Goal: Task Accomplishment & Management: Complete application form

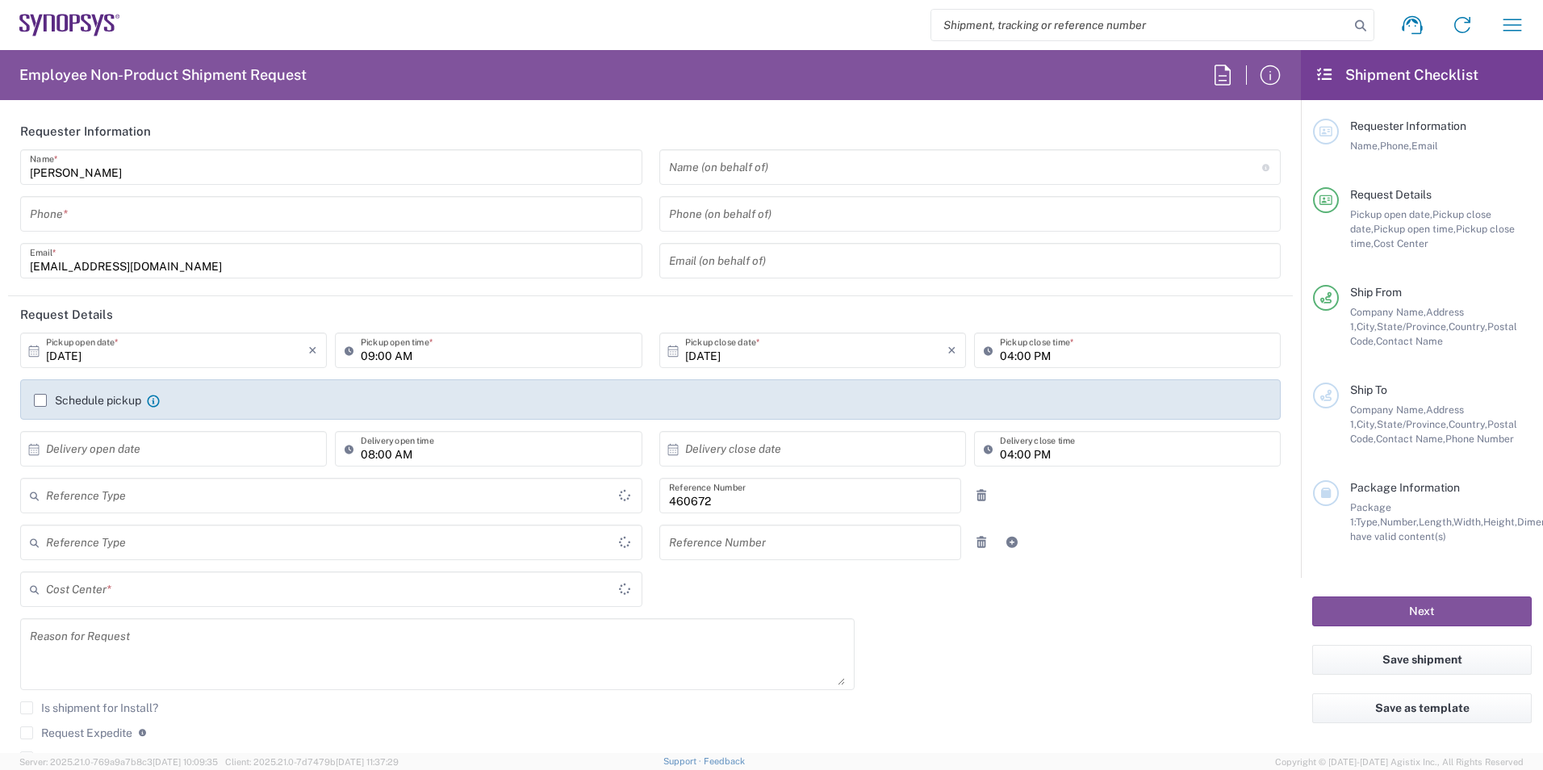
type input "Department"
type input "Delivered at Place"
type input "US01, FIN, Distri 460672"
type input "United States"
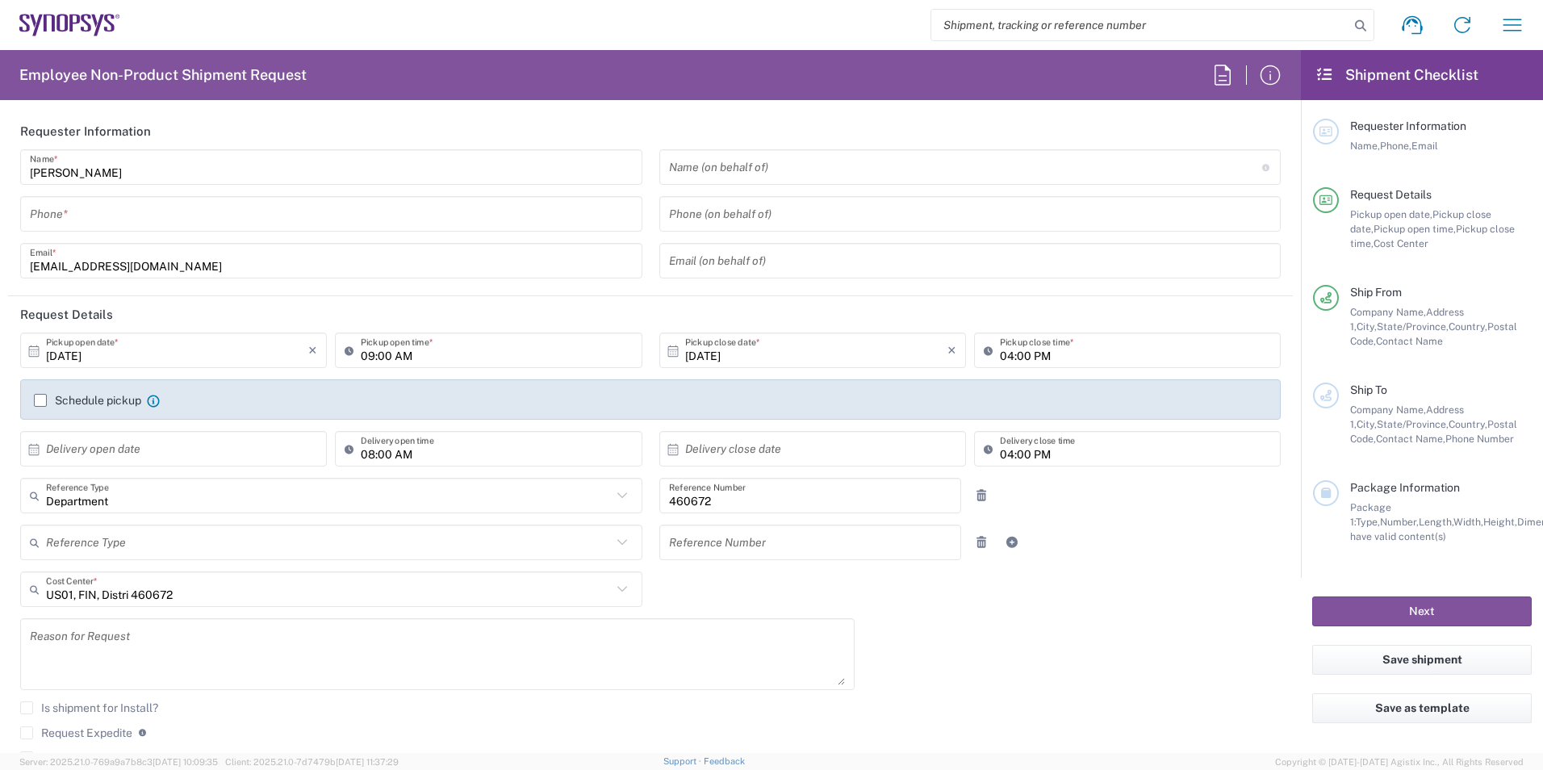
type input "California"
type input "Headquarters USSV"
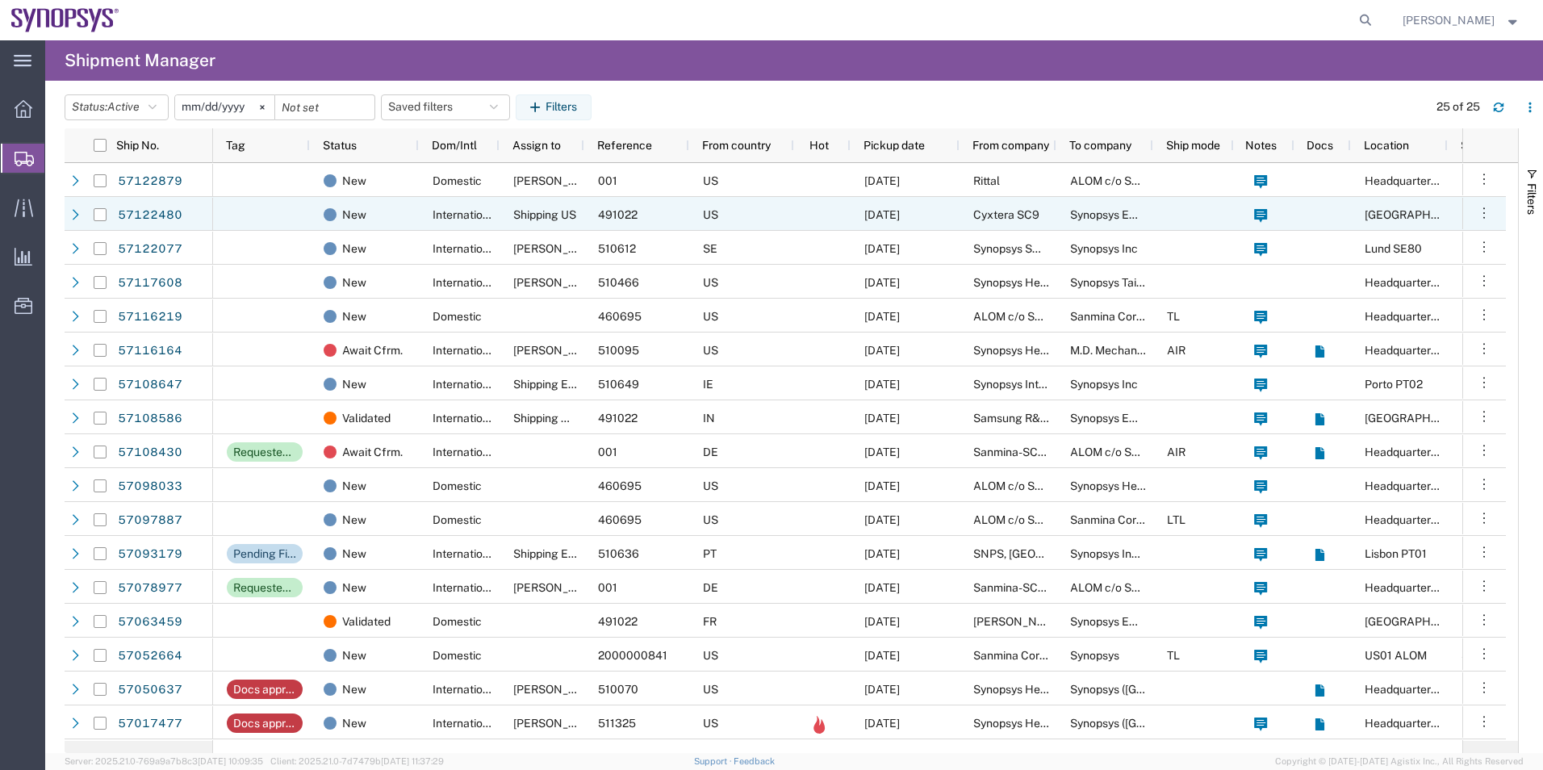
click at [792, 213] on div "US" at bounding box center [741, 214] width 105 height 34
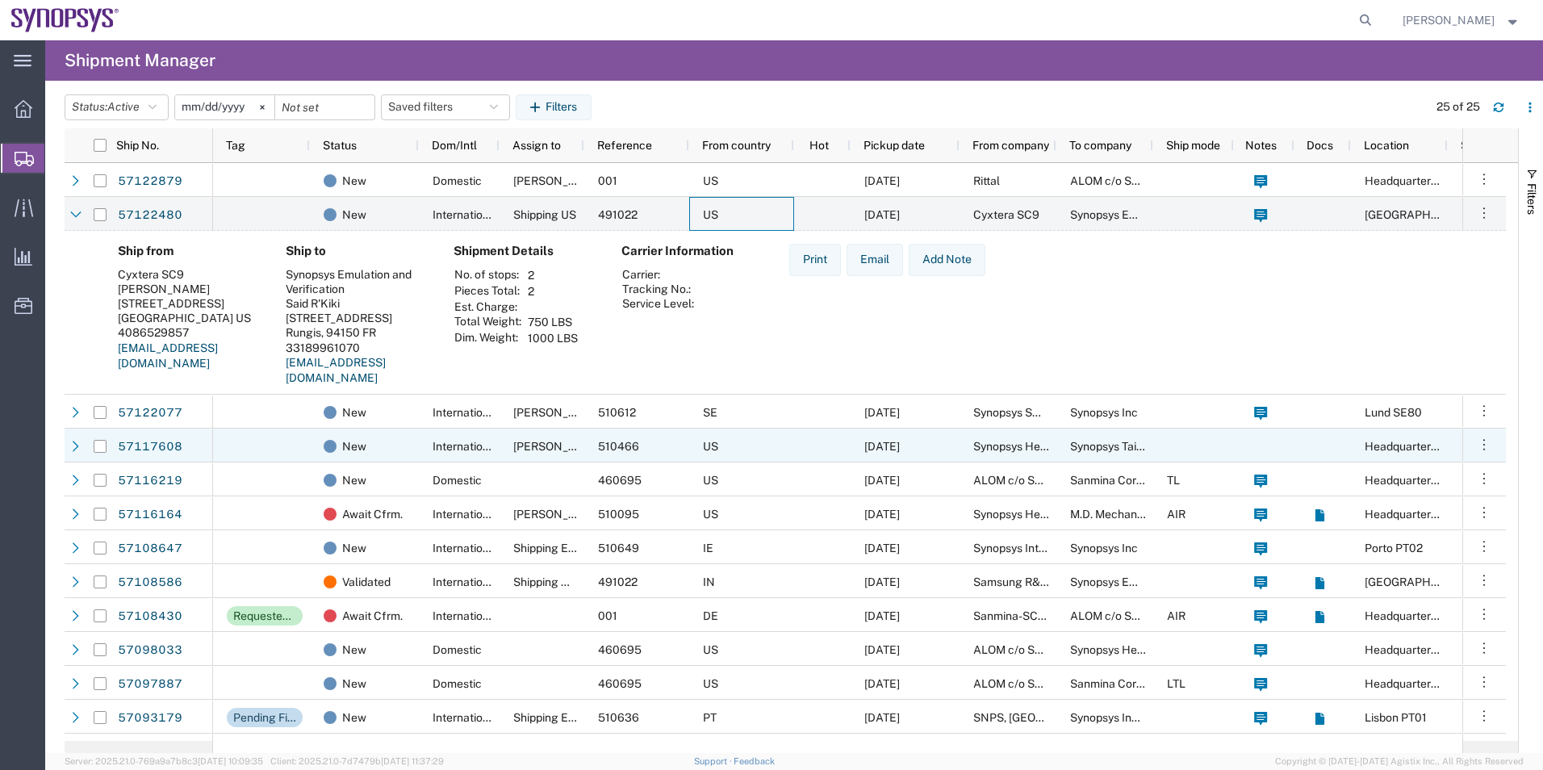
click at [298, 442] on div at bounding box center [261, 446] width 97 height 34
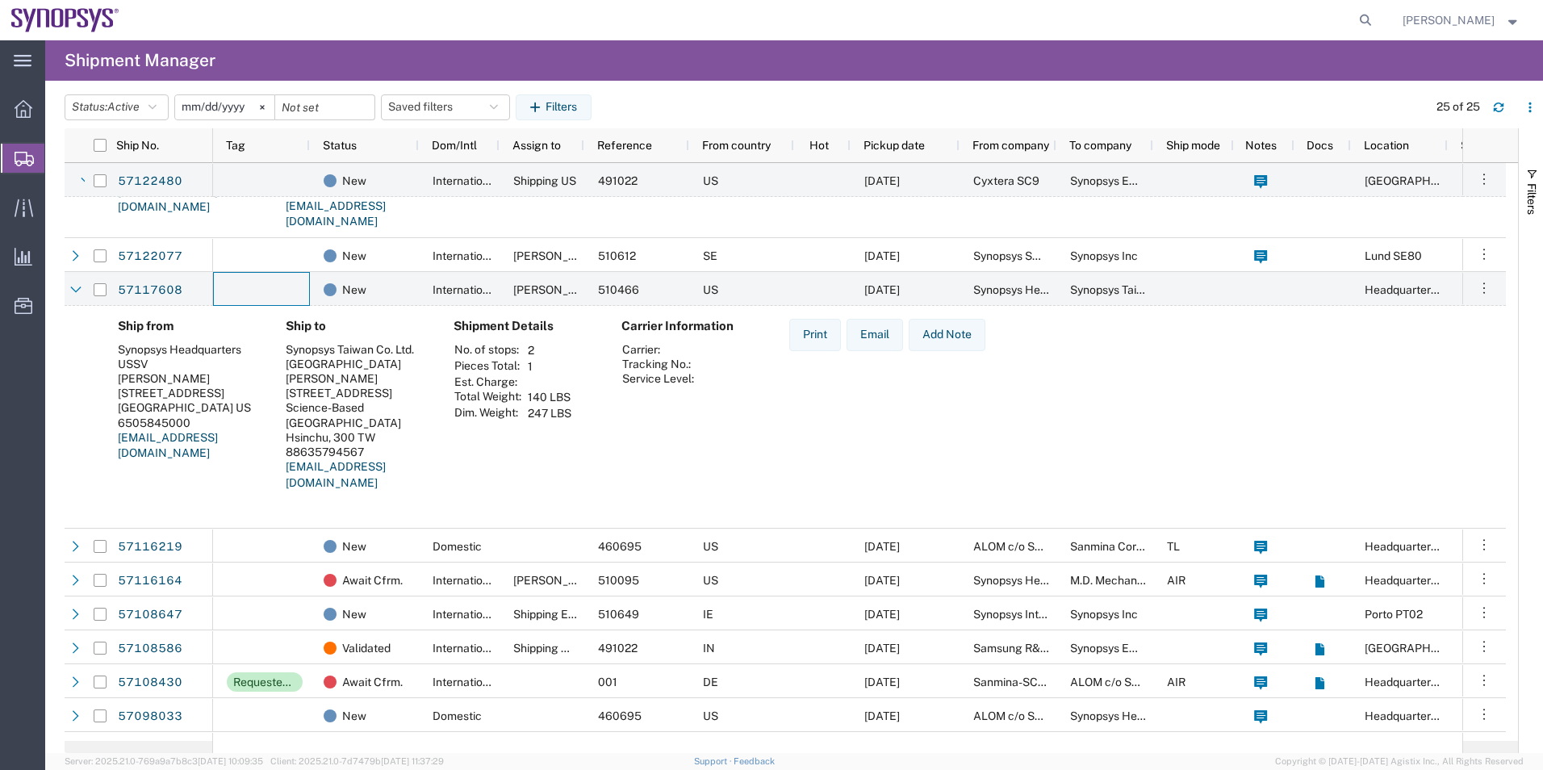
scroll to position [161, 0]
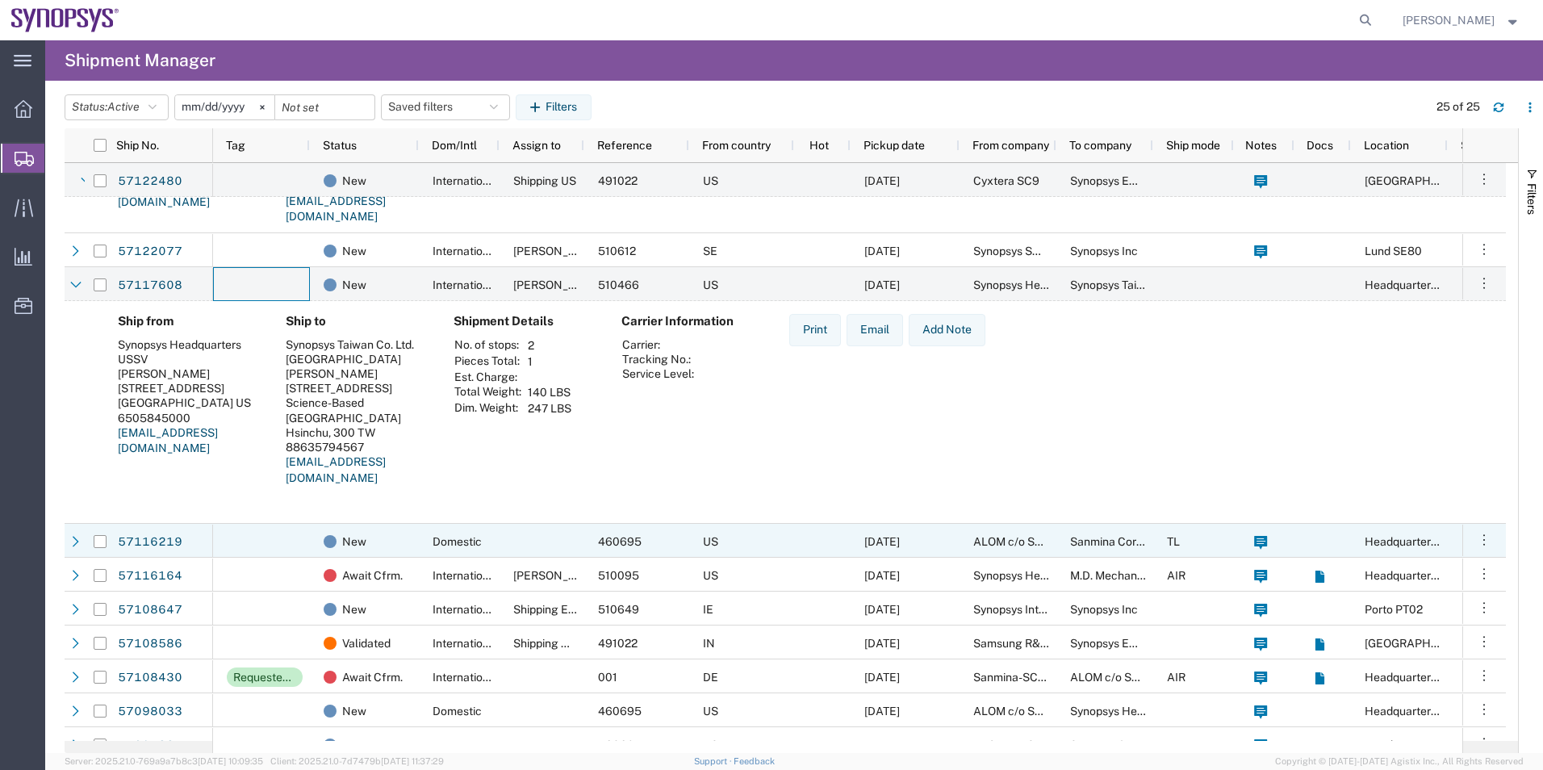
click at [293, 543] on div at bounding box center [261, 541] width 97 height 34
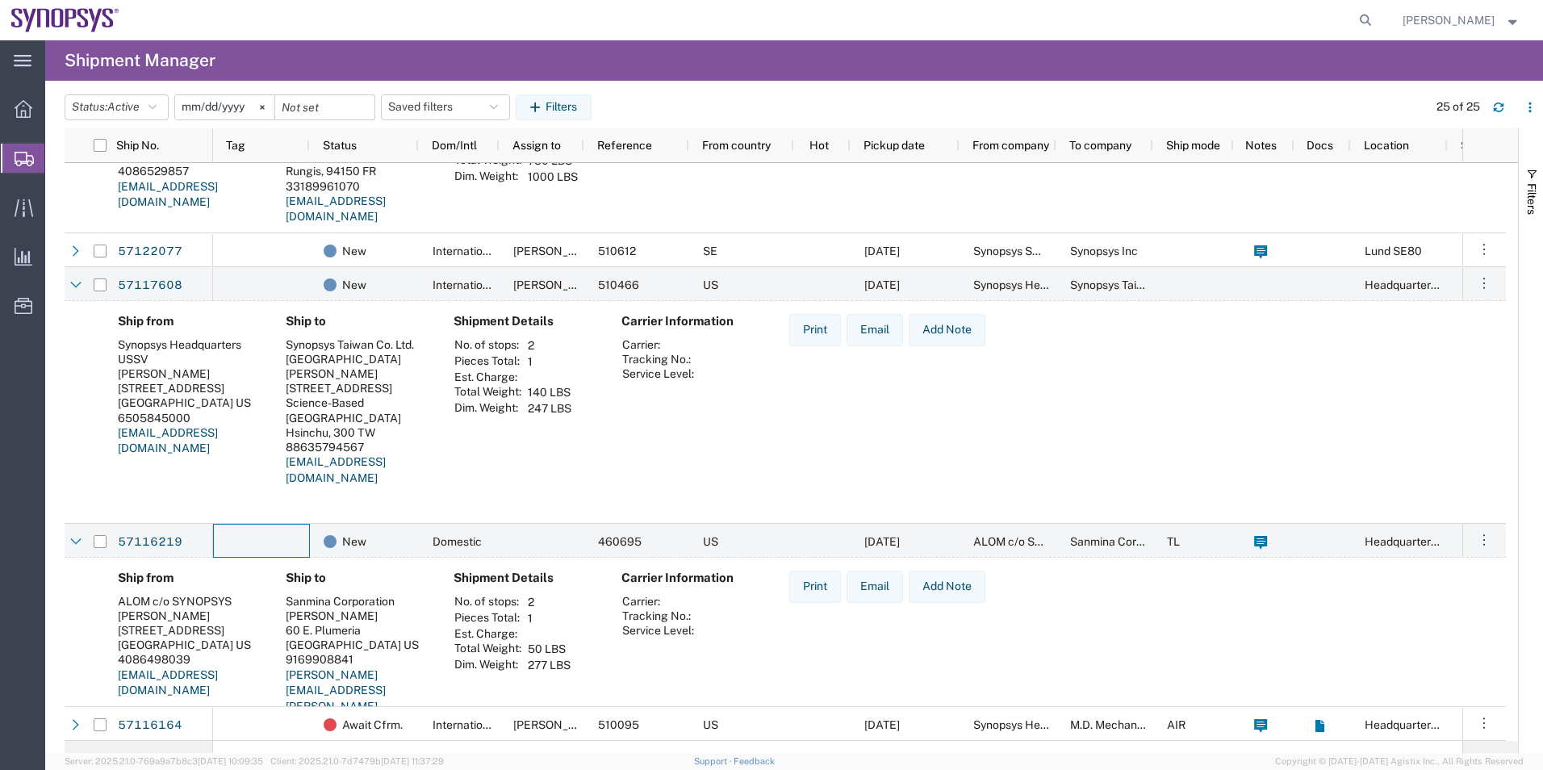
scroll to position [403, 0]
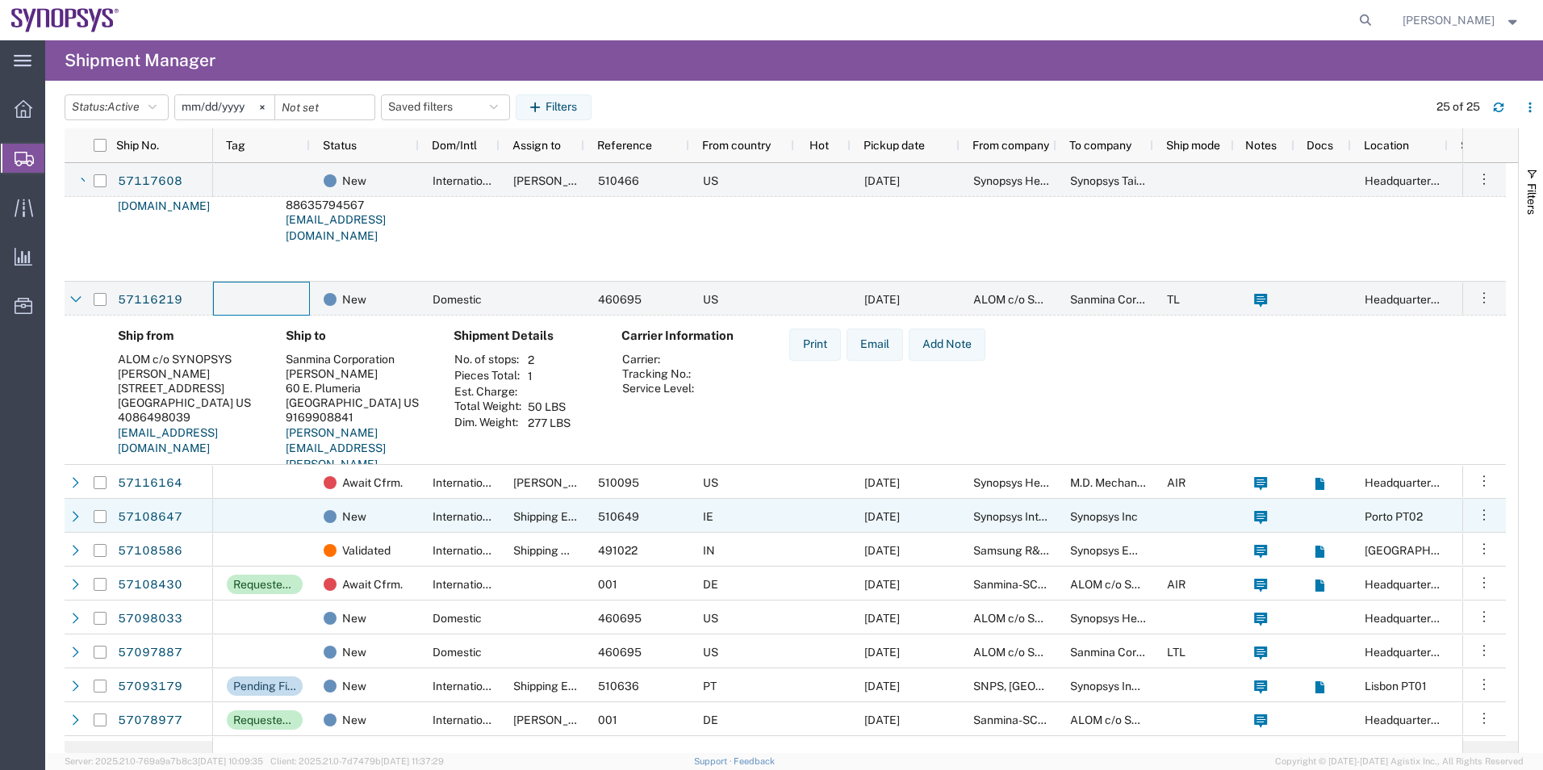
click at [297, 520] on div at bounding box center [261, 516] width 97 height 34
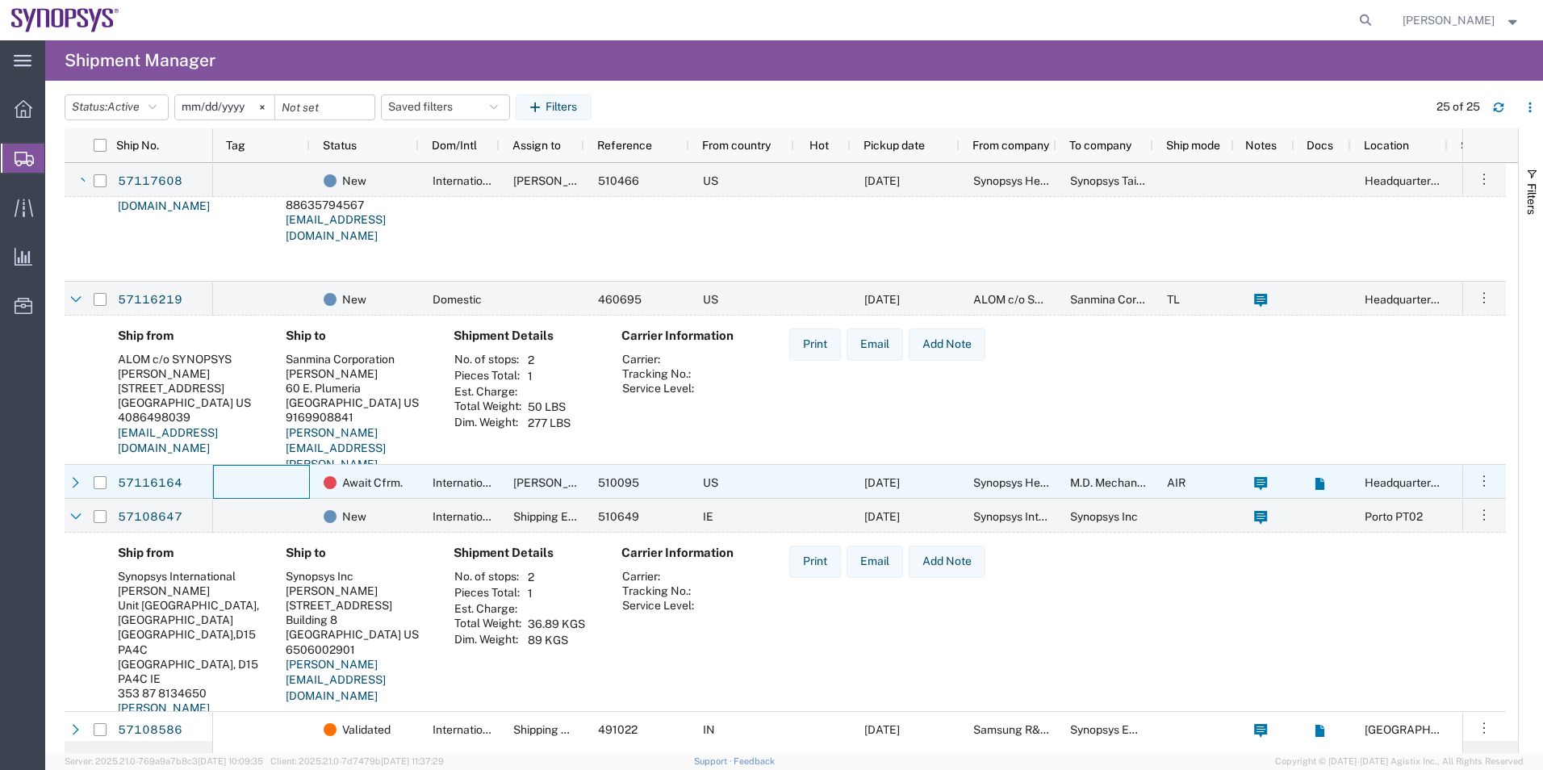
click at [286, 483] on div at bounding box center [261, 482] width 97 height 34
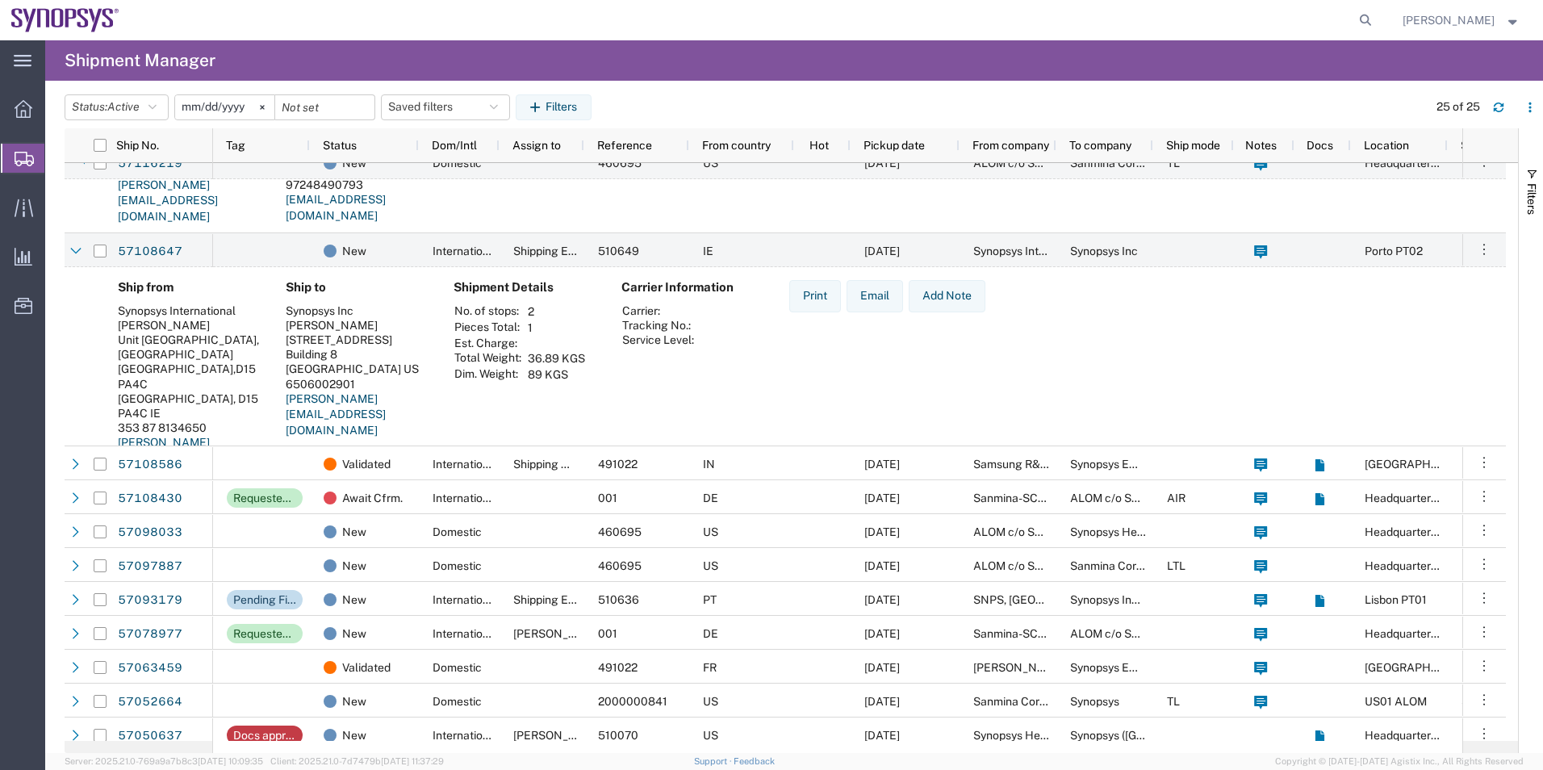
scroll to position [888, 0]
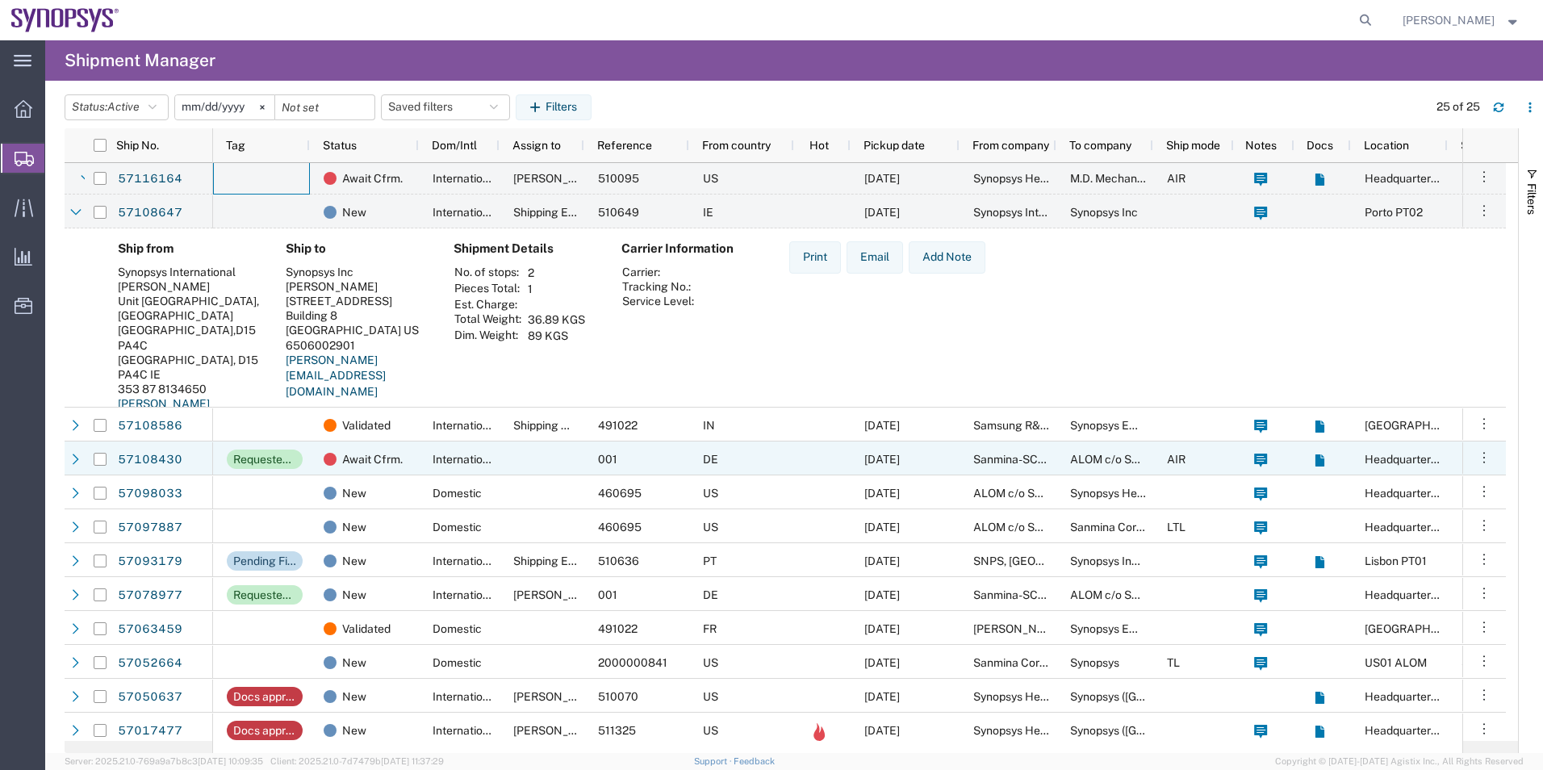
click at [295, 441] on div "Requested add'l. details" at bounding box center [261, 458] width 97 height 34
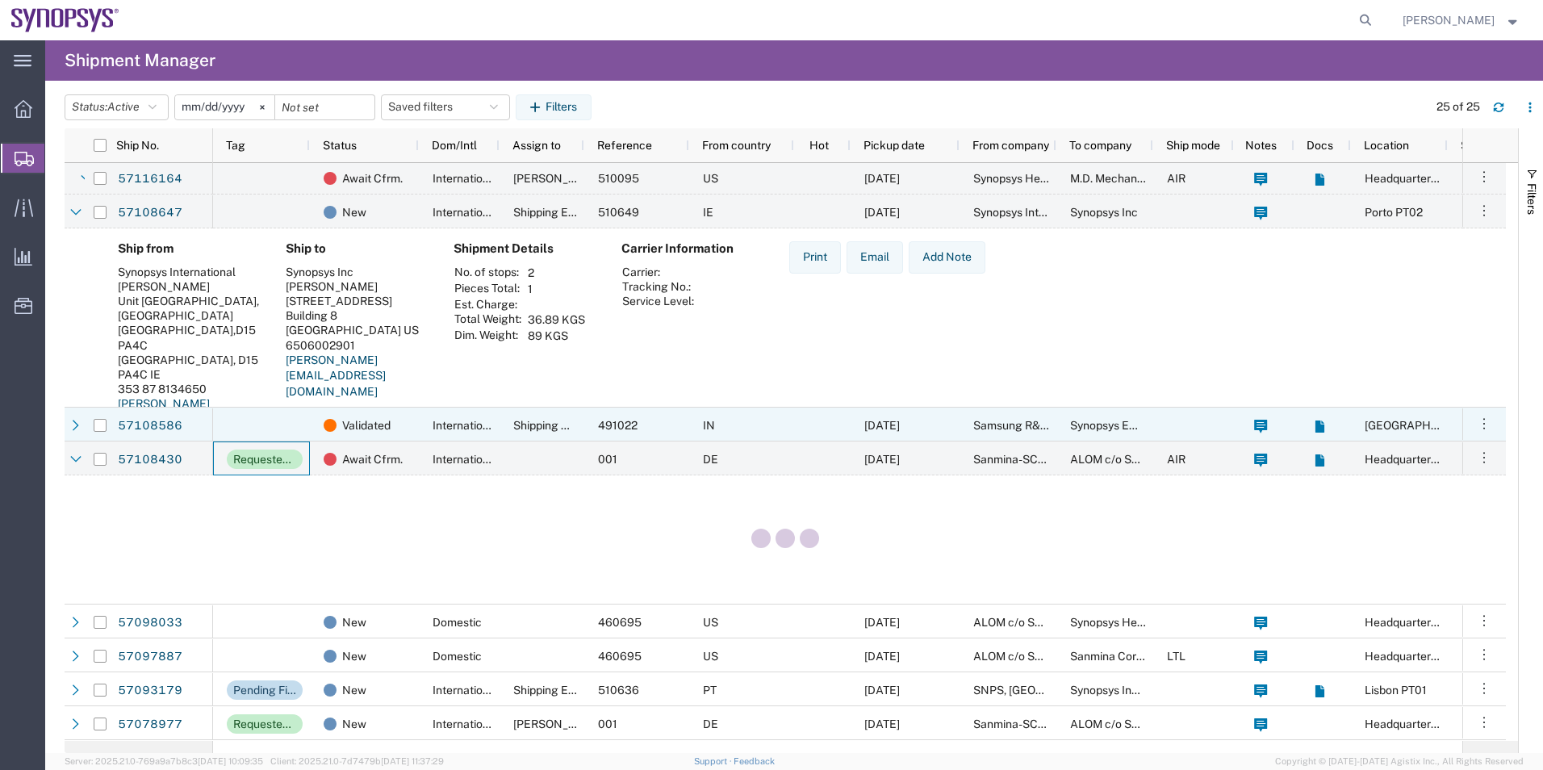
click at [307, 404] on div "Ship from Synopsys International Brian Deane Unit 9A Plato Business Park, Dubli…" at bounding box center [785, 348] width 1441 height 240
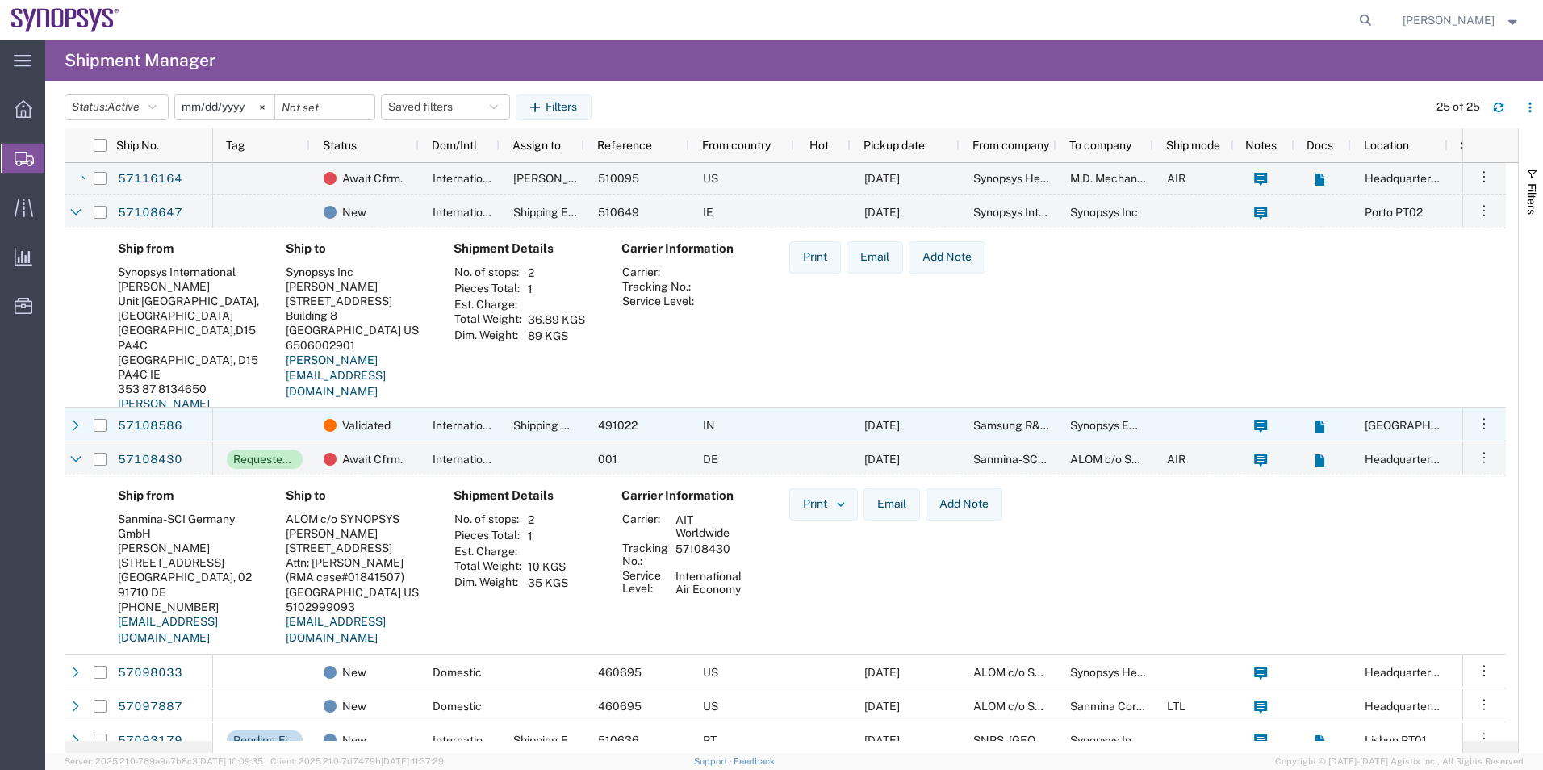
click at [299, 415] on div at bounding box center [261, 425] width 97 height 34
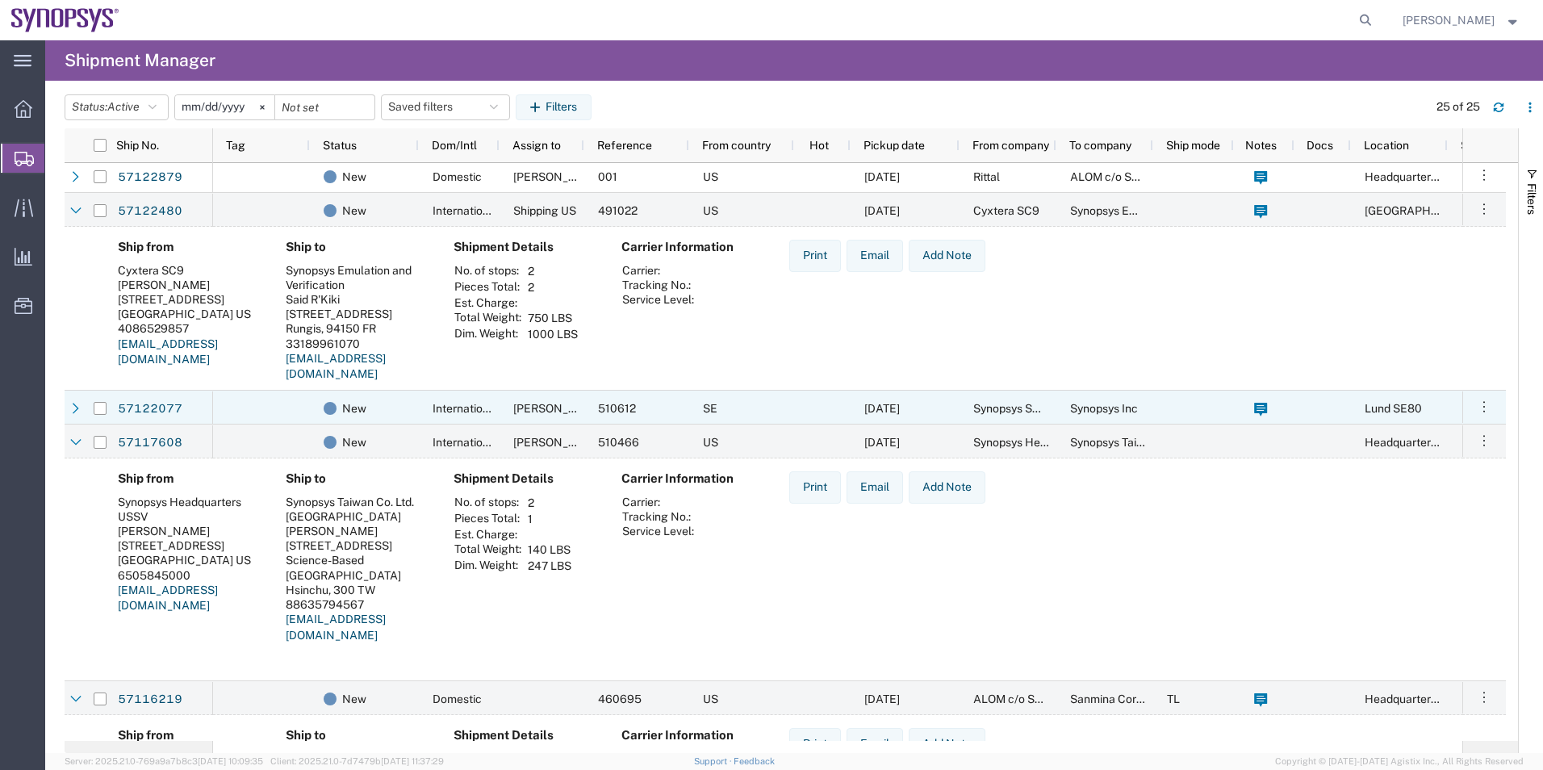
scroll to position [0, 0]
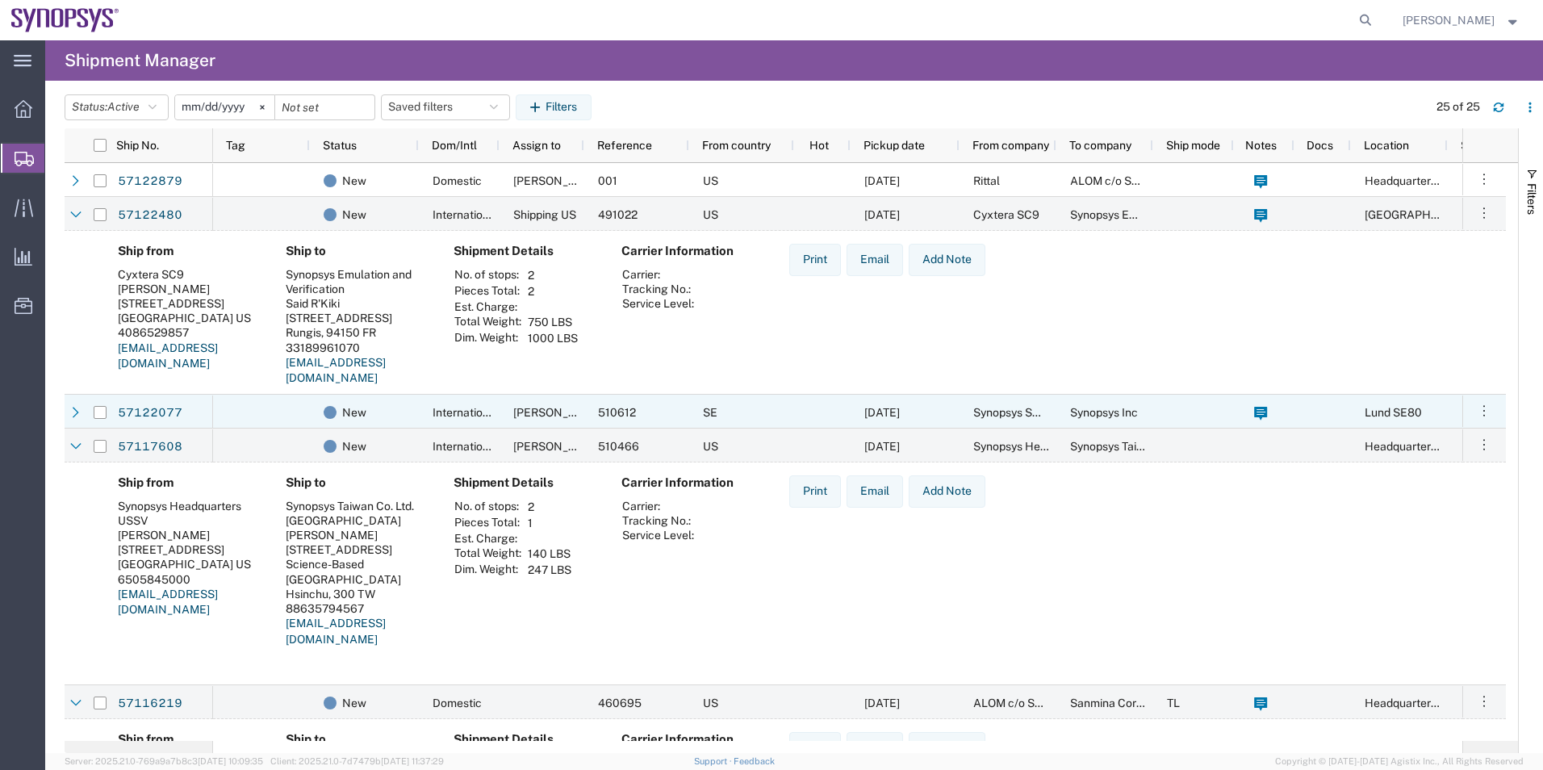
click at [299, 415] on div at bounding box center [261, 412] width 97 height 34
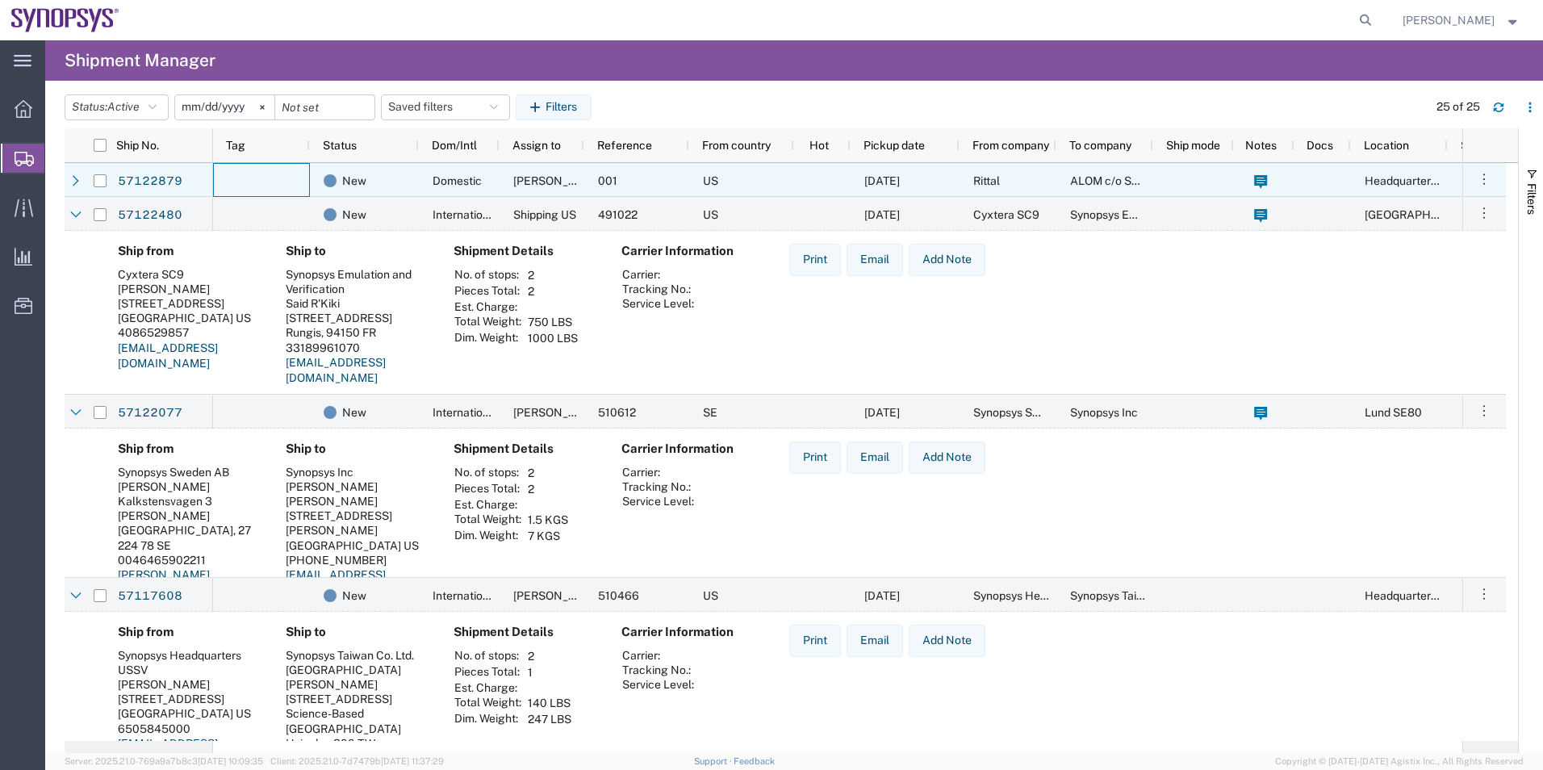
click at [244, 190] on div at bounding box center [261, 180] width 97 height 34
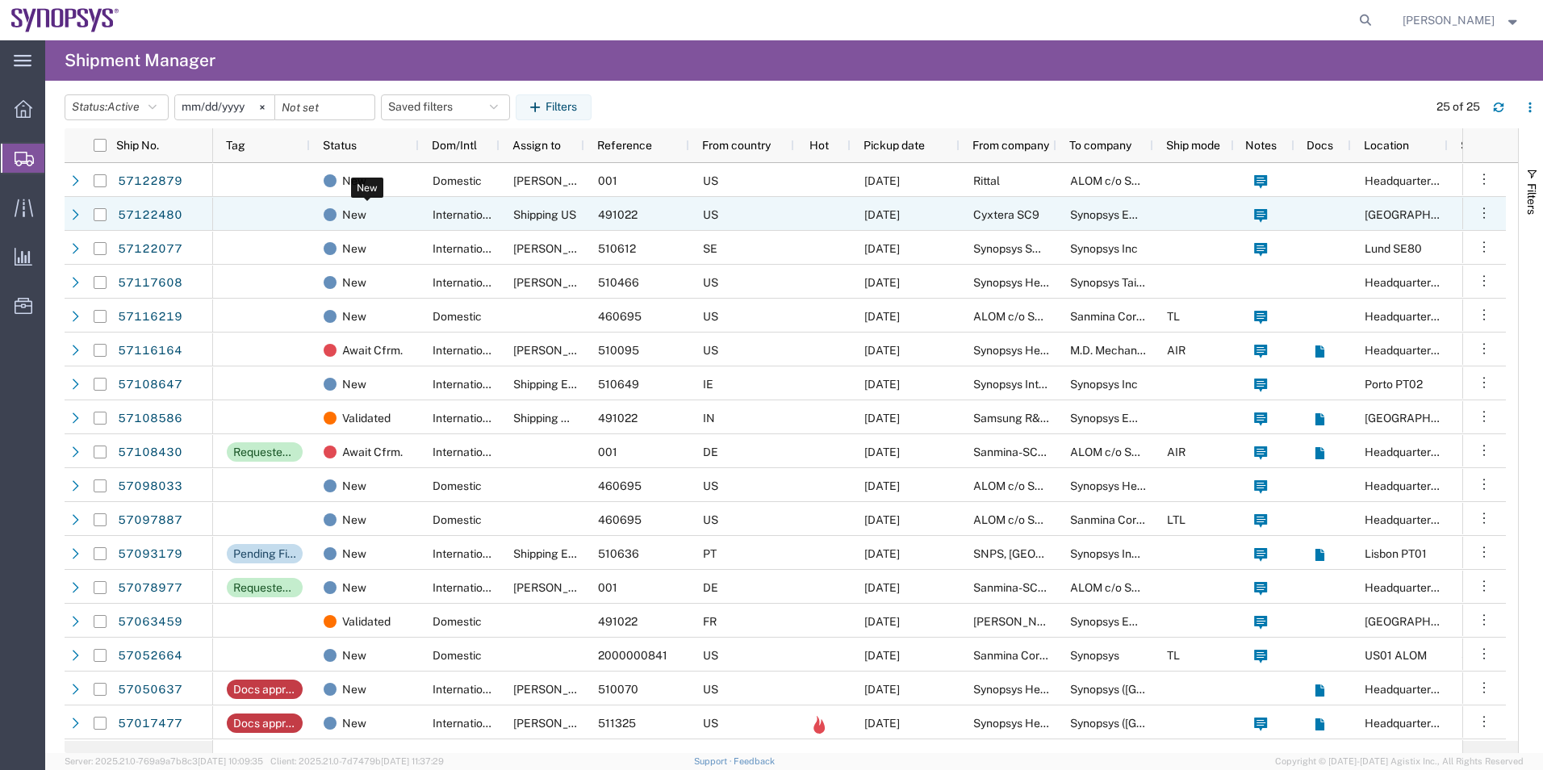
click at [399, 212] on div "New" at bounding box center [368, 215] width 88 height 34
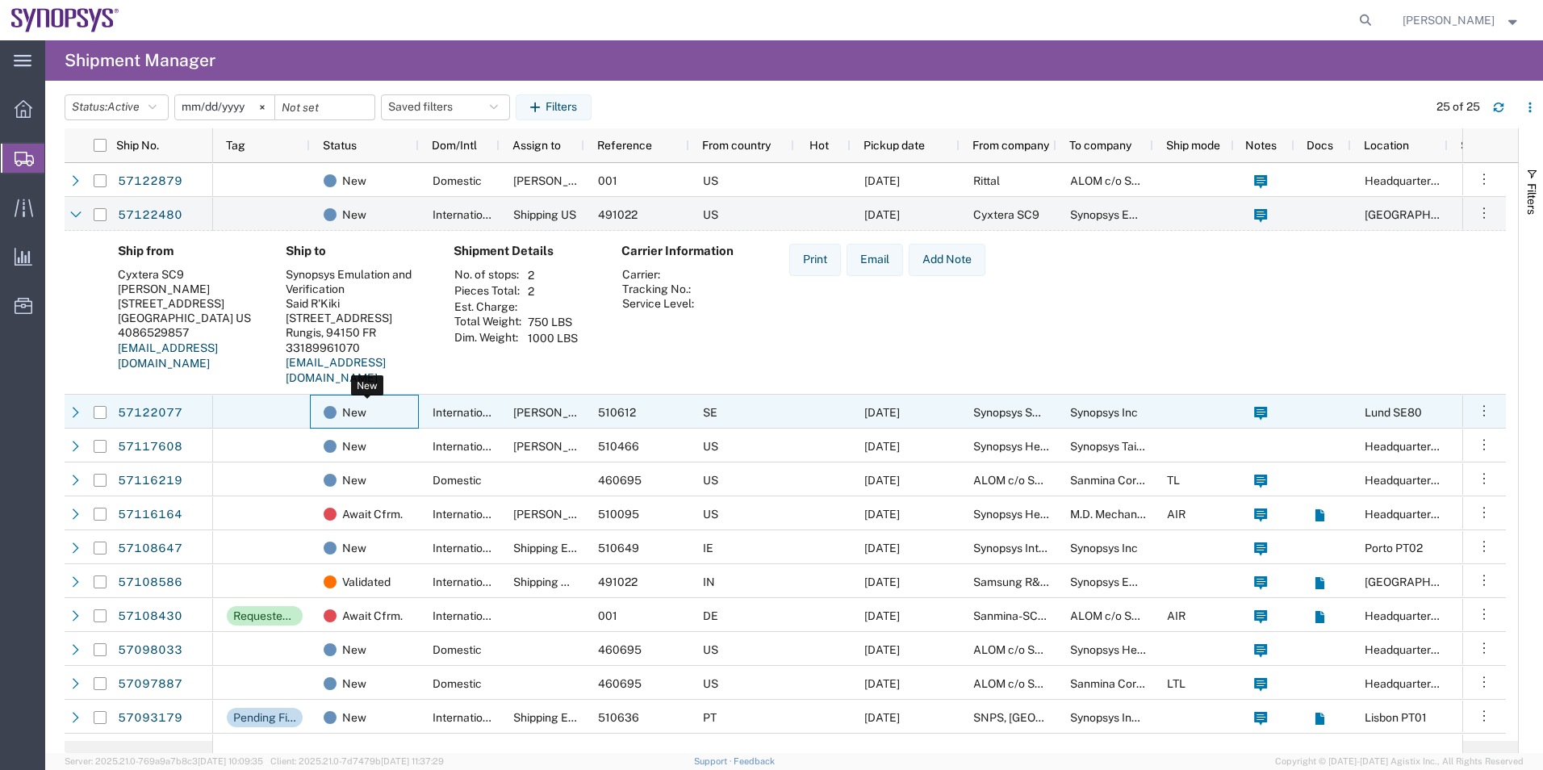
click at [388, 415] on div "New" at bounding box center [368, 412] width 88 height 34
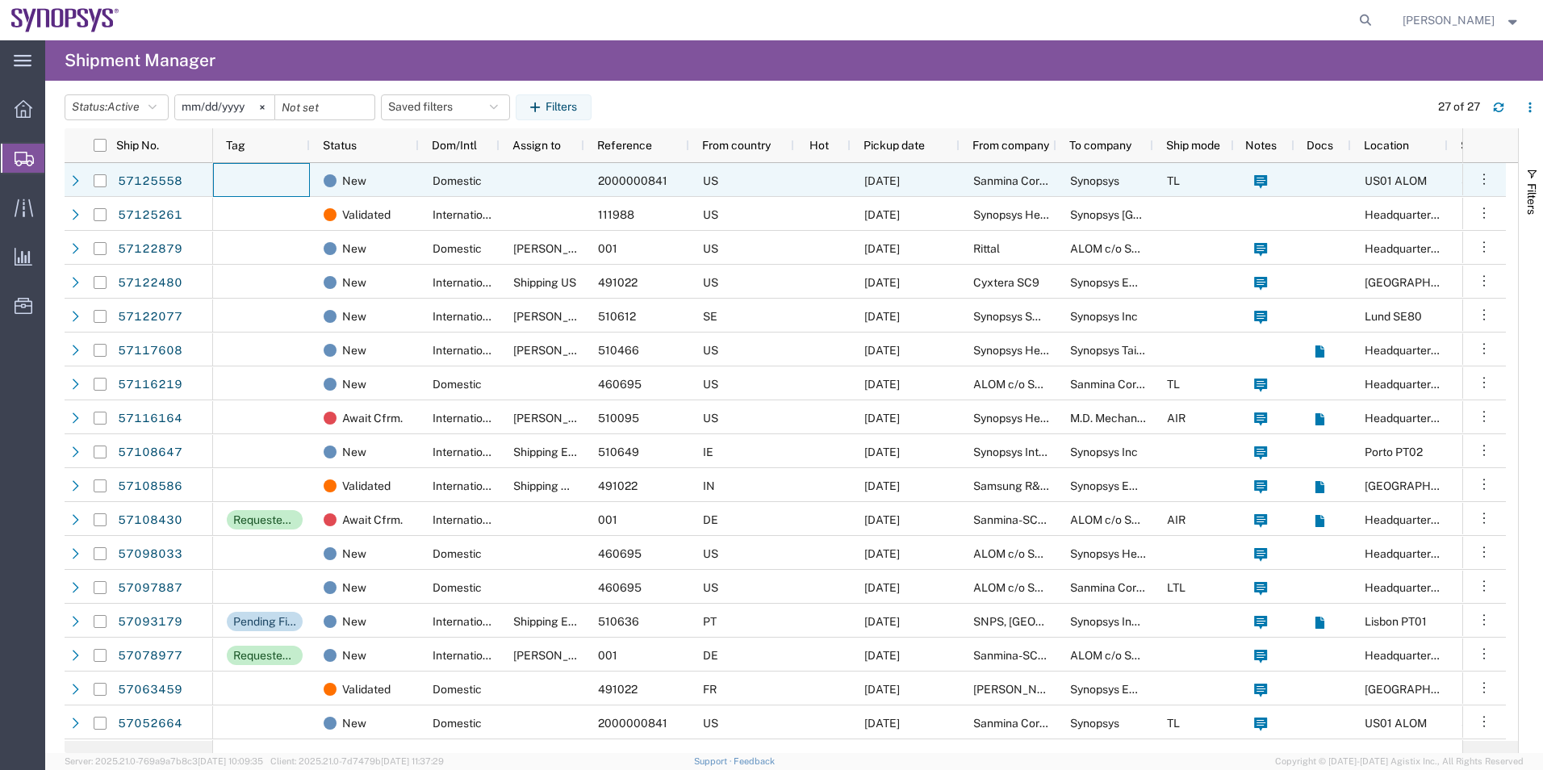
click at [268, 183] on div at bounding box center [261, 180] width 97 height 34
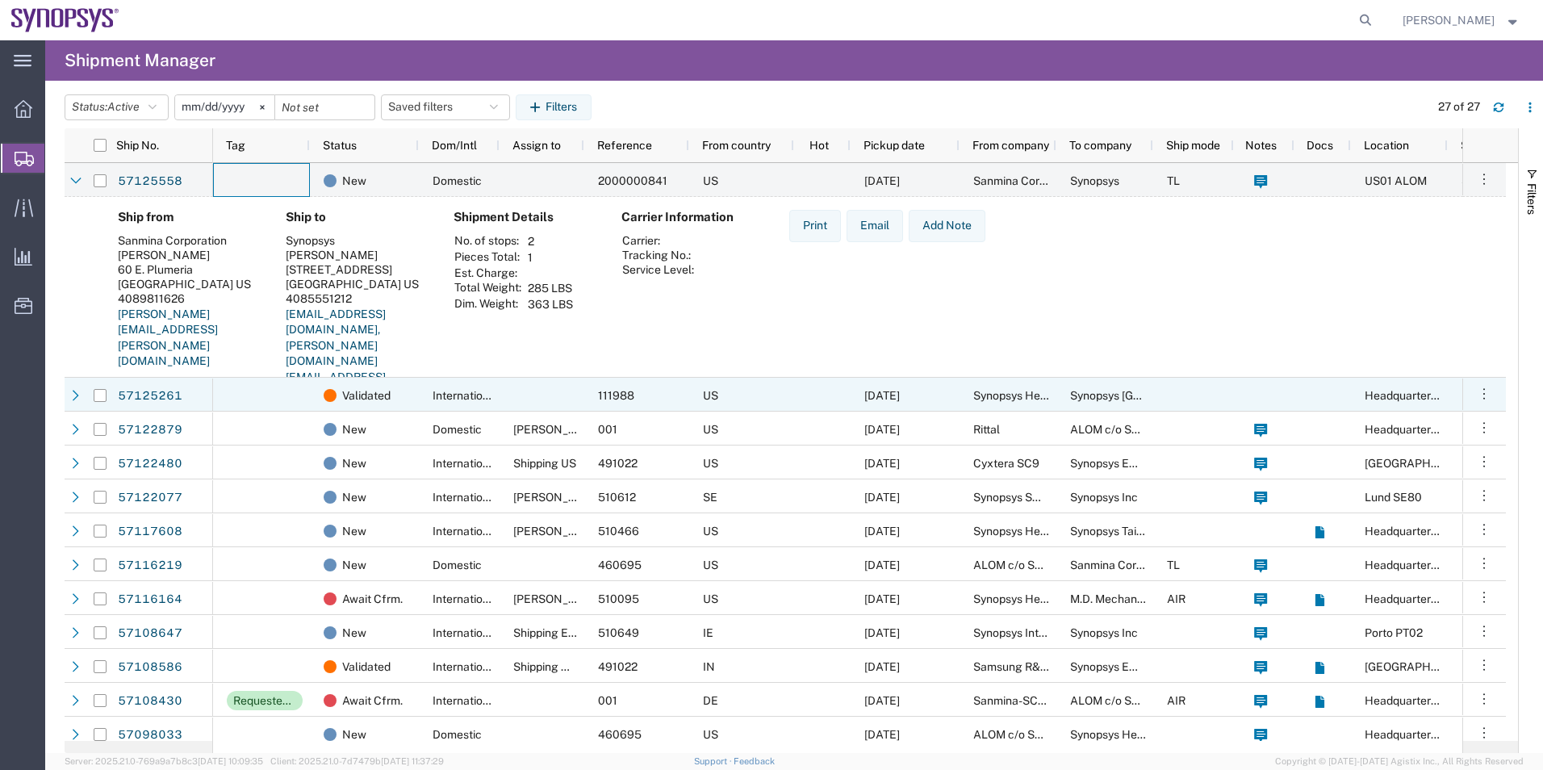
click at [252, 396] on div at bounding box center [261, 395] width 97 height 34
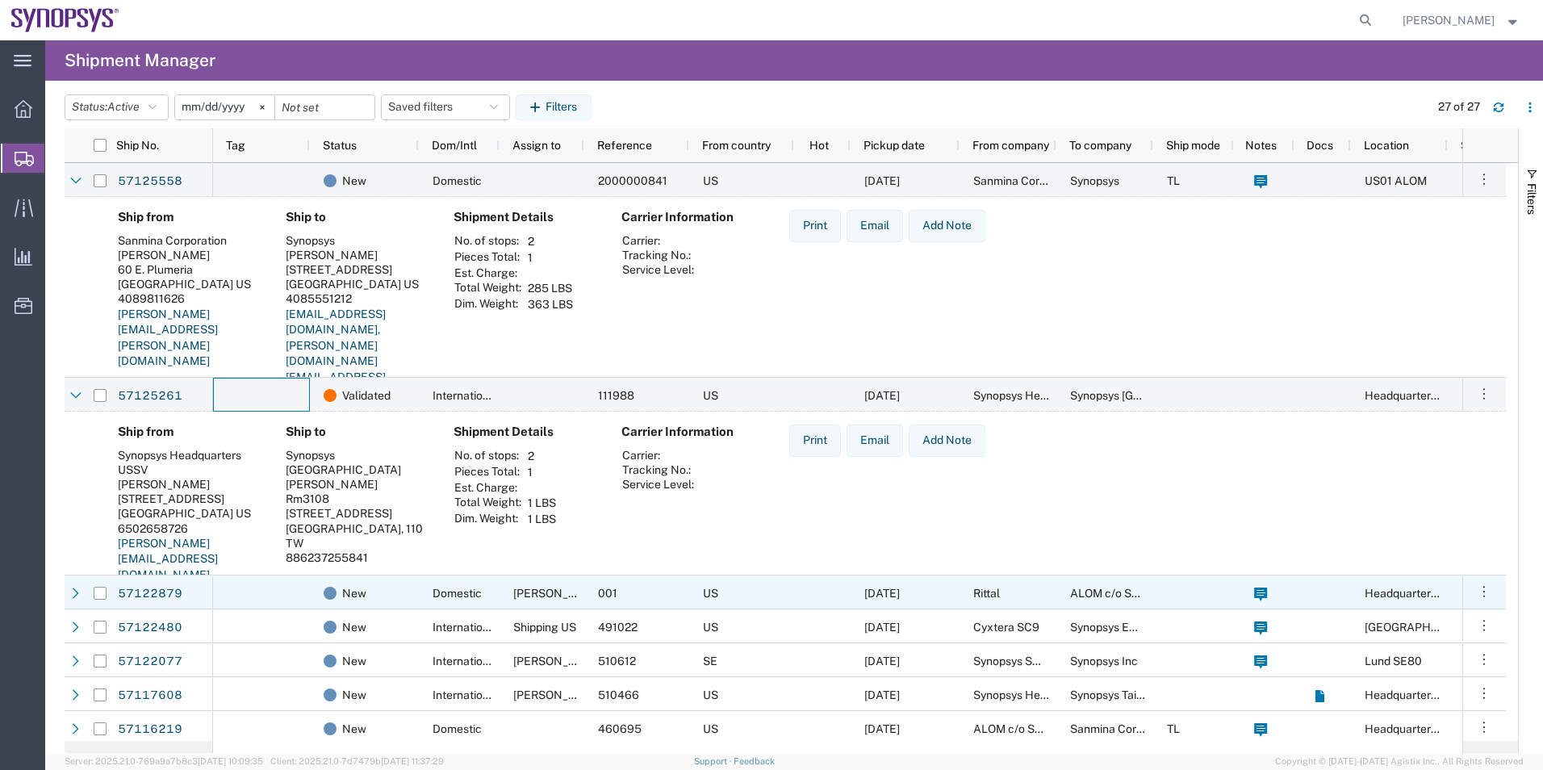
click at [261, 604] on div at bounding box center [261, 592] width 97 height 34
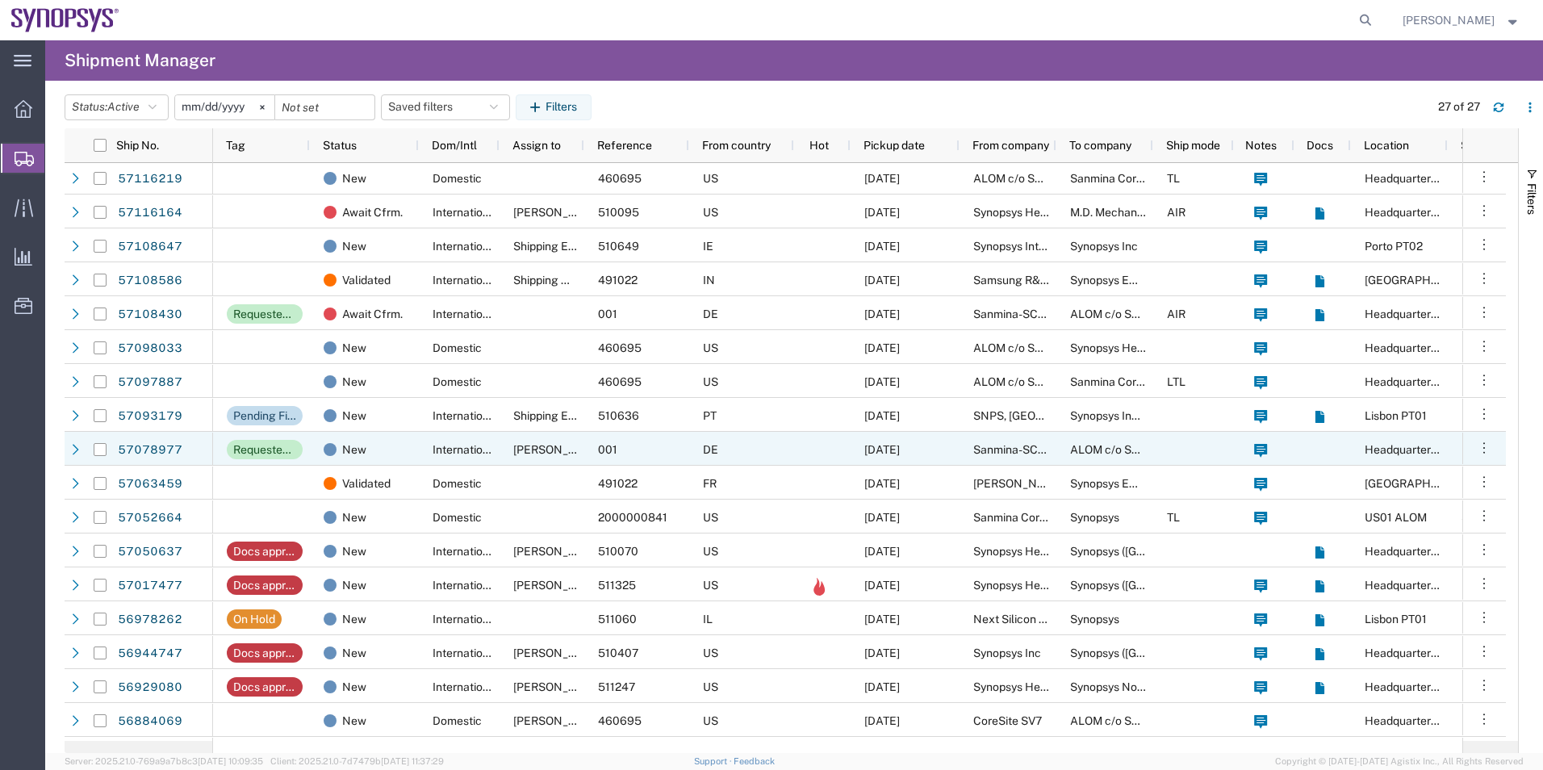
scroll to position [726, 0]
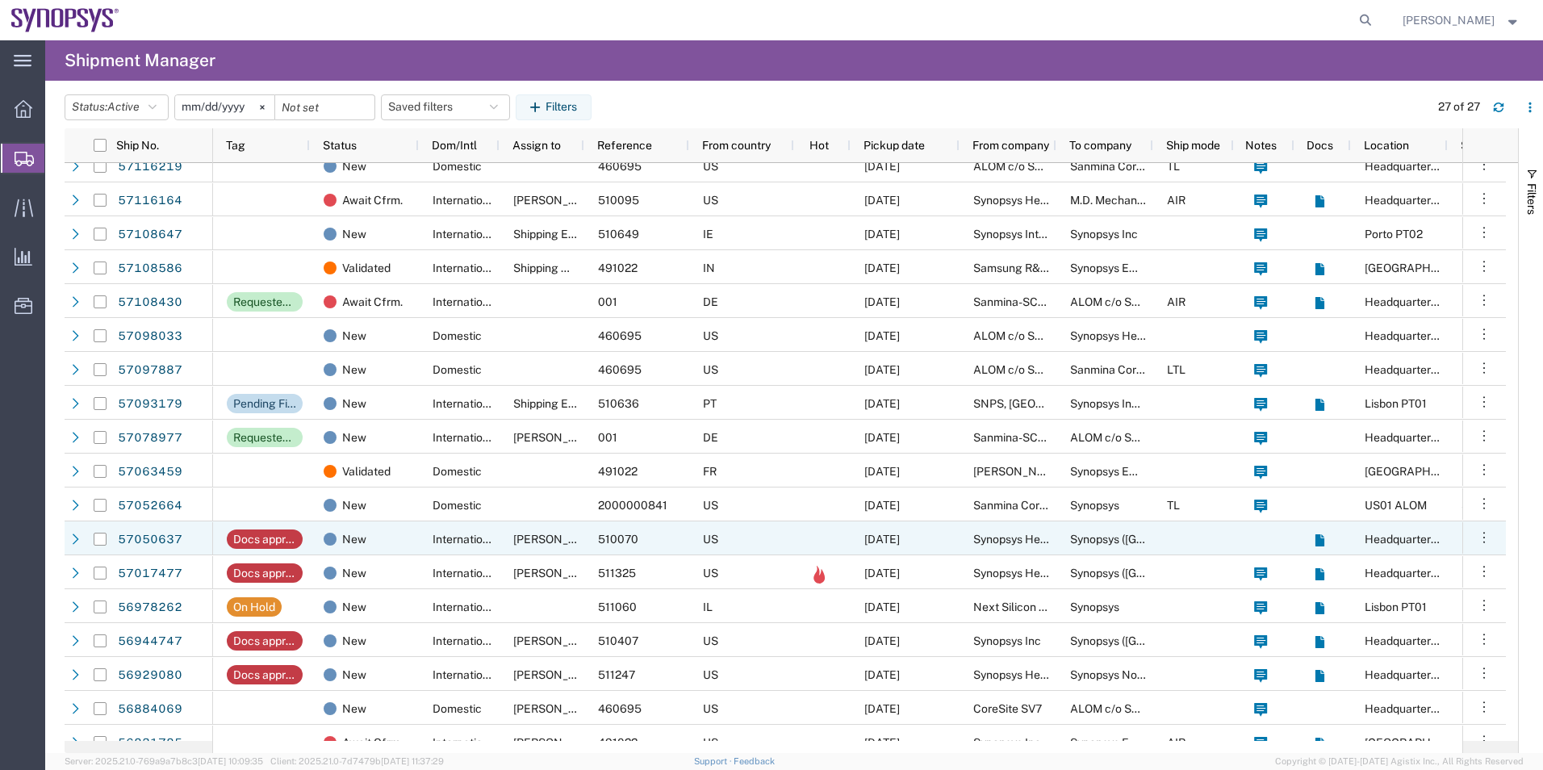
click at [508, 530] on div "Kaelen O'Connor" at bounding box center [542, 538] width 85 height 34
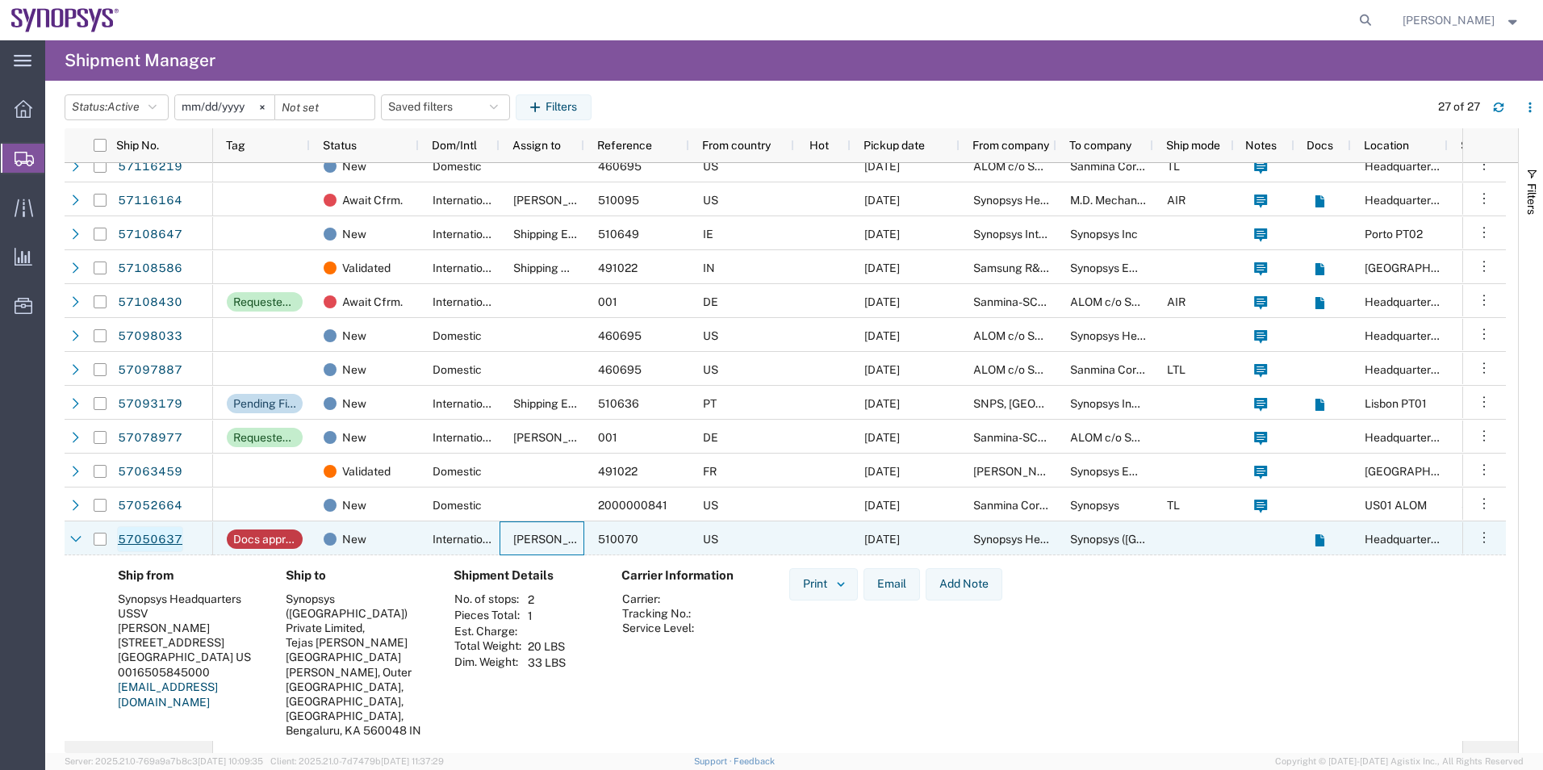
click at [171, 540] on link "57050637" at bounding box center [150, 539] width 66 height 26
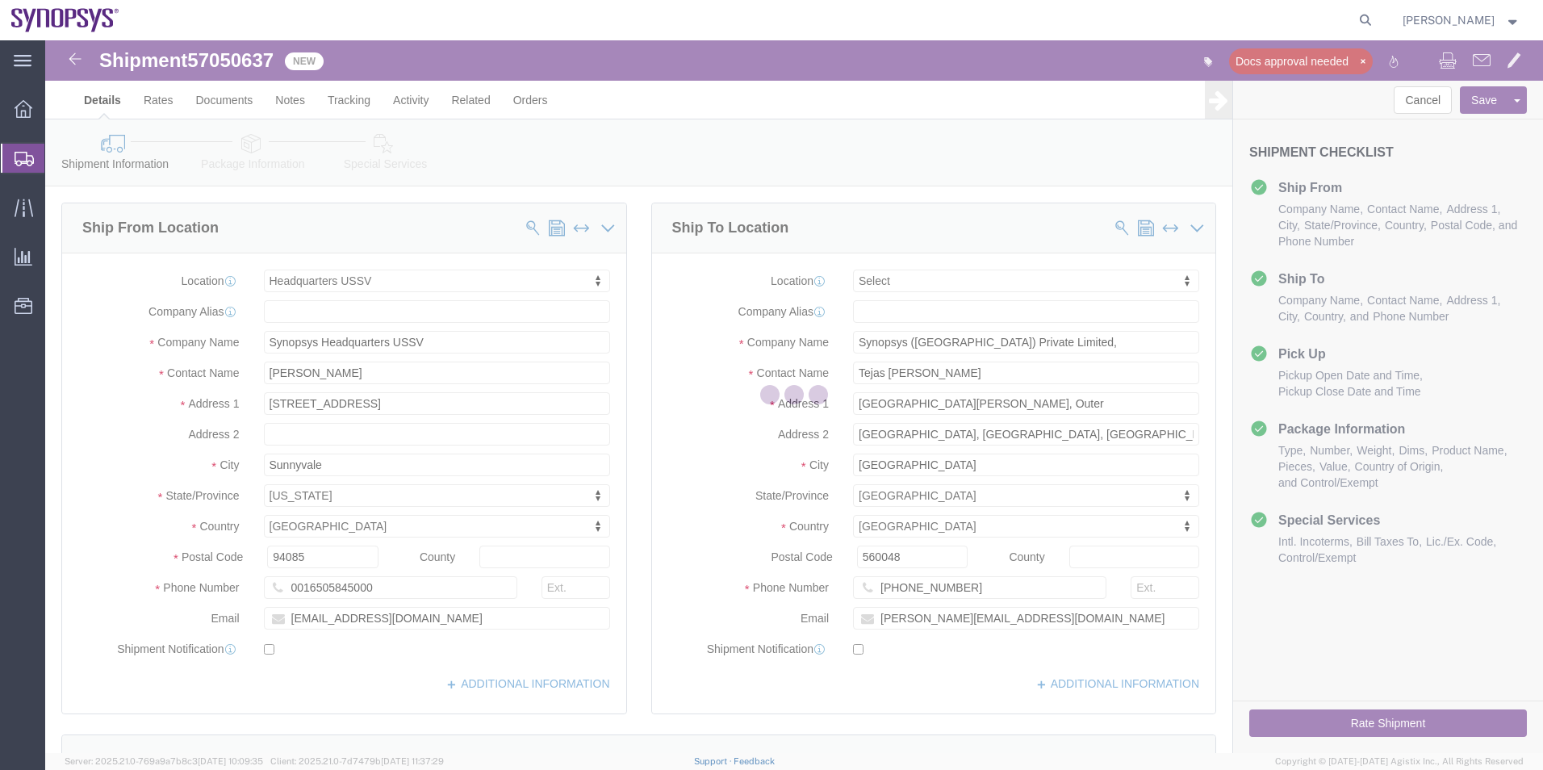
select select "63204"
select select
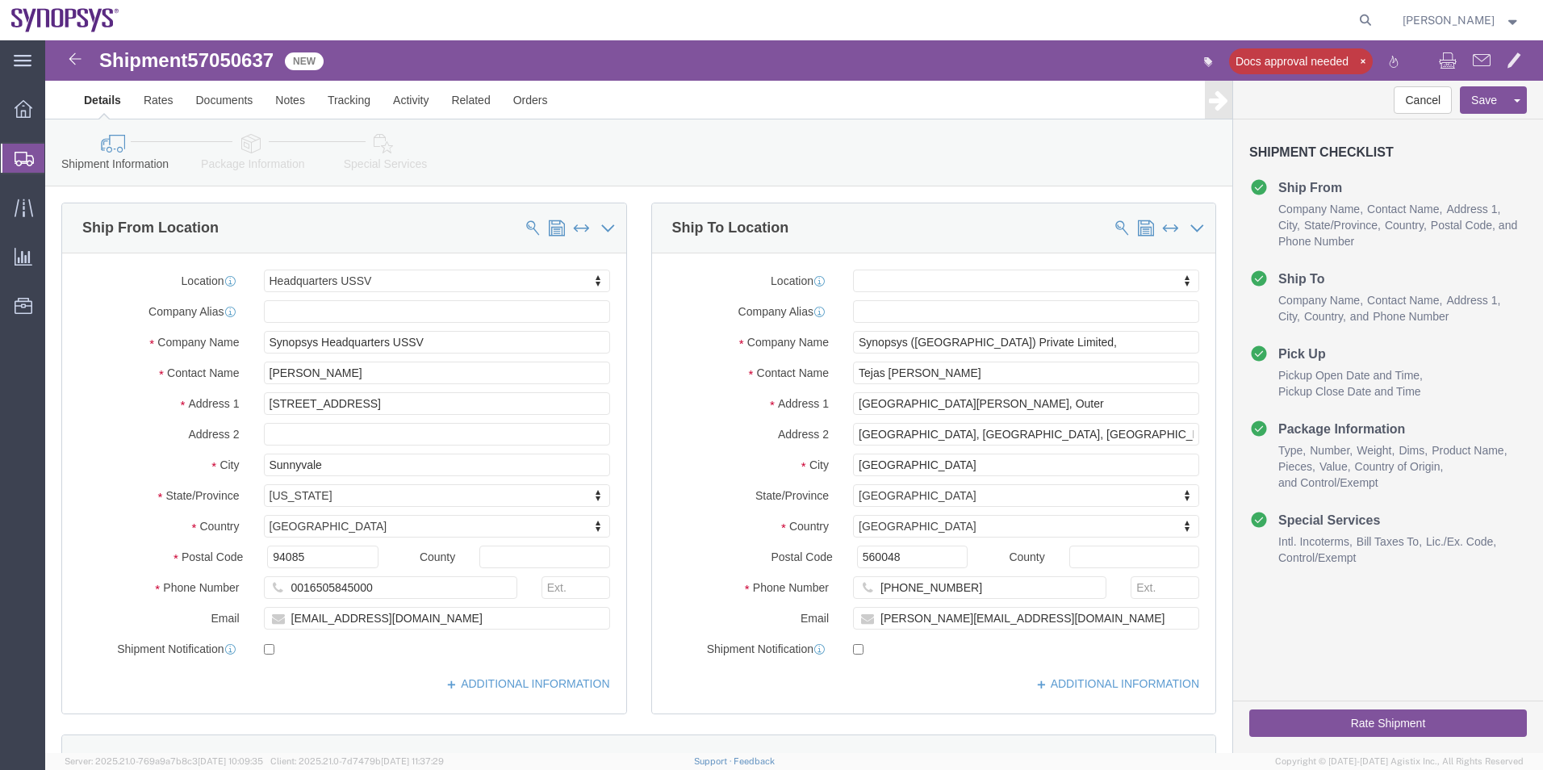
click span "57050637"
drag, startPoint x: 245, startPoint y: 53, endPoint x: 199, endPoint y: 13, distance: 60.6
copy span "57050637"
click at [1373, 19] on icon at bounding box center [1365, 20] width 23 height 23
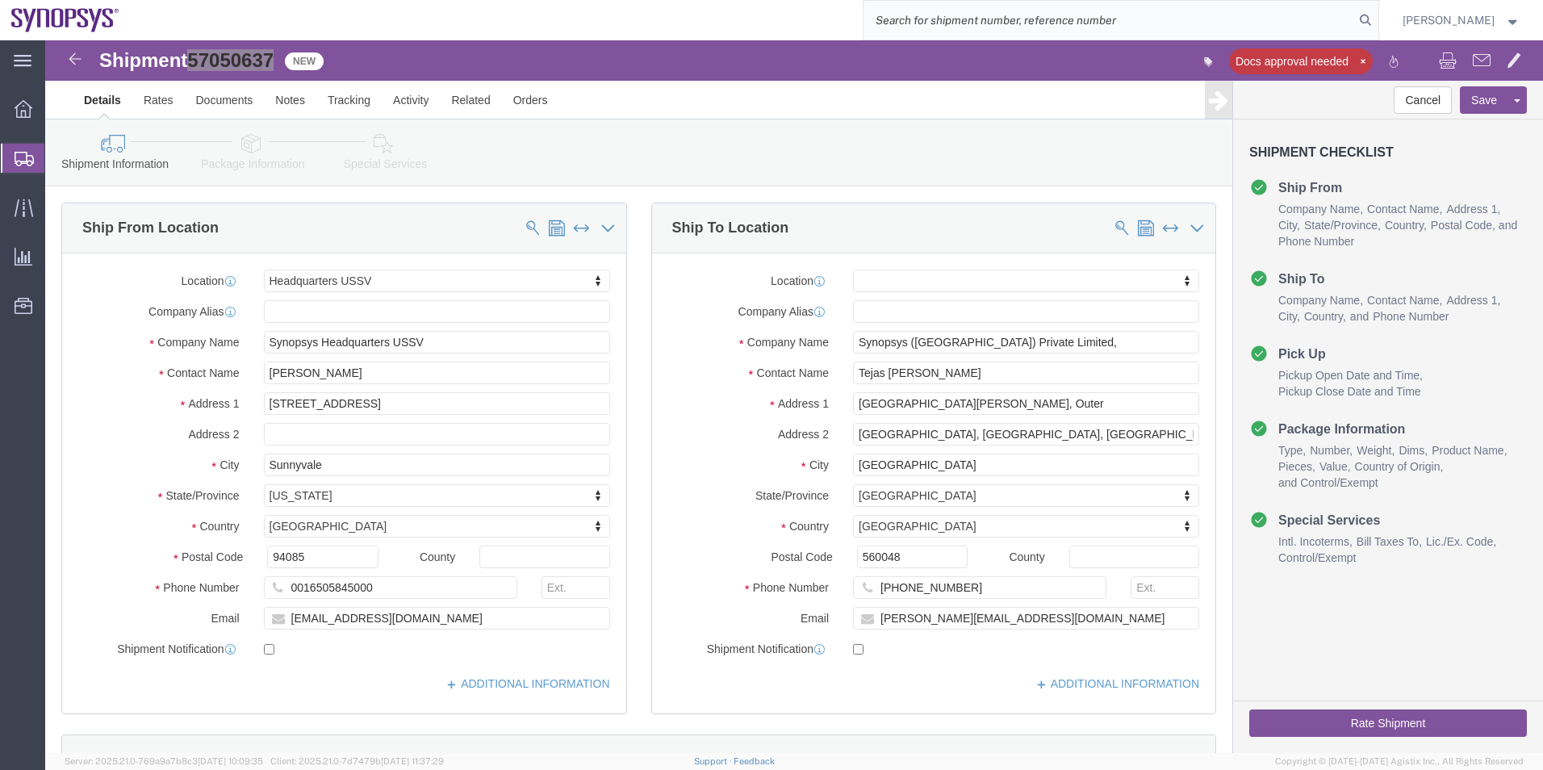
click at [1164, 23] on input "search" at bounding box center [1108, 20] width 491 height 39
paste input "57098033"
type input "57098033"
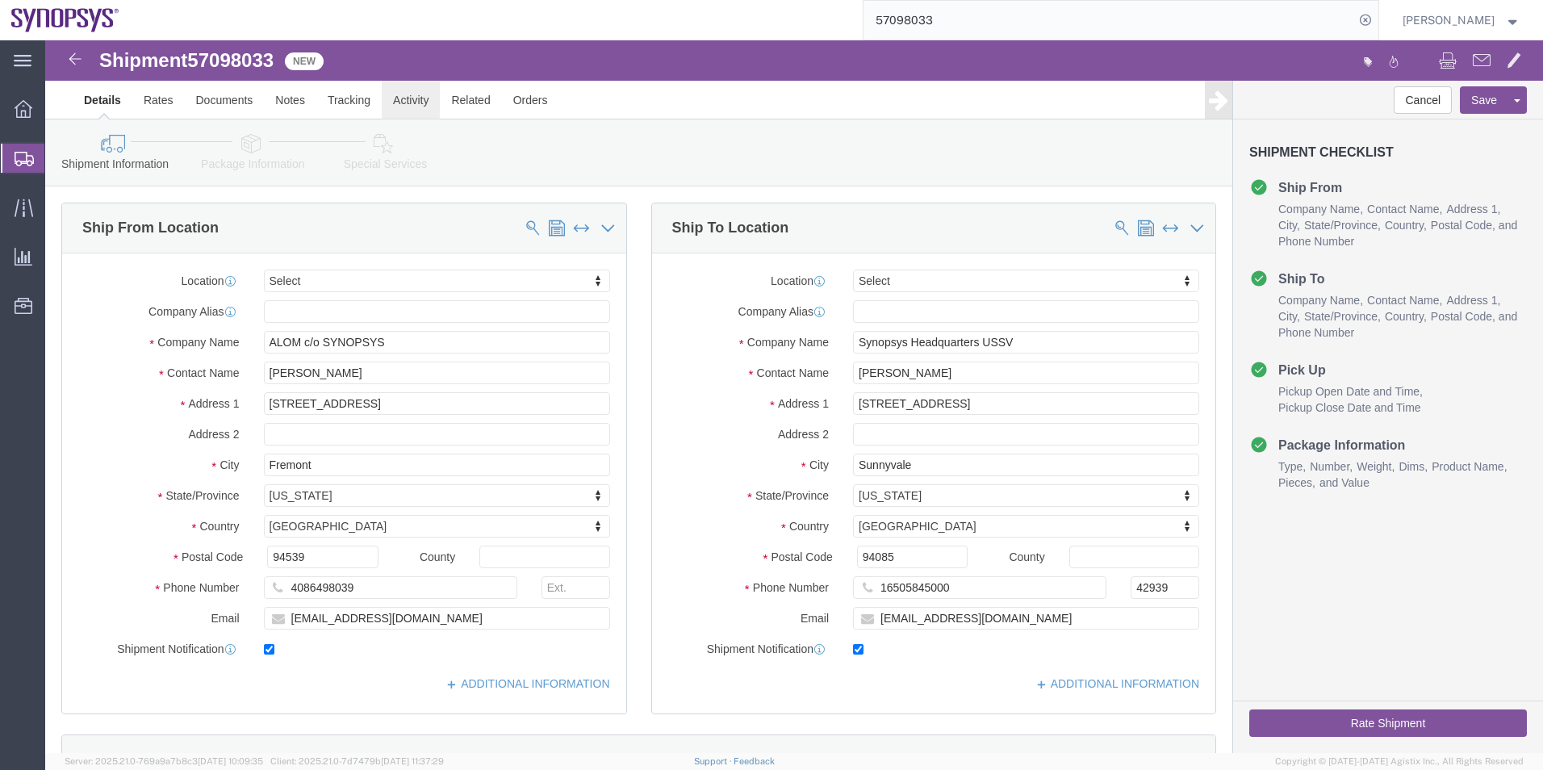
click link "Activity"
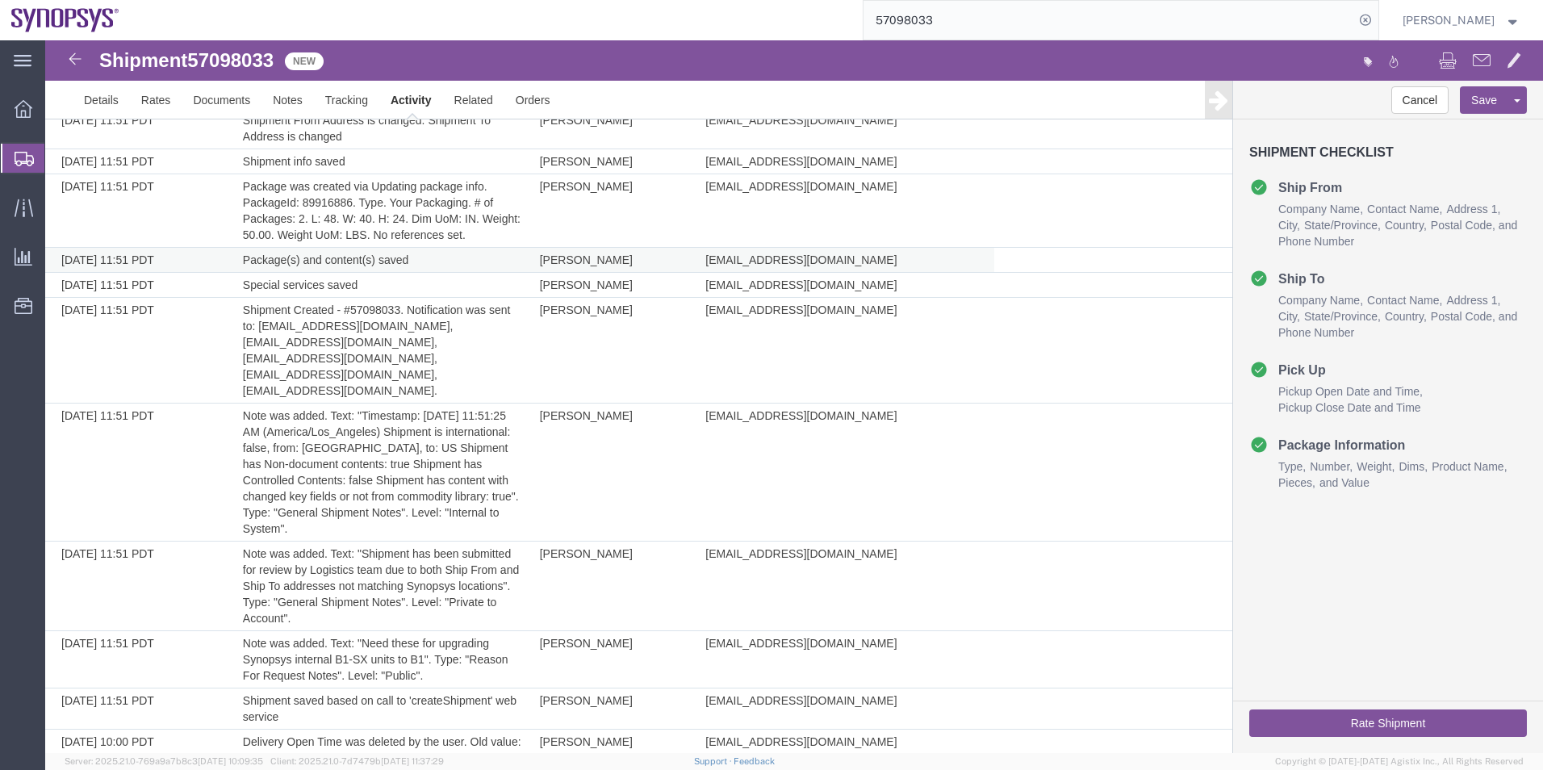
scroll to position [130, 0]
click at [102, 104] on link "Details" at bounding box center [101, 100] width 57 height 39
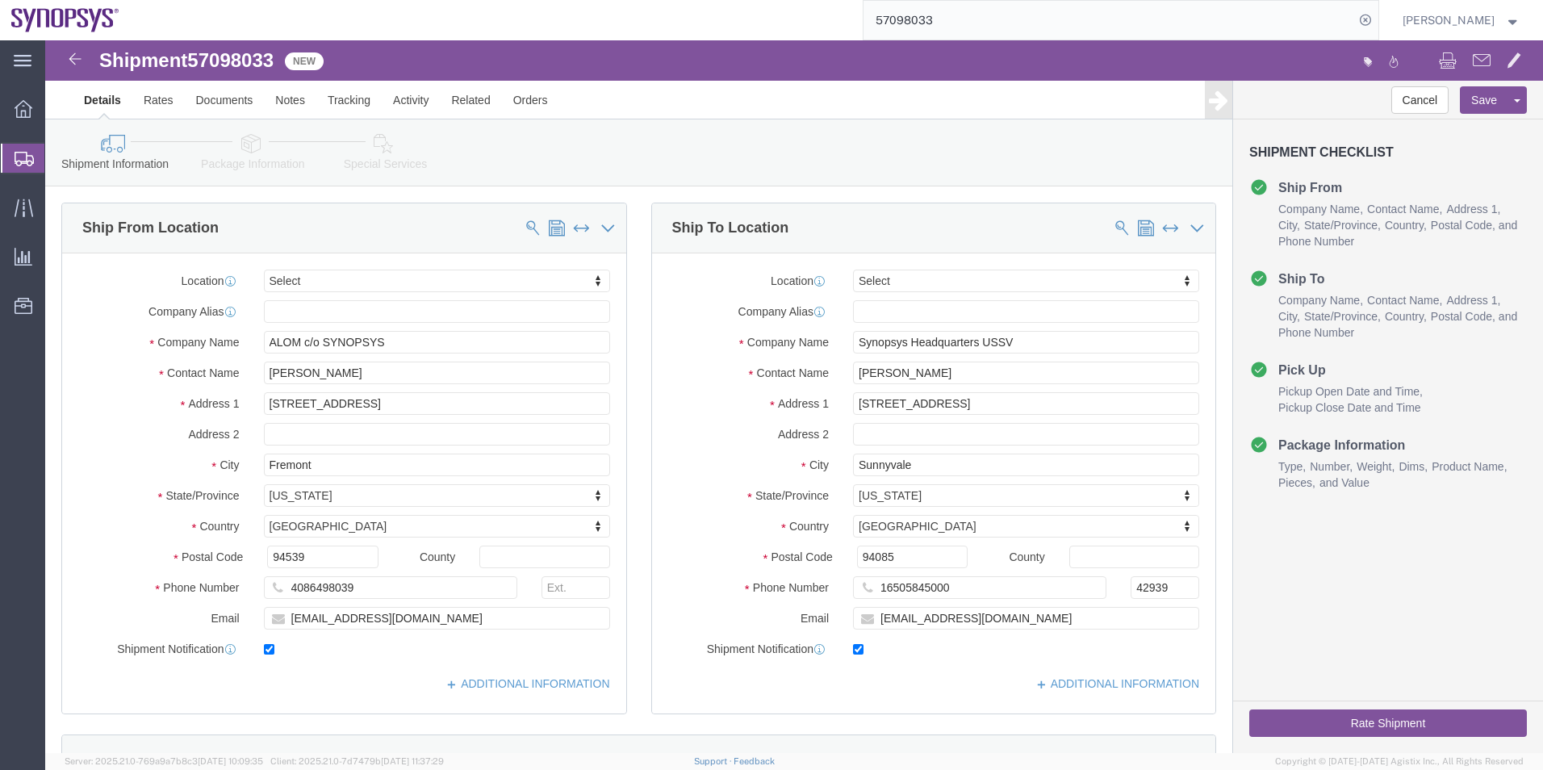
click span "57098033"
copy span "57098033"
click link "Activity"
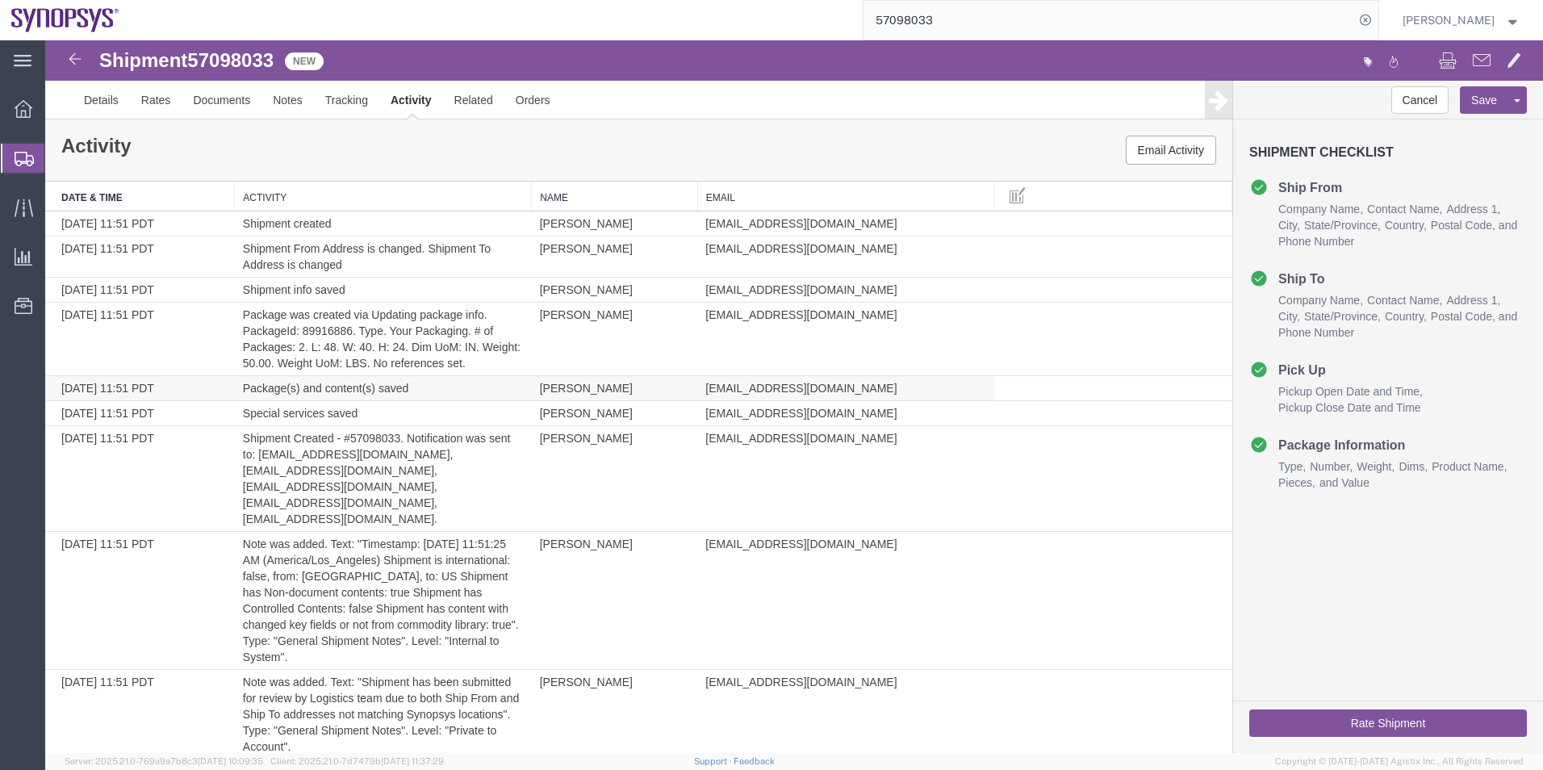
drag, startPoint x: 625, startPoint y: 391, endPoint x: 538, endPoint y: 397, distance: 86.6
click at [538, 397] on td "Jerry Domalanta" at bounding box center [615, 388] width 166 height 25
drag, startPoint x: 538, startPoint y: 397, endPoint x: 577, endPoint y: 385, distance: 40.6
copy td "Jerry Domalanta"
click at [0, 0] on span "Shipment Manager" at bounding box center [0, 0] width 0 height 0
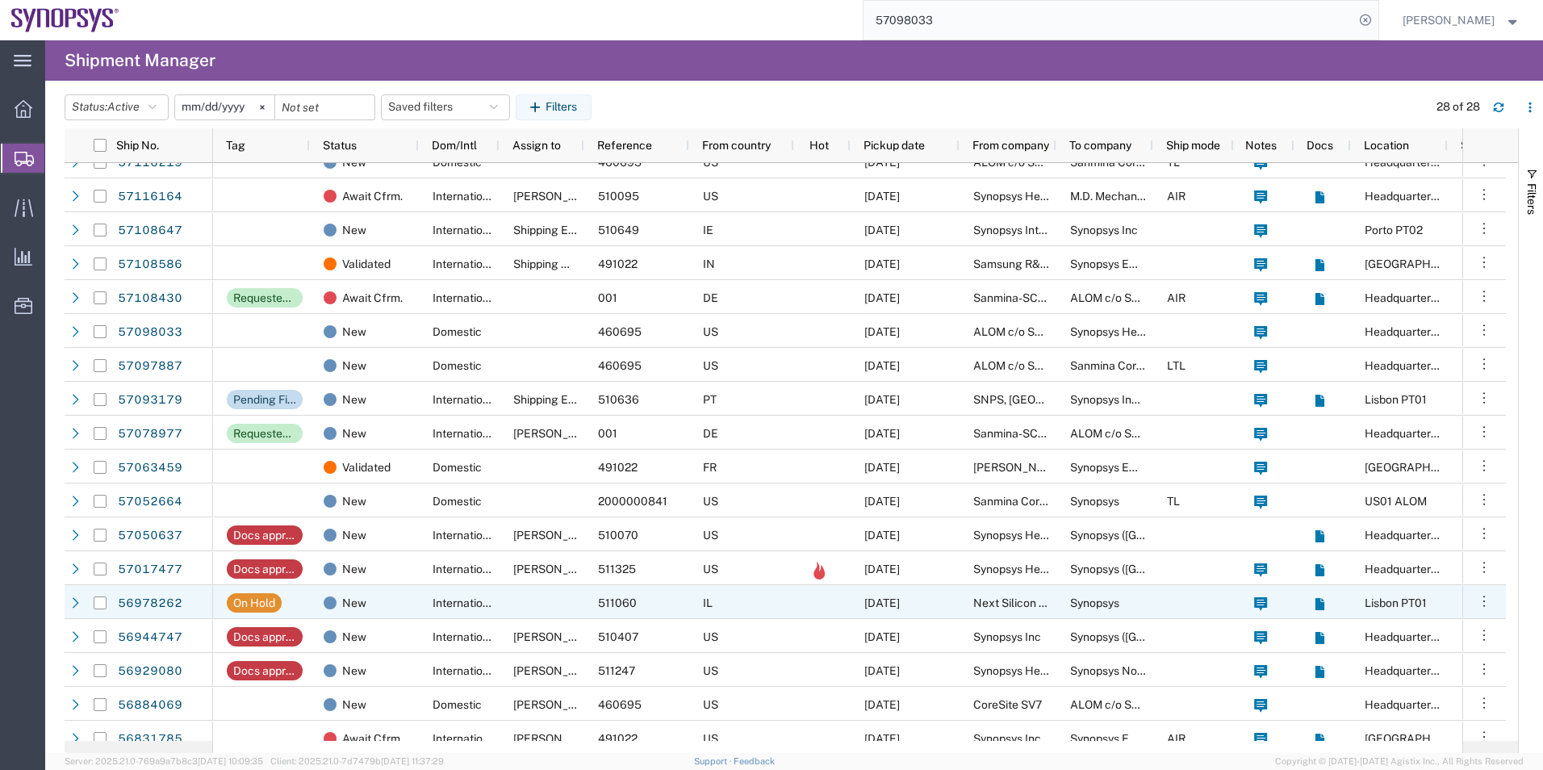
scroll to position [323, 0]
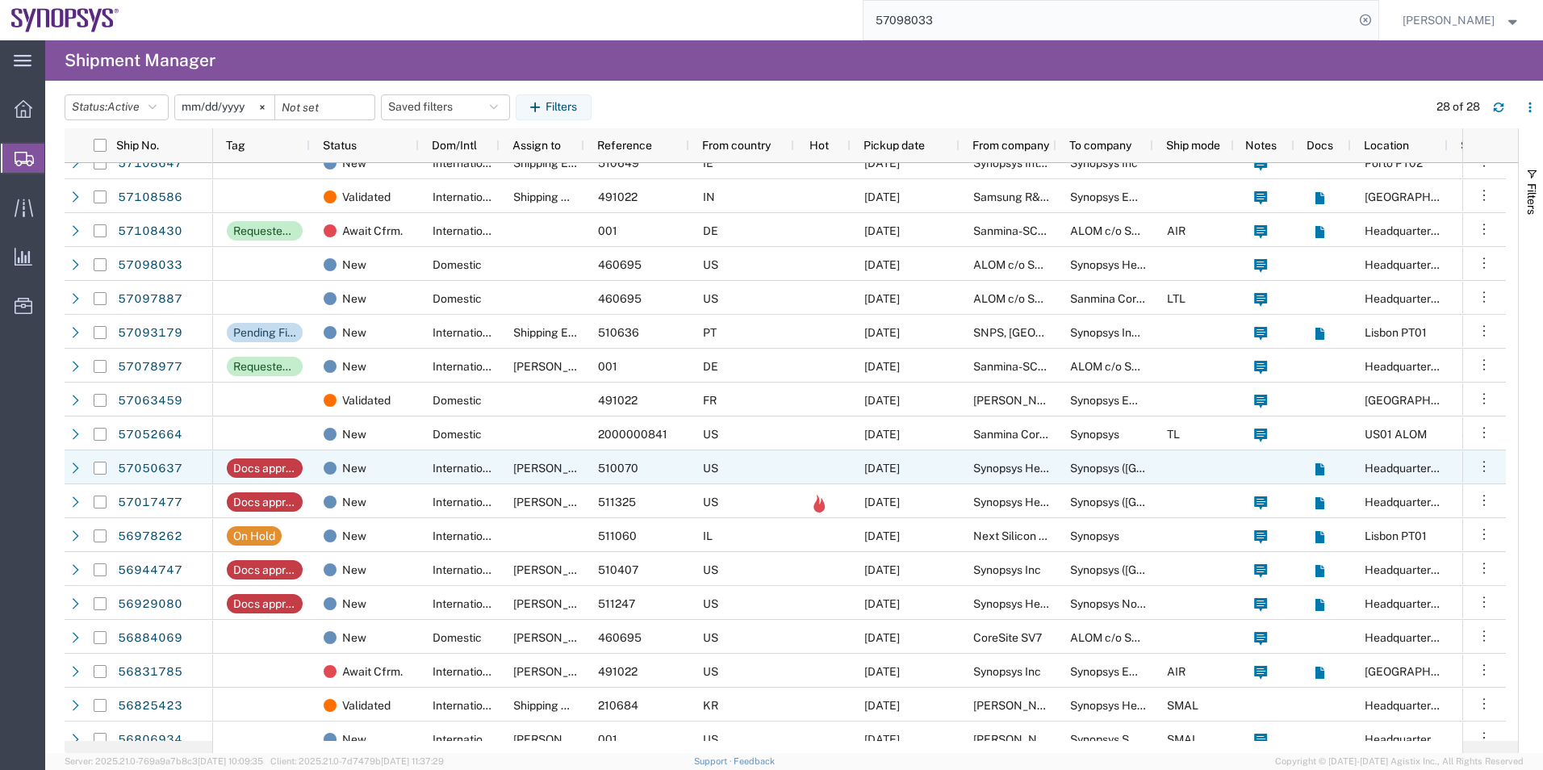
click at [510, 469] on div "[PERSON_NAME]" at bounding box center [542, 467] width 85 height 34
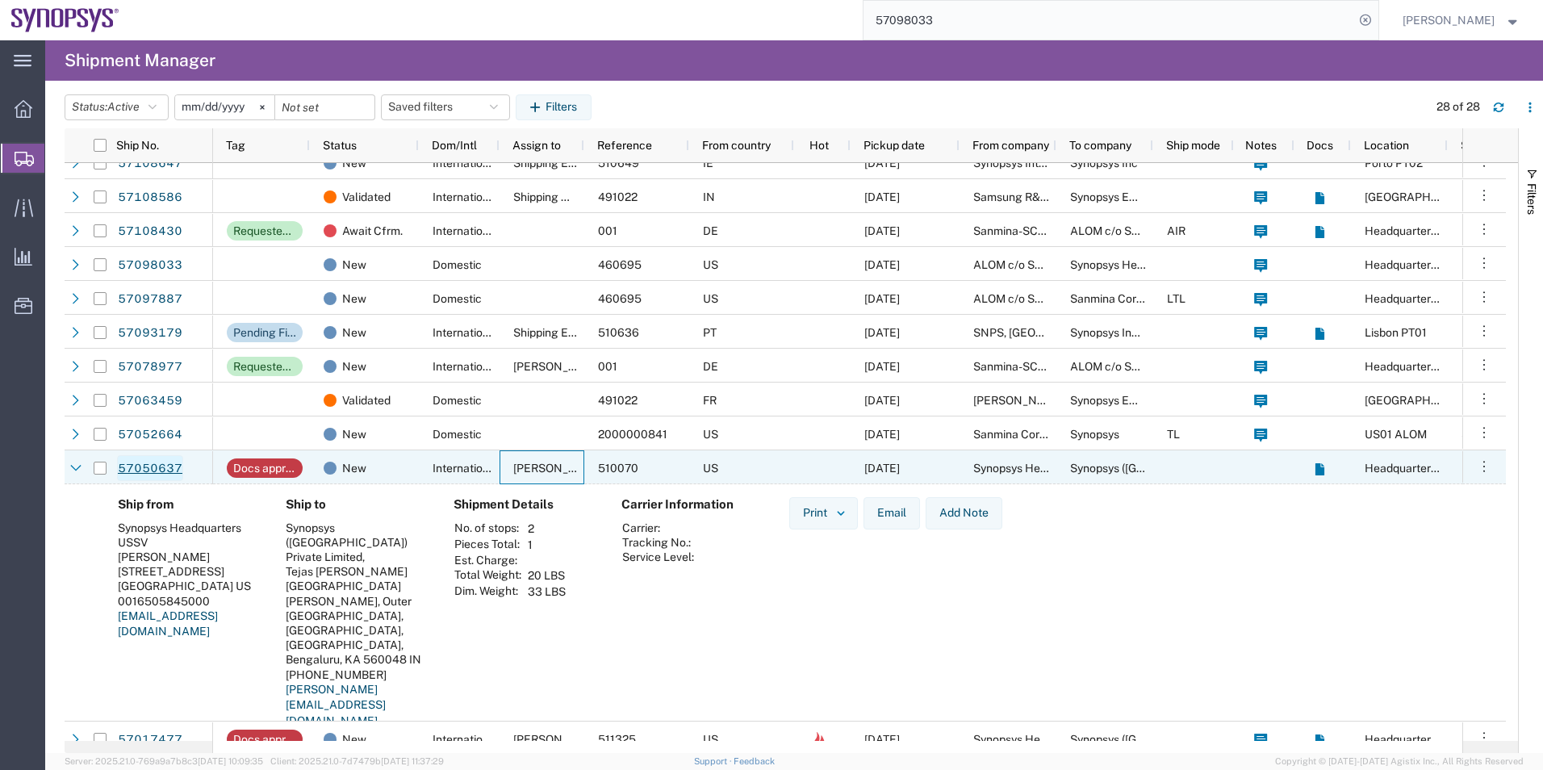
click at [167, 462] on link "57050637" at bounding box center [150, 468] width 66 height 26
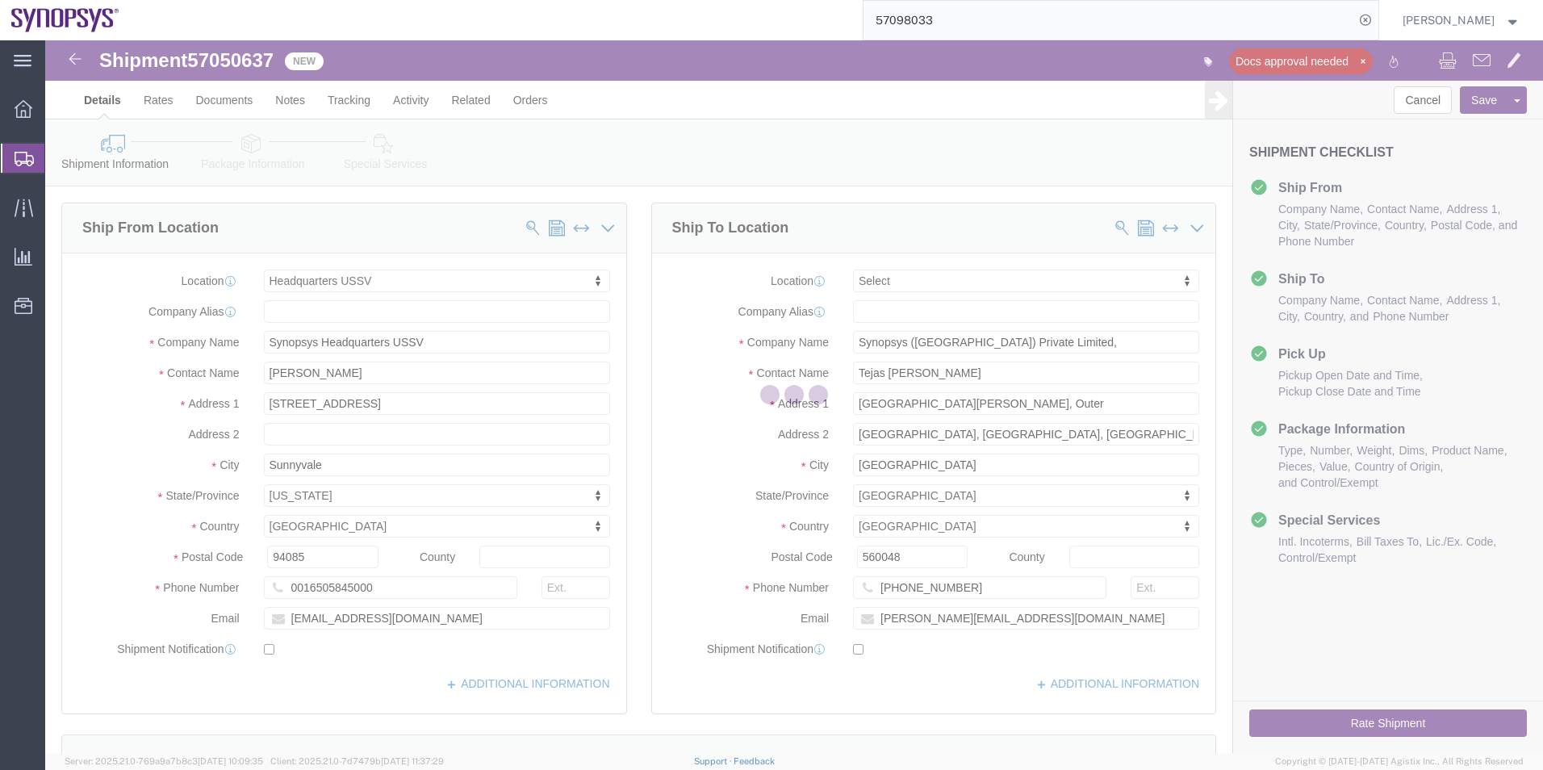
click at [229, 65] on div at bounding box center [794, 396] width 1498 height 713
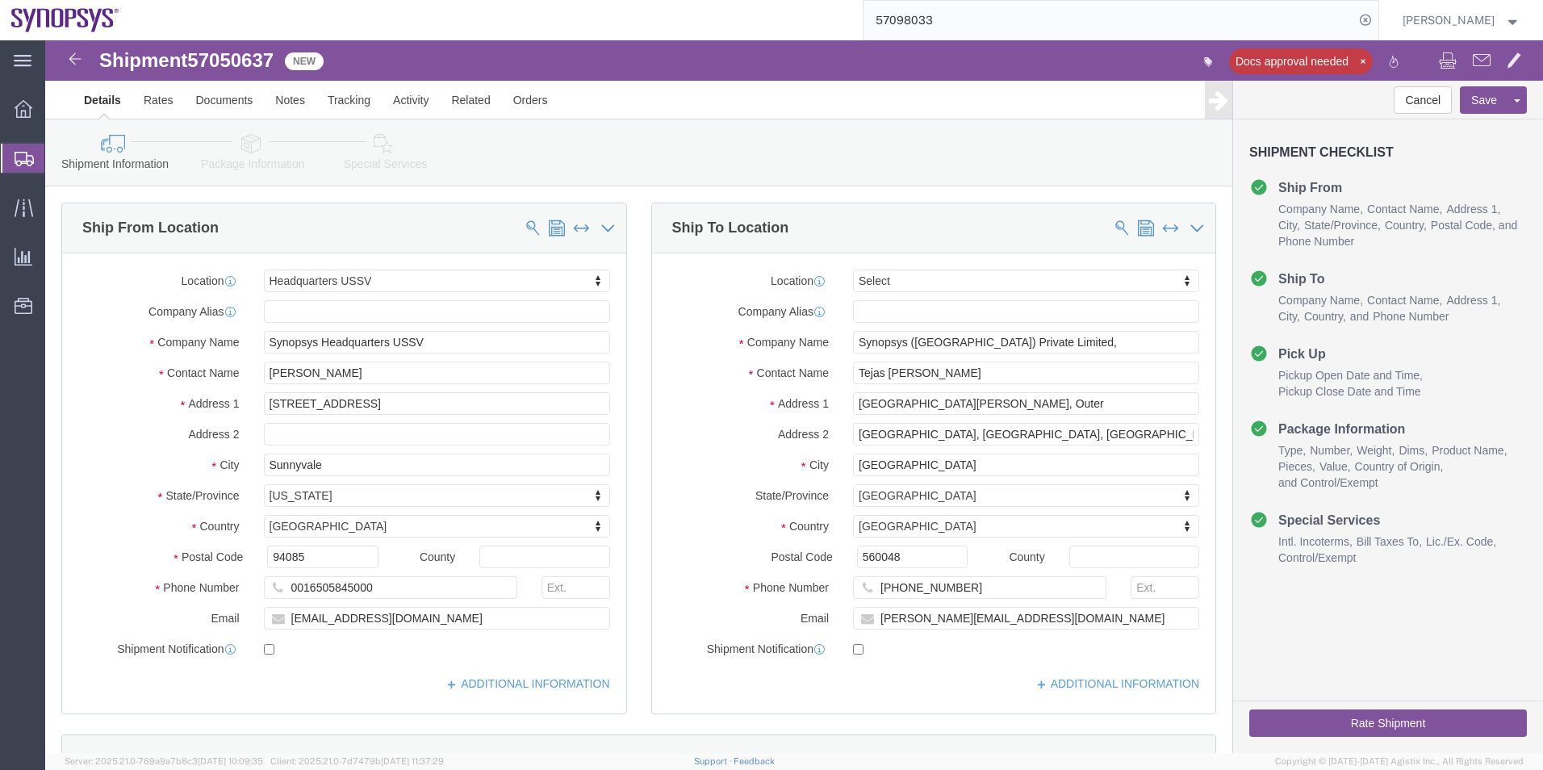
select select "63204"
select select
click span "57050637"
copy span "57050637"
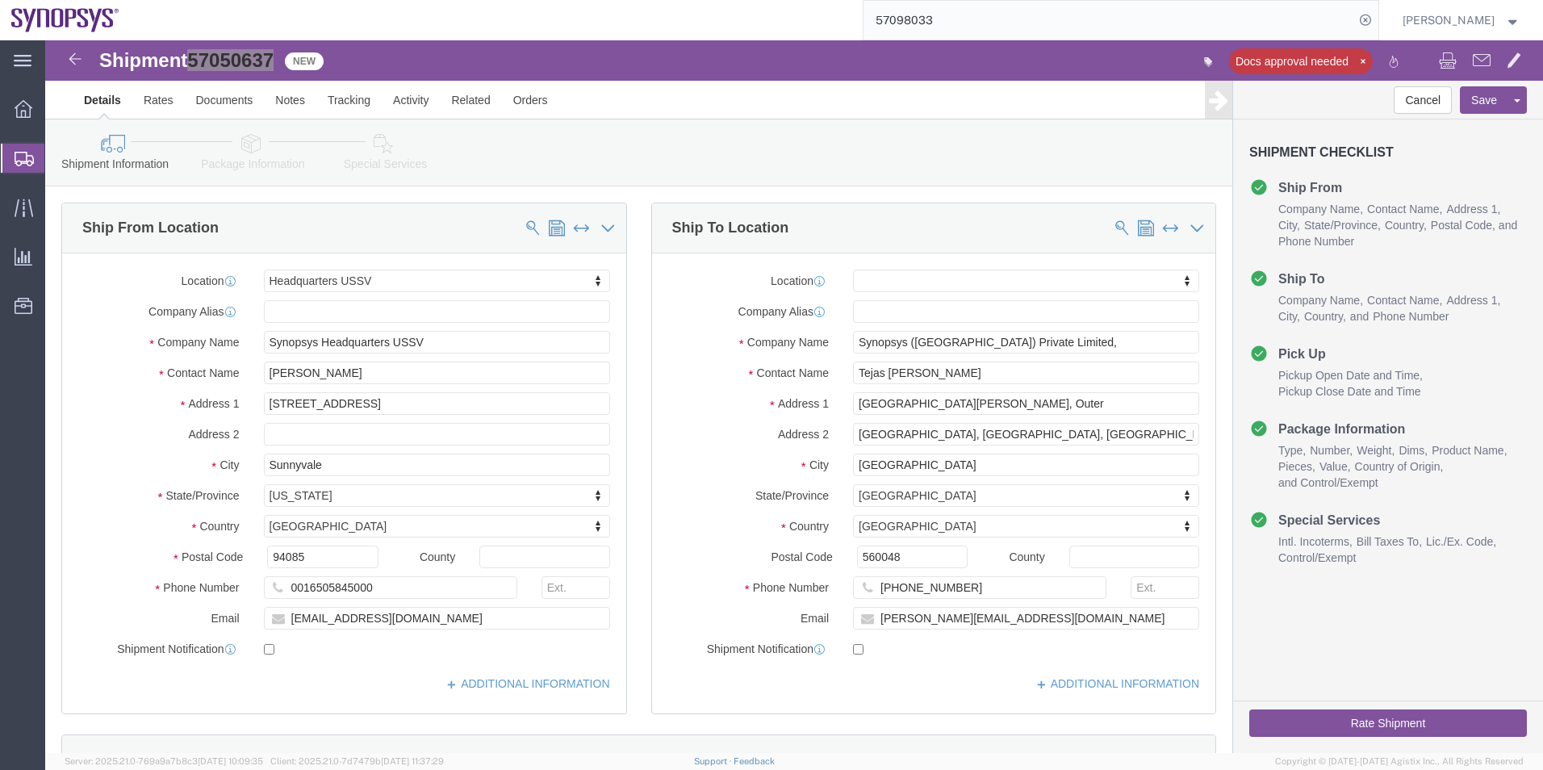
click at [0, 0] on span "Shipment Manager" at bounding box center [0, 0] width 0 height 0
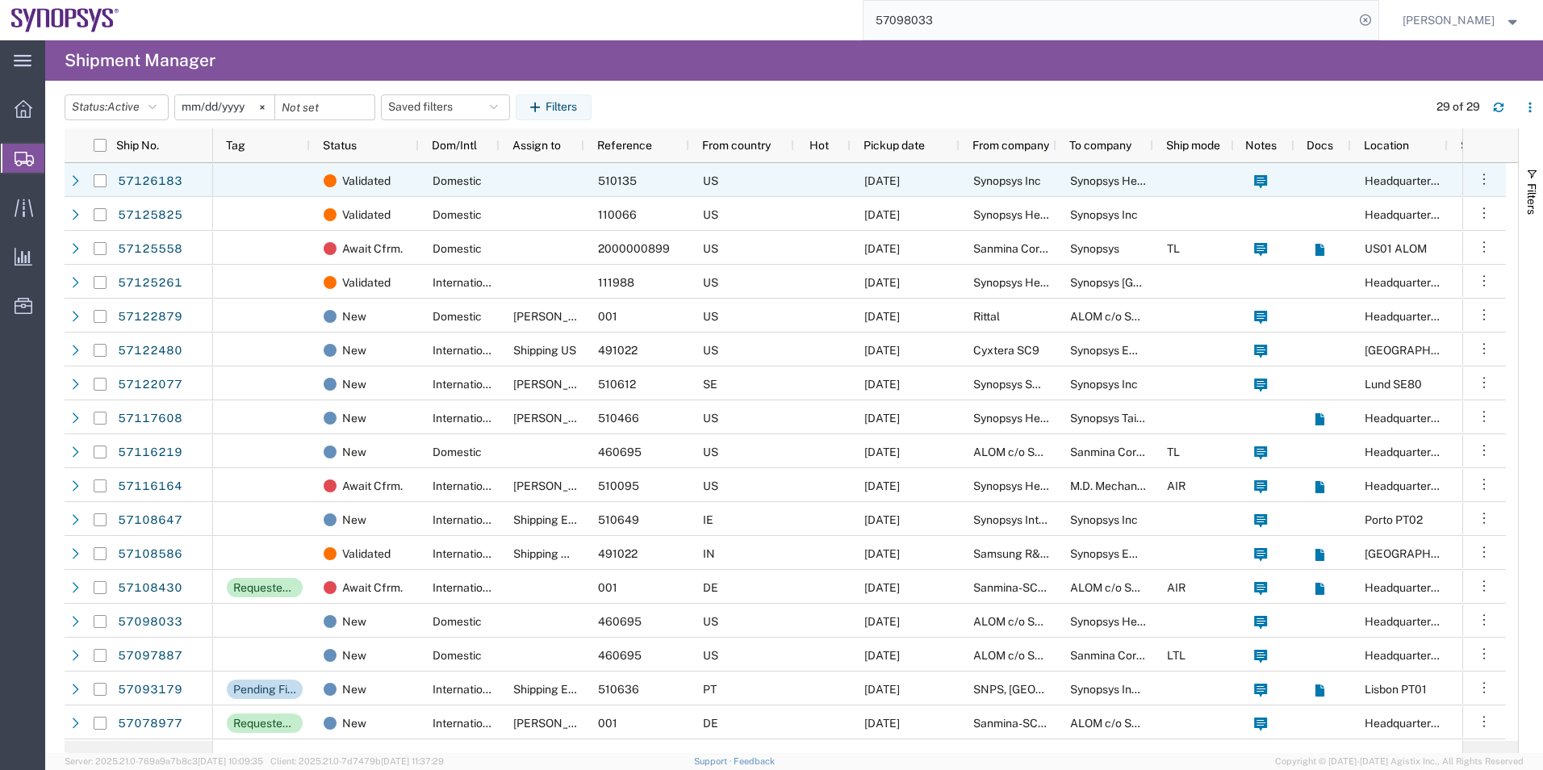
click at [627, 185] on span "510135" at bounding box center [617, 180] width 39 height 13
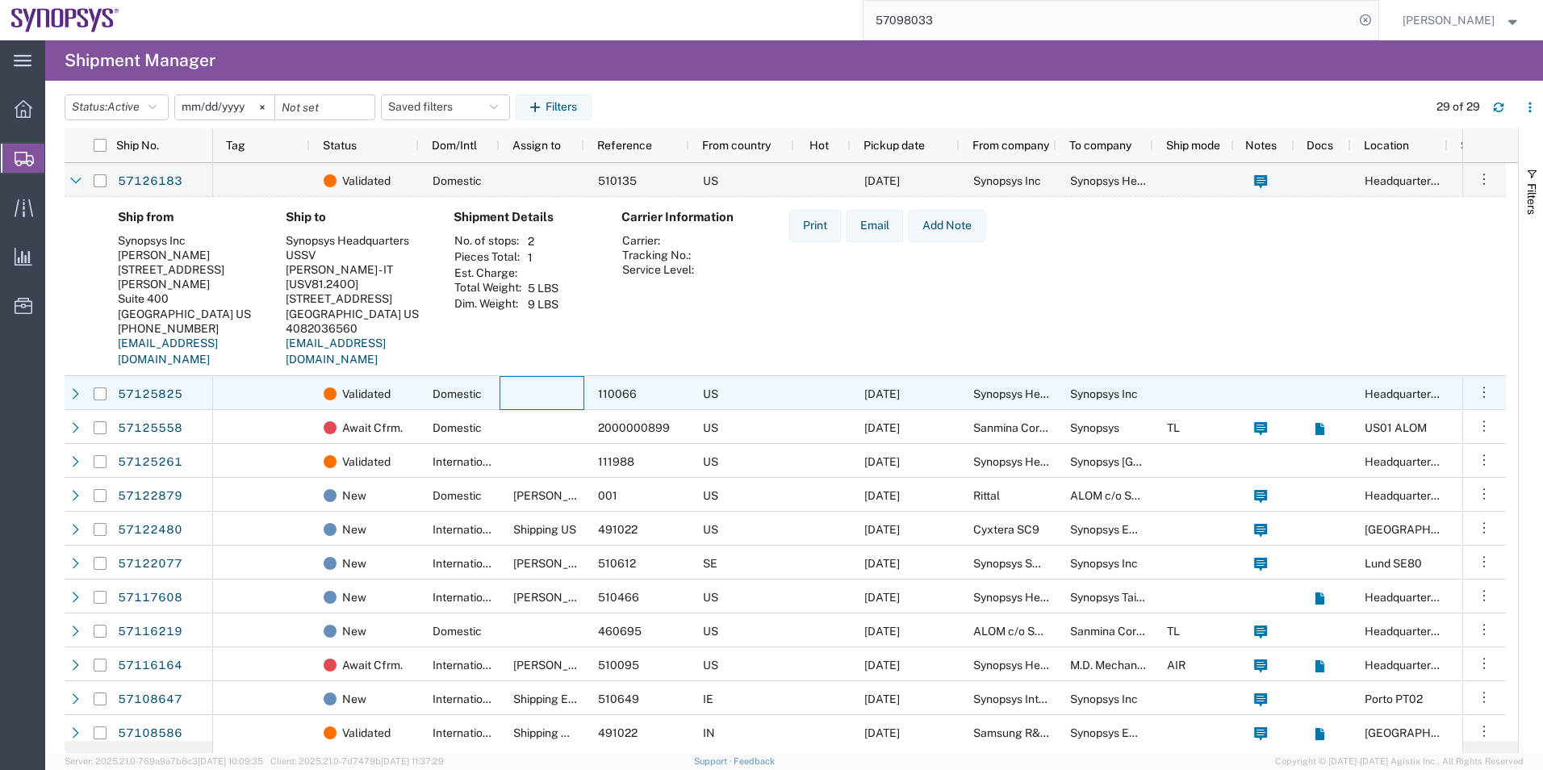
click at [518, 385] on div at bounding box center [542, 393] width 85 height 34
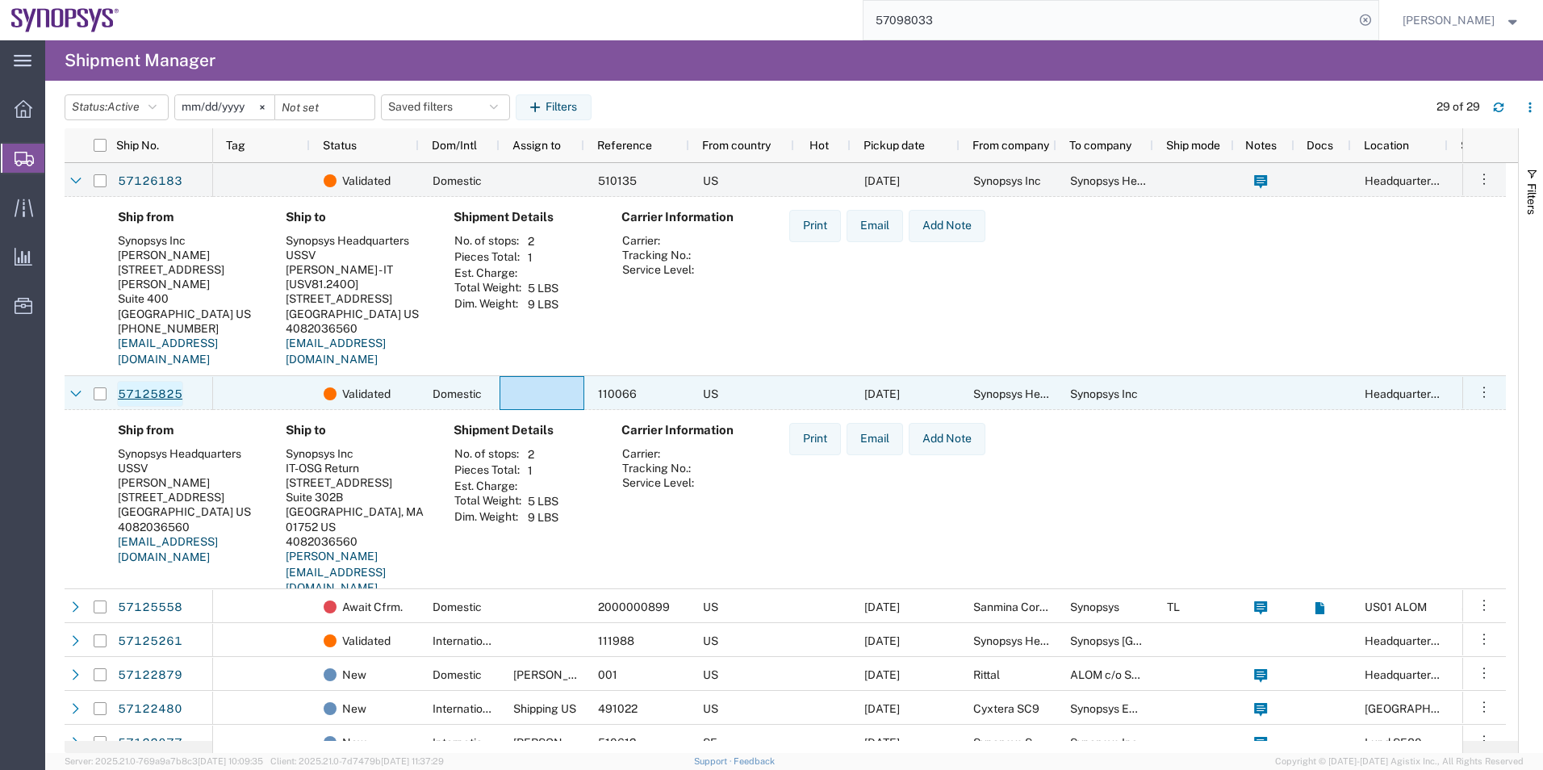
click at [135, 393] on link "57125825" at bounding box center [150, 394] width 66 height 26
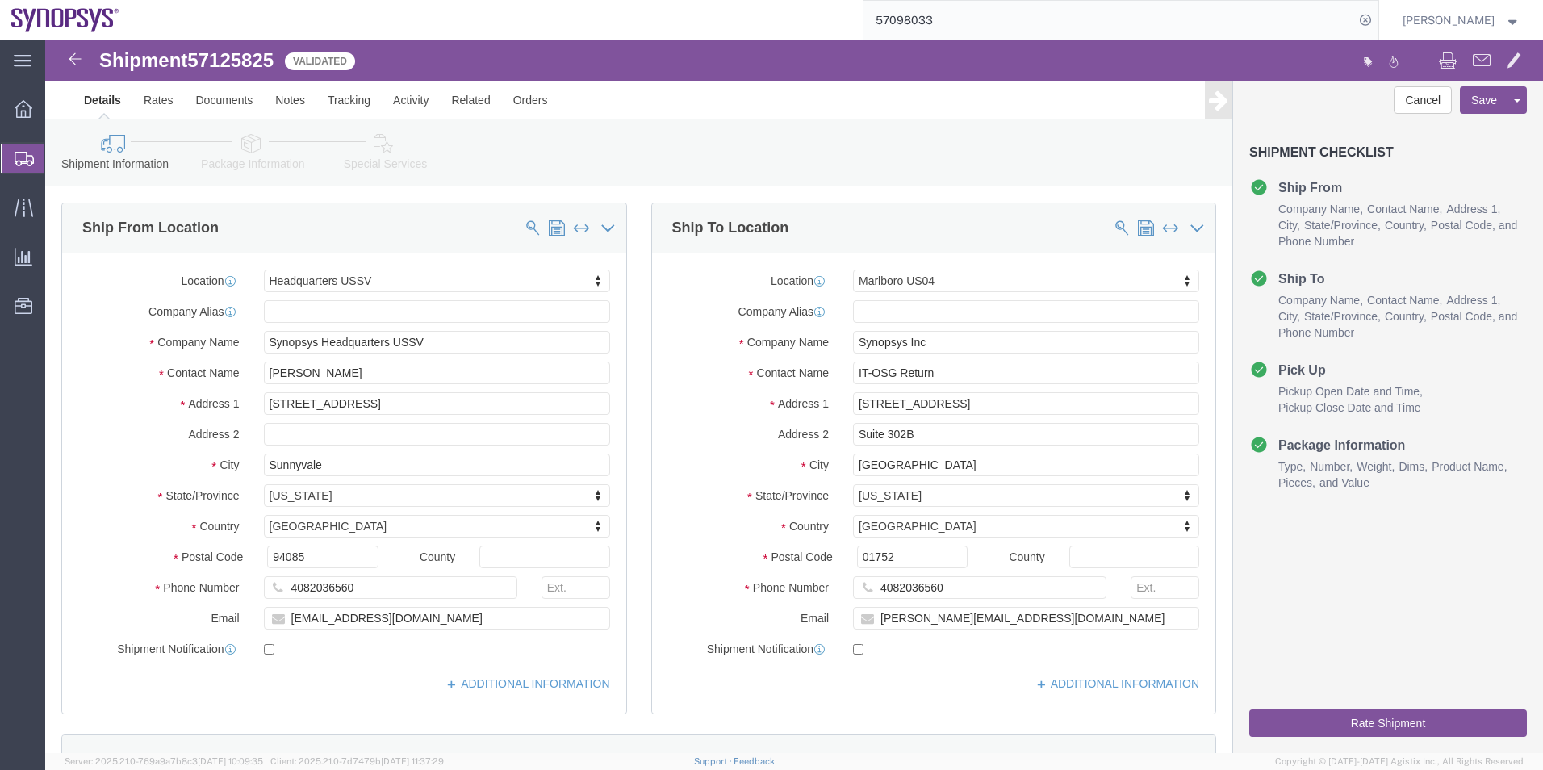
select select "63204"
select select "63193"
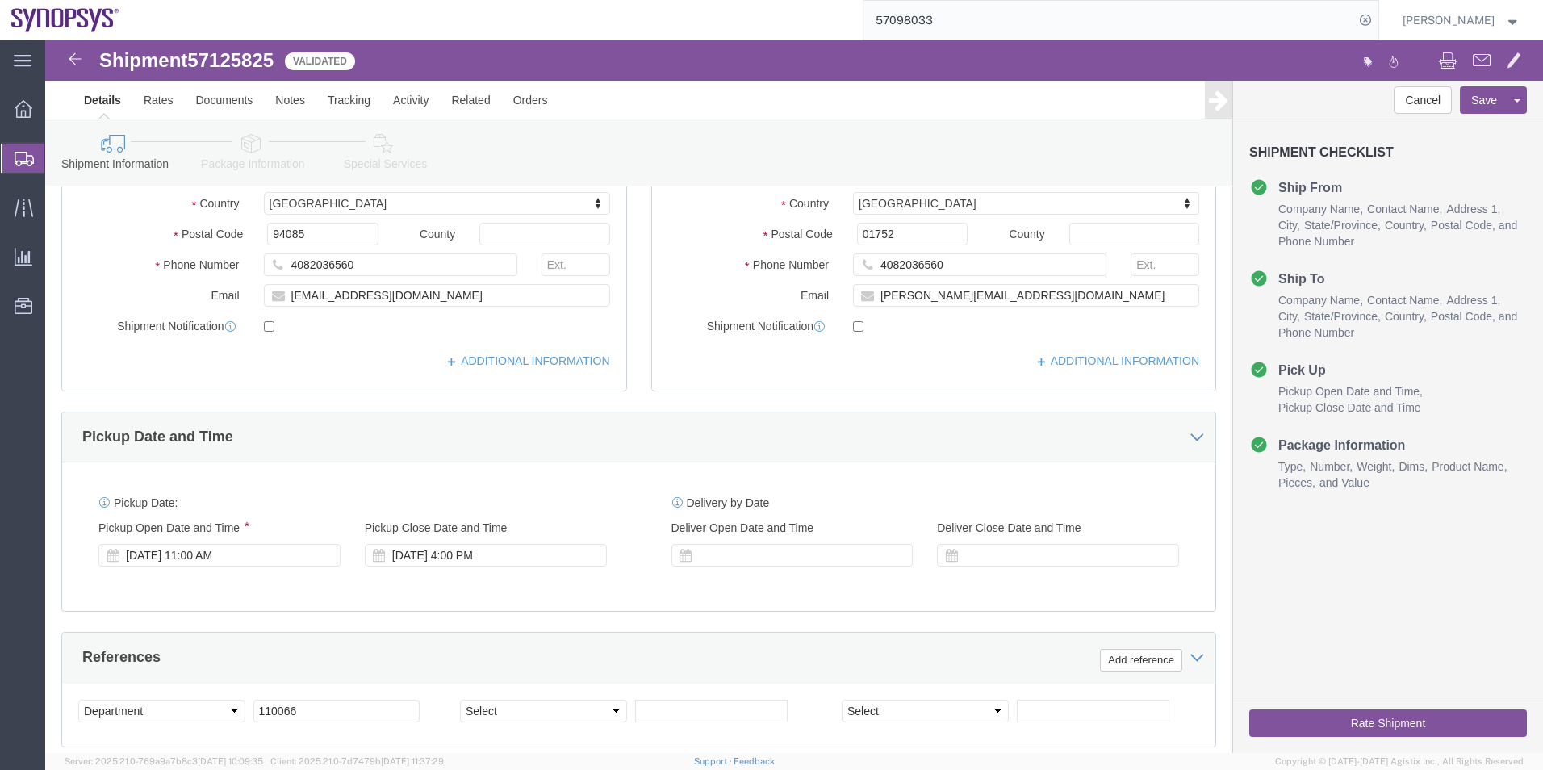
click icon
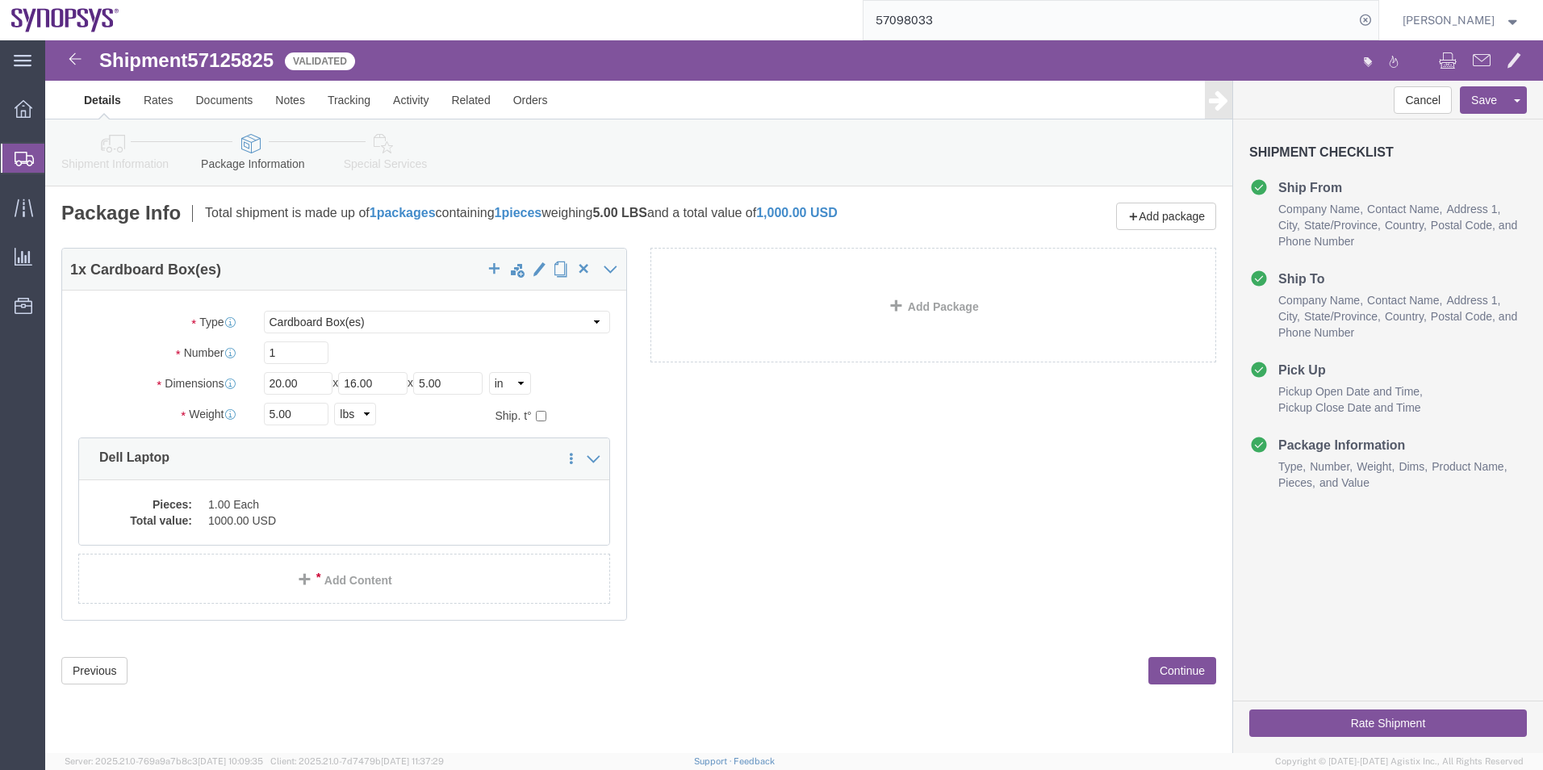
click icon
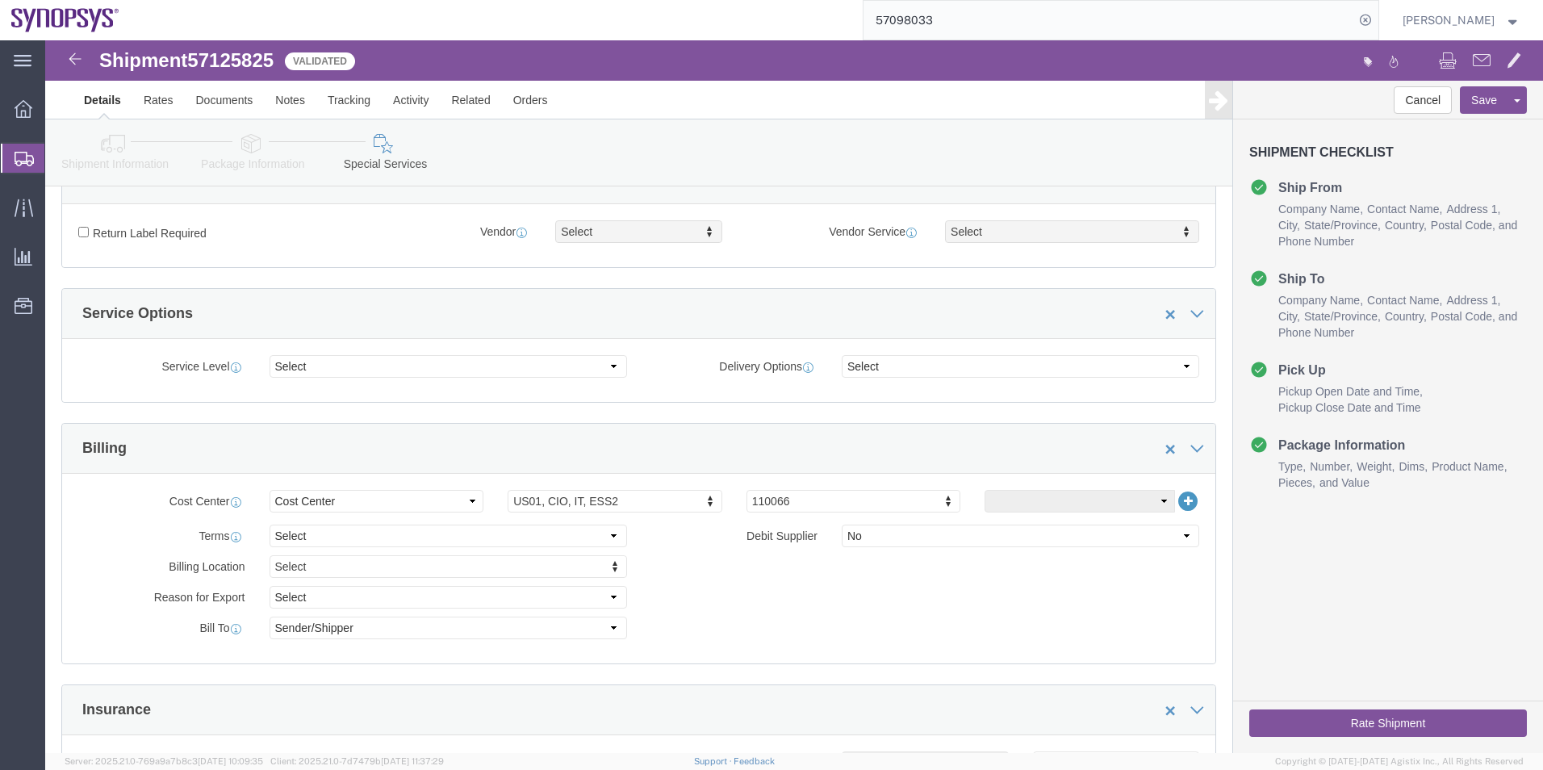
scroll to position [726, 0]
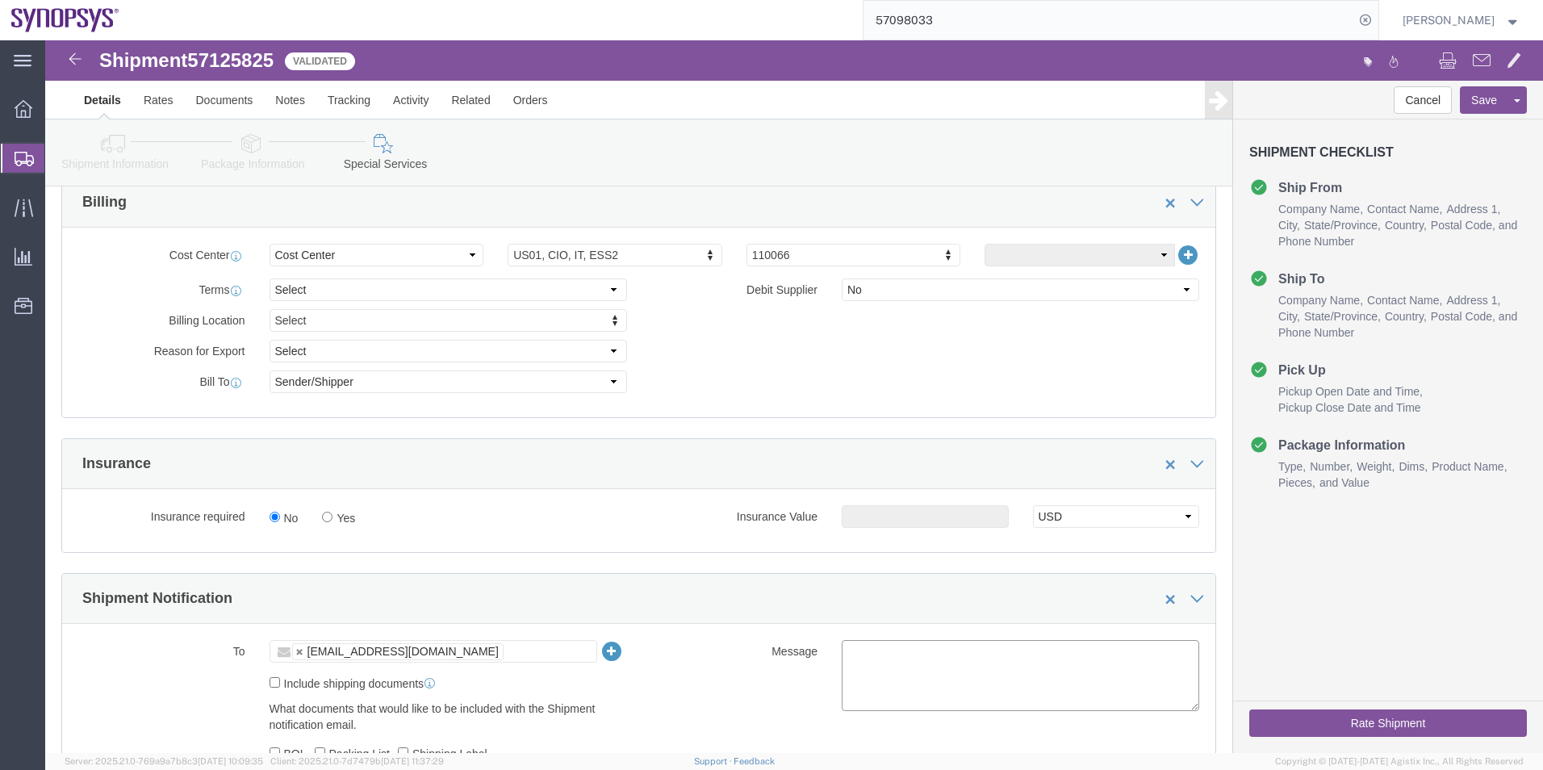
click textarea
type textarea "Please see attached. -Kaelen"
click button "Rate Shipment"
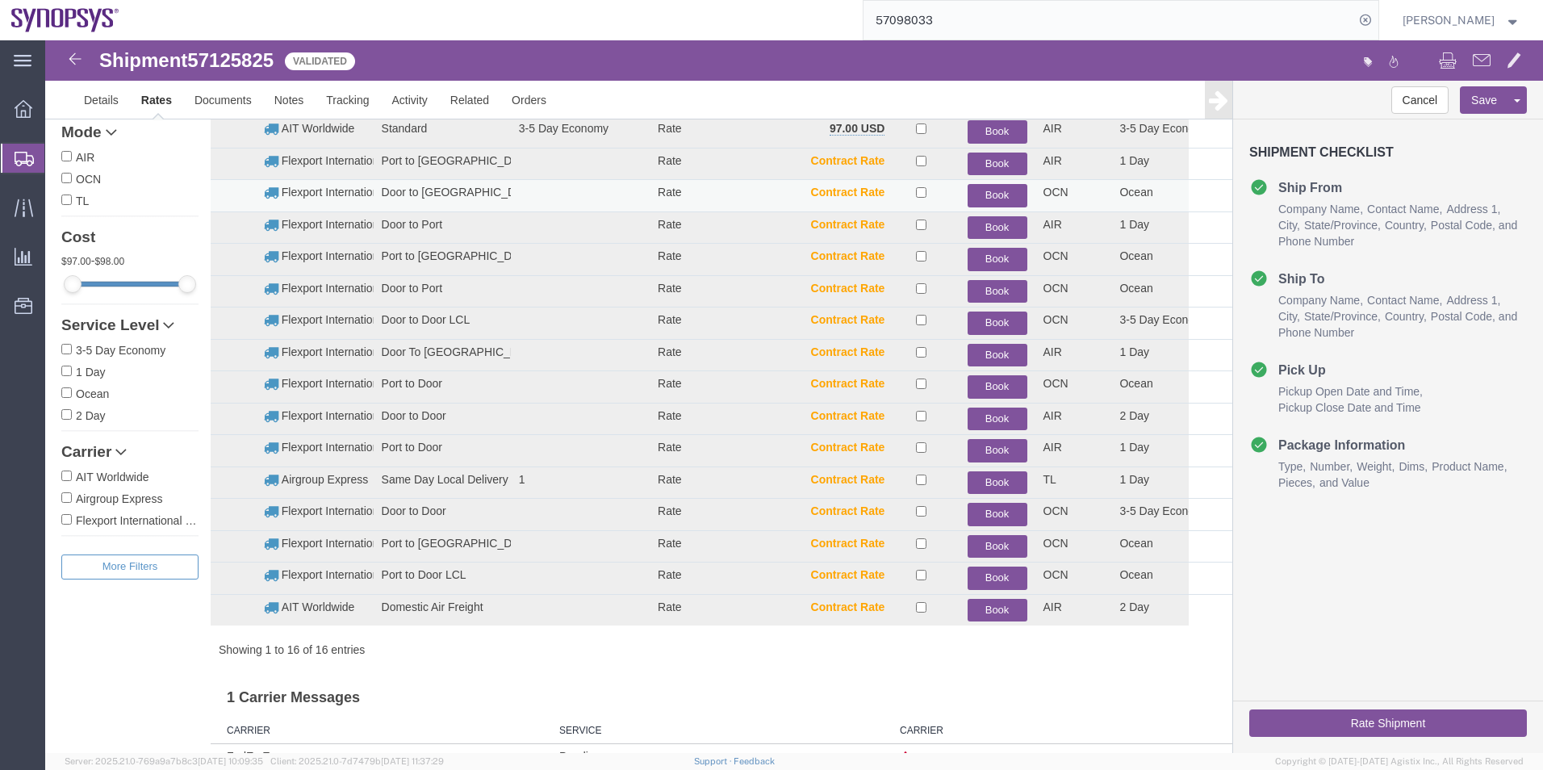
scroll to position [18, 0]
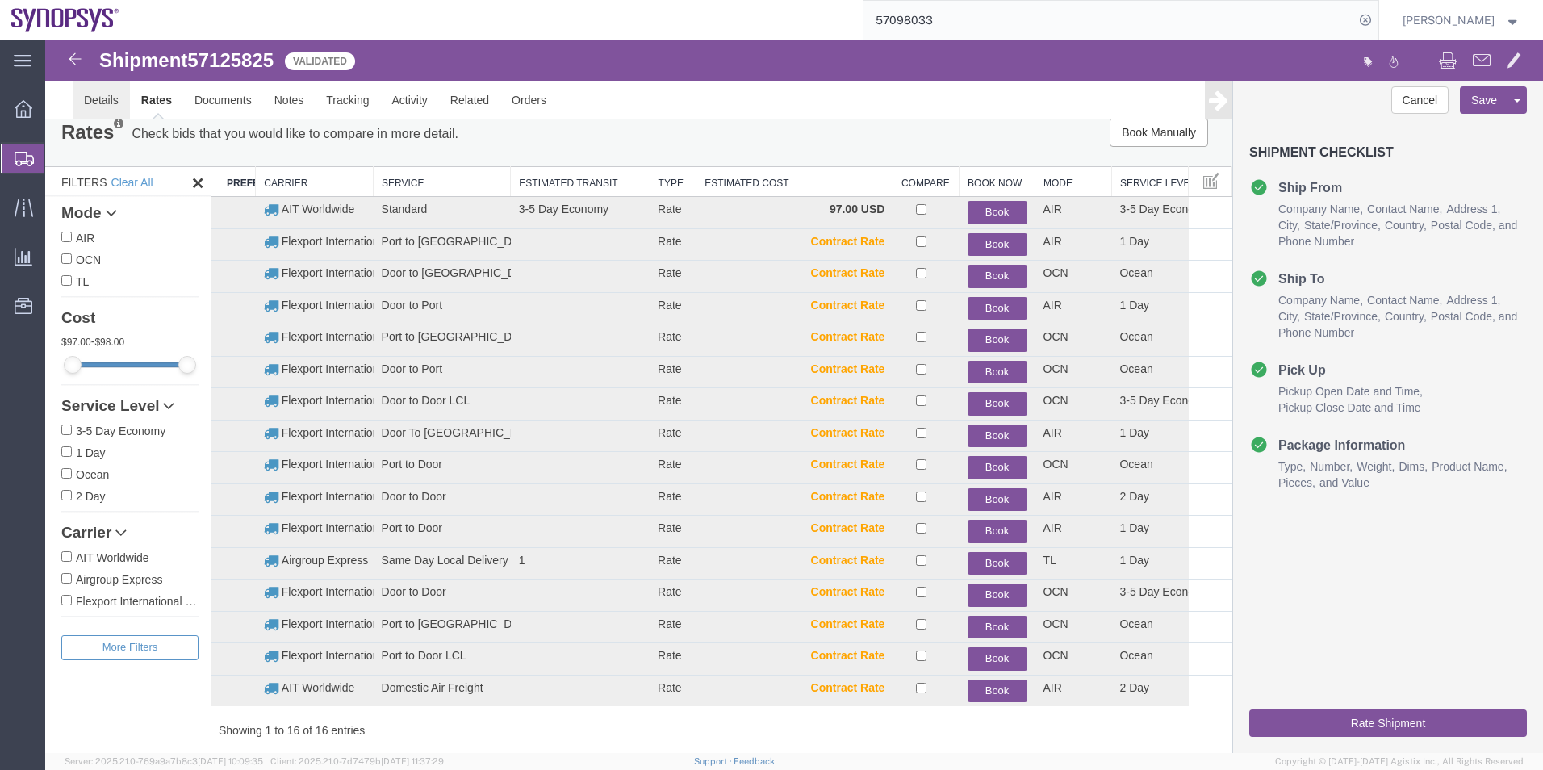
click at [88, 93] on link "Details" at bounding box center [101, 100] width 57 height 39
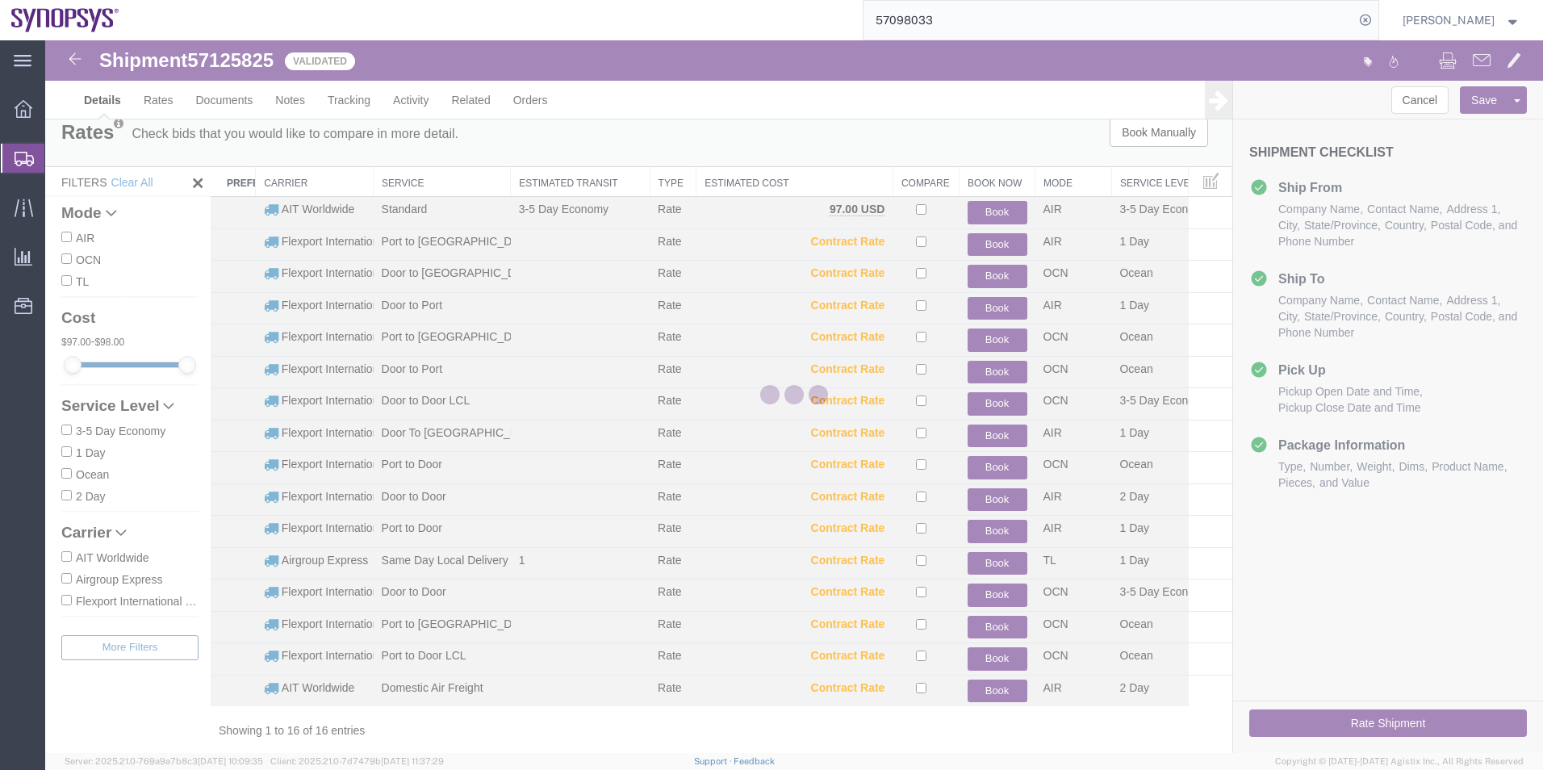
select select "63204"
select select "63193"
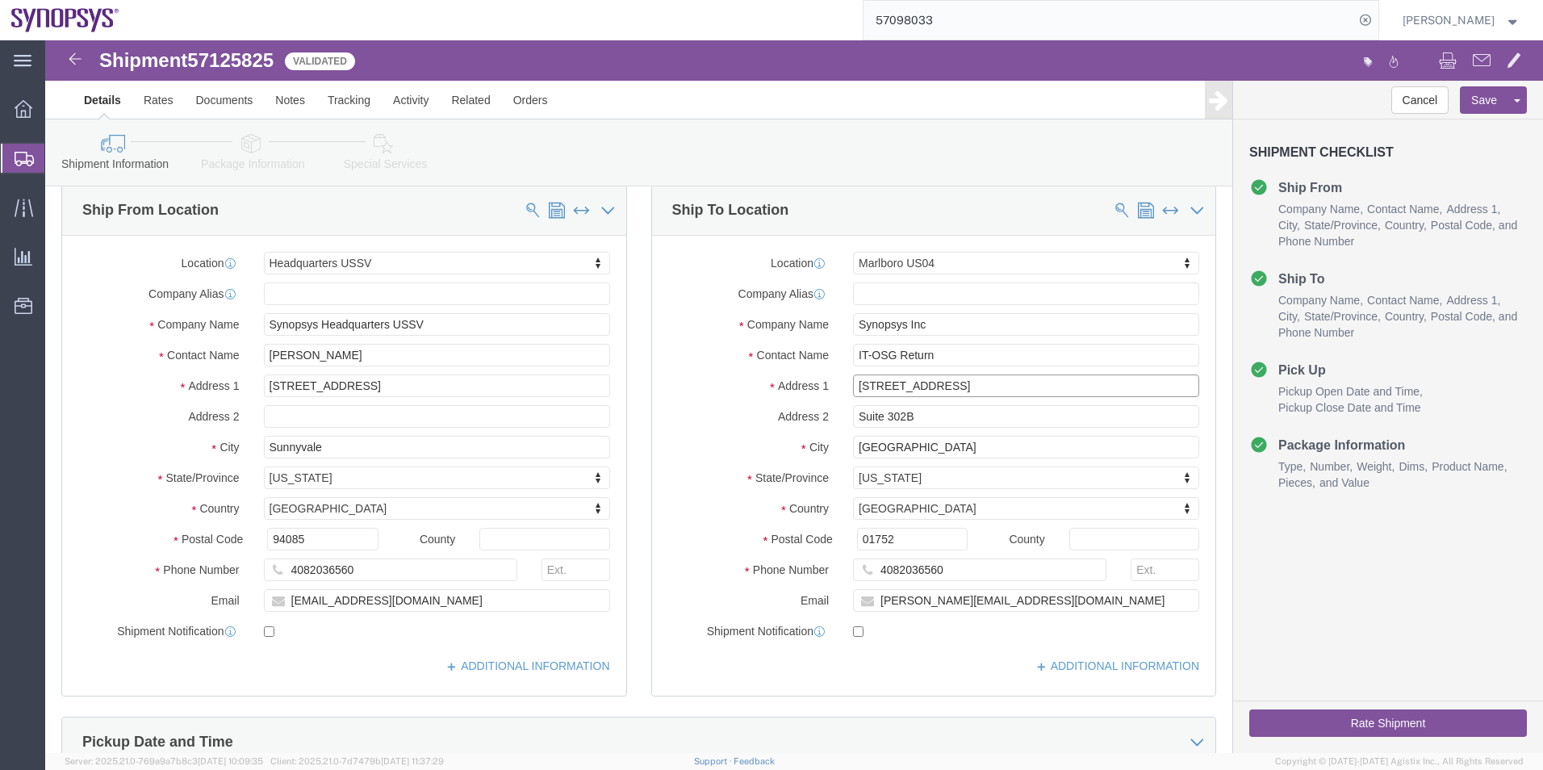
drag, startPoint x: 926, startPoint y: 349, endPoint x: 763, endPoint y: 354, distance: 163.1
click div "Address 1 11 Apex Drive"
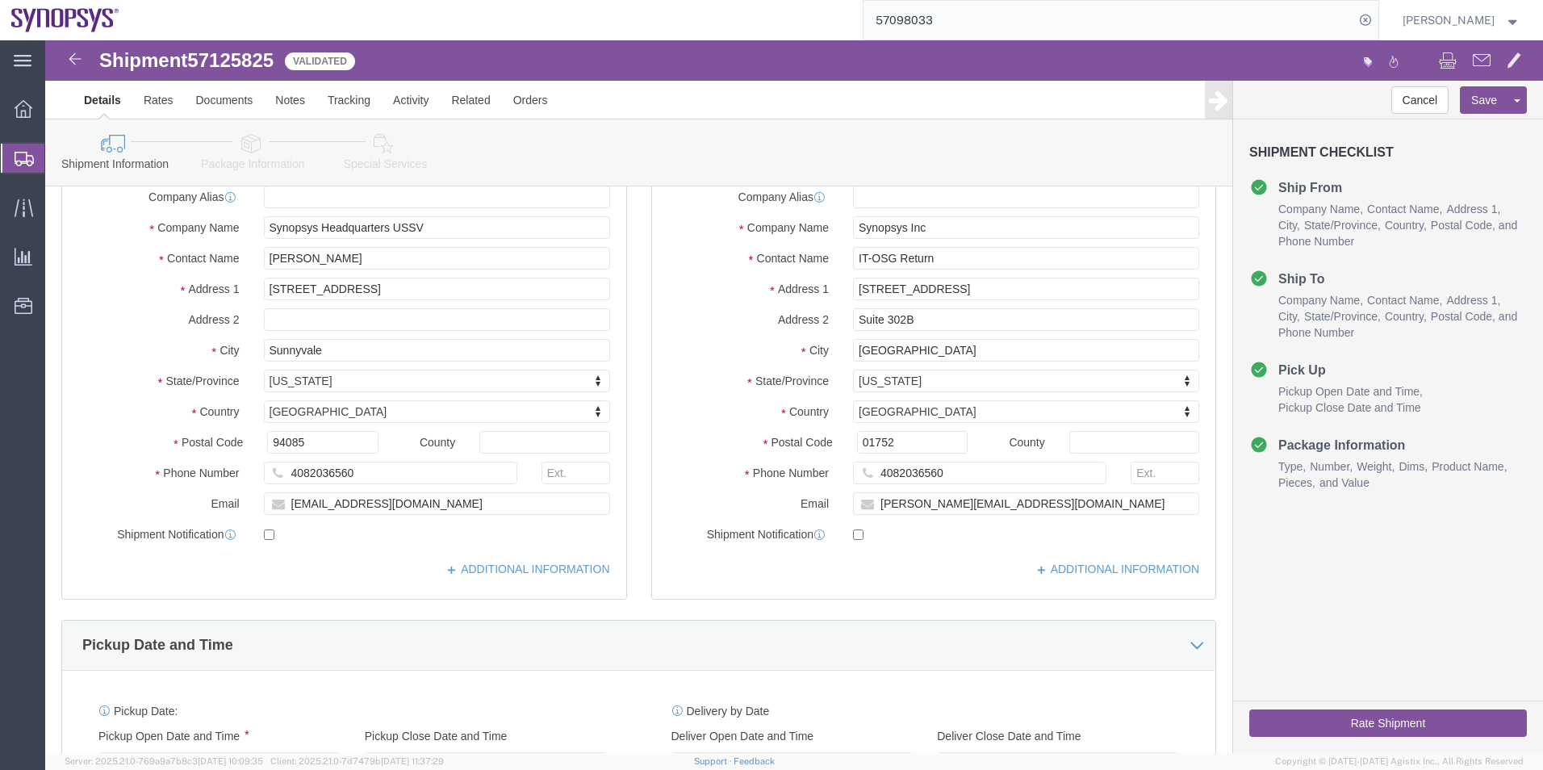
scroll to position [27, 0]
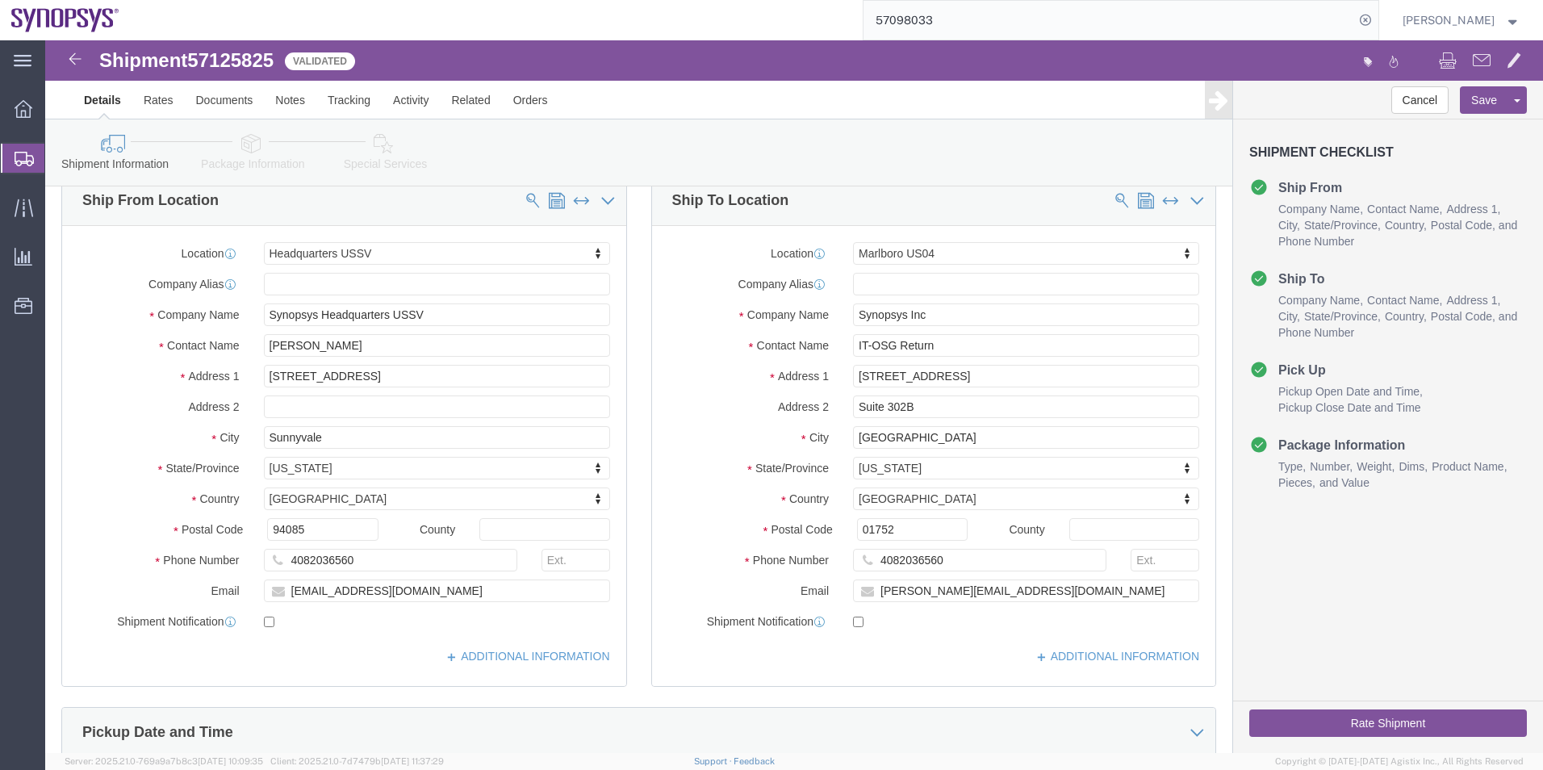
click icon
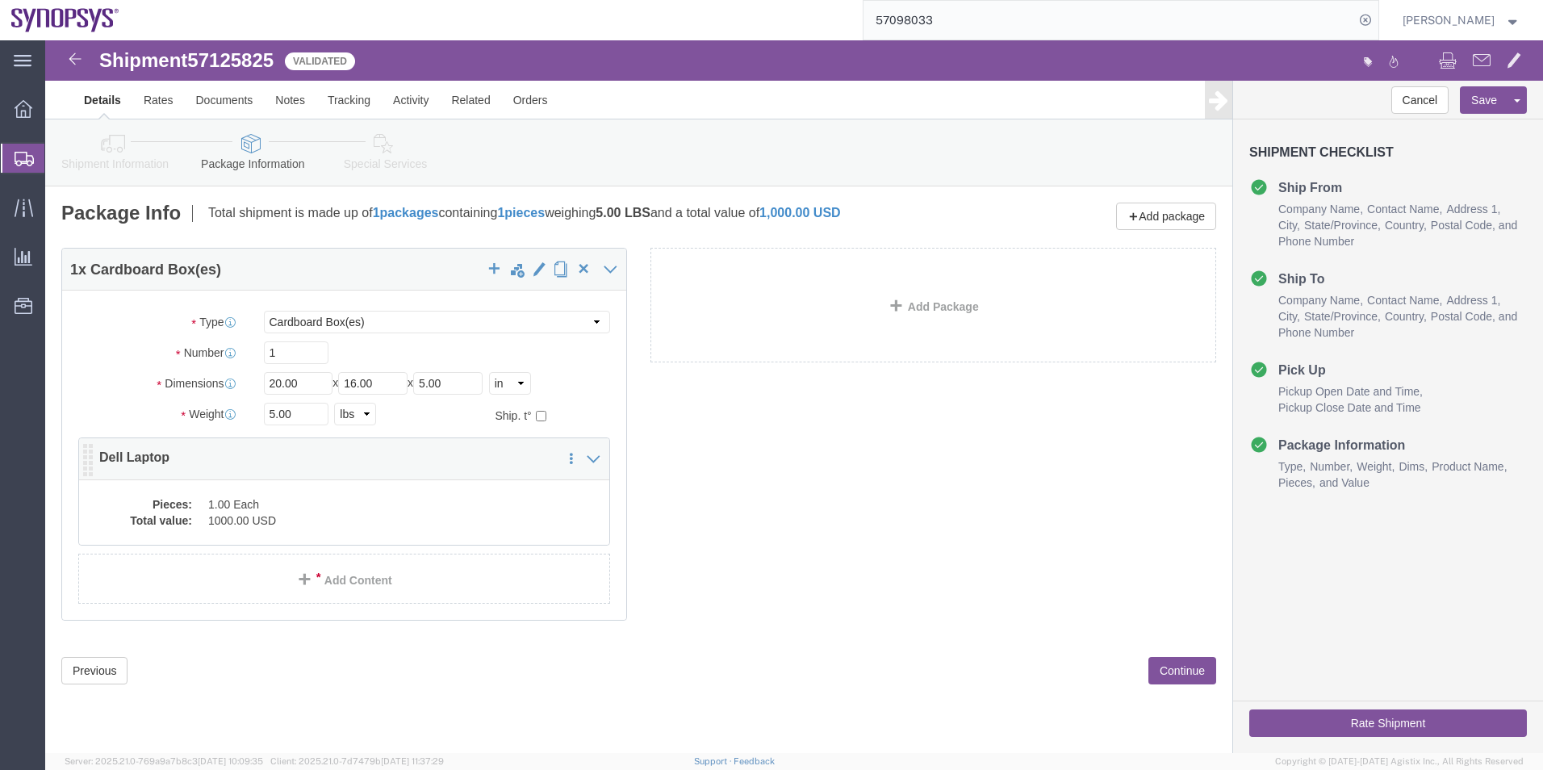
click dd "1.00 Each"
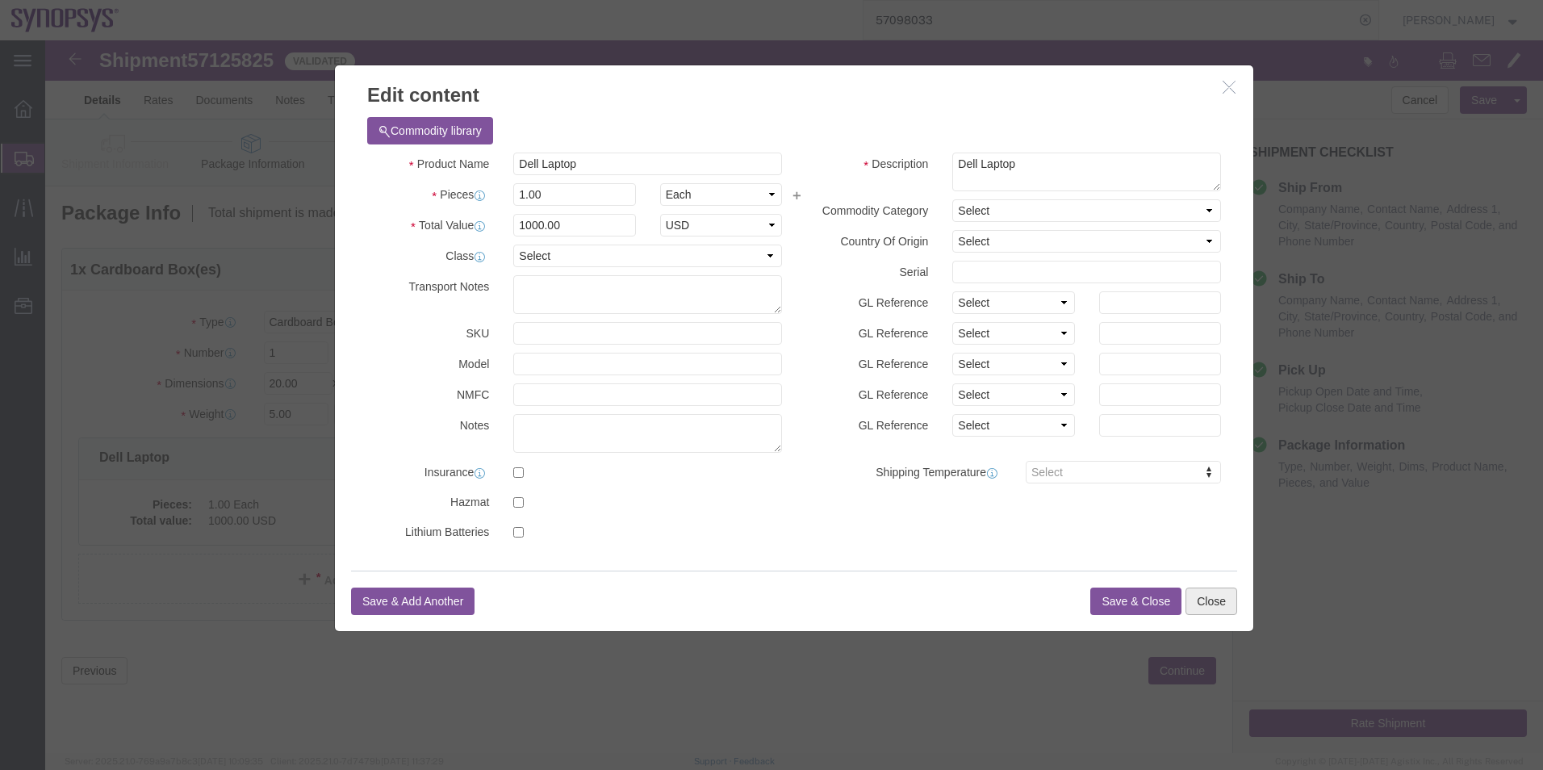
click button "Close"
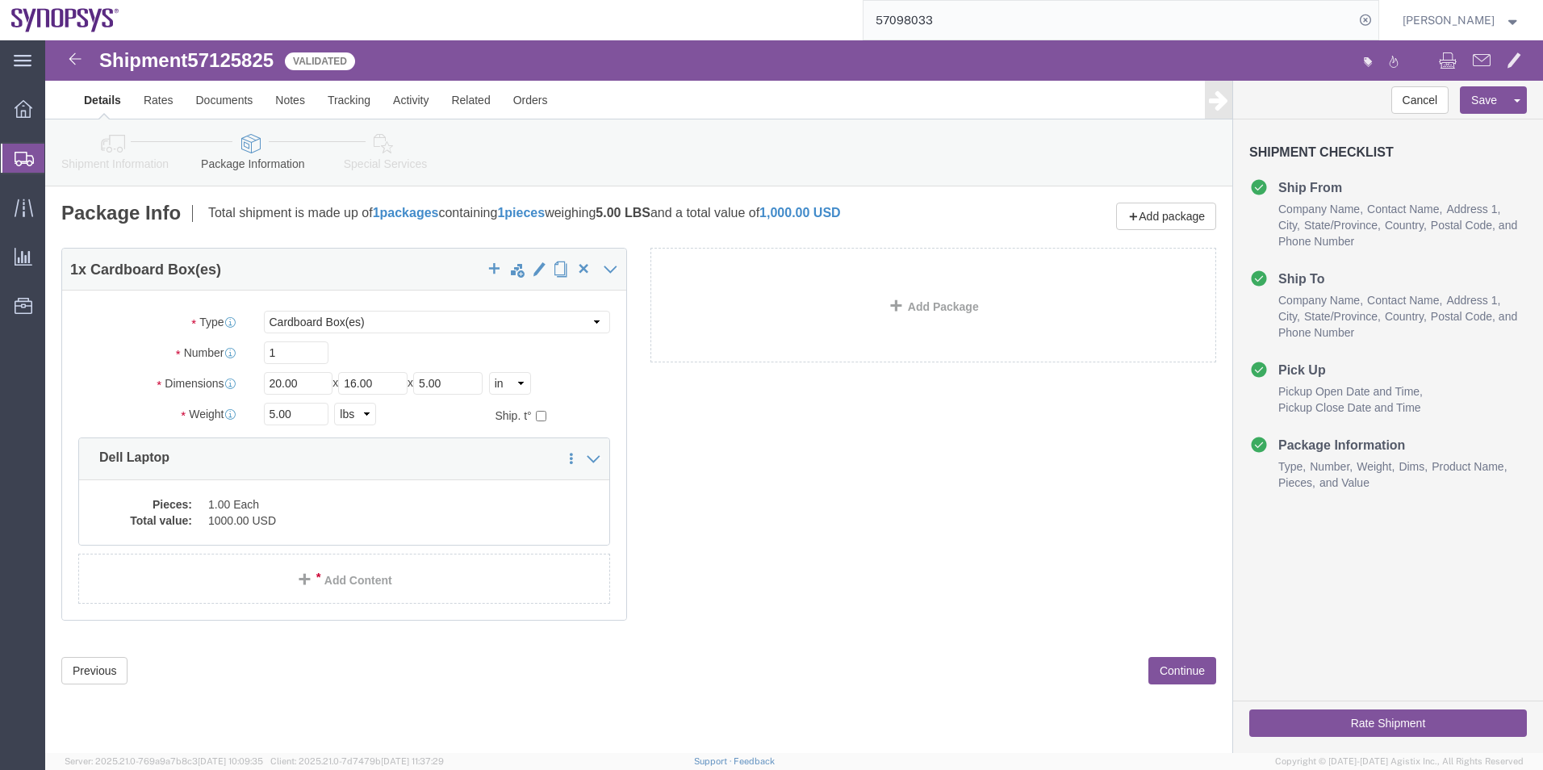
click icon
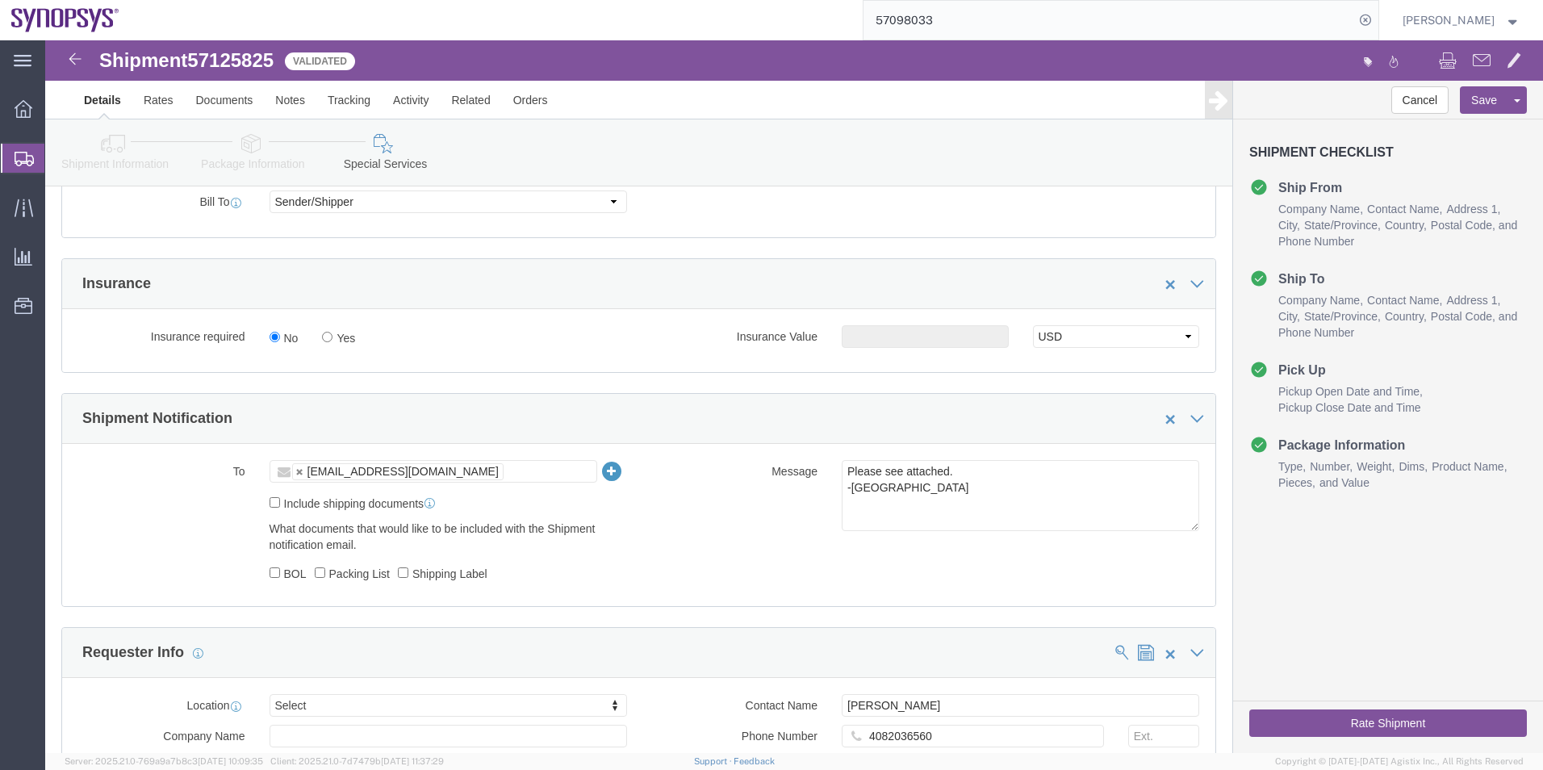
scroll to position [888, 0]
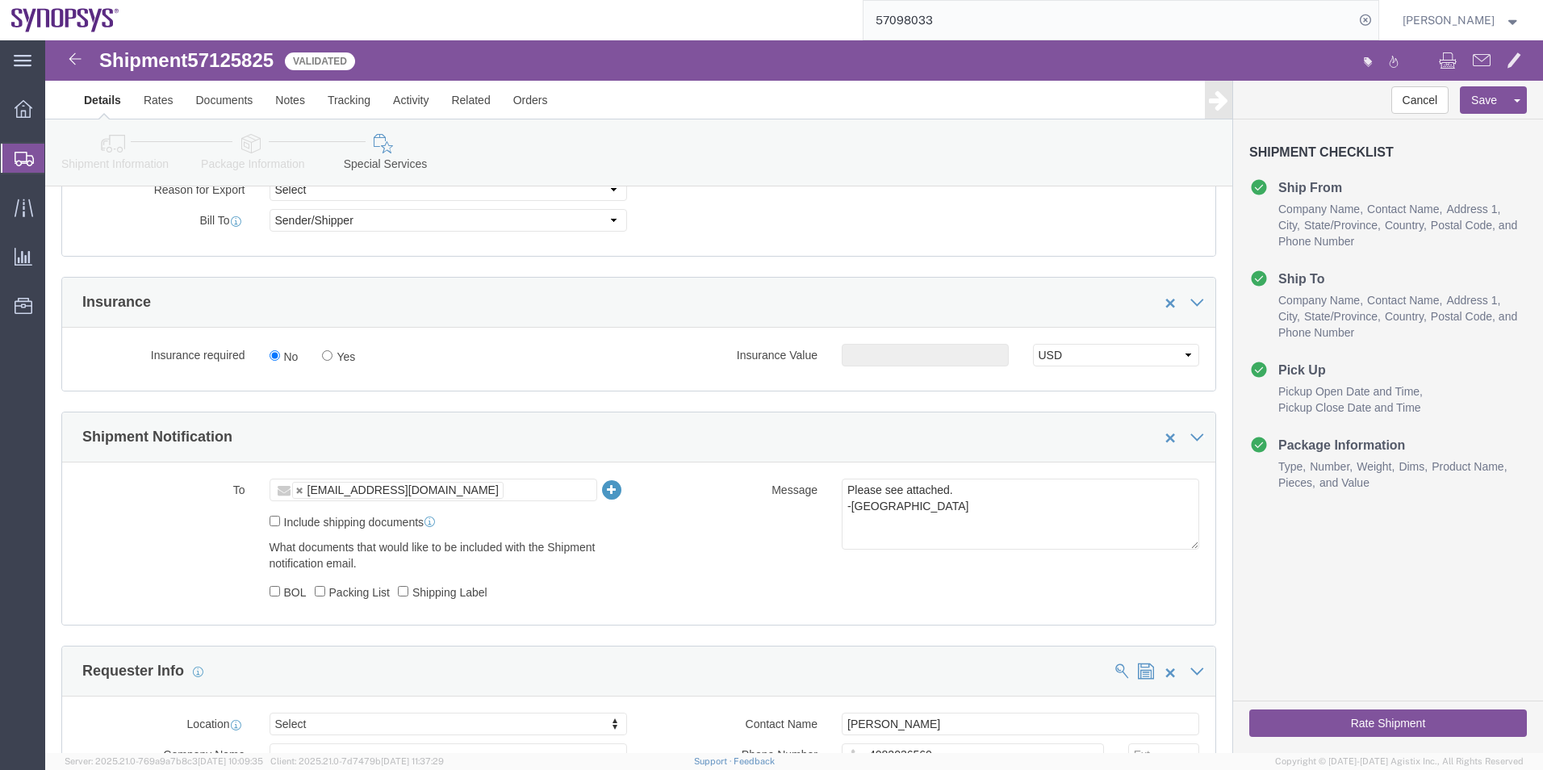
click link "Shipment Information"
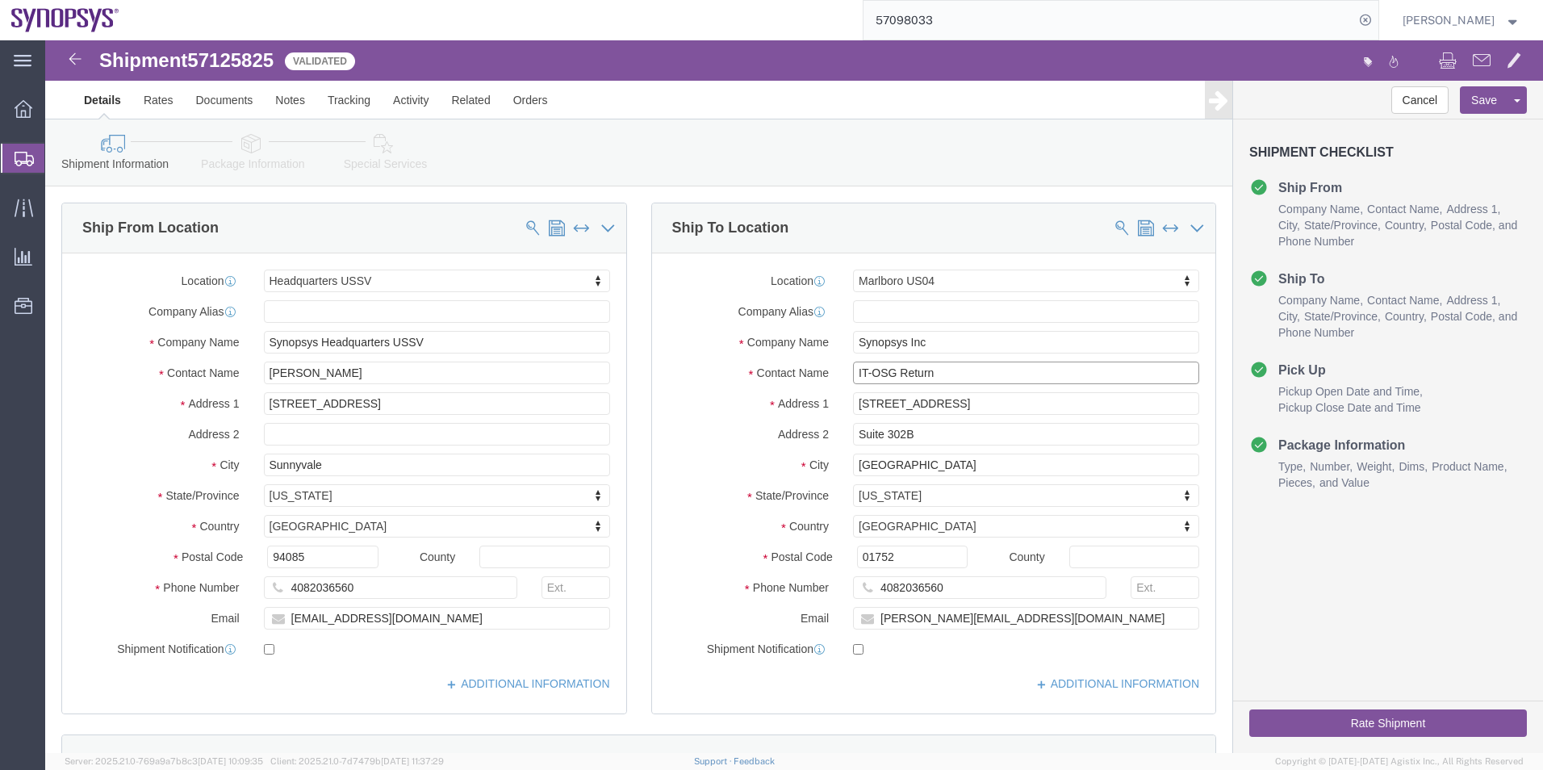
drag, startPoint x: 921, startPoint y: 335, endPoint x: 788, endPoint y: 334, distance: 133.2
click div "Contact Name IT-OSG Return"
drag, startPoint x: 980, startPoint y: 585, endPoint x: 680, endPoint y: 567, distance: 300.7
click div "Email baudanza@synopsys.com"
drag, startPoint x: 918, startPoint y: 544, endPoint x: 754, endPoint y: 544, distance: 163.8
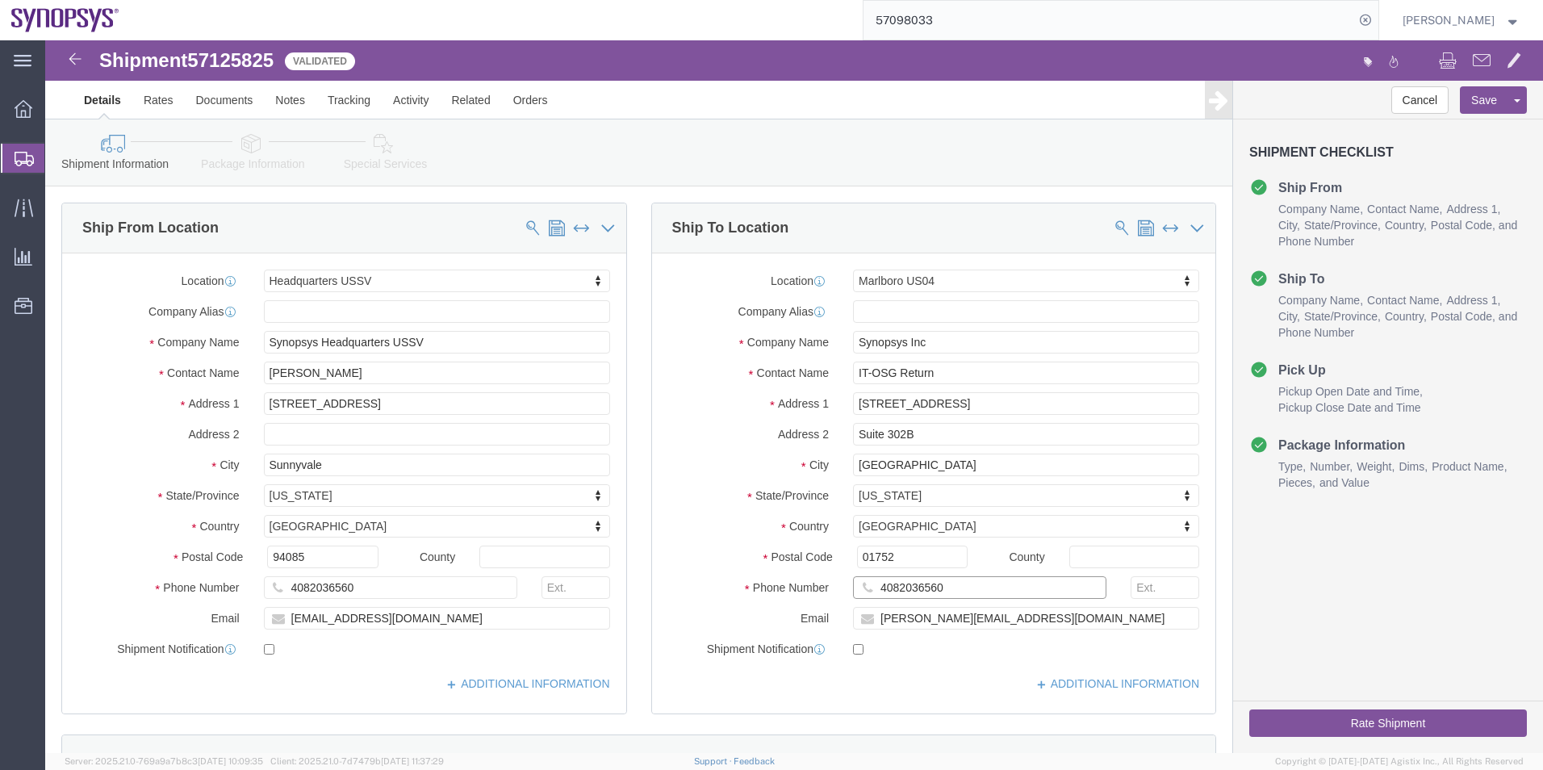
click div "Phone Number 4082036560"
type input "us04"
click input "IT-OSG Return"
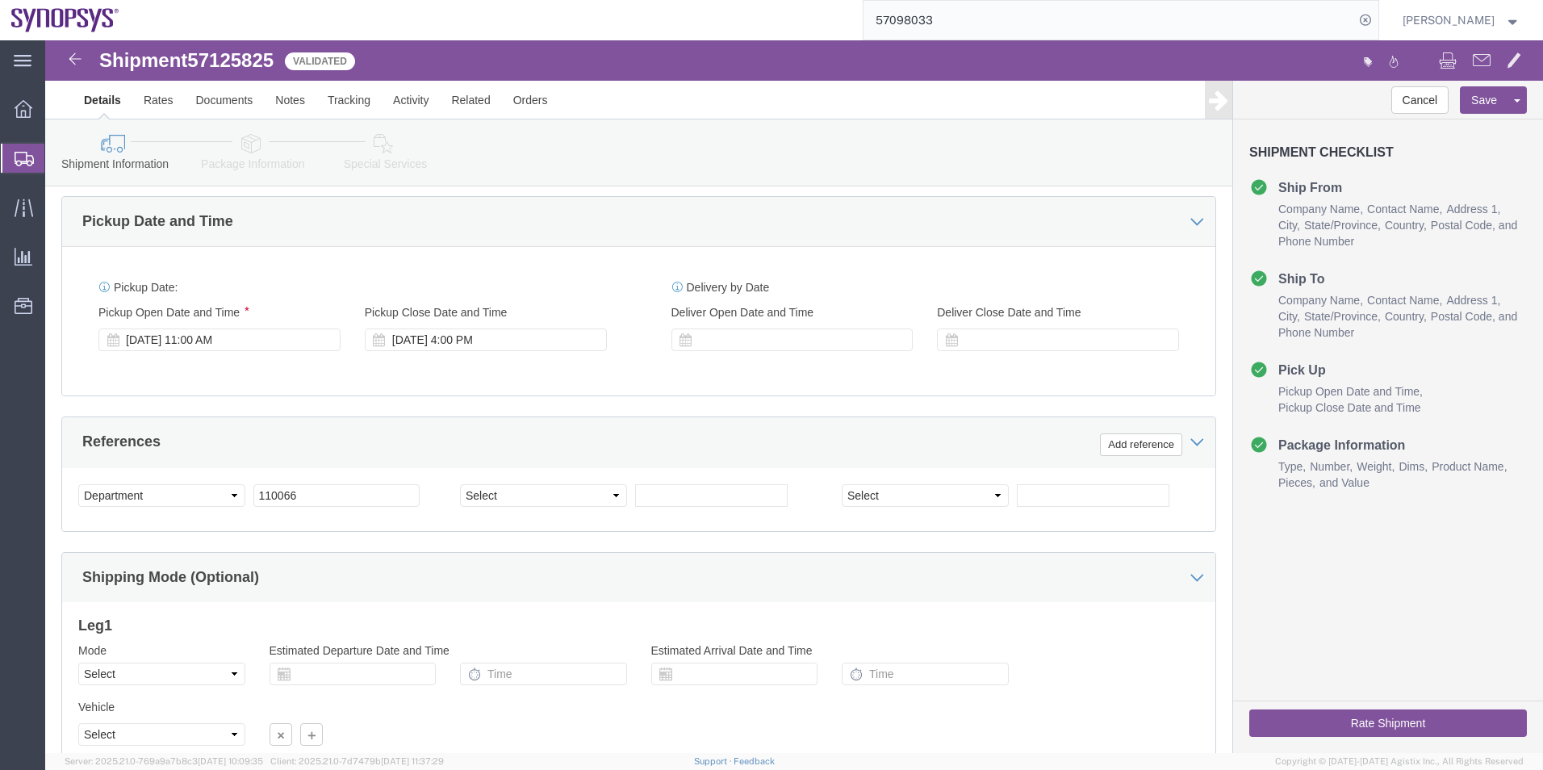
scroll to position [646, 0]
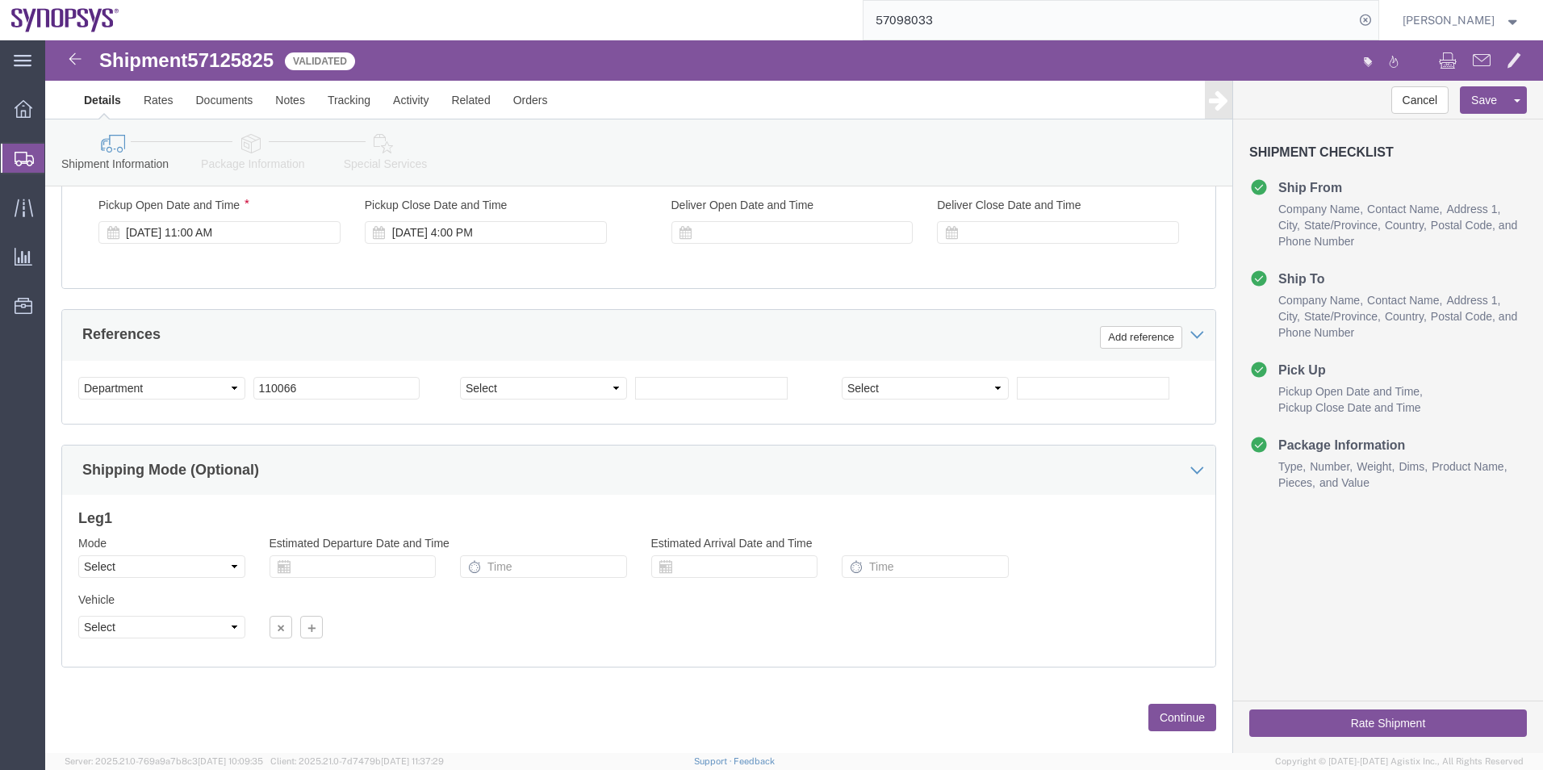
click div "Shipment Information Package Information Special Services"
click icon
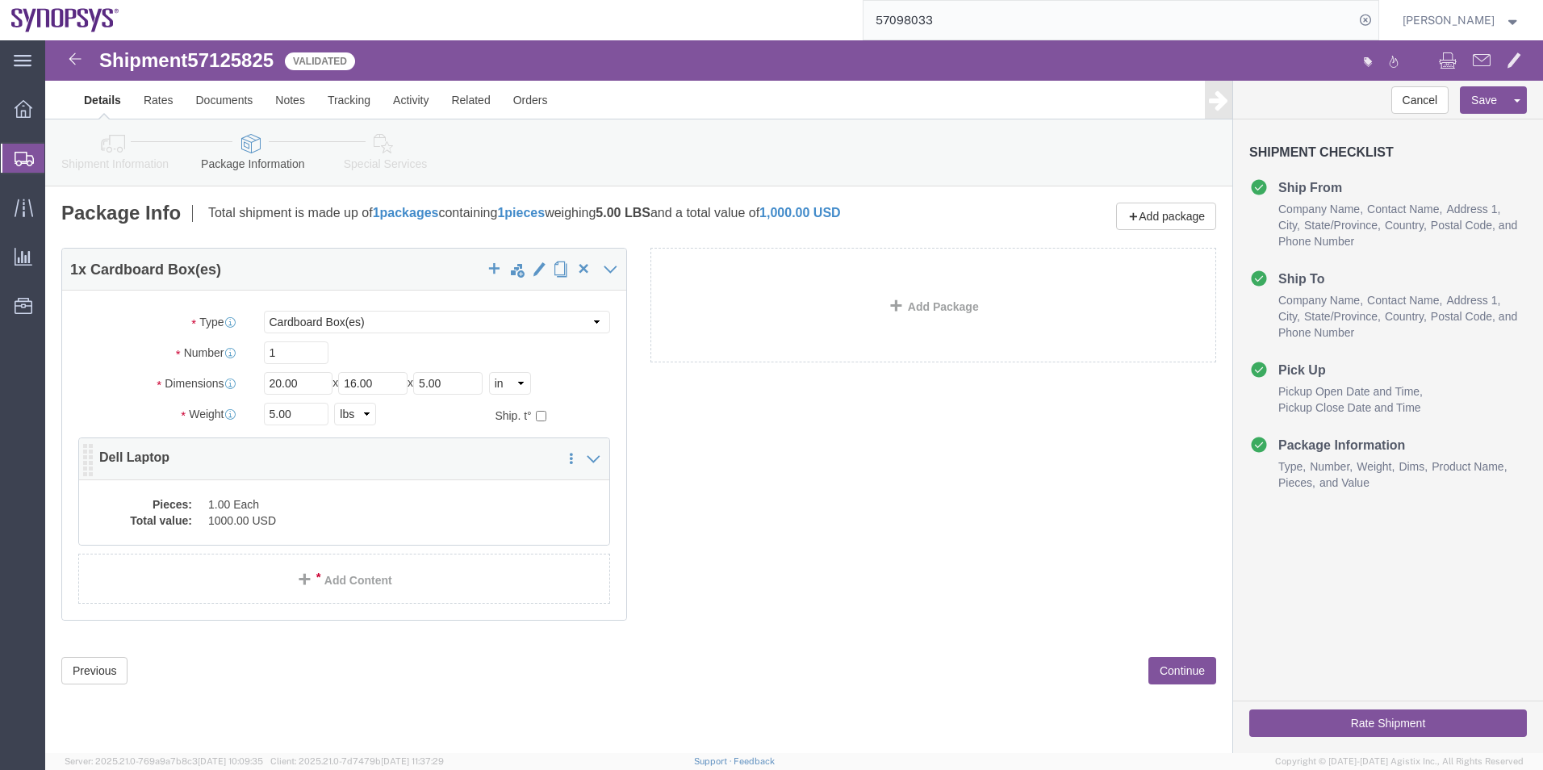
click dd "1000.00 USD"
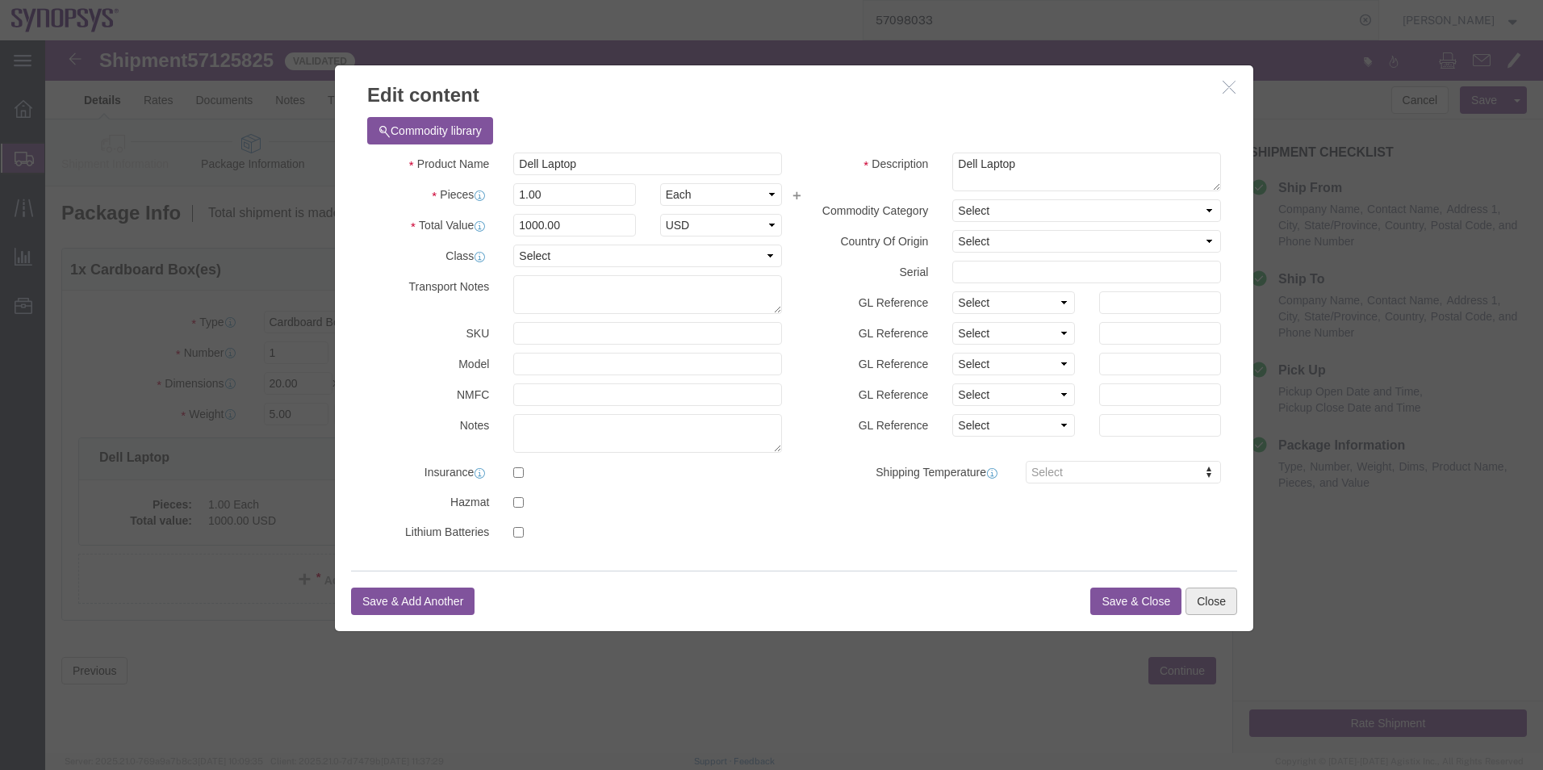
click button "Close"
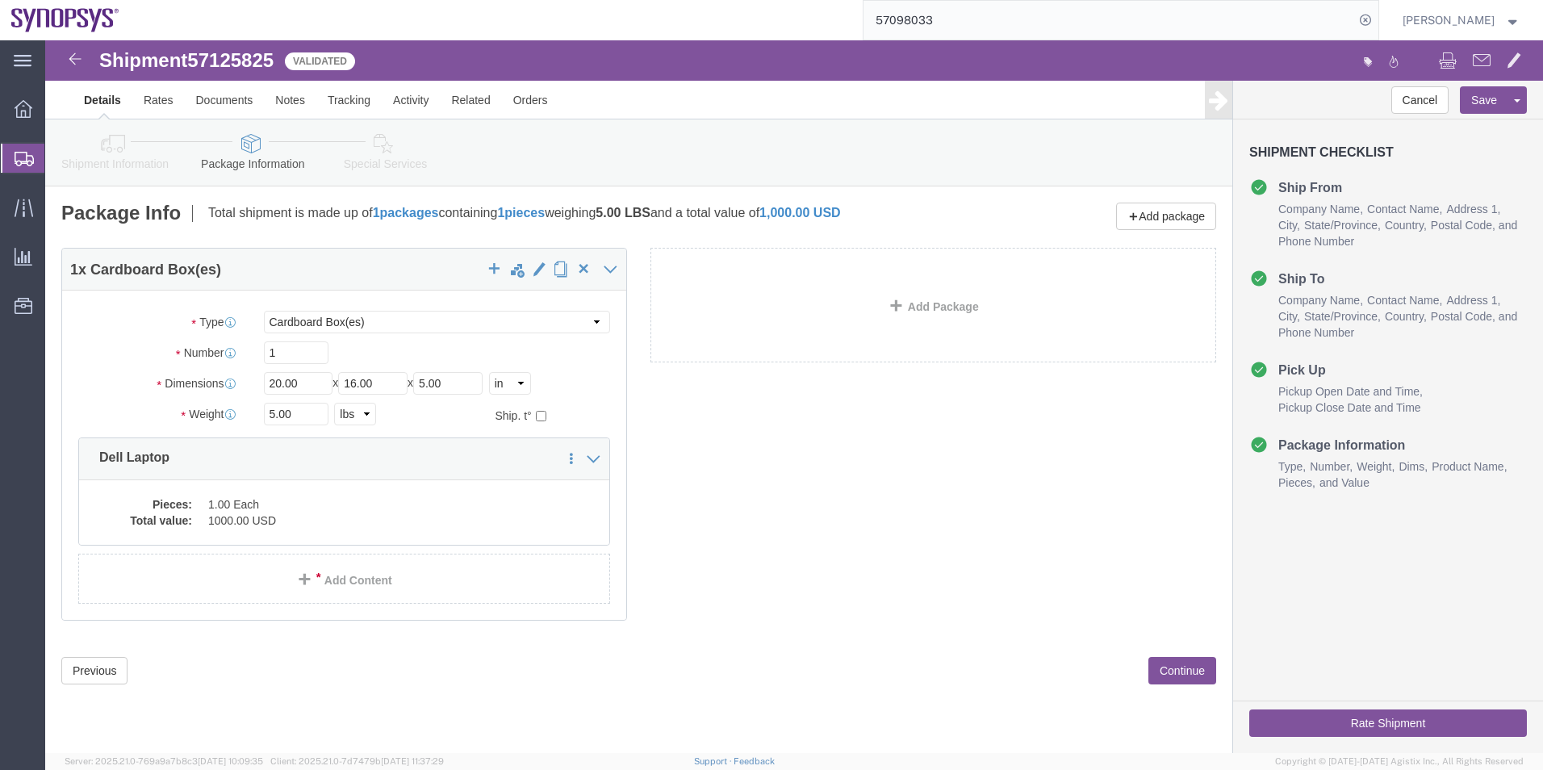
click icon
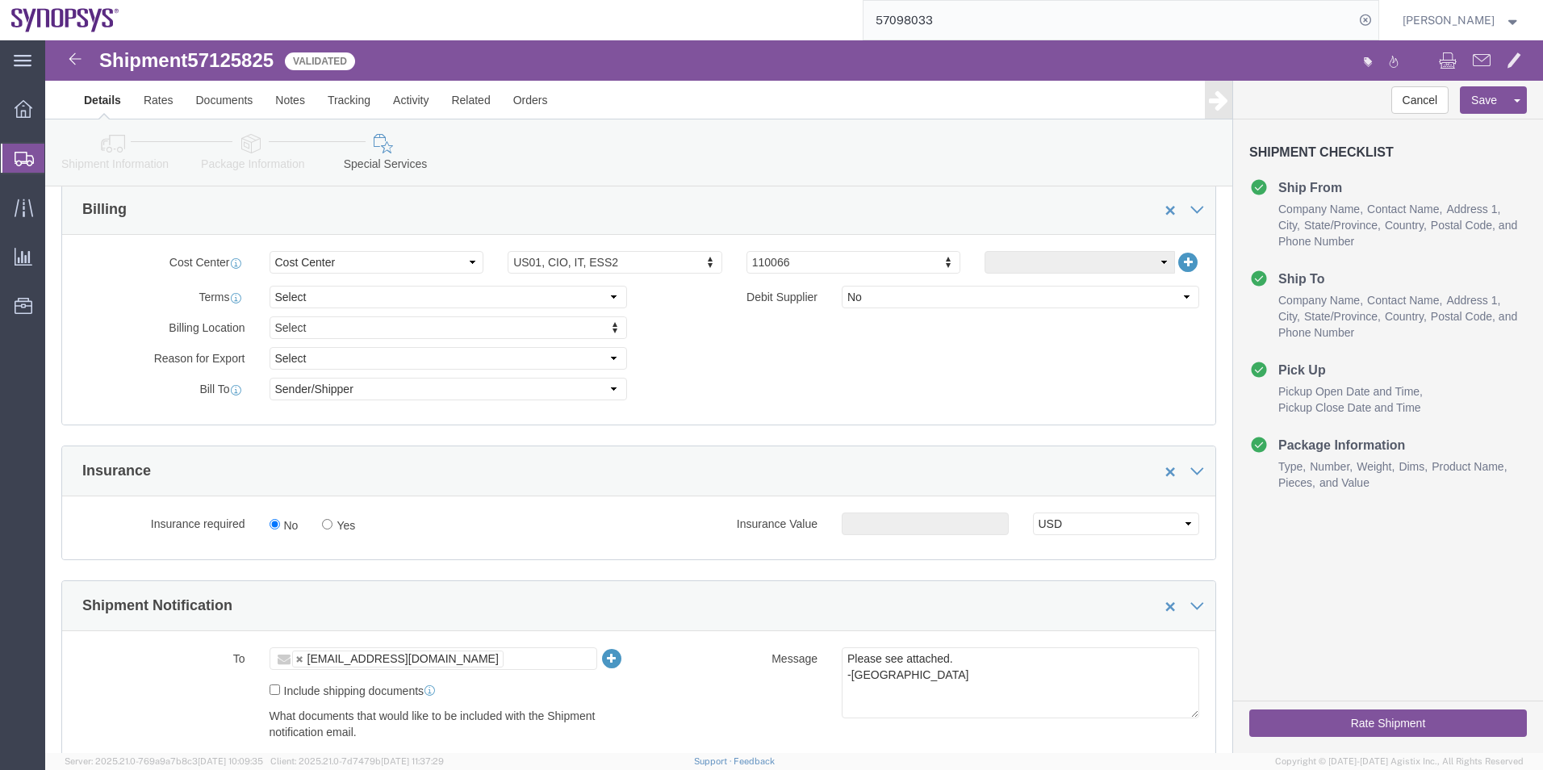
scroll to position [807, 0]
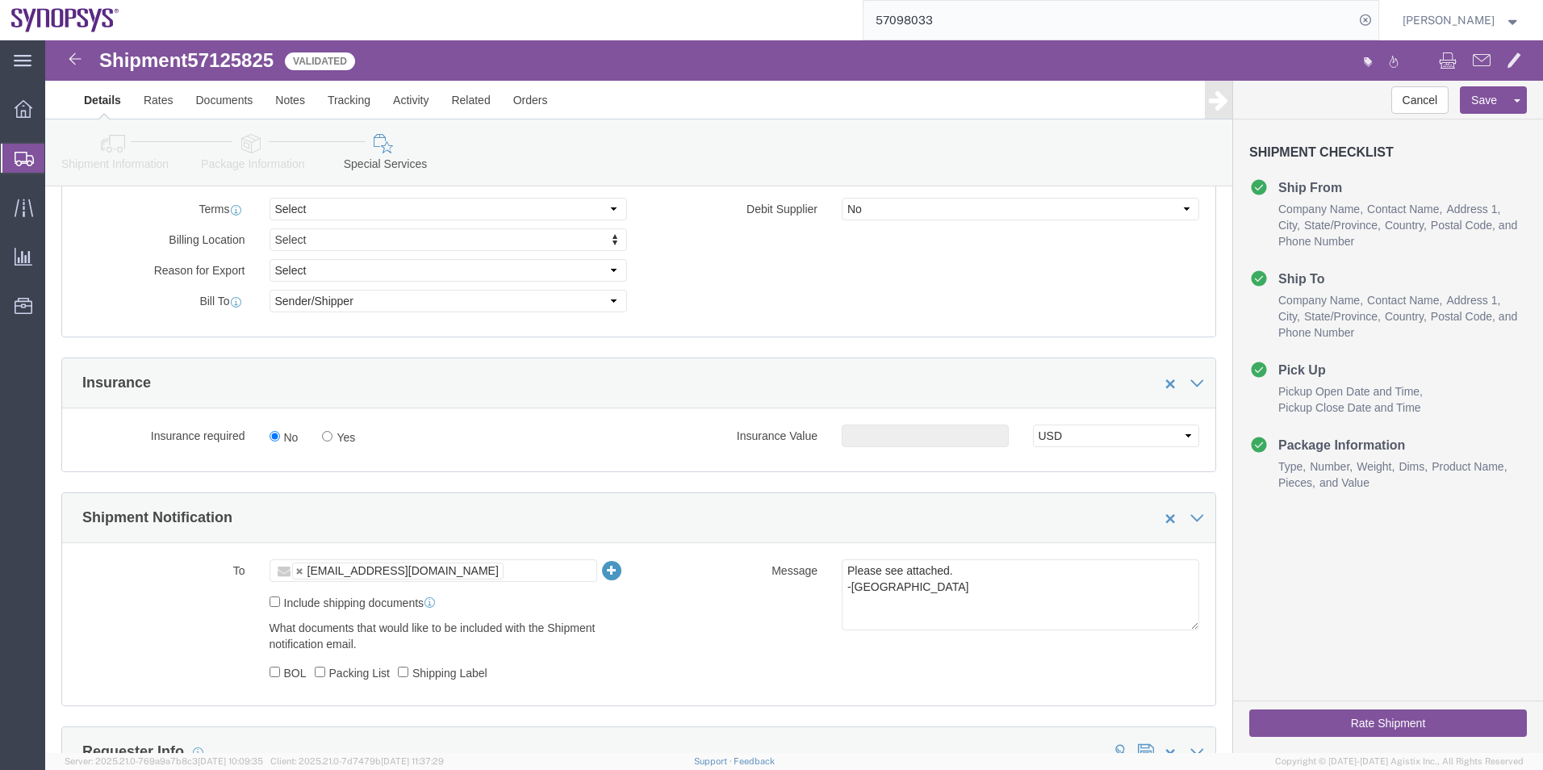
click button "Rate Shipment"
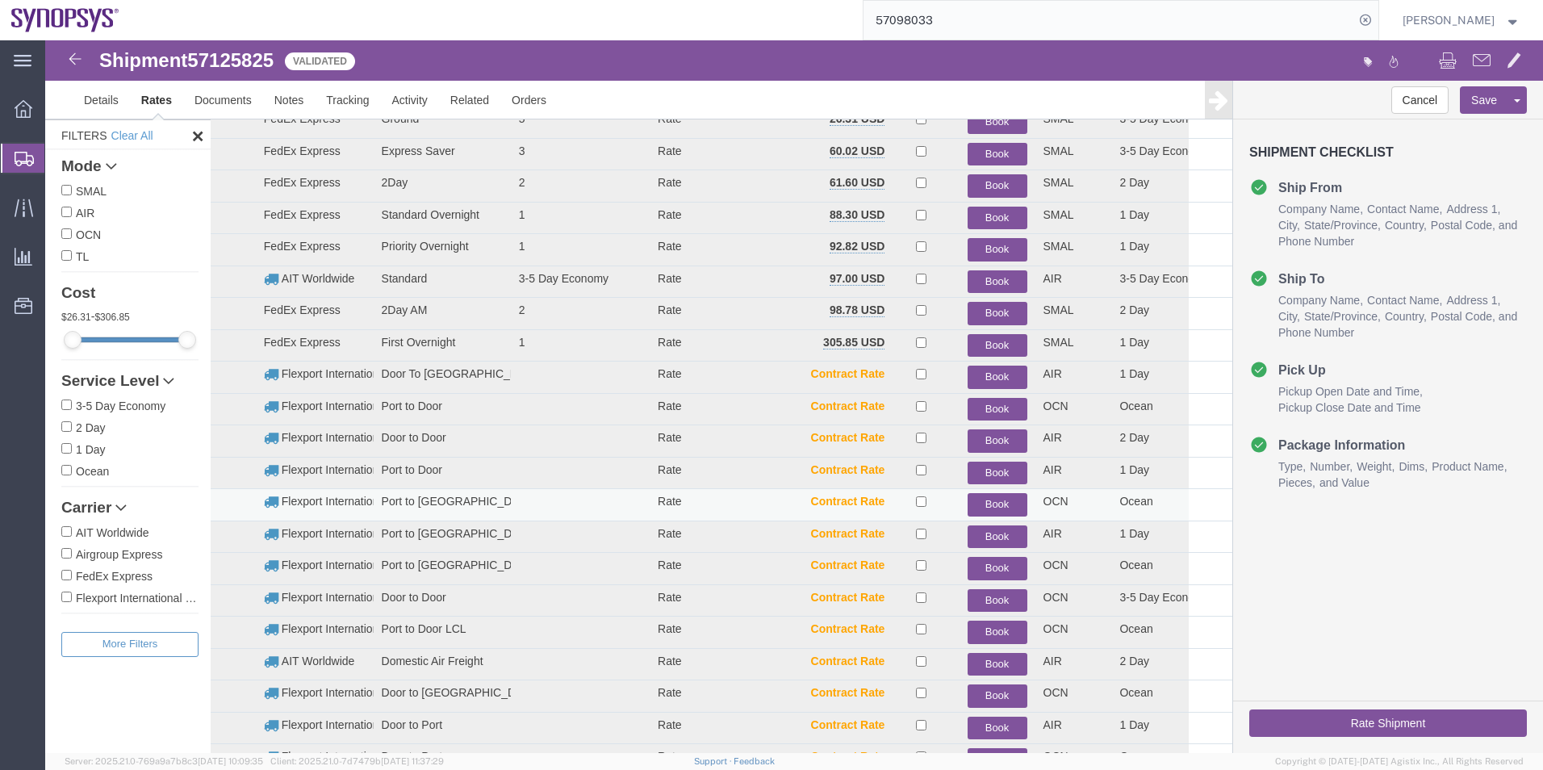
scroll to position [0, 0]
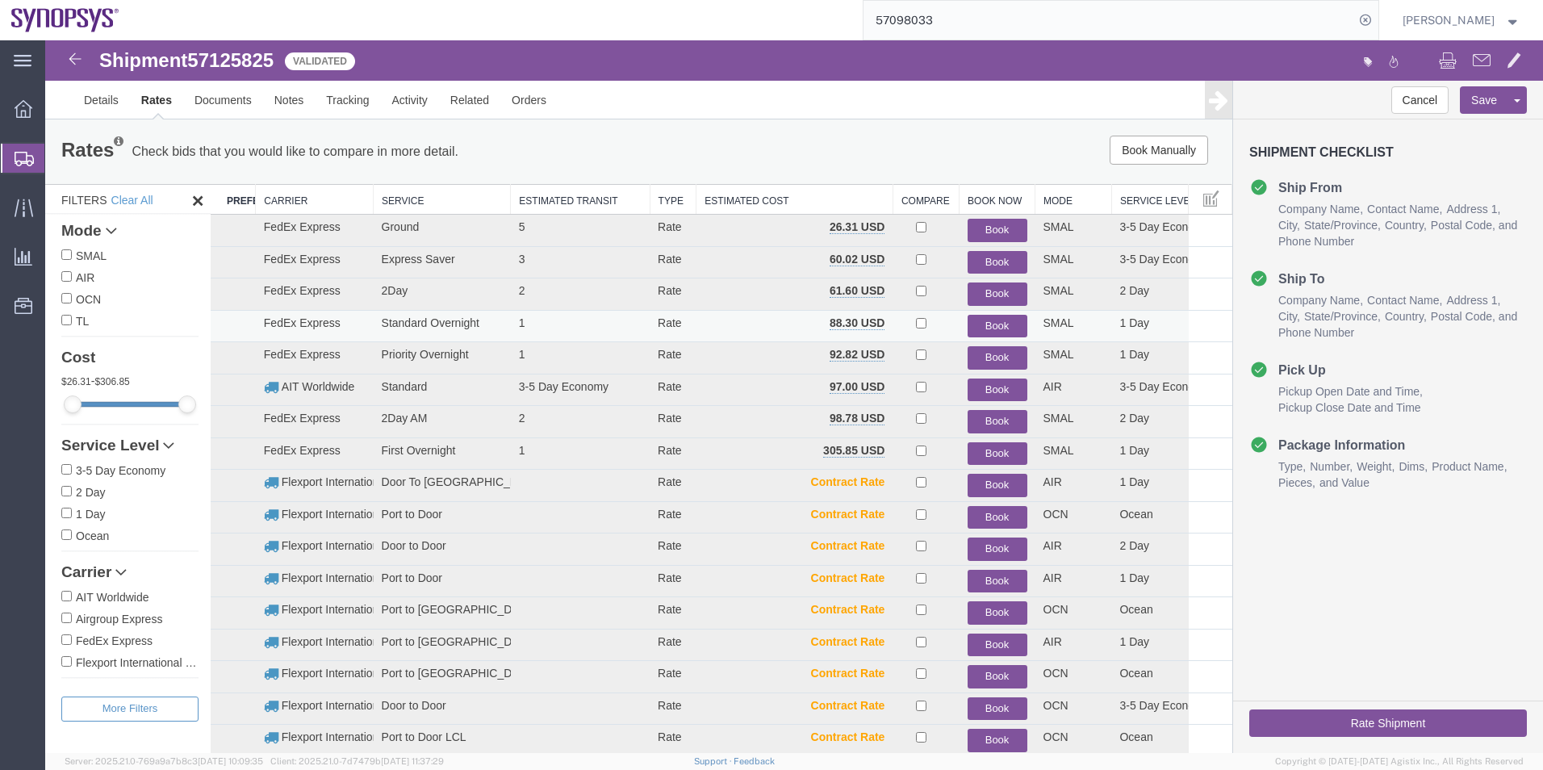
click at [989, 321] on button "Book" at bounding box center [998, 326] width 60 height 23
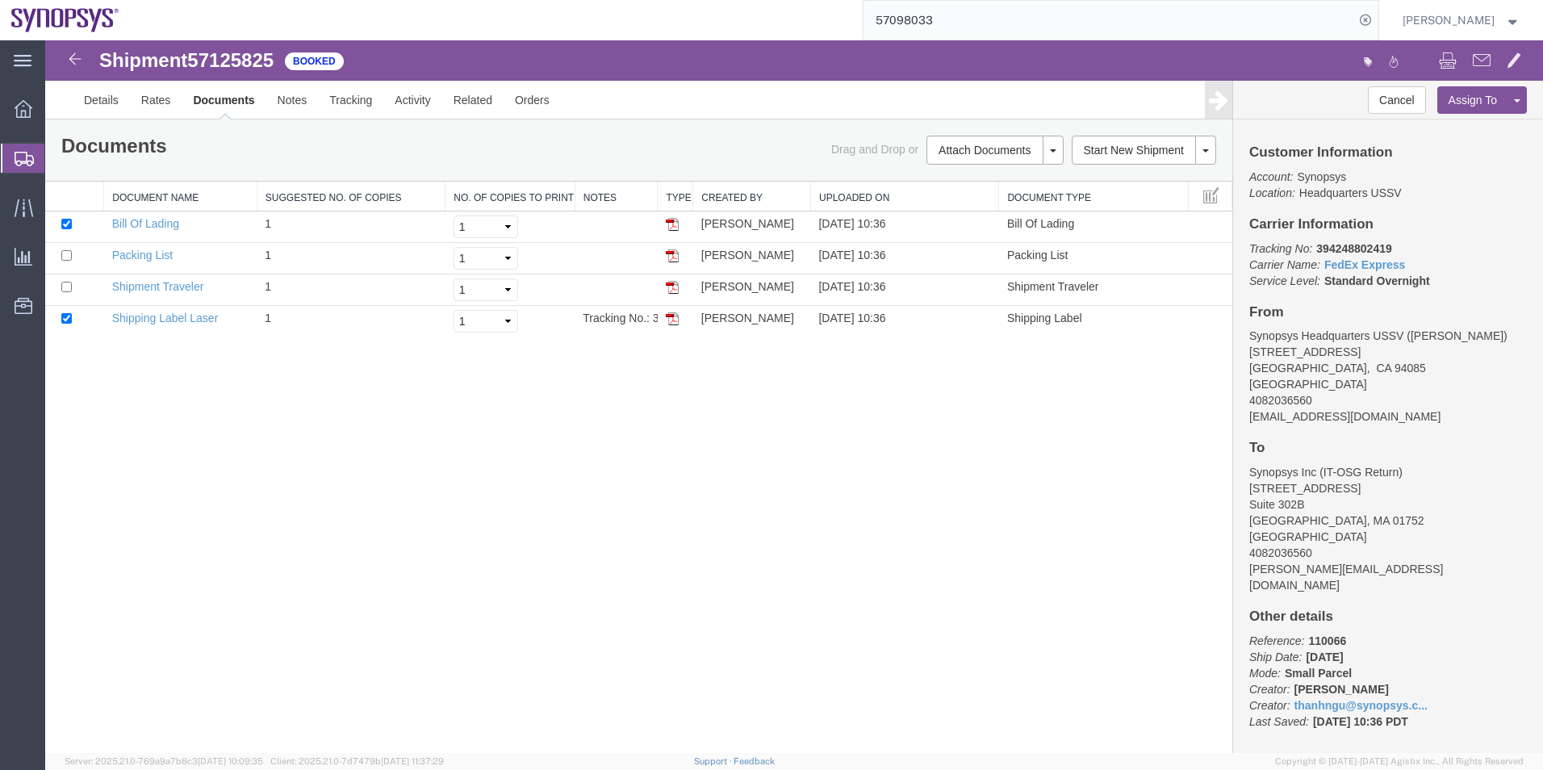
click at [0, 0] on span "Shipment Manager" at bounding box center [0, 0] width 0 height 0
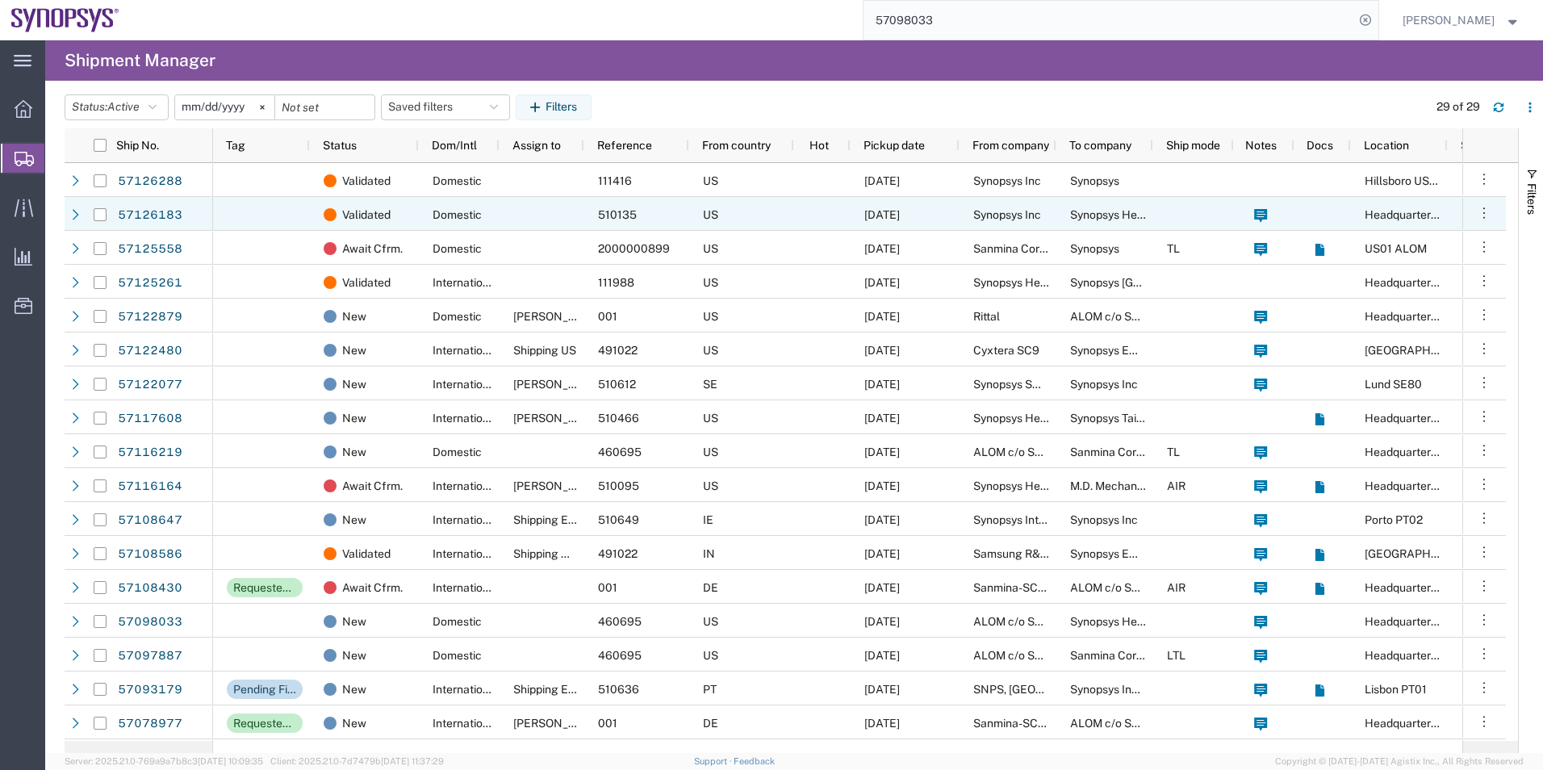
click at [520, 208] on div at bounding box center [542, 214] width 85 height 34
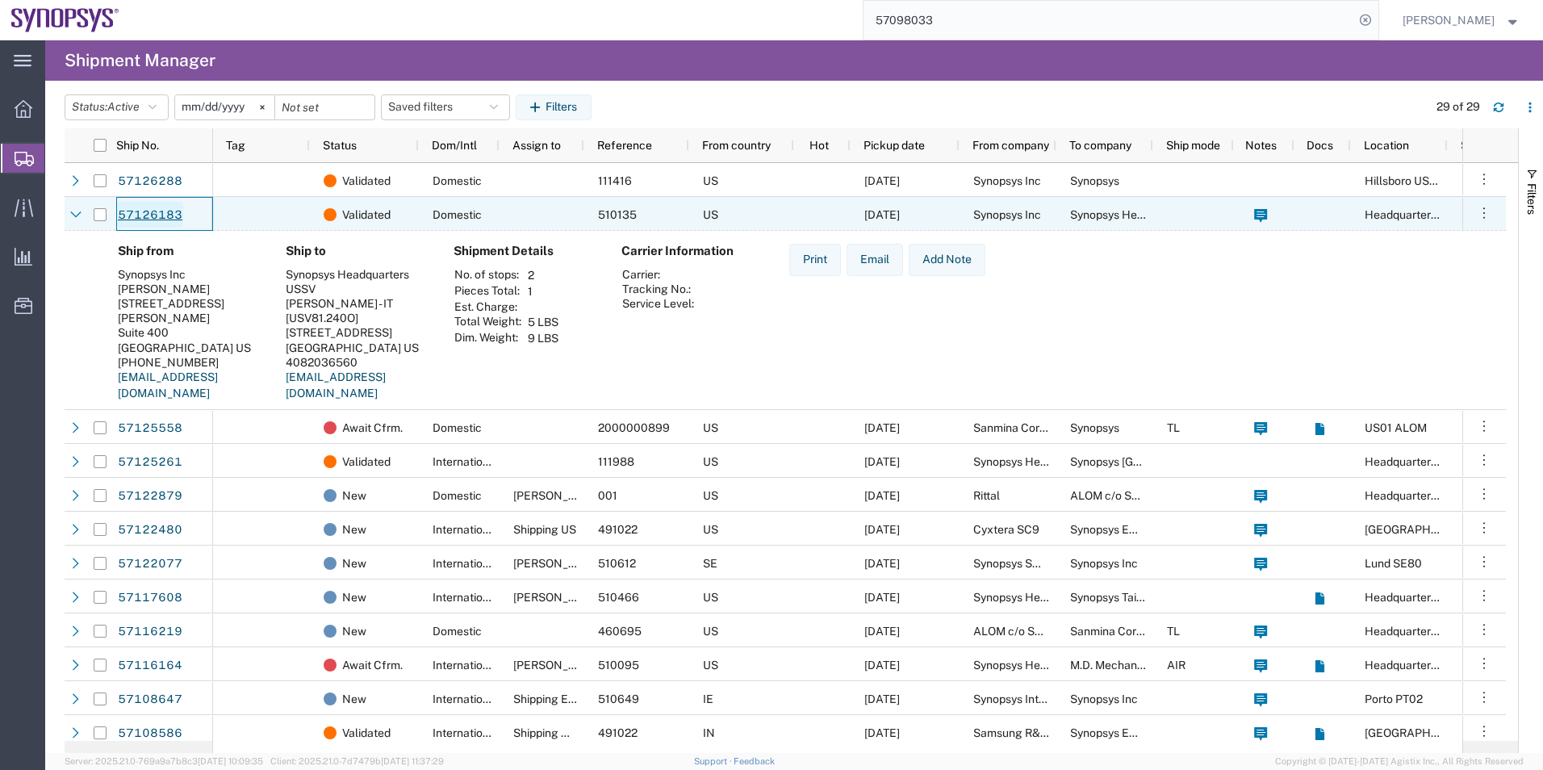
click at [144, 208] on link "57126183" at bounding box center [150, 215] width 66 height 26
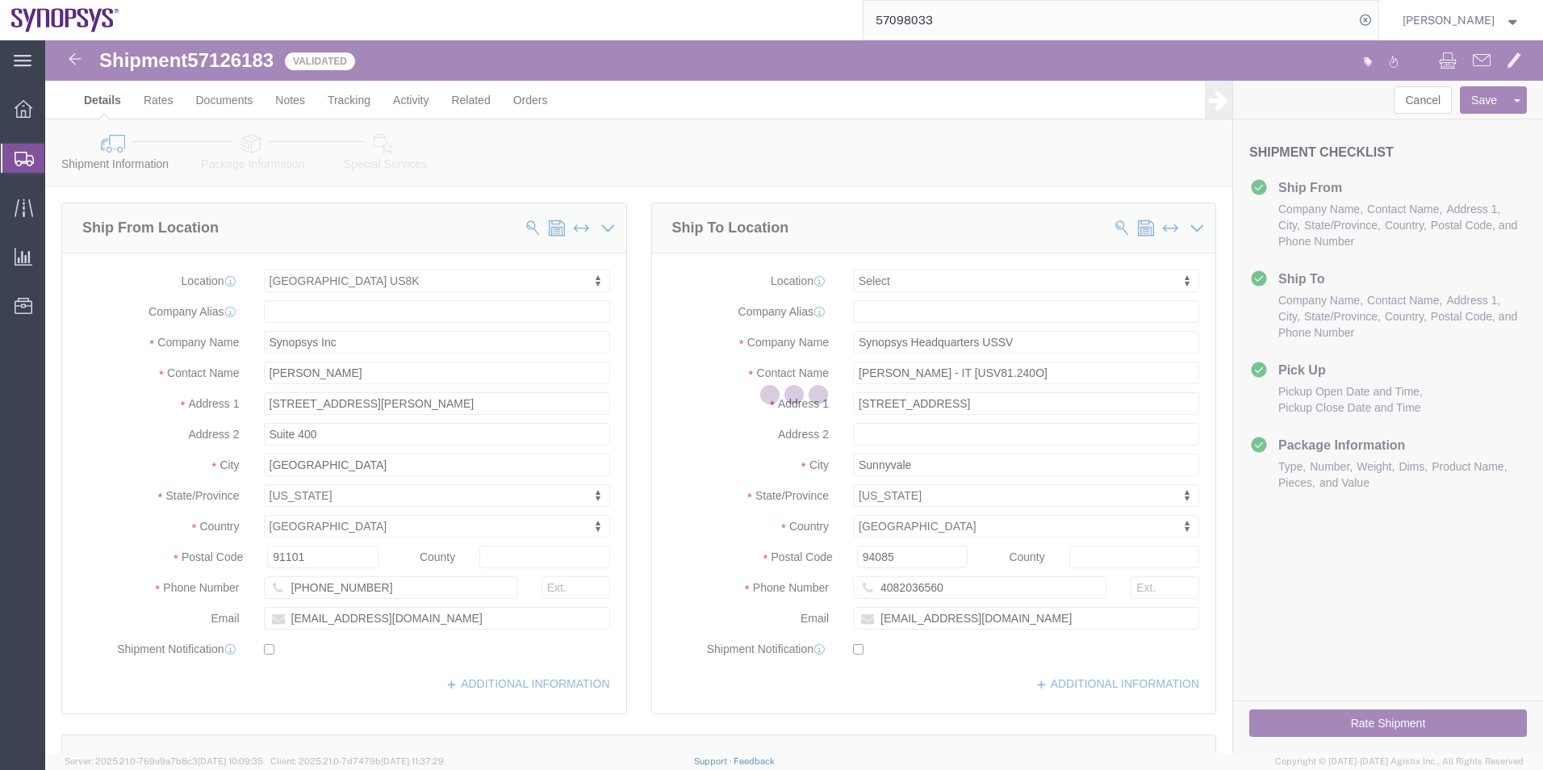
select select "63198"
select select
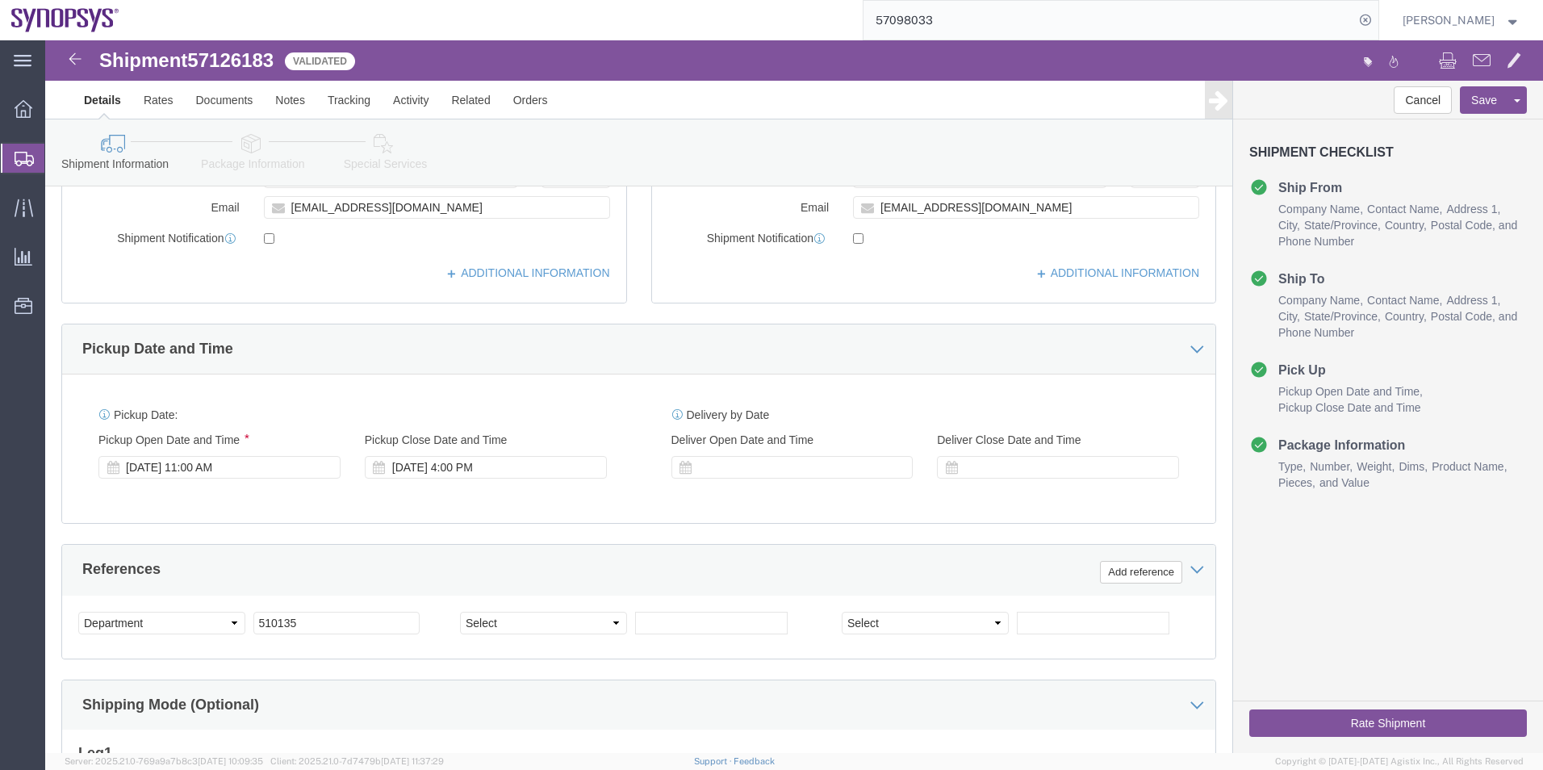
scroll to position [565, 0]
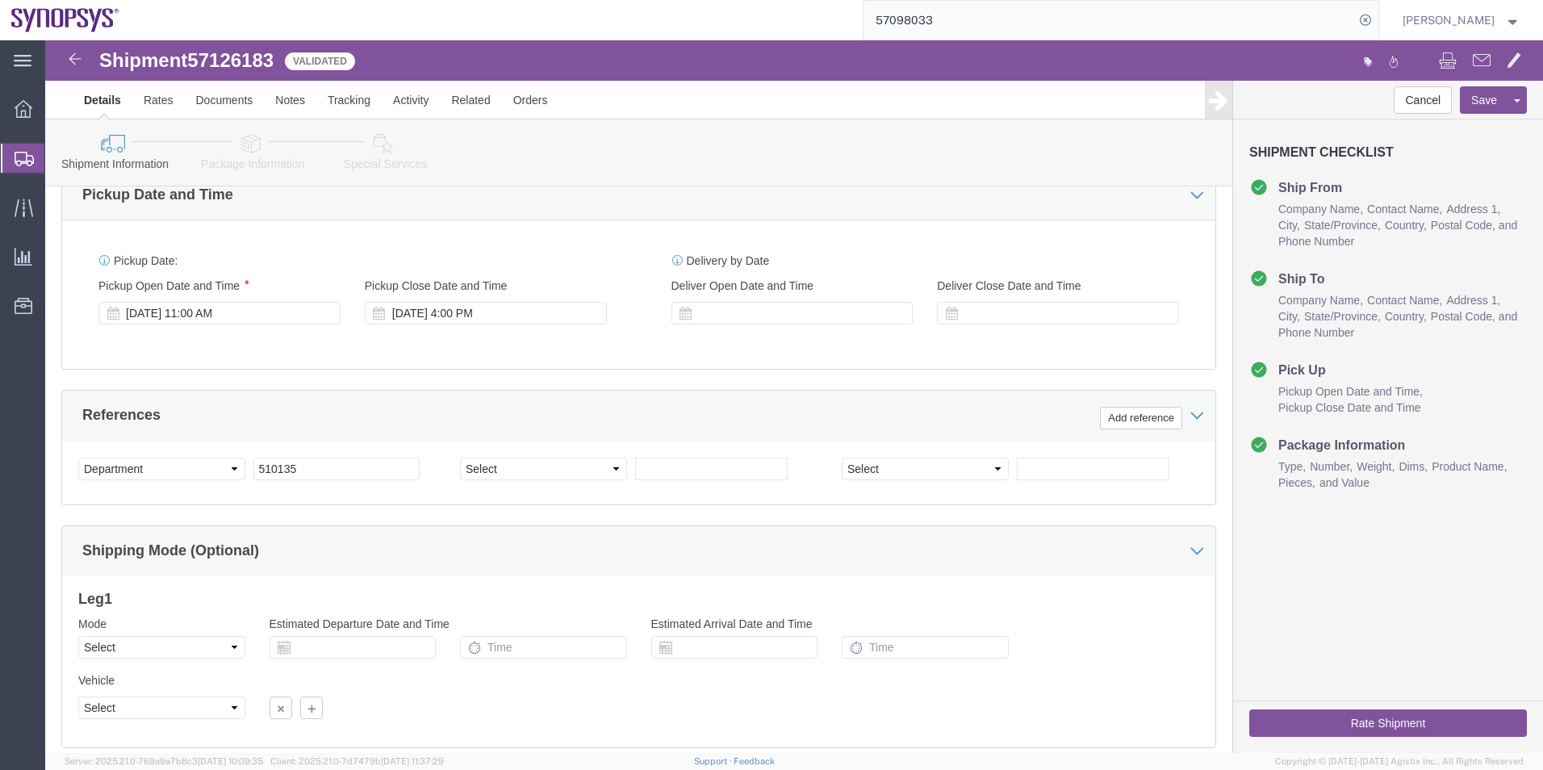
click icon
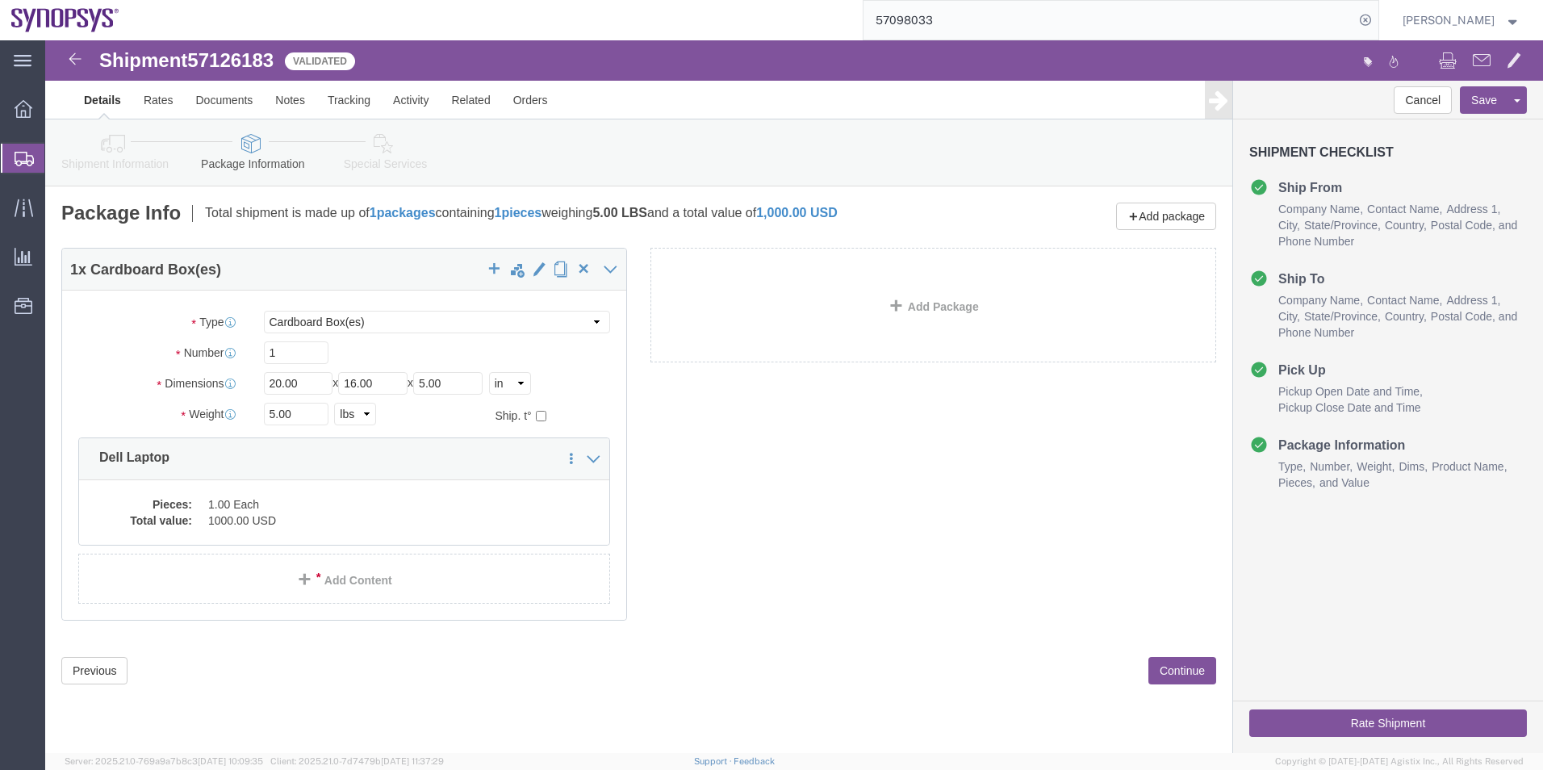
click icon
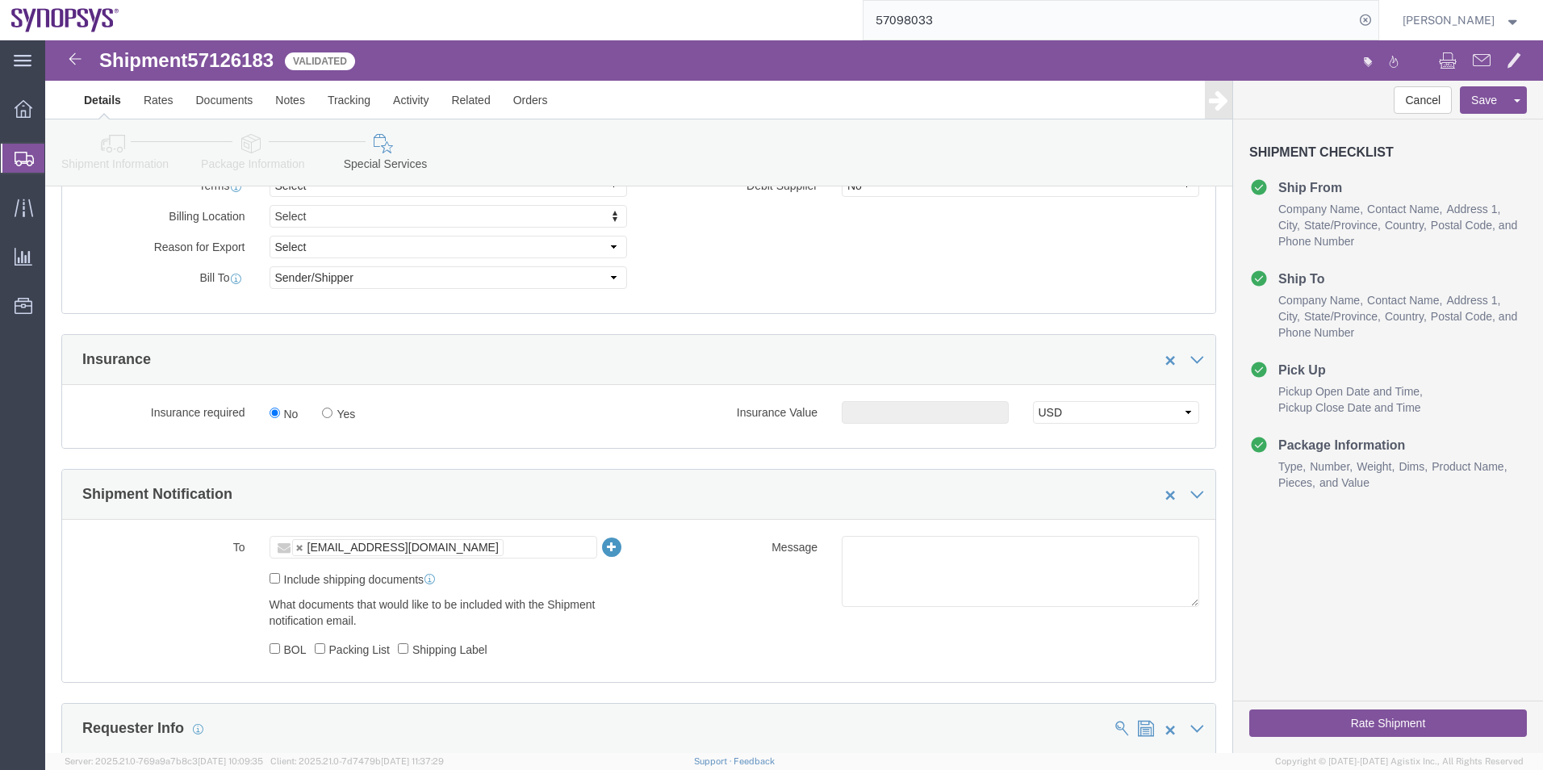
scroll to position [968, 0]
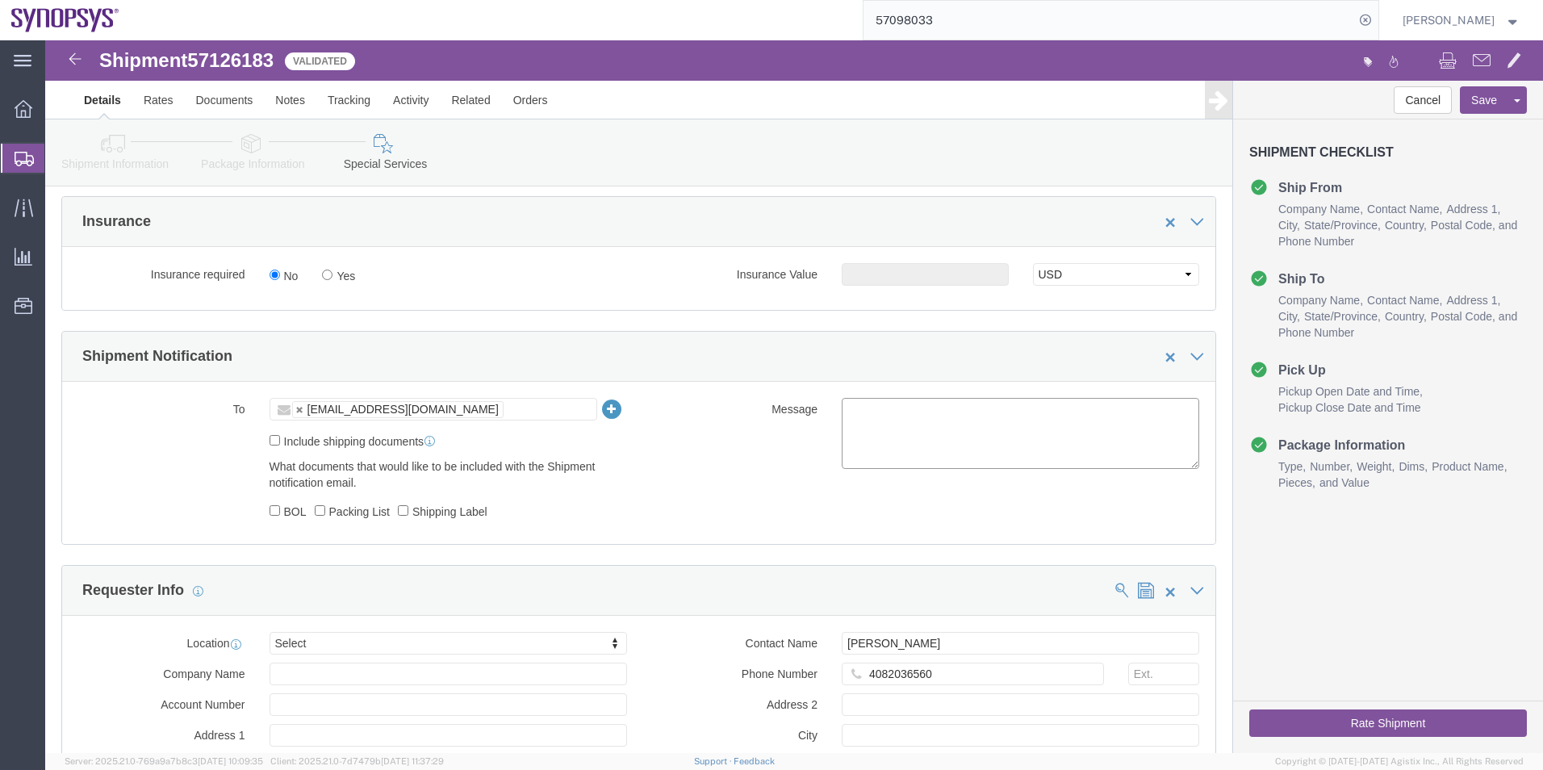
click textarea
type textarea "Please see attached. -Kaelen"
click button "Rate Shipment"
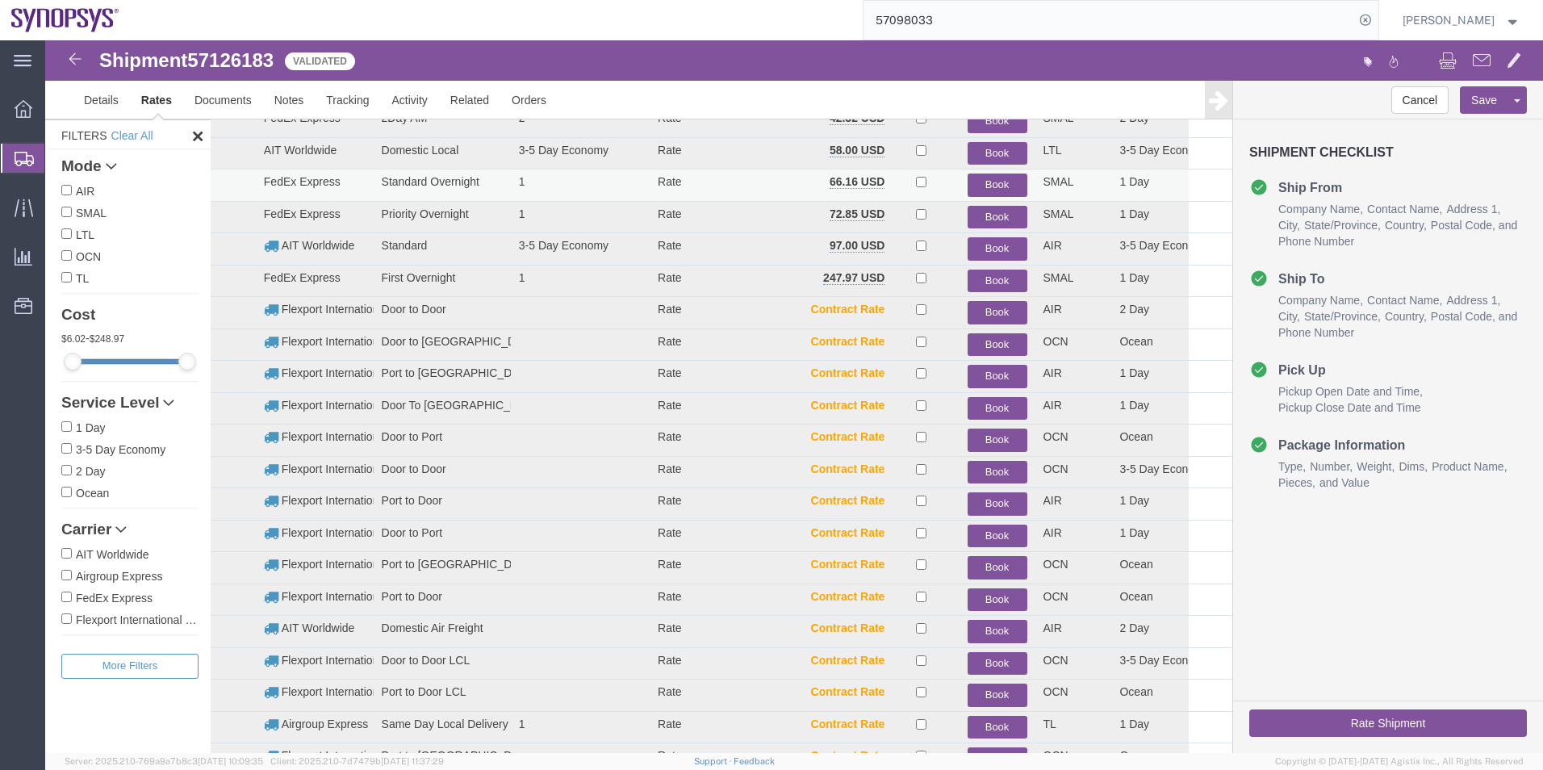
scroll to position [211, 0]
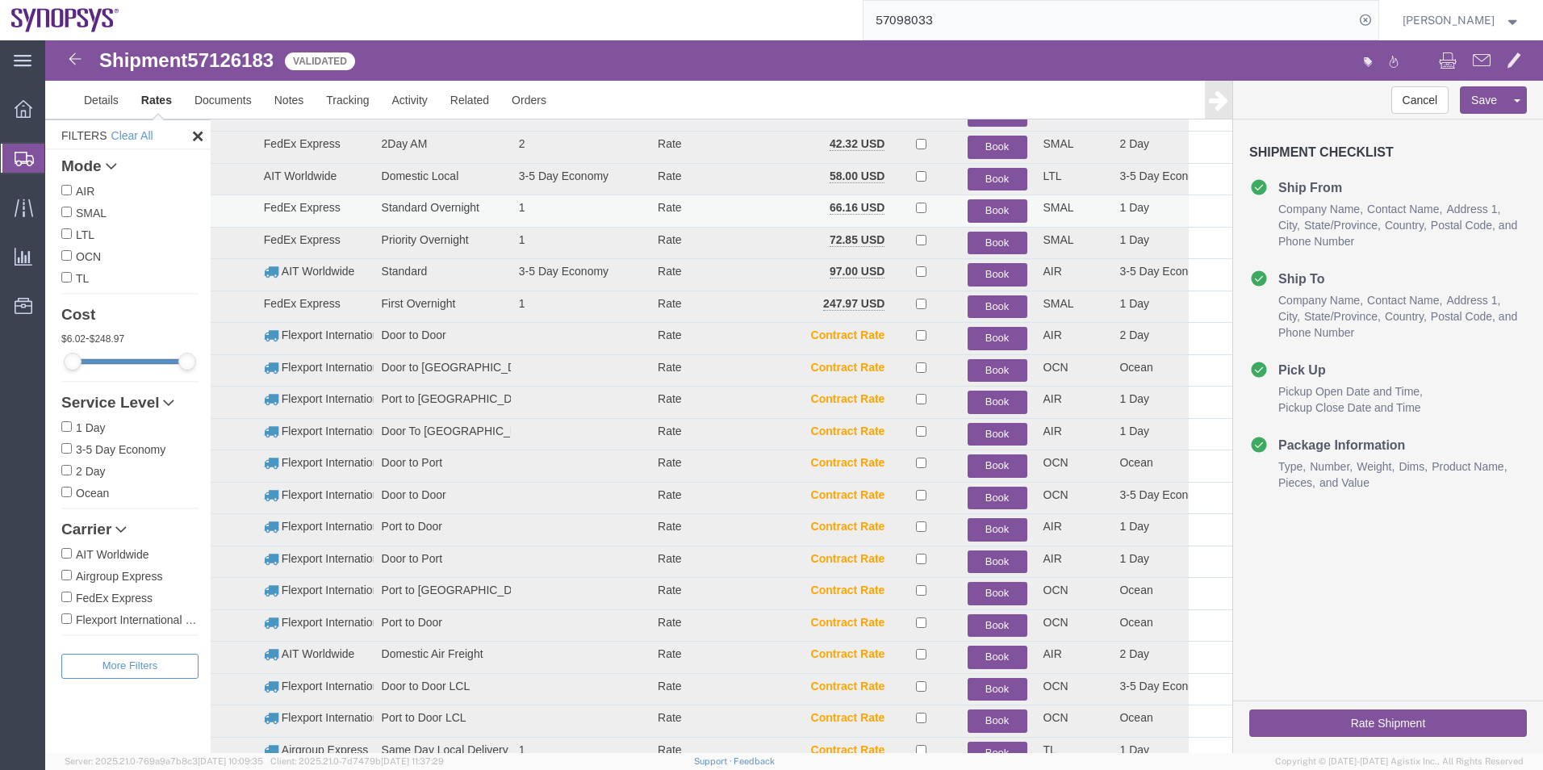
click at [993, 206] on button "Book" at bounding box center [998, 210] width 60 height 23
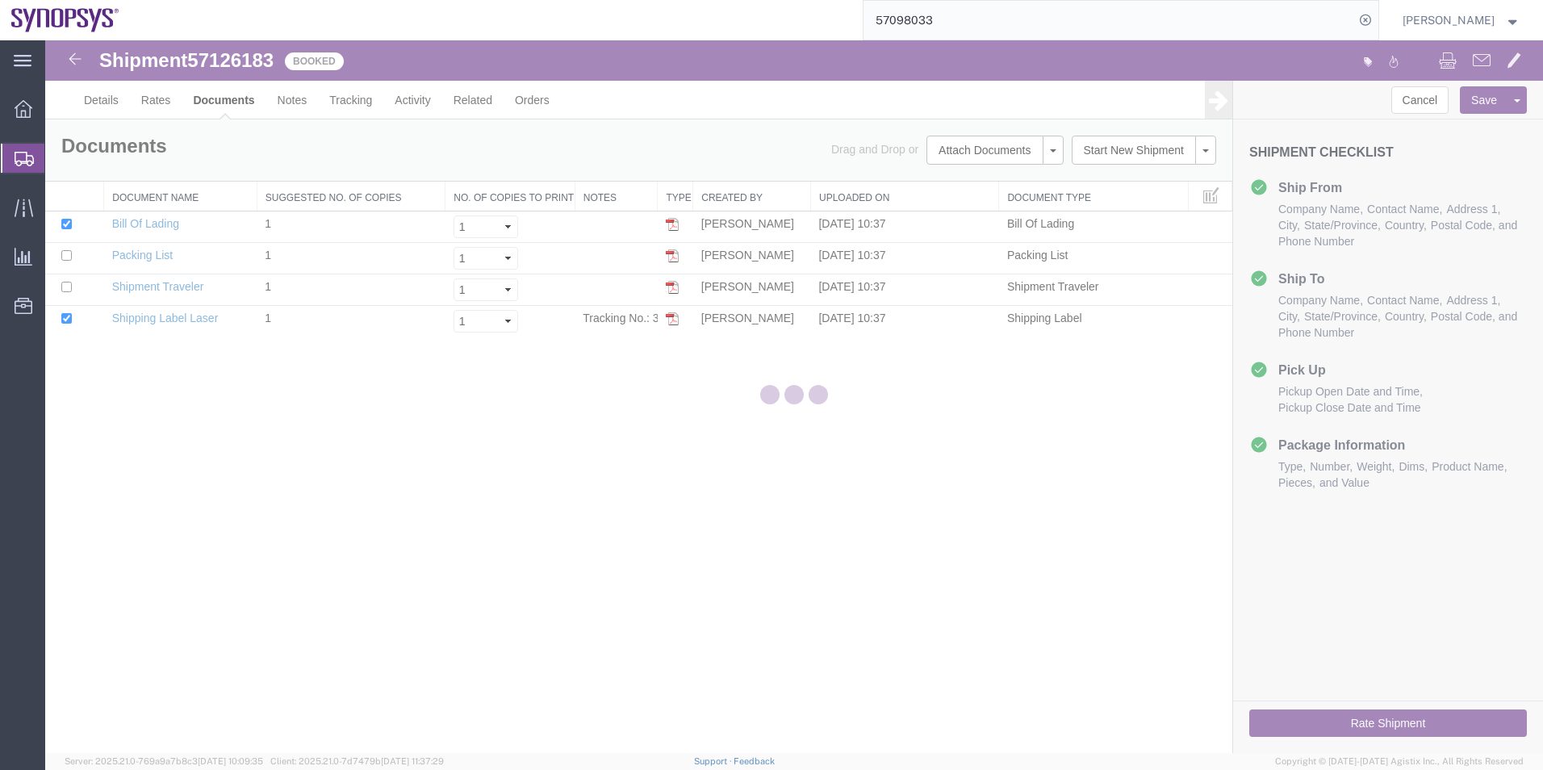
scroll to position [0, 0]
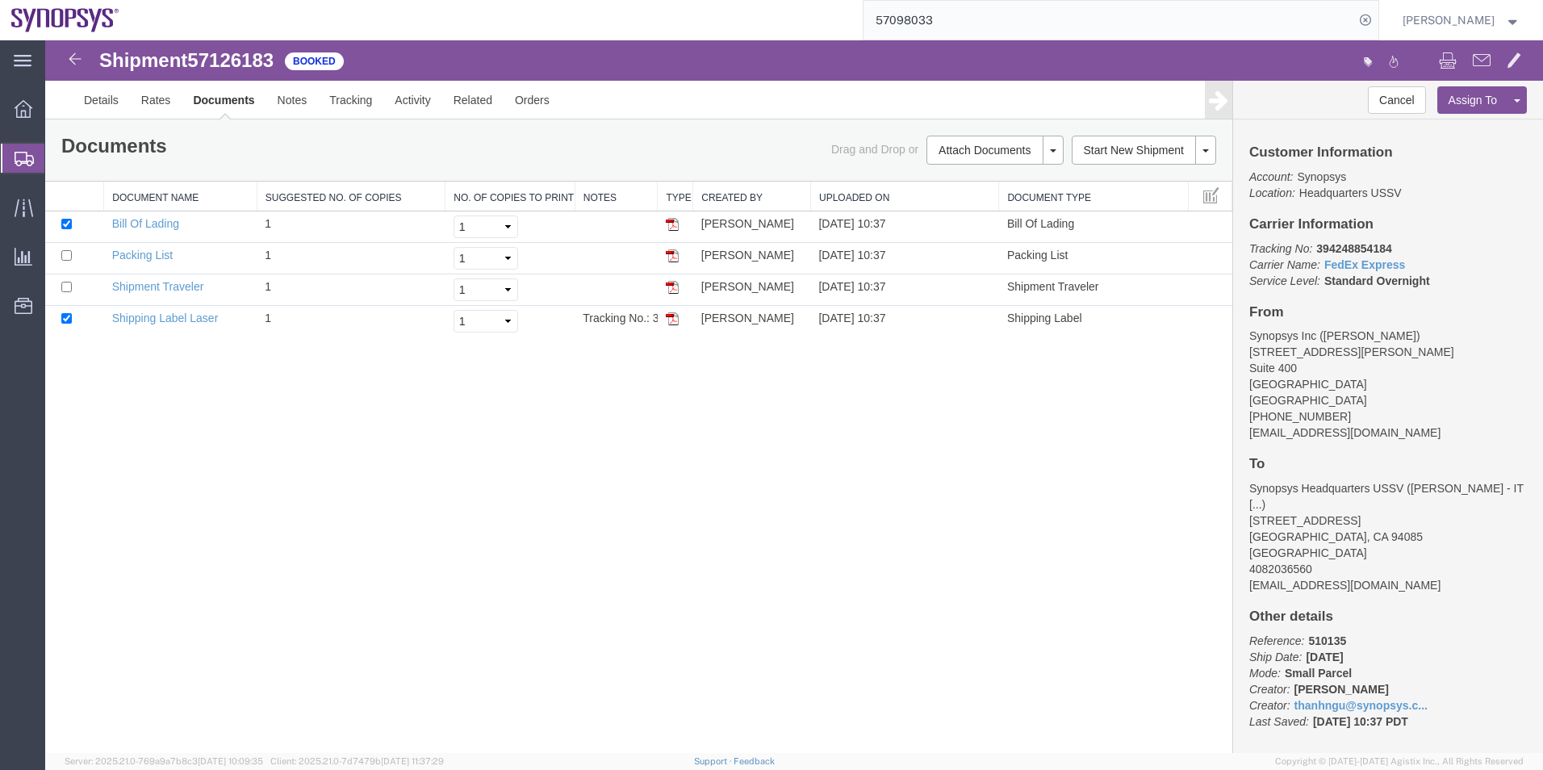
click at [0, 0] on span "Shipment Manager" at bounding box center [0, 0] width 0 height 0
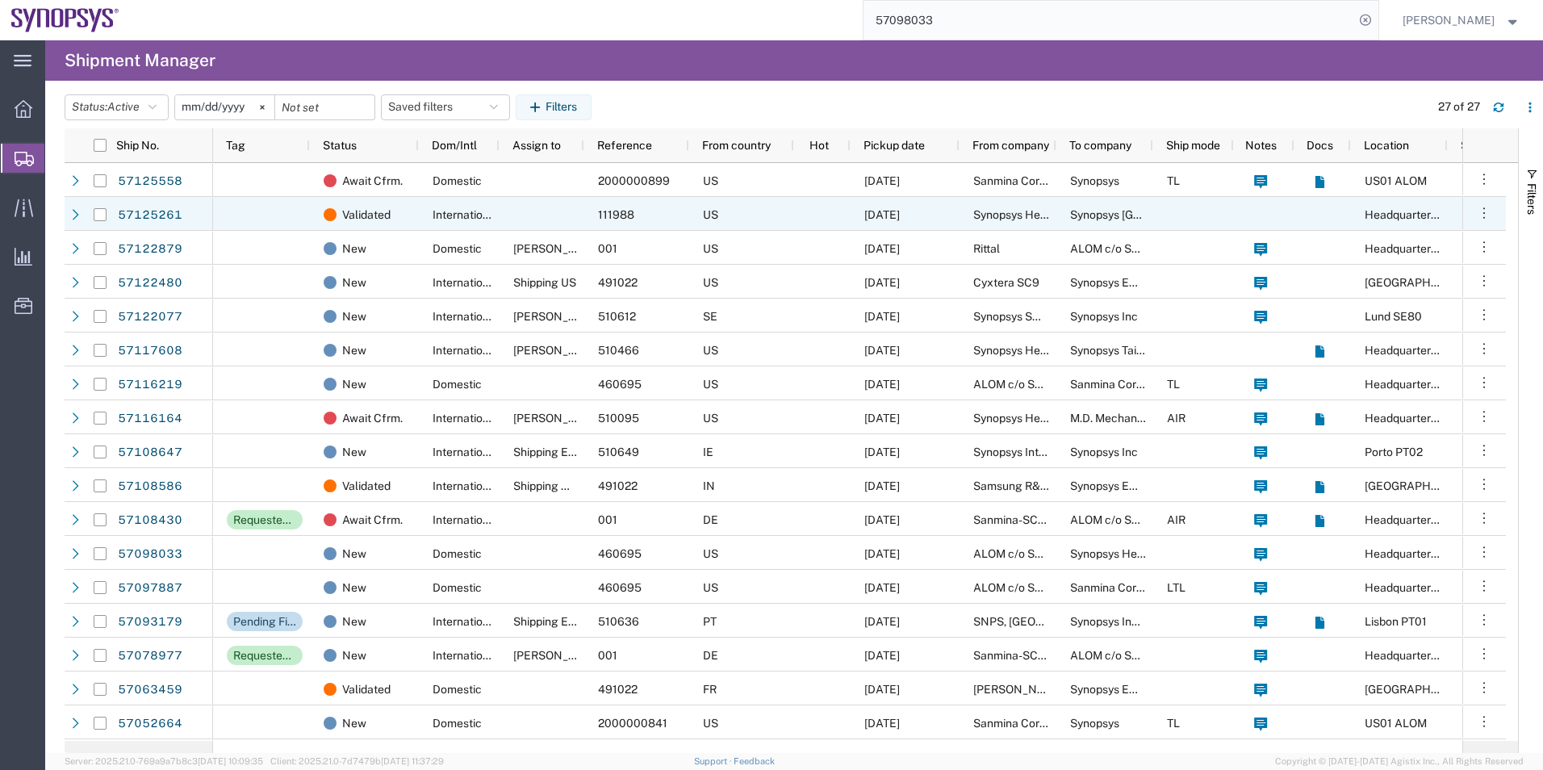
click at [491, 211] on span "International" at bounding box center [466, 214] width 66 height 13
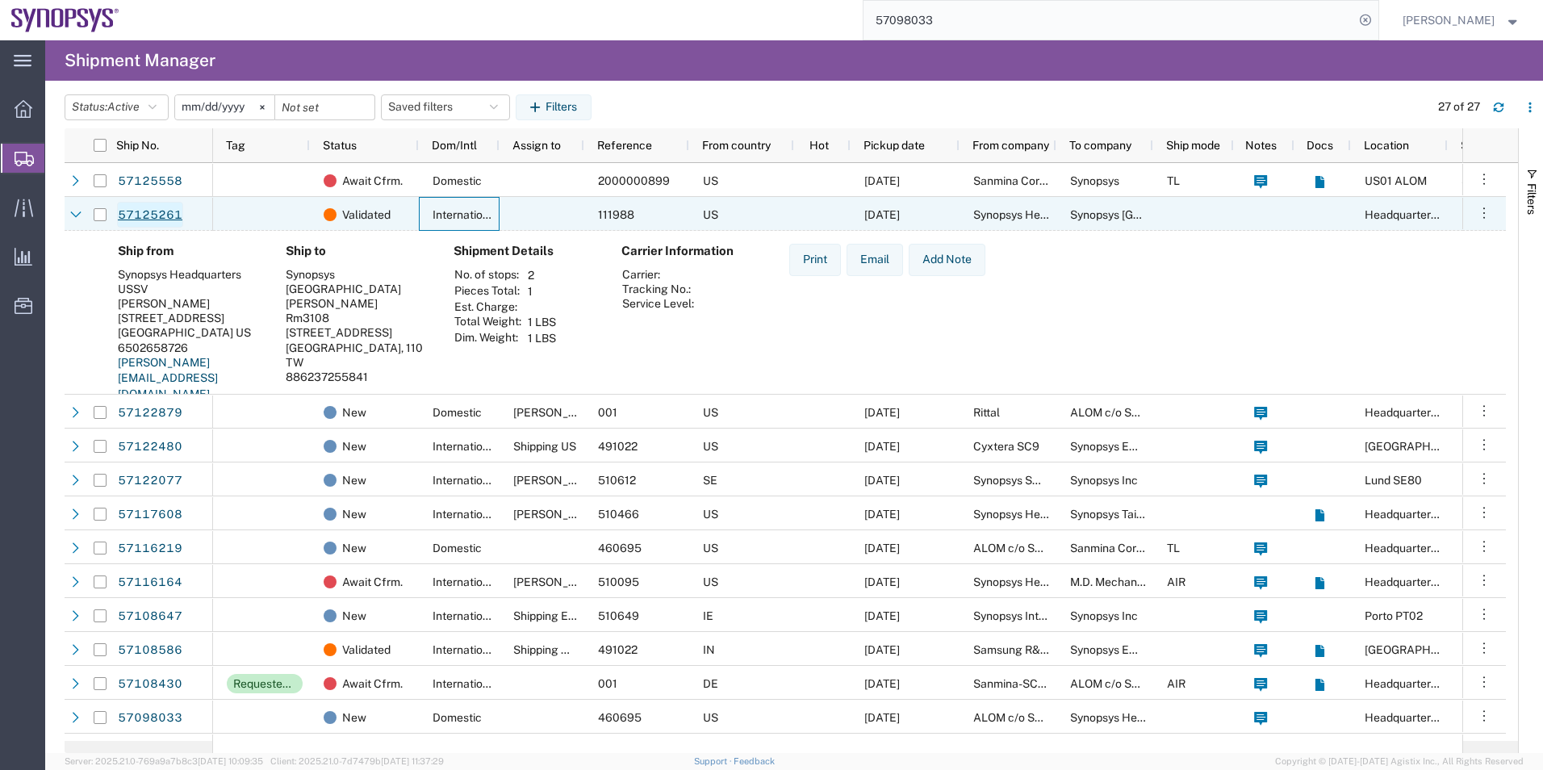
click at [150, 209] on link "57125261" at bounding box center [150, 215] width 66 height 26
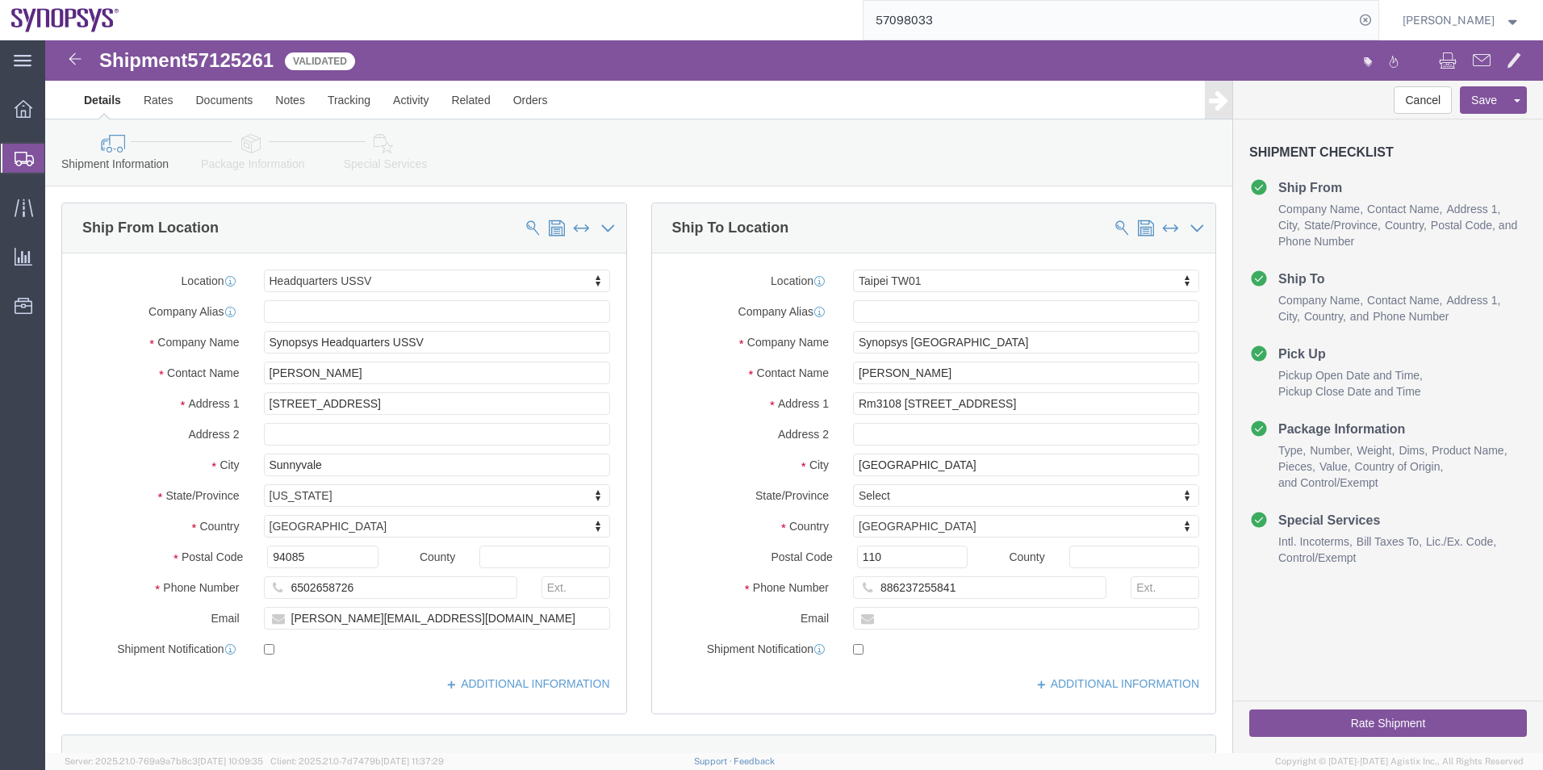
select select "63204"
select select "63168"
click icon
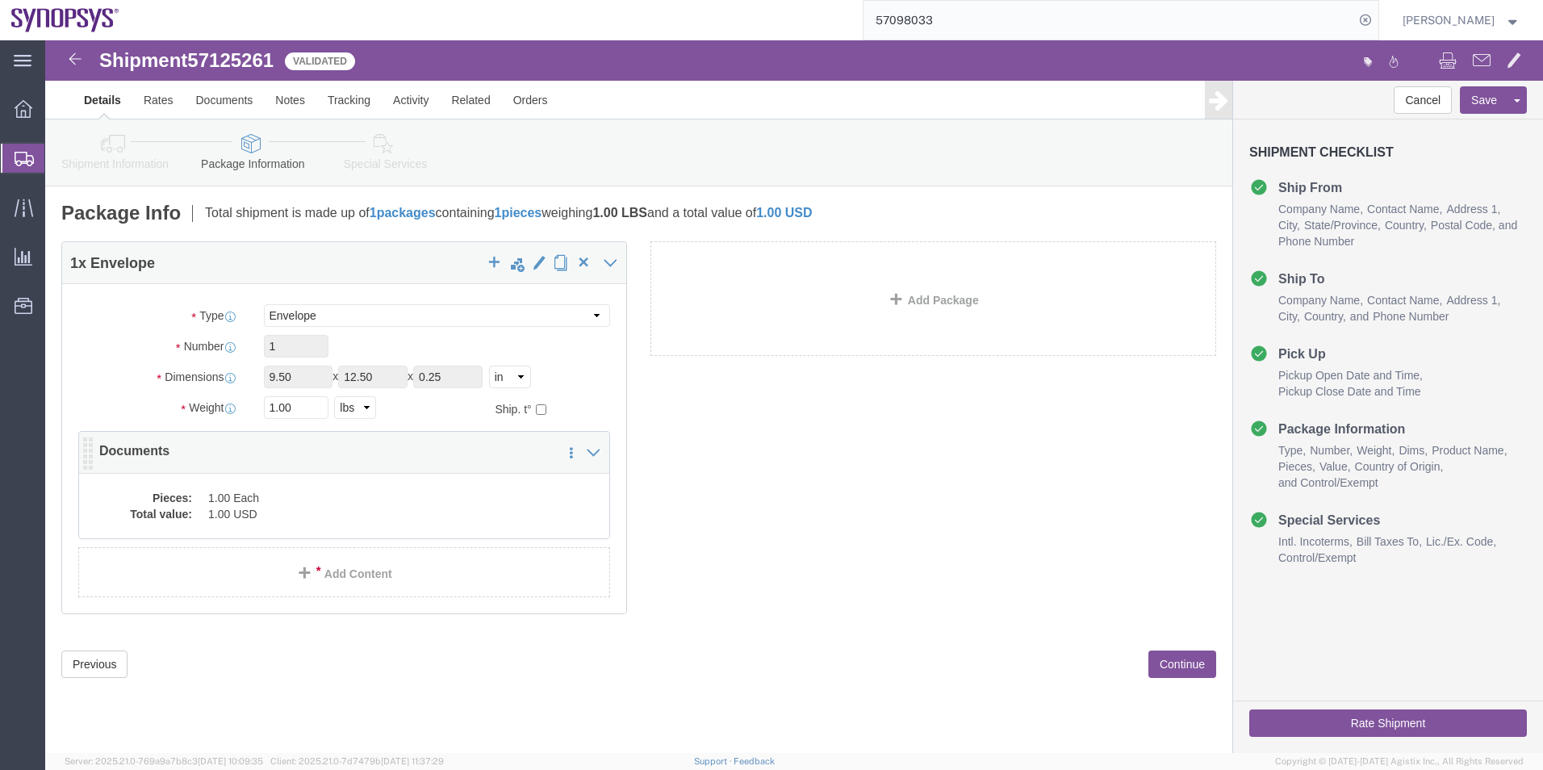
click dd "1.00 USD"
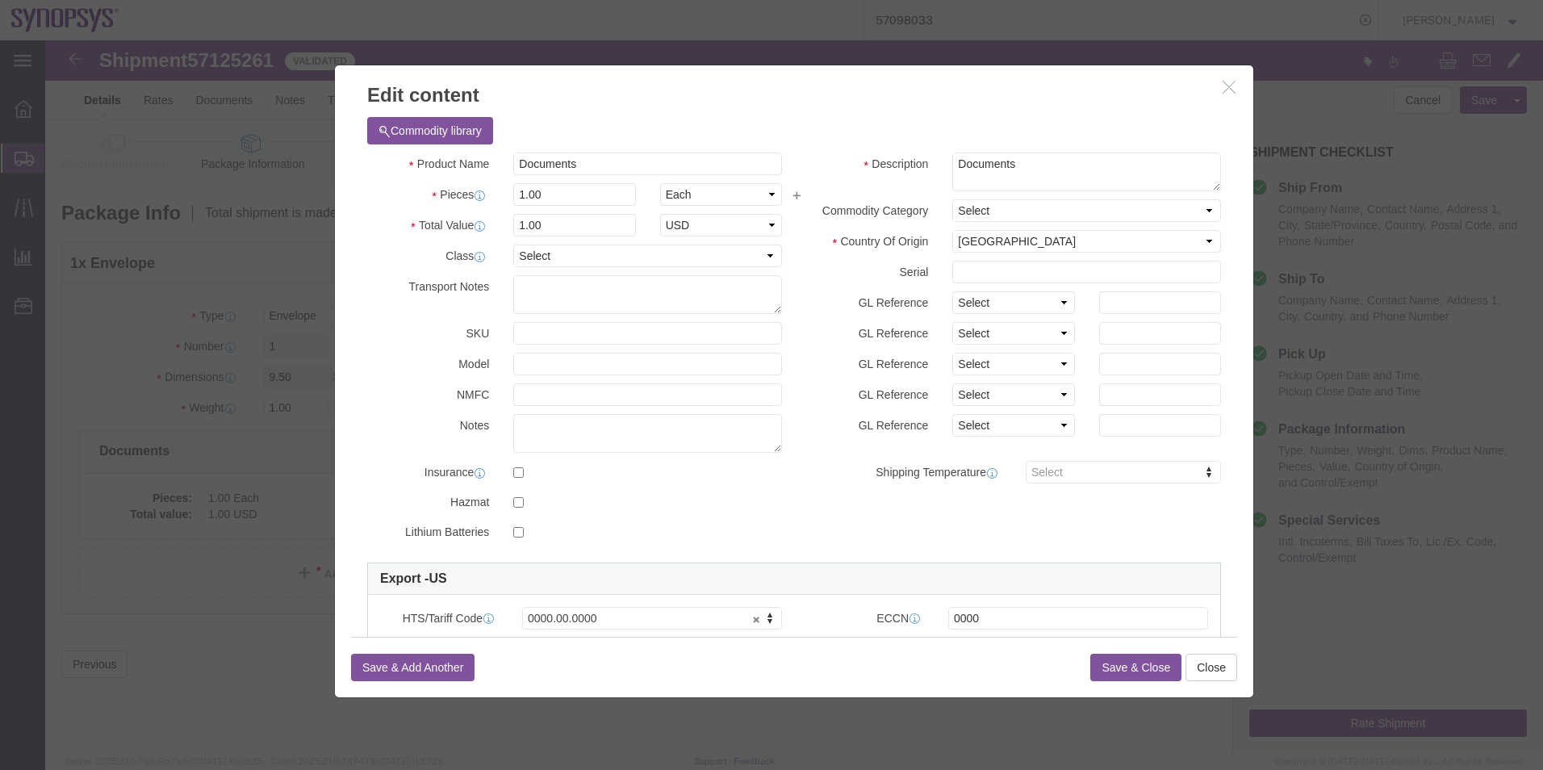
scroll to position [242, 0]
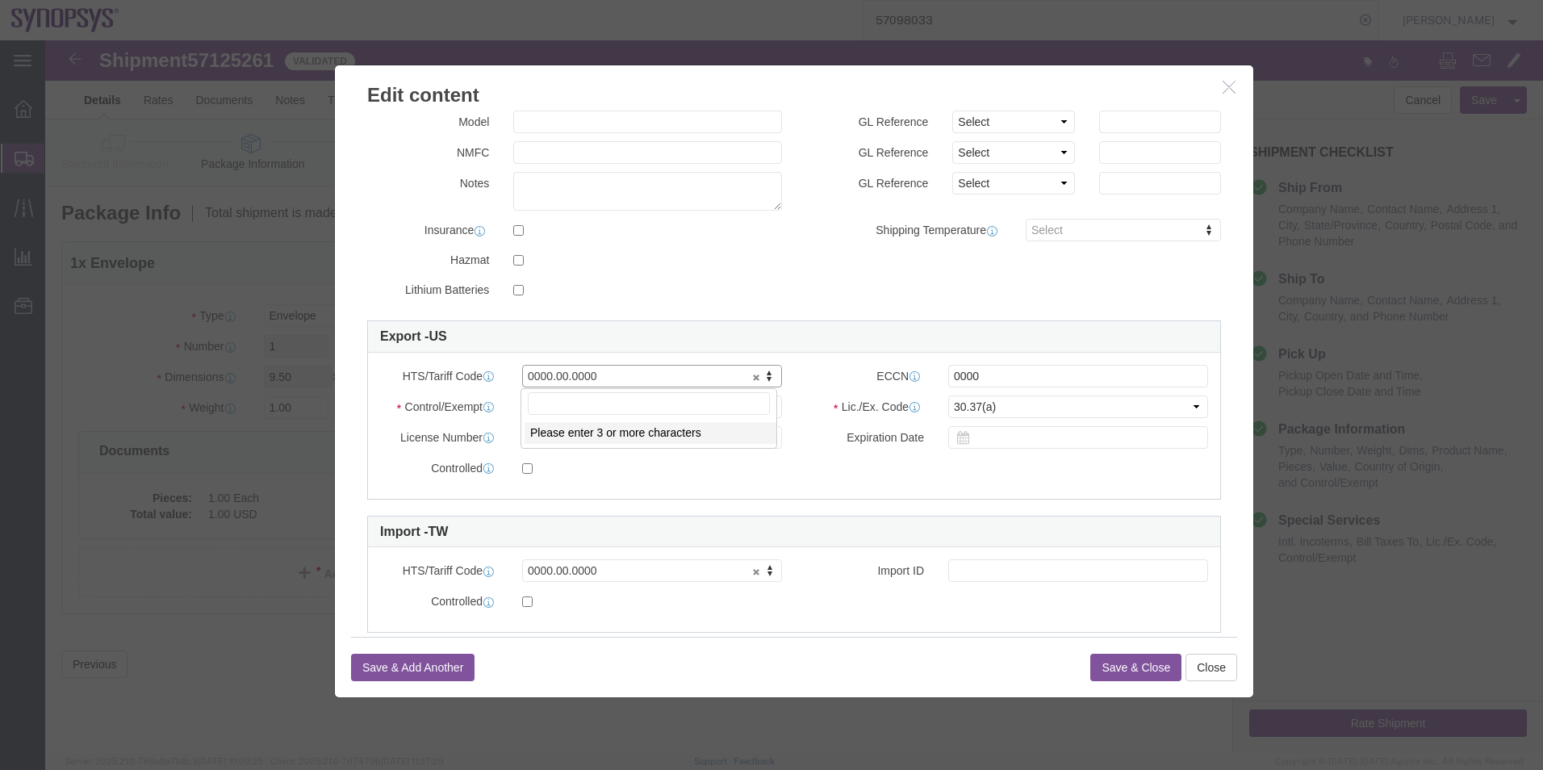
drag, startPoint x: 581, startPoint y: 341, endPoint x: 433, endPoint y: 333, distance: 147.9
type input "4802.62.1000"
drag, startPoint x: 940, startPoint y: 332, endPoint x: 842, endPoint y: 313, distance: 100.2
click div "HTS/Tariff Code 4802.62.1000 4802.62.1000 ECCN 0000 Control/Exempt Select ATF B…"
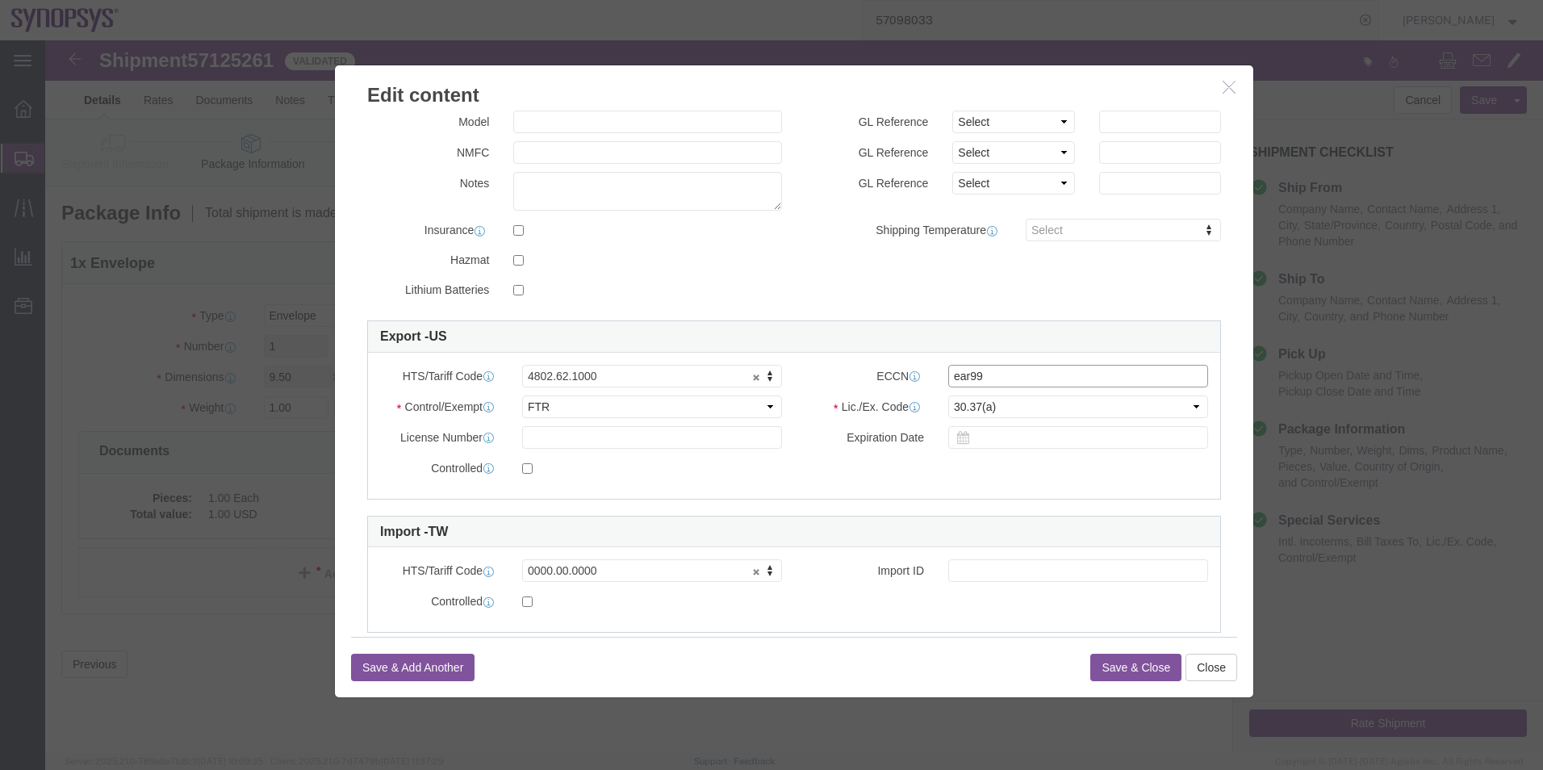
type input "EAR99"
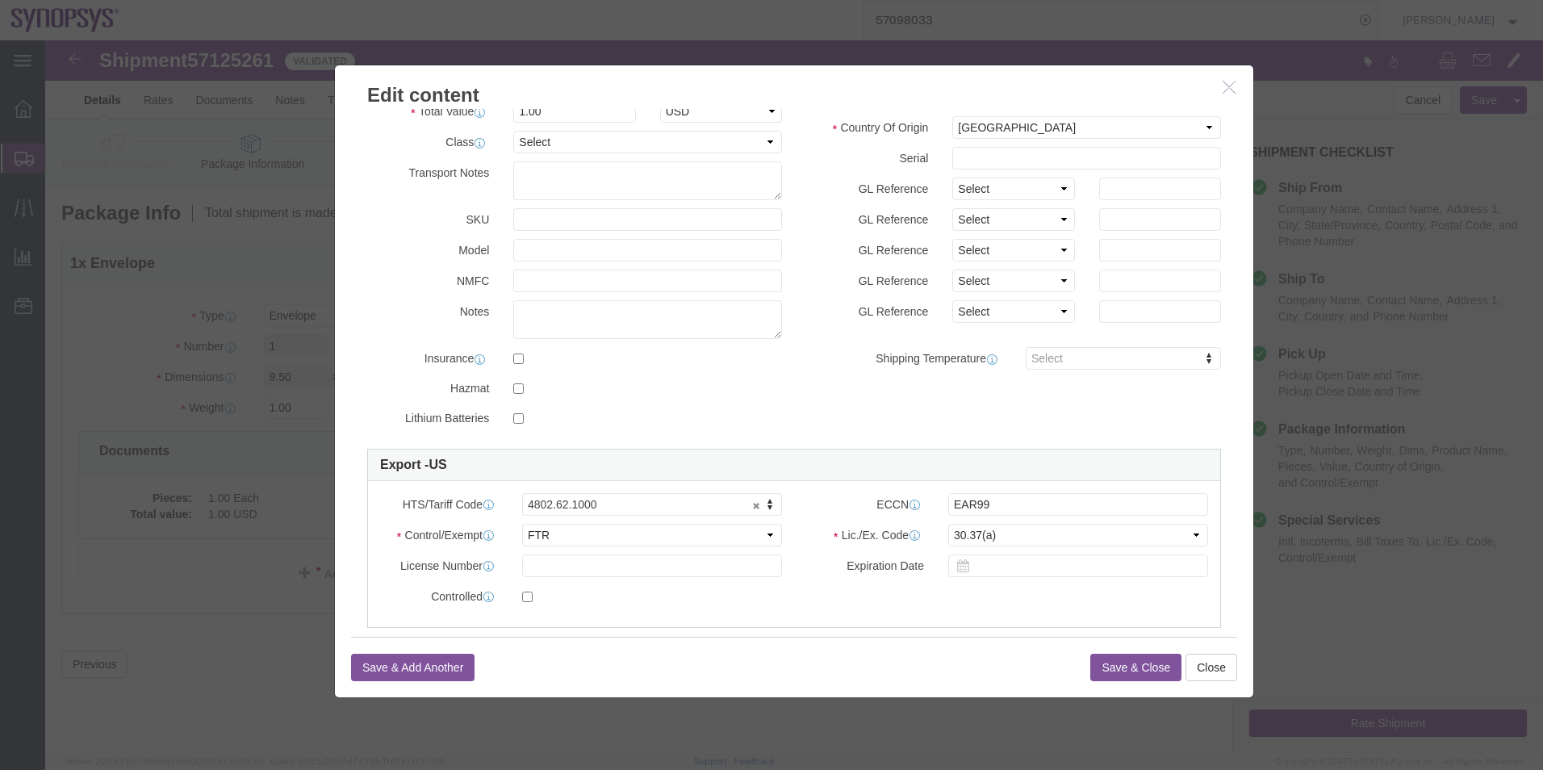
scroll to position [0, 0]
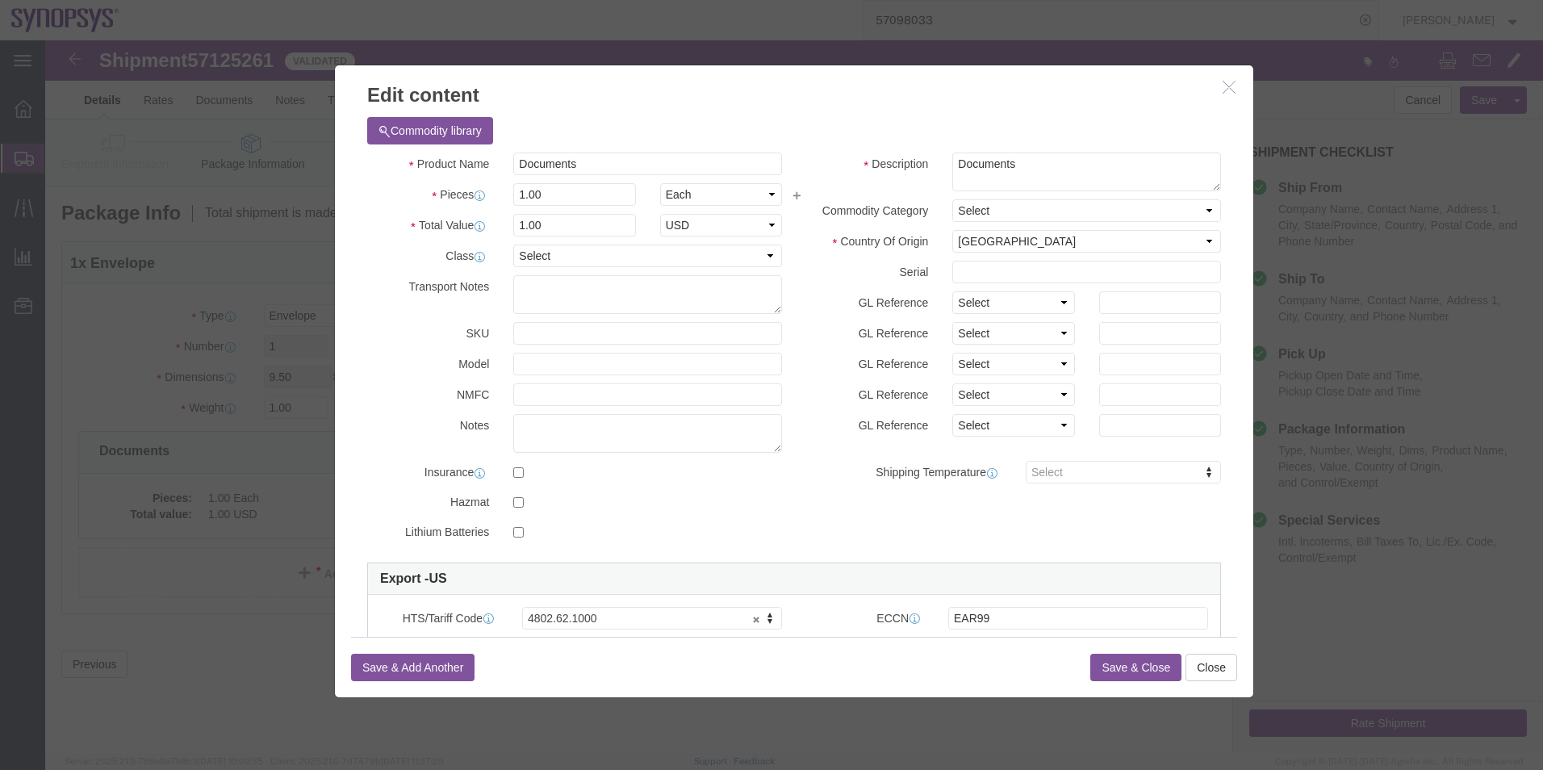
click button "Save & Close"
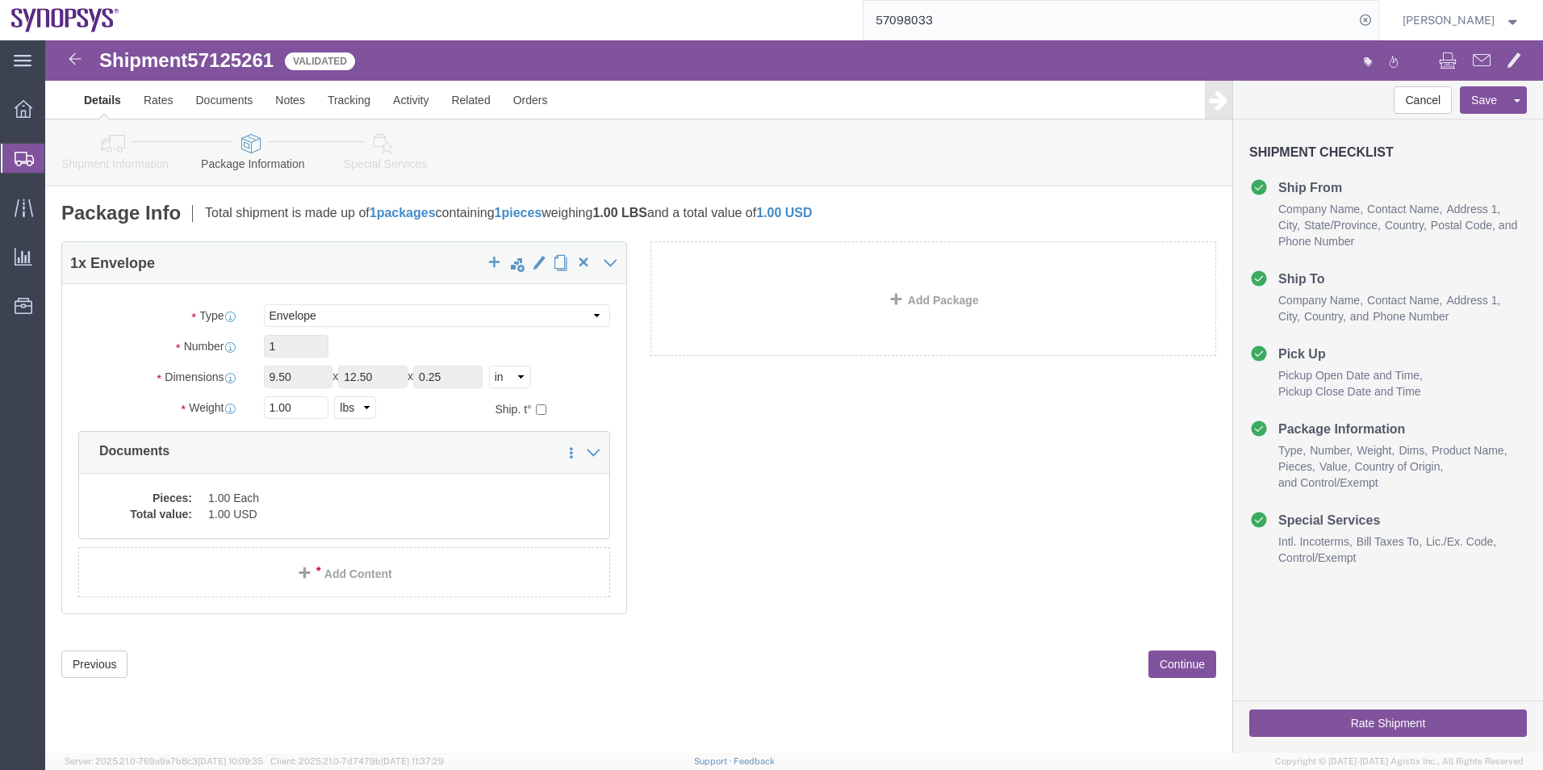
click link "Special Services"
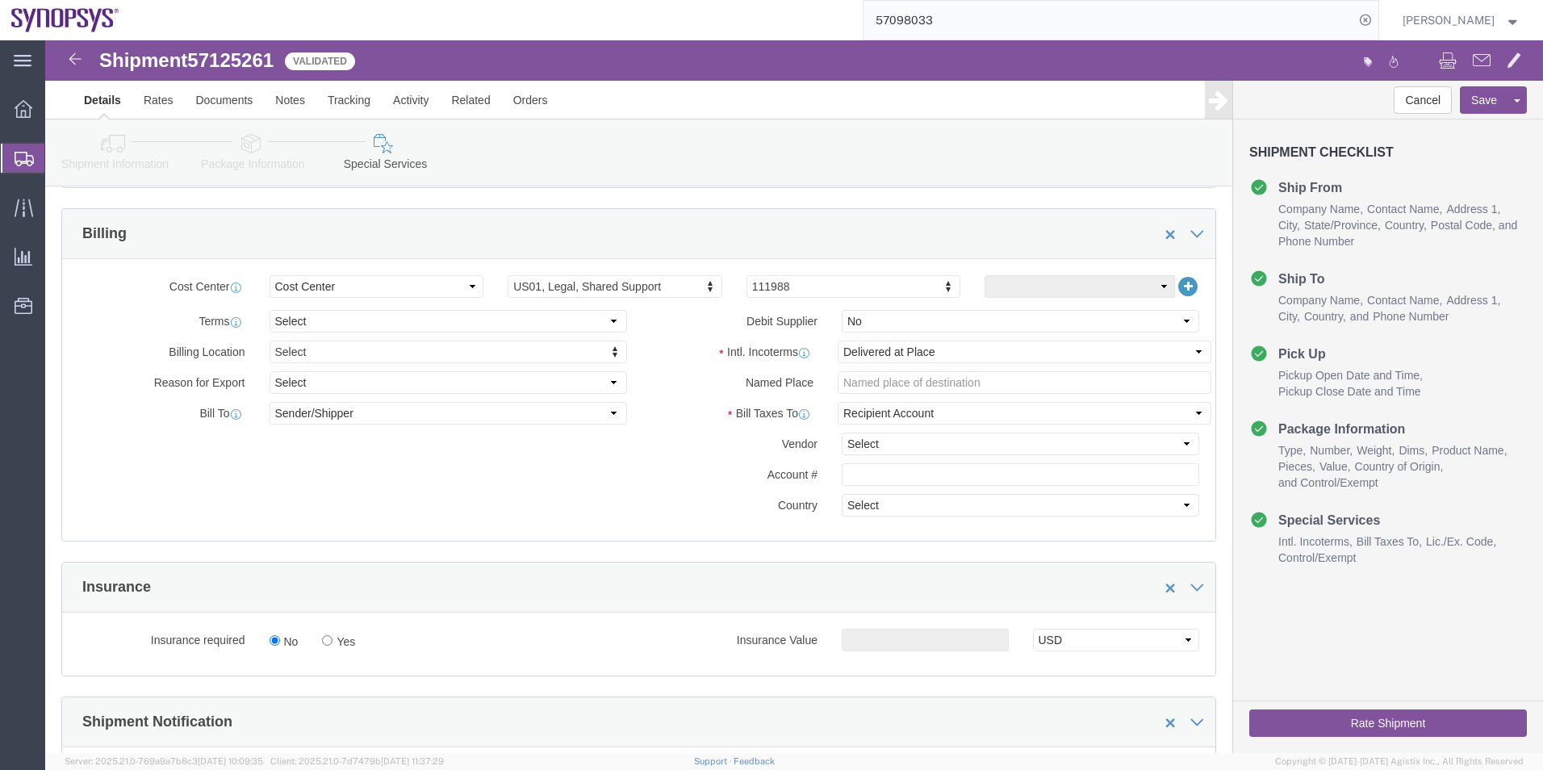
scroll to position [726, 0]
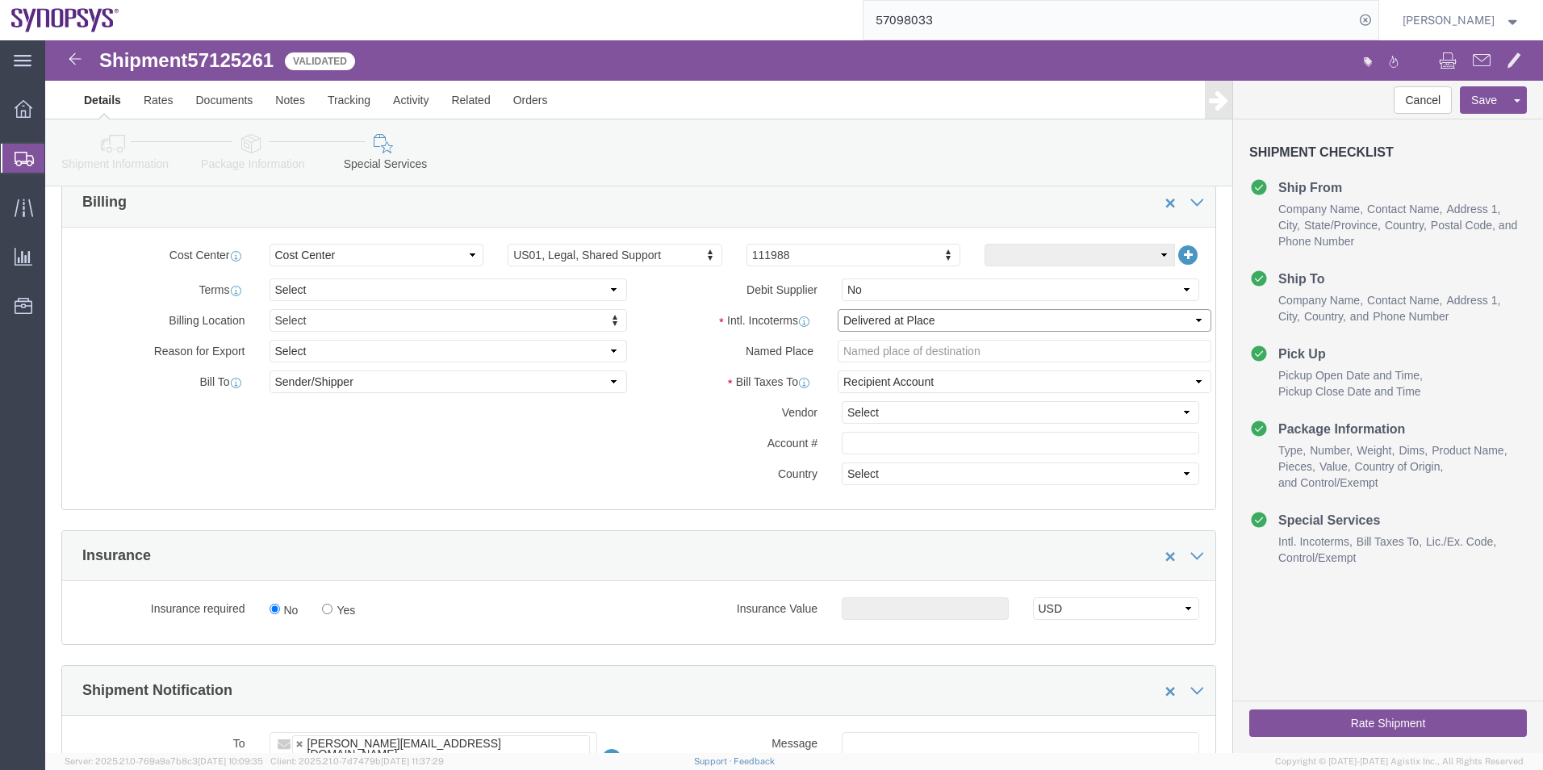
click select "Select Carriage Insurance Paid Carriage Paid To Cost and Freight Cost Insurance…"
select select "DDP"
click select "Select Carriage Insurance Paid Carriage Paid To Cost and Freight Cost Insurance…"
select select "SHIP"
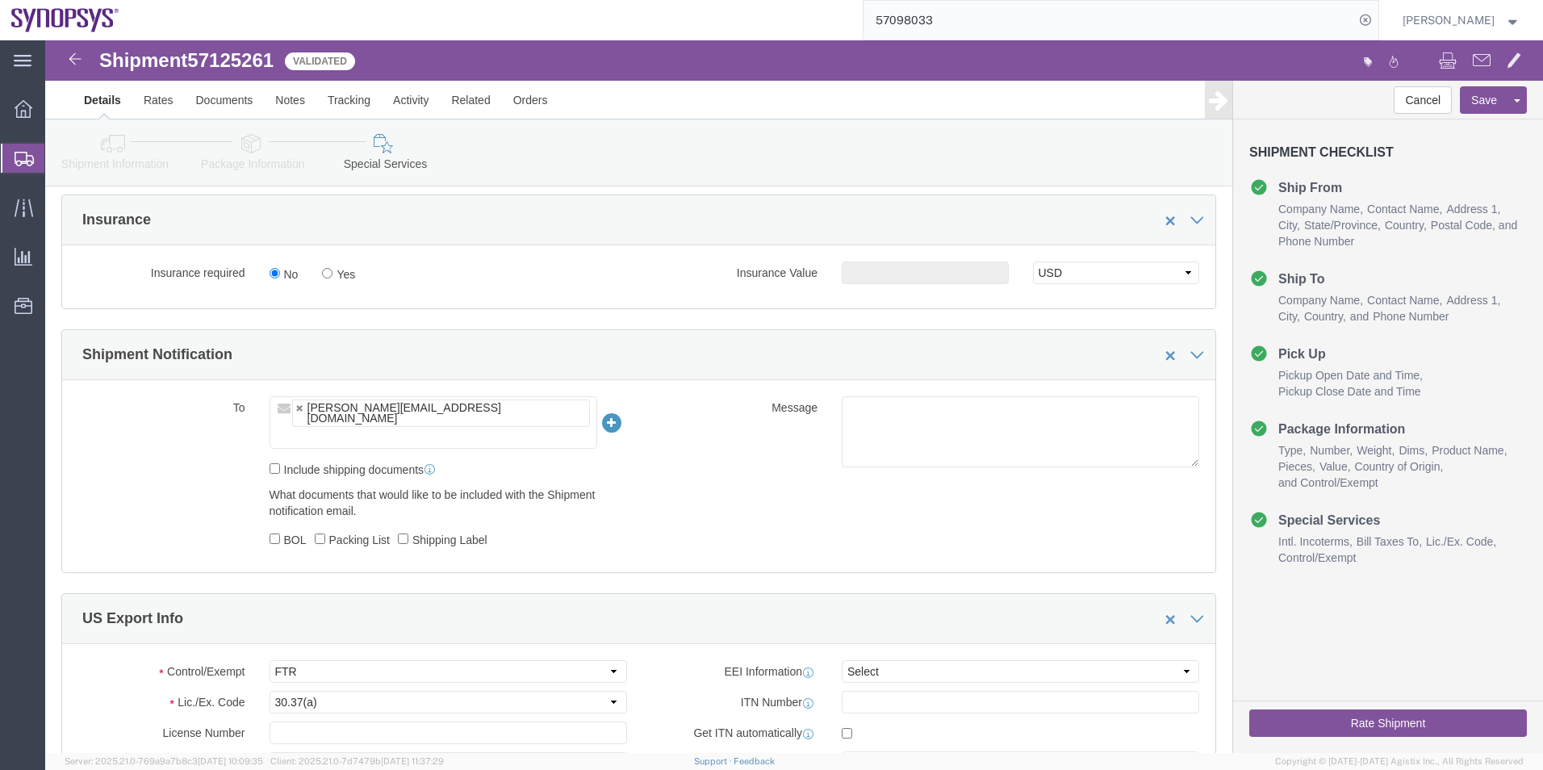
scroll to position [1130, 0]
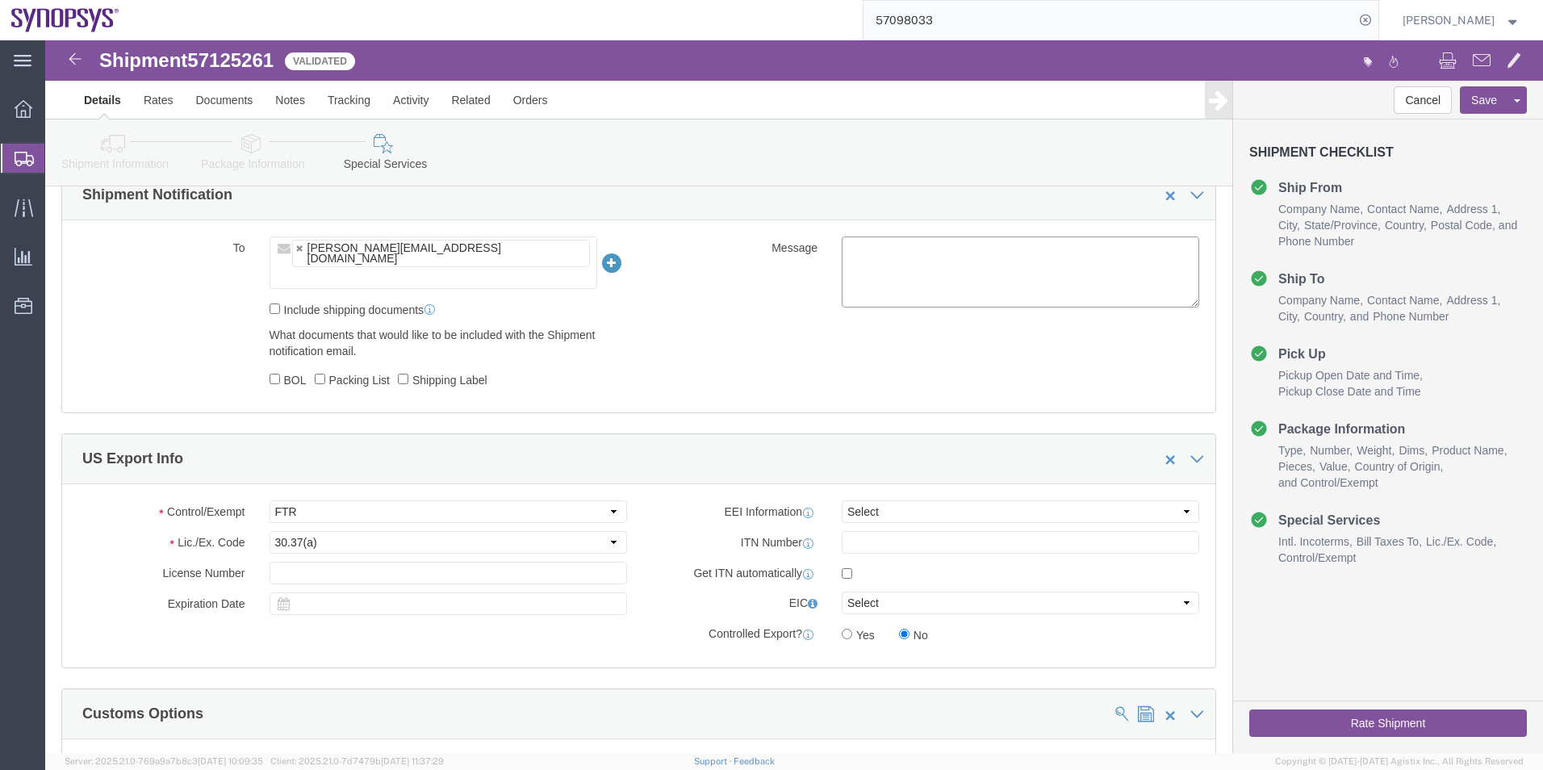
click textarea
type textarea "Please see attached. -Kaelen"
click div "Control/Exempt Select ATF BIS DEA EPA FDA FTR ITAR OFAC Other (OPA) Lic./Ex. Co…"
click select "Select AES-Direct EEI Carrier File EEI EEI Exempt"
select select "EXEM"
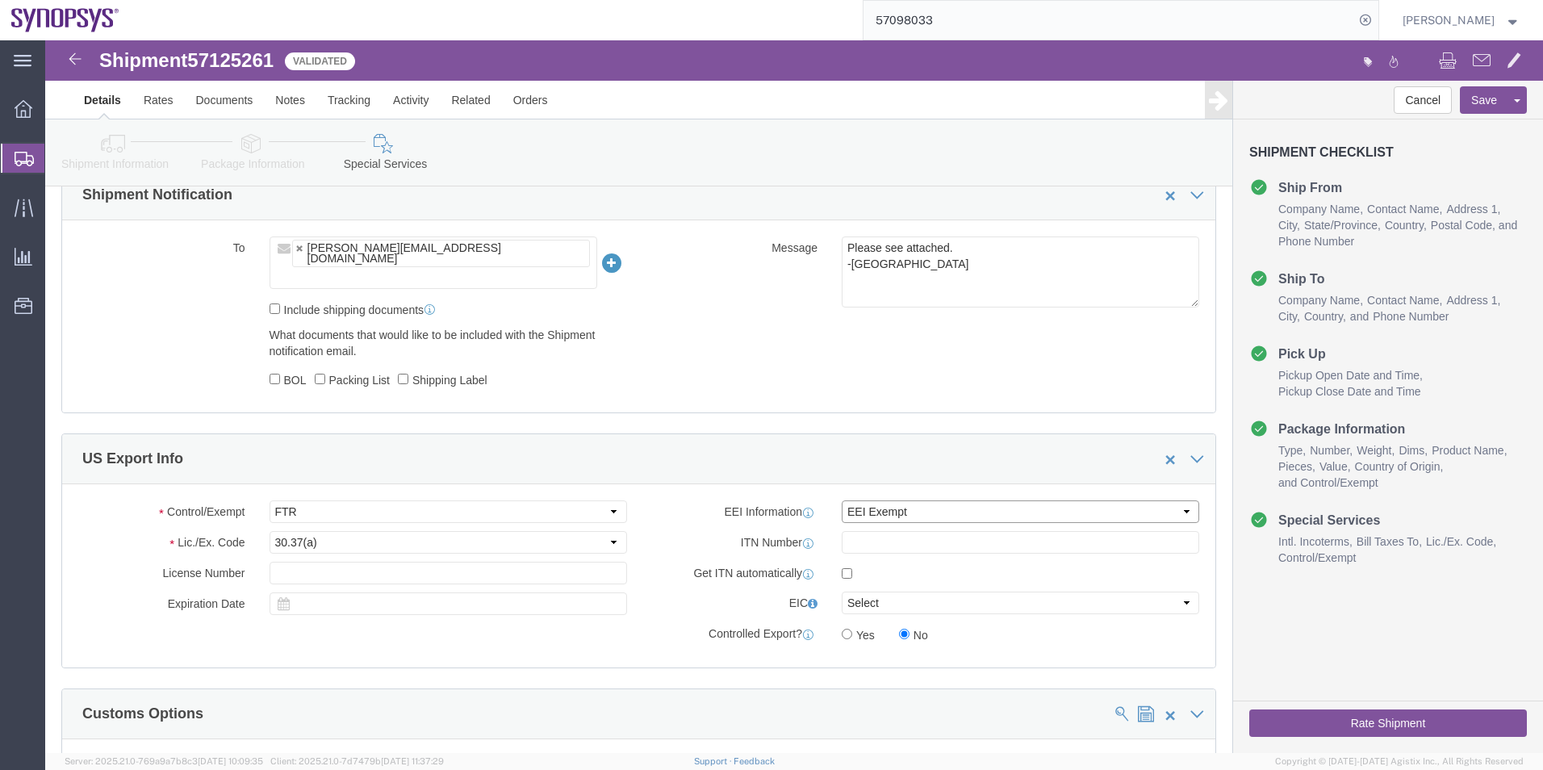
click select "Select AES-Direct EEI Carrier File EEI EEI Exempt"
click button "Save"
click icon
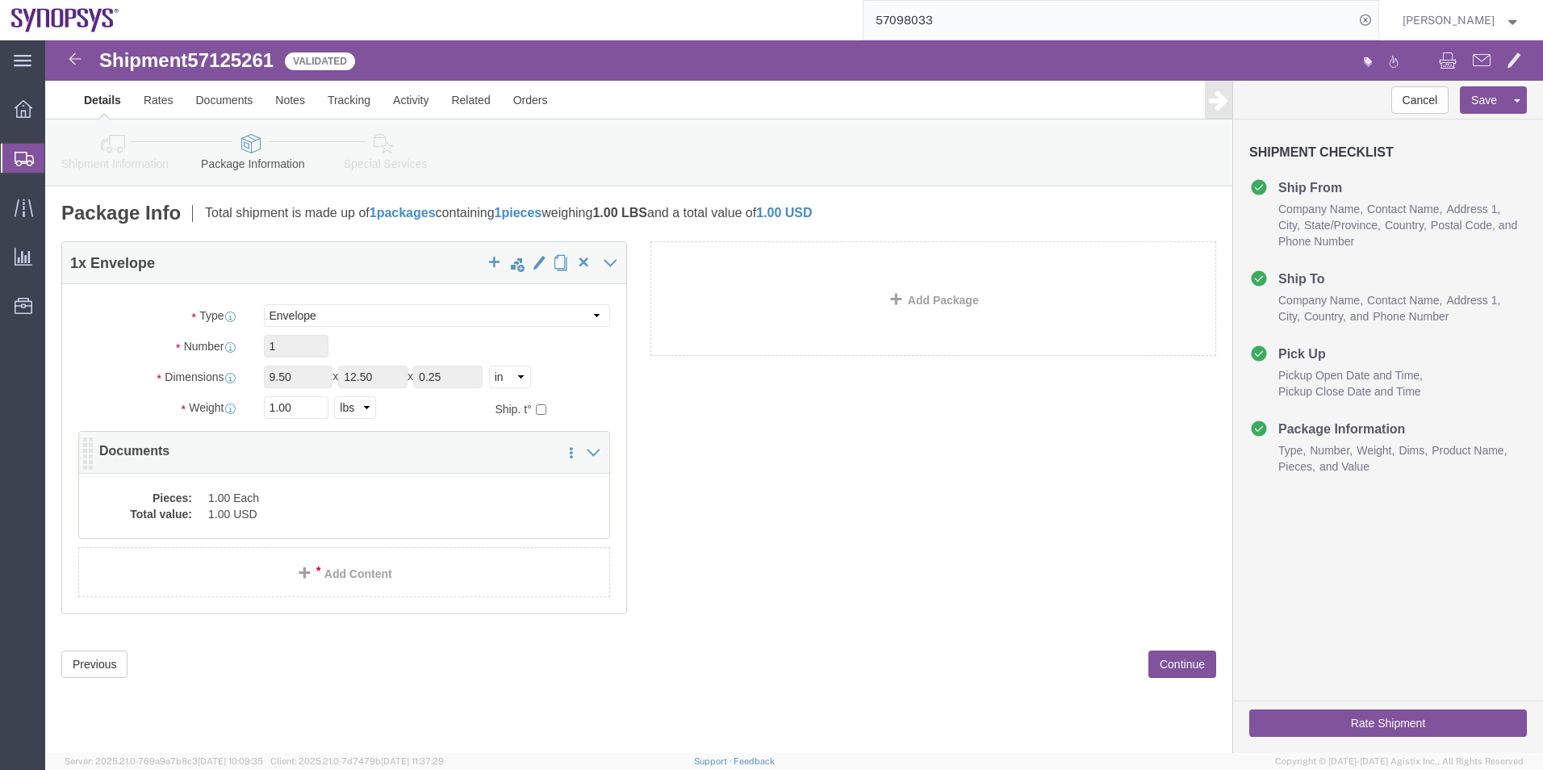
click div "Pieces: 1.00 Each Total value: 1.00 USD"
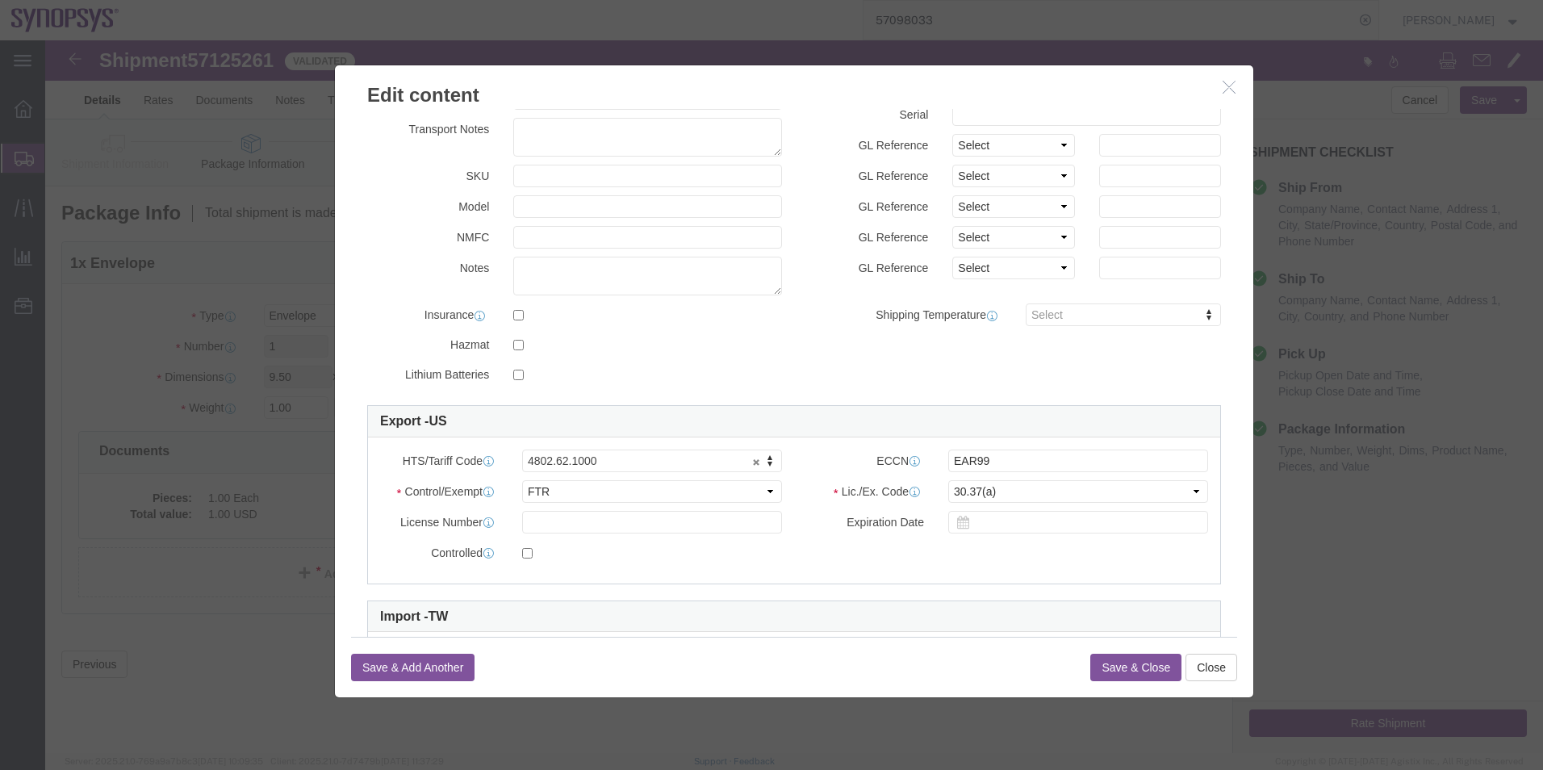
scroll to position [161, 0]
click button "Save & Close"
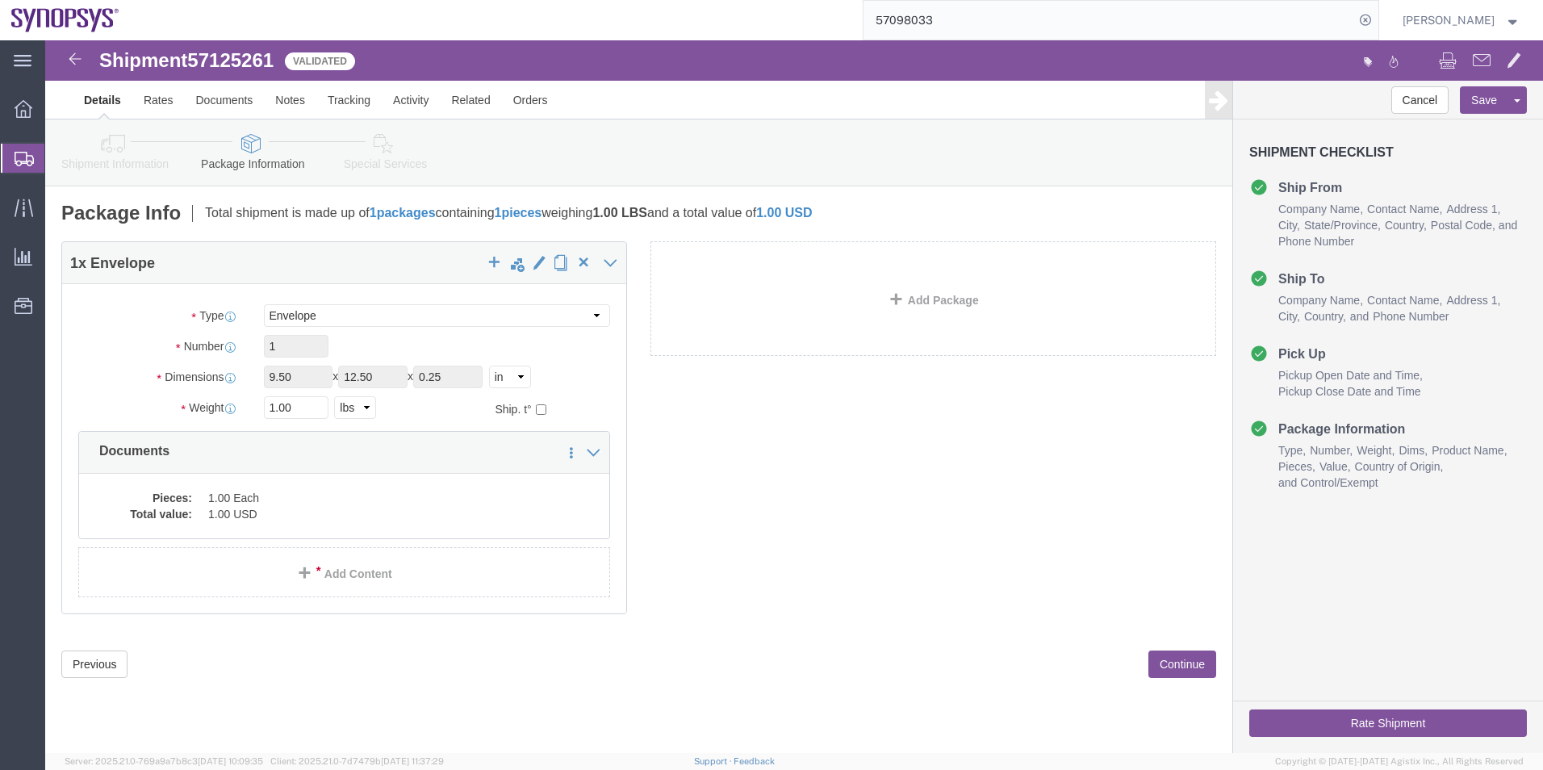
click icon
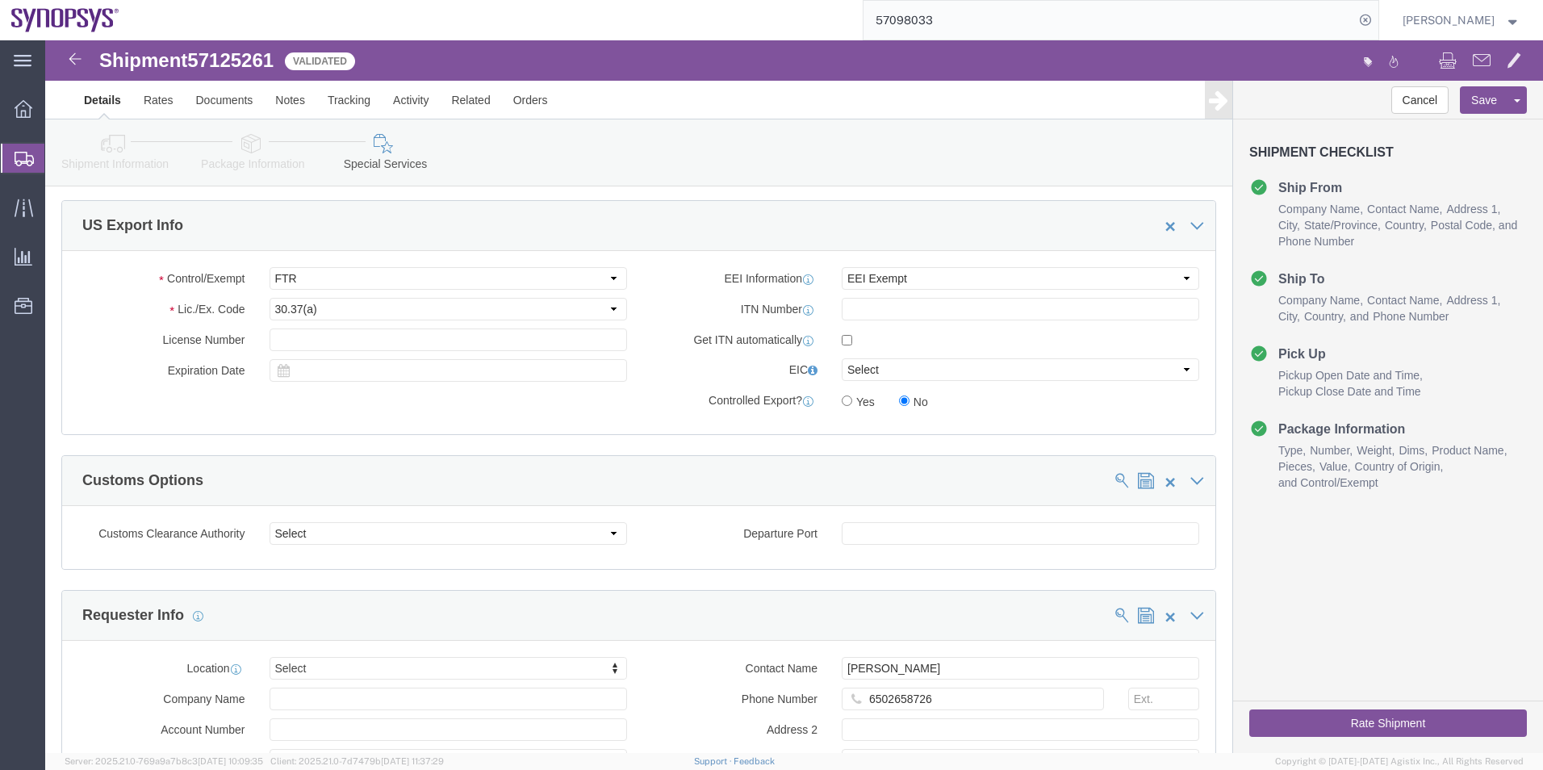
scroll to position [1453, 0]
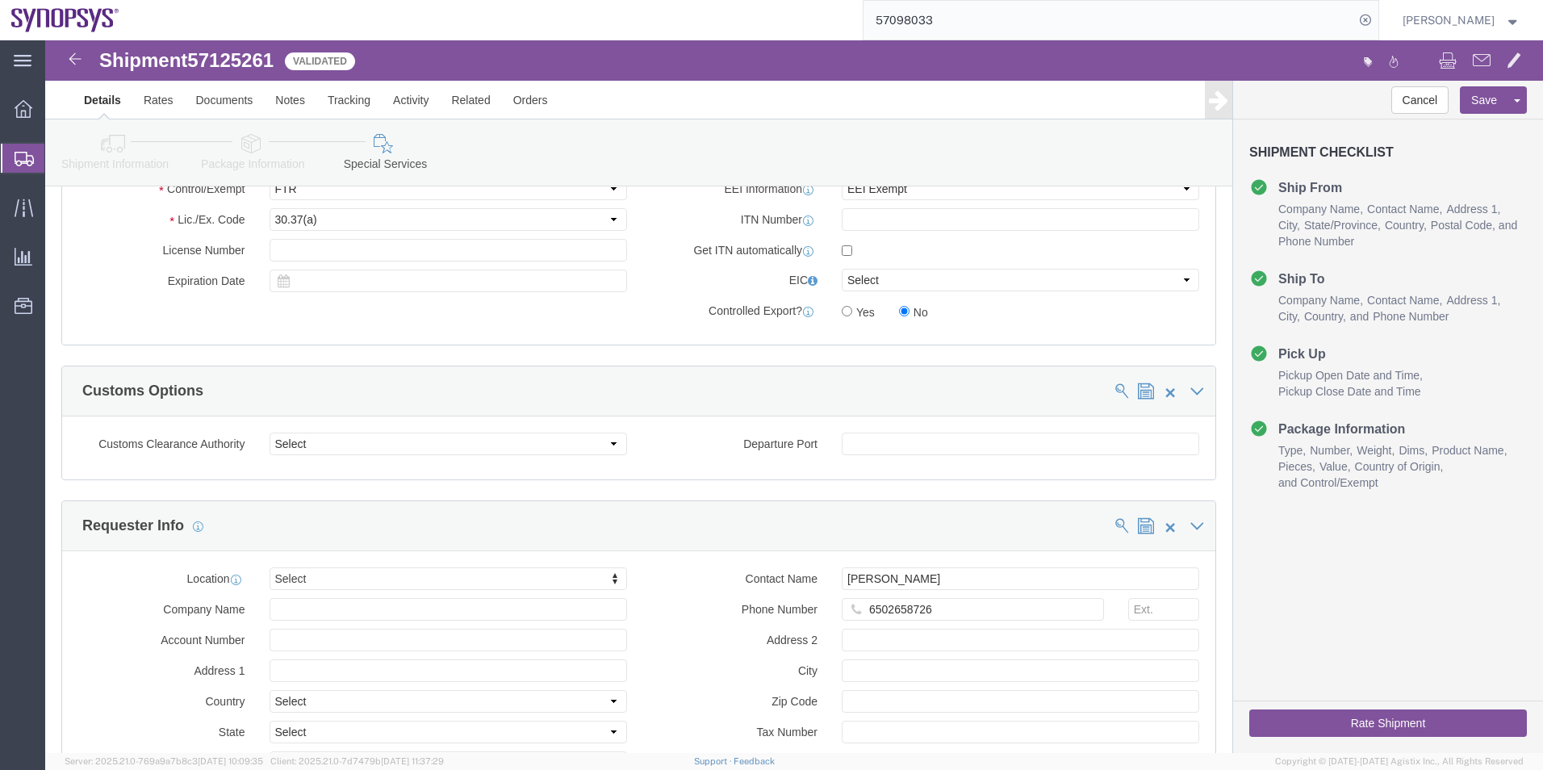
click button "Rate Shipment"
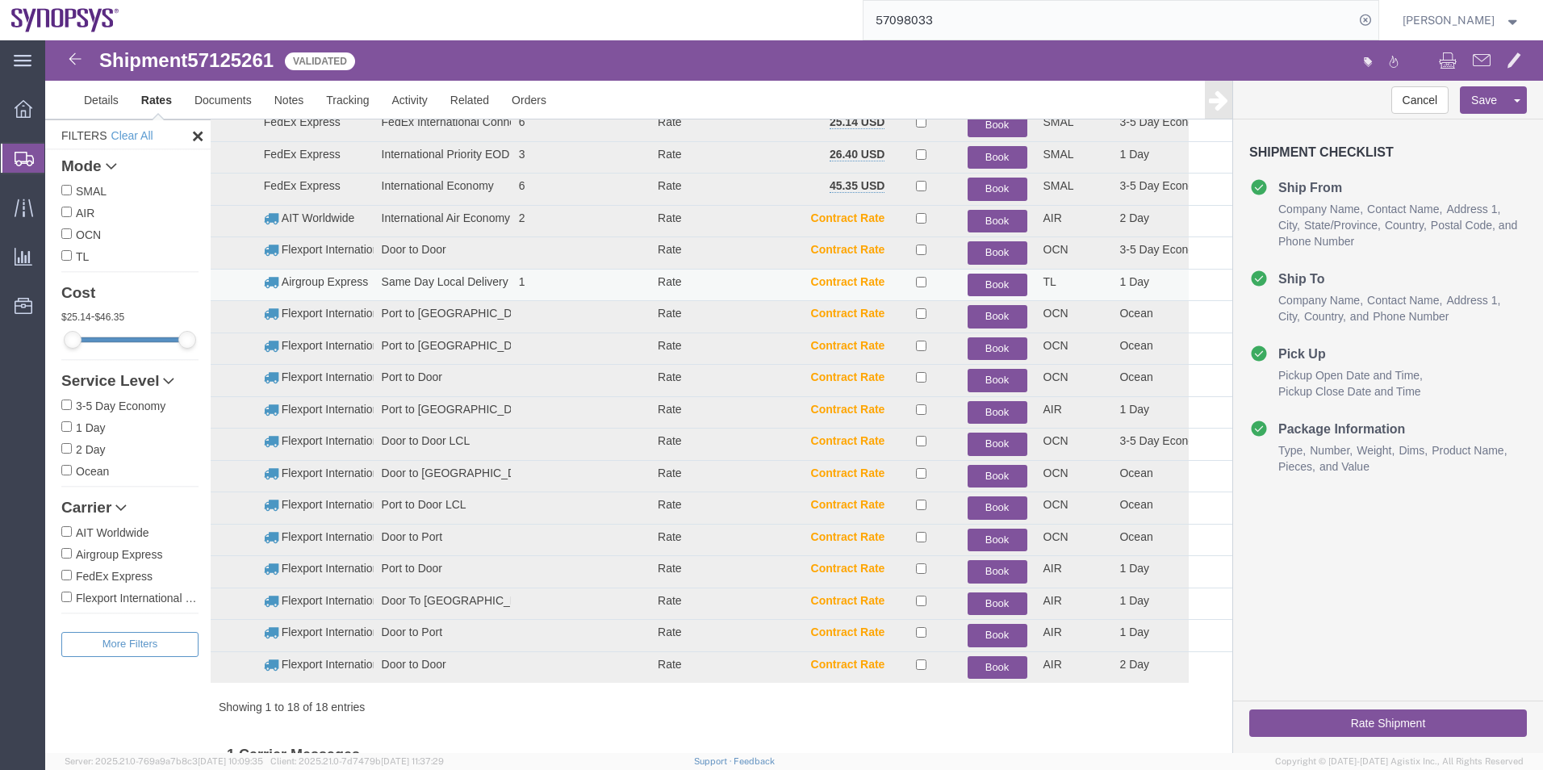
scroll to position [1, 0]
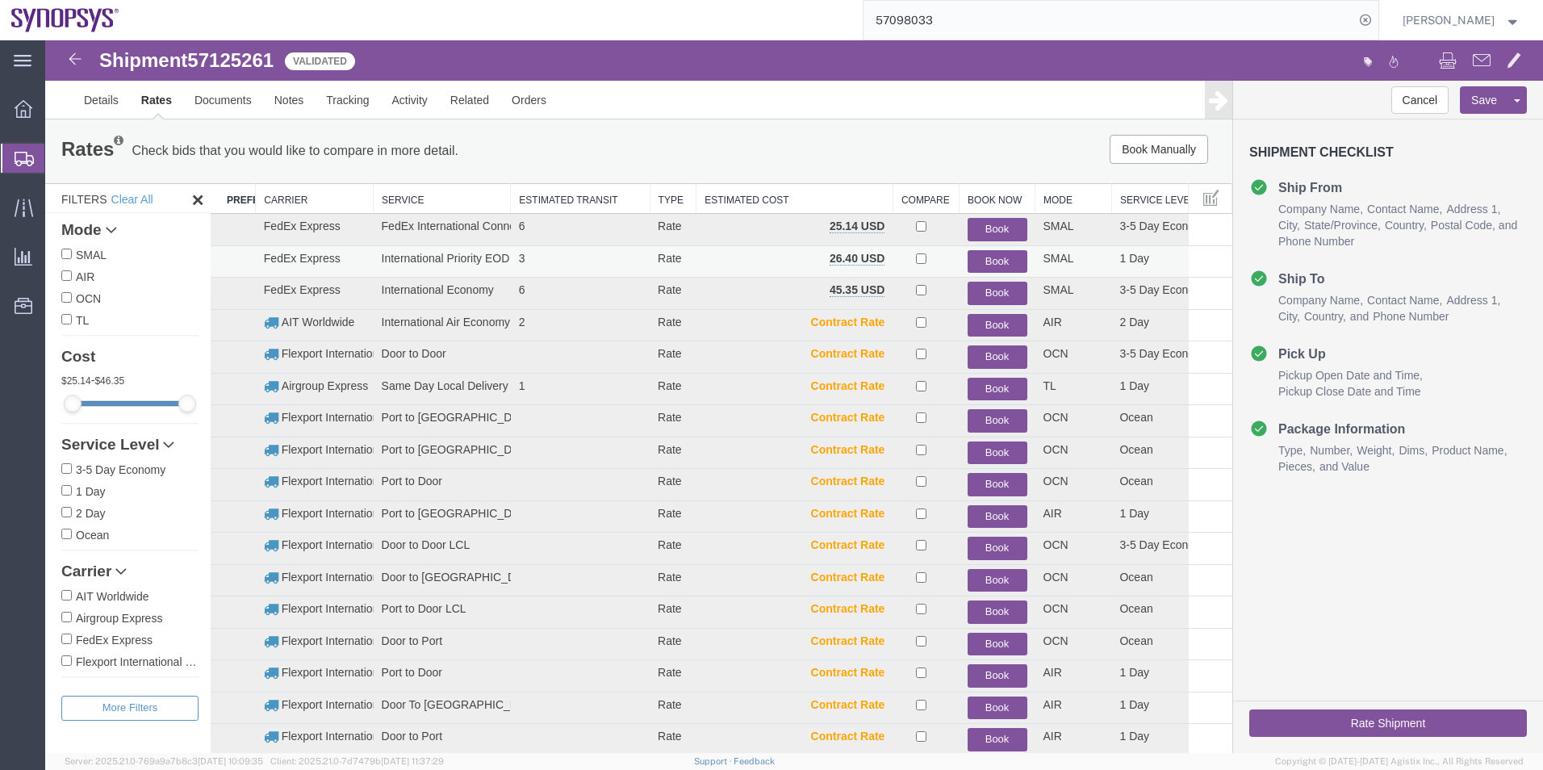
click at [993, 258] on button "Book" at bounding box center [998, 261] width 60 height 23
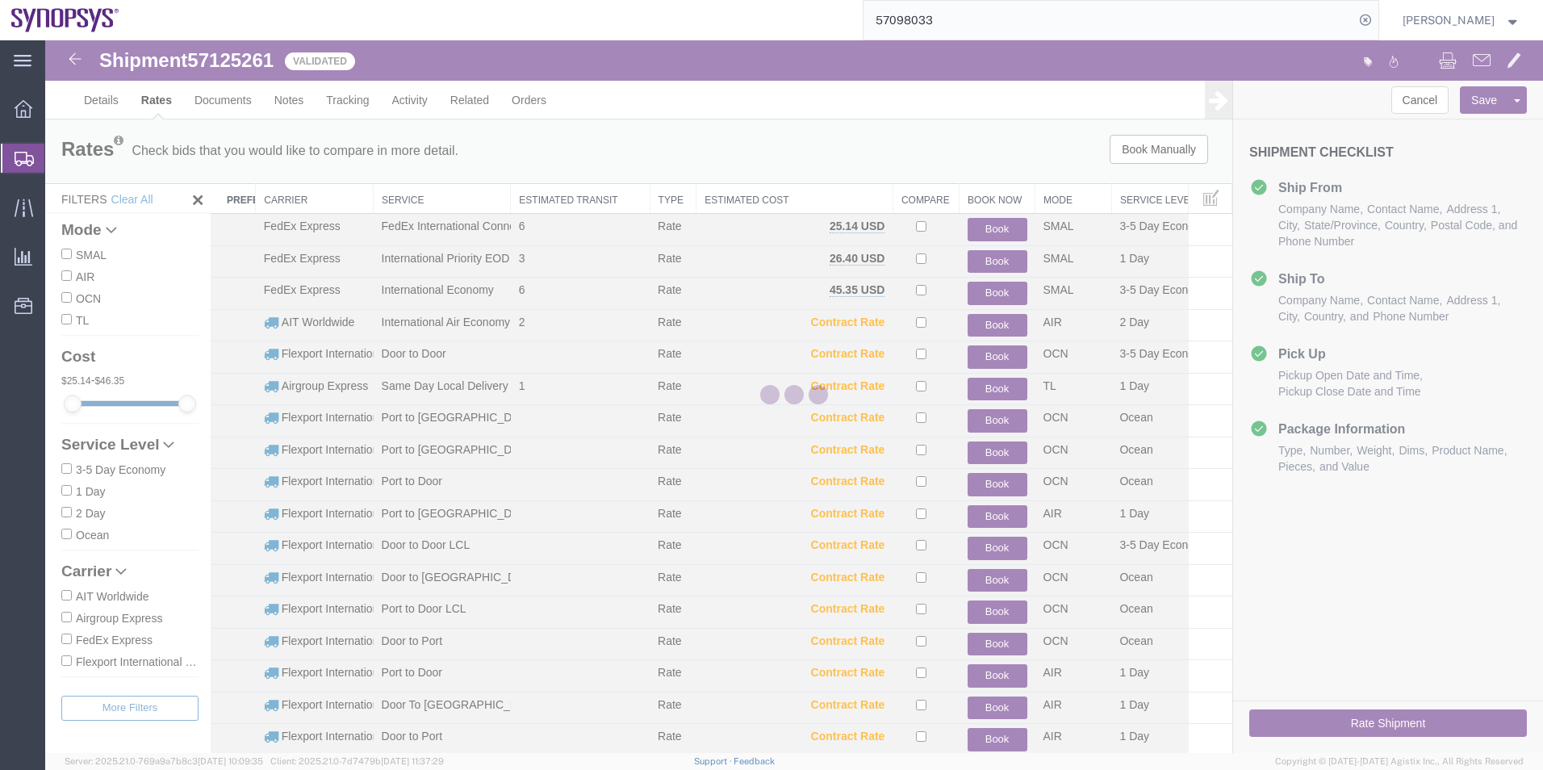
scroll to position [0, 0]
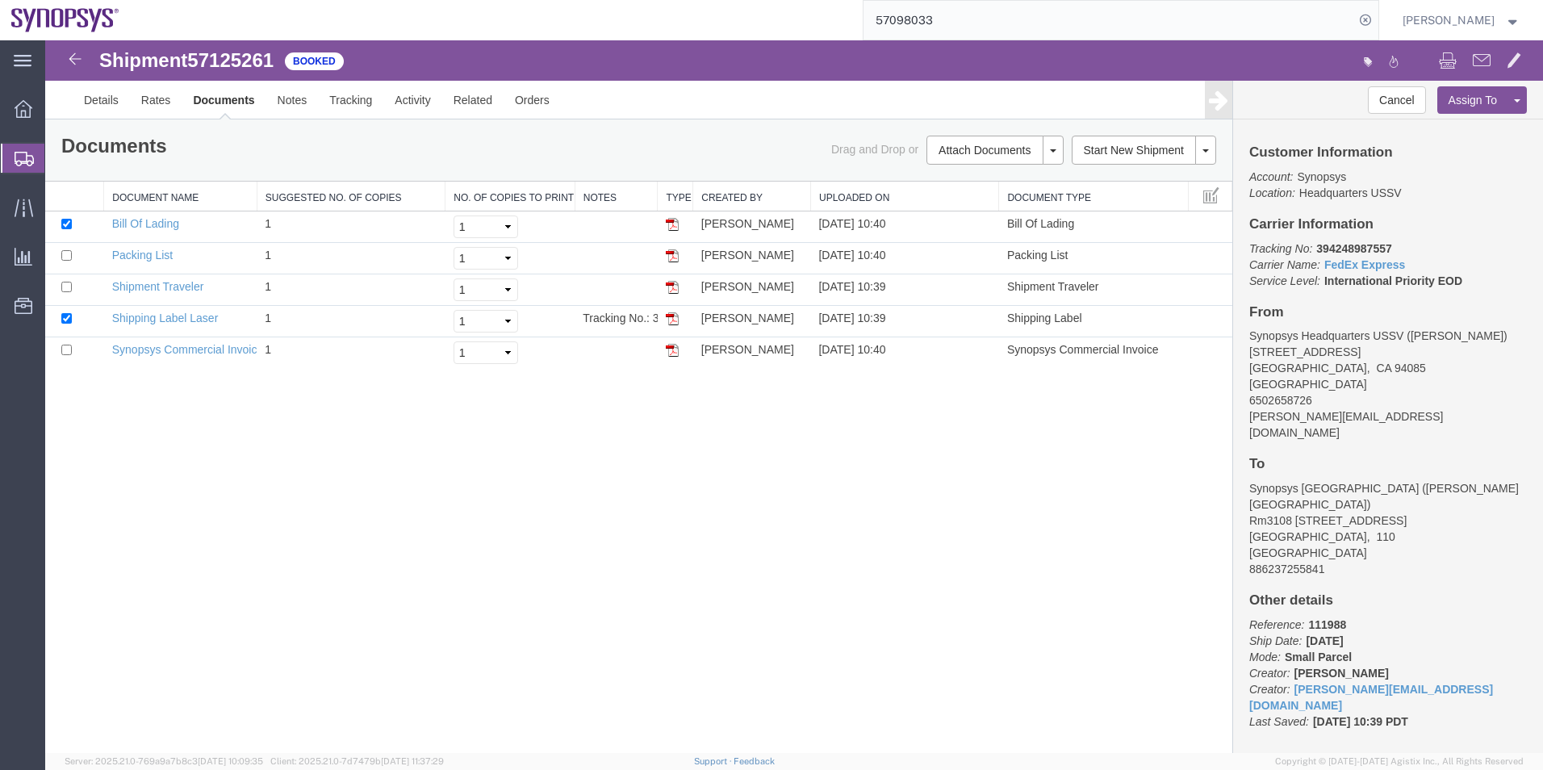
click at [0, 0] on span "Shipment Manager" at bounding box center [0, 0] width 0 height 0
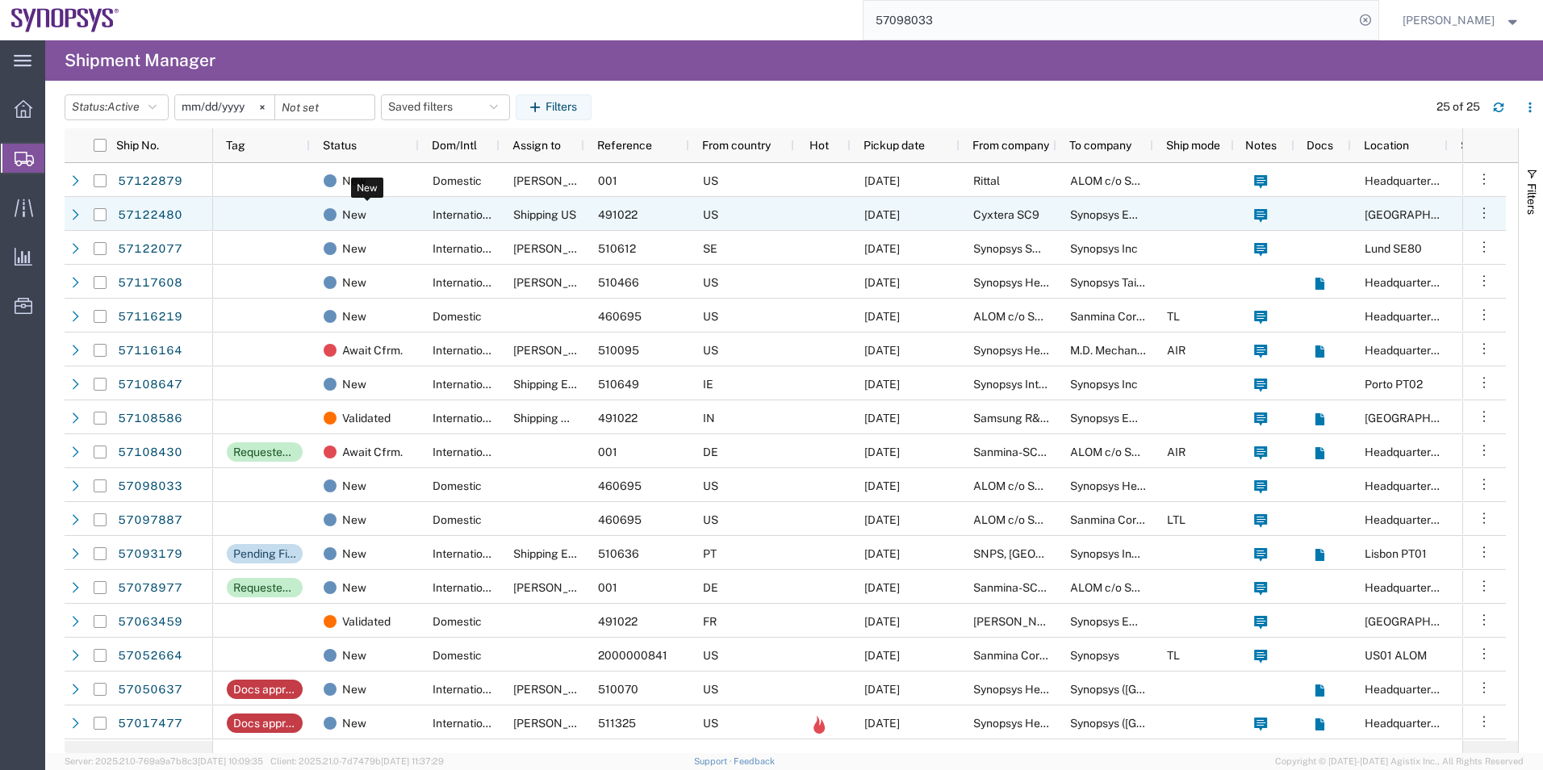
click at [382, 216] on div "New" at bounding box center [368, 215] width 88 height 34
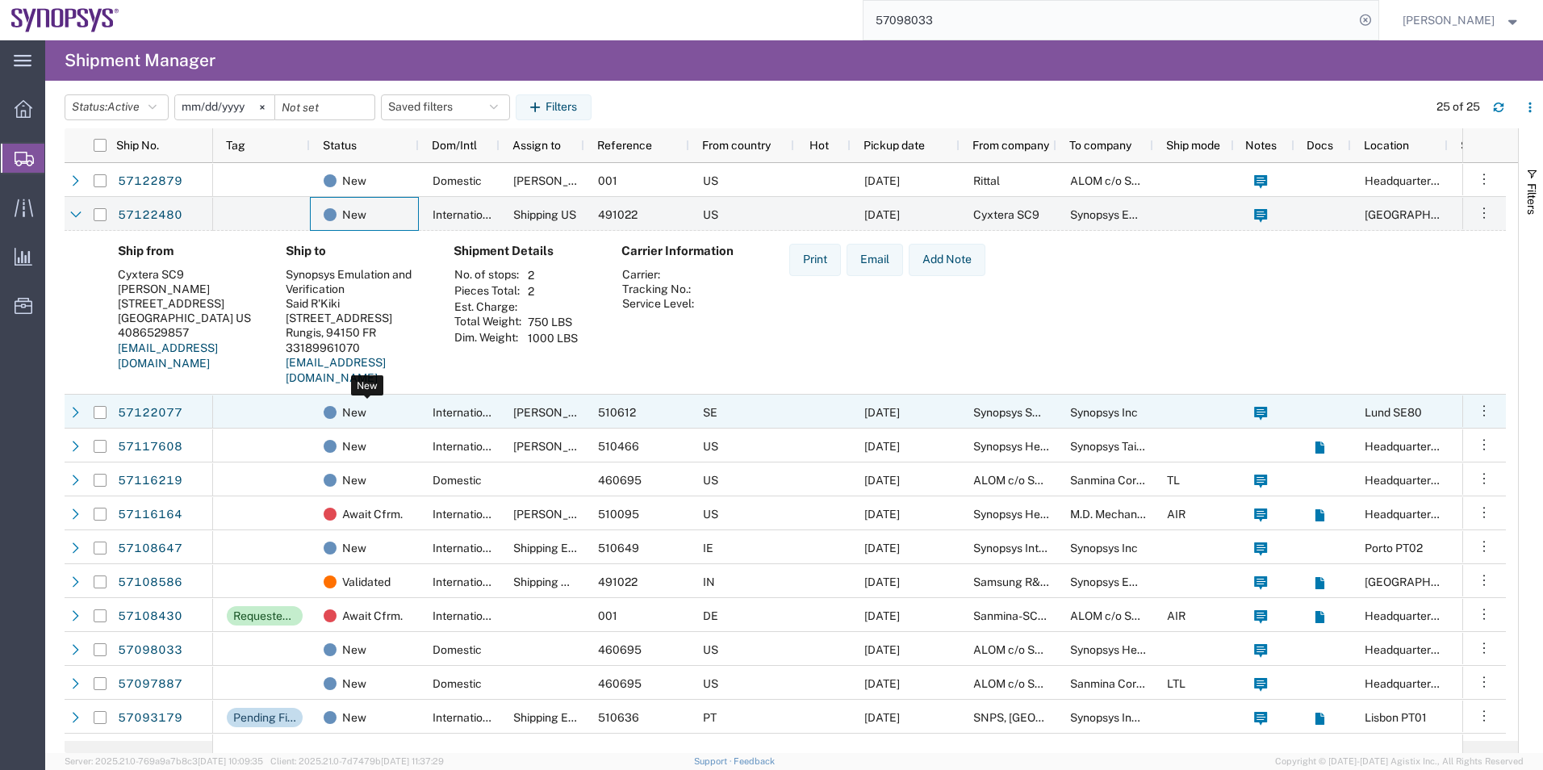
click at [399, 409] on div "New" at bounding box center [368, 412] width 88 height 34
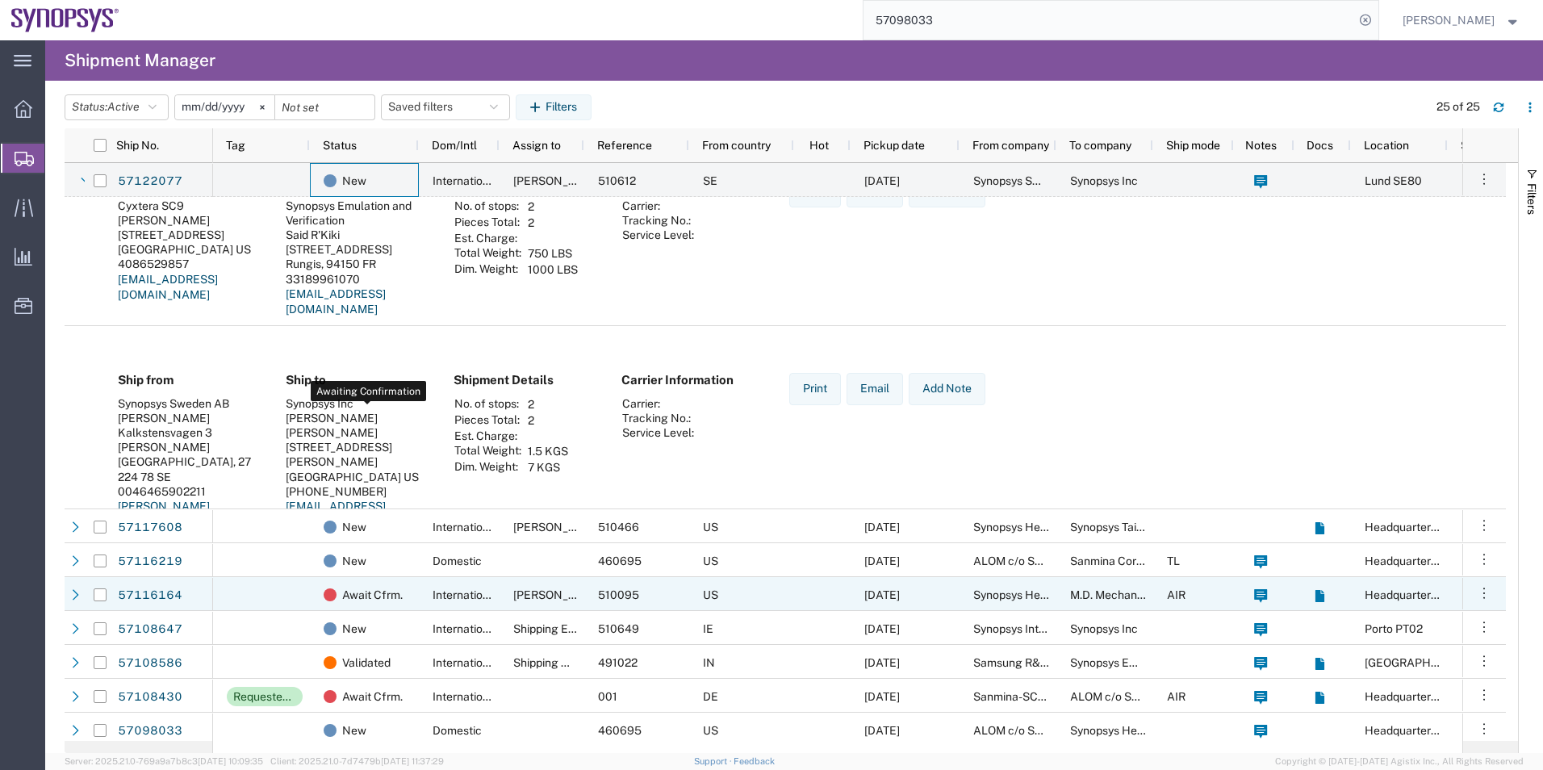
scroll to position [323, 0]
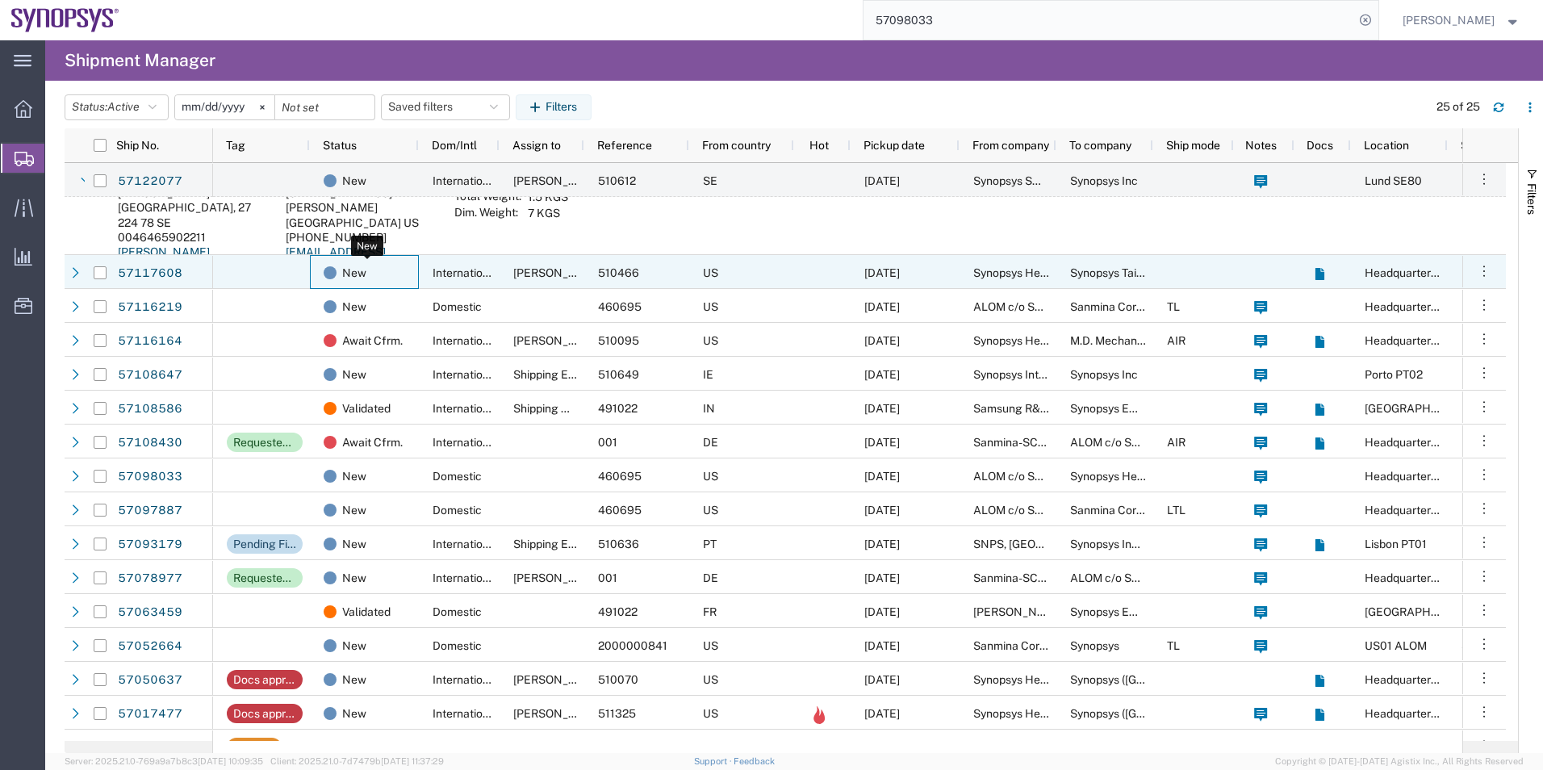
click at [374, 274] on div "New" at bounding box center [368, 273] width 88 height 34
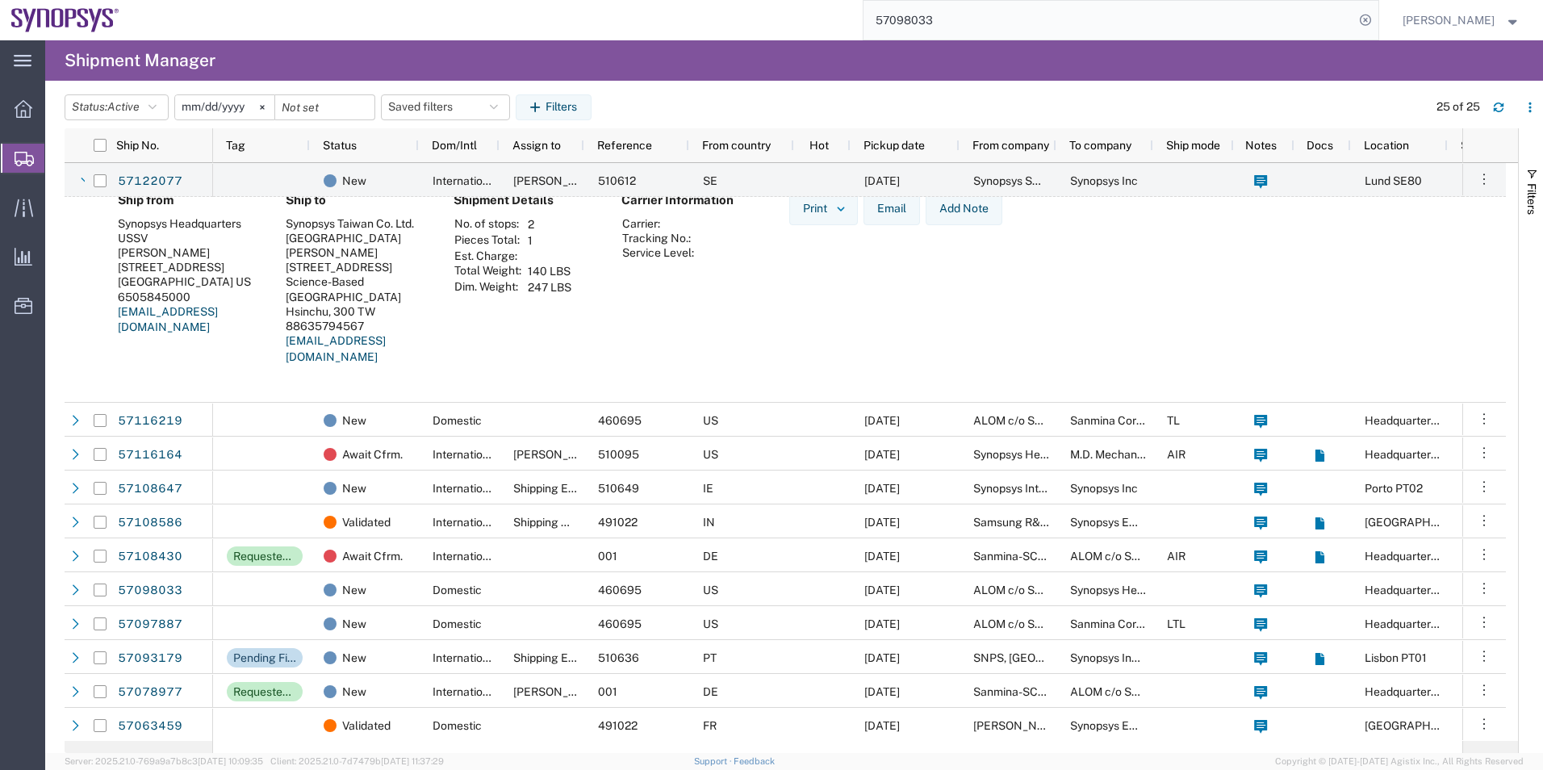
scroll to position [484, 0]
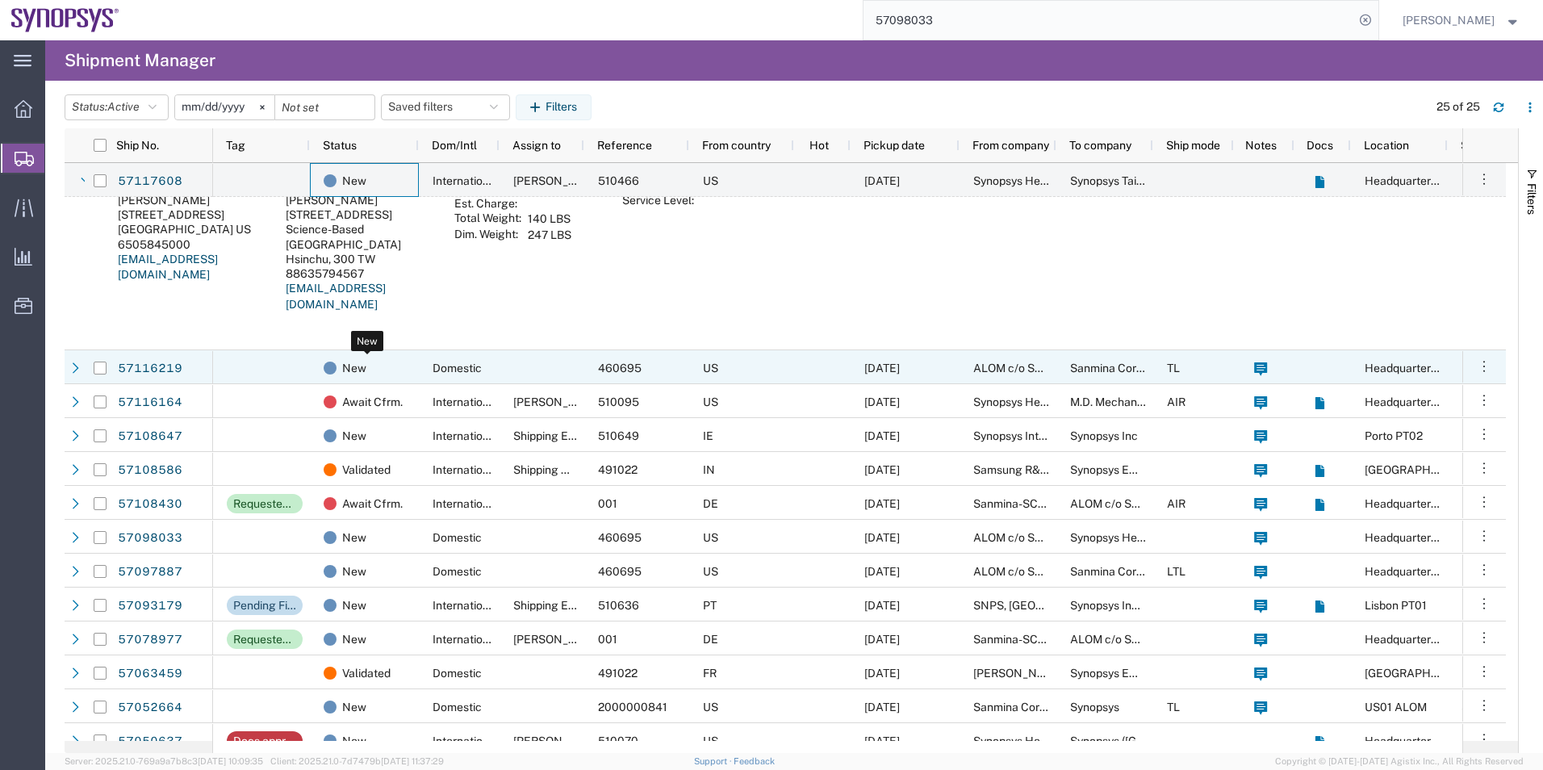
click at [408, 368] on div "New" at bounding box center [368, 368] width 88 height 34
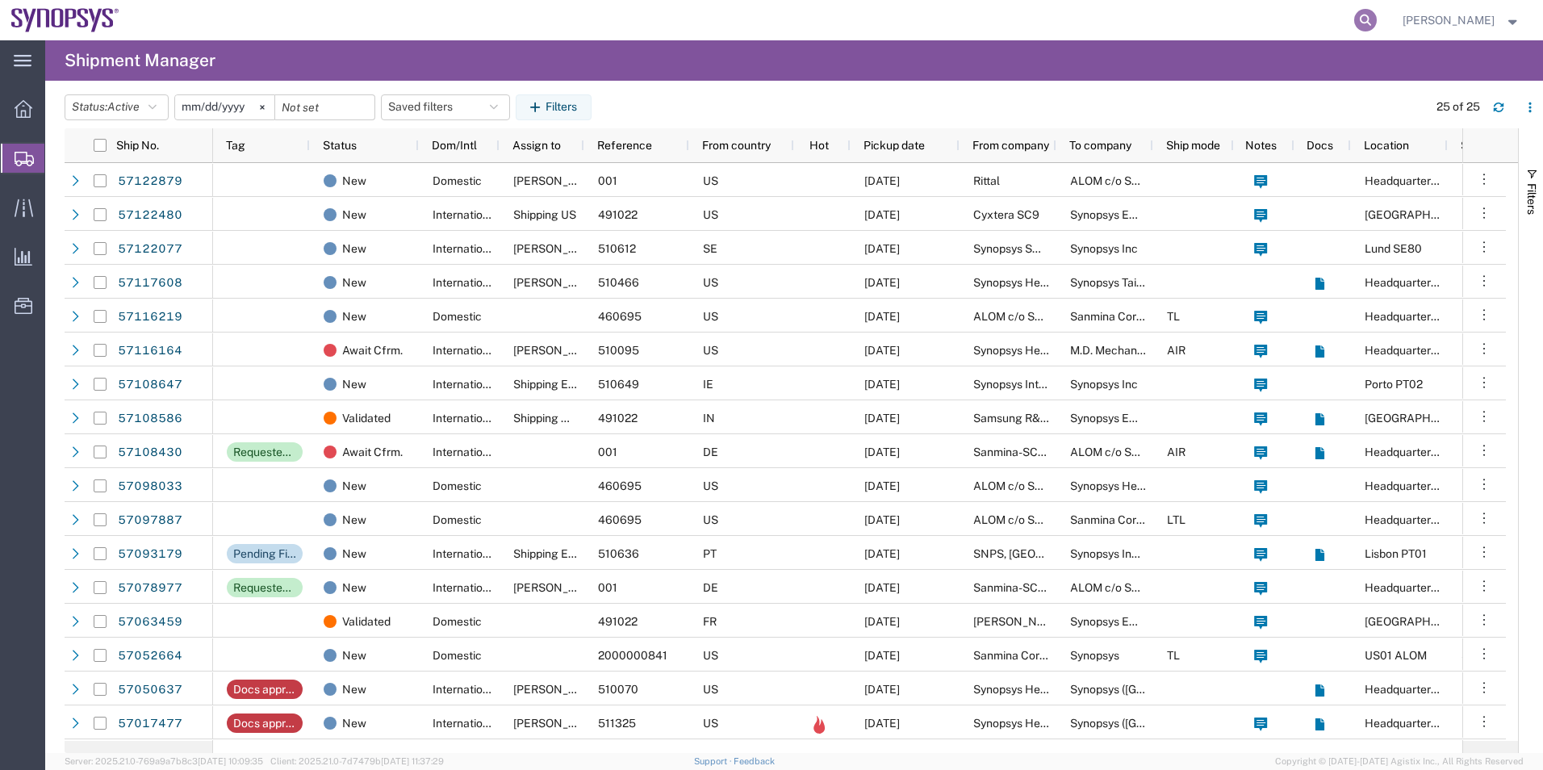
click at [1358, 15] on icon at bounding box center [1365, 20] width 23 height 23
click at [1035, 27] on input "search" at bounding box center [1108, 20] width 491 height 39
type input "57017477"
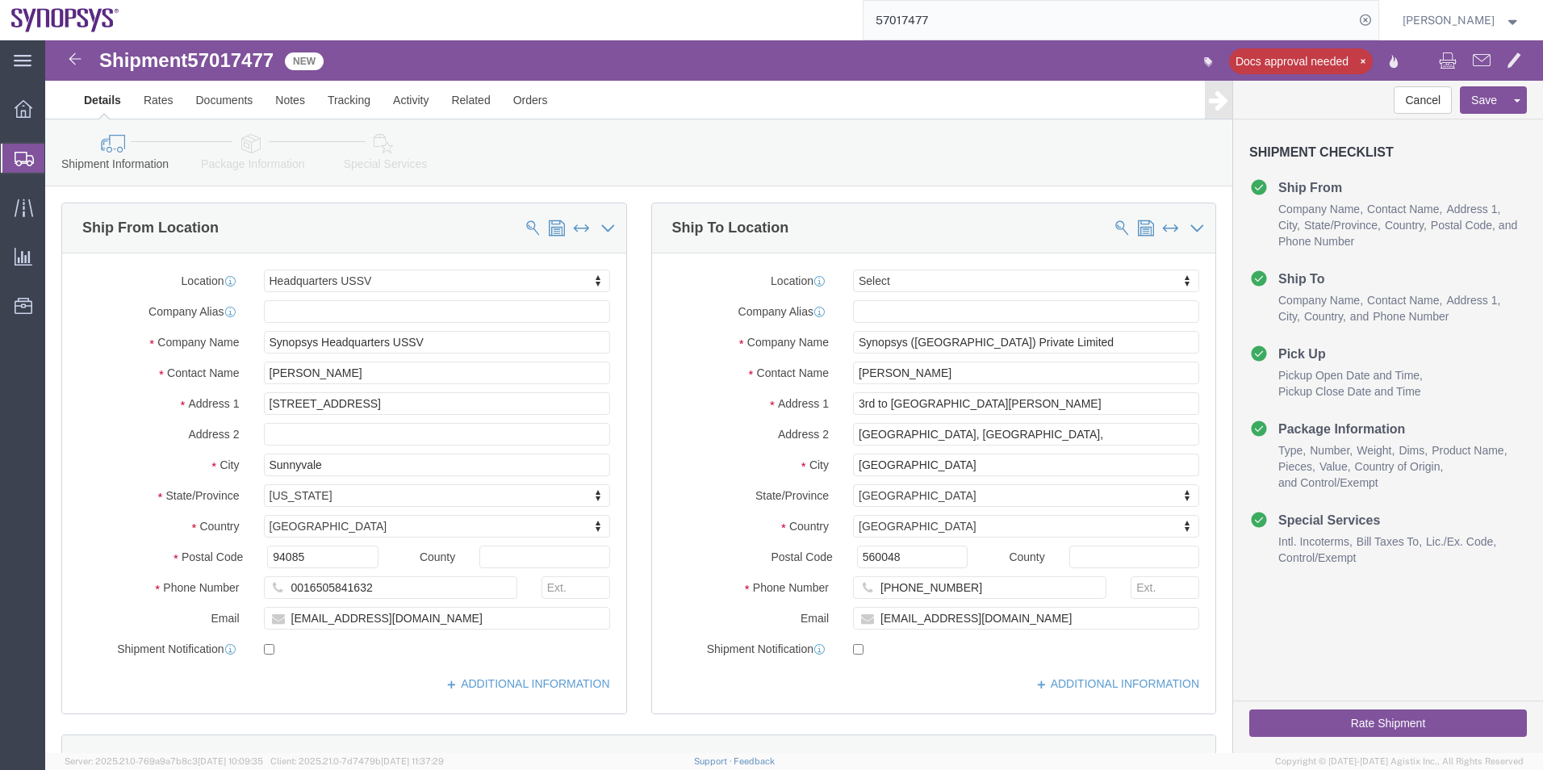
select select "63204"
select select
click input "+919845216976"
type input "919845216976"
click input "0016505841632"
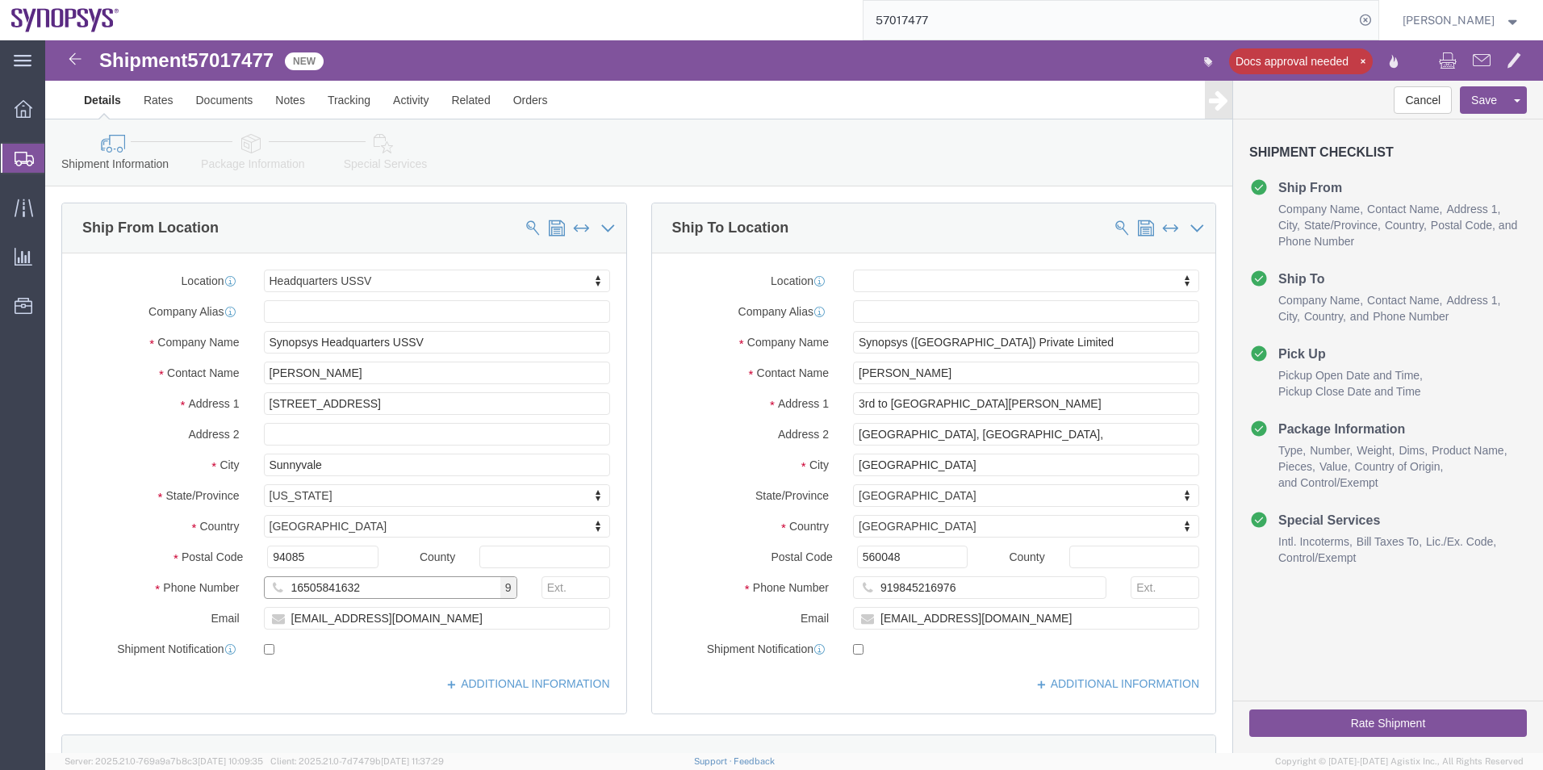
type input "16505841632"
click icon
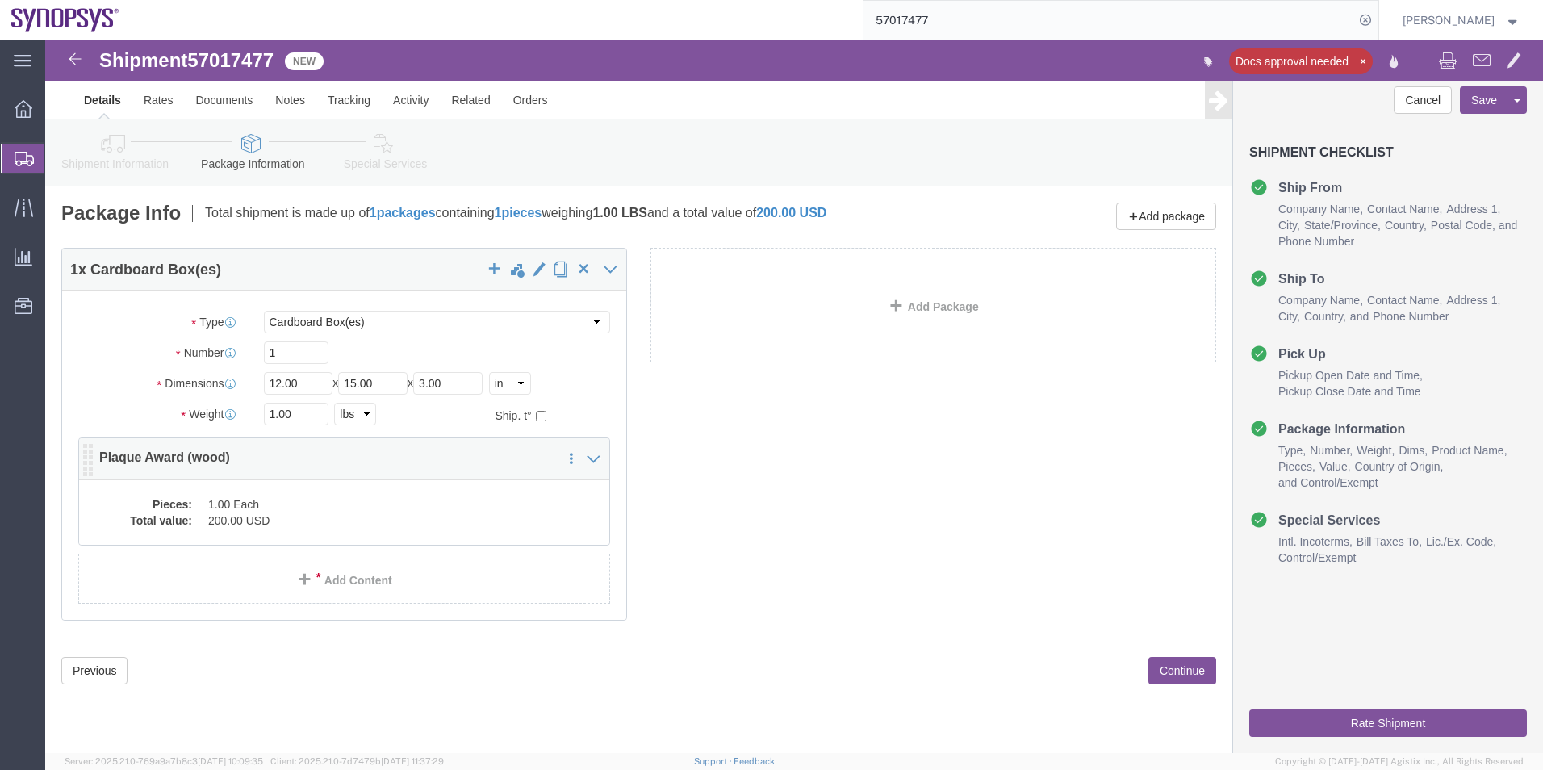
click dd "1.00 Each"
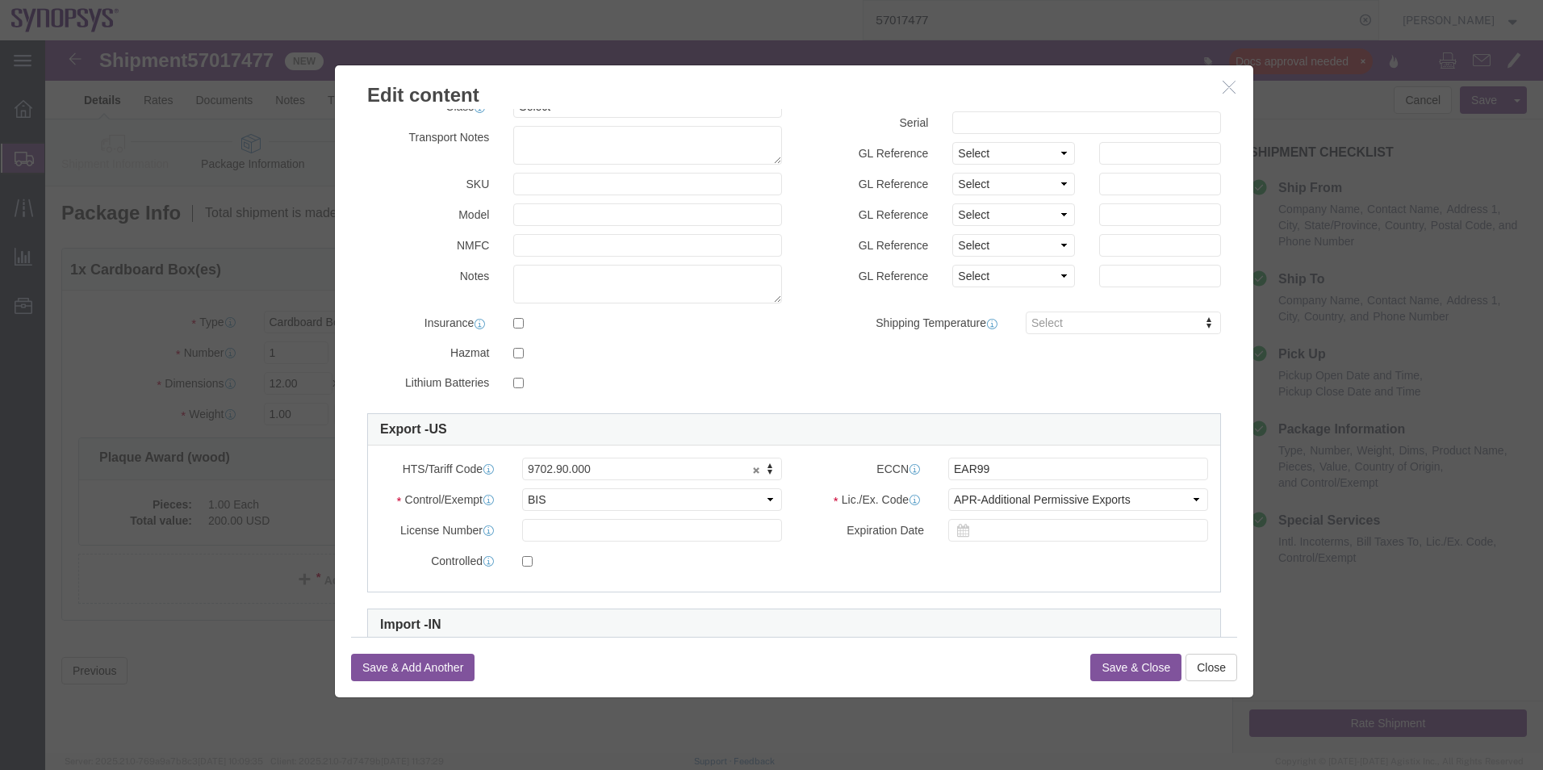
scroll to position [161, 0]
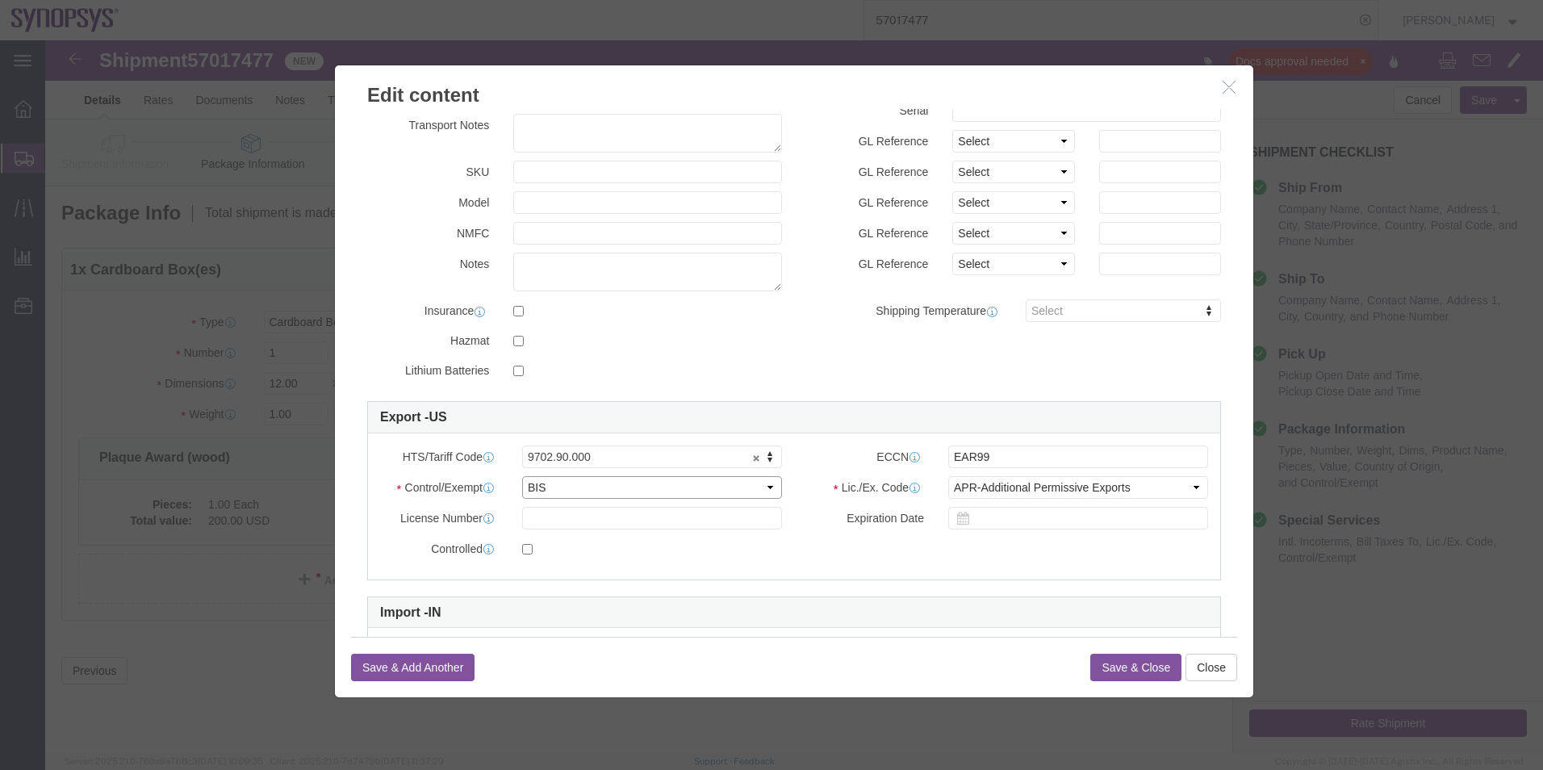
click select "Select ATF BIS DEA EPA FDA FTR ITAR OFAC Other (OPA)"
select select "FTR"
click select "Select ATF BIS DEA EPA FDA FTR ITAR OFAC Other (OPA)"
click select "Select 30.2(d)(2) 30.36 30.37(a) 30.37(f) 30.37(g) 30.37(h) 30.37(i) 30.37(j) 3…"
select select "30.37(a)"
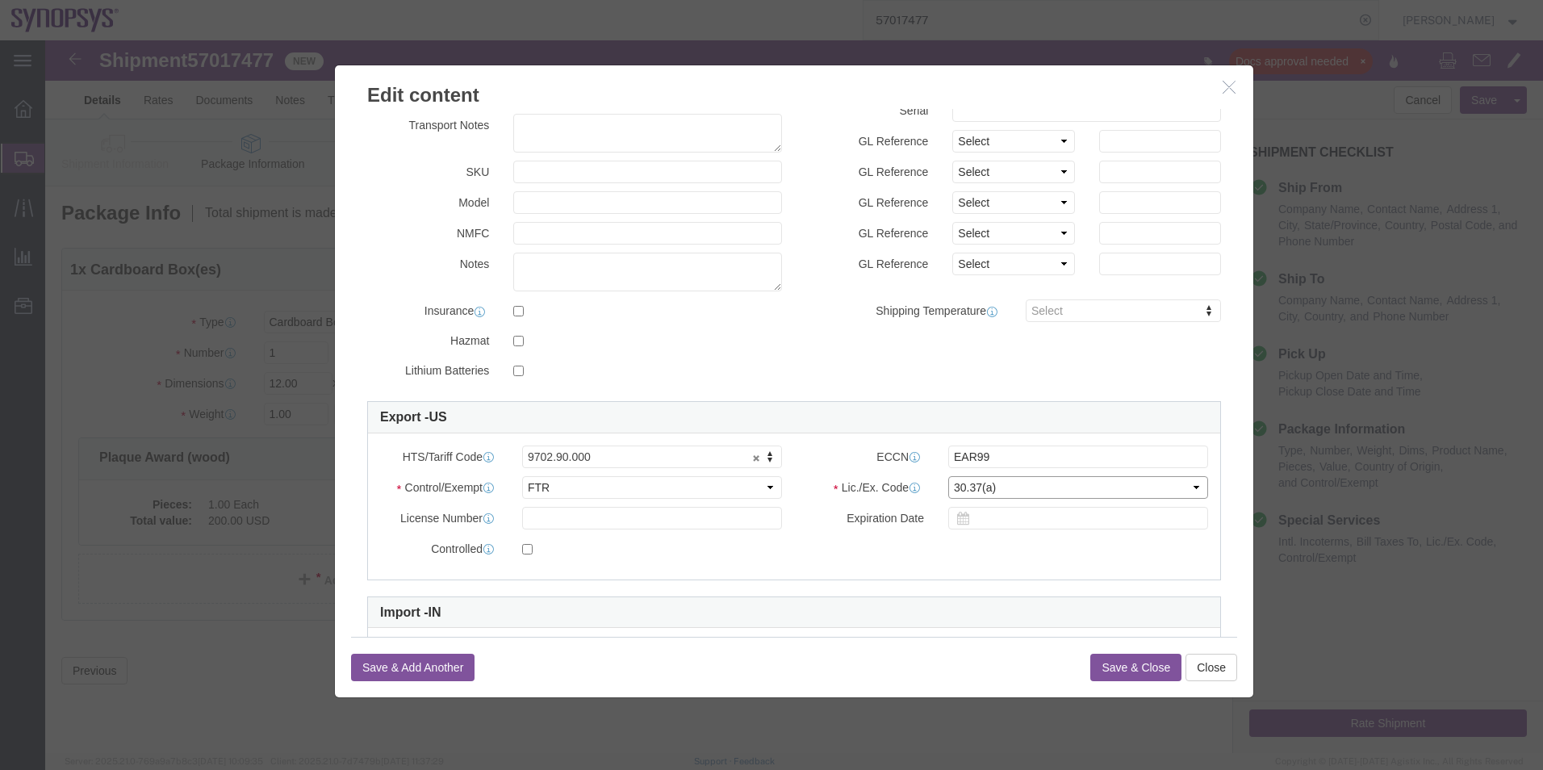
click select "Select 30.2(d)(2) 30.36 30.37(a) 30.37(f) 30.37(g) 30.37(h) 30.37(i) 30.37(j) 3…"
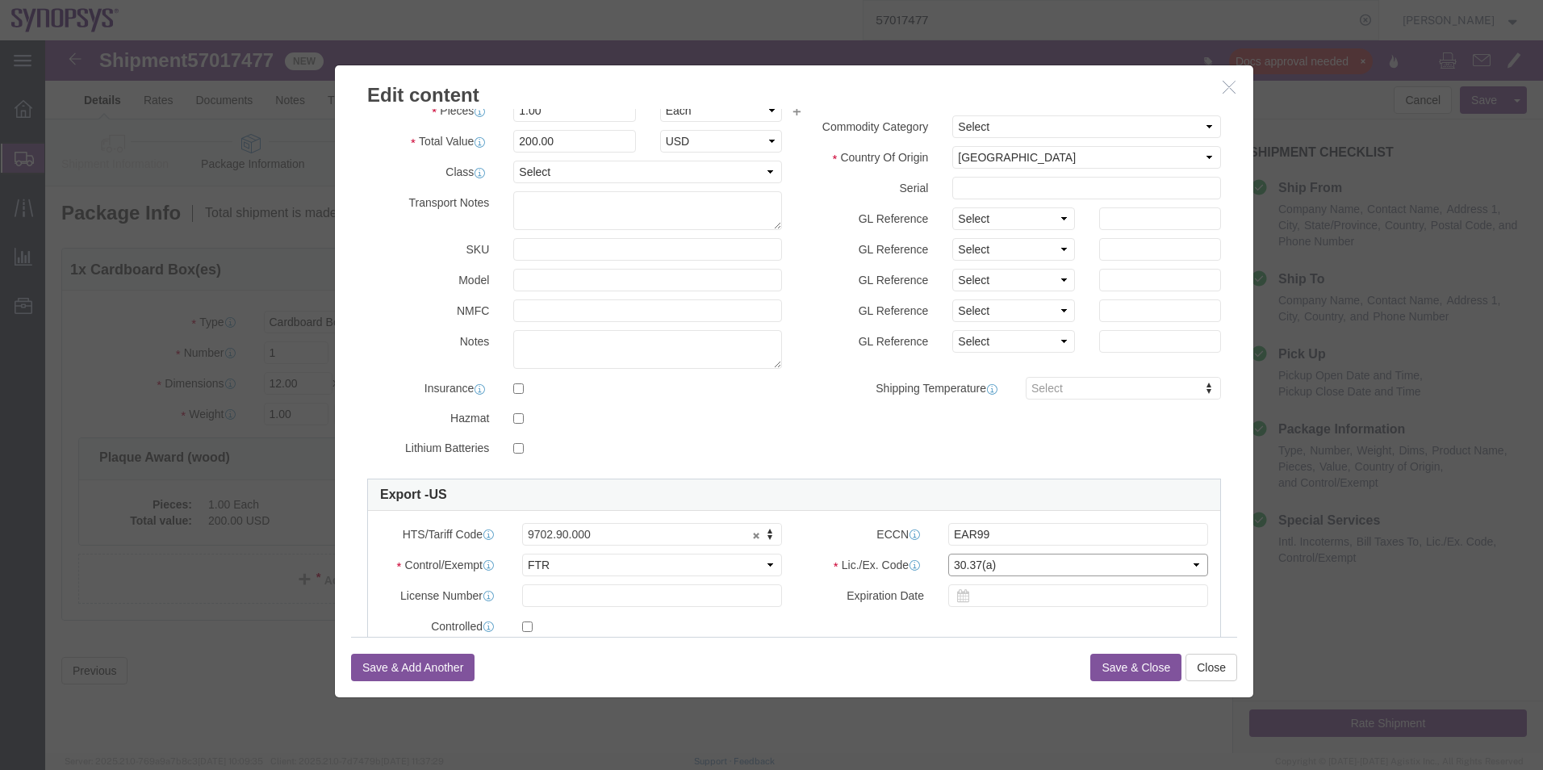
scroll to position [0, 0]
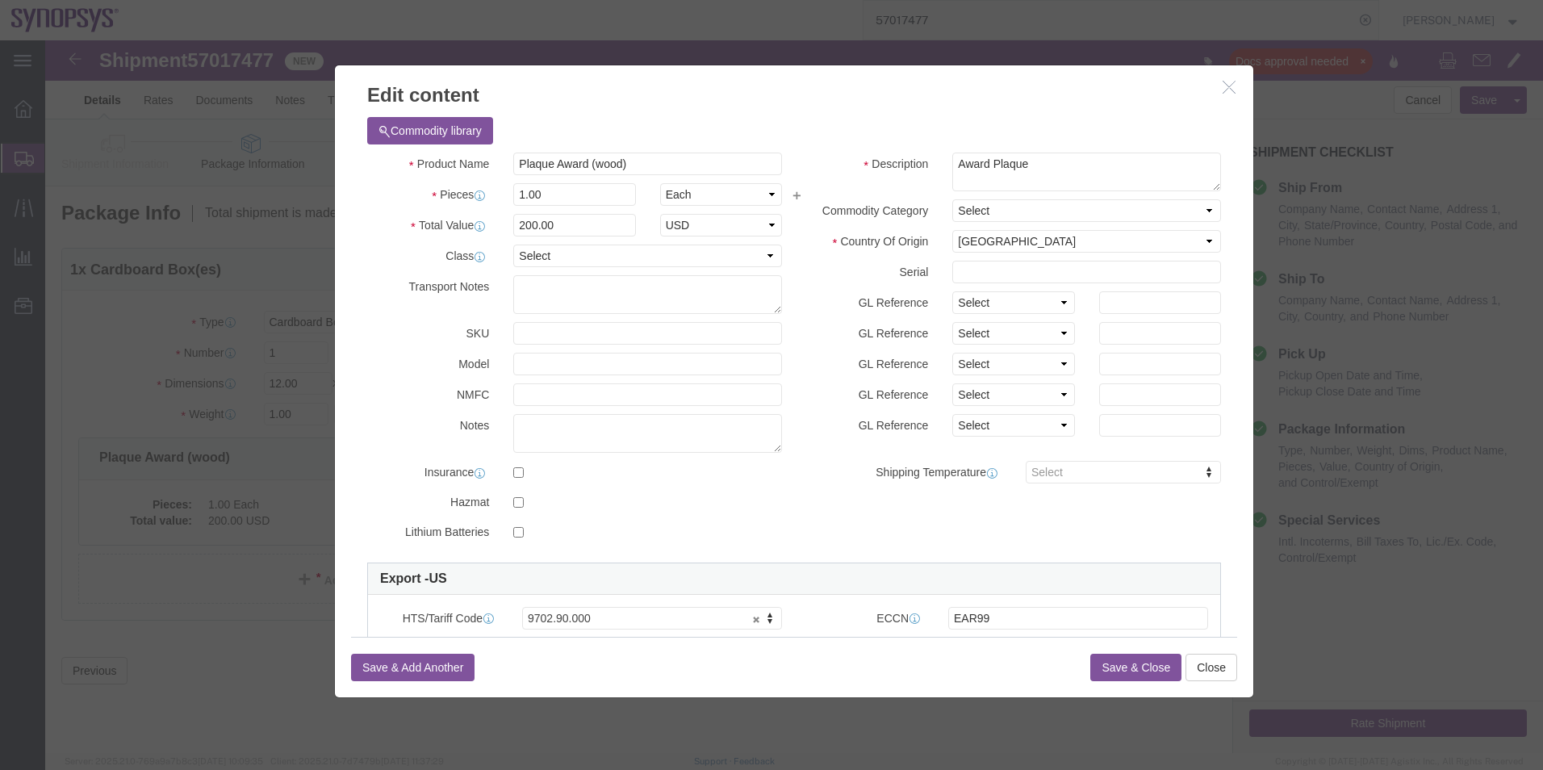
click button "Save & Close"
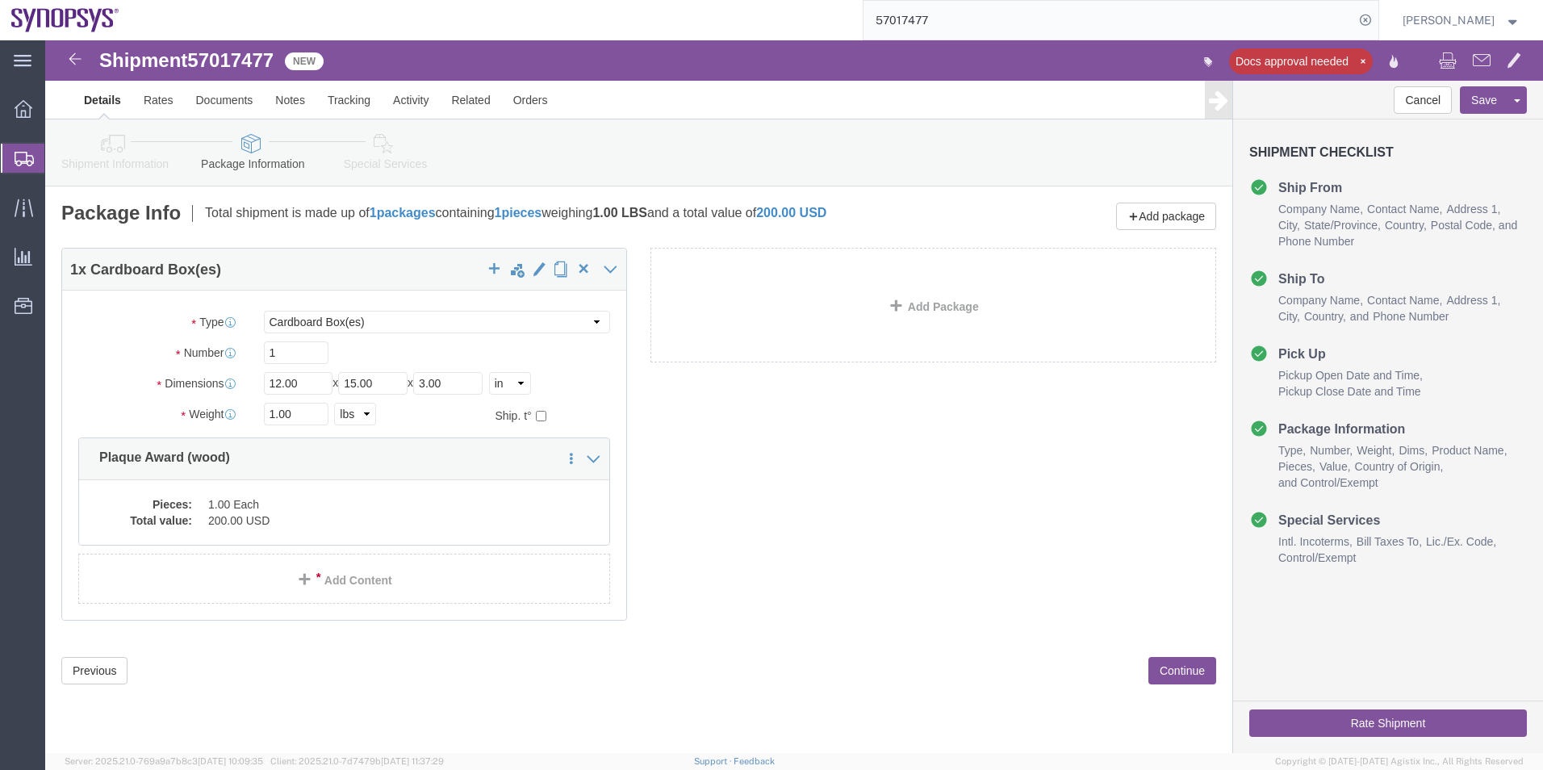
click icon
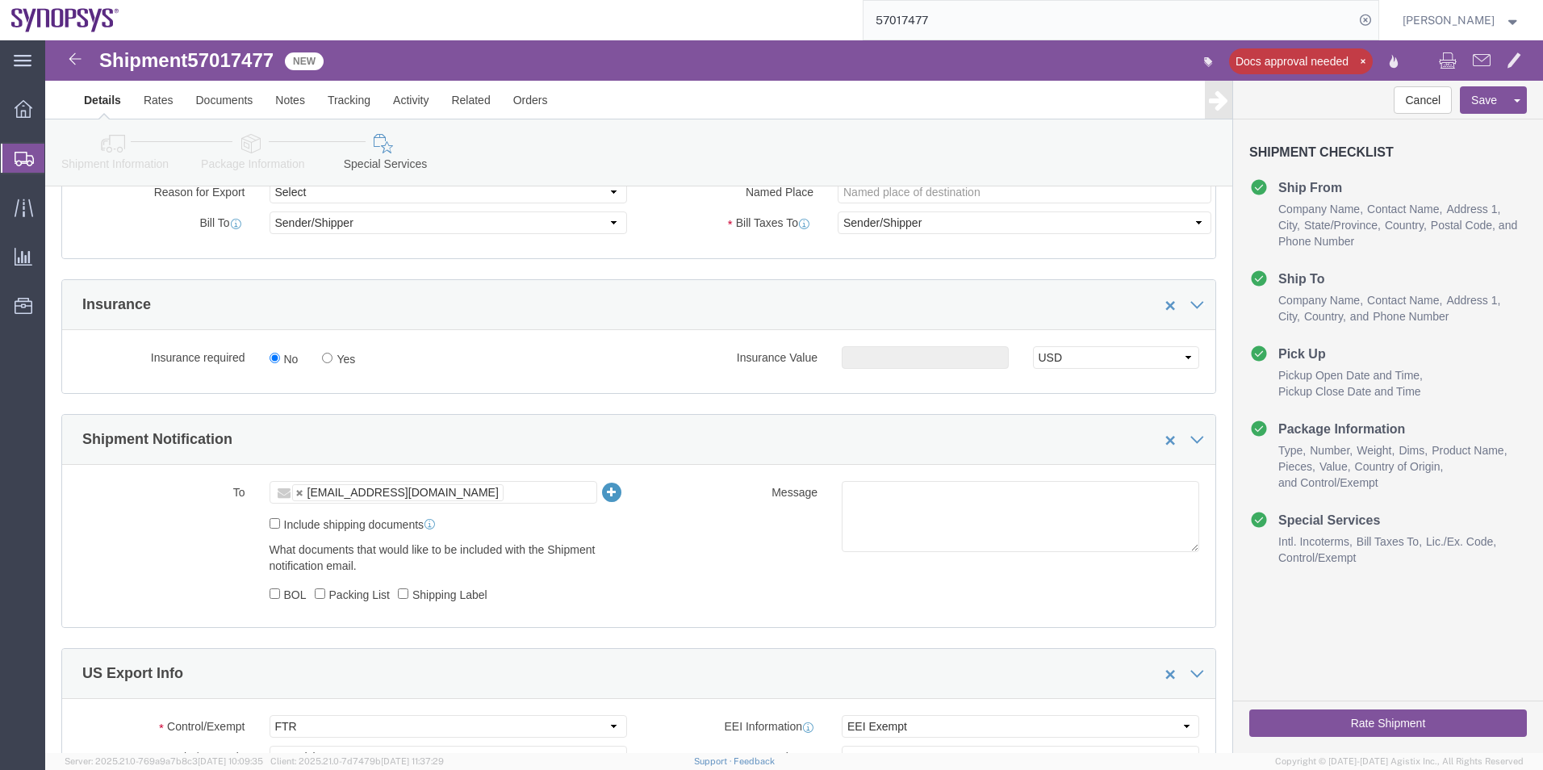
scroll to position [888, 0]
click textarea
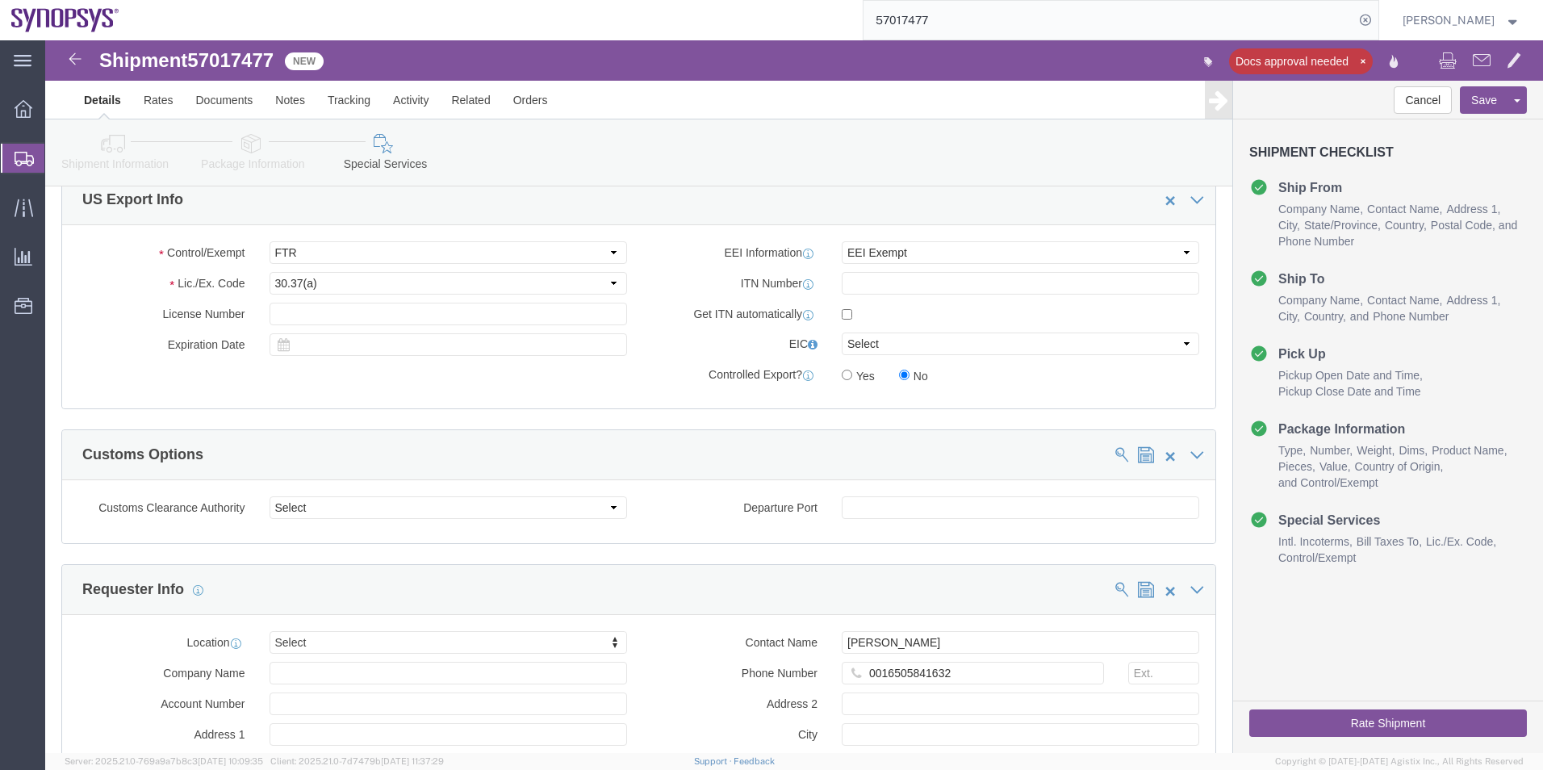
scroll to position [1453, 0]
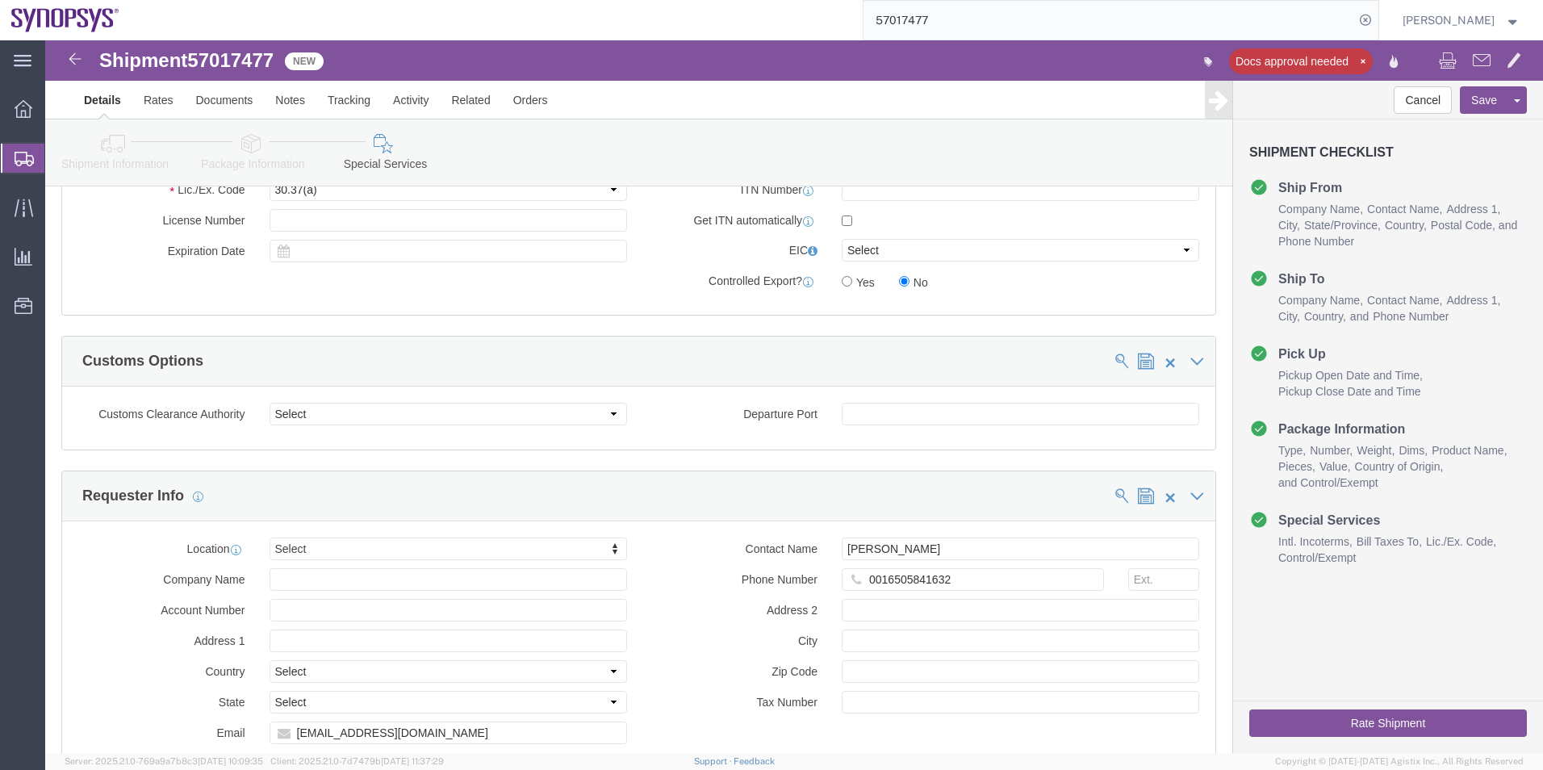
type textarea "Please see attached. -Kaelen"
click button "Rate Shipment"
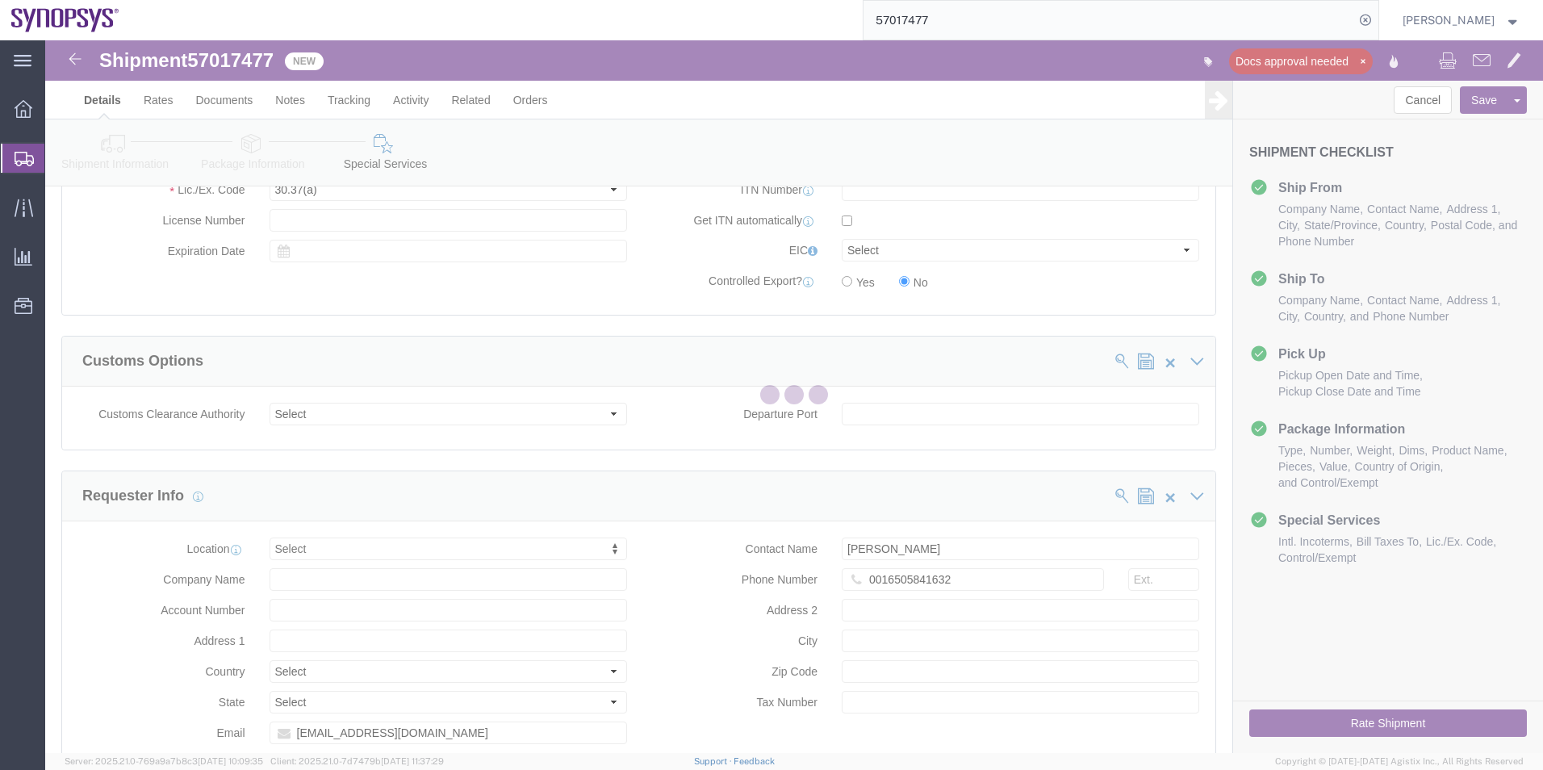
select select "63204"
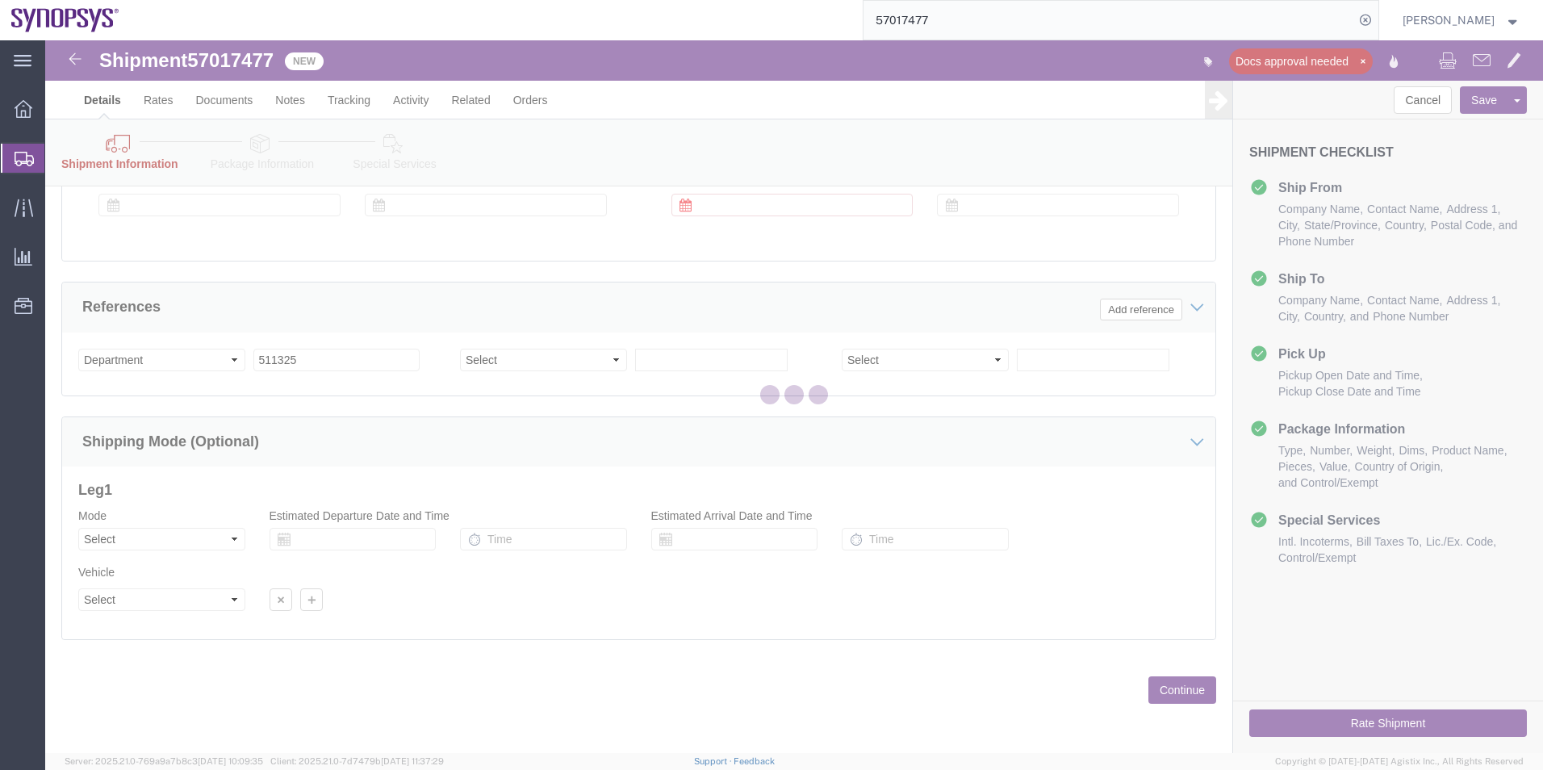
scroll to position [739, 0]
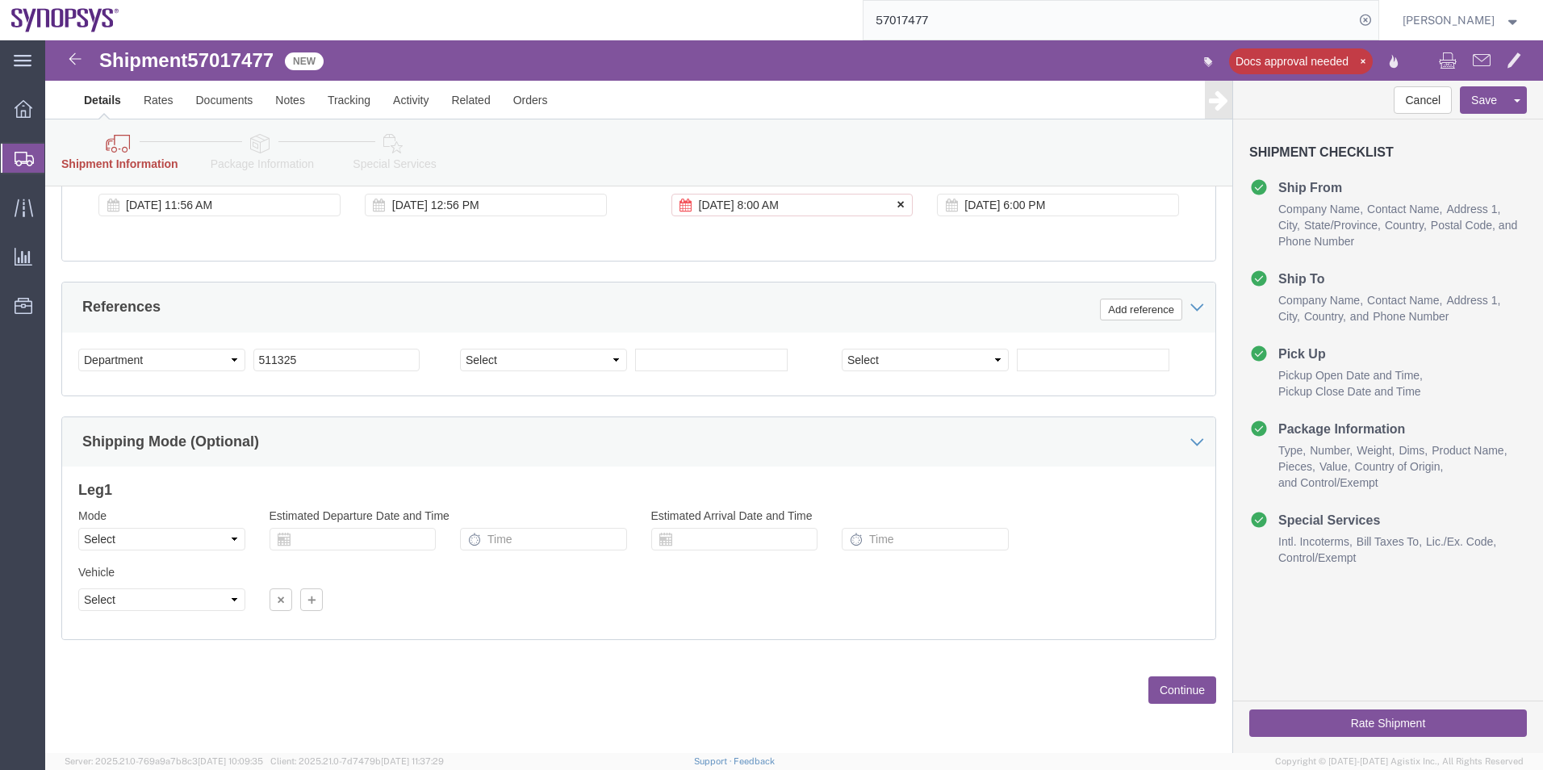
click icon
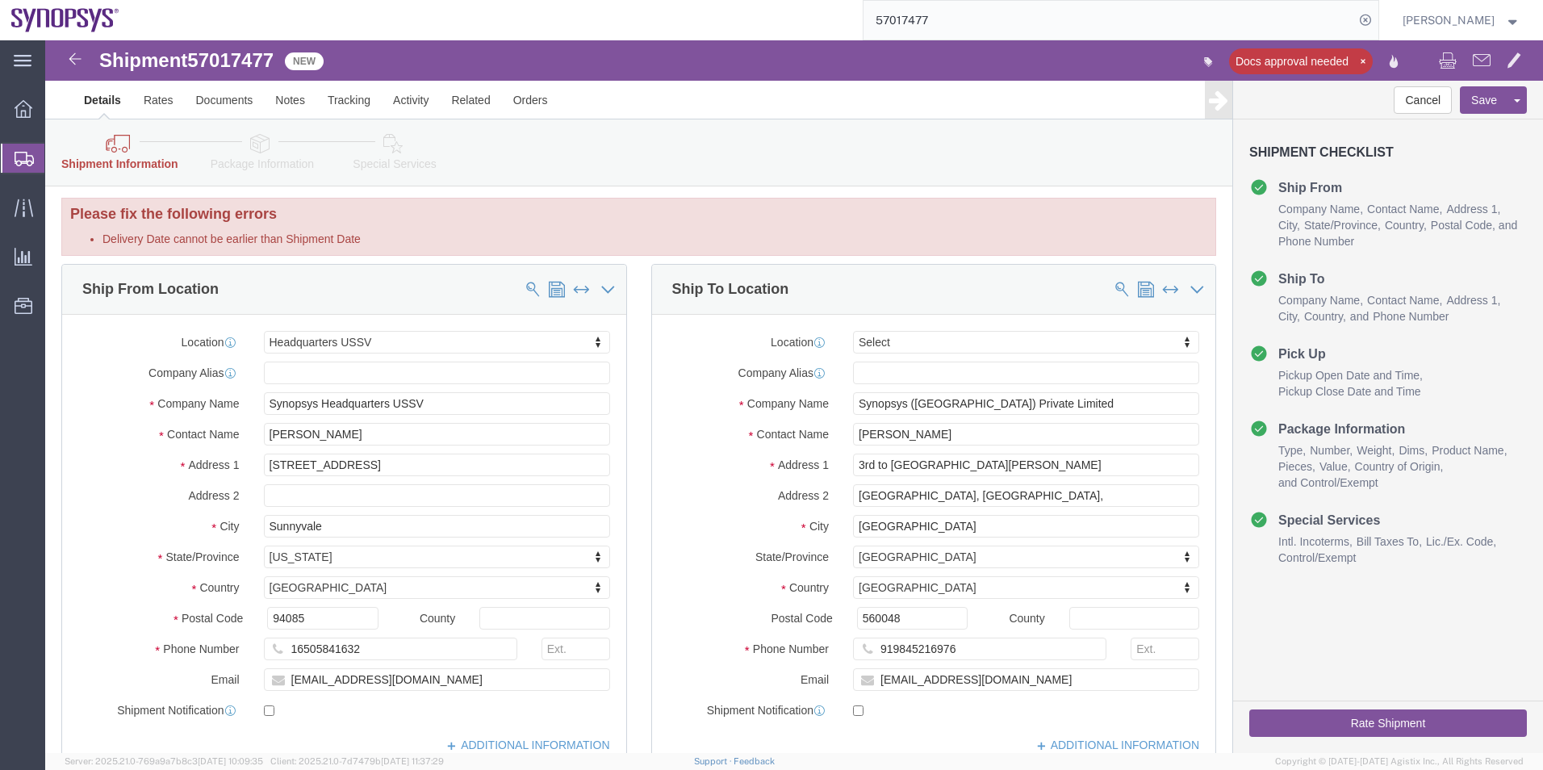
scroll to position [0, 0]
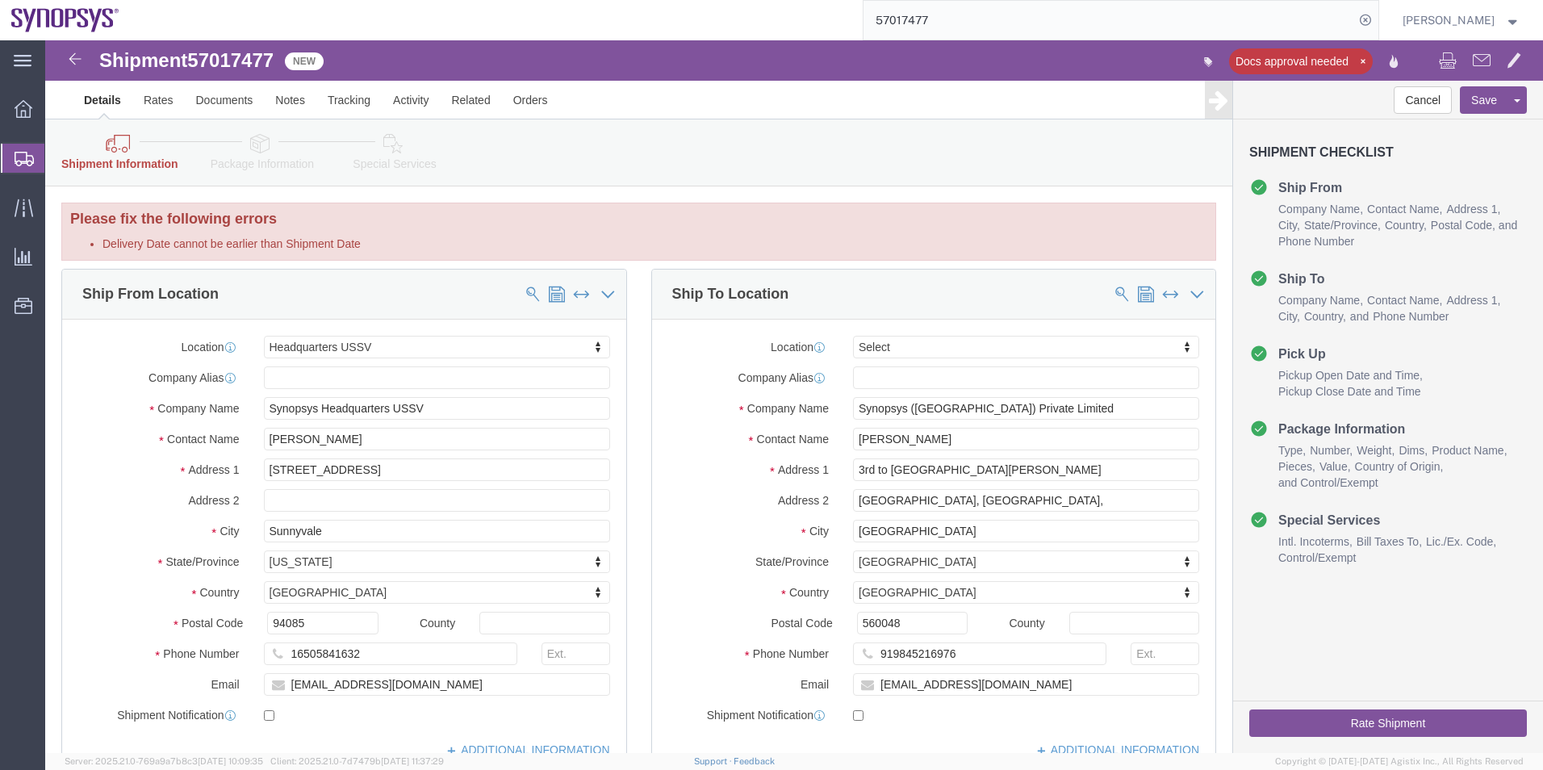
click icon
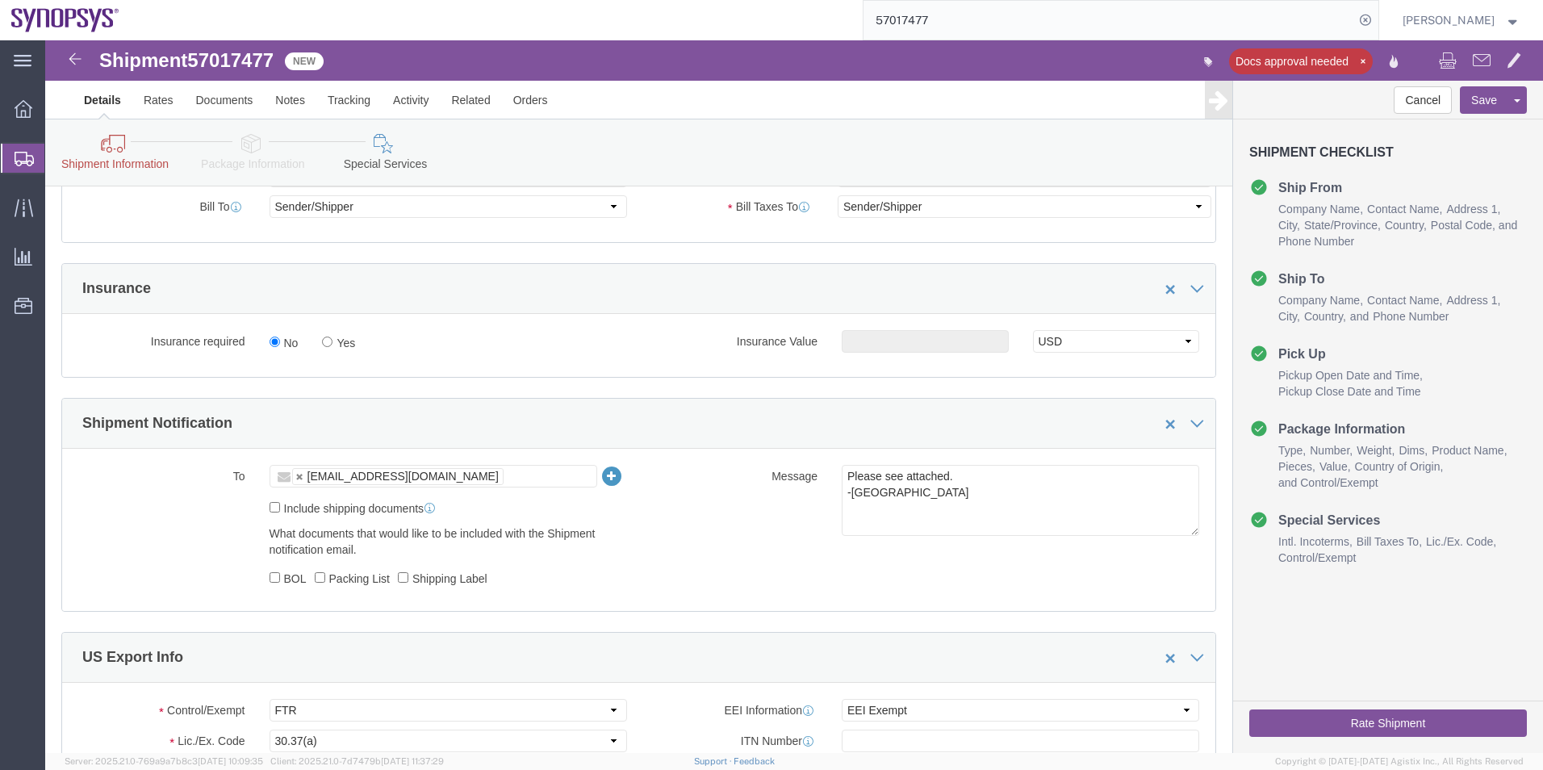
scroll to position [968, 0]
click button "Rate Shipment"
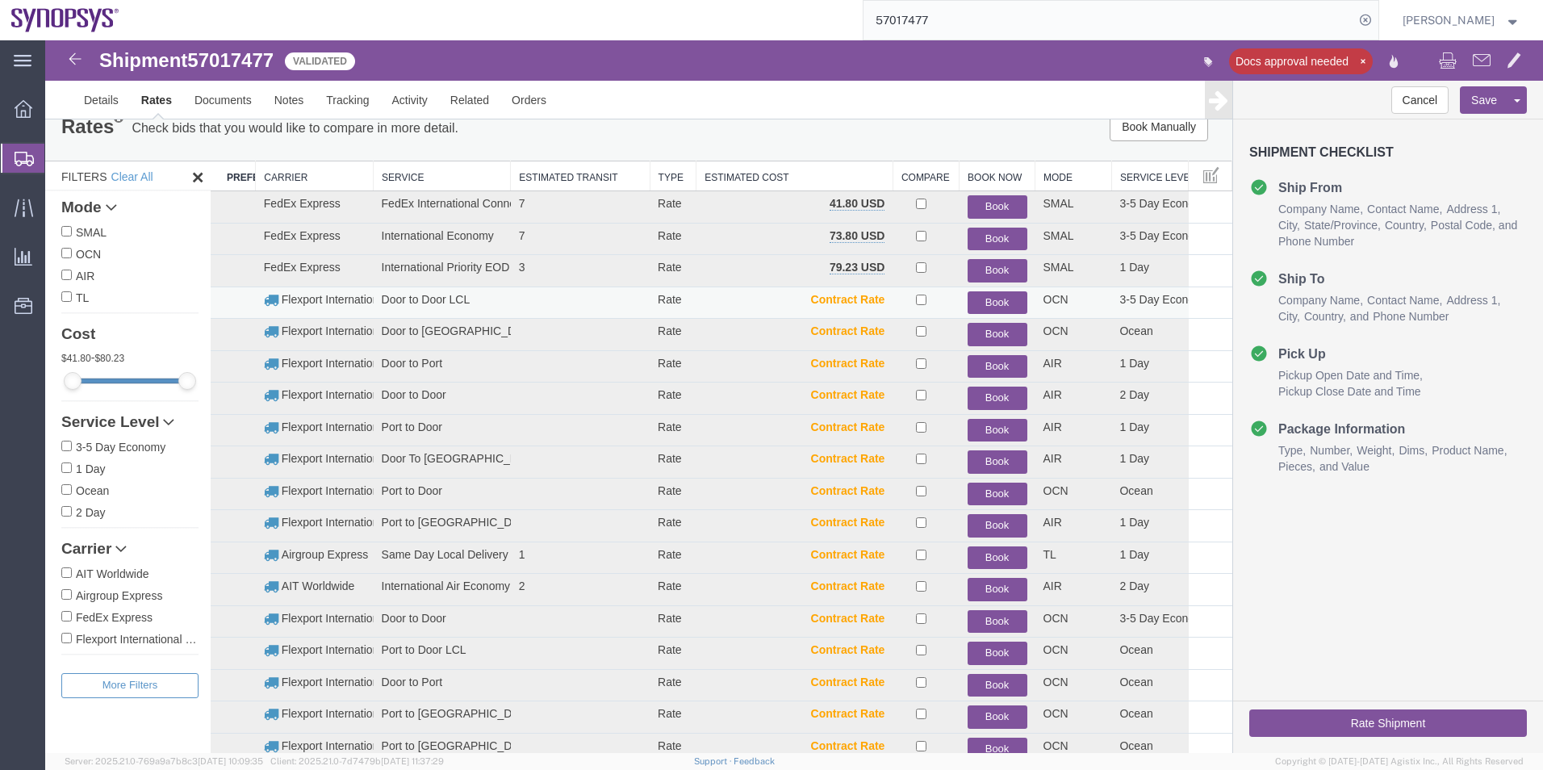
scroll to position [0, 0]
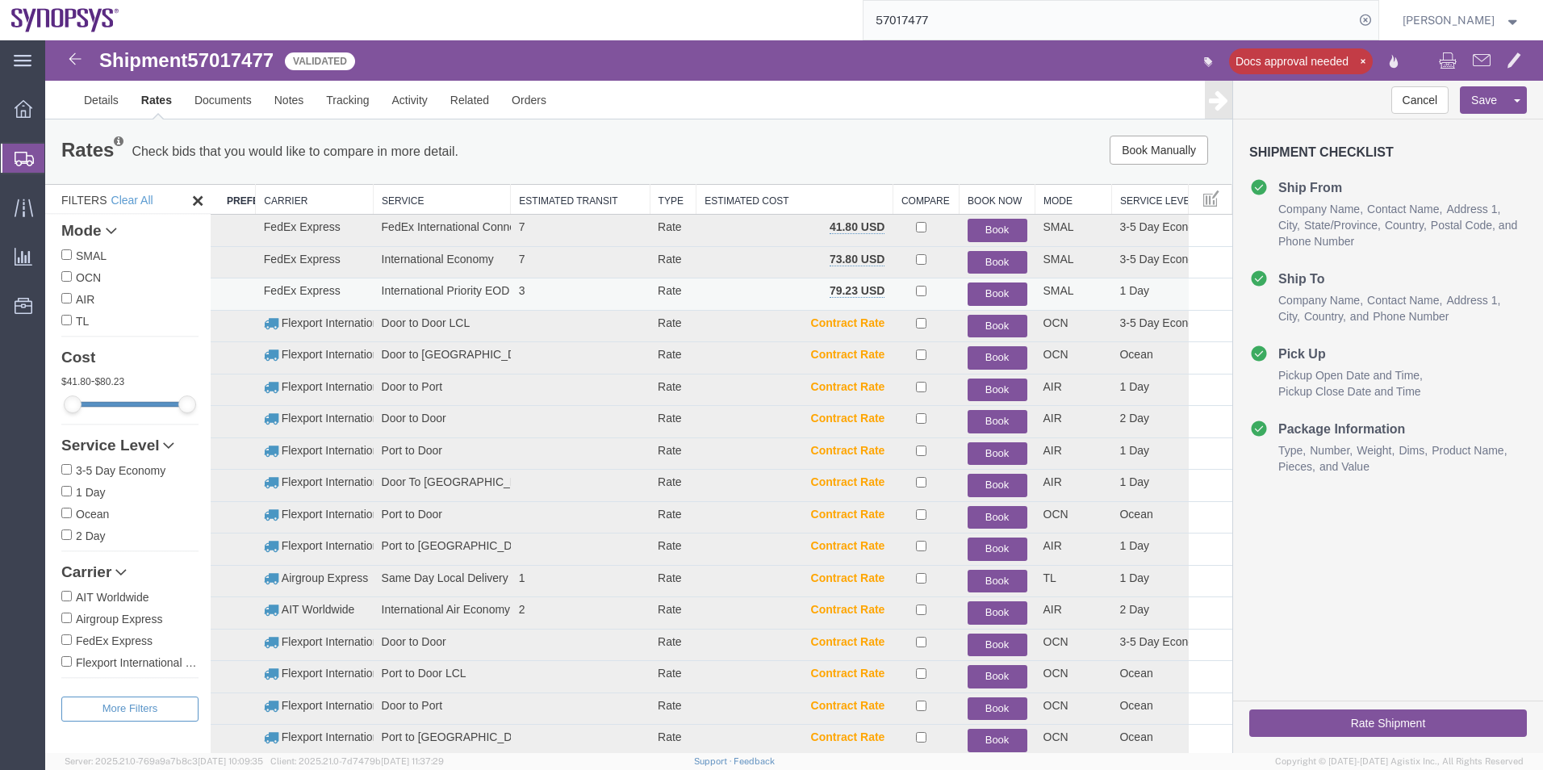
click at [990, 292] on button "Book" at bounding box center [998, 293] width 60 height 23
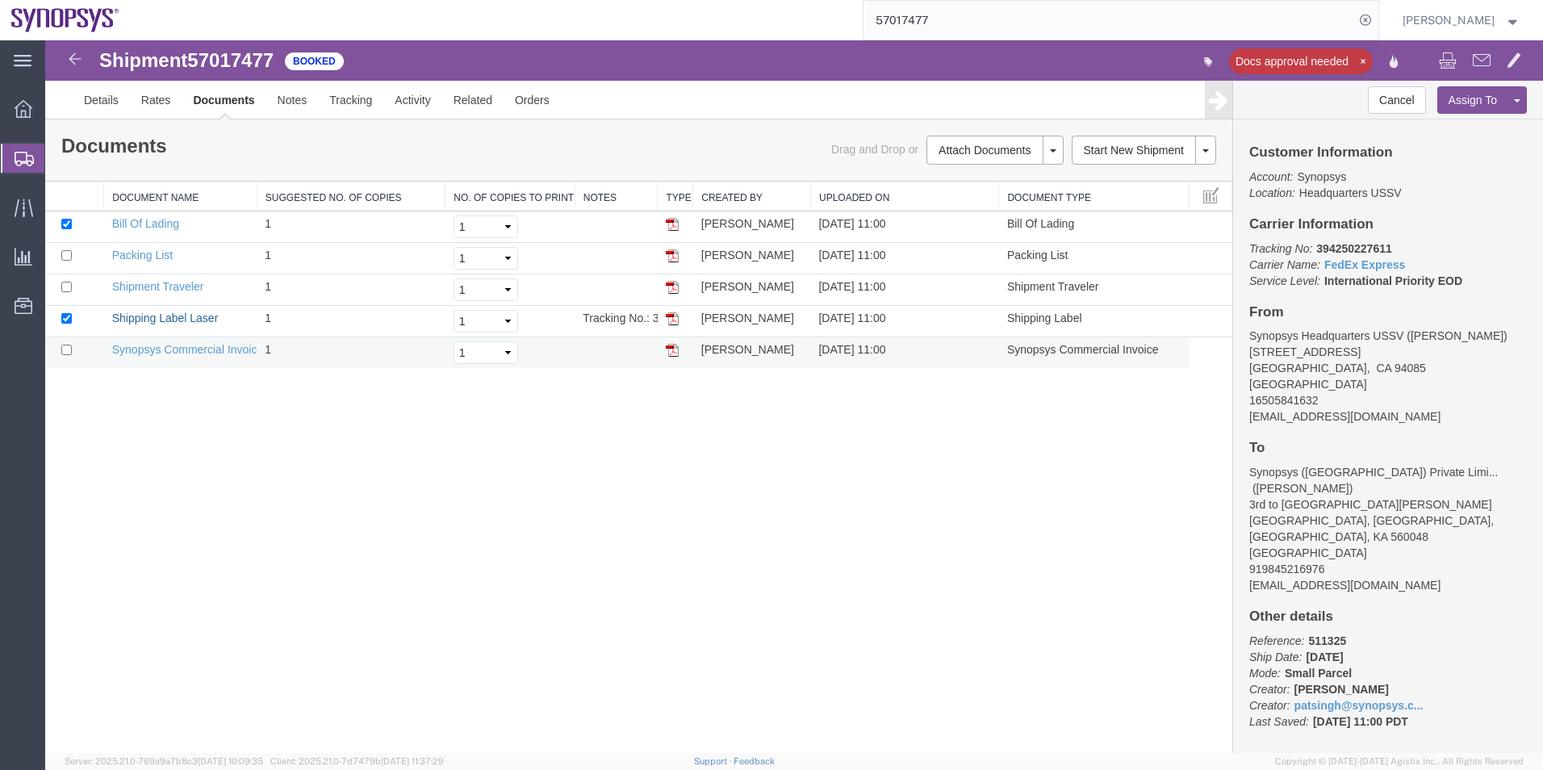
drag, startPoint x: 190, startPoint y: 312, endPoint x: 299, endPoint y: 338, distance: 112.0
click at [190, 312] on link "Shipping Label Laser" at bounding box center [165, 317] width 107 height 13
click at [189, 344] on link "Synopsys Commercial Invoice" at bounding box center [188, 349] width 152 height 13
click at [190, 344] on link "Synopsys Commercial Invoice" at bounding box center [188, 349] width 152 height 13
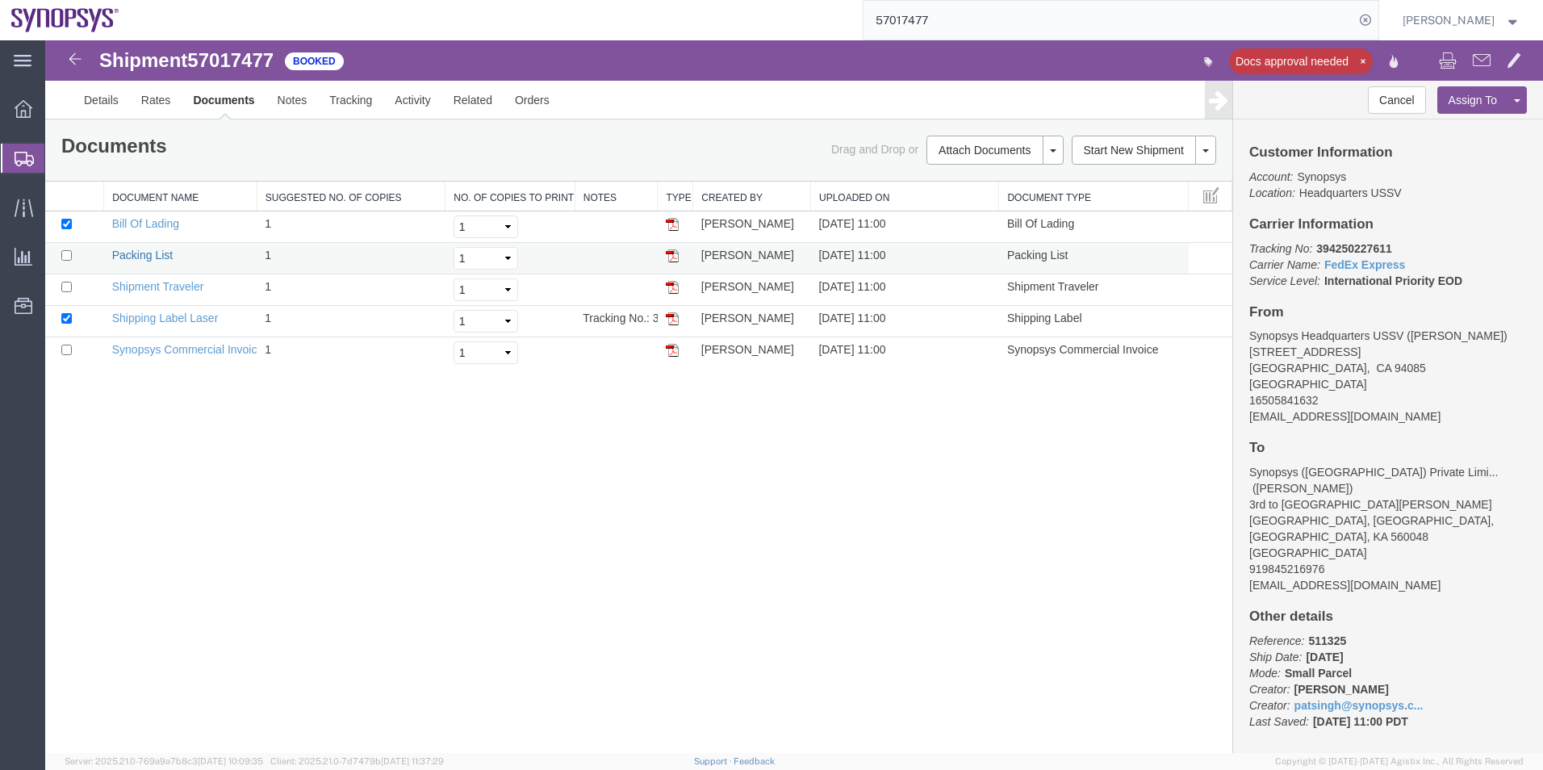
drag, startPoint x: 139, startPoint y: 253, endPoint x: 130, endPoint y: 261, distance: 12.0
click at [139, 253] on link "Packing List" at bounding box center [142, 255] width 61 height 13
click at [0, 0] on span "Shipment Manager" at bounding box center [0, 0] width 0 height 0
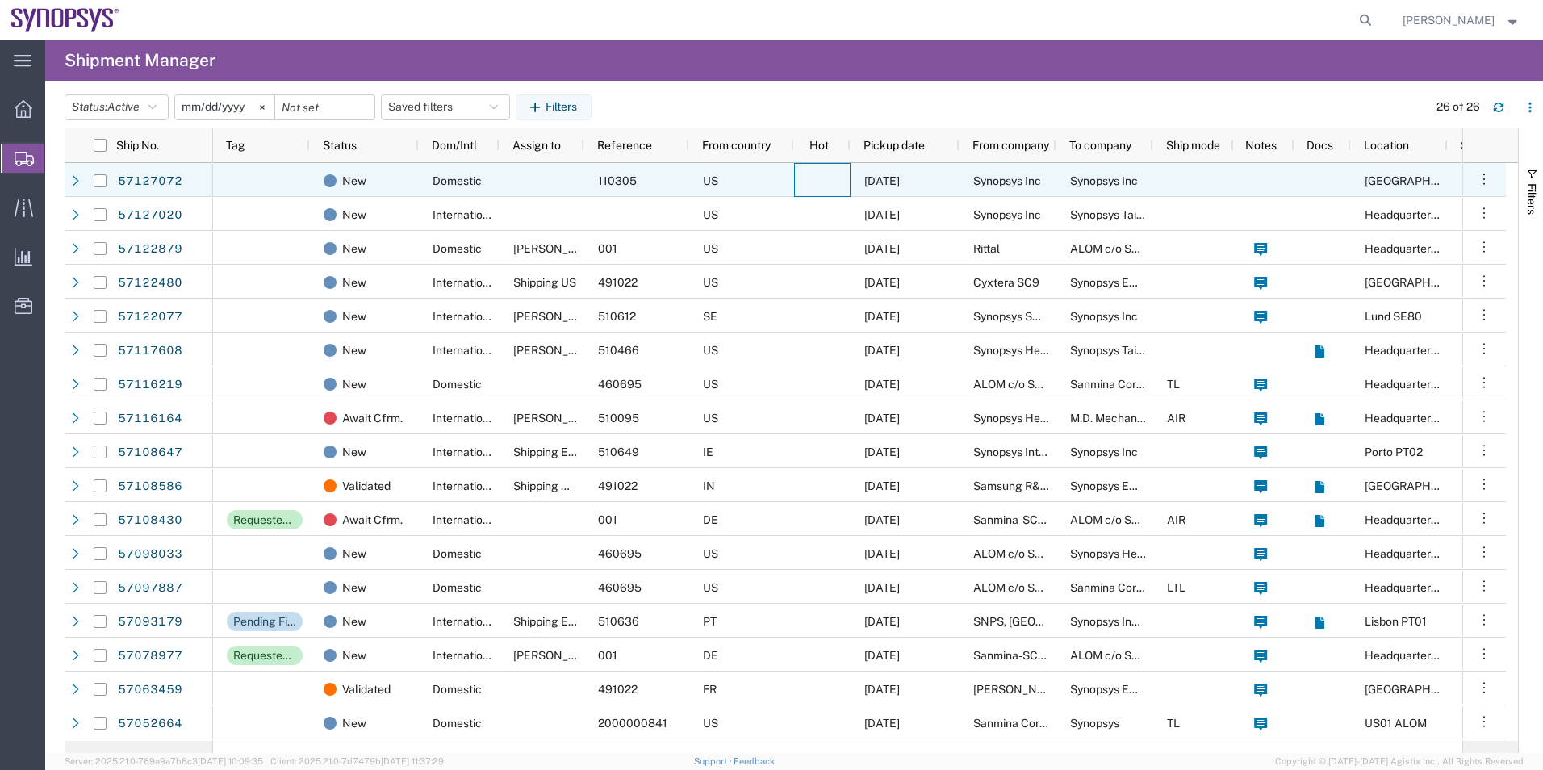
click at [833, 173] on div at bounding box center [822, 180] width 56 height 34
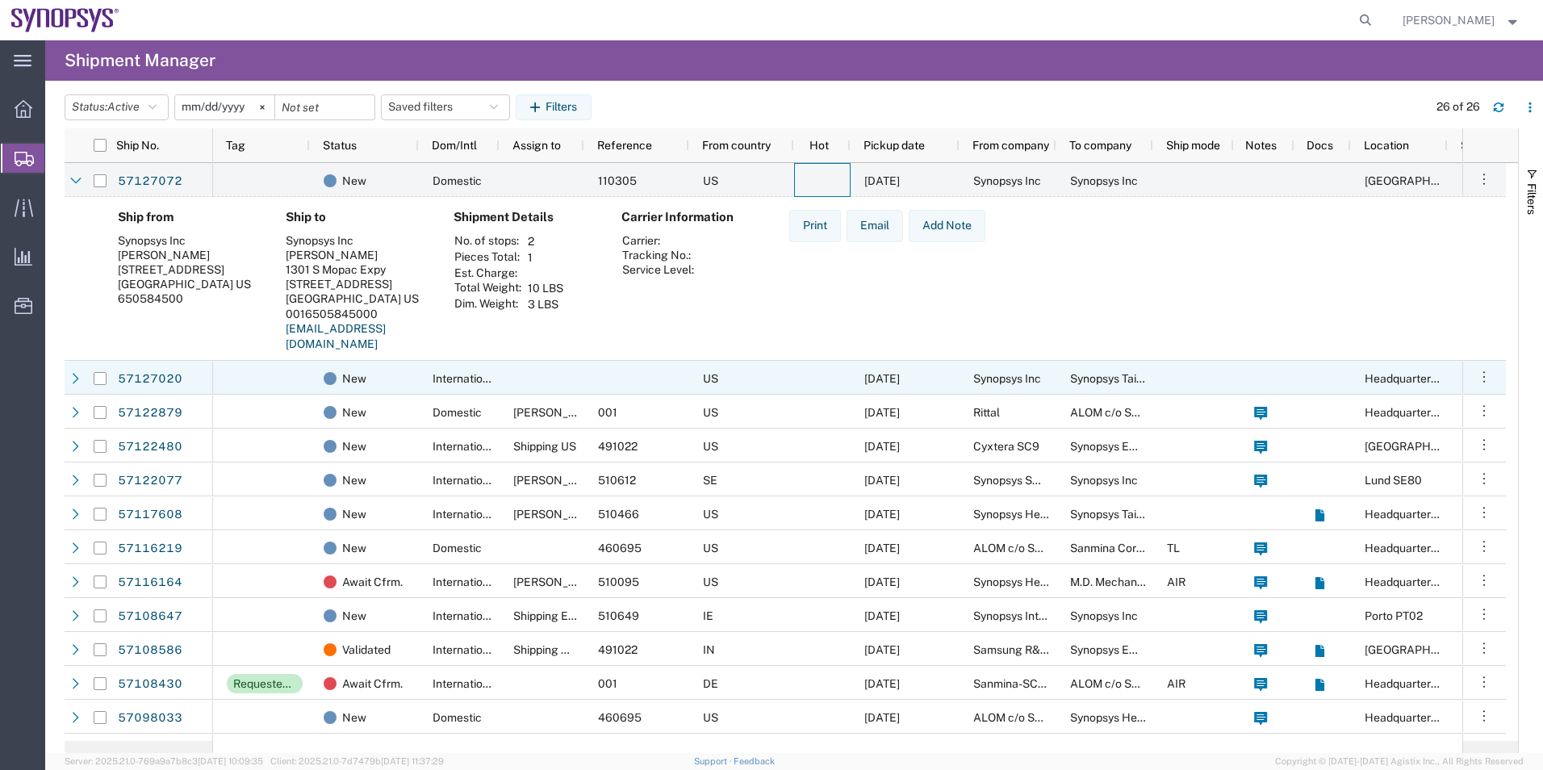
click at [416, 376] on div "New" at bounding box center [364, 378] width 109 height 34
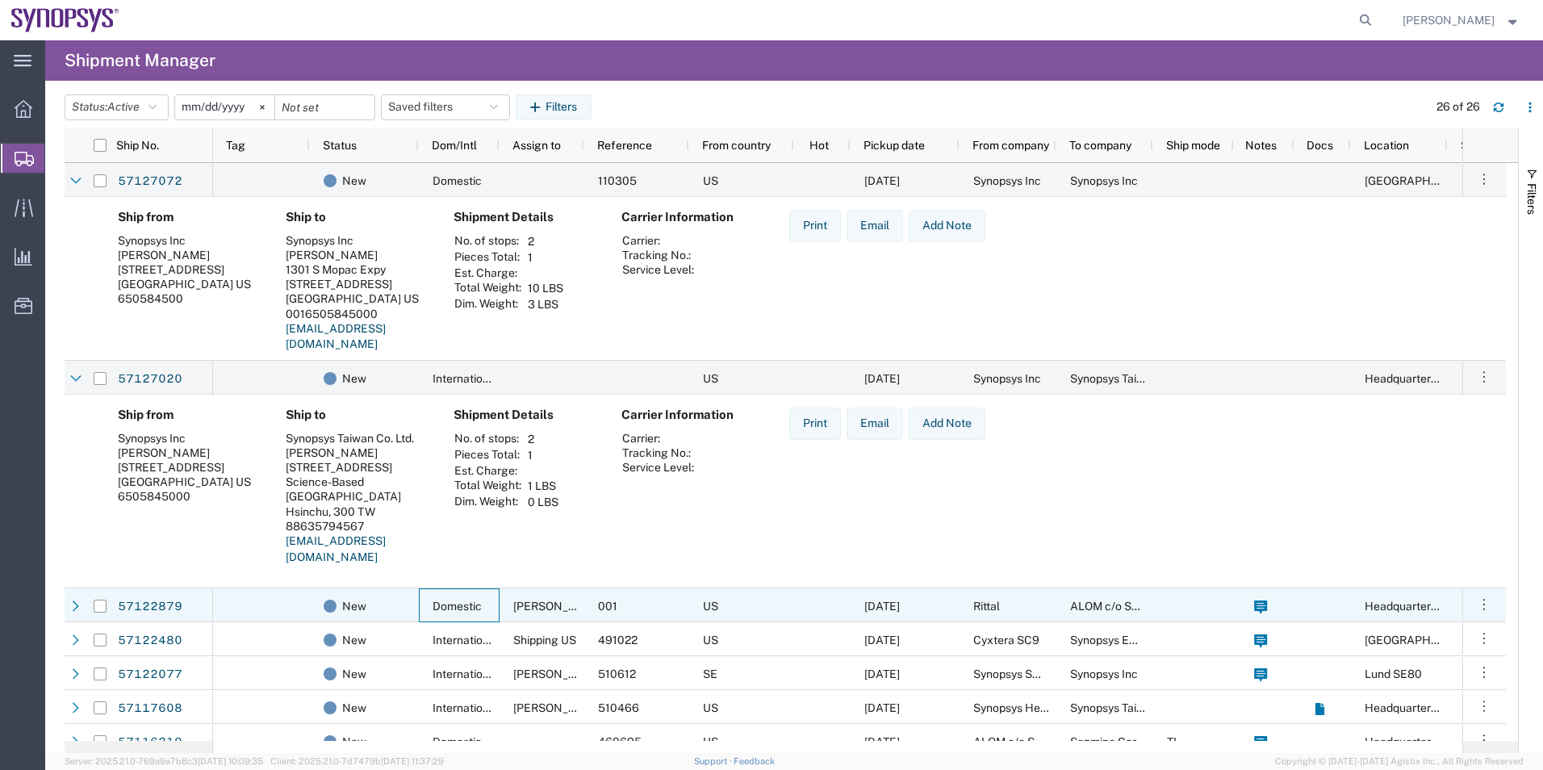
click at [419, 615] on div "Domestic" at bounding box center [459, 605] width 81 height 34
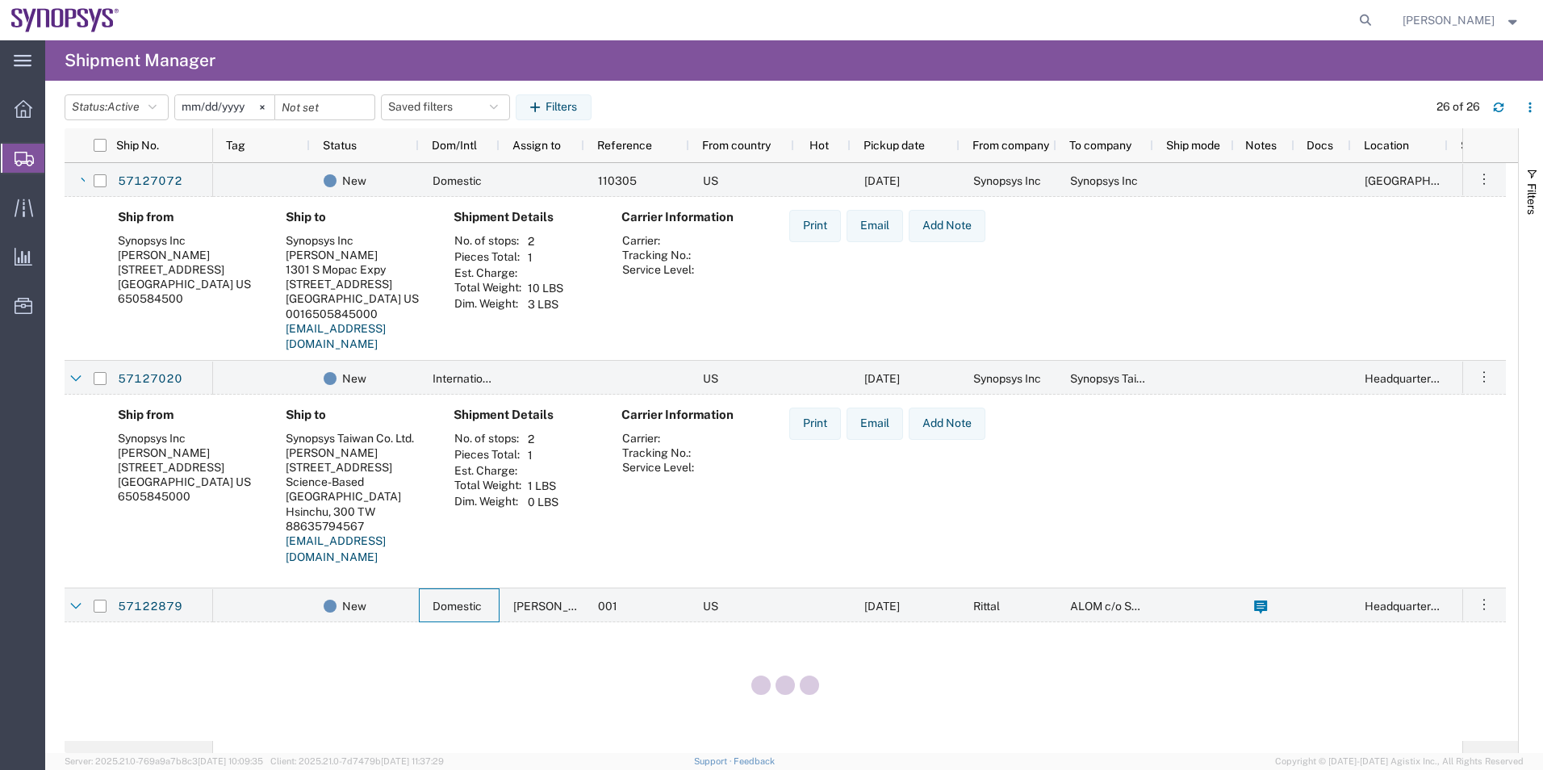
scroll to position [161, 0]
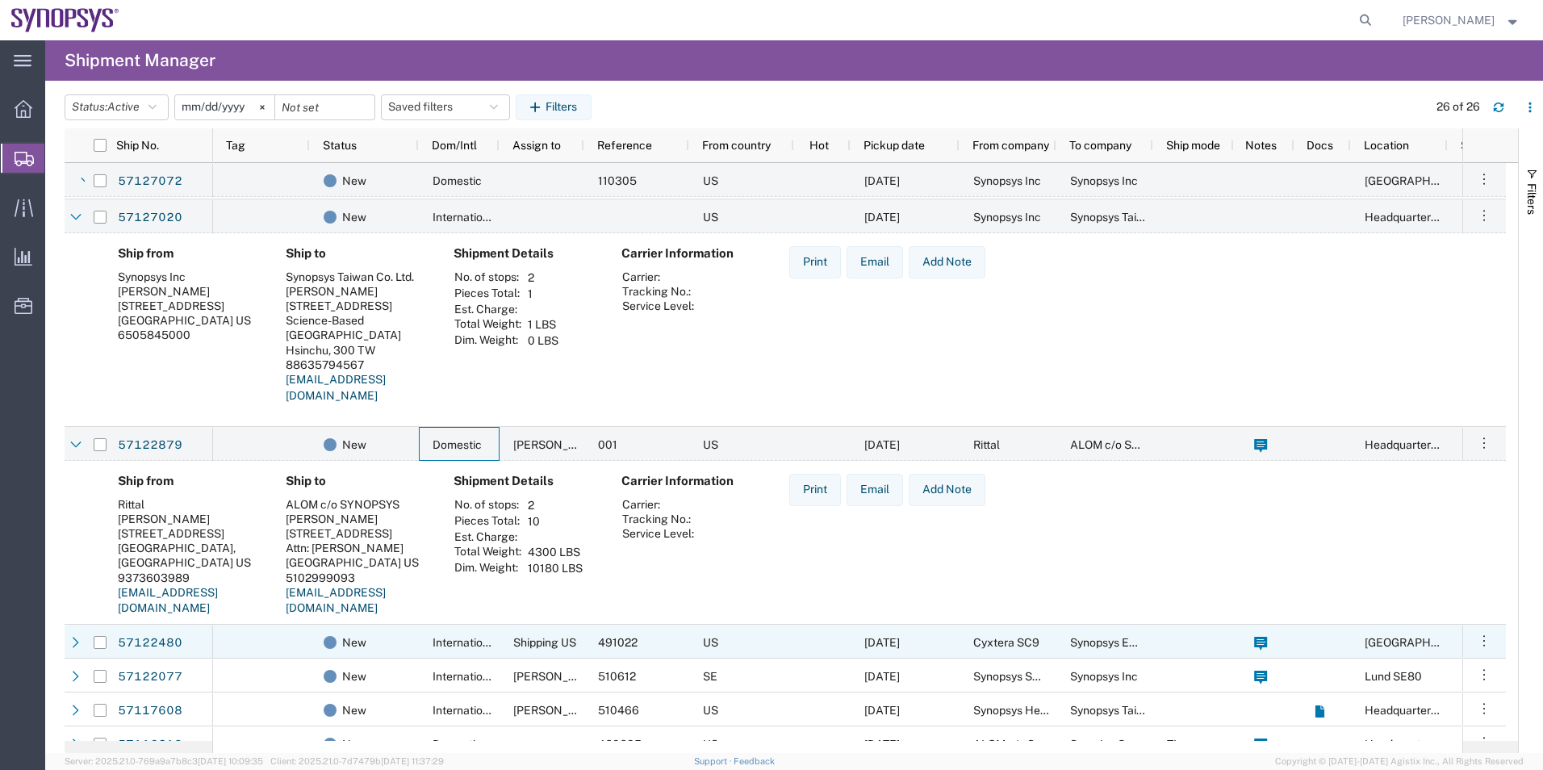
click at [413, 633] on div "New" at bounding box center [364, 642] width 109 height 34
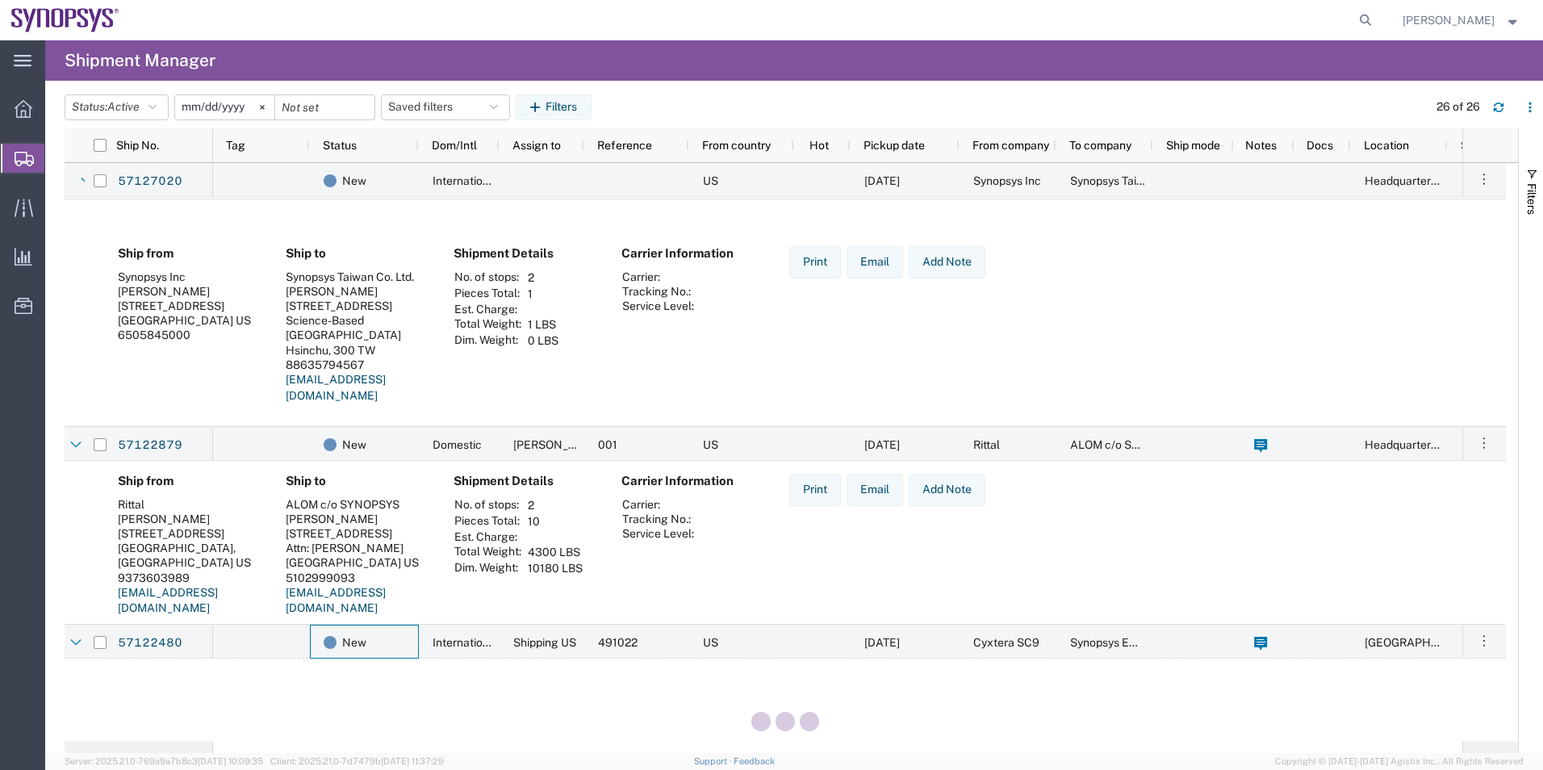
scroll to position [323, 0]
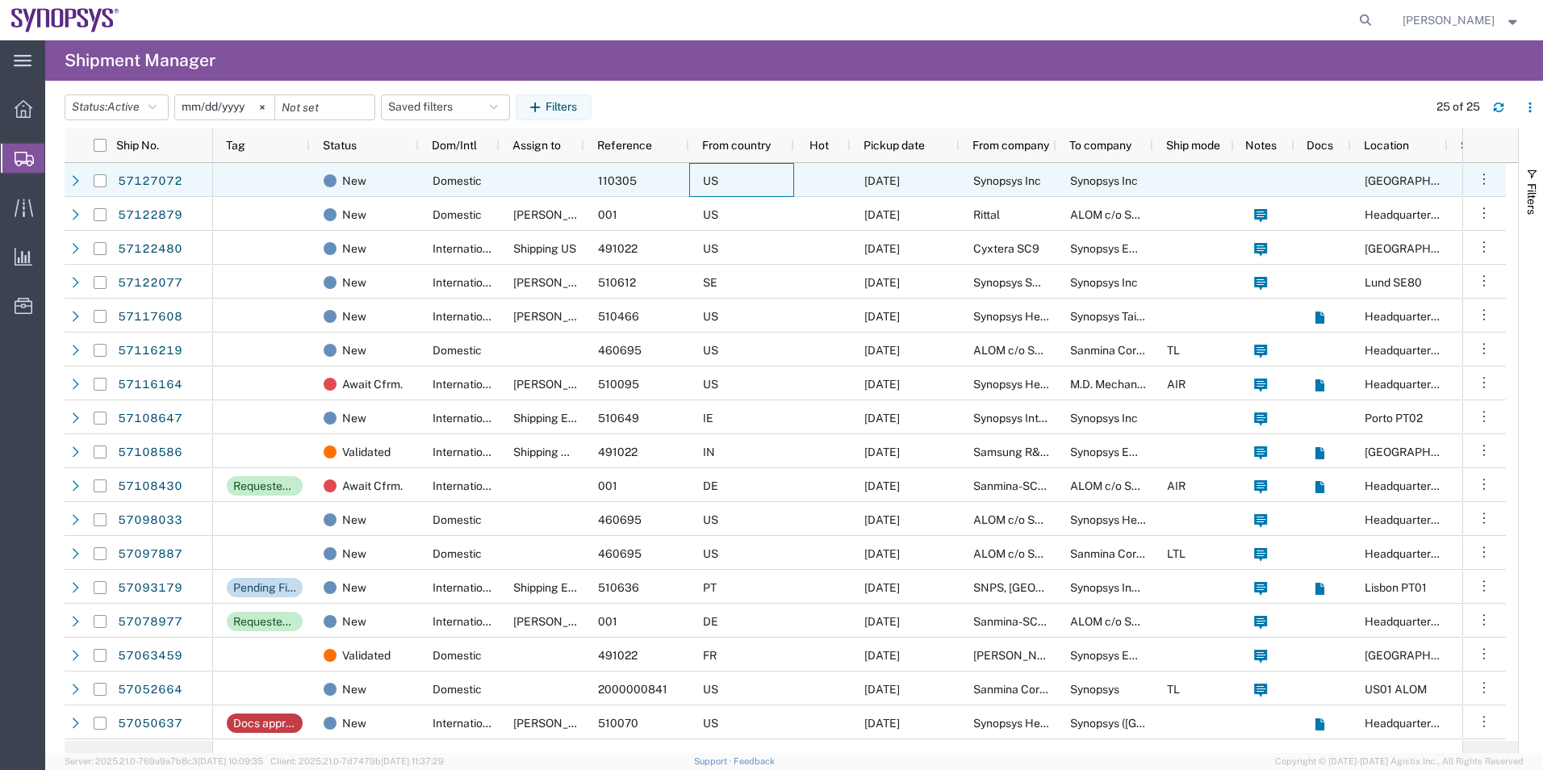
click at [793, 185] on div "US" at bounding box center [741, 180] width 105 height 34
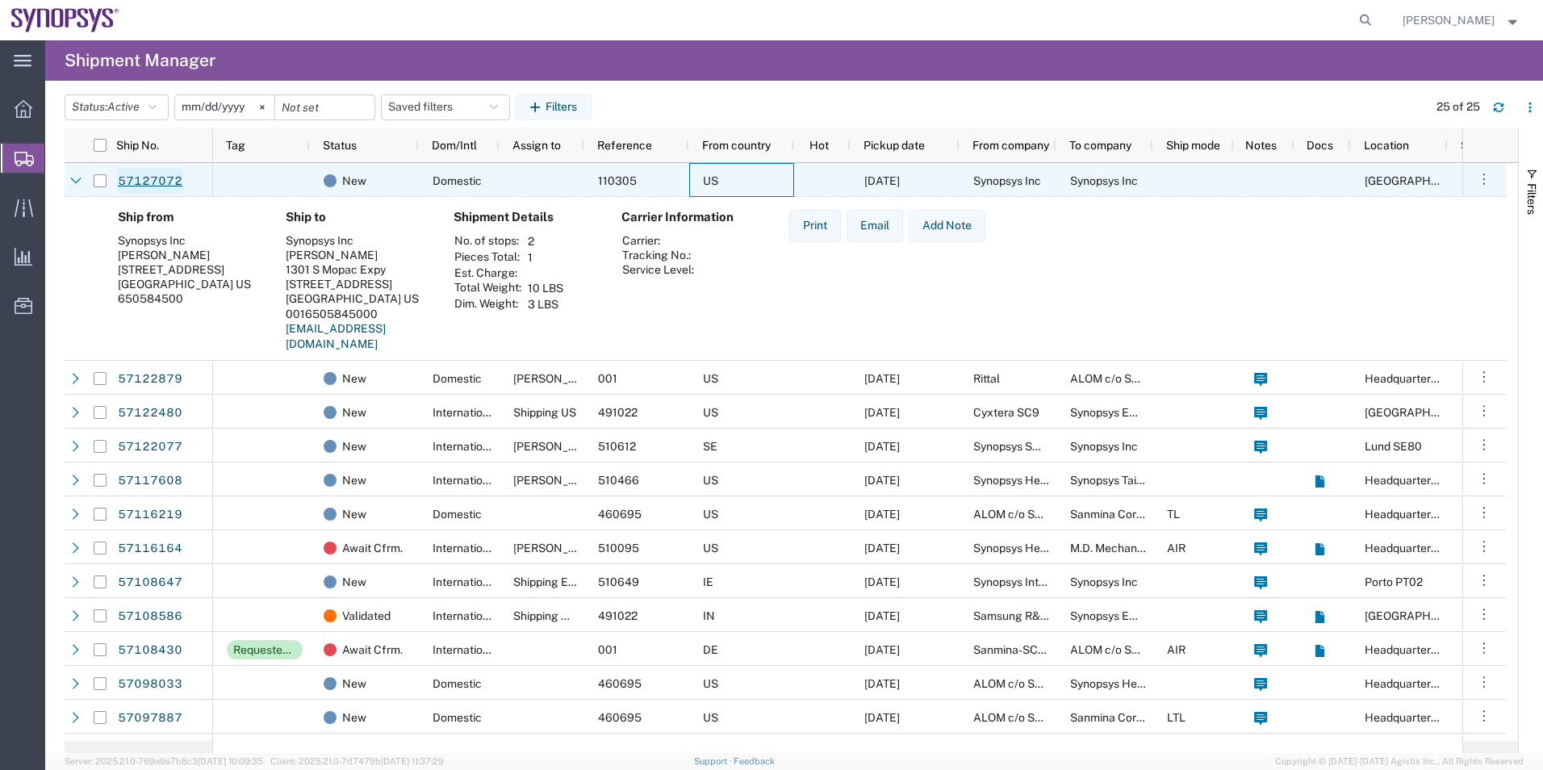
click at [144, 178] on link "57127072" at bounding box center [150, 181] width 66 height 26
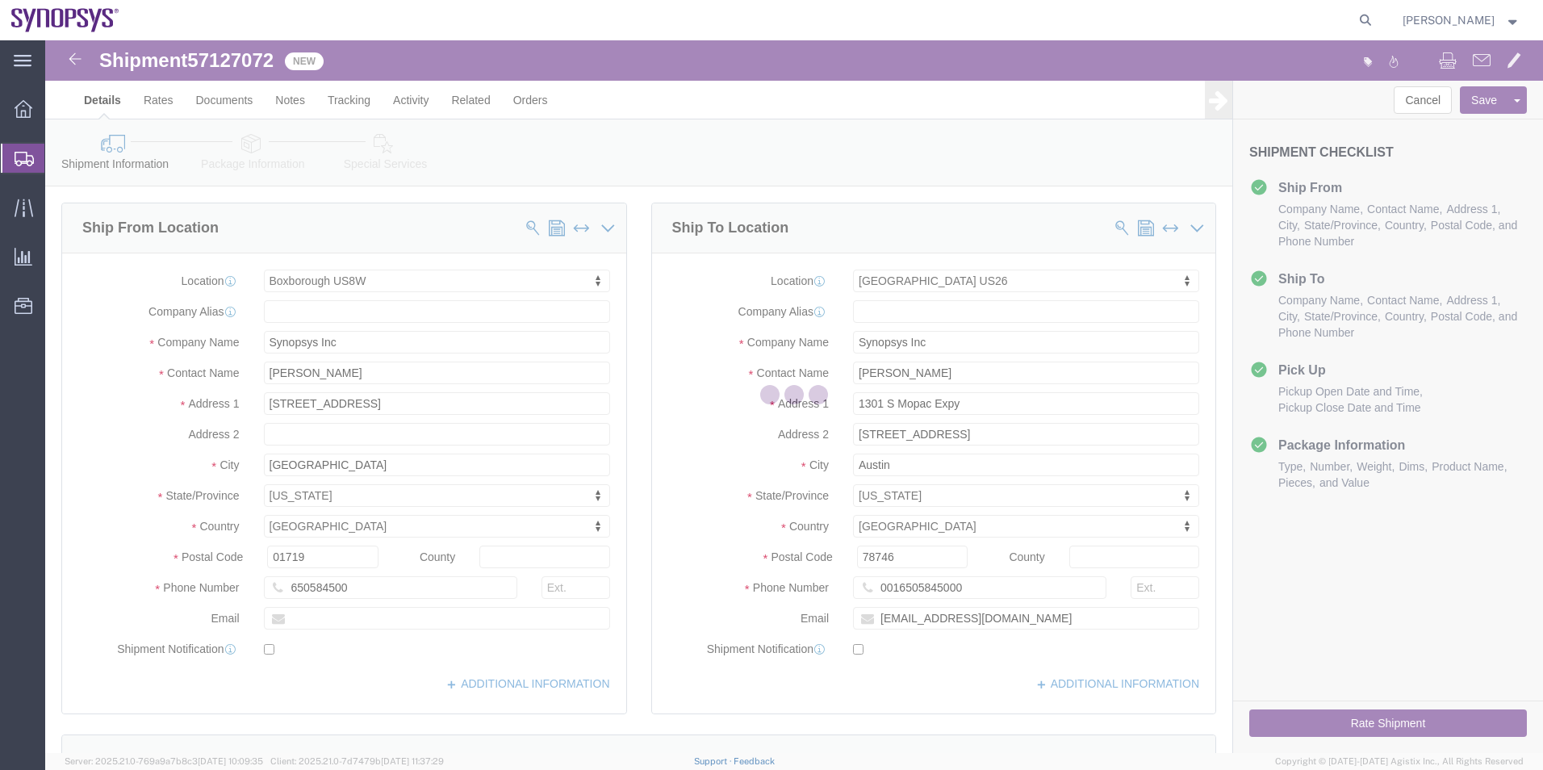
select select "63185"
select select "63180"
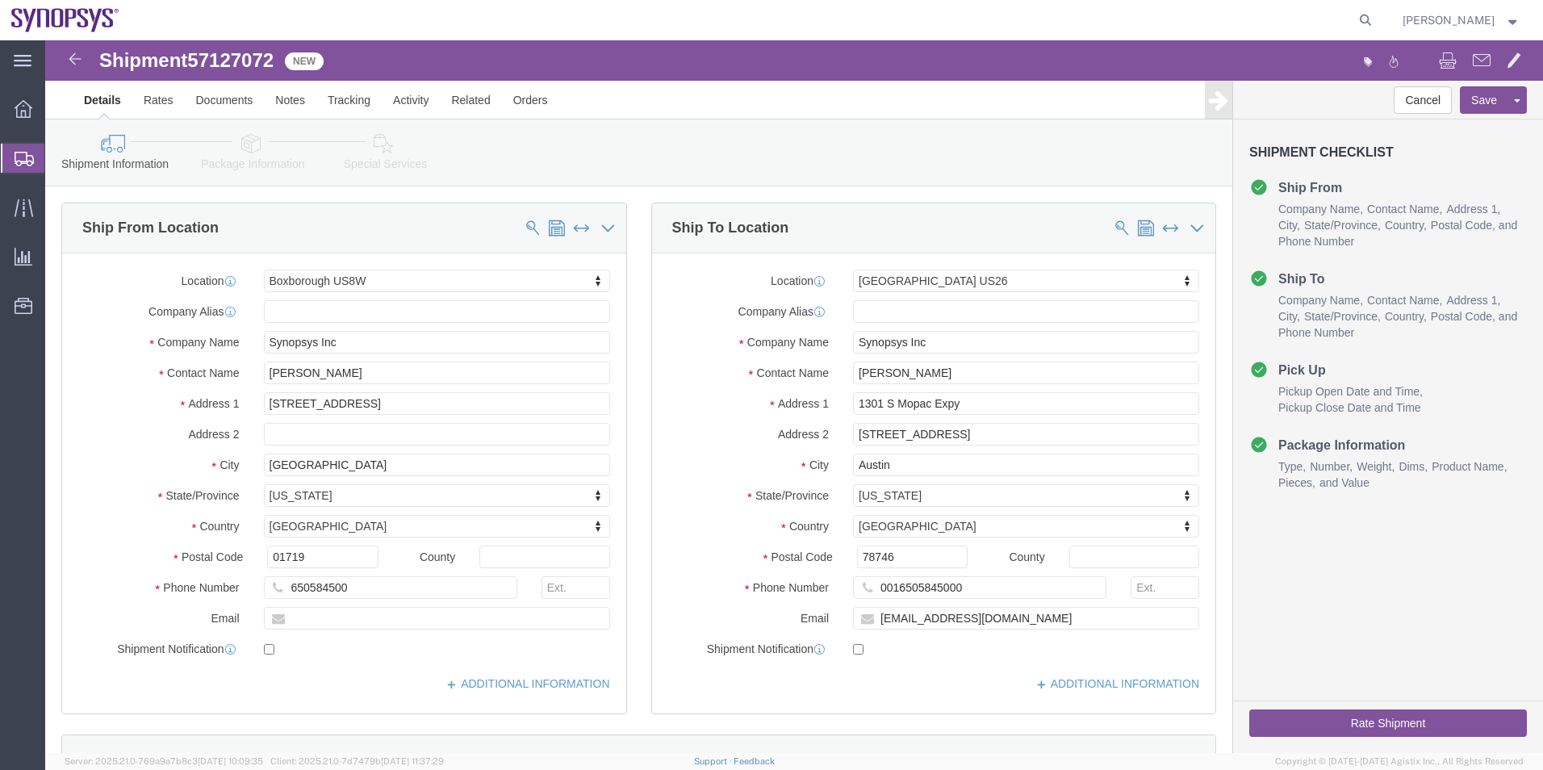
click icon
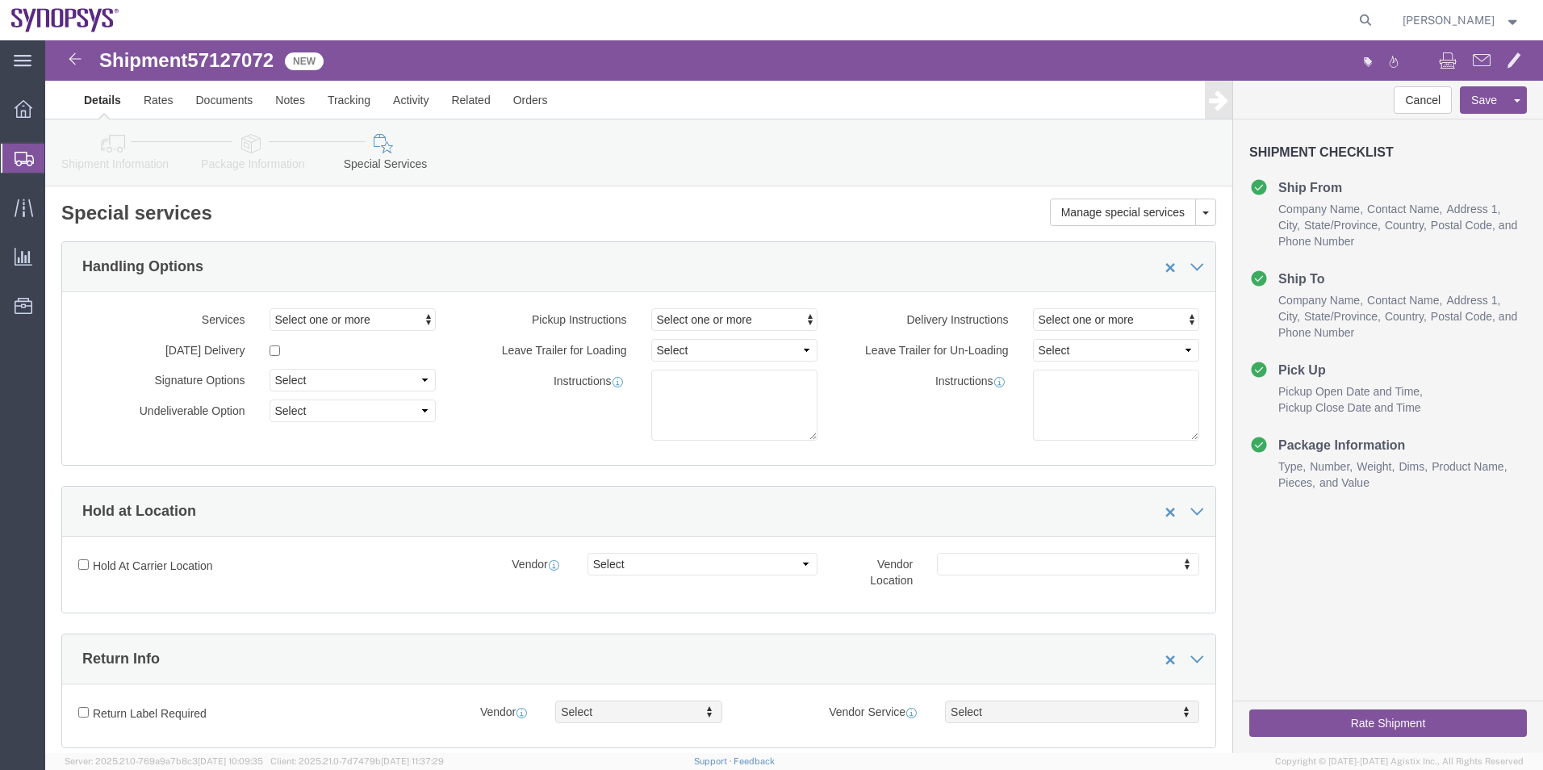
click icon
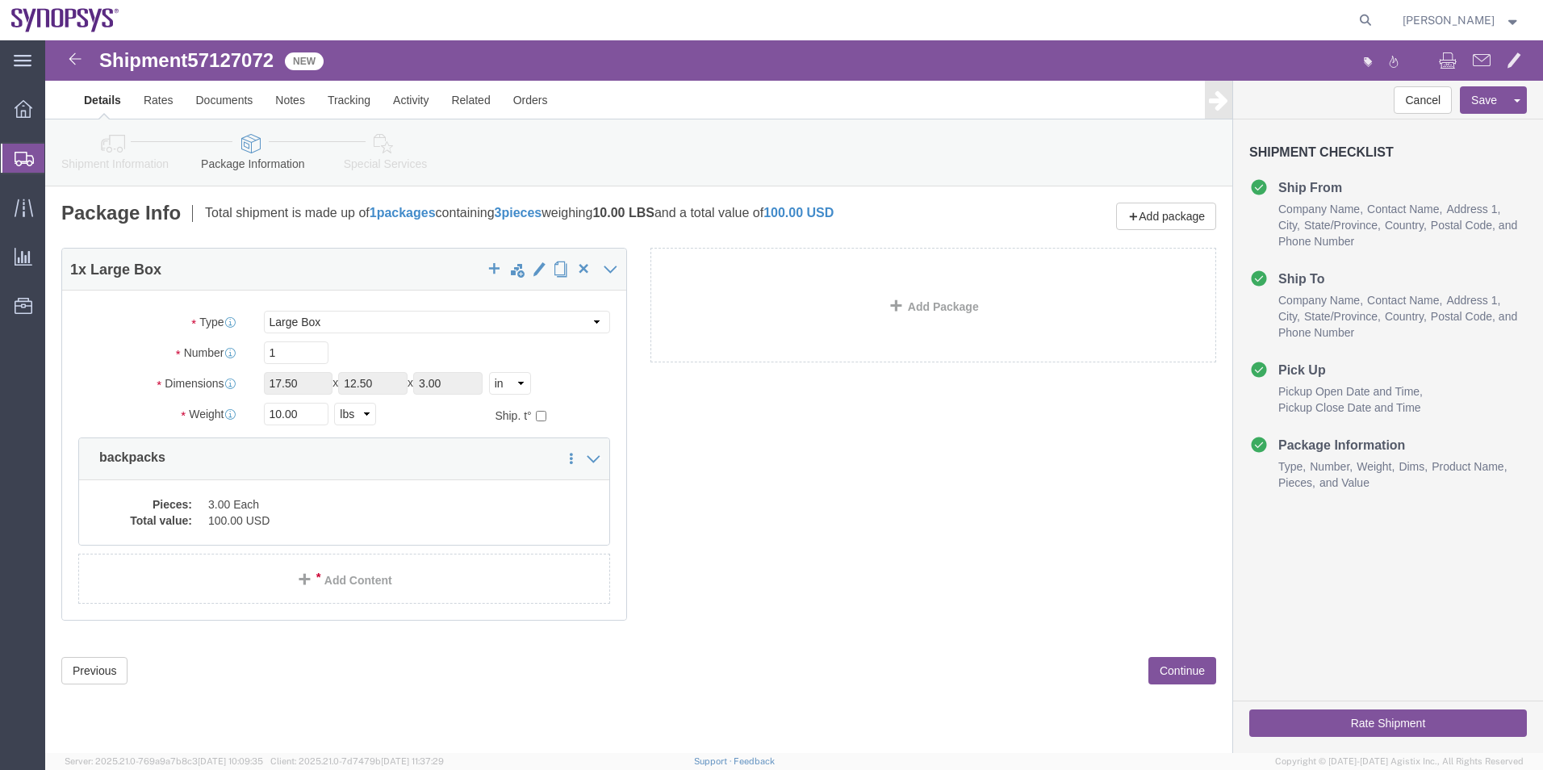
click link "Special Services"
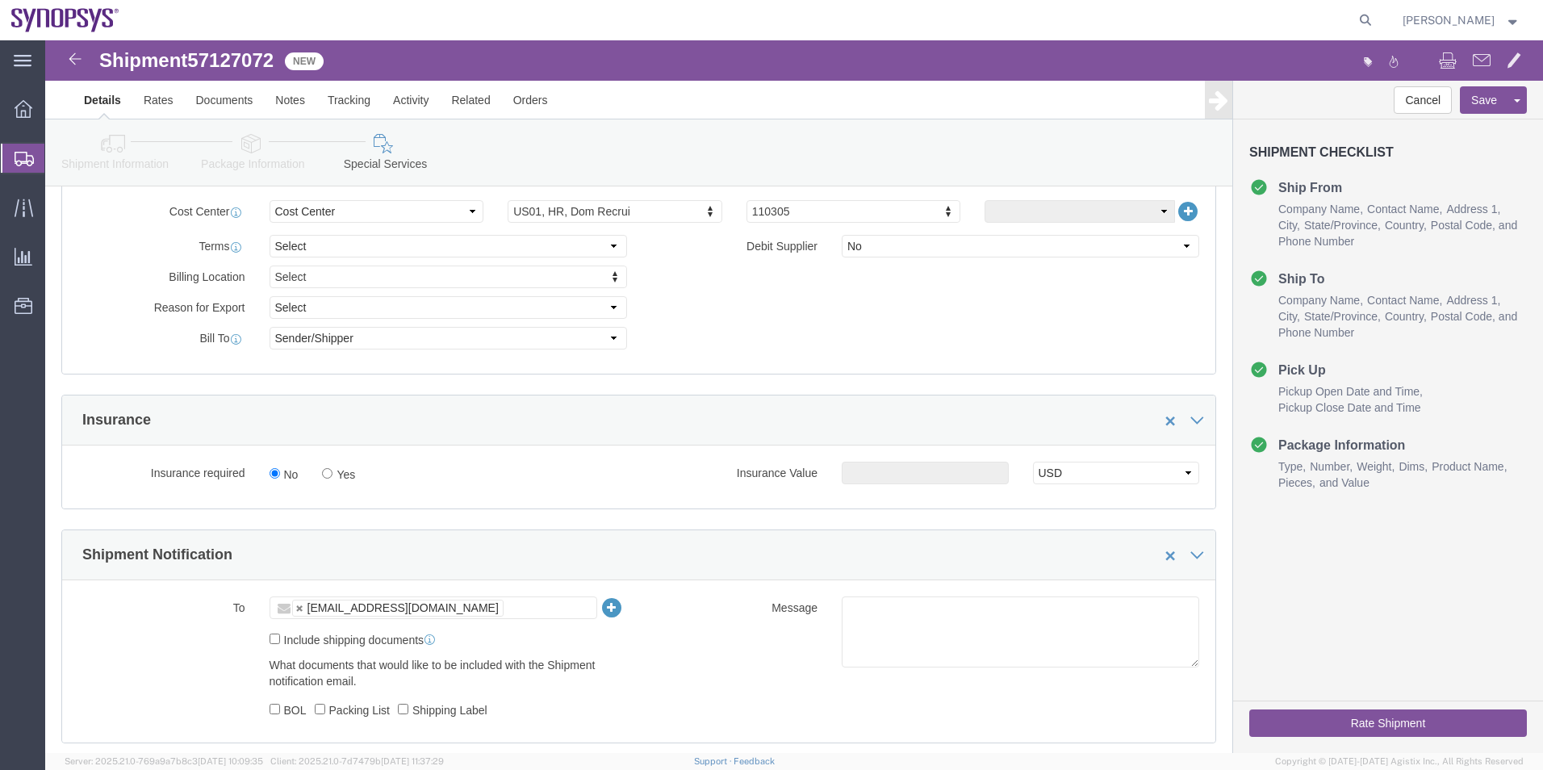
scroll to position [968, 0]
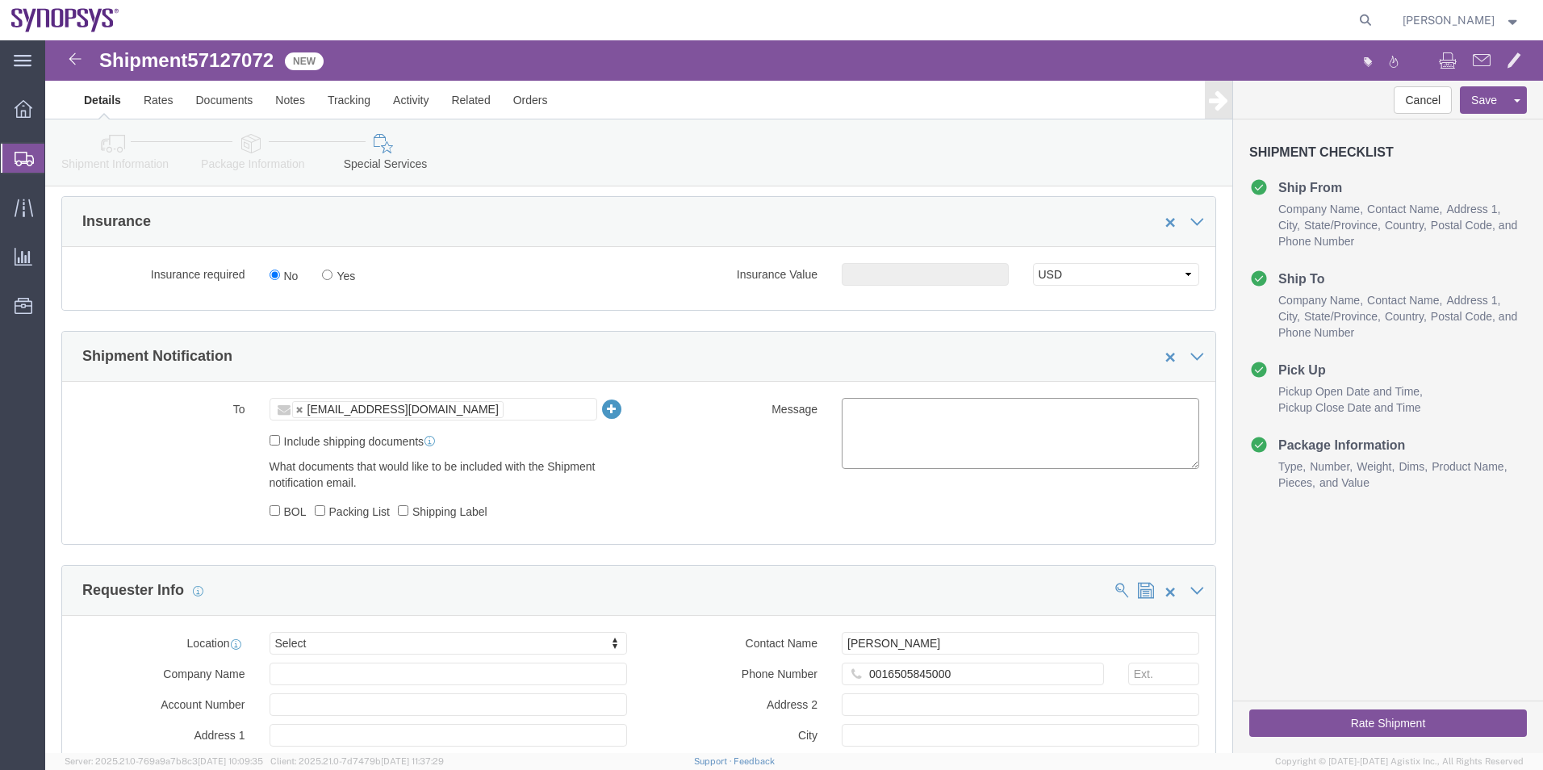
click textarea
type textarea "Please see attached. -Kaelen"
click button "Save"
click icon
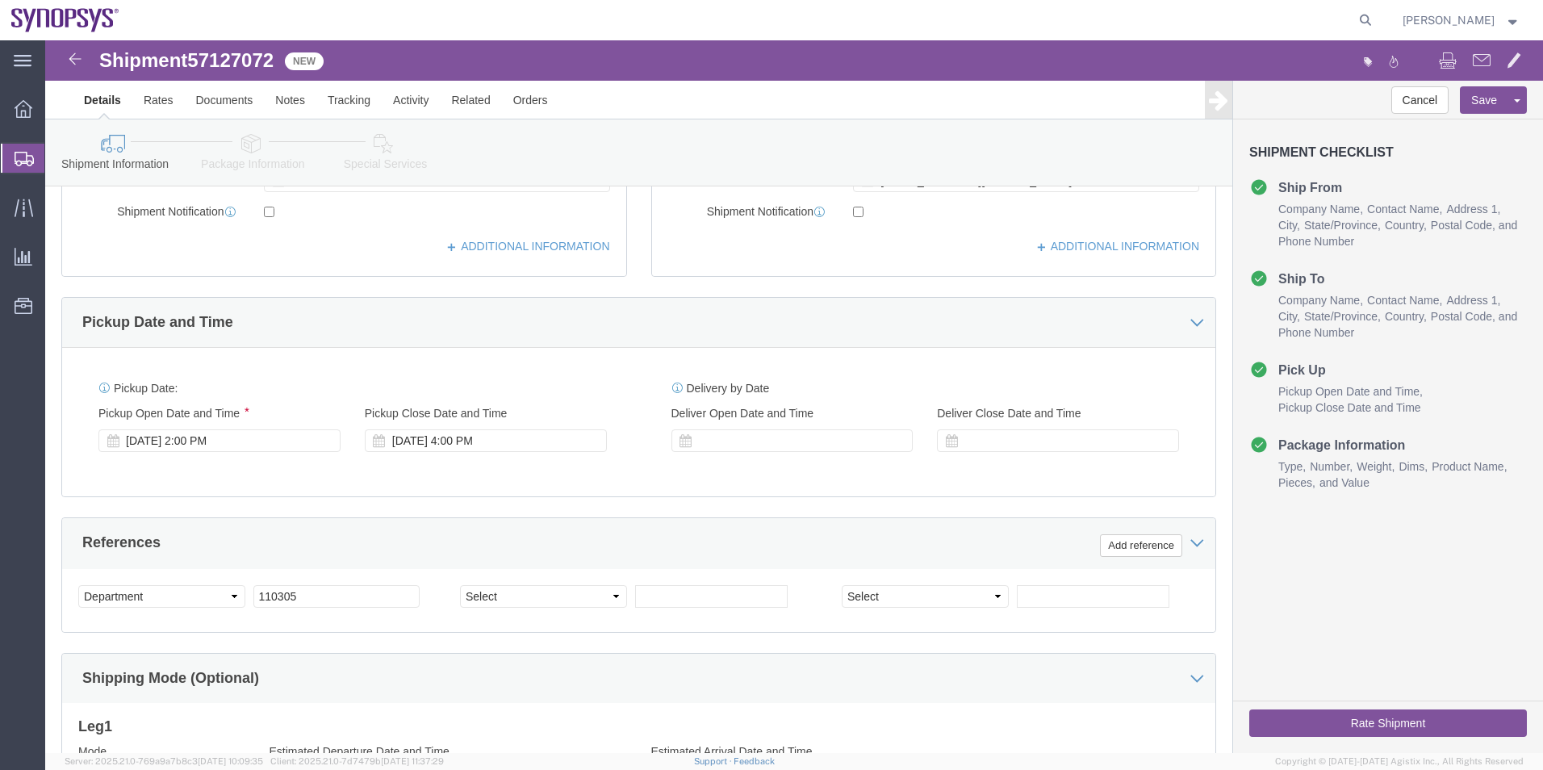
scroll to position [431, 0]
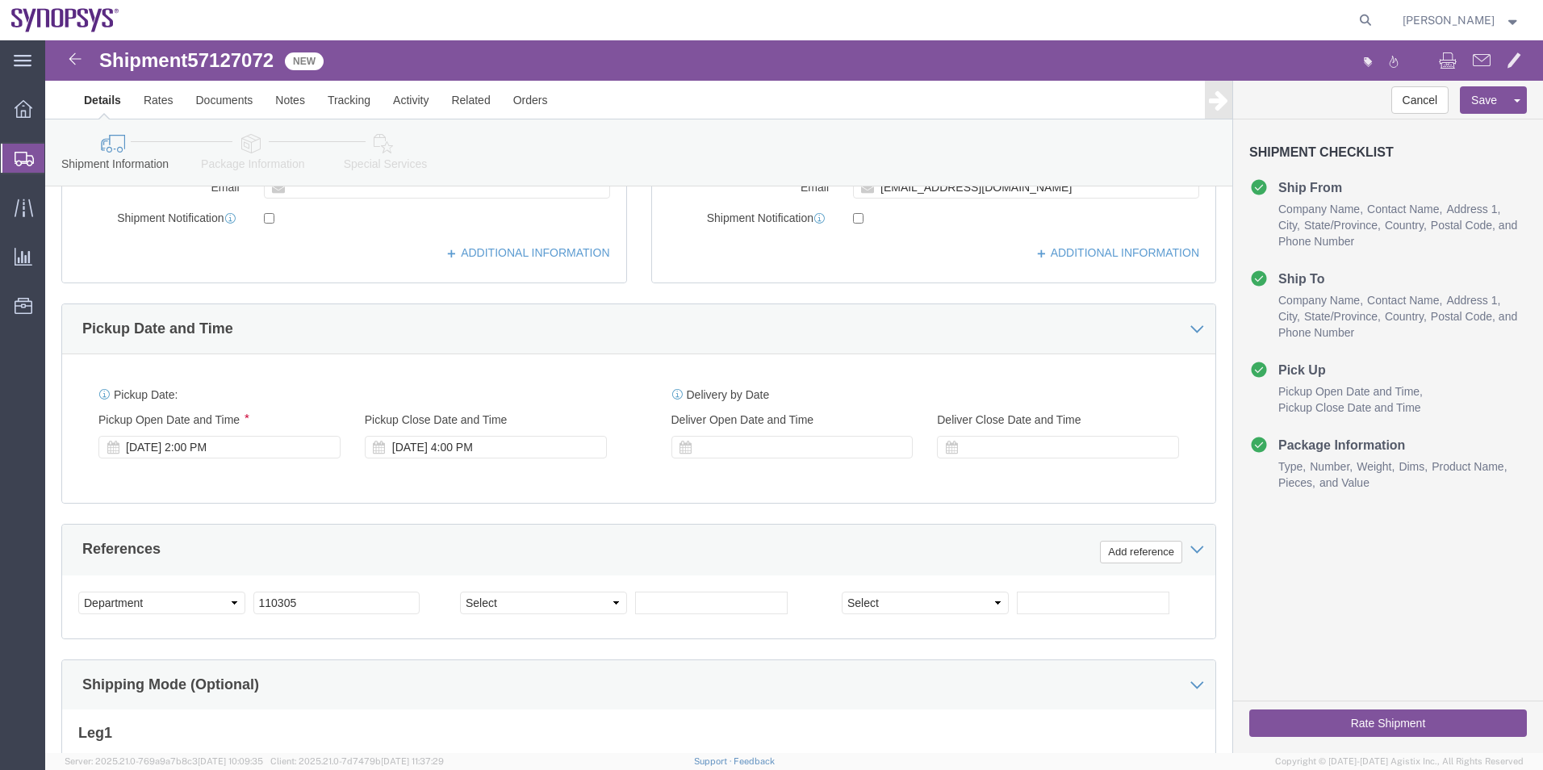
click button "Rate Shipment"
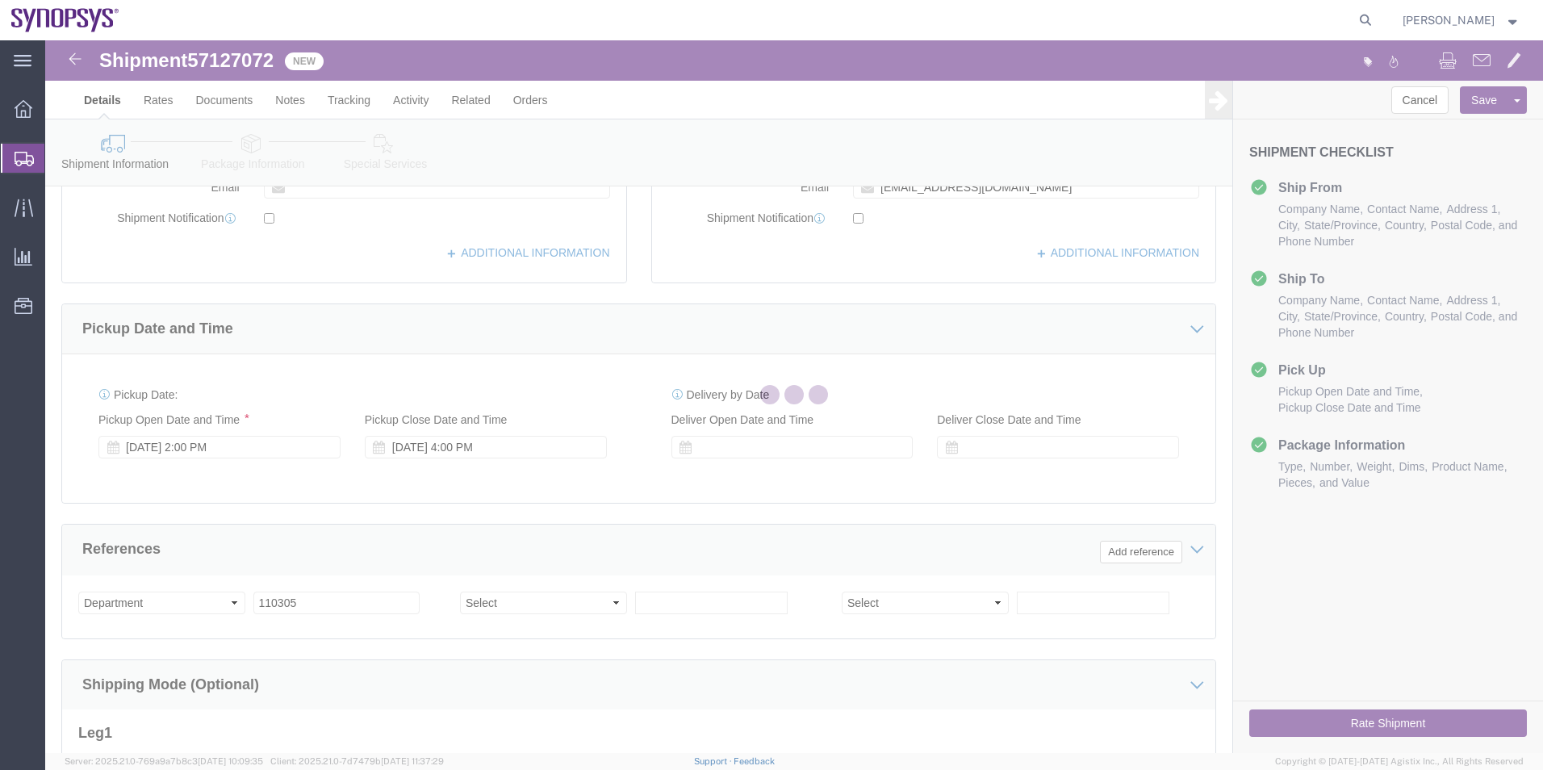
select select "63185"
select select "63180"
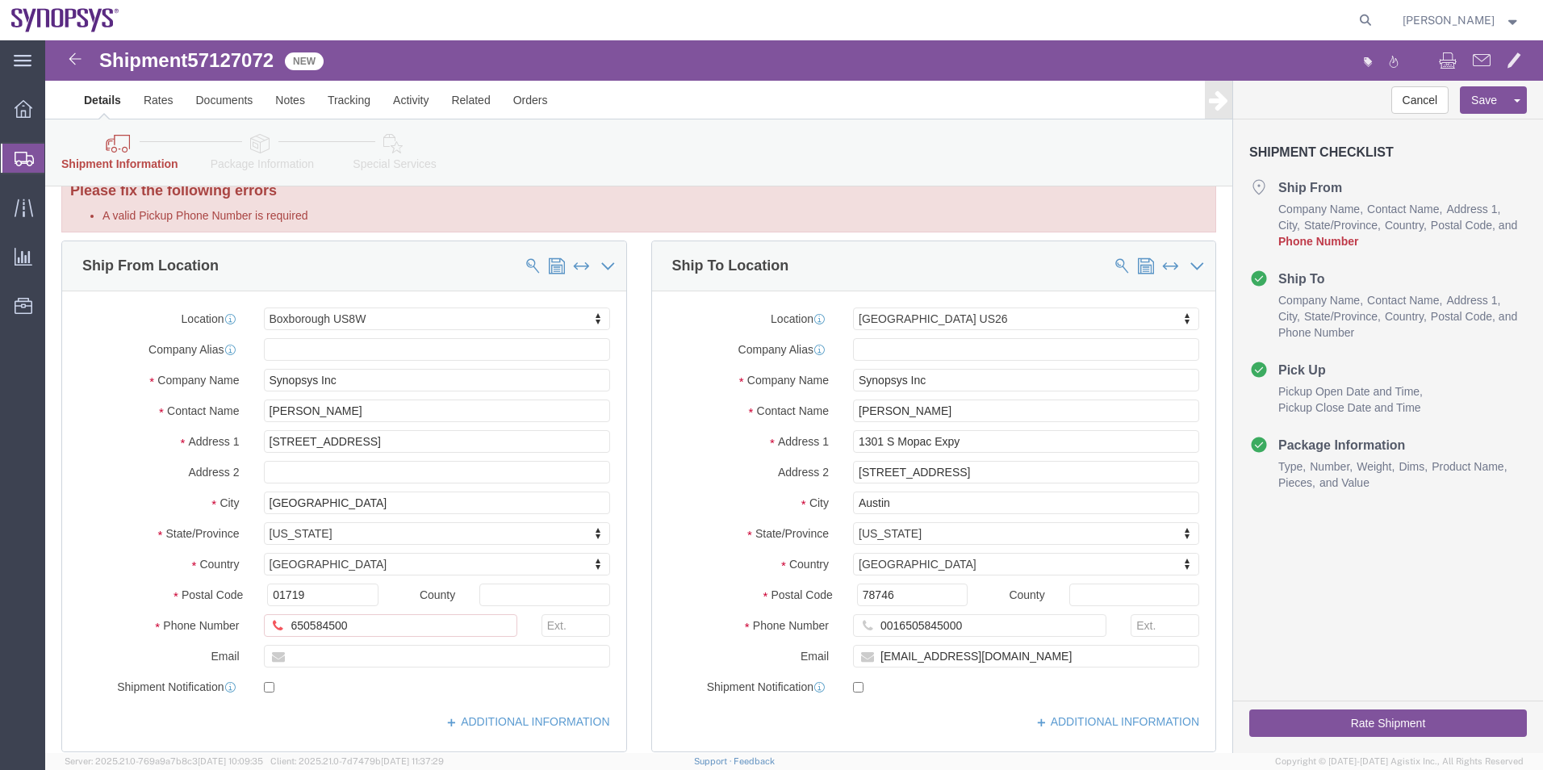
scroll to position [27, 0]
drag, startPoint x: 926, startPoint y: 583, endPoint x: 840, endPoint y: 597, distance: 86.6
click div "0016505845000"
type input "0"
paste input "16505845000"
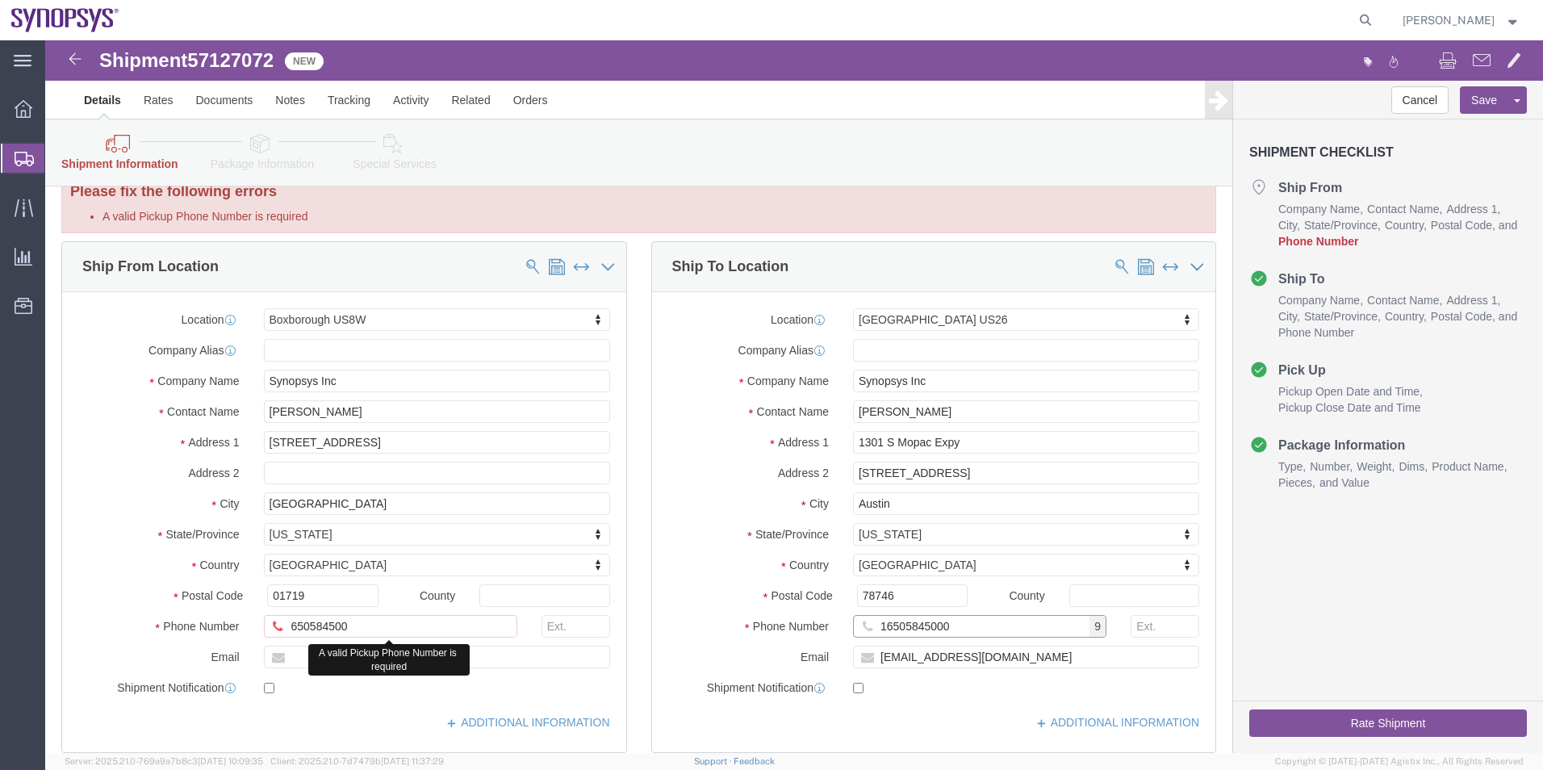
type input "16505845000"
drag, startPoint x: 308, startPoint y: 585, endPoint x: 161, endPoint y: 586, distance: 147.7
click div "Phone Number 650584500 A valid Pickup Phone Number is required"
paste input "165058450"
type input "16505845000"
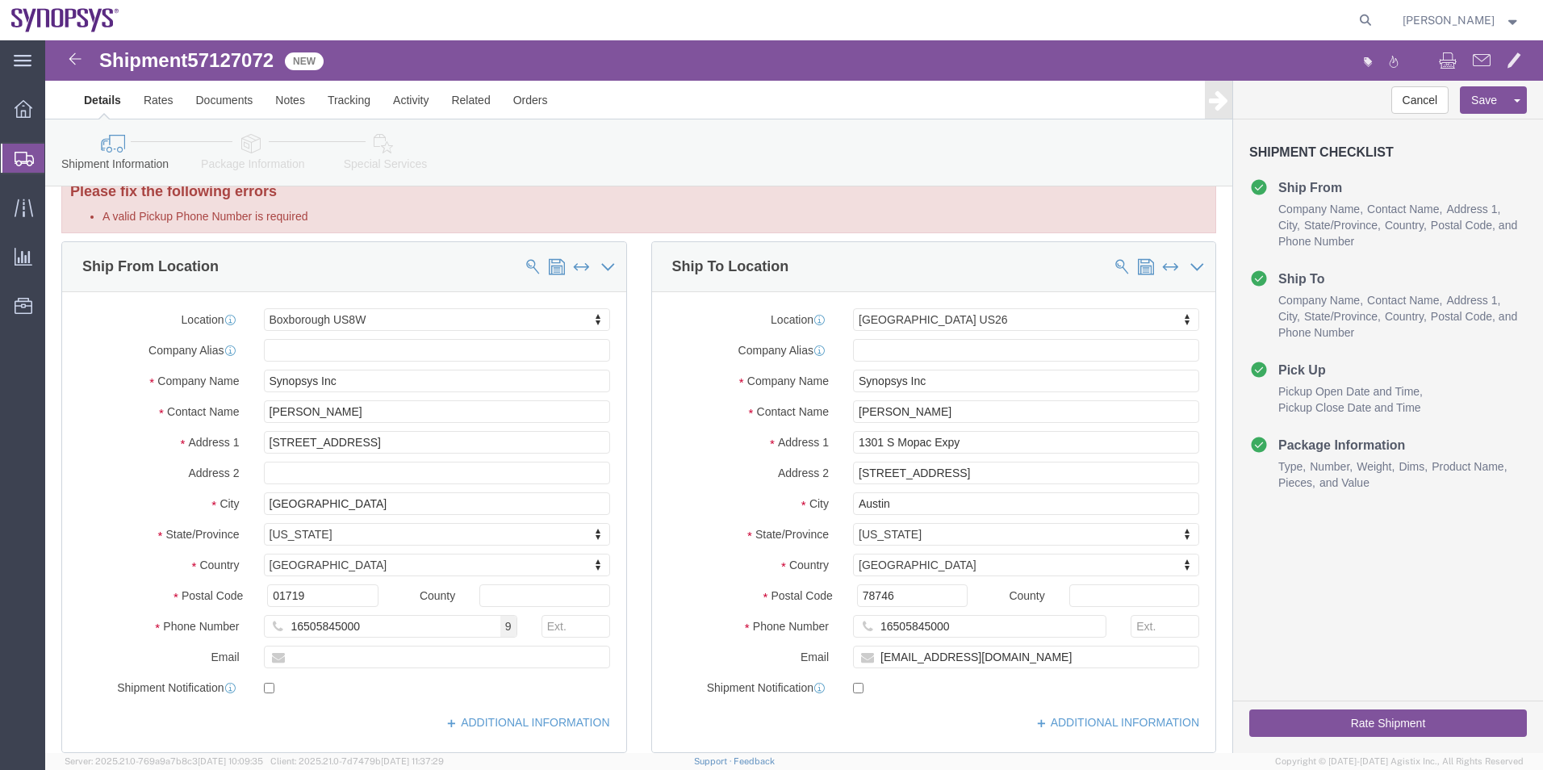
click button "Rate Shipment"
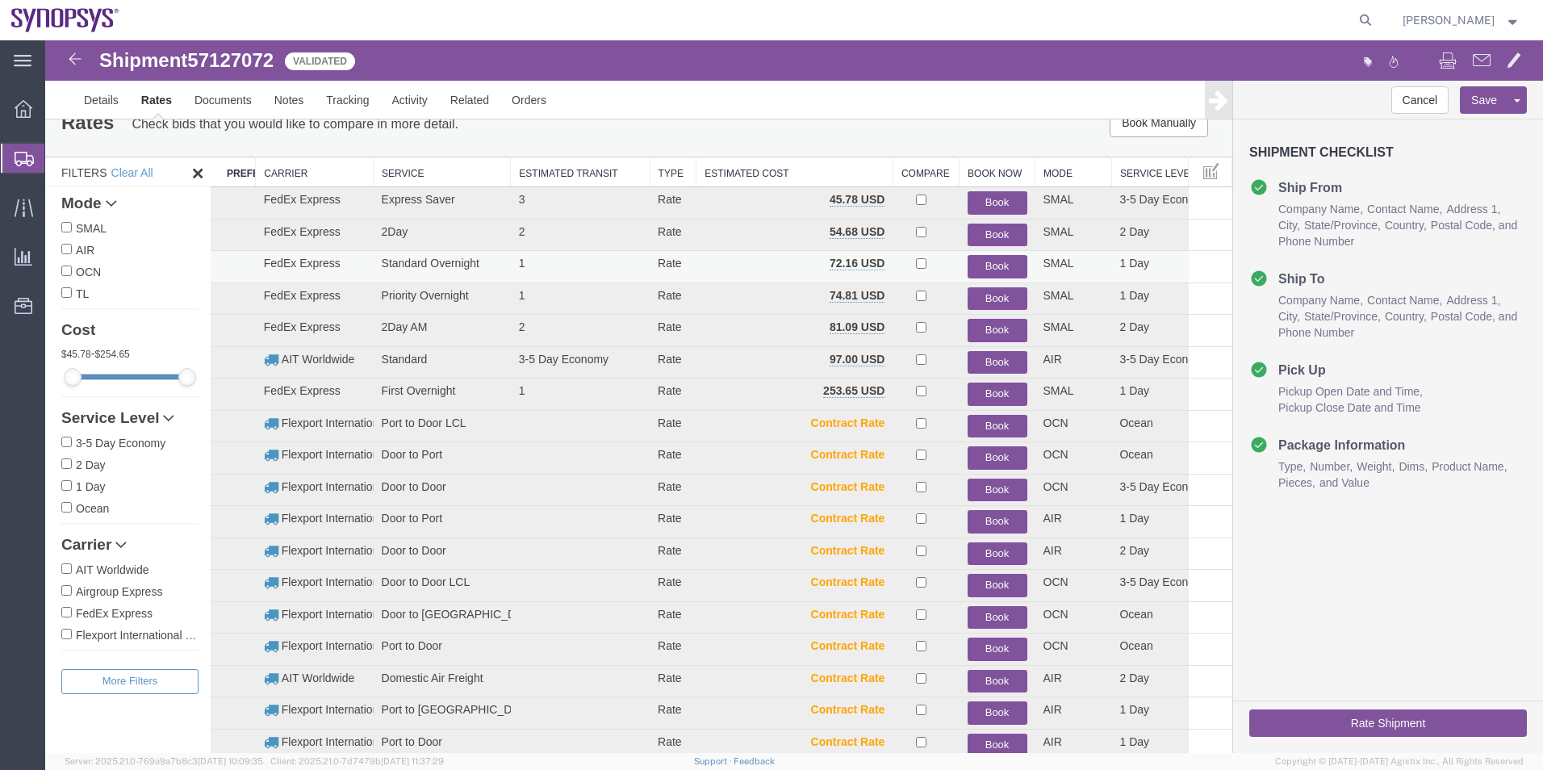
click at [981, 261] on button "Book" at bounding box center [998, 266] width 60 height 23
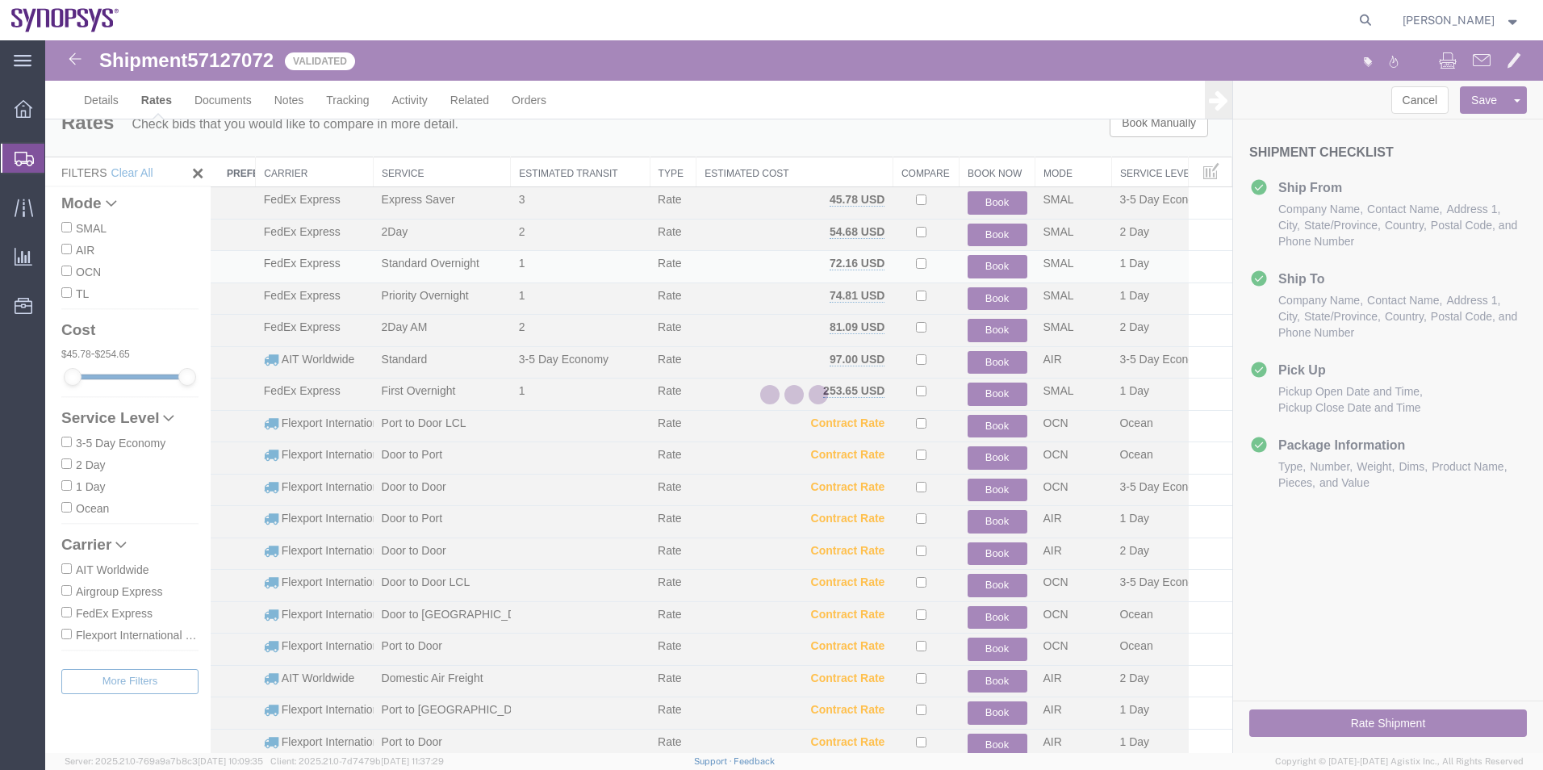
scroll to position [0, 0]
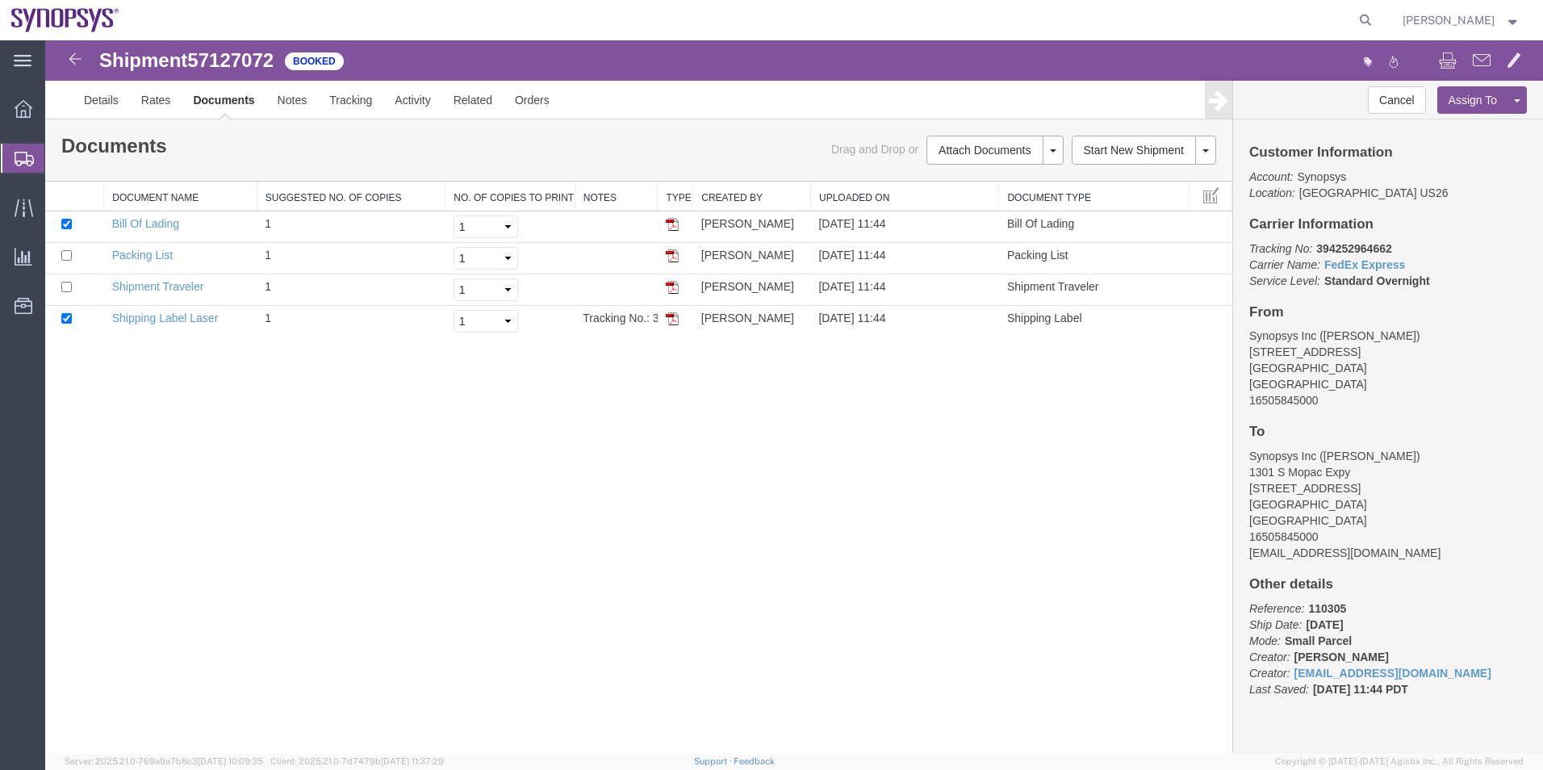
click at [0, 0] on span "Shipment Manager" at bounding box center [0, 0] width 0 height 0
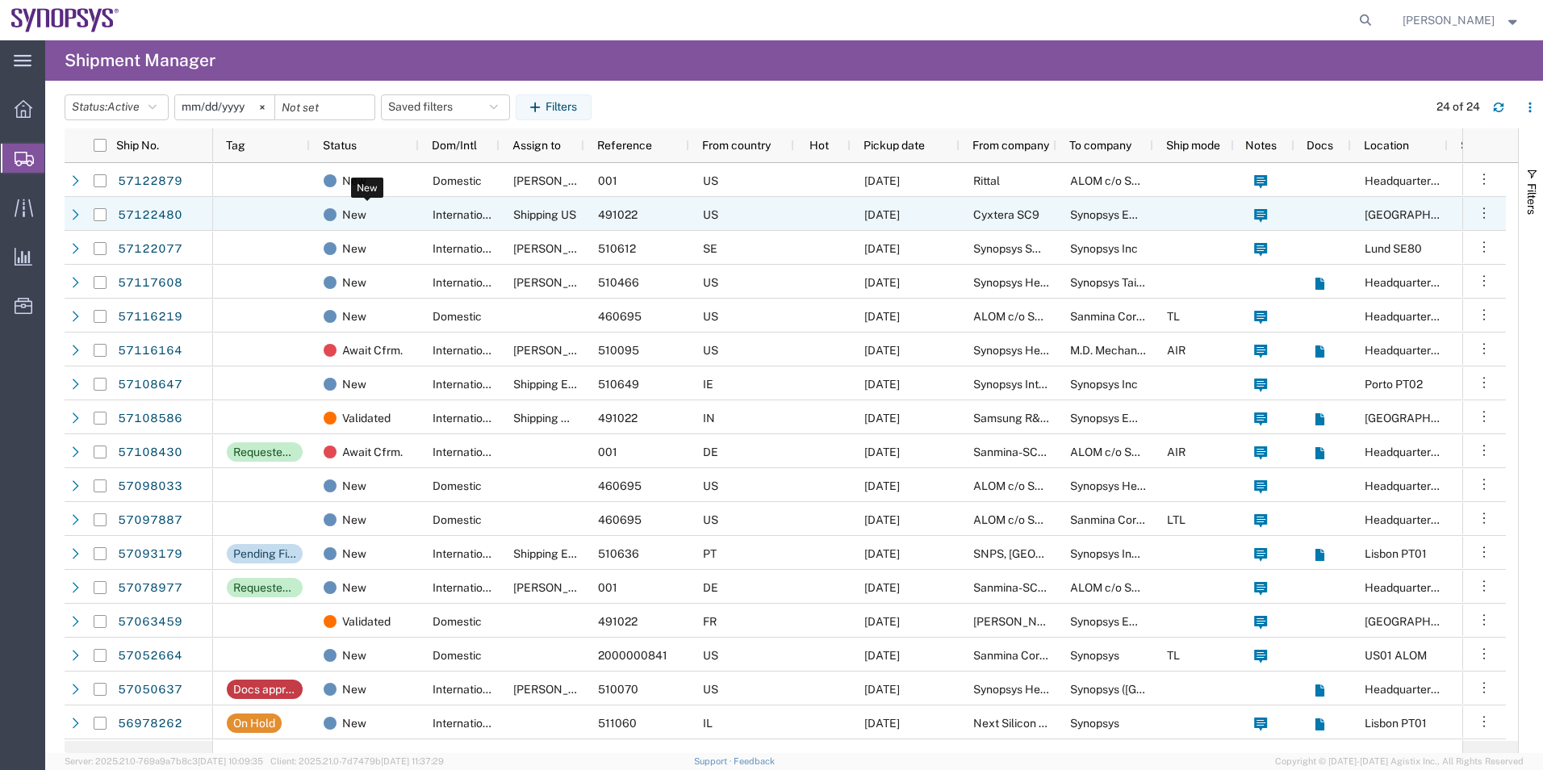
click at [387, 221] on div "New" at bounding box center [368, 215] width 88 height 34
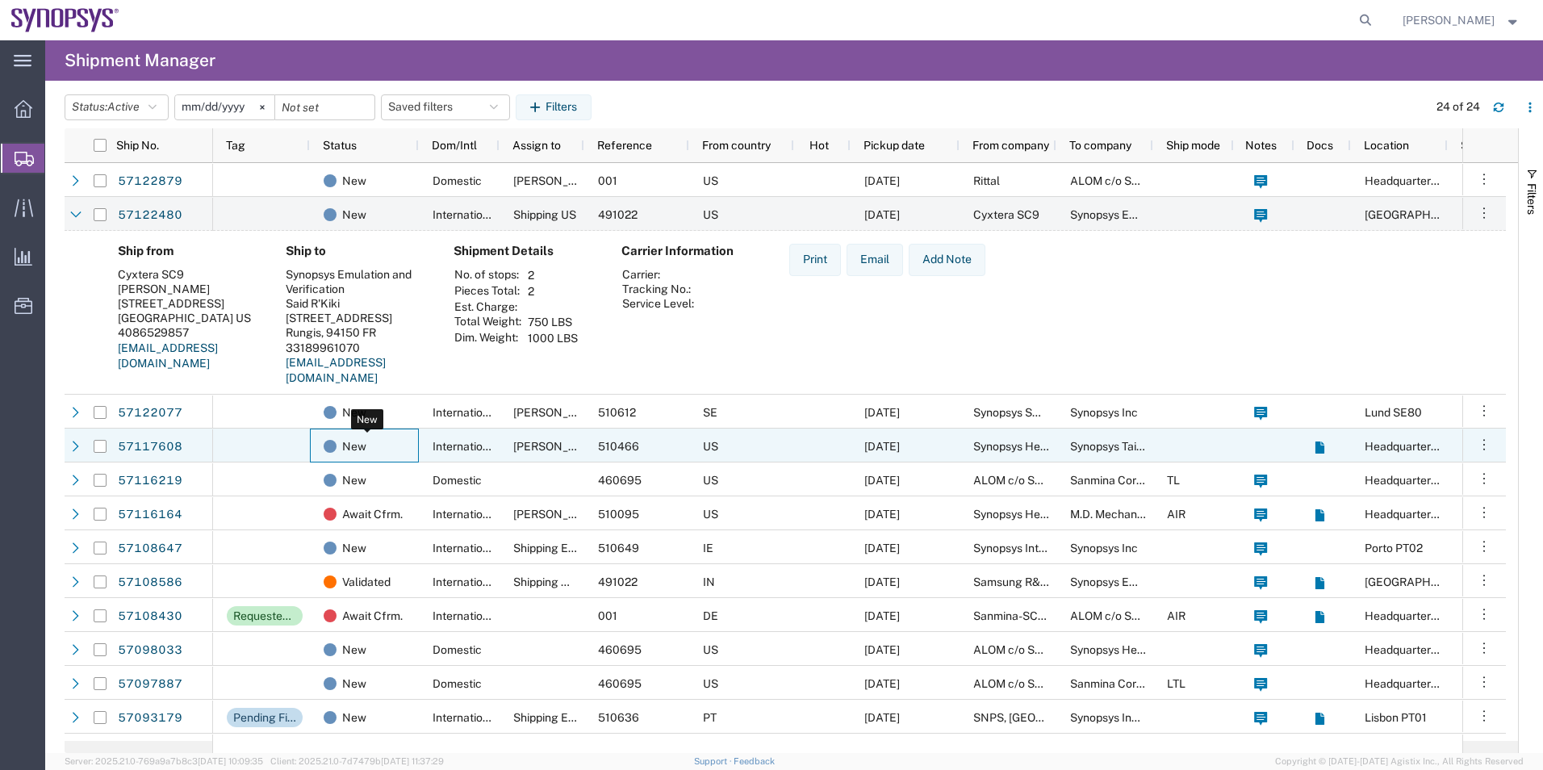
click at [389, 442] on div "New" at bounding box center [368, 446] width 88 height 34
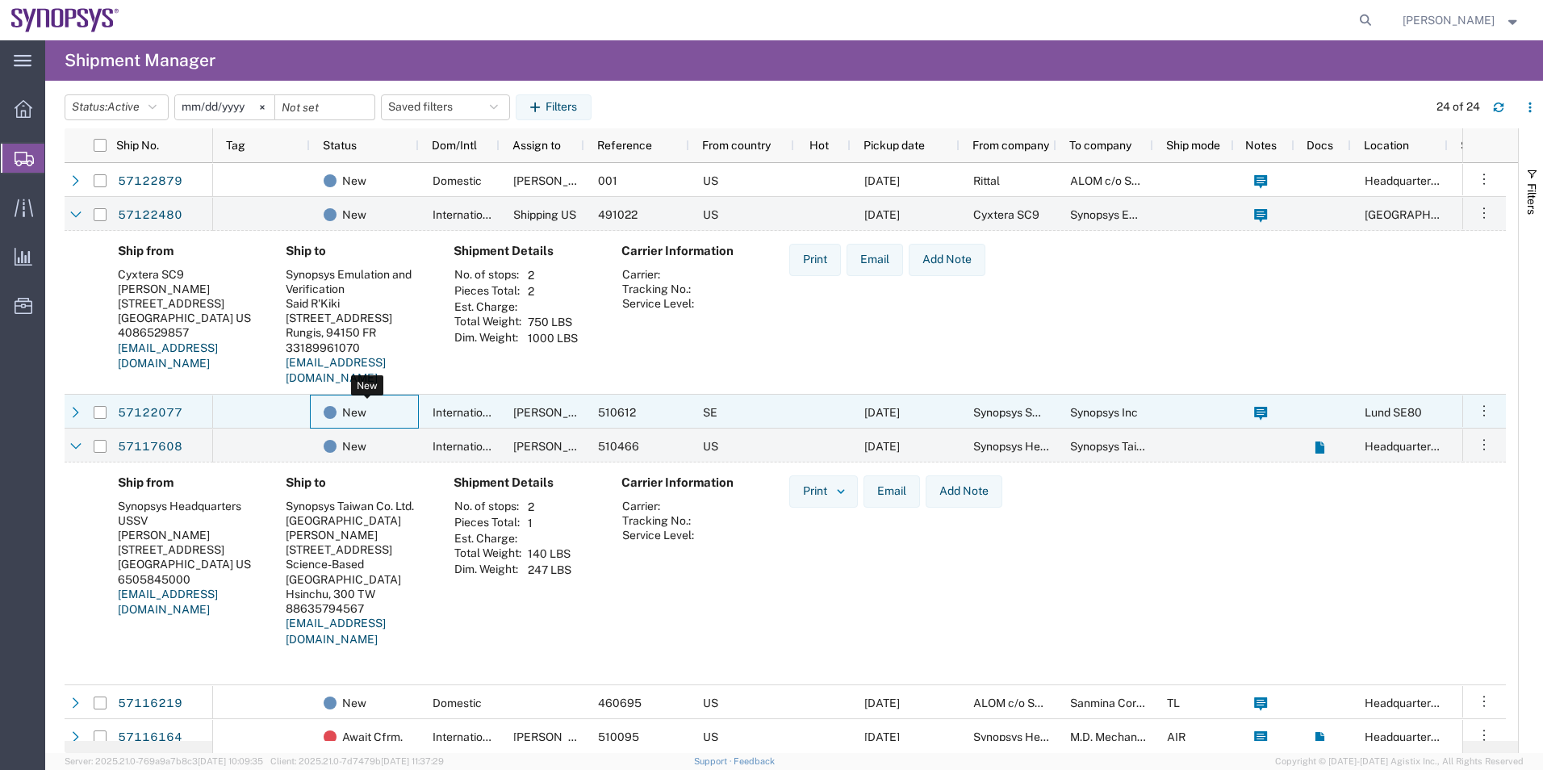
click at [395, 420] on div "New" at bounding box center [368, 412] width 88 height 34
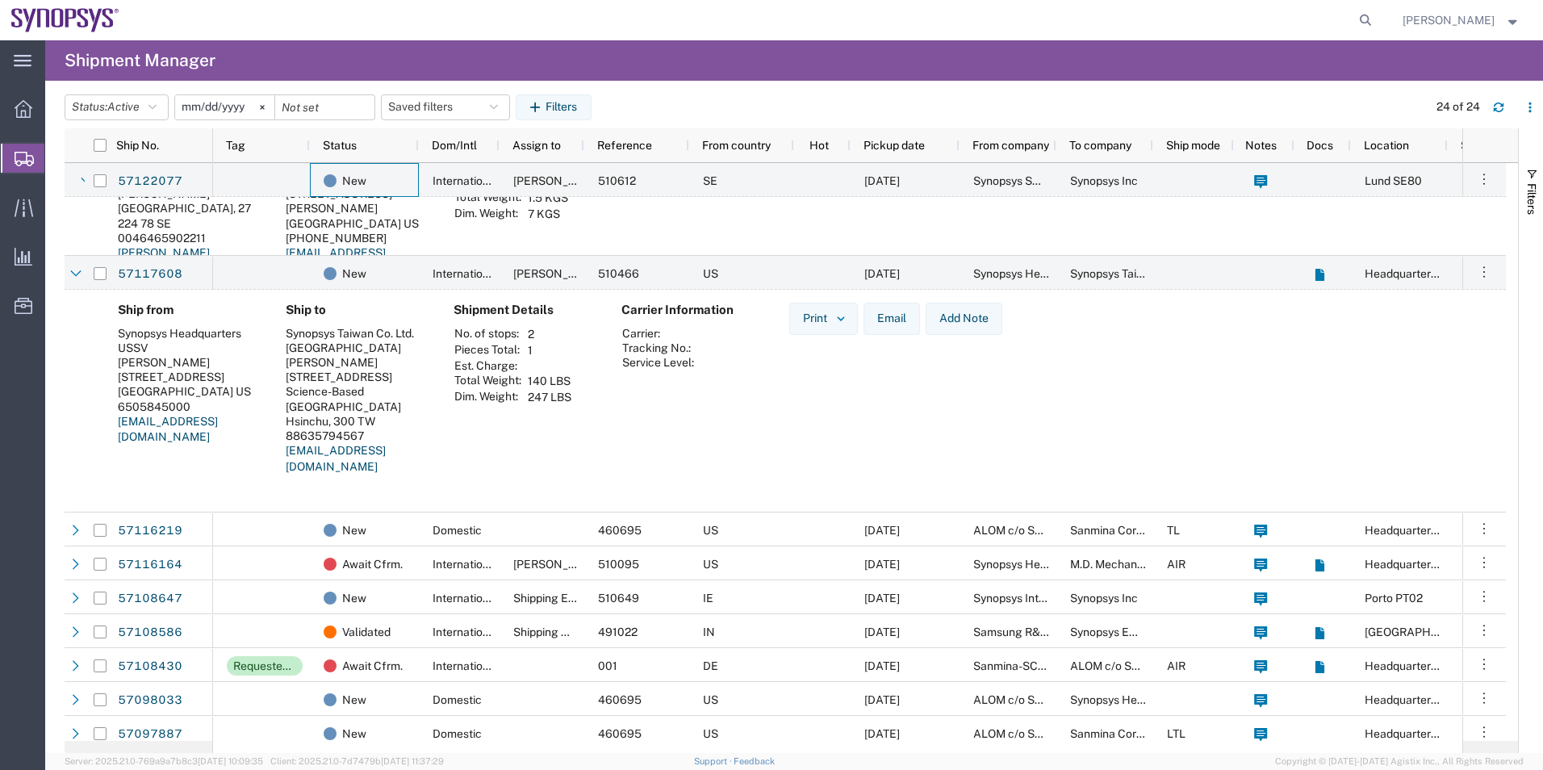
scroll to position [323, 0]
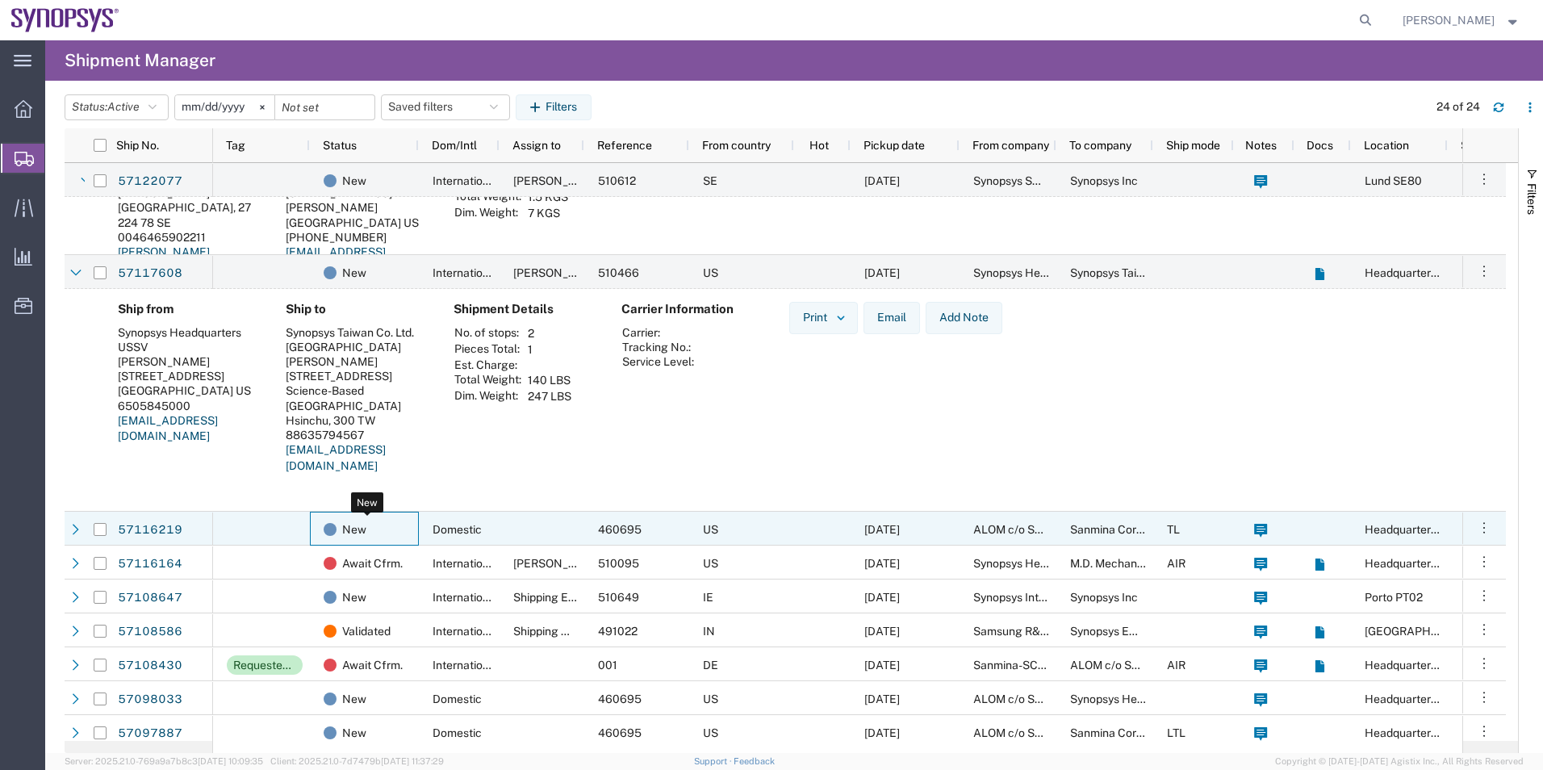
click at [396, 526] on div "New" at bounding box center [368, 529] width 88 height 34
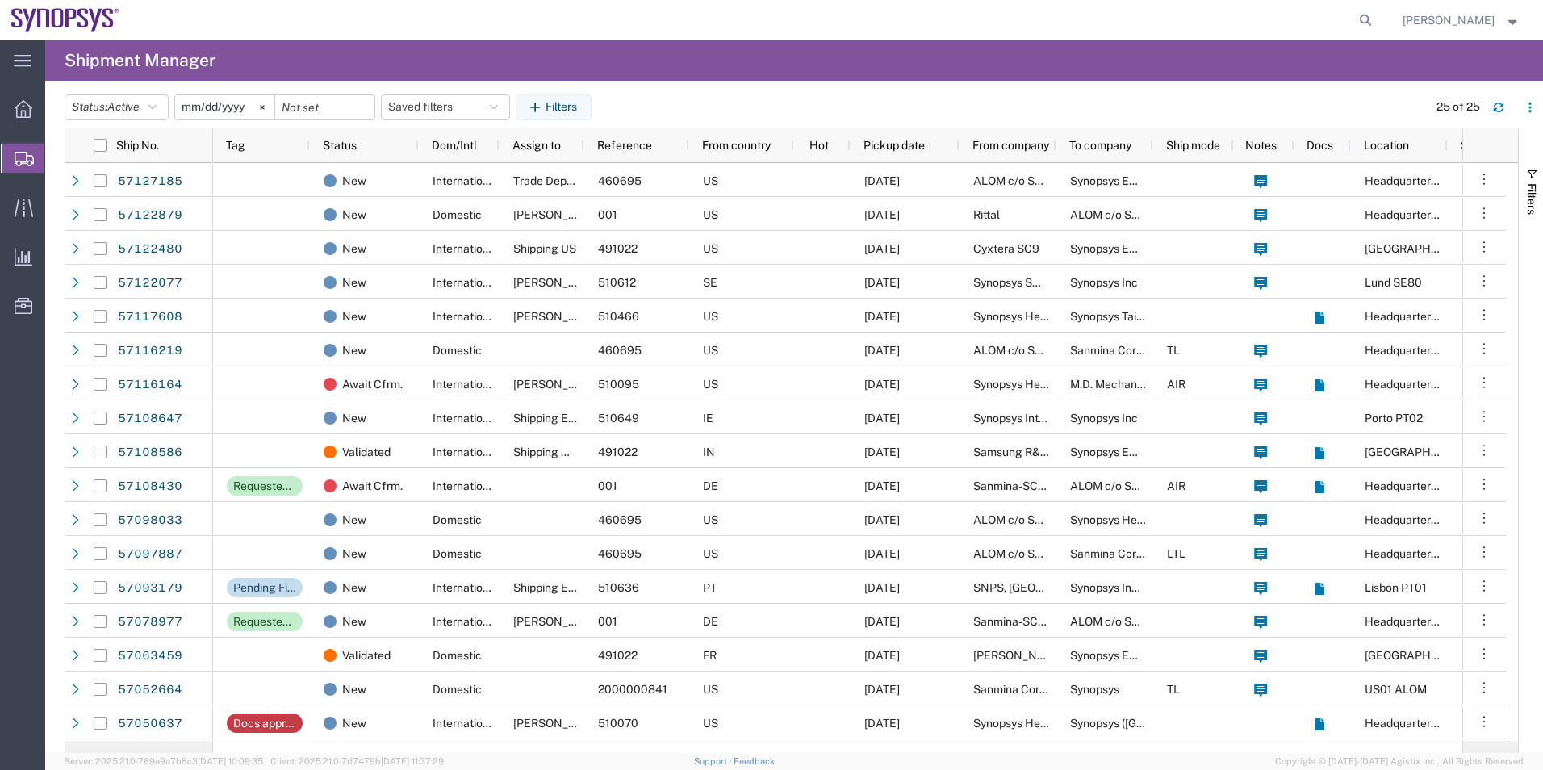
click at [0, 0] on span "Create Shipment" at bounding box center [0, 0] width 0 height 0
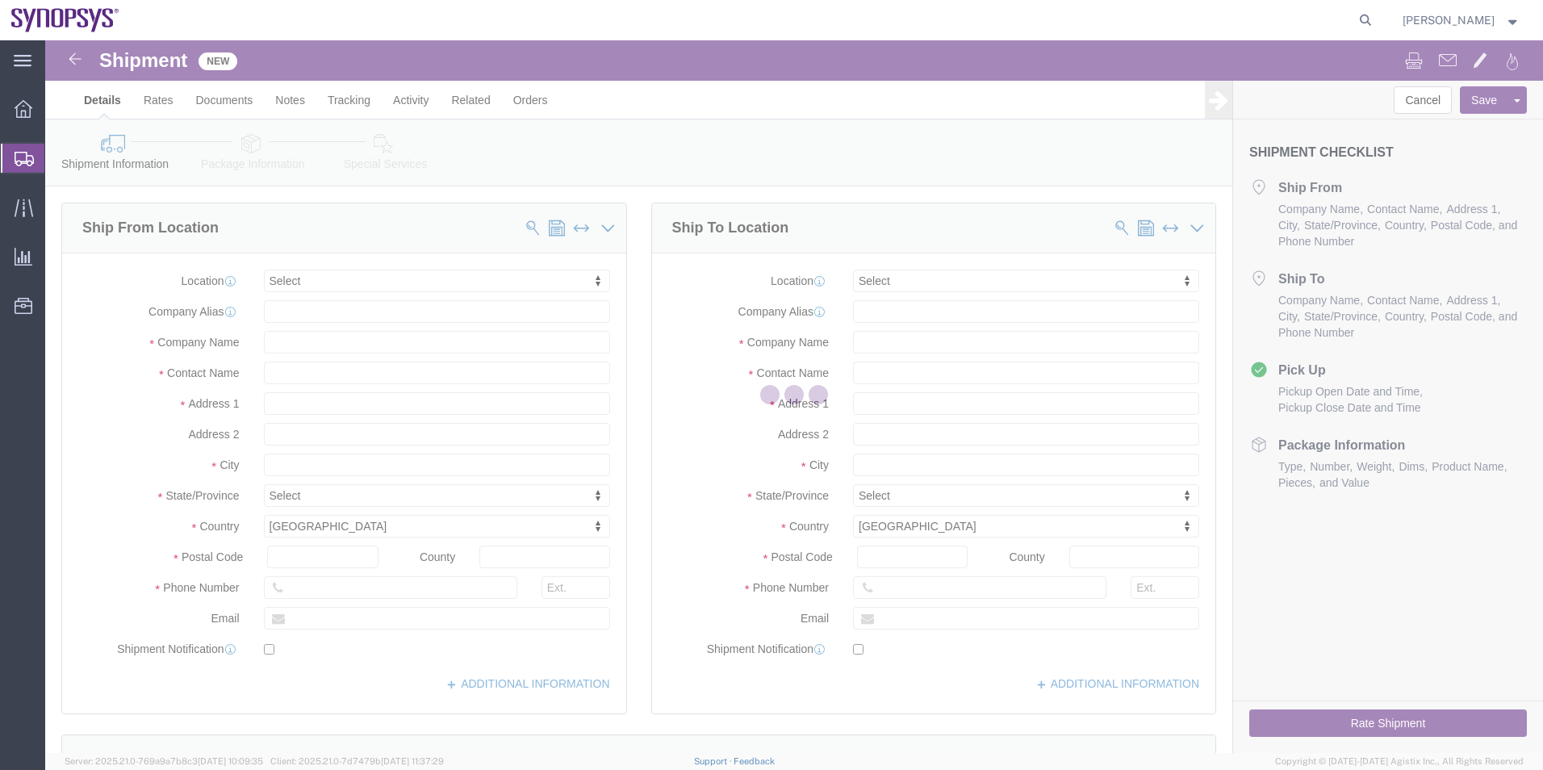
click at [941, 284] on div at bounding box center [794, 396] width 1498 height 713
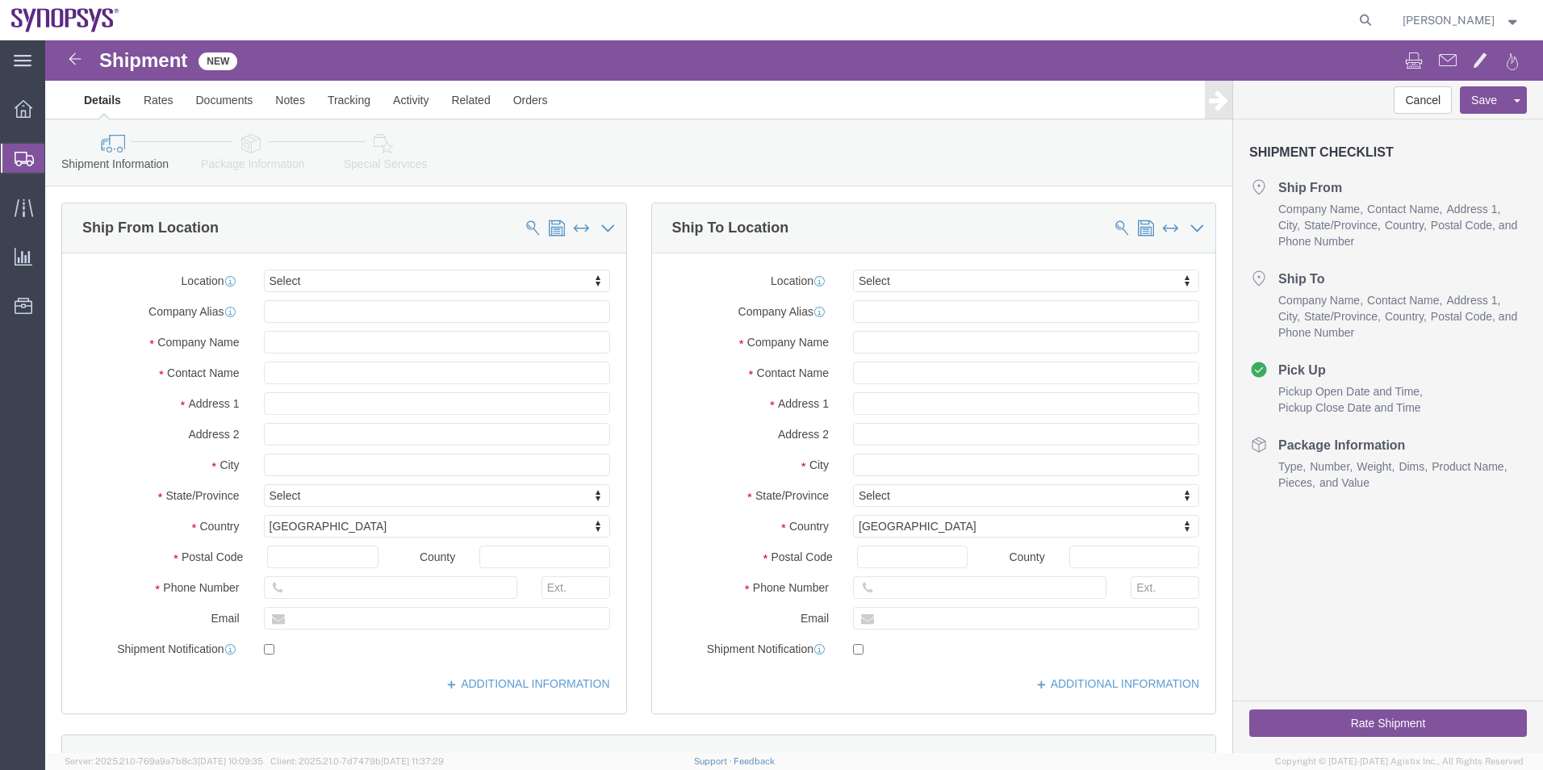
select select
type input "us8k"
select select "63198"
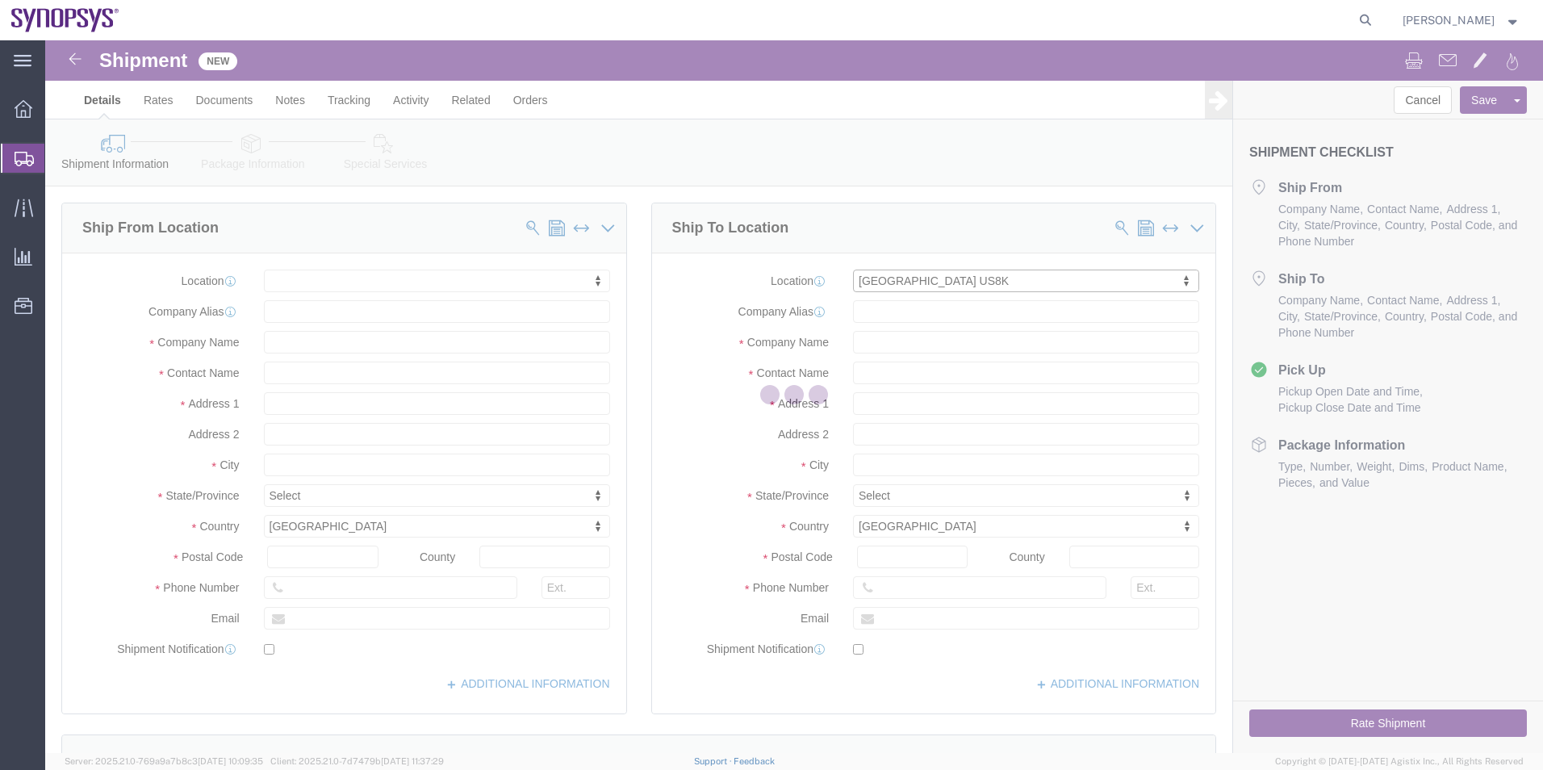
type input "[STREET_ADDRESS][PERSON_NAME]"
type input "Suite 400"
type input "91101"
type input "US8K"
type input "Synopsys Inc"
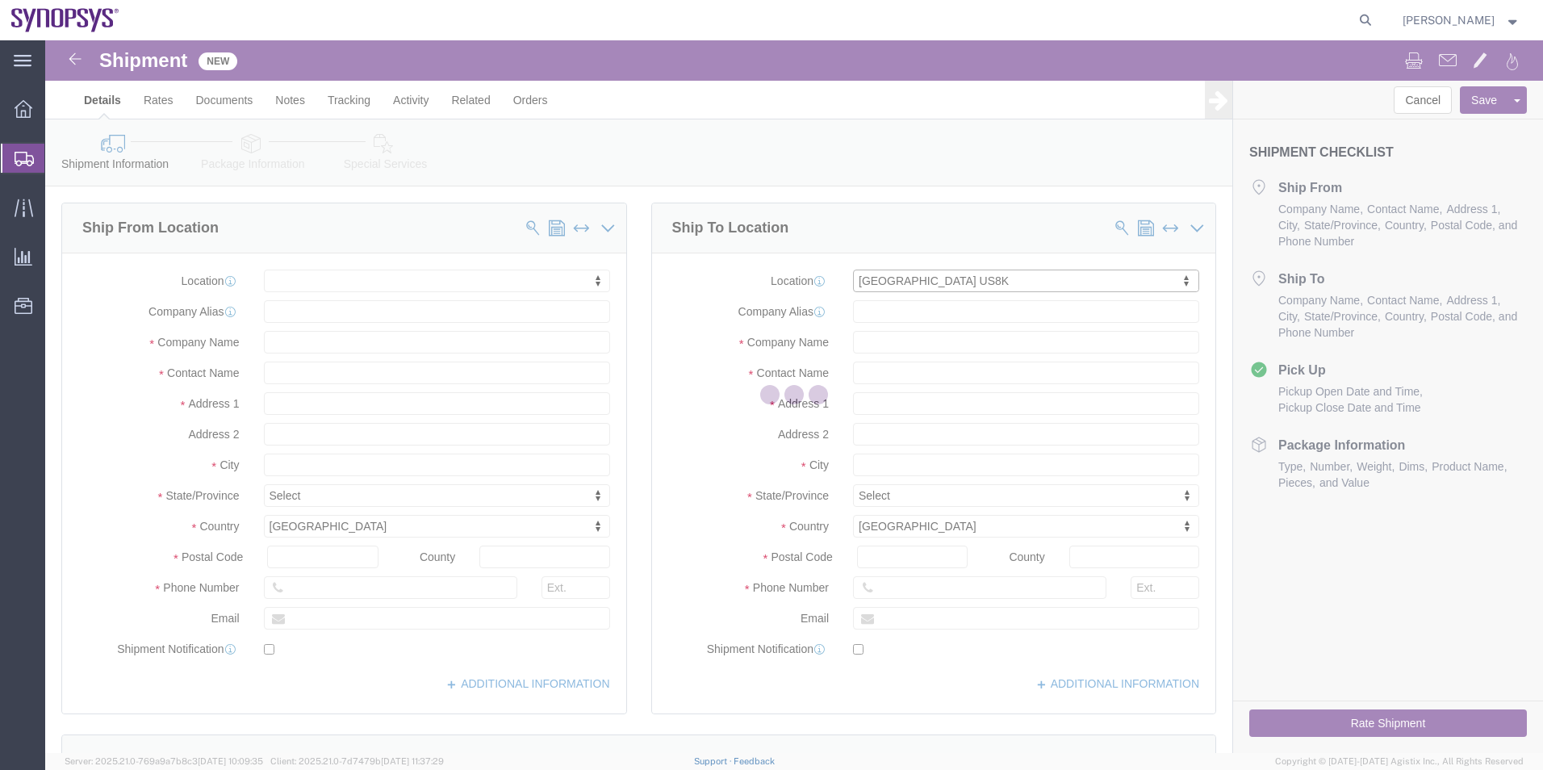
type input "[GEOGRAPHIC_DATA]"
select select "CA"
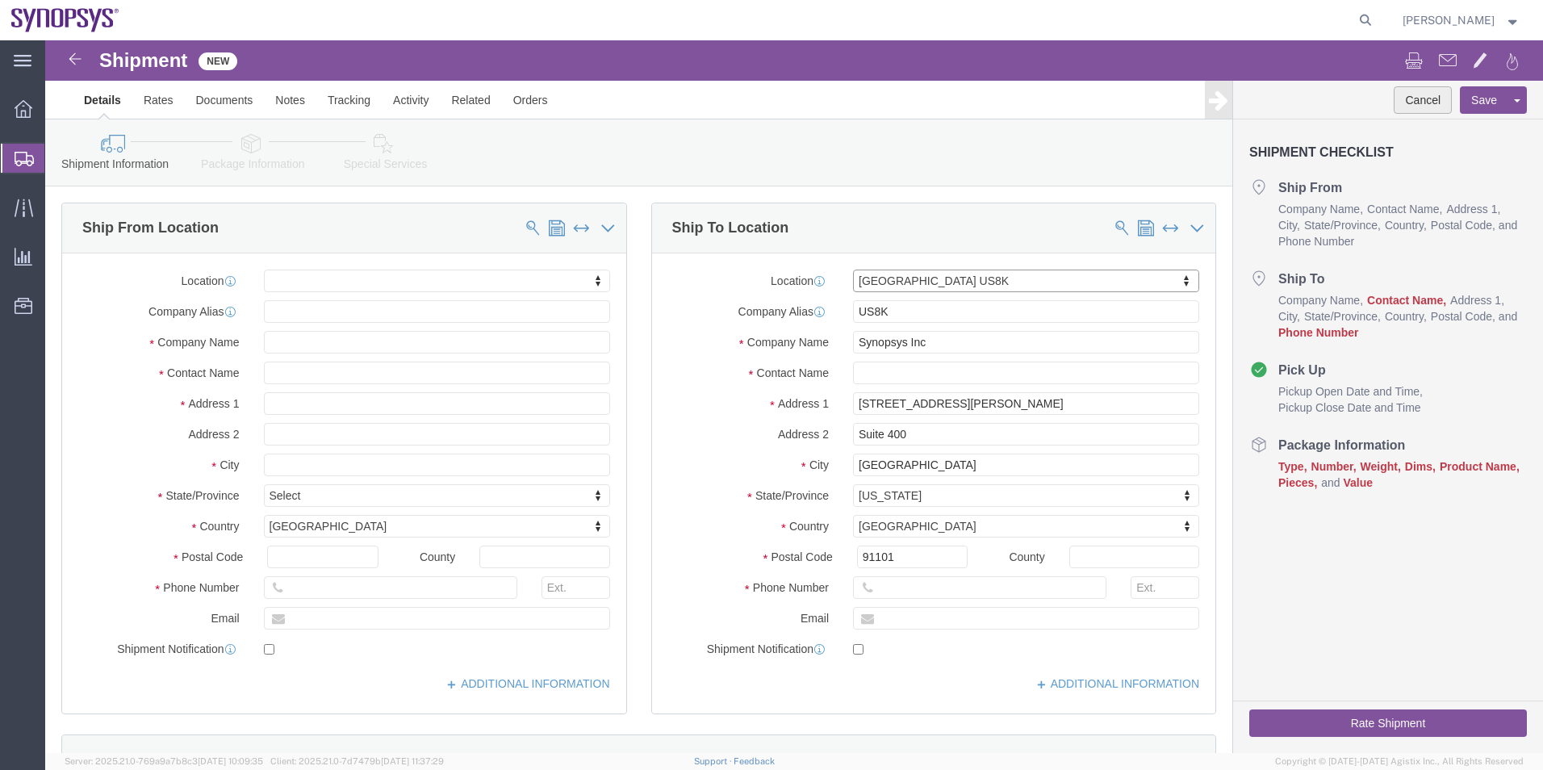
click button "Cancel"
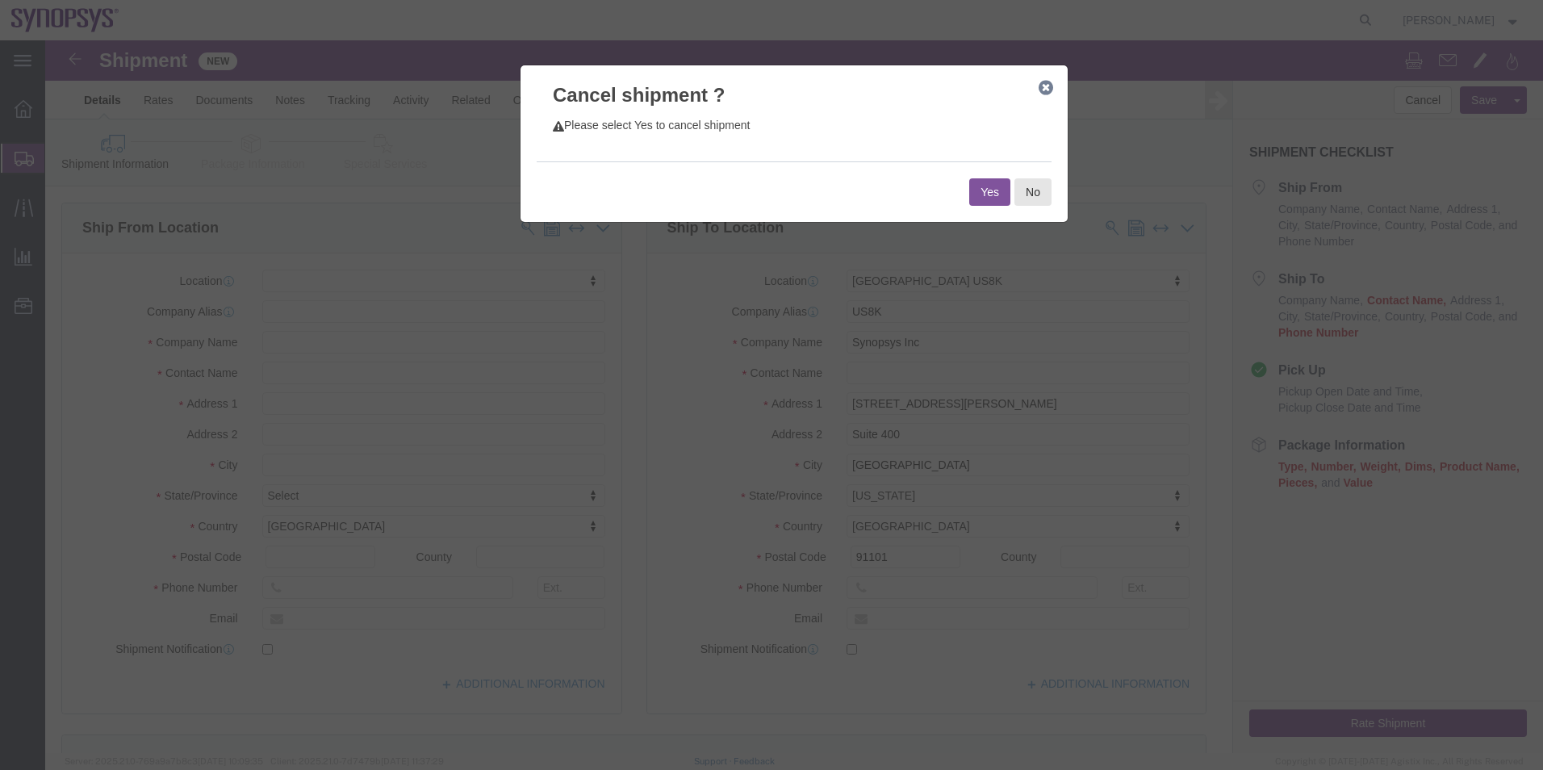
click button "Yes"
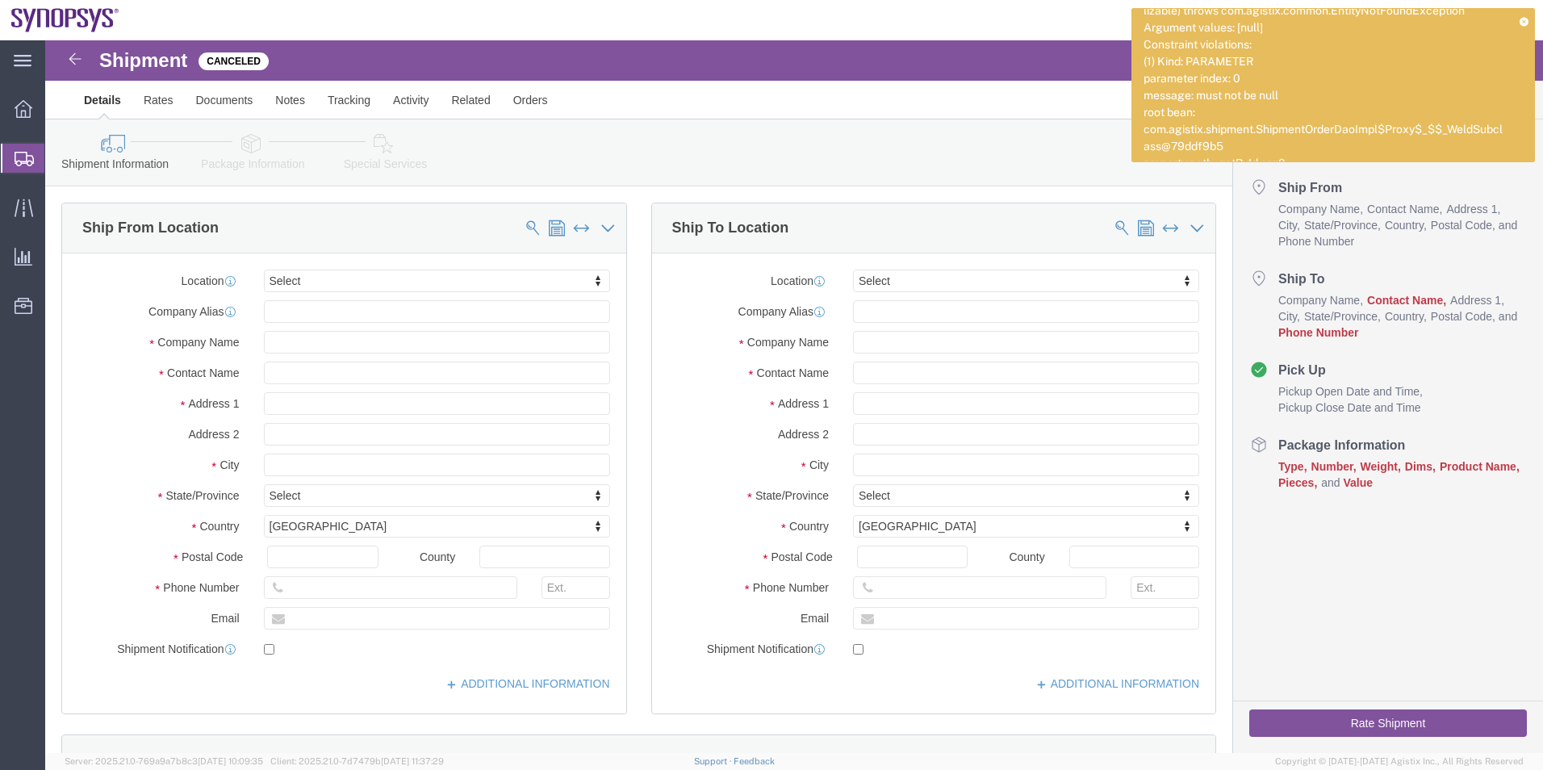
click ul "Details Rates Documents Notes Tracking Activity Related Orders"
click div "Shipment Information Package Information Special Services"
click at [1520, 20] on icon at bounding box center [1524, 21] width 9 height 9
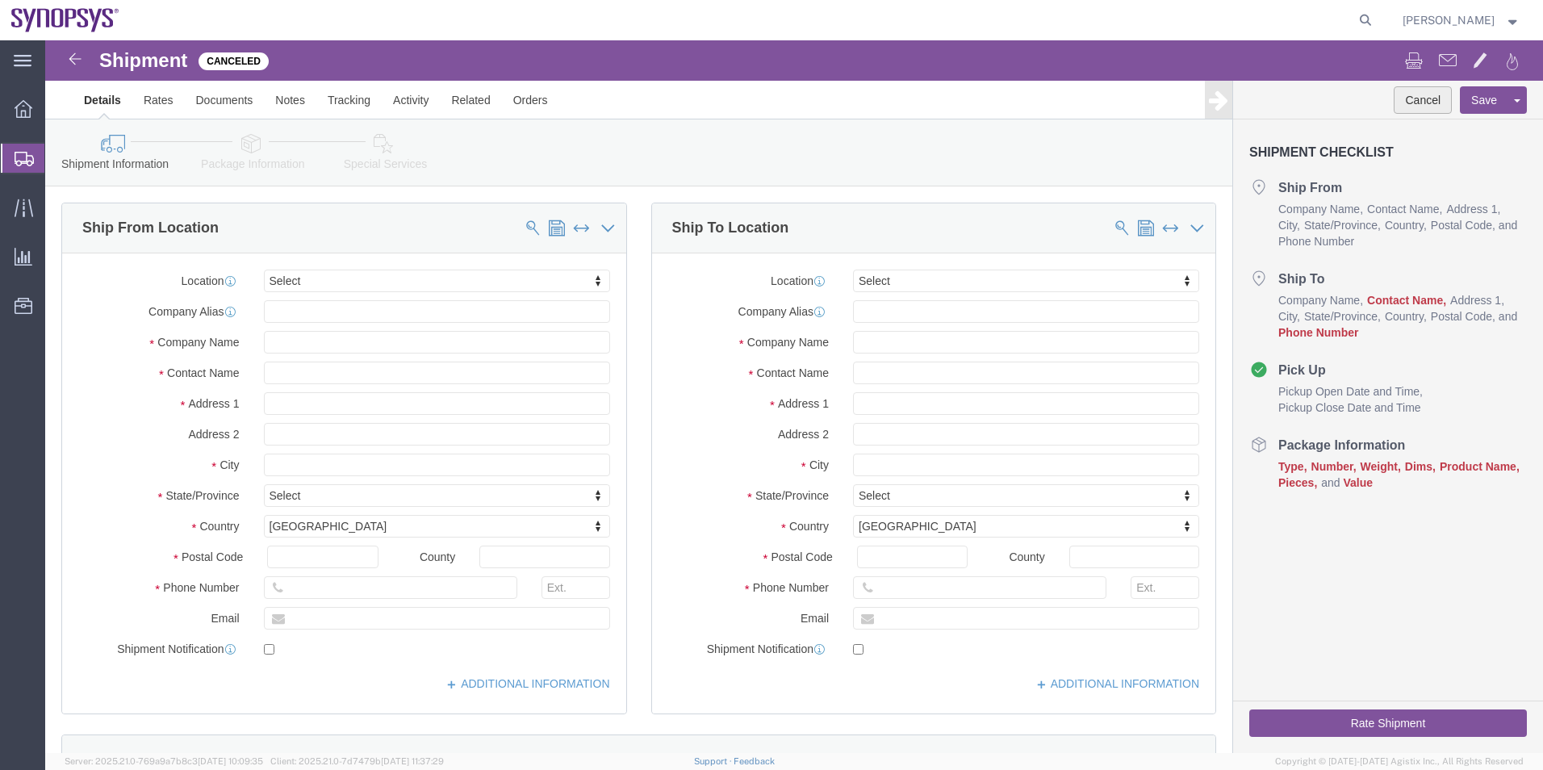
click button "Cancel"
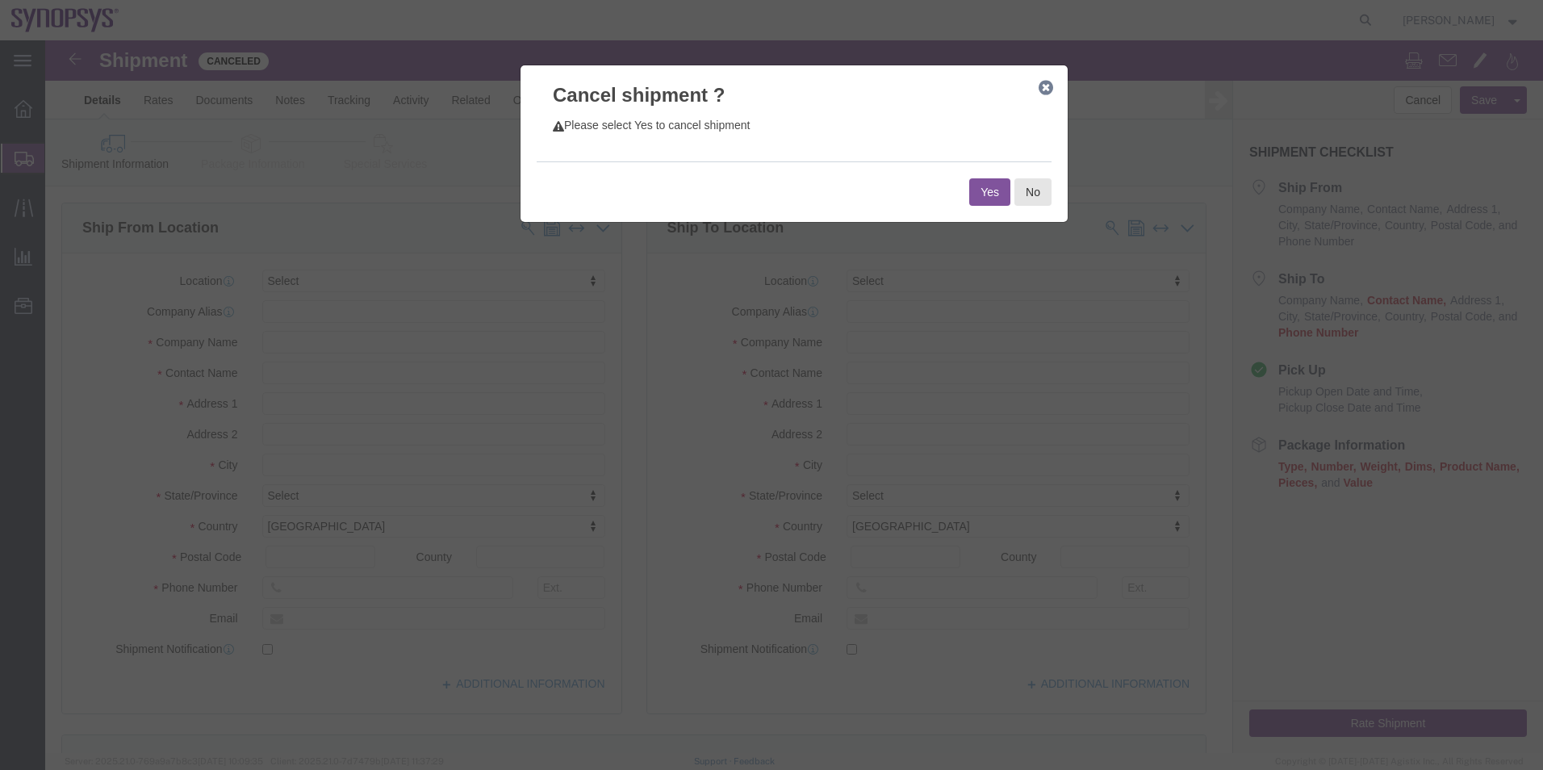
click button "Yes"
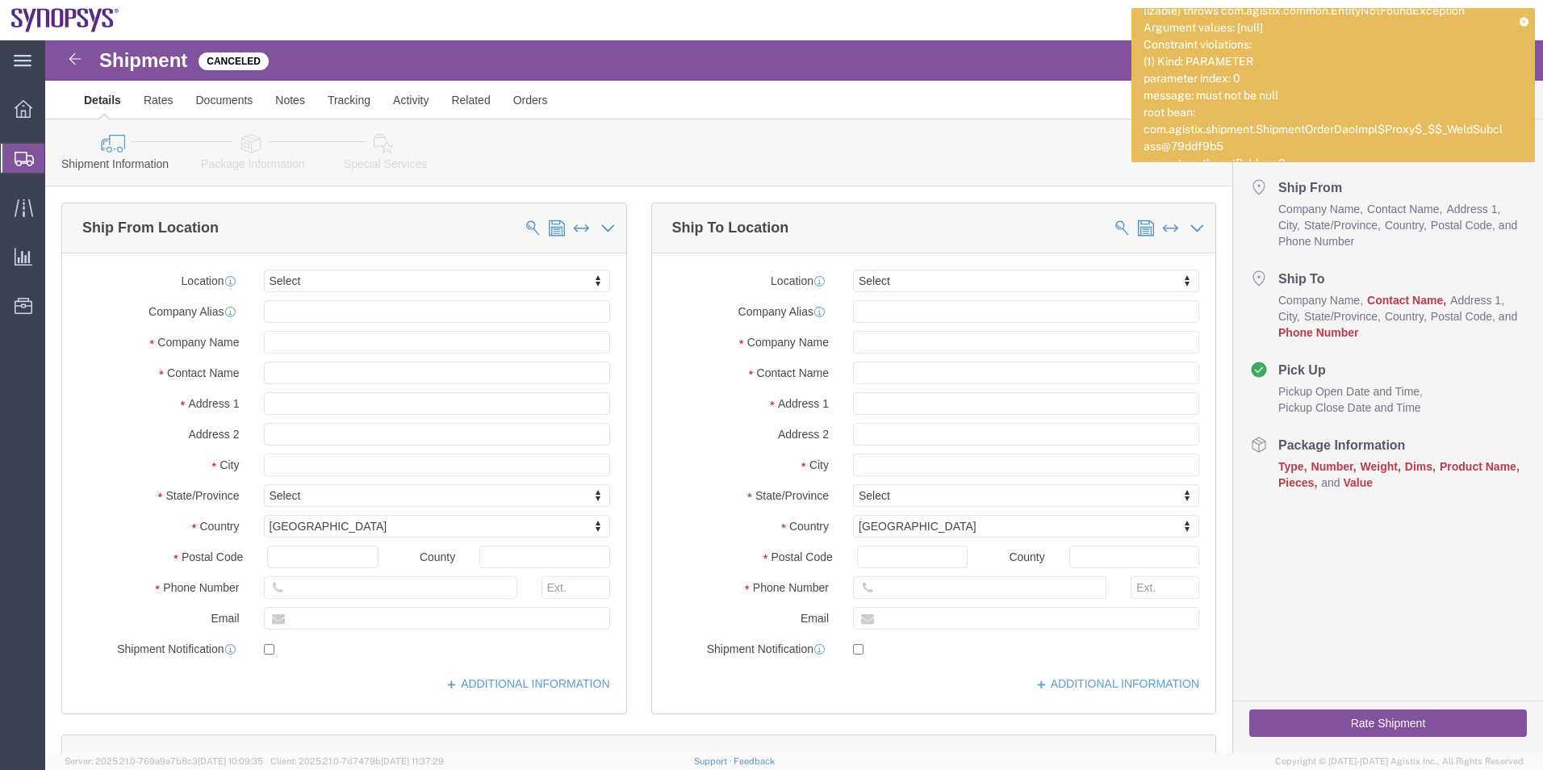
click at [1520, 23] on icon at bounding box center [1524, 21] width 9 height 9
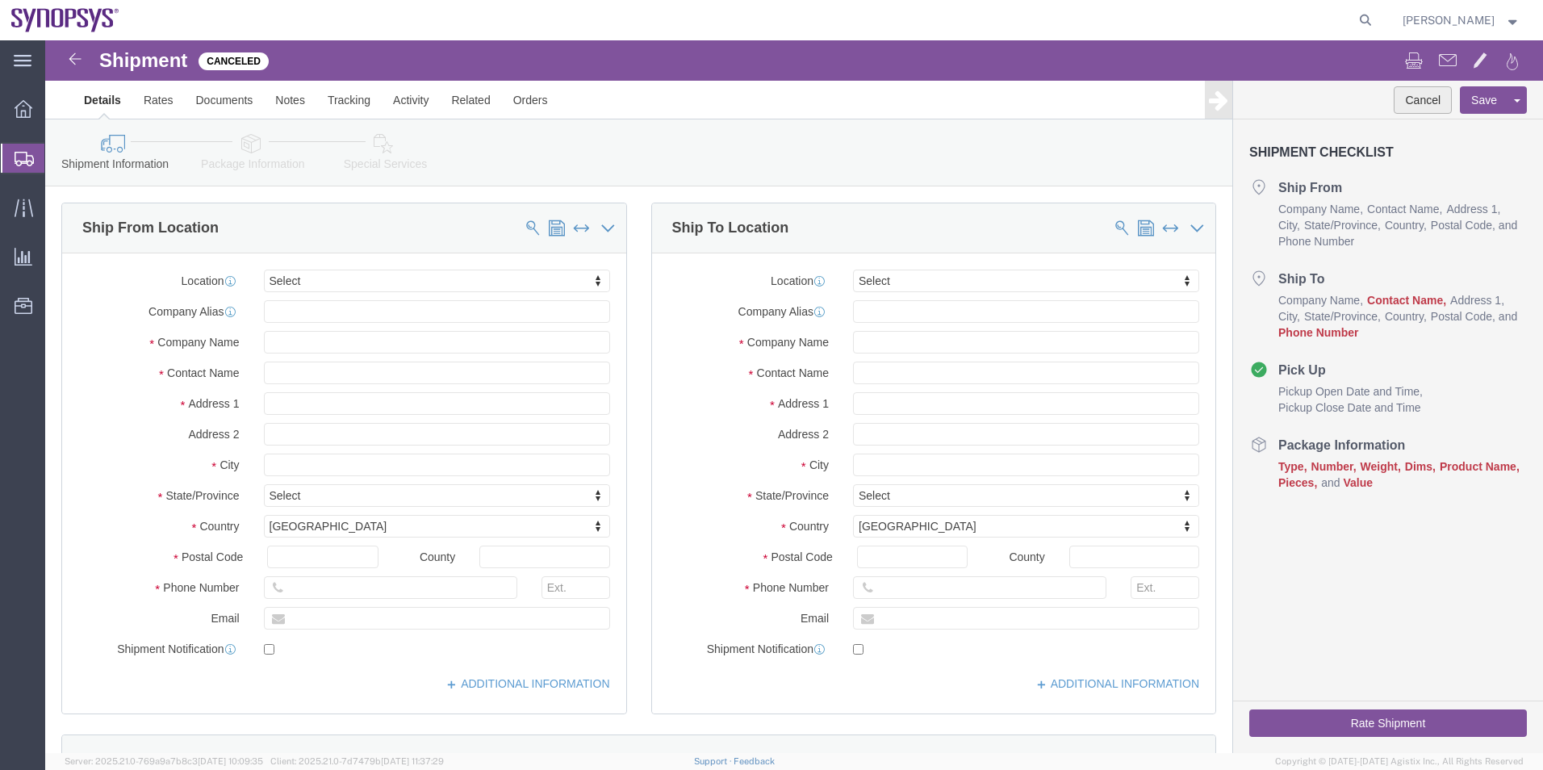
click button "Cancel"
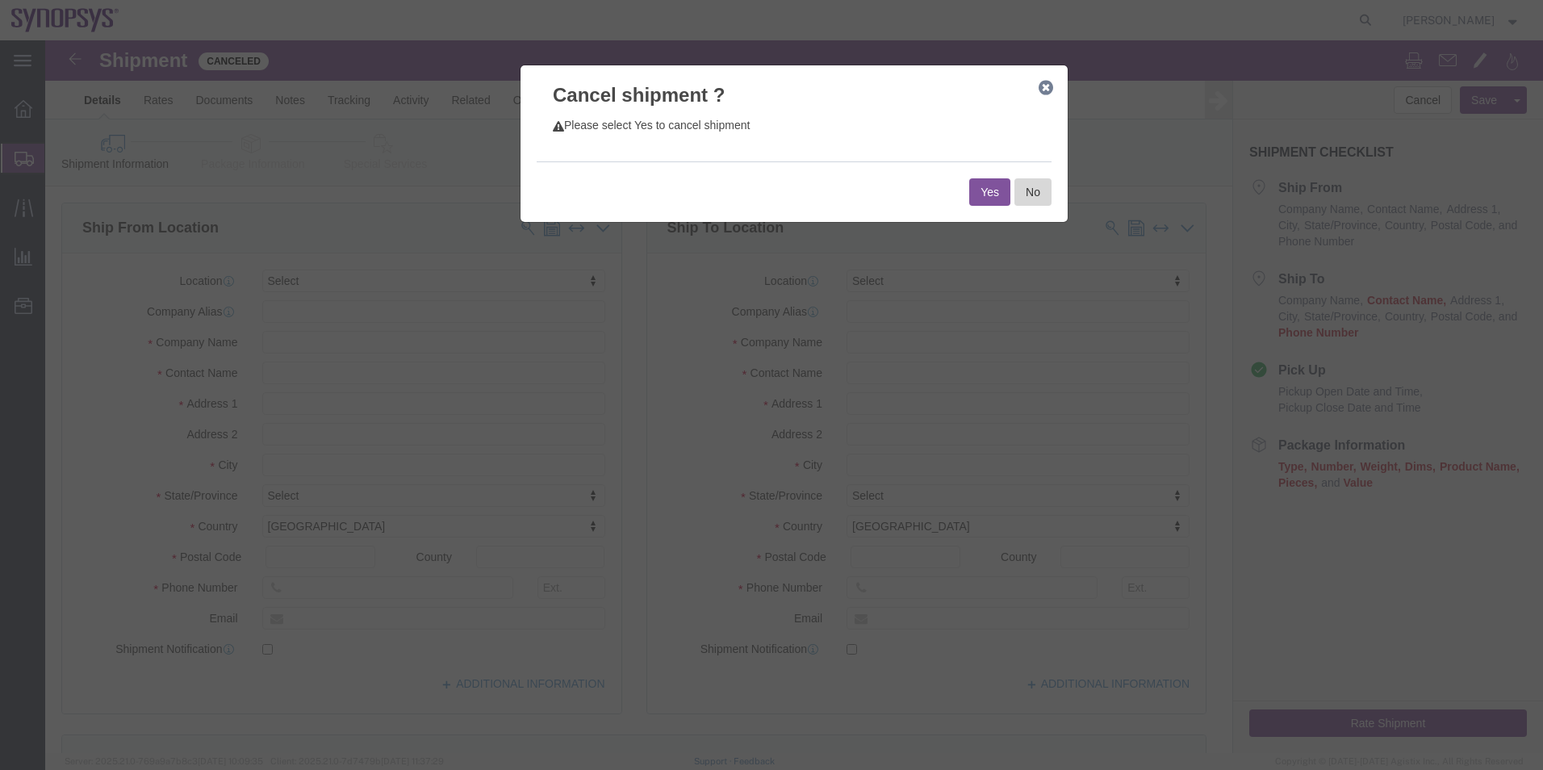
click button "No"
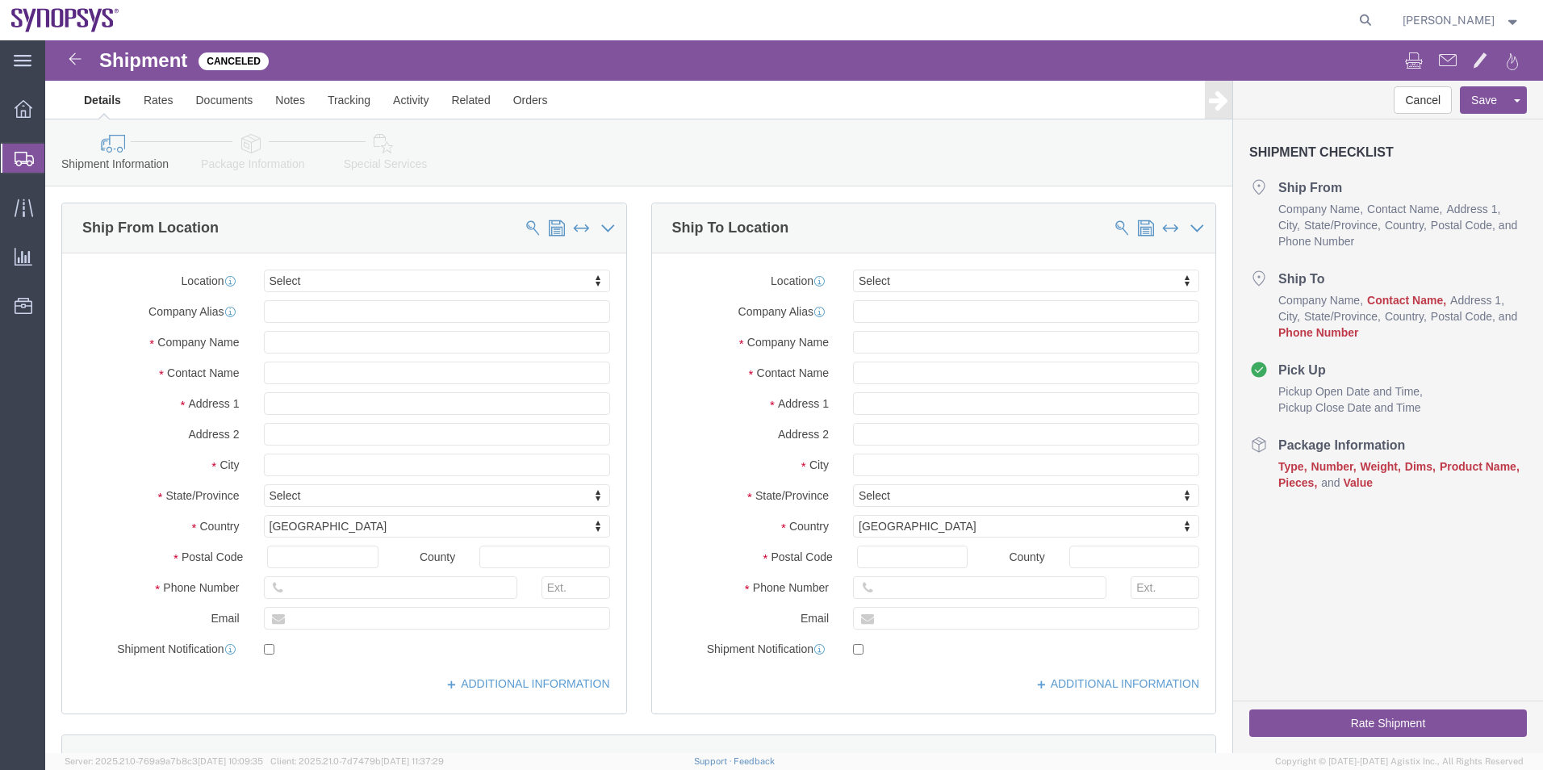
click at [0, 0] on span "Shipment Manager" at bounding box center [0, 0] width 0 height 0
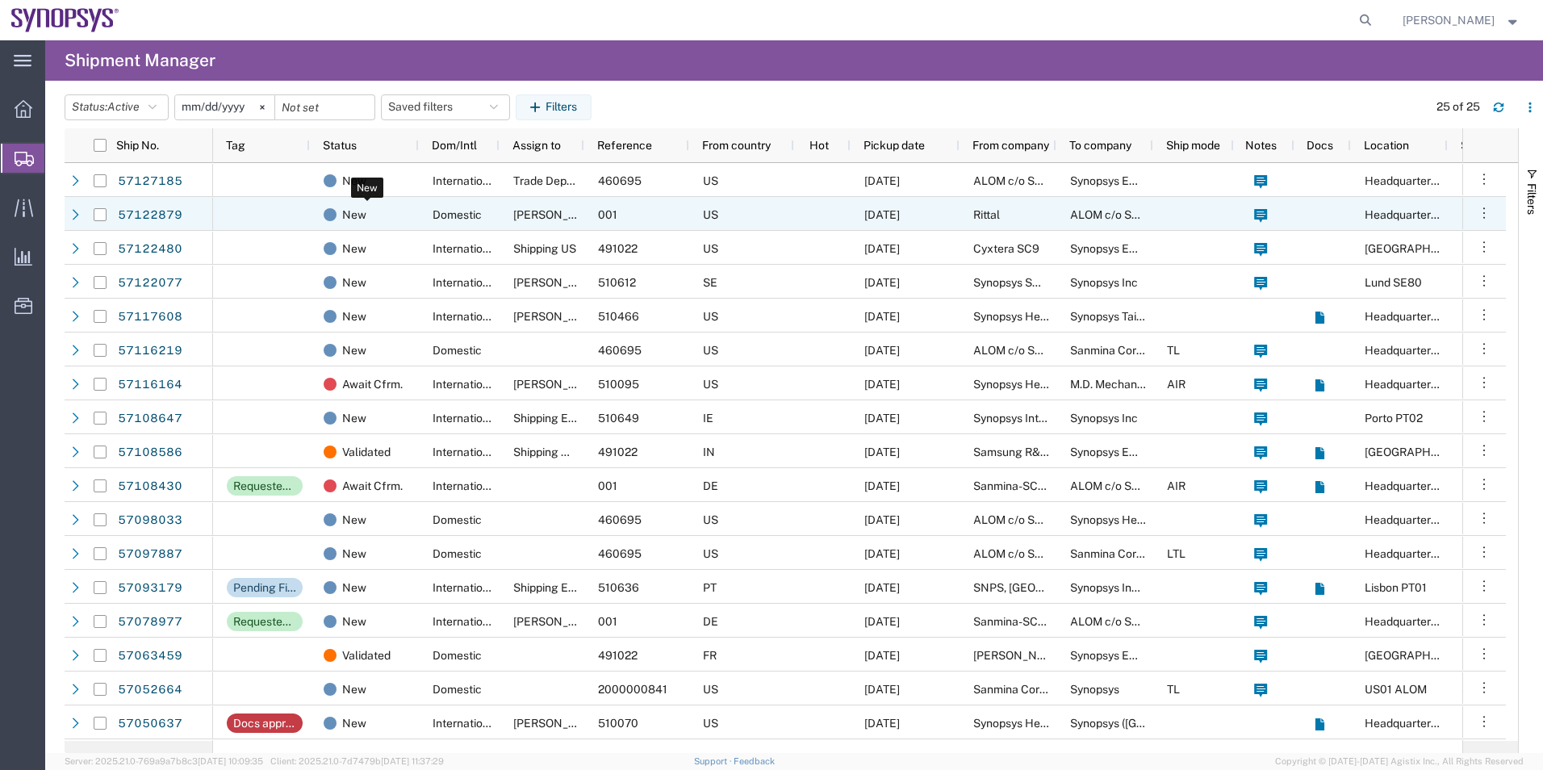
click at [366, 182] on div "New" at bounding box center [368, 181] width 88 height 34
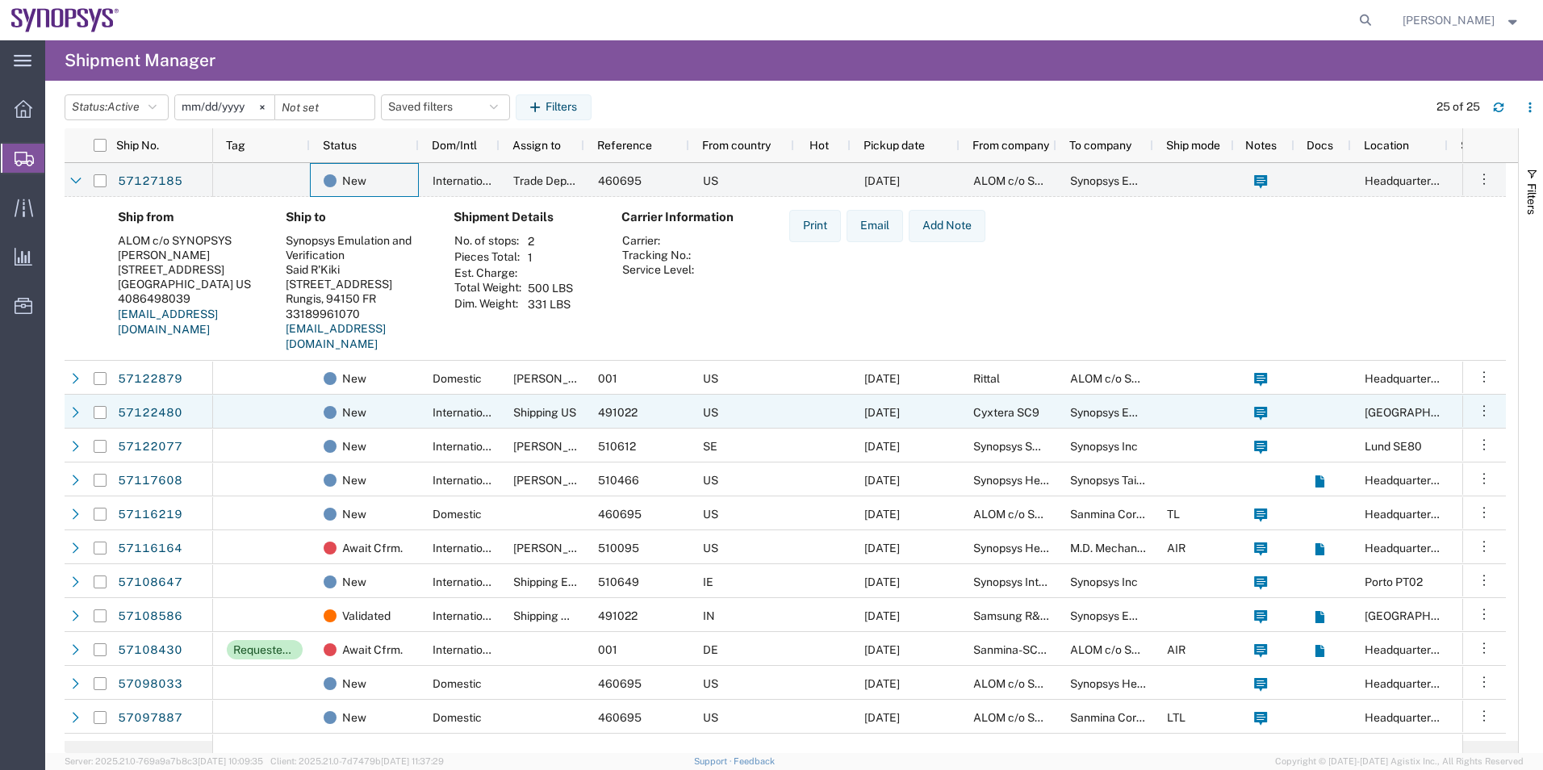
click at [426, 400] on div "International" at bounding box center [459, 412] width 81 height 34
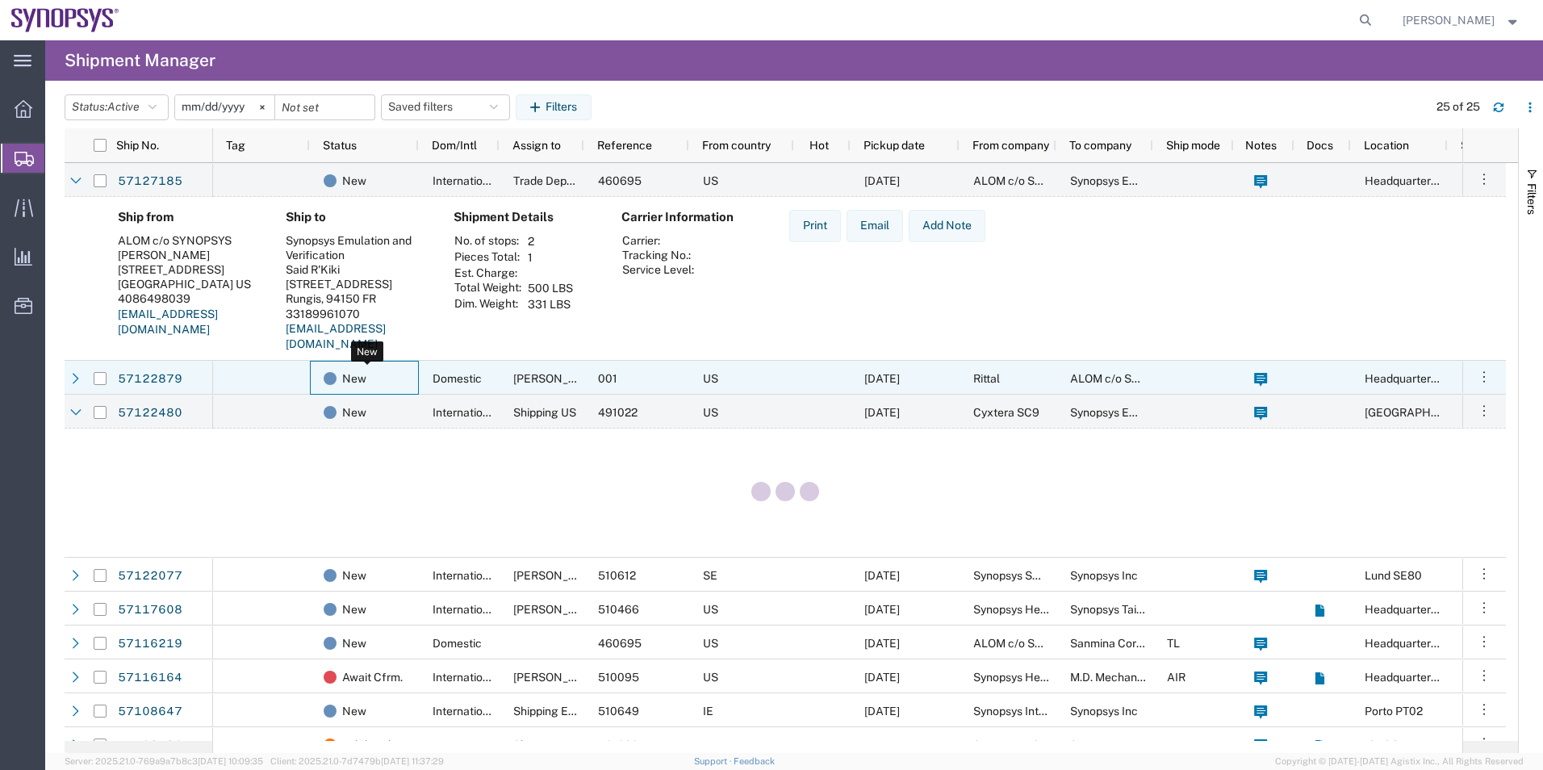
click at [404, 377] on div "New" at bounding box center [368, 379] width 88 height 34
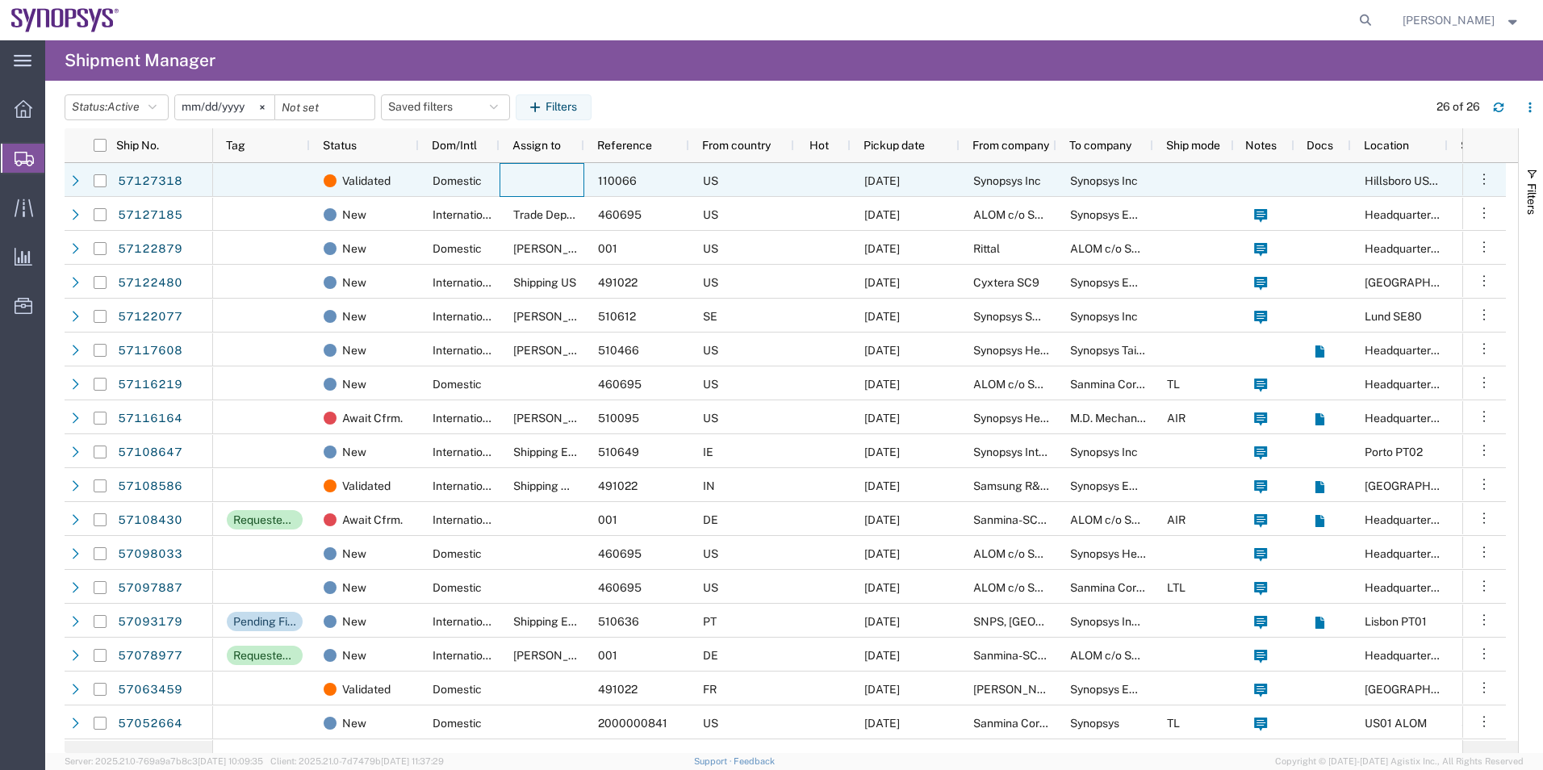
click at [550, 175] on div at bounding box center [542, 180] width 85 height 34
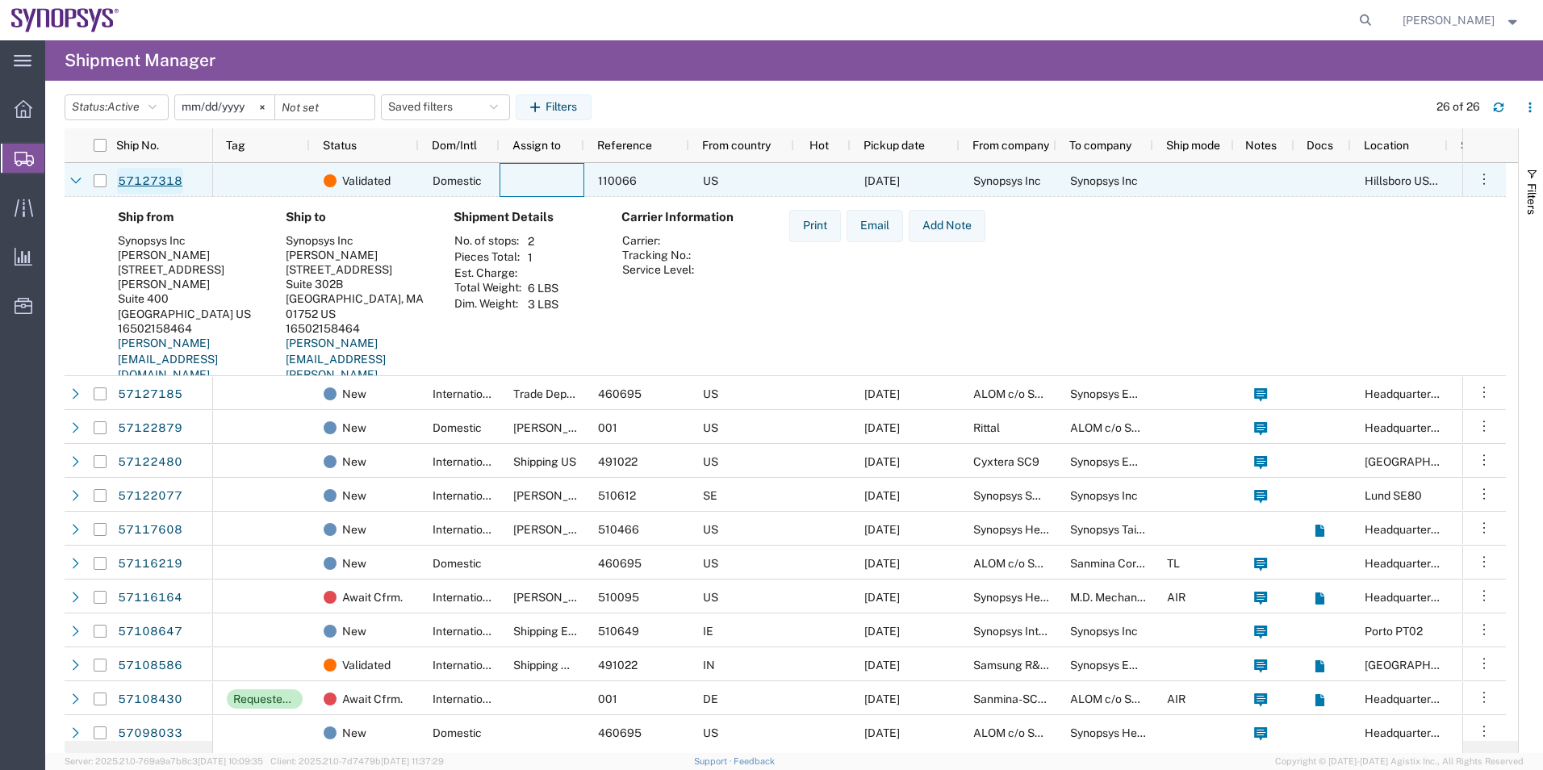
click at [149, 179] on link "57127318" at bounding box center [150, 181] width 66 height 26
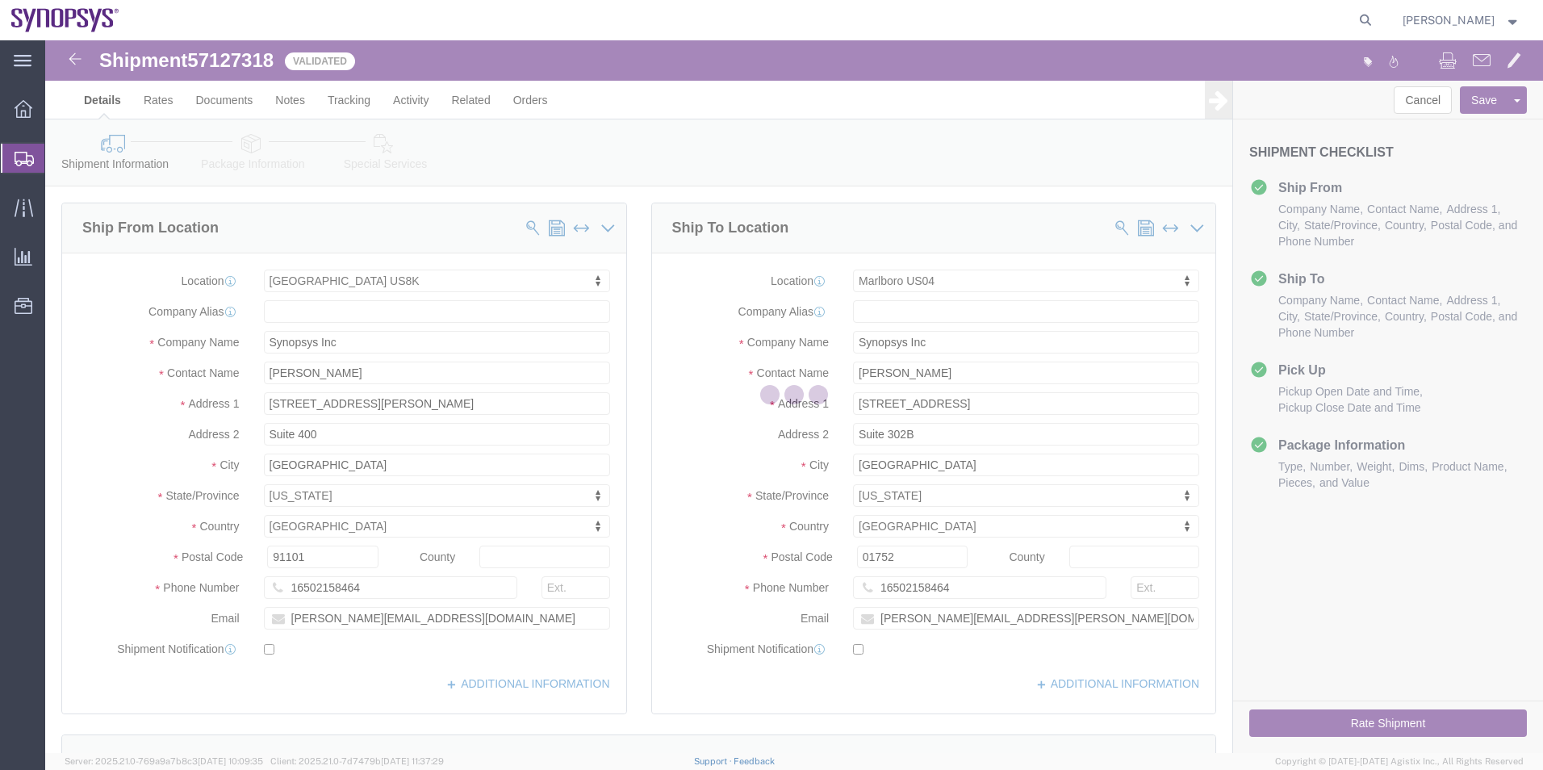
select select "63198"
select select "63193"
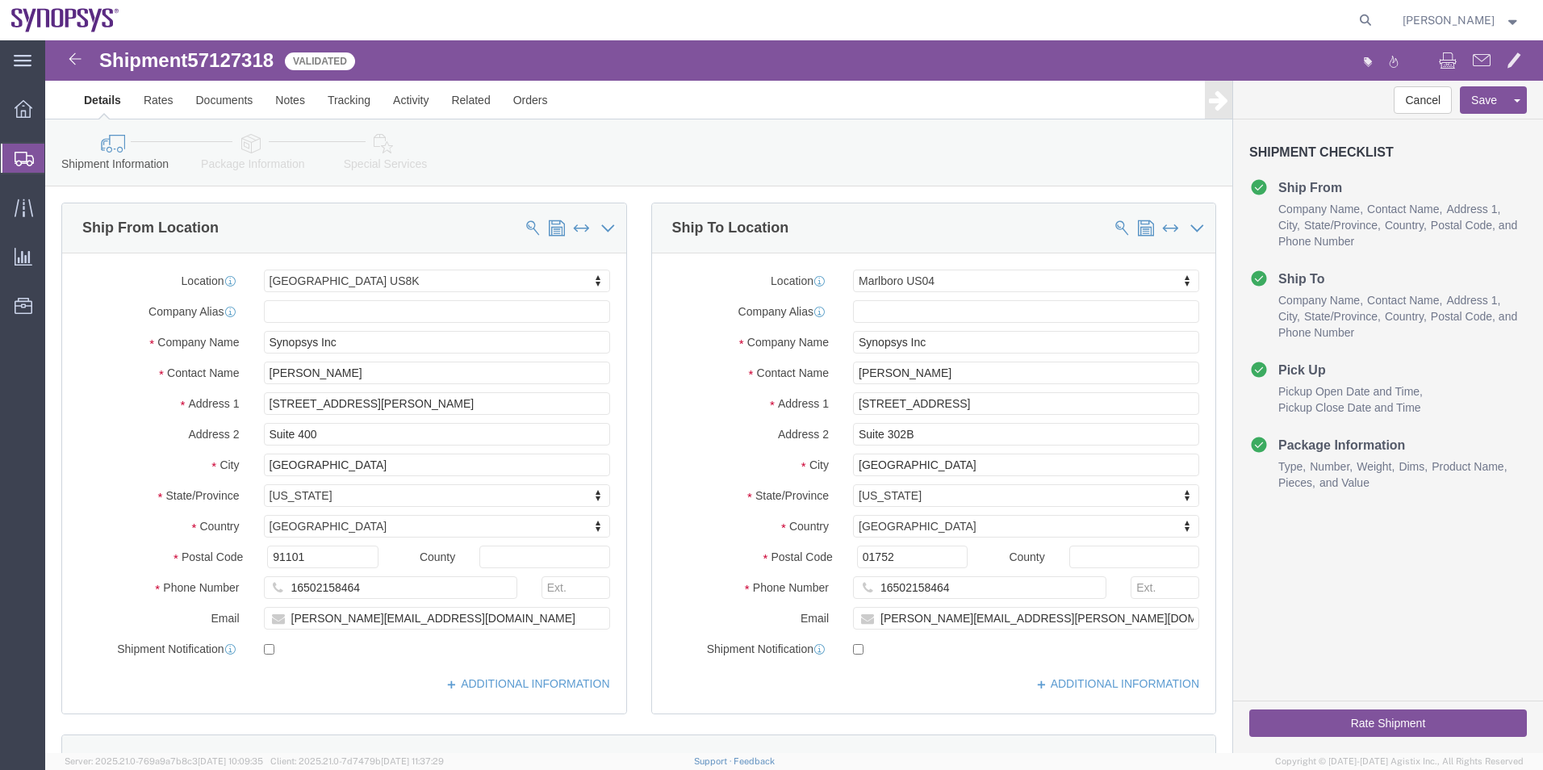
click icon
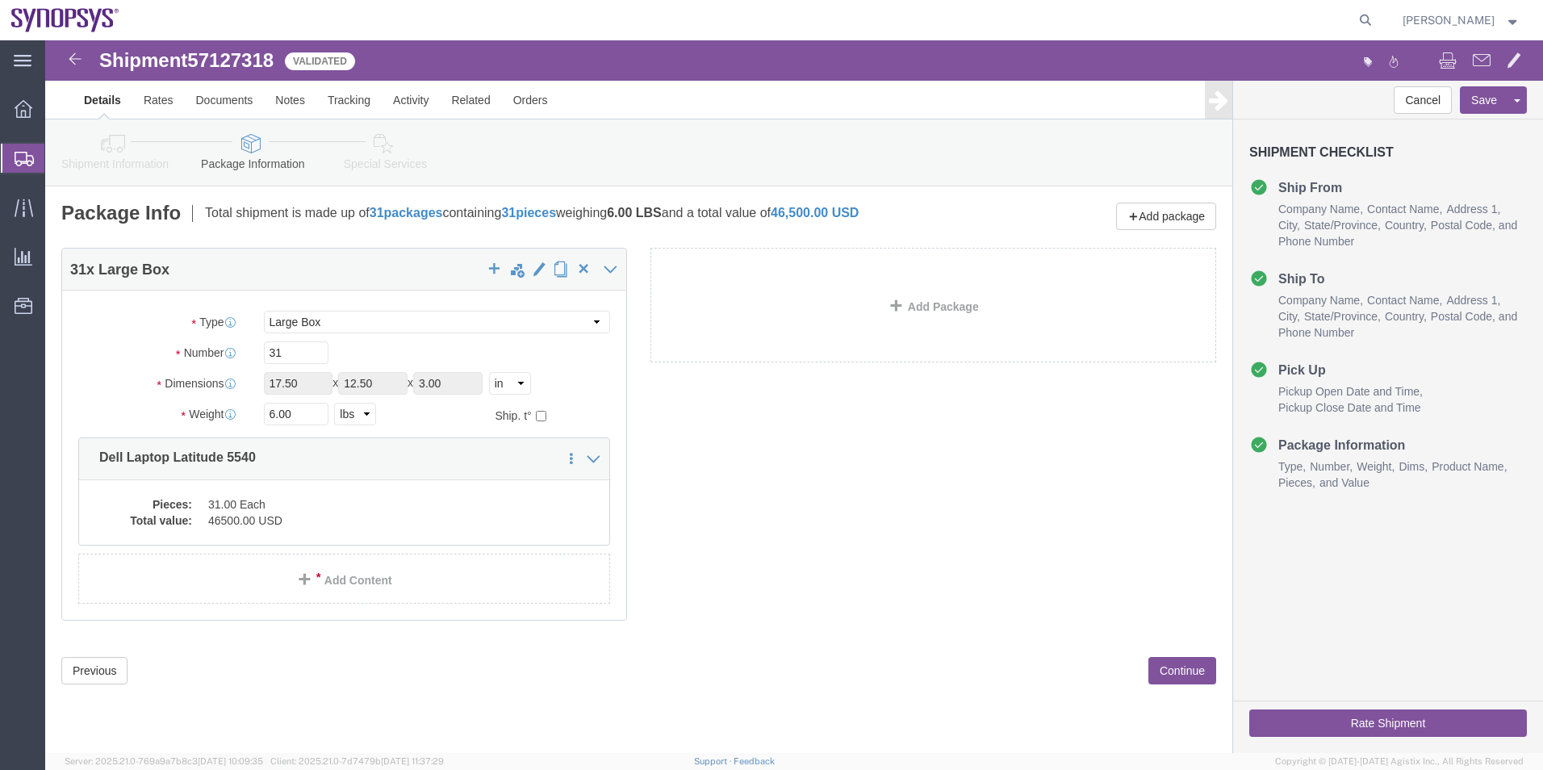
click link "Special Services"
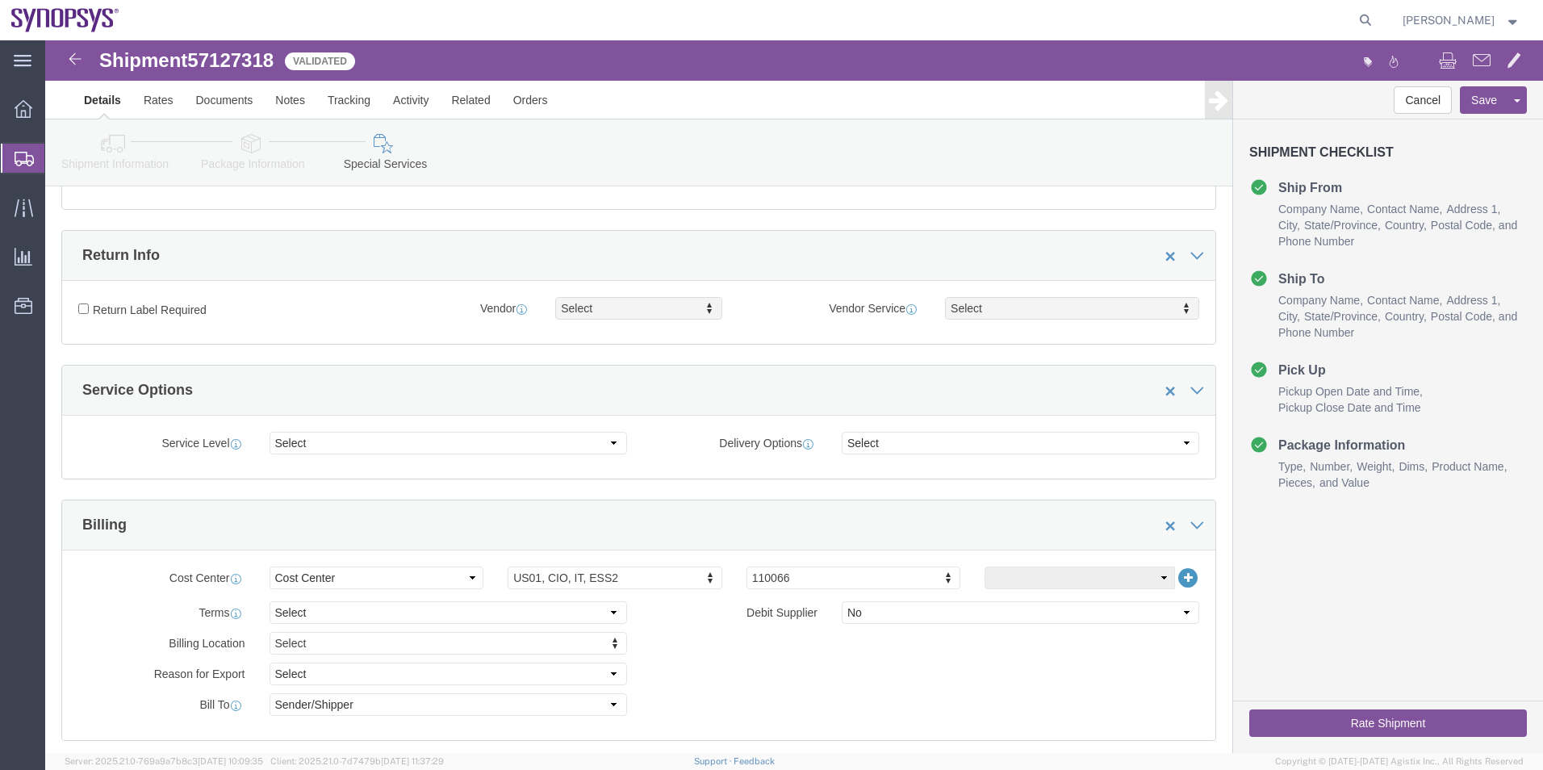
scroll to position [888, 0]
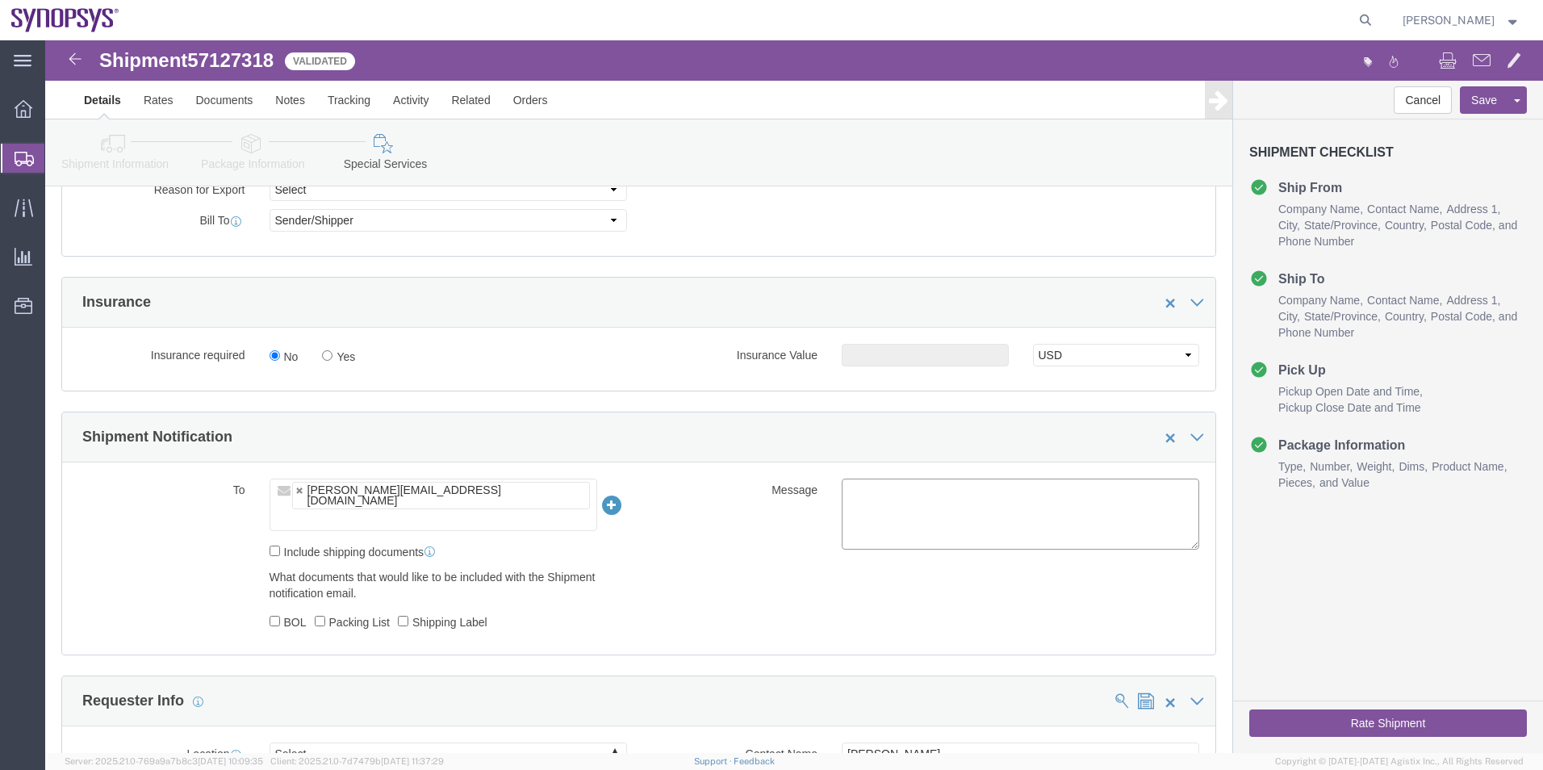
click textarea
type textarea "Pleases"
click span "57127318"
copy span "57127318"
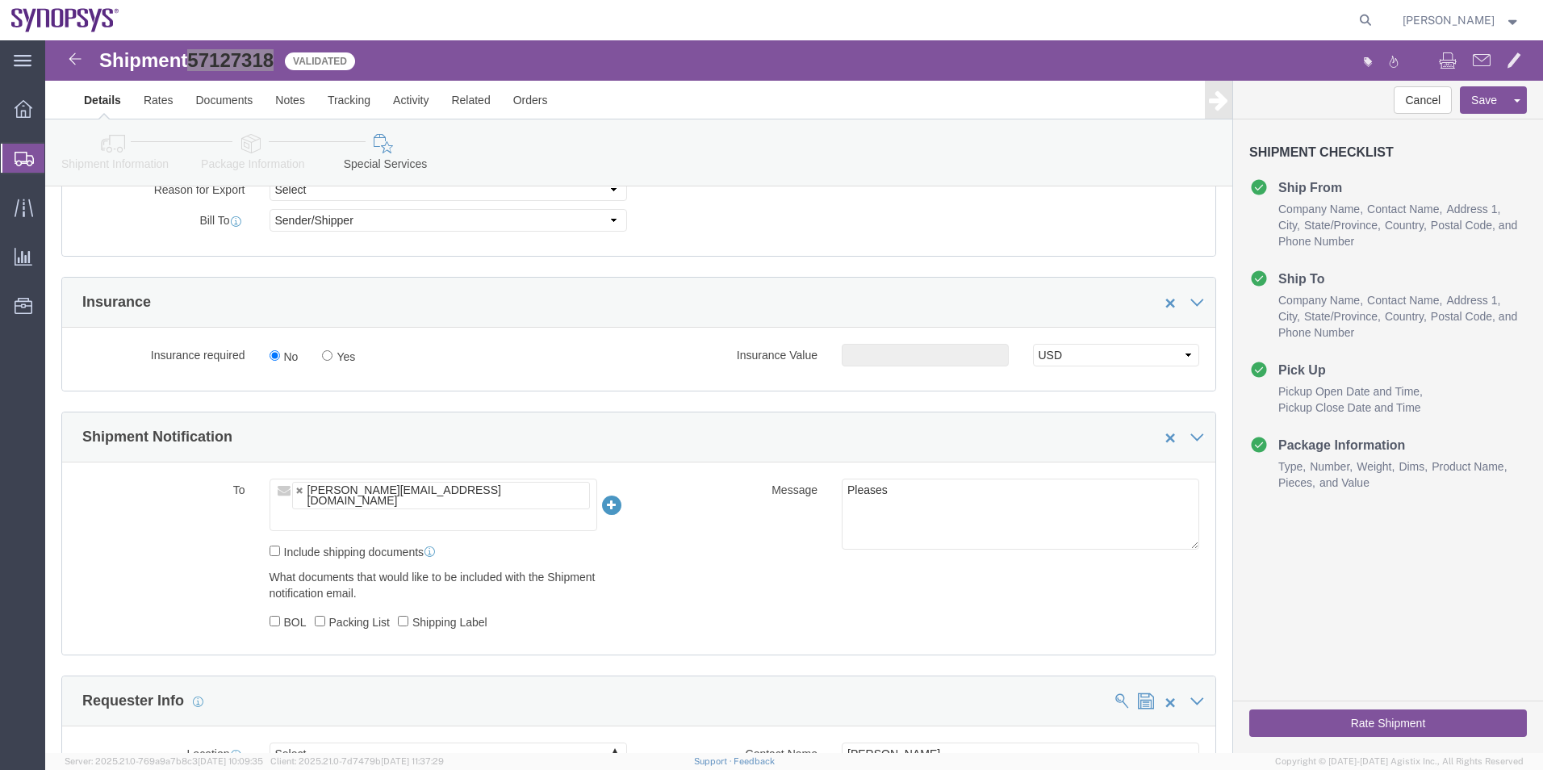
click at [0, 0] on span "Shipment Manager" at bounding box center [0, 0] width 0 height 0
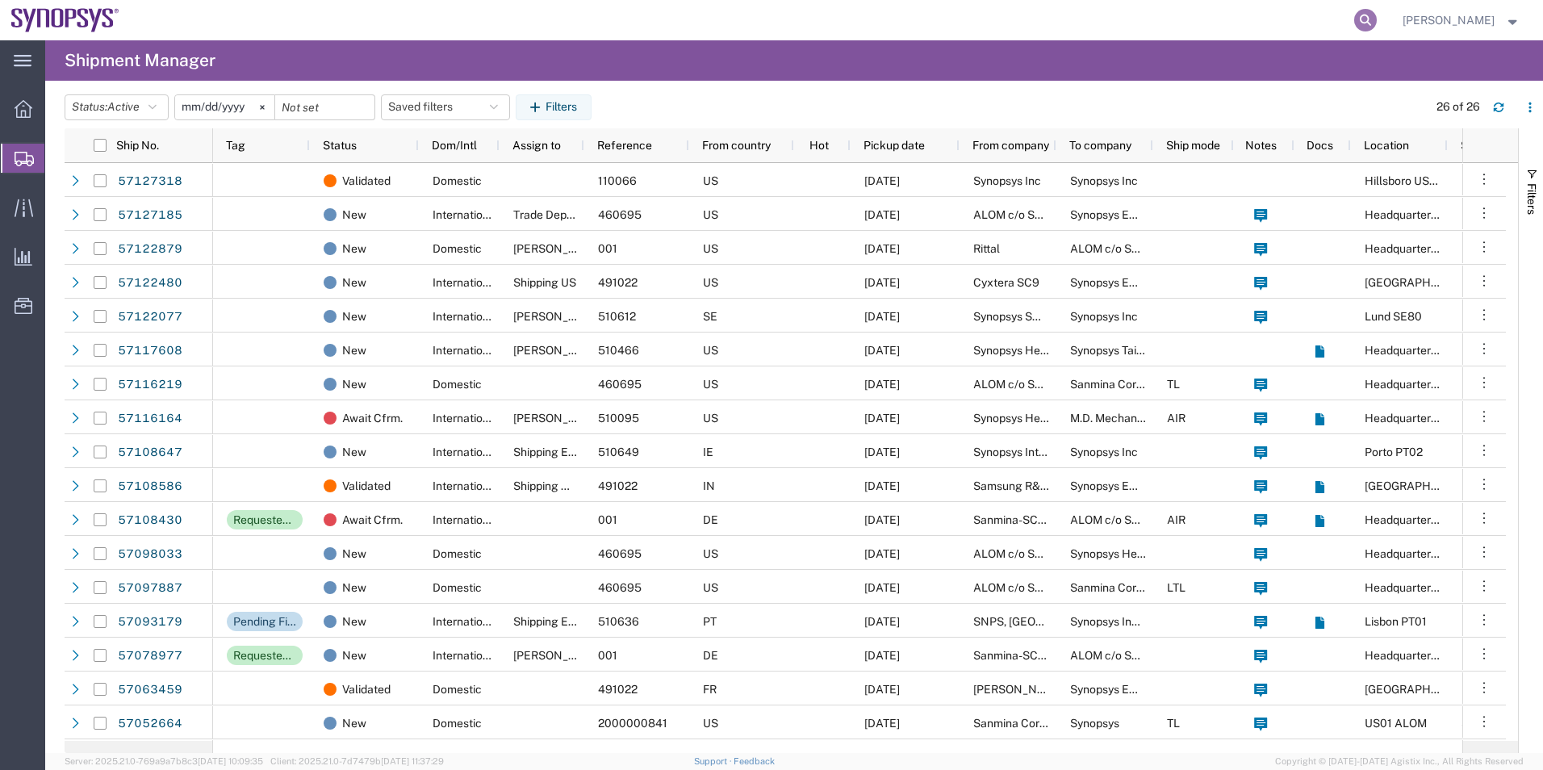
click at [1369, 14] on icon at bounding box center [1365, 20] width 23 height 23
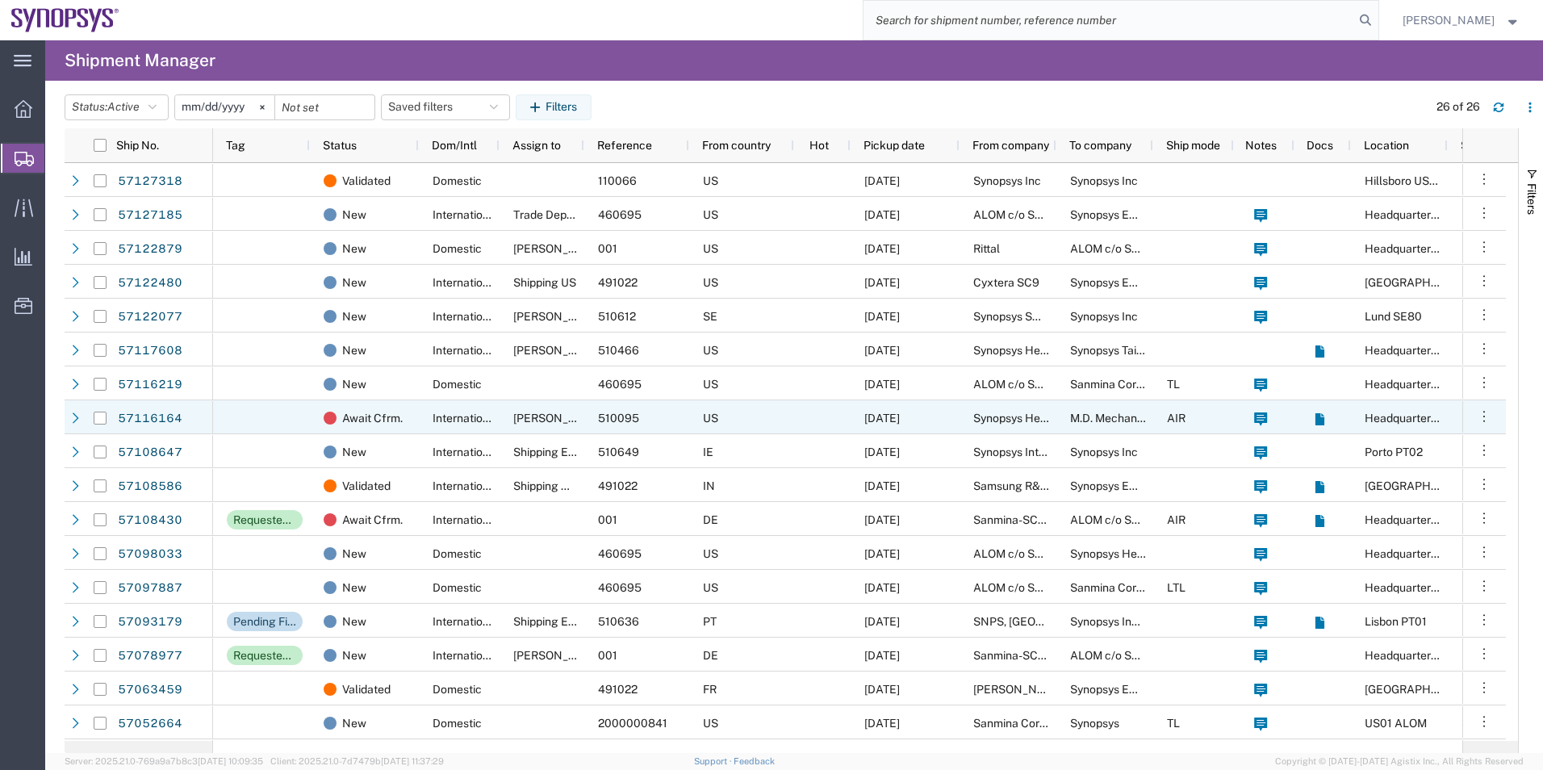
paste input "57127318"
type input "57127318"
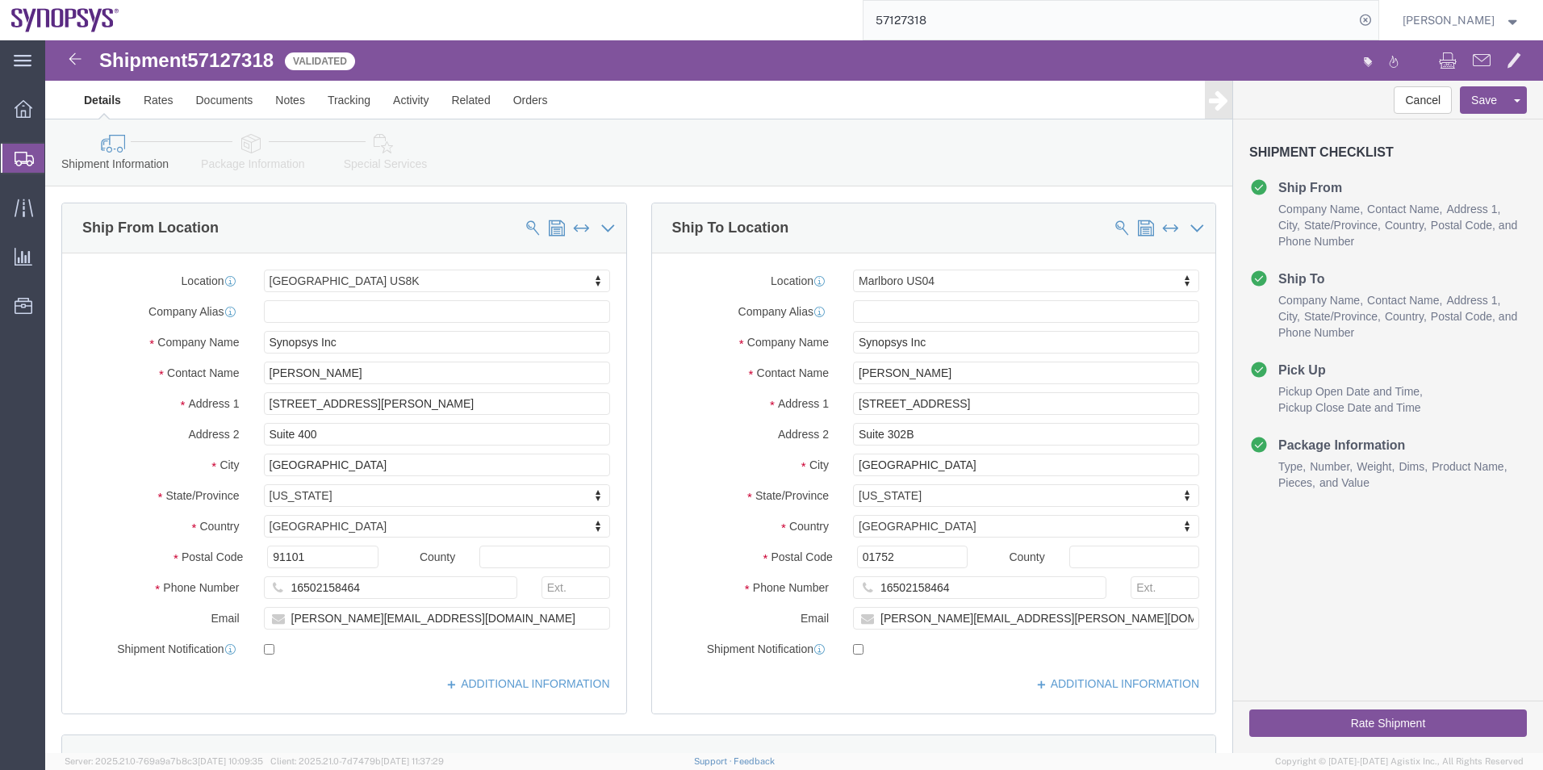
select select "63198"
select select "63193"
click at [1374, 19] on icon at bounding box center [1365, 20] width 23 height 23
click at [1348, 22] on agx-global-search at bounding box center [1121, 20] width 516 height 40
click at [1373, 20] on icon at bounding box center [1365, 20] width 23 height 23
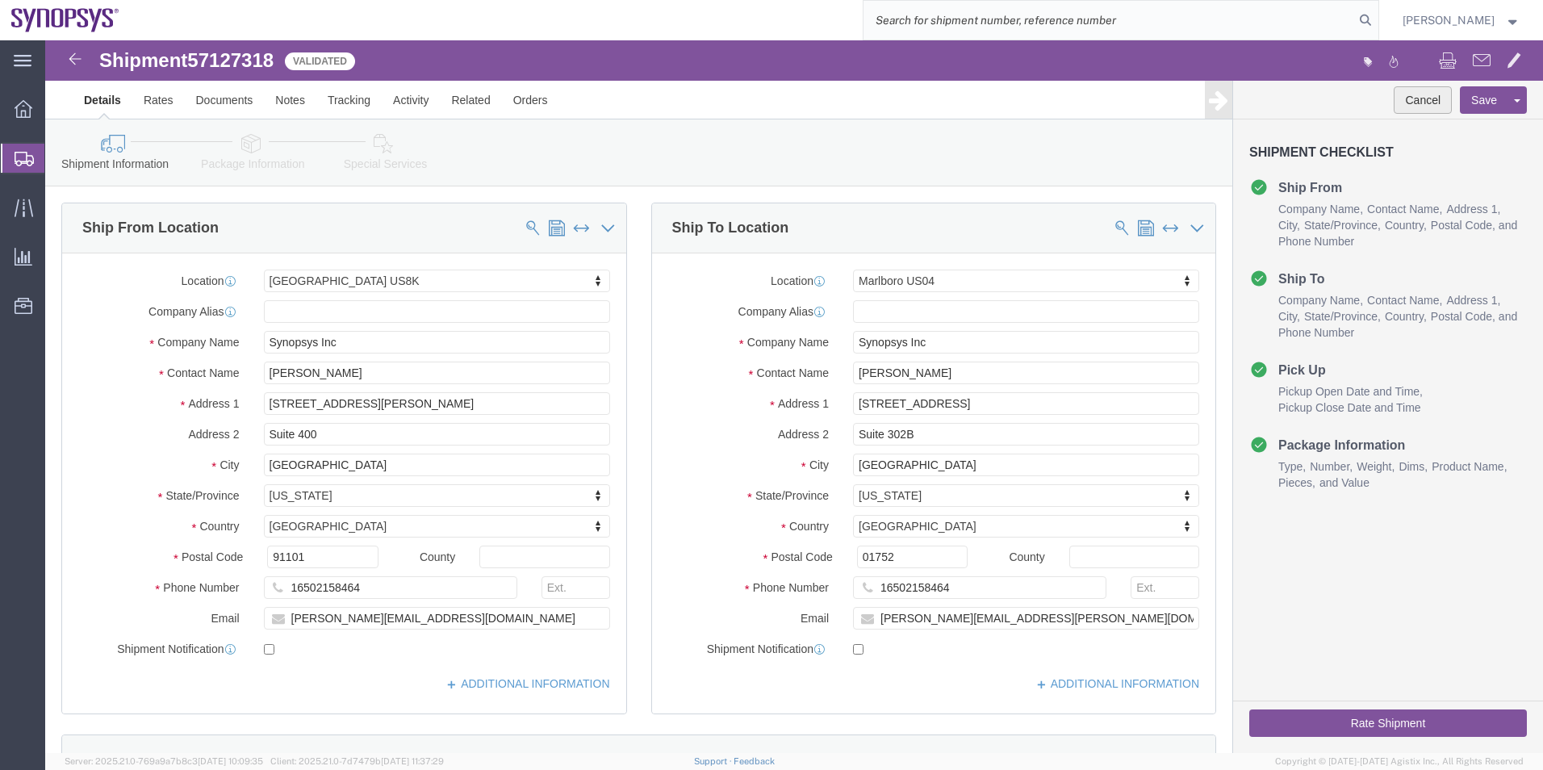
click button "Cancel"
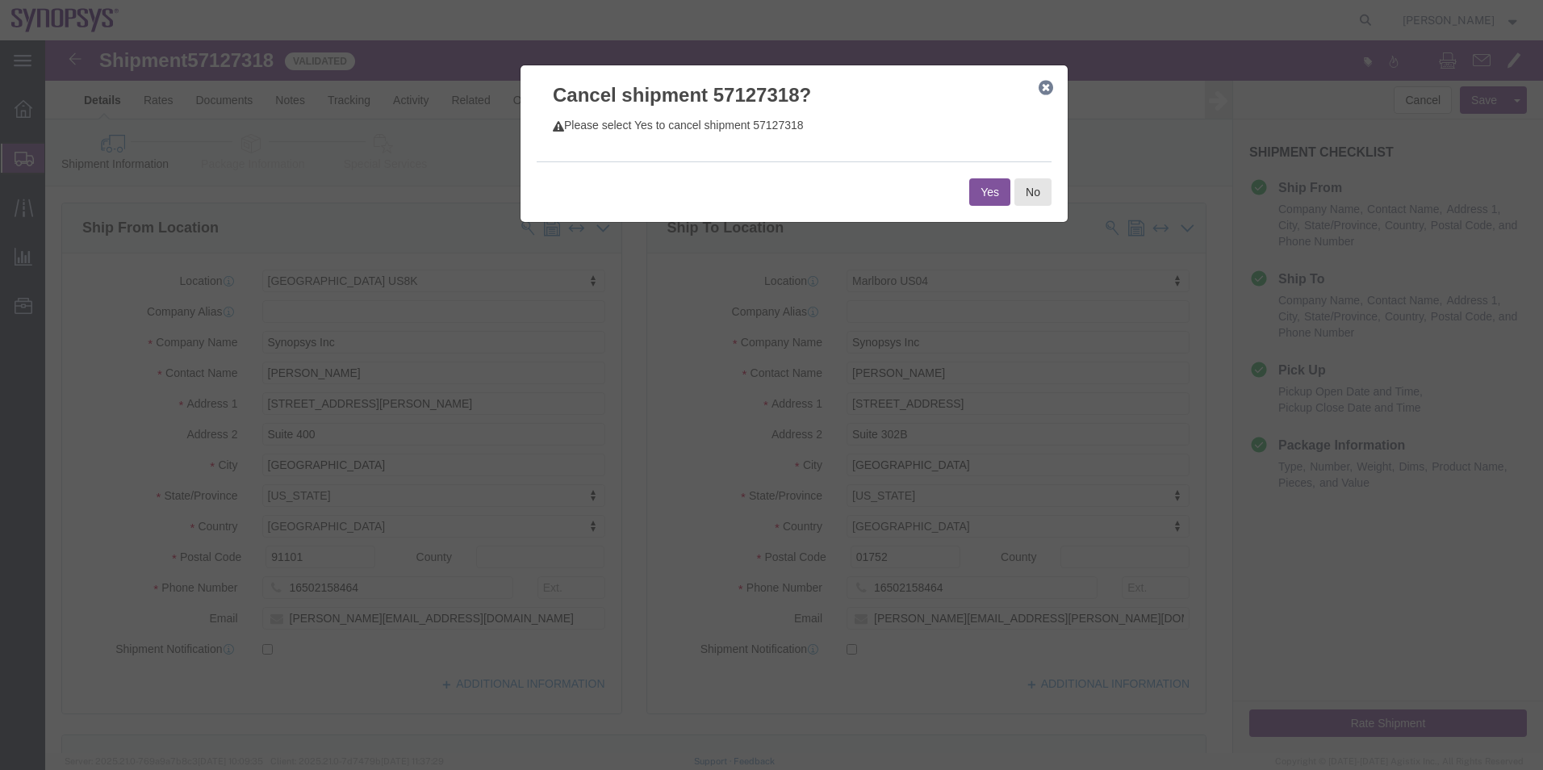
click button "Yes"
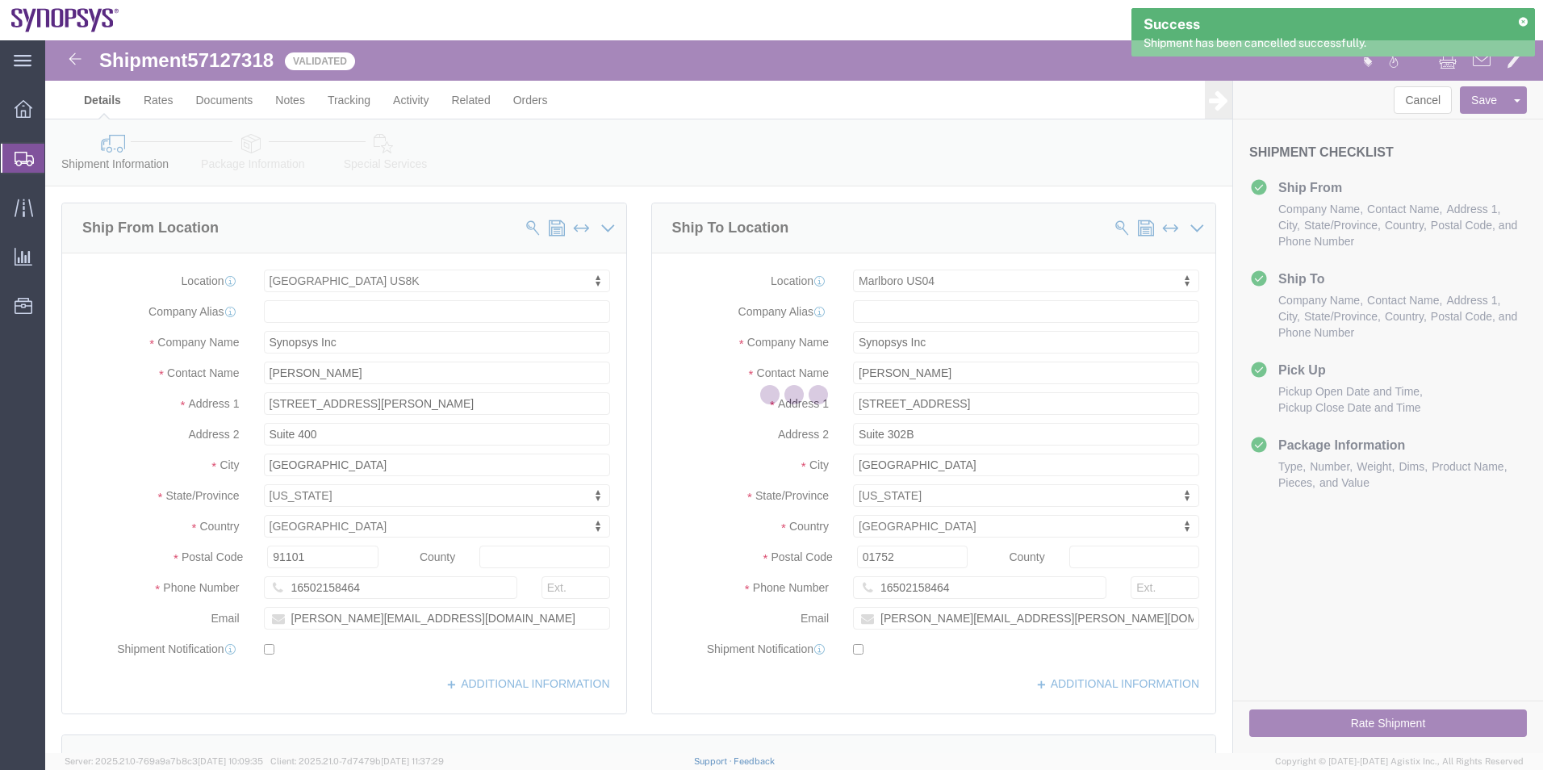
click at [1520, 20] on icon at bounding box center [1522, 21] width 11 height 9
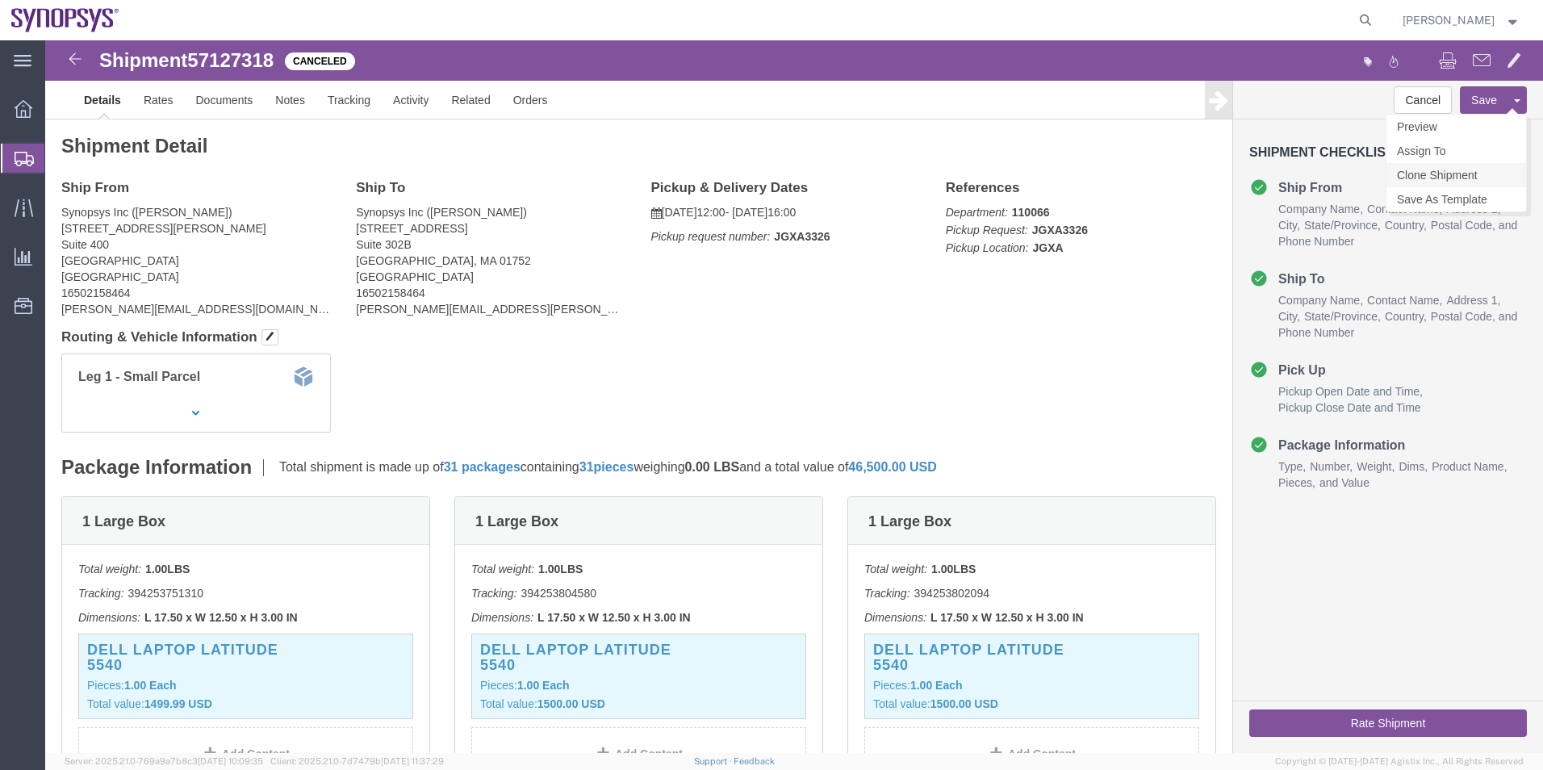
click link "Clone Shipment"
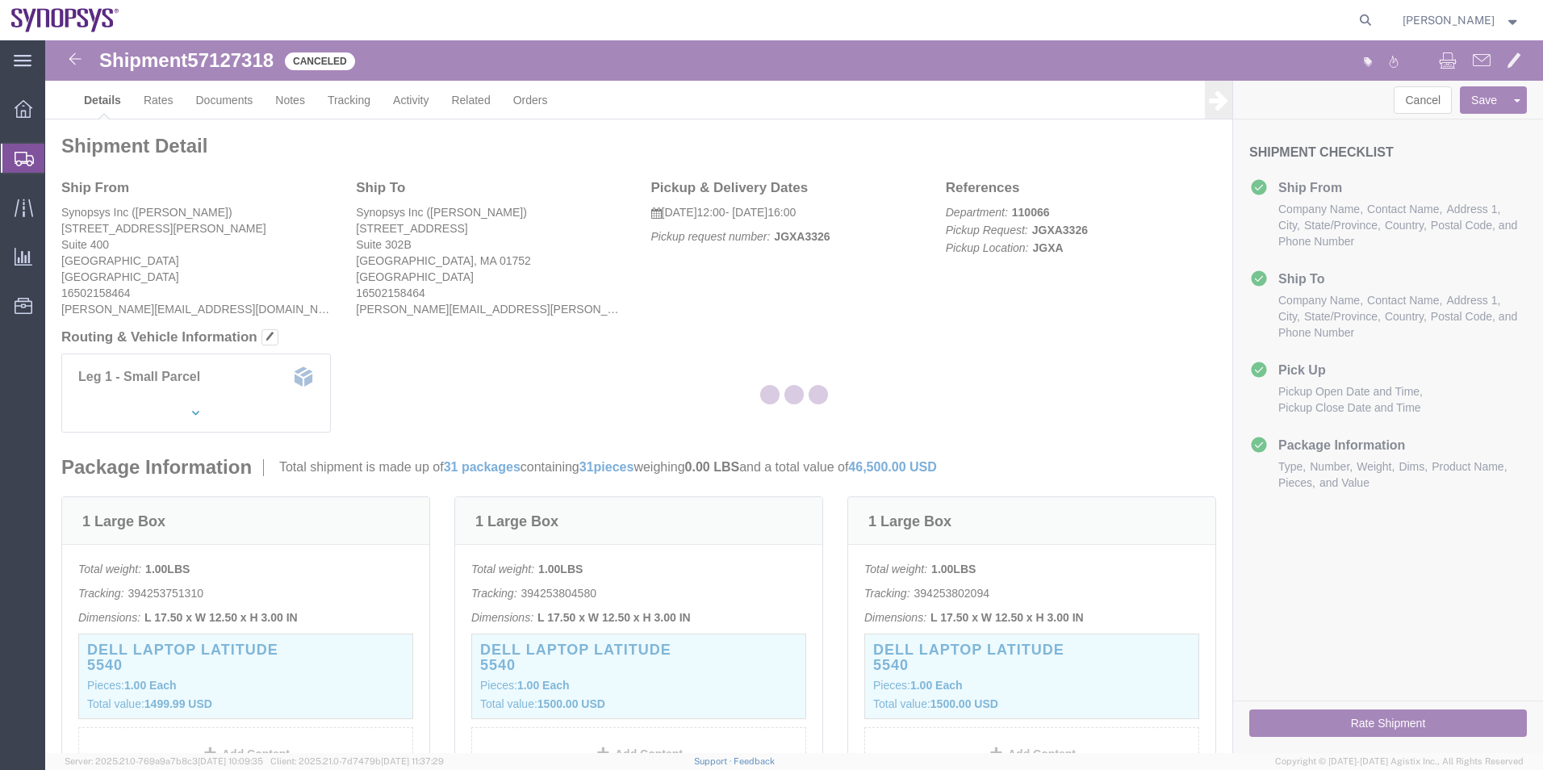
select select "63198"
select select "63193"
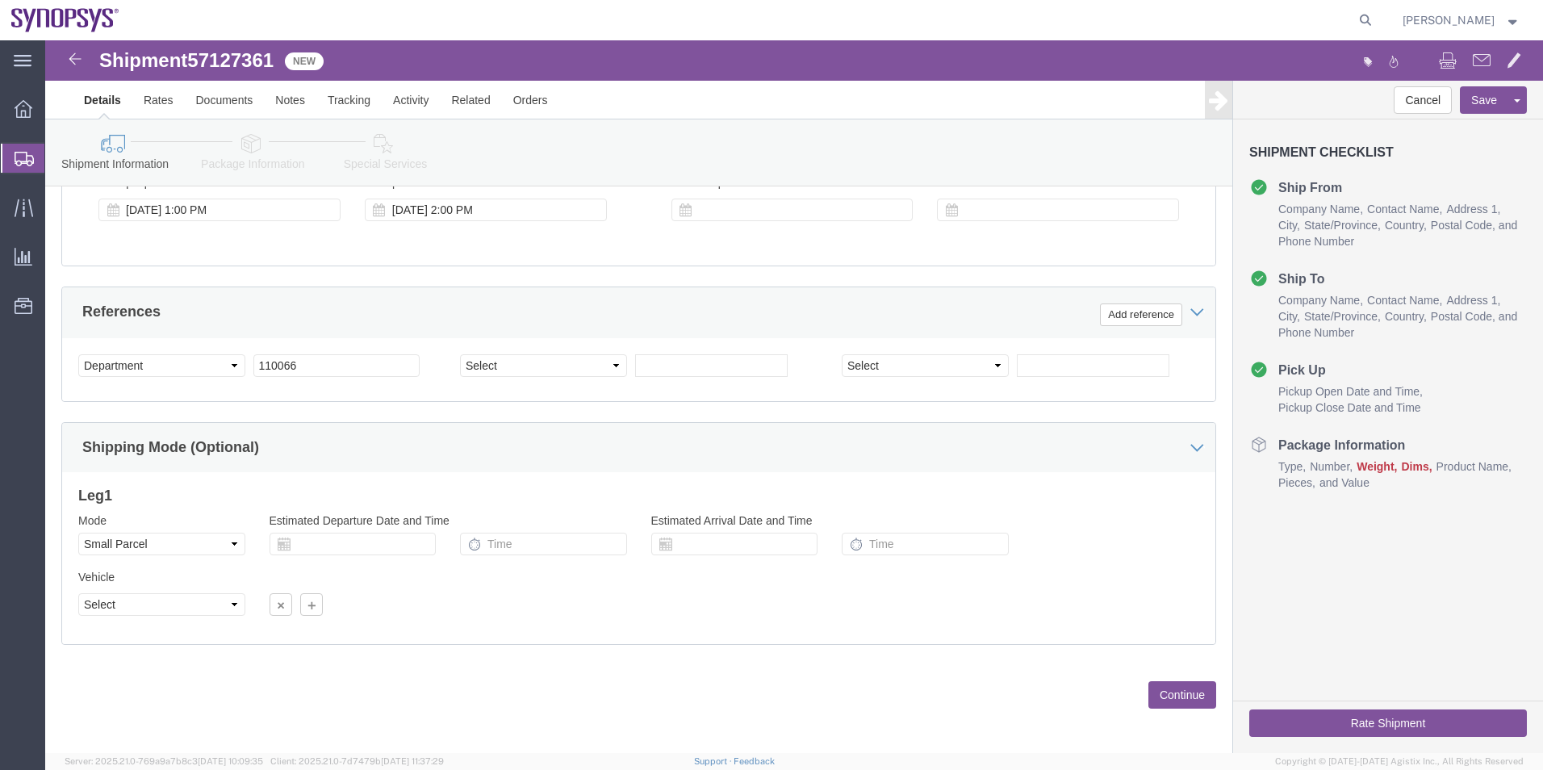
scroll to position [431, 0]
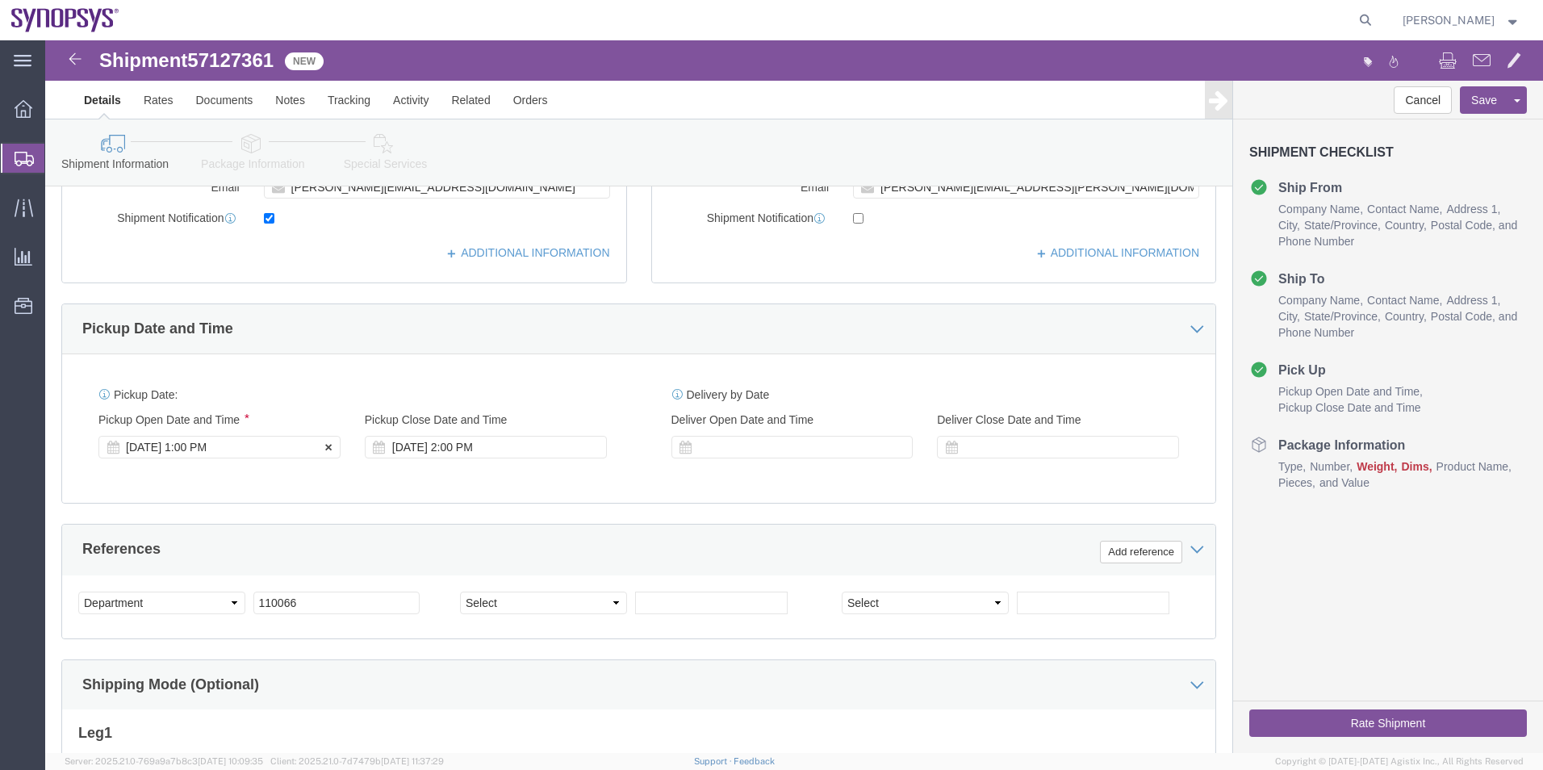
click div "[DATE] 1:00 PM"
click div "Pickup Date and Time"
click icon
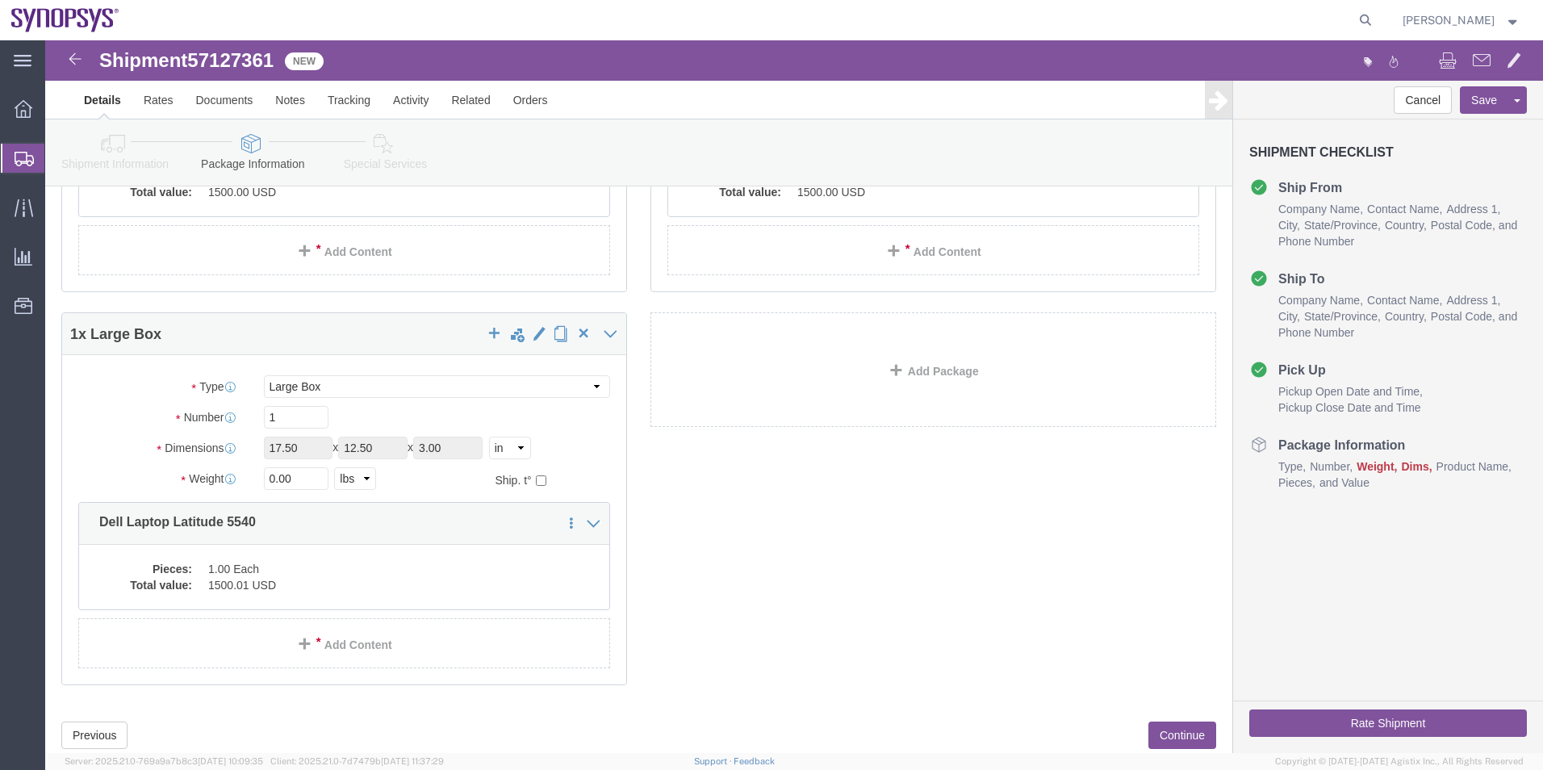
scroll to position [5634, 0]
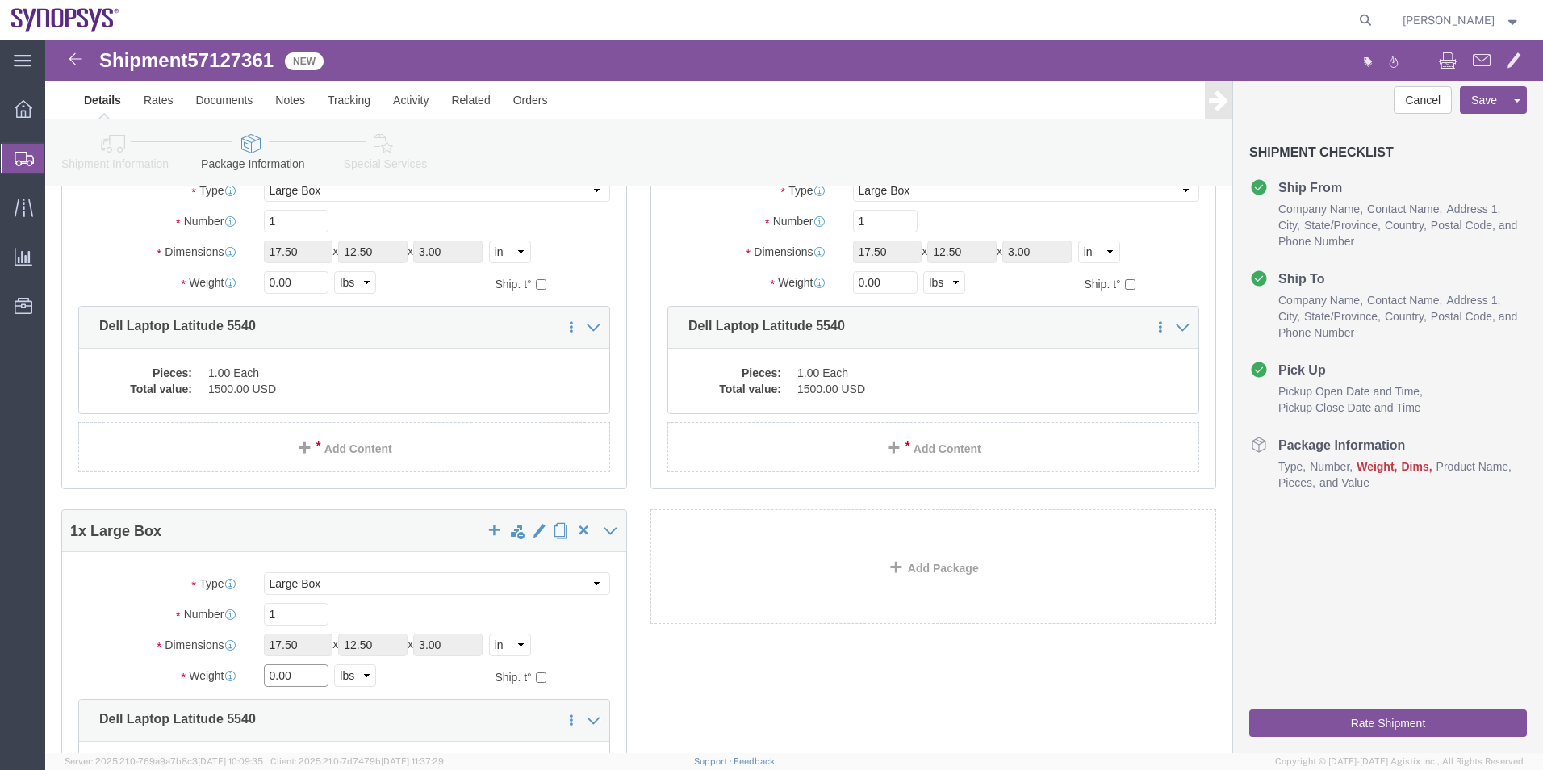
drag, startPoint x: 250, startPoint y: 639, endPoint x: 158, endPoint y: 625, distance: 93.0
click div "Weight 0.00 Select kgs lbs Ship. t°"
type input "1"
drag, startPoint x: 265, startPoint y: 245, endPoint x: 122, endPoint y: 237, distance: 143.1
click div "Weight 0.00 Select kgs lbs Ship. t°"
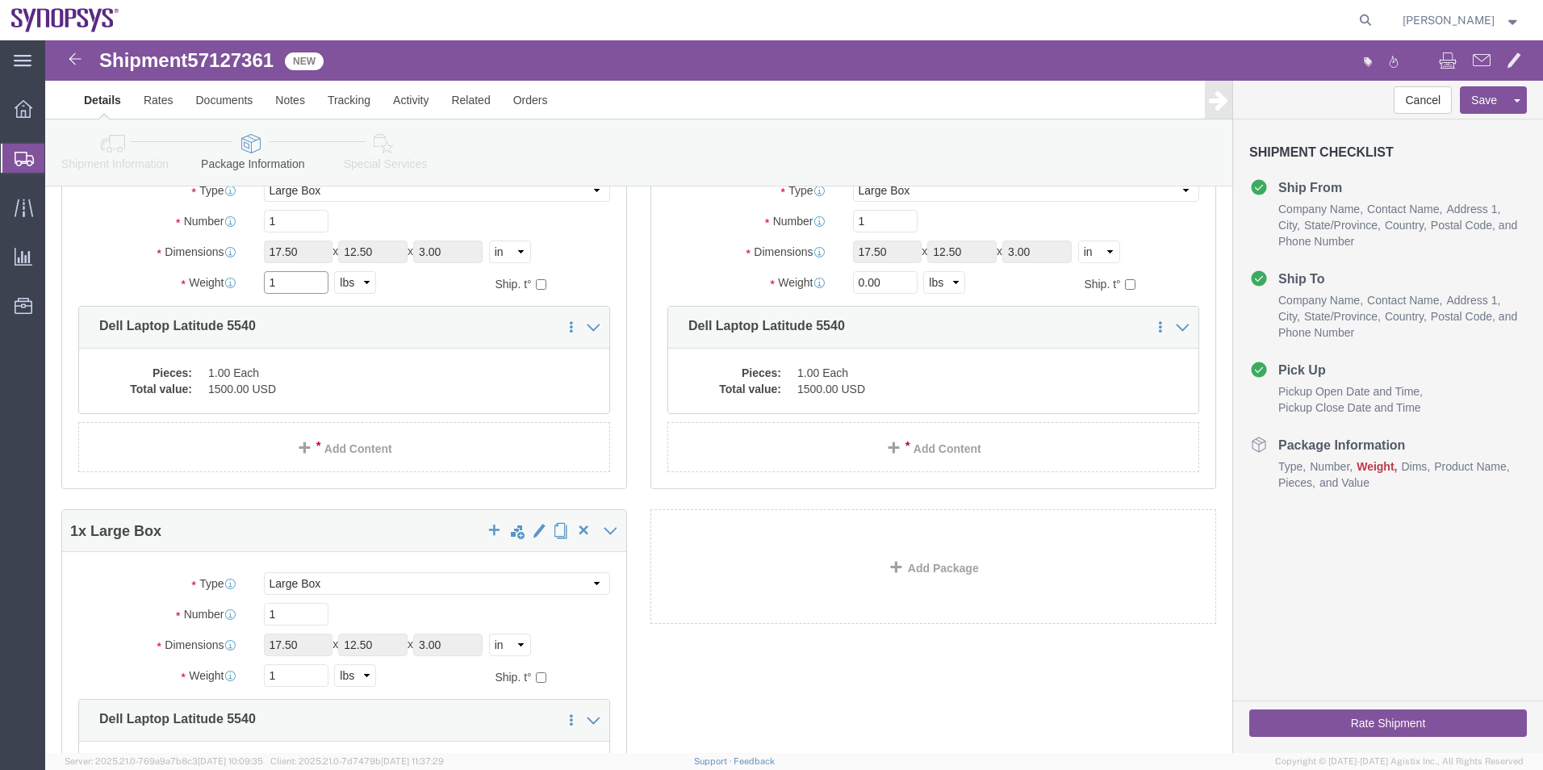
type input "1"
drag, startPoint x: 859, startPoint y: 246, endPoint x: 713, endPoint y: 246, distance: 146.9
click div "Weight 0.00 Select kgs lbs Ship. t°"
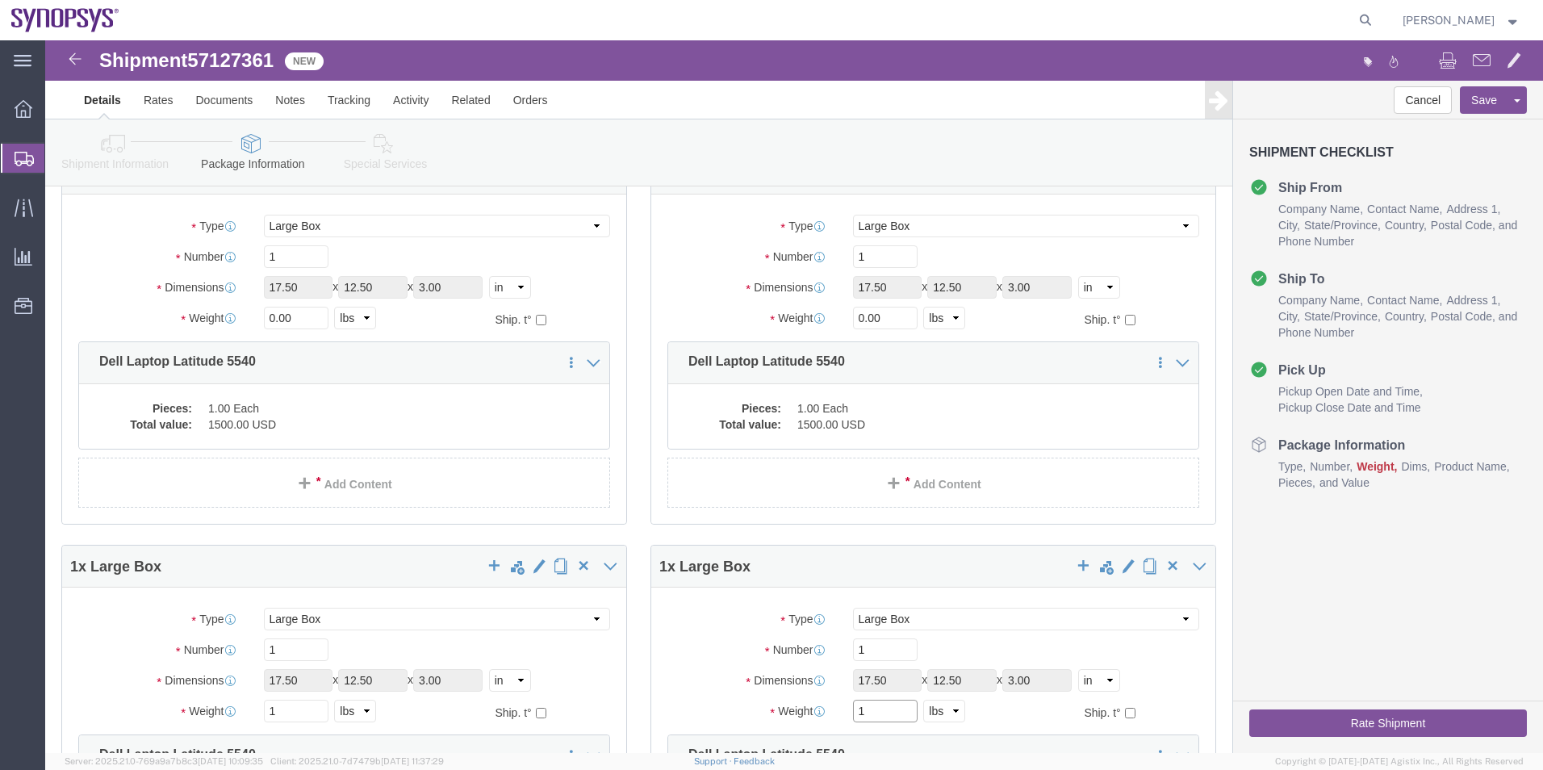
scroll to position [5069, 0]
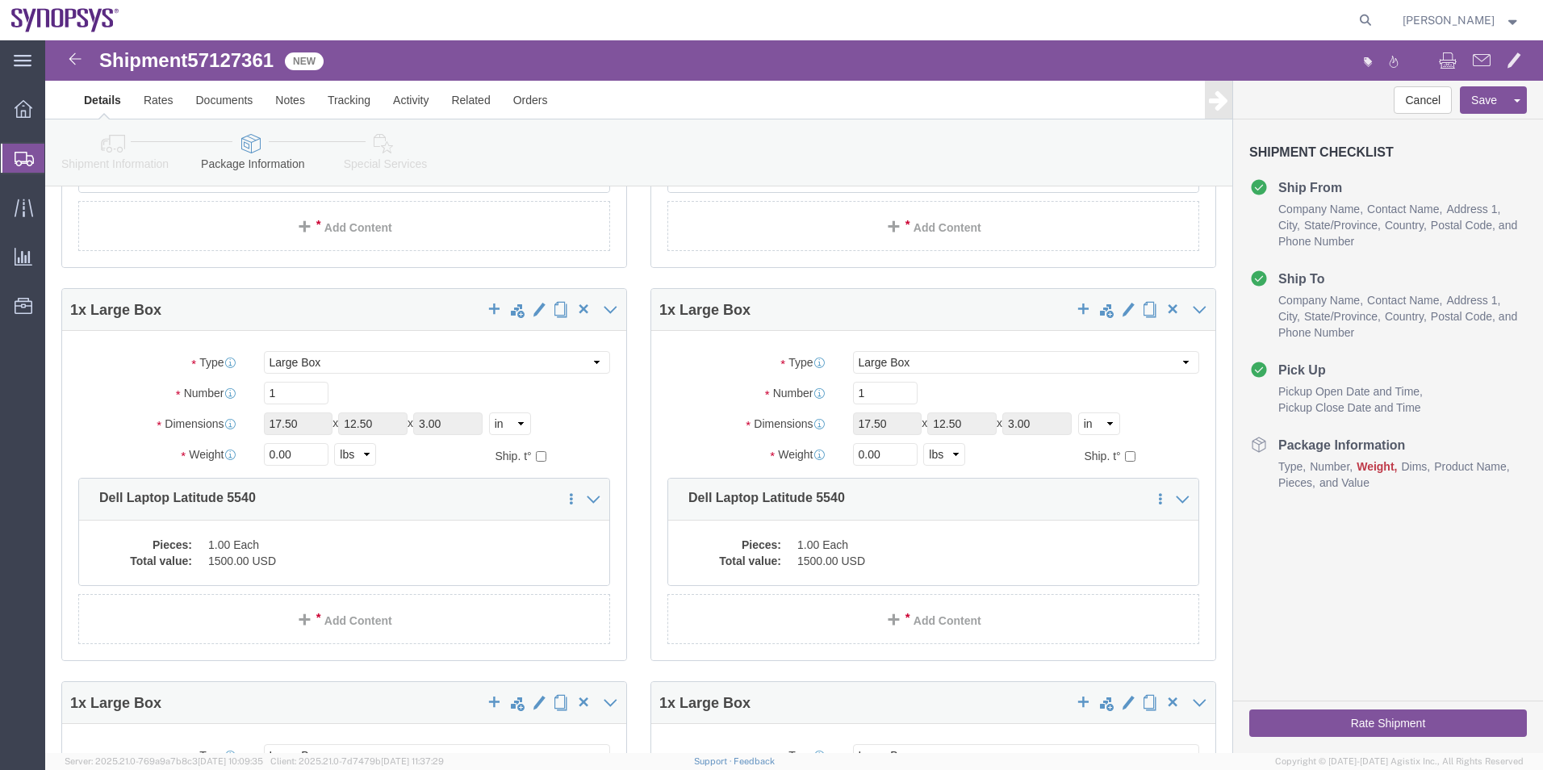
type input "1"
drag, startPoint x: 831, startPoint y: 411, endPoint x: 750, endPoint y: 411, distance: 81.5
click div "Weight 0.00 Select kgs lbs Ship. t°"
type input "1"
drag, startPoint x: 221, startPoint y: 413, endPoint x: 148, endPoint y: 413, distance: 72.6
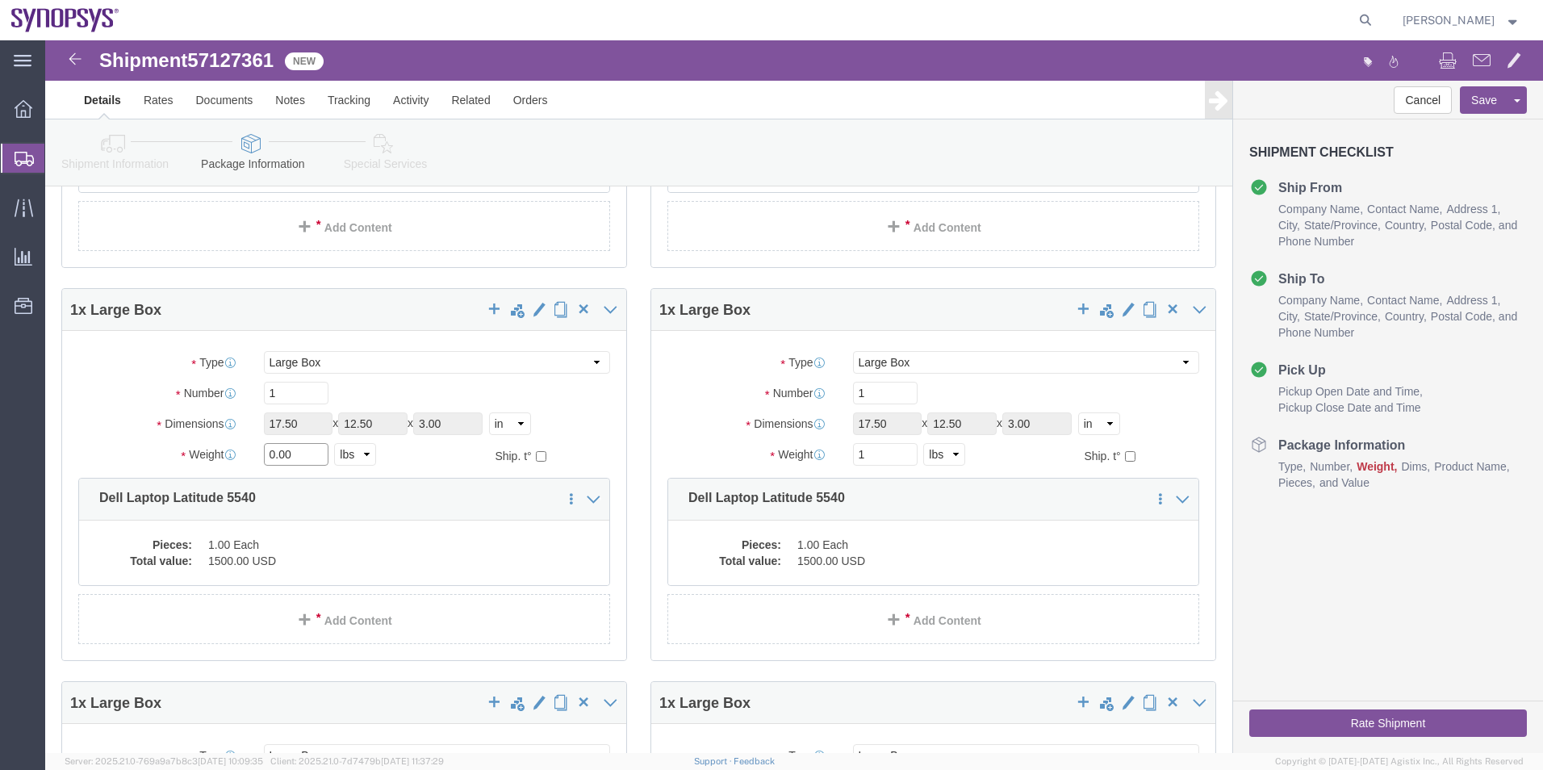
click div "Weight 0.00 Select kgs lbs Ship. t°"
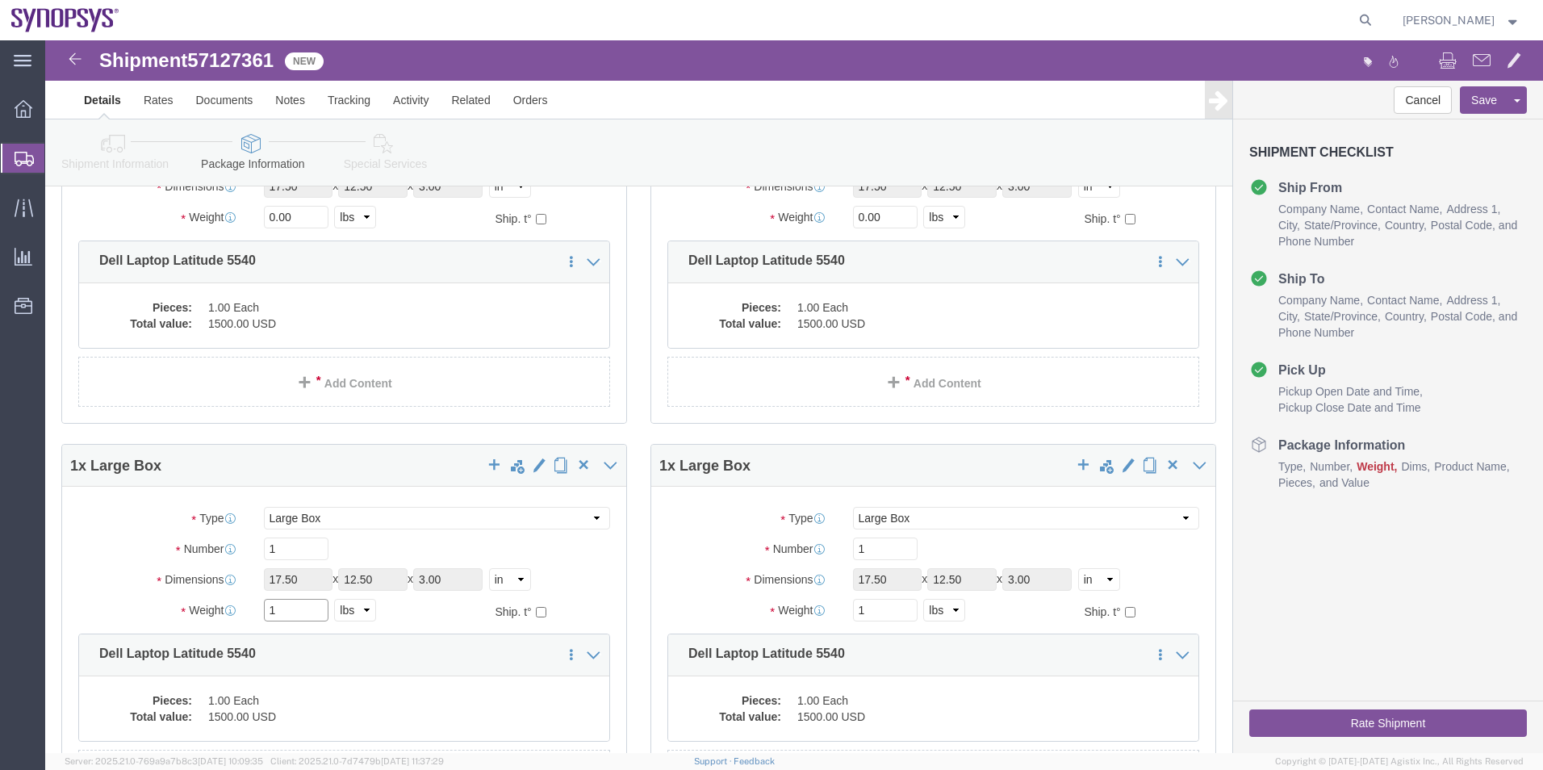
scroll to position [4665, 0]
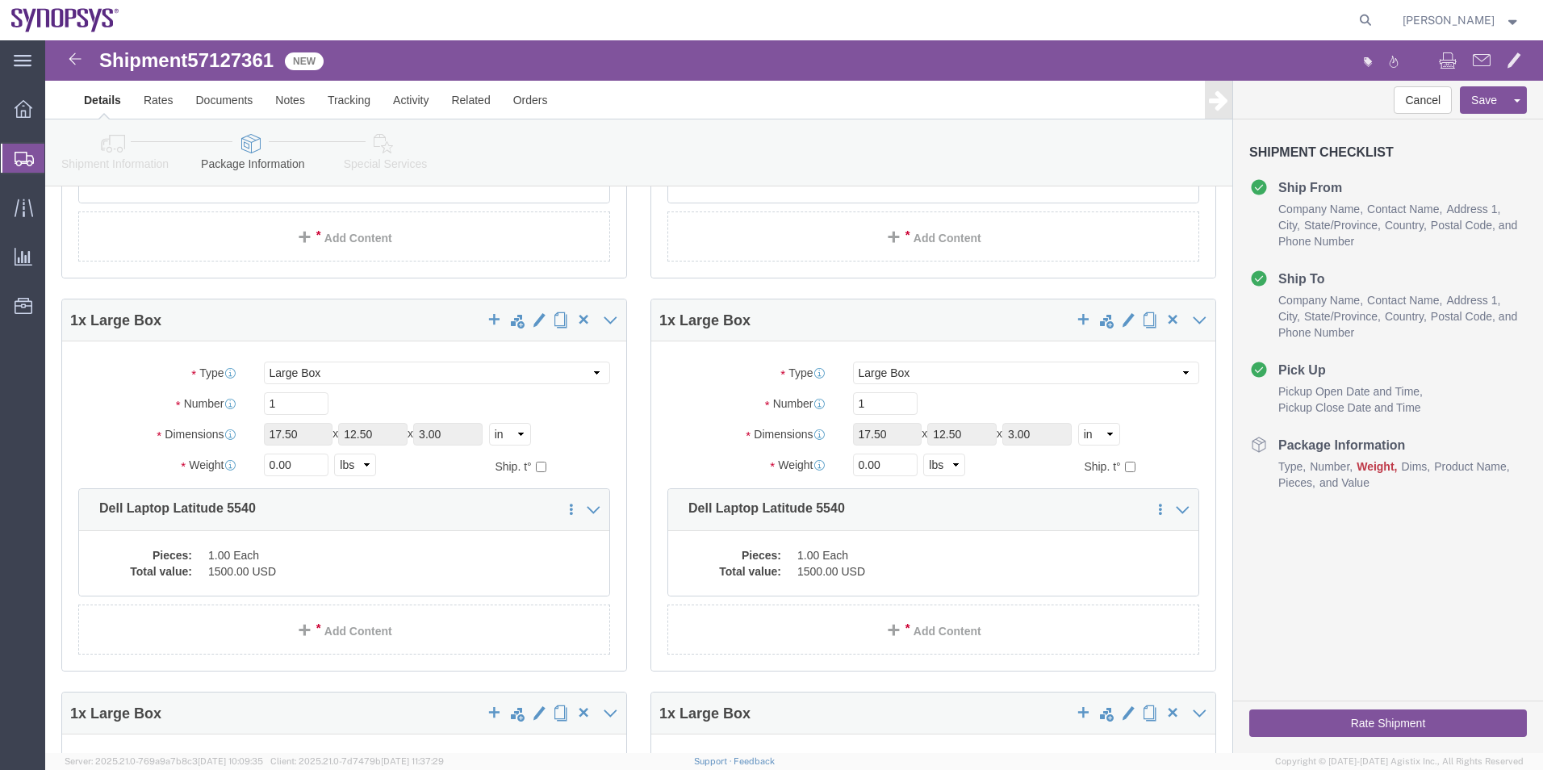
type input "1"
drag, startPoint x: 850, startPoint y: 426, endPoint x: 755, endPoint y: 421, distance: 95.3
click div "Weight 0.00 Select kgs lbs Ship. t°"
type input "1"
drag, startPoint x: 197, startPoint y: 427, endPoint x: 182, endPoint y: 426, distance: 15.4
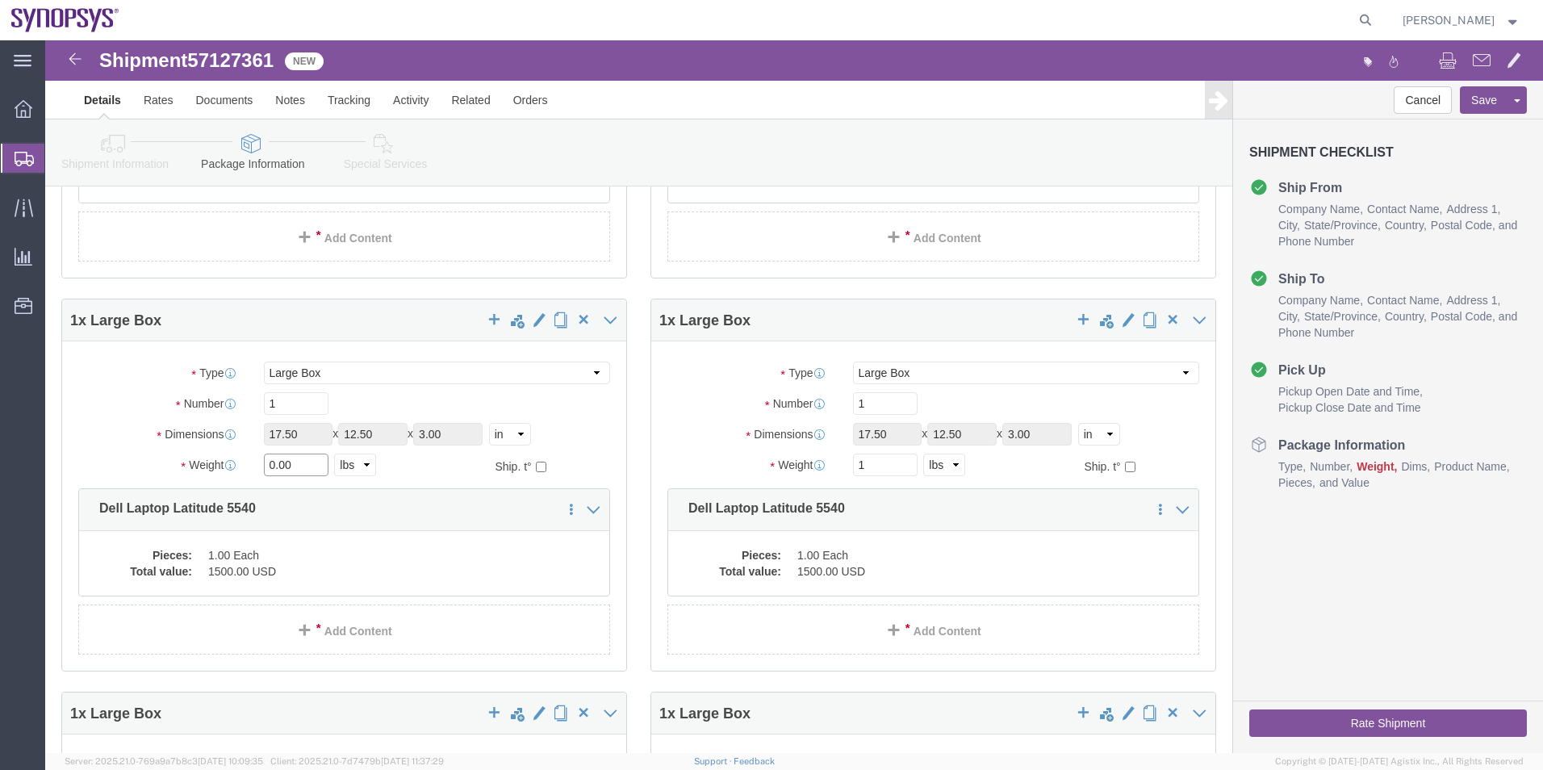
click div "Weight 0.00 Select kgs lbs Ship. t°"
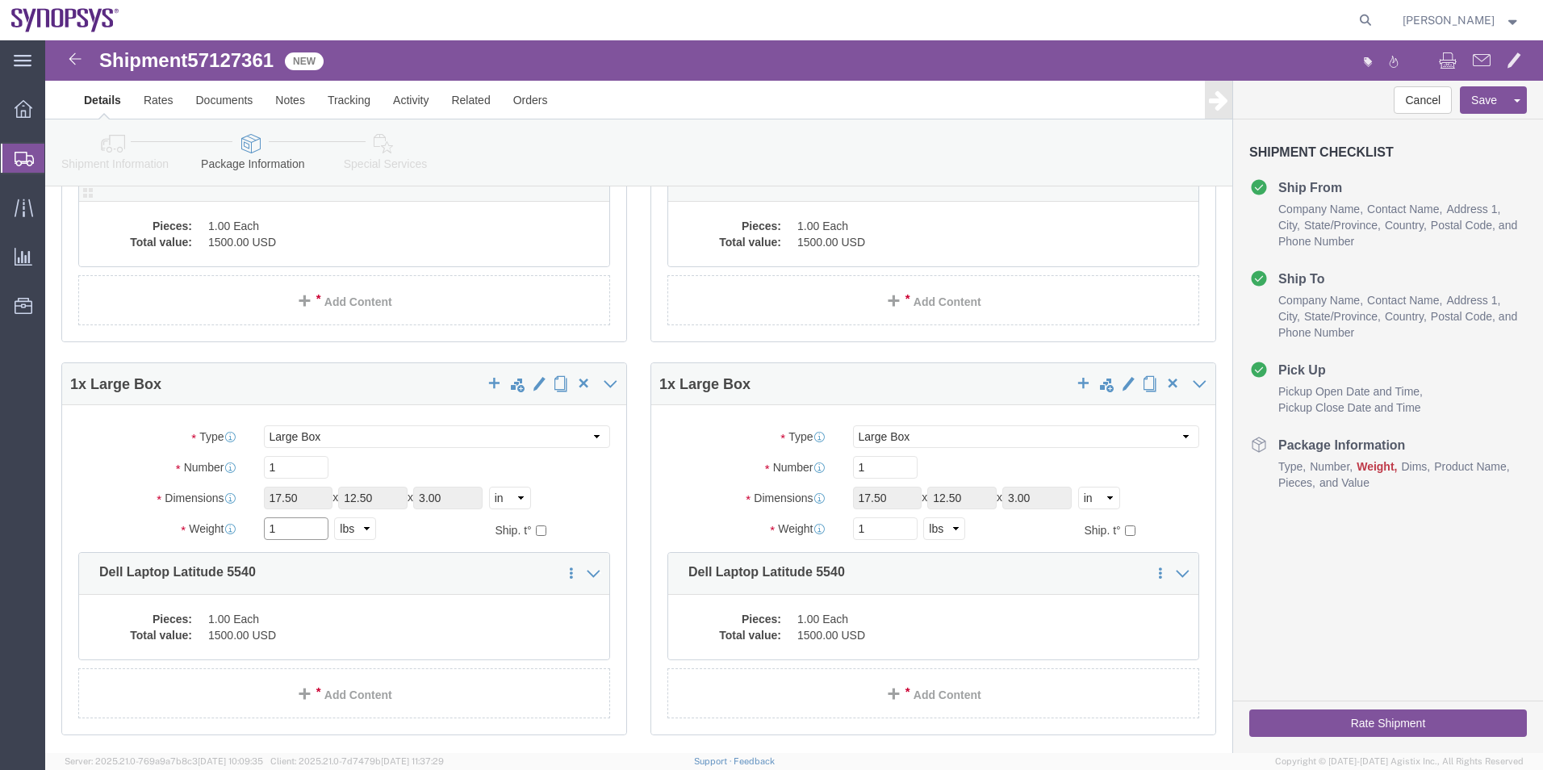
scroll to position [4342, 0]
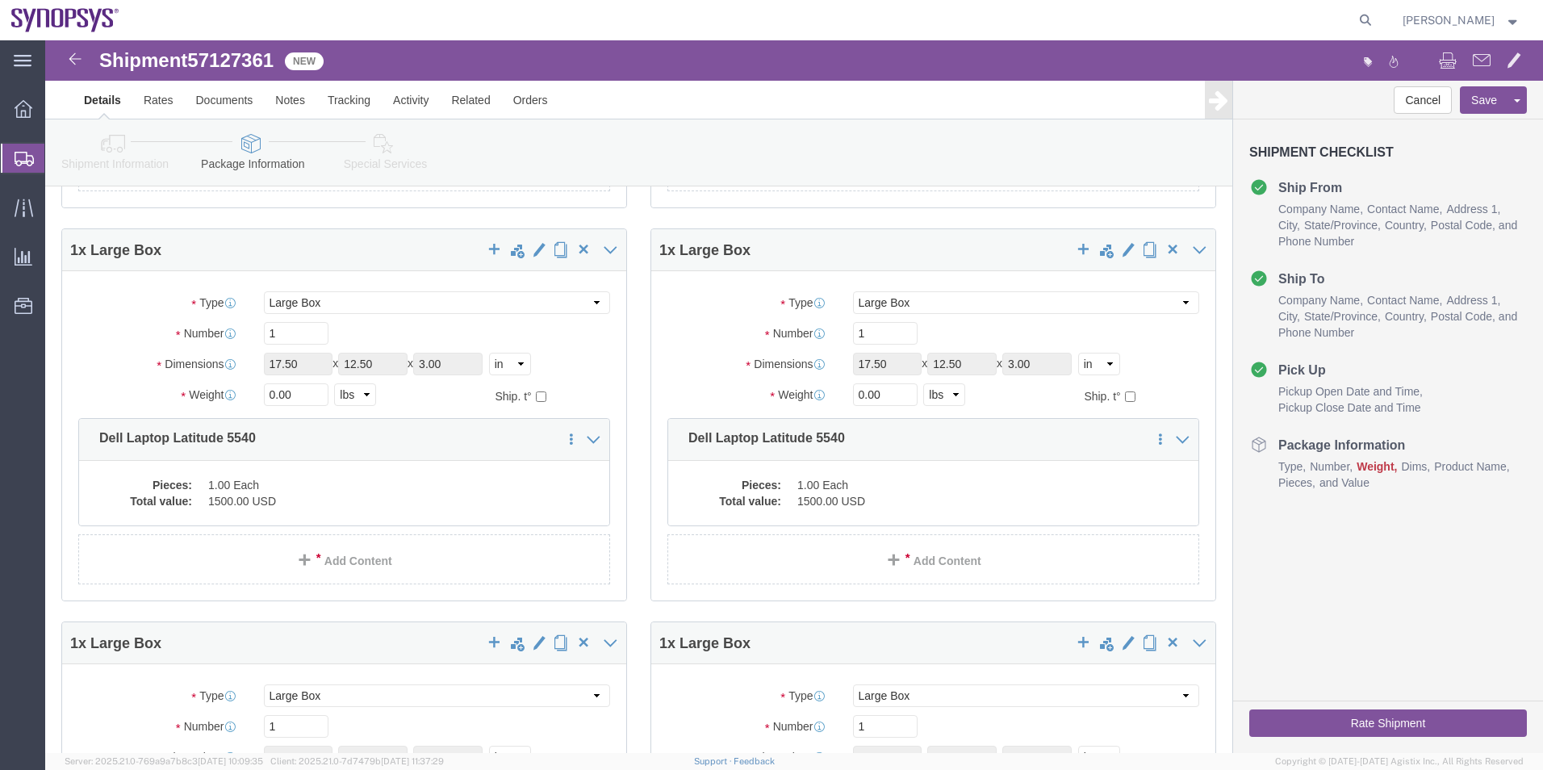
type input "1"
drag, startPoint x: 834, startPoint y: 351, endPoint x: 767, endPoint y: 340, distance: 67.1
click div "Package Type Select Envelope Large Box Medium Box PAK Rack Small Box Tube Your …"
type input "1"
drag, startPoint x: 245, startPoint y: 350, endPoint x: 219, endPoint y: 350, distance: 26.6
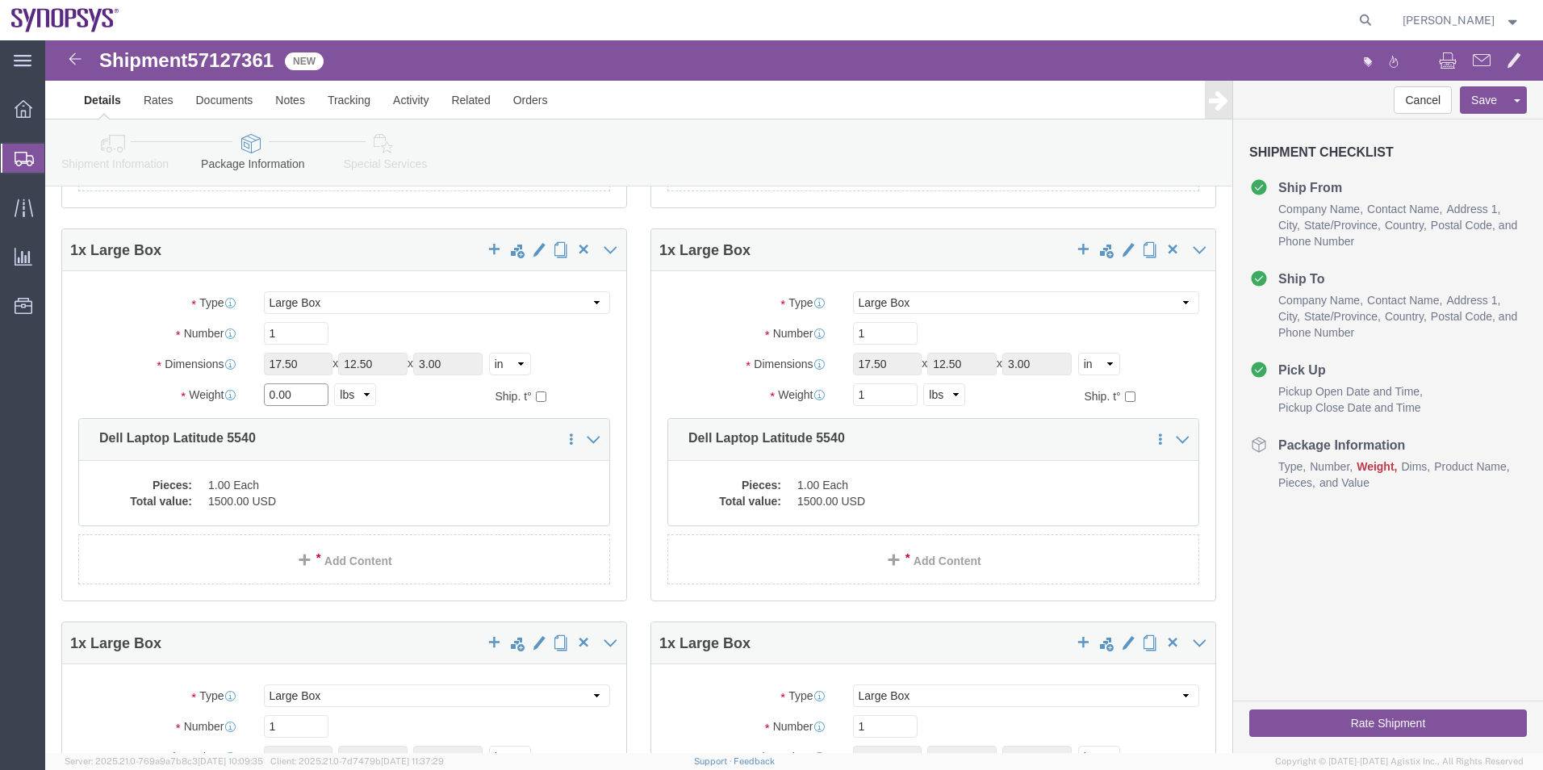
click input "0.00"
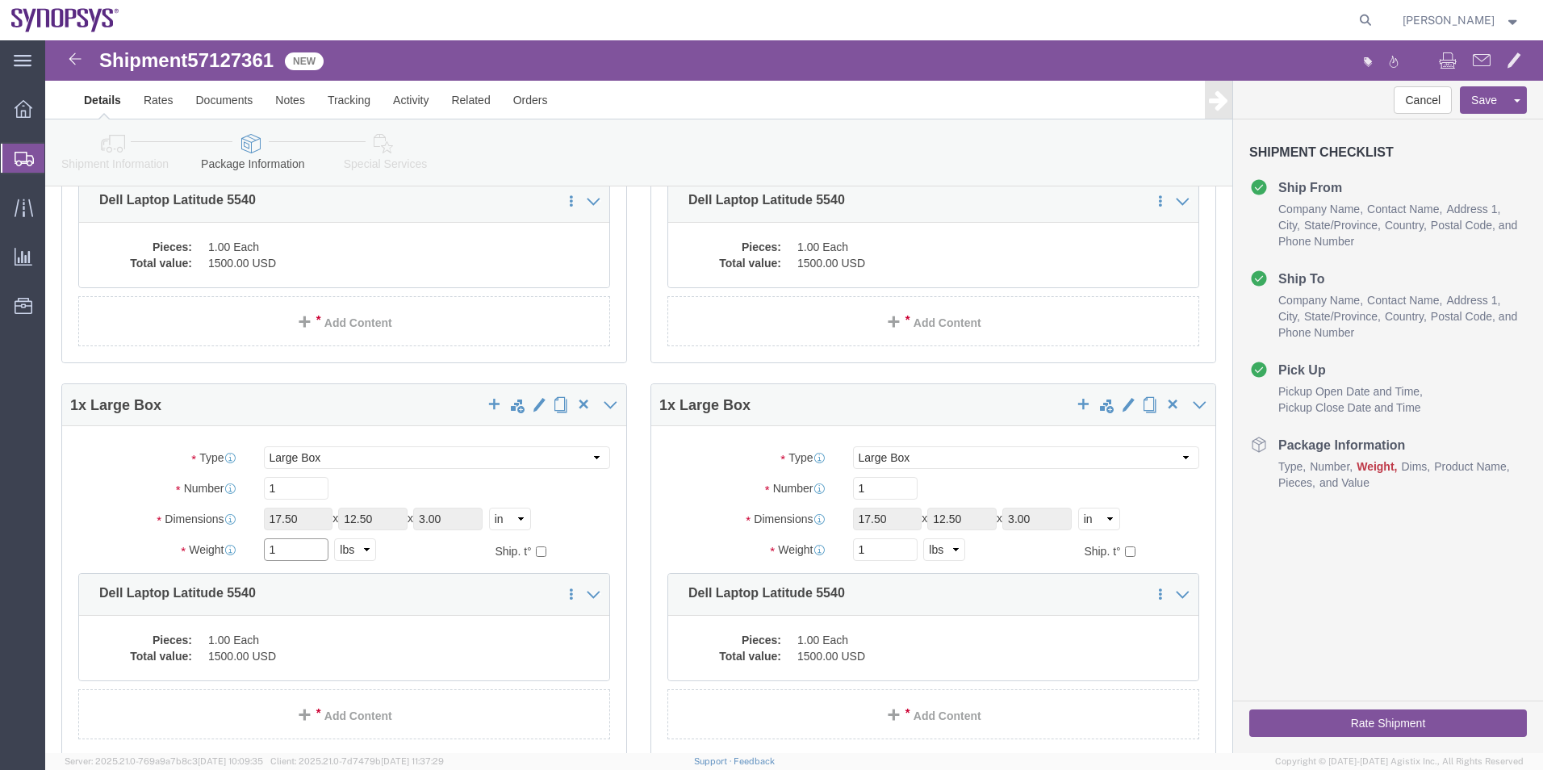
scroll to position [4020, 0]
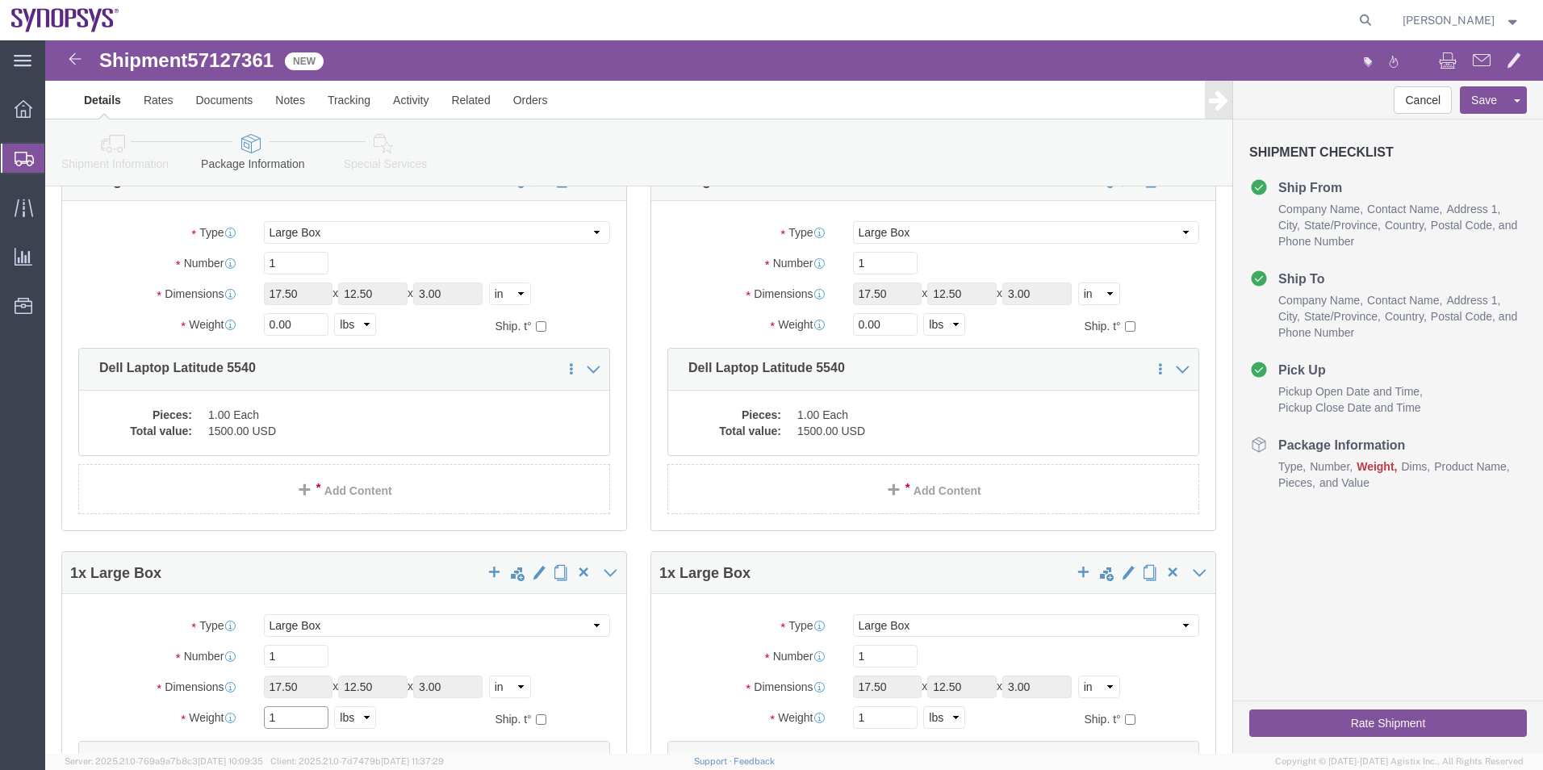
type input "1"
drag, startPoint x: 259, startPoint y: 278, endPoint x: 169, endPoint y: 271, distance: 89.9
click div "Package Type Select Envelope Large Box Medium Box PAK Rack Small Box Tube Your …"
type input "2"
type input "1"
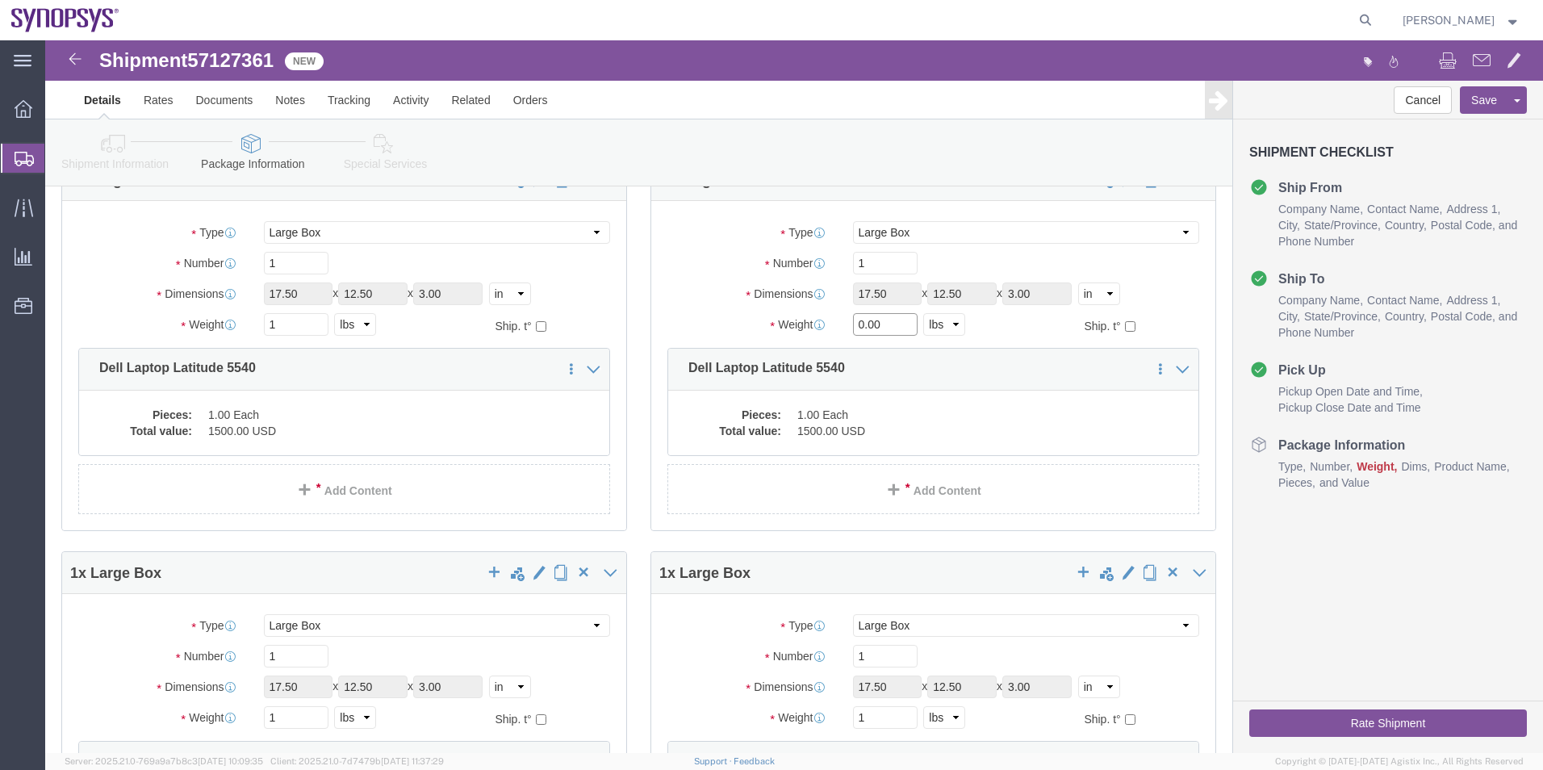
drag, startPoint x: 862, startPoint y: 278, endPoint x: 747, endPoint y: 287, distance: 114.9
click div "Weight 0.00 Select kgs lbs Ship. t°"
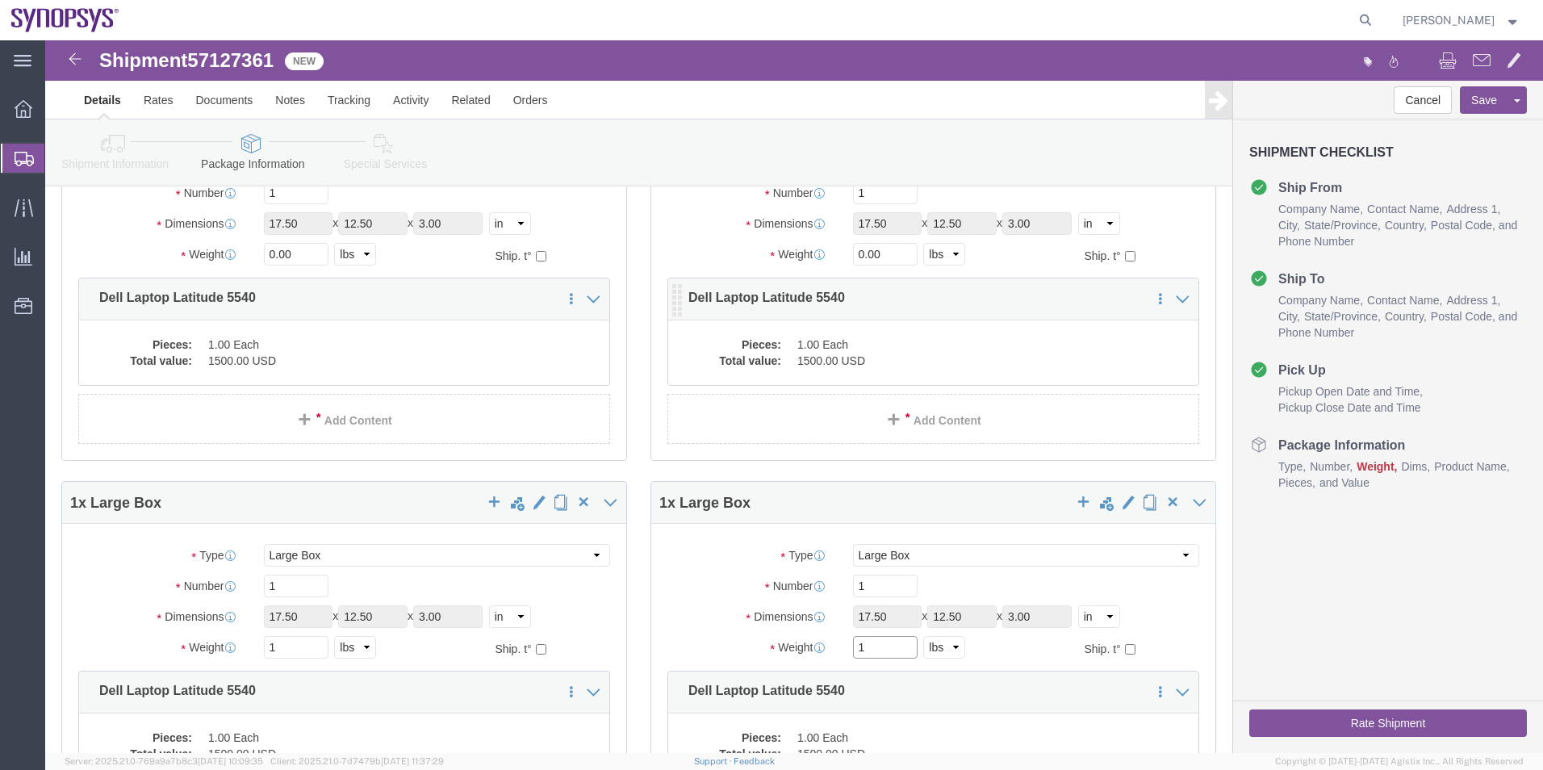
scroll to position [3616, 0]
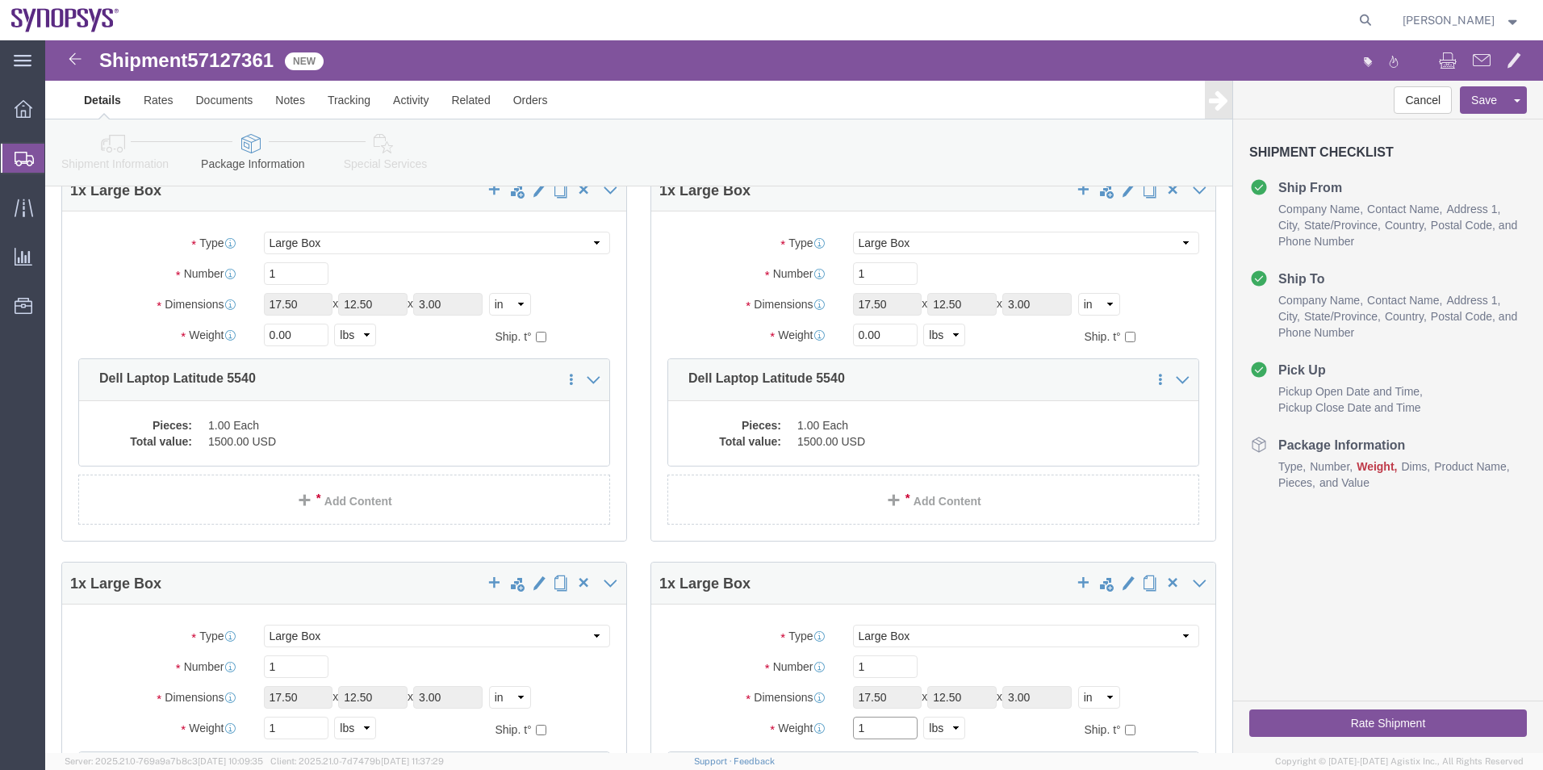
type input "1"
drag, startPoint x: 842, startPoint y: 303, endPoint x: 723, endPoint y: 300, distance: 118.7
click div "Weight 0.00 Select kgs lbs Ship. t°"
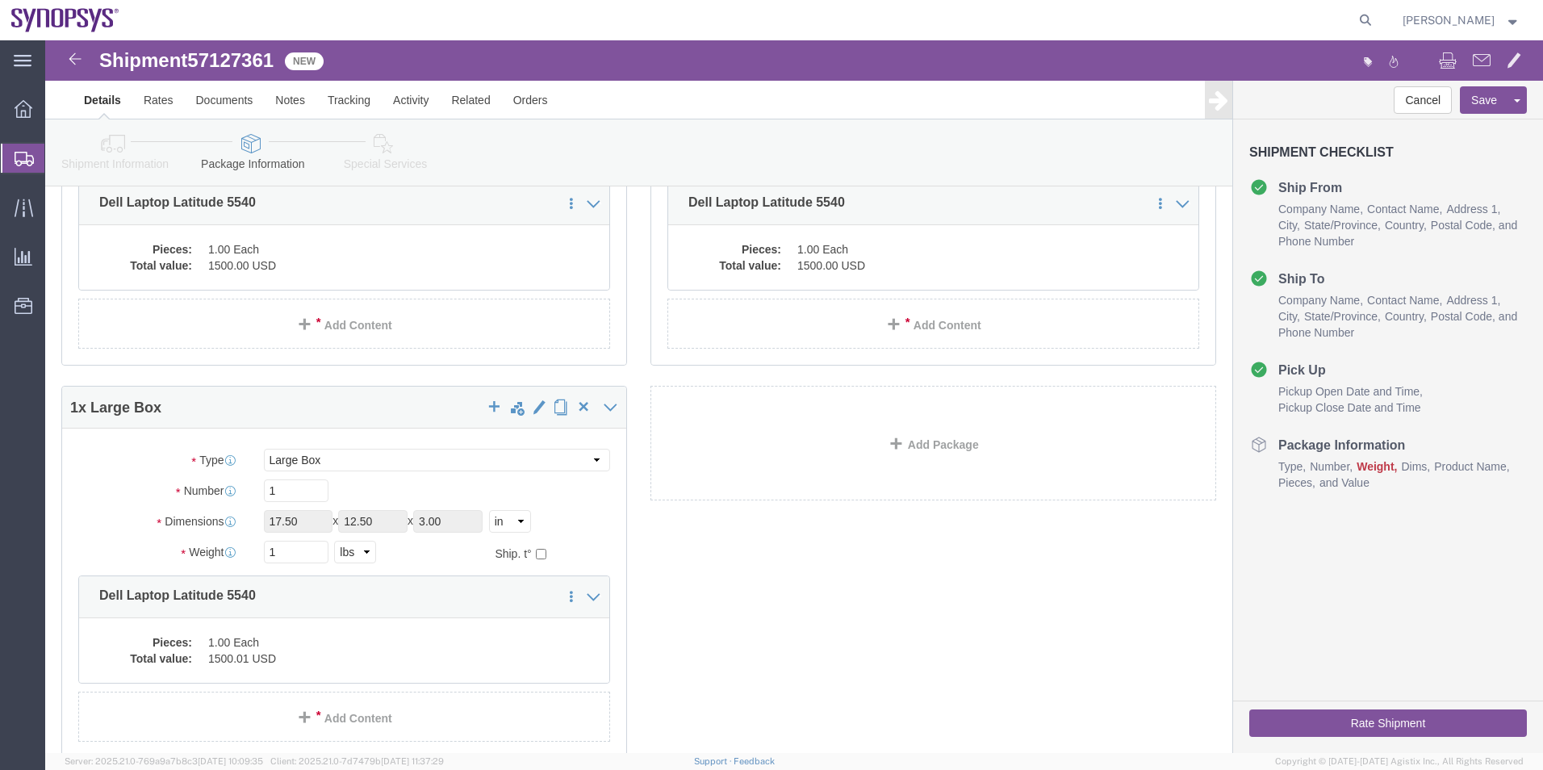
scroll to position [5876, 0]
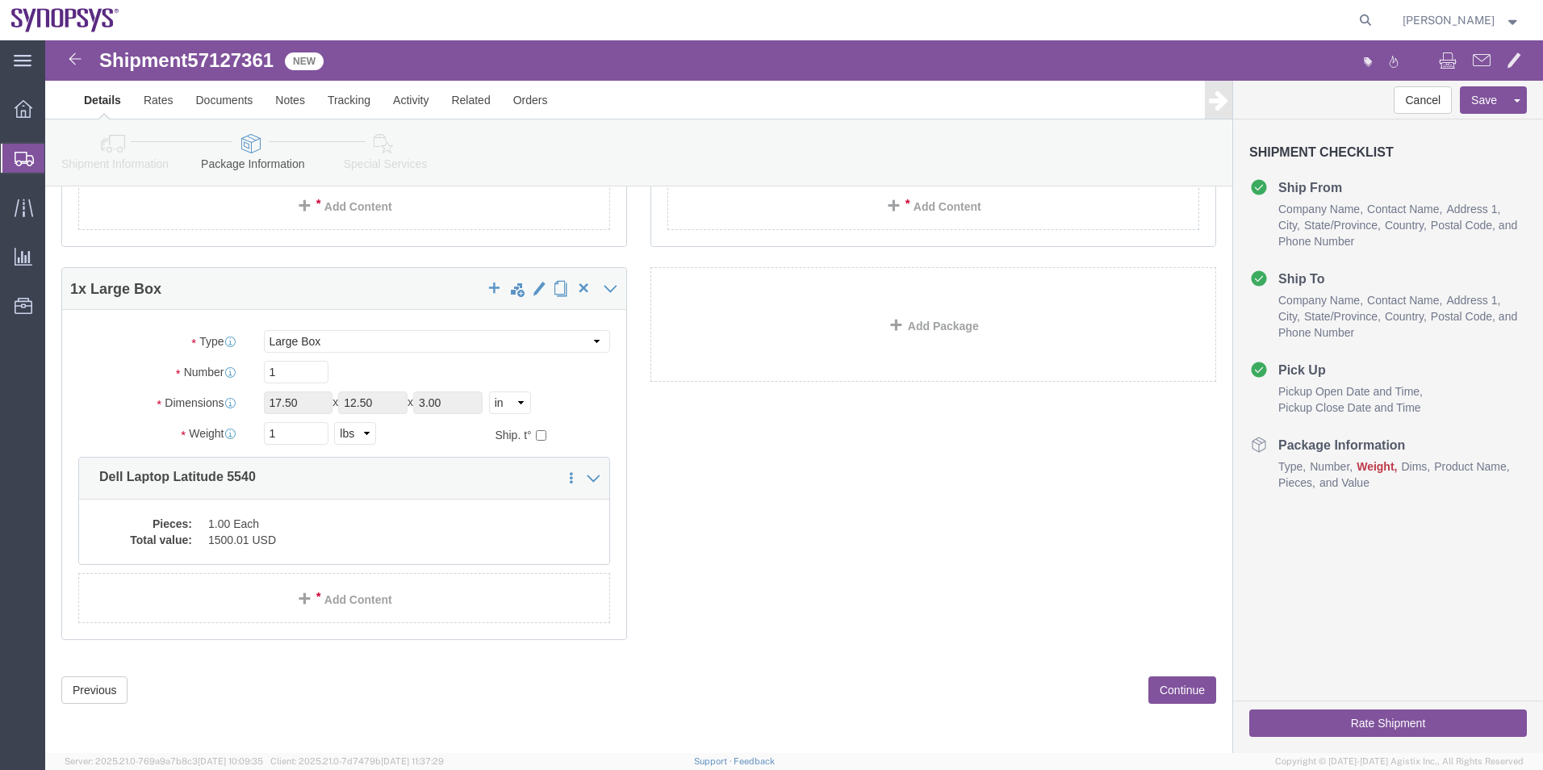
type input "1"
drag, startPoint x: 221, startPoint y: 387, endPoint x: 193, endPoint y: 383, distance: 28.5
click div "Weight 1 Select kgs lbs Ship. t°"
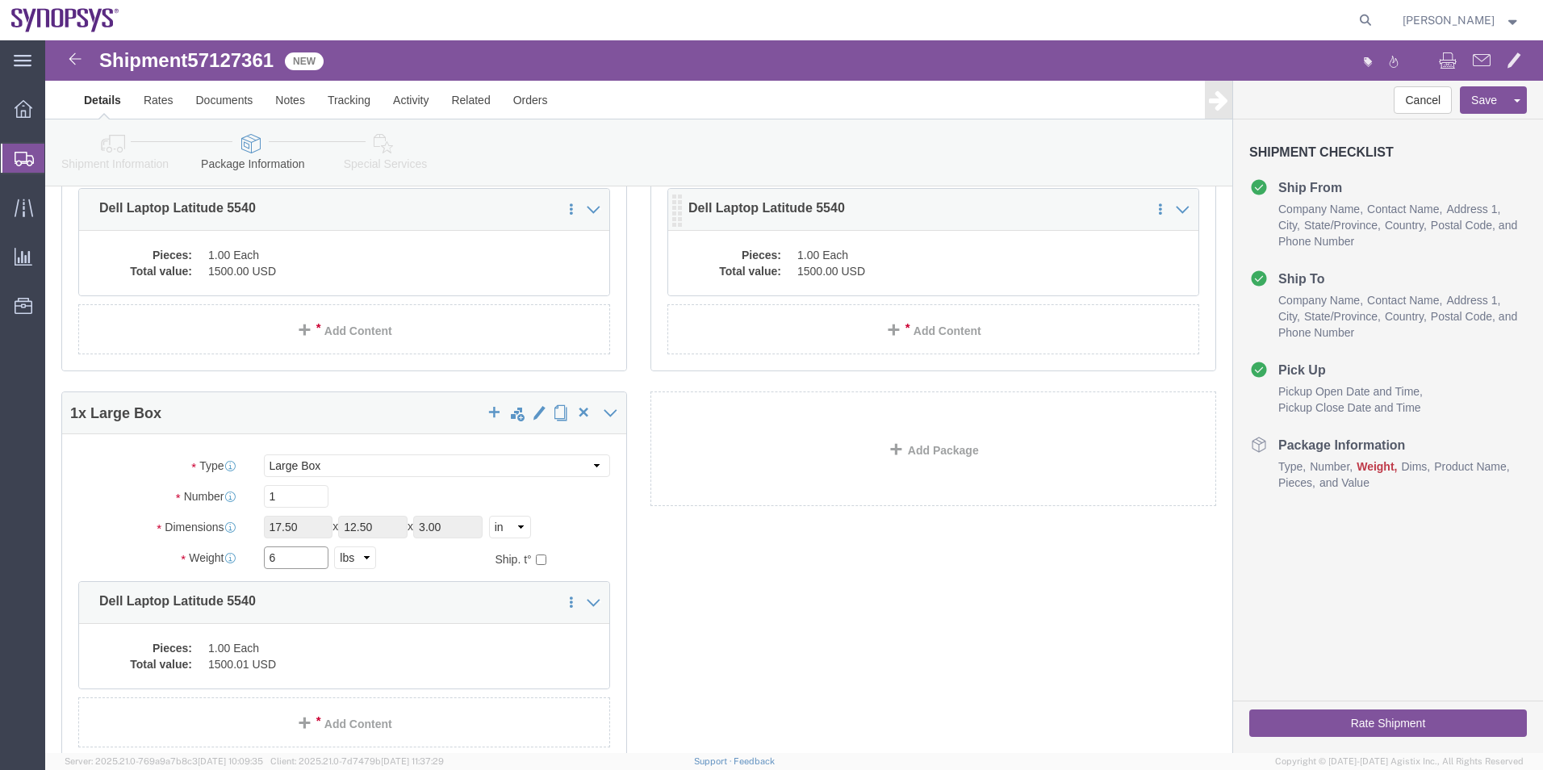
scroll to position [5634, 0]
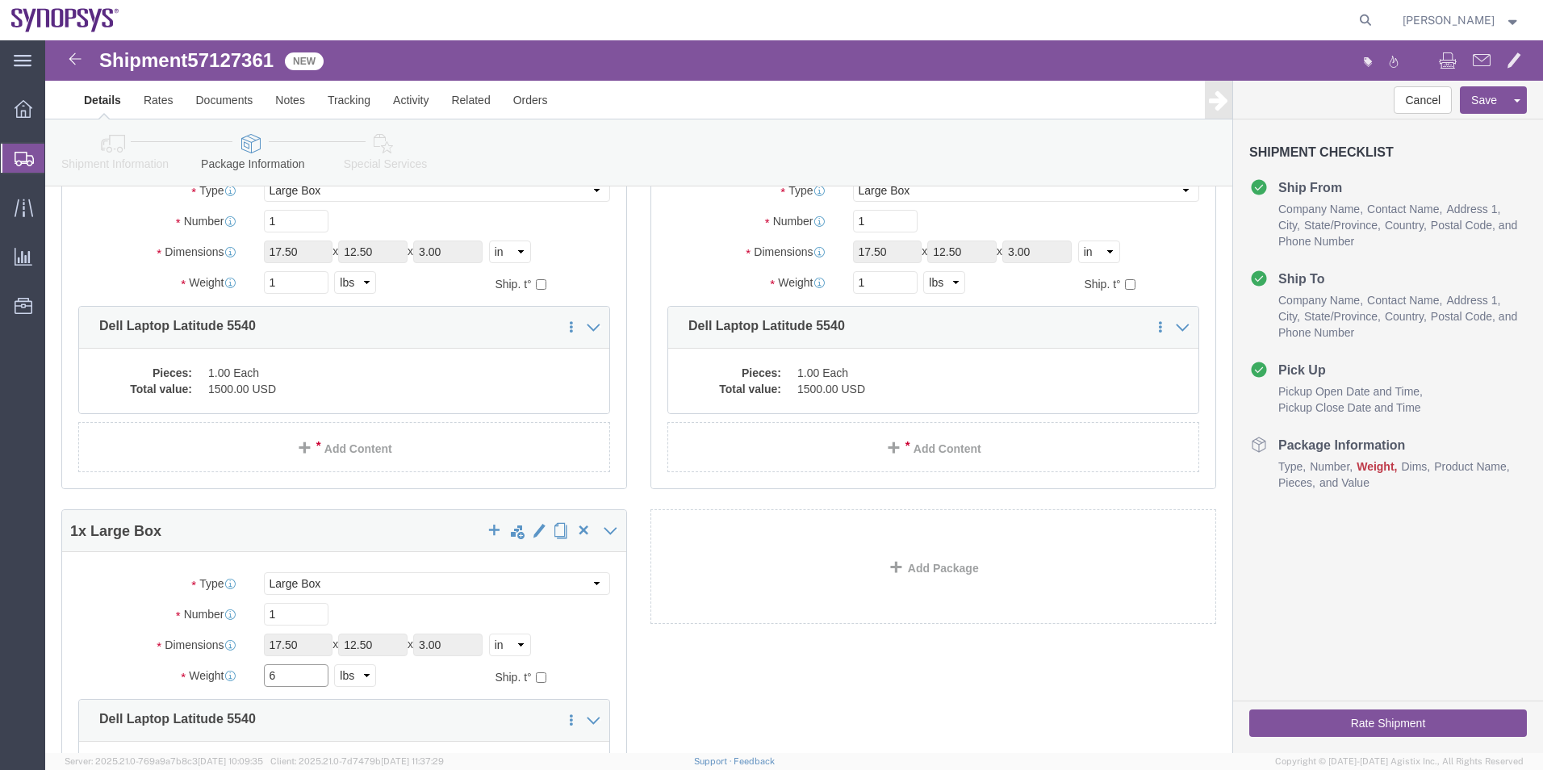
type input "6"
drag, startPoint x: 825, startPoint y: 249, endPoint x: 717, endPoint y: 230, distance: 108.9
click div "Package Type Select Envelope Large Box Medium Box PAK Rack Small Box Tube Your …"
type input "6"
click div "Weight 1 Select kgs lbs Ship. t°"
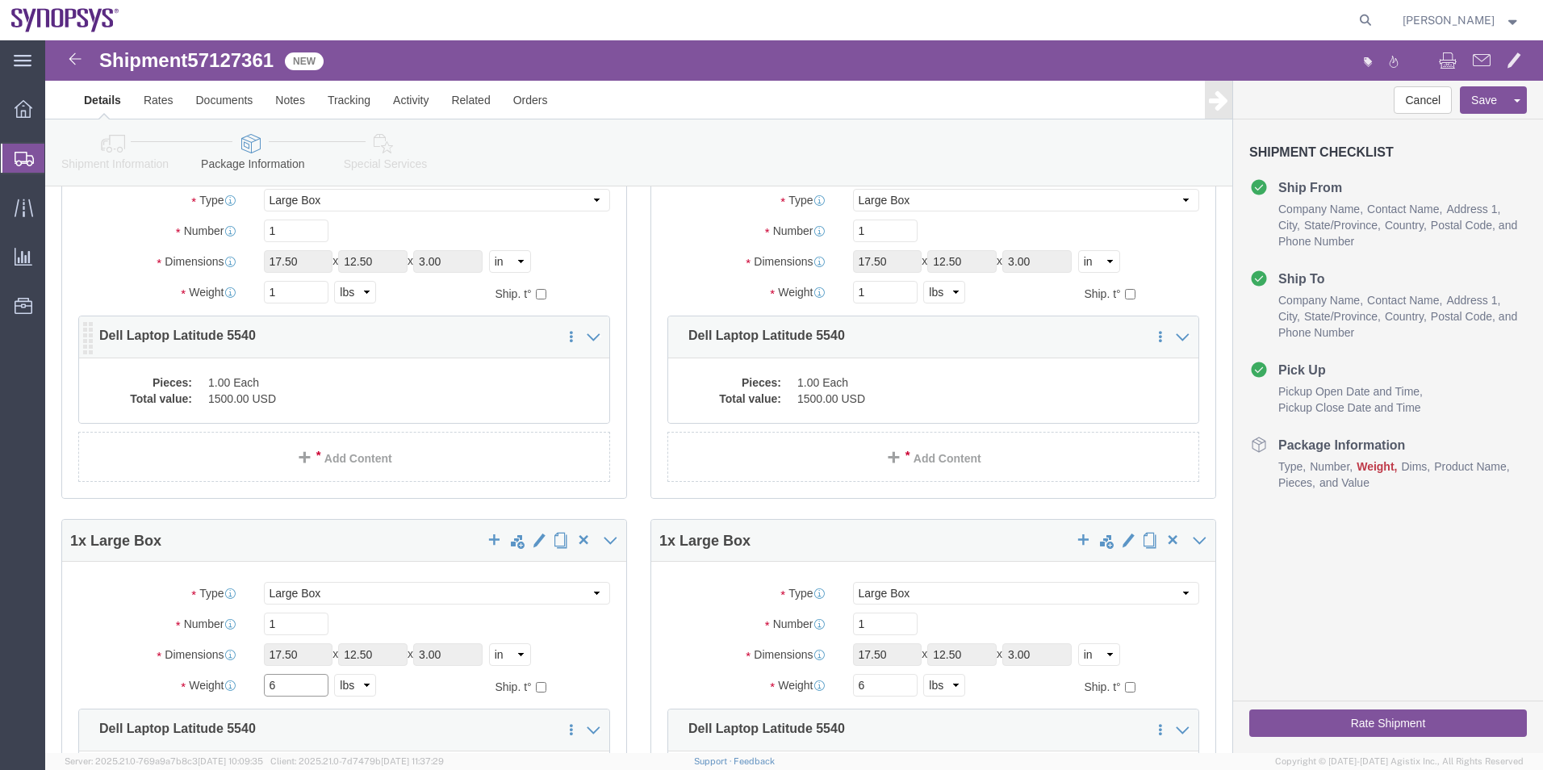
scroll to position [5230, 0]
type input "6"
drag, startPoint x: 228, startPoint y: 253, endPoint x: 173, endPoint y: 257, distance: 55.0
click div "Weight 1 Select kgs lbs Ship. t°"
type input "6"
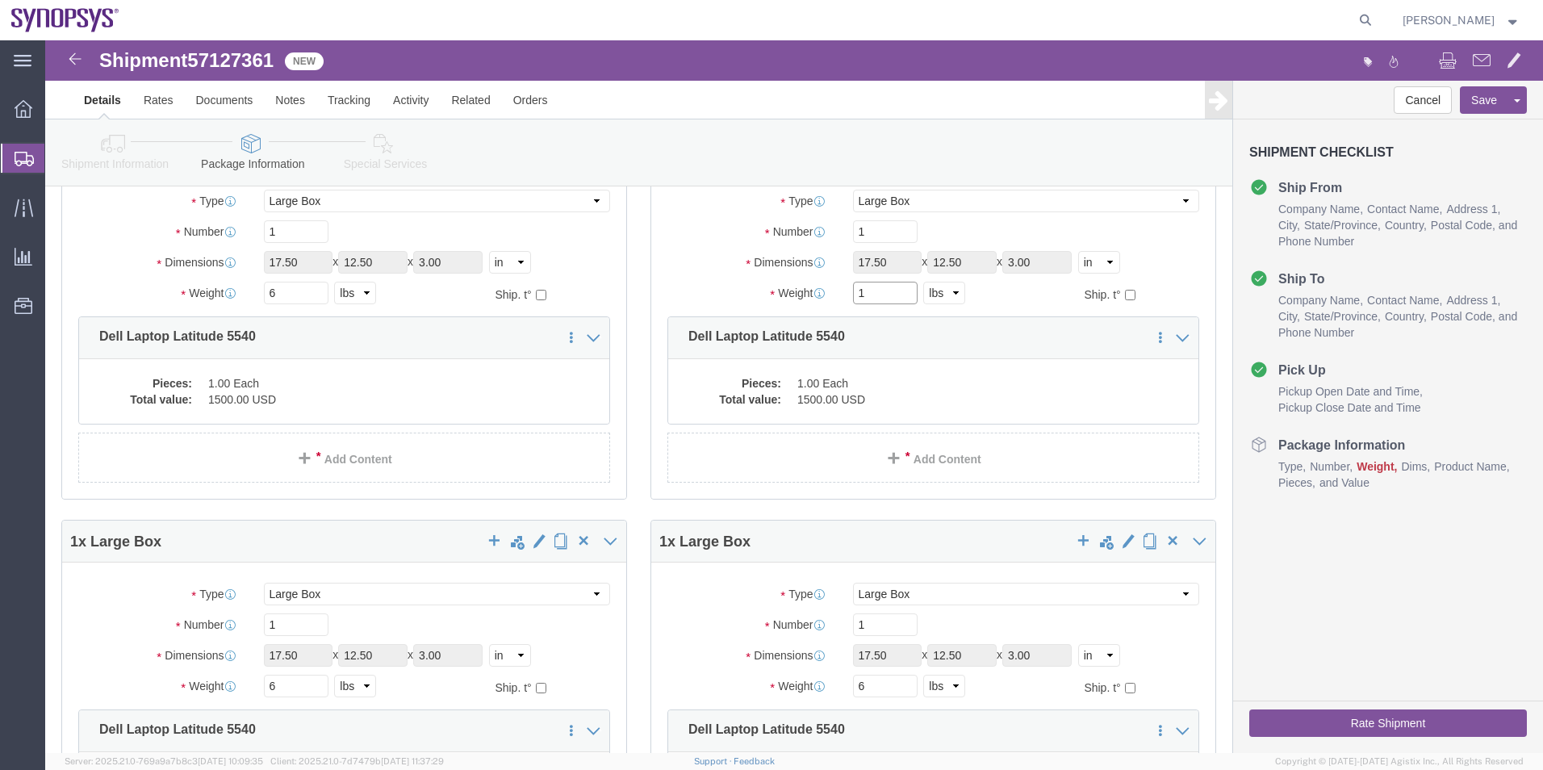
drag, startPoint x: 809, startPoint y: 251, endPoint x: 745, endPoint y: 246, distance: 64.7
click div "Weight 1 Select kgs lbs Ship. t°"
click input "1"
drag, startPoint x: 830, startPoint y: 253, endPoint x: 747, endPoint y: 253, distance: 82.3
click div "Weight 1 Select kgs lbs Ship. t°"
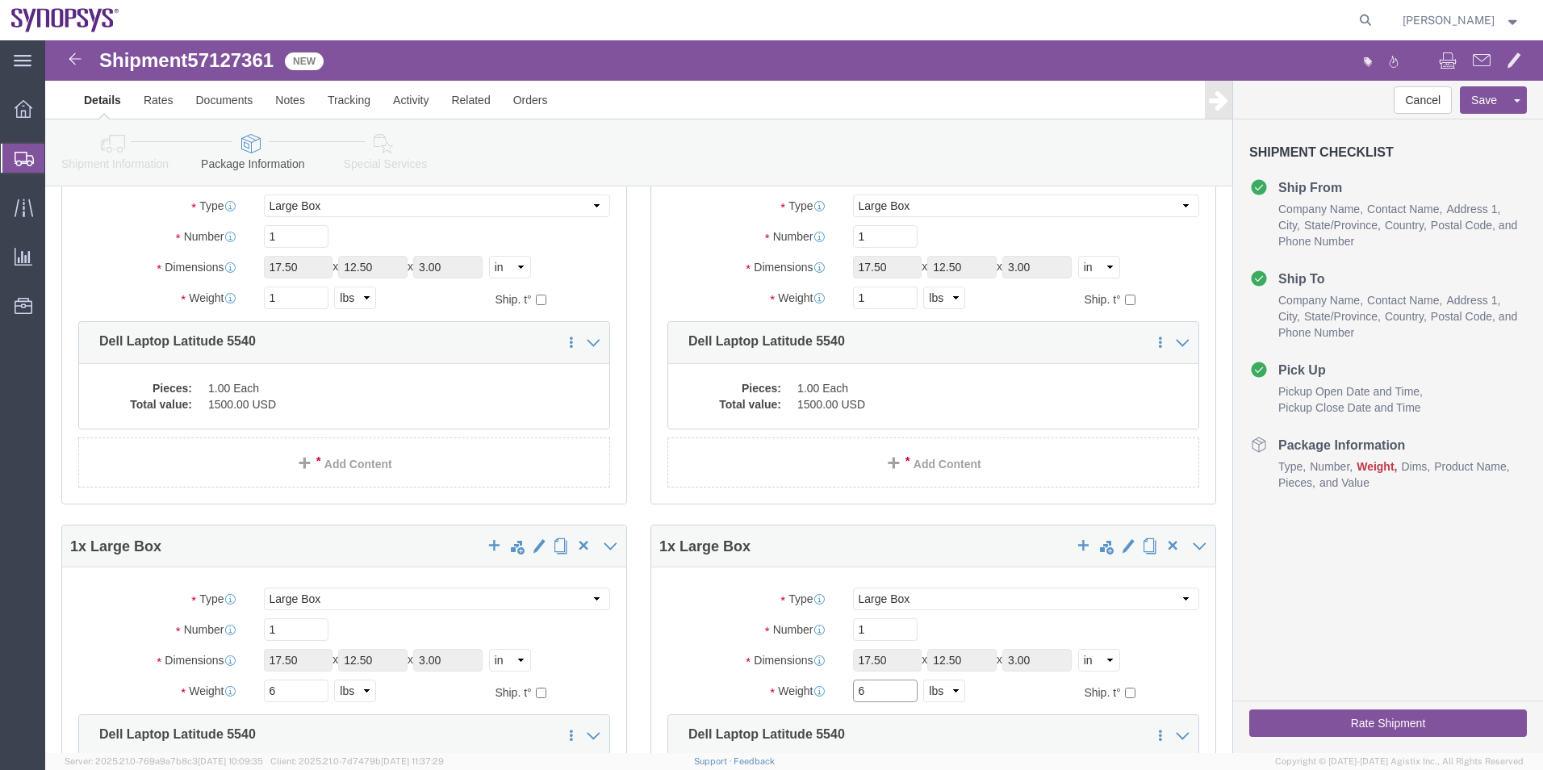
scroll to position [4746, 0]
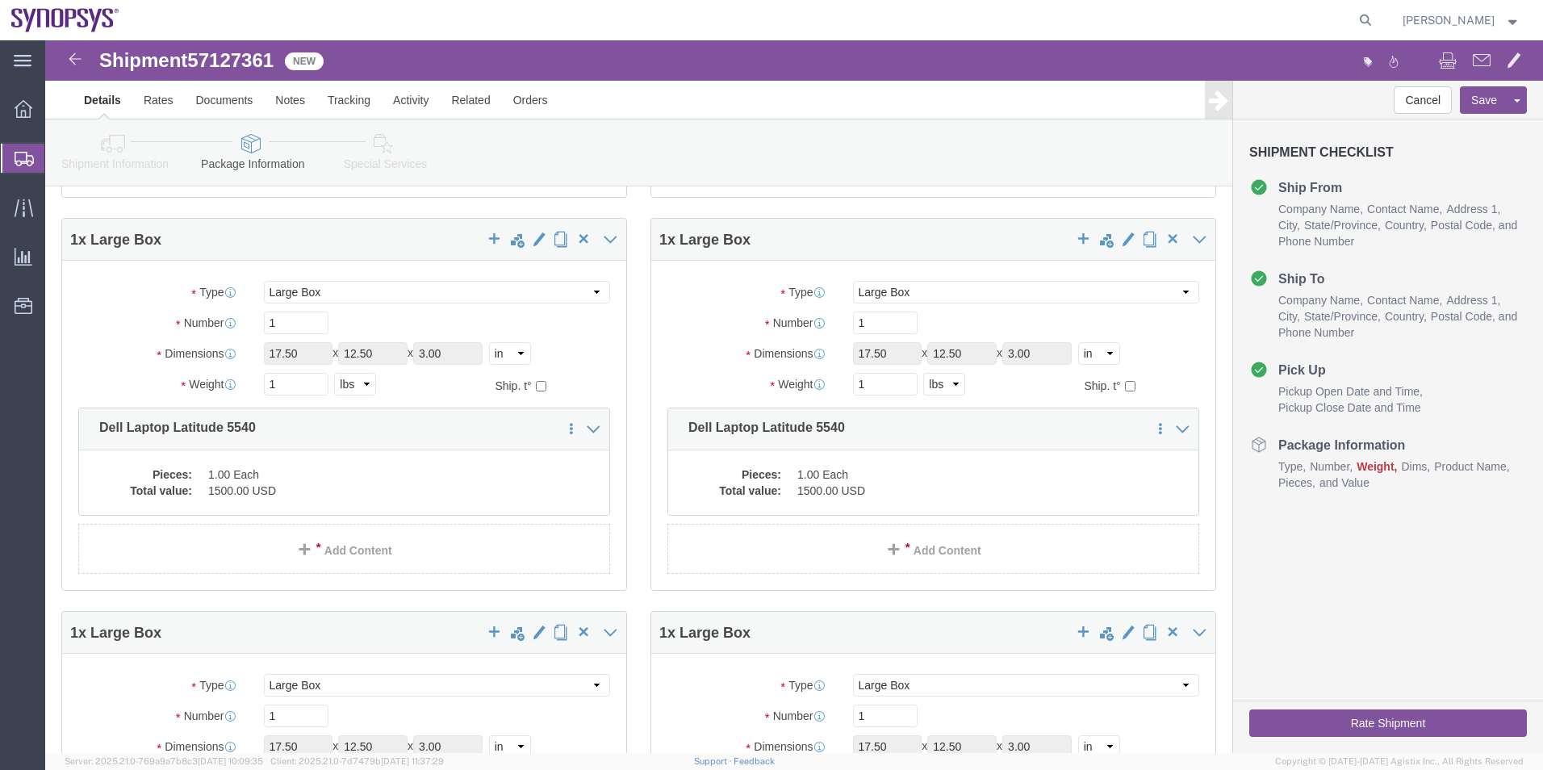
type input "6"
drag, startPoint x: 193, startPoint y: 349, endPoint x: 174, endPoint y: 335, distance: 24.2
click div "Weight 1 Select kgs lbs Ship. t°"
type input "6"
drag, startPoint x: 832, startPoint y: 347, endPoint x: 712, endPoint y: 337, distance: 120.7
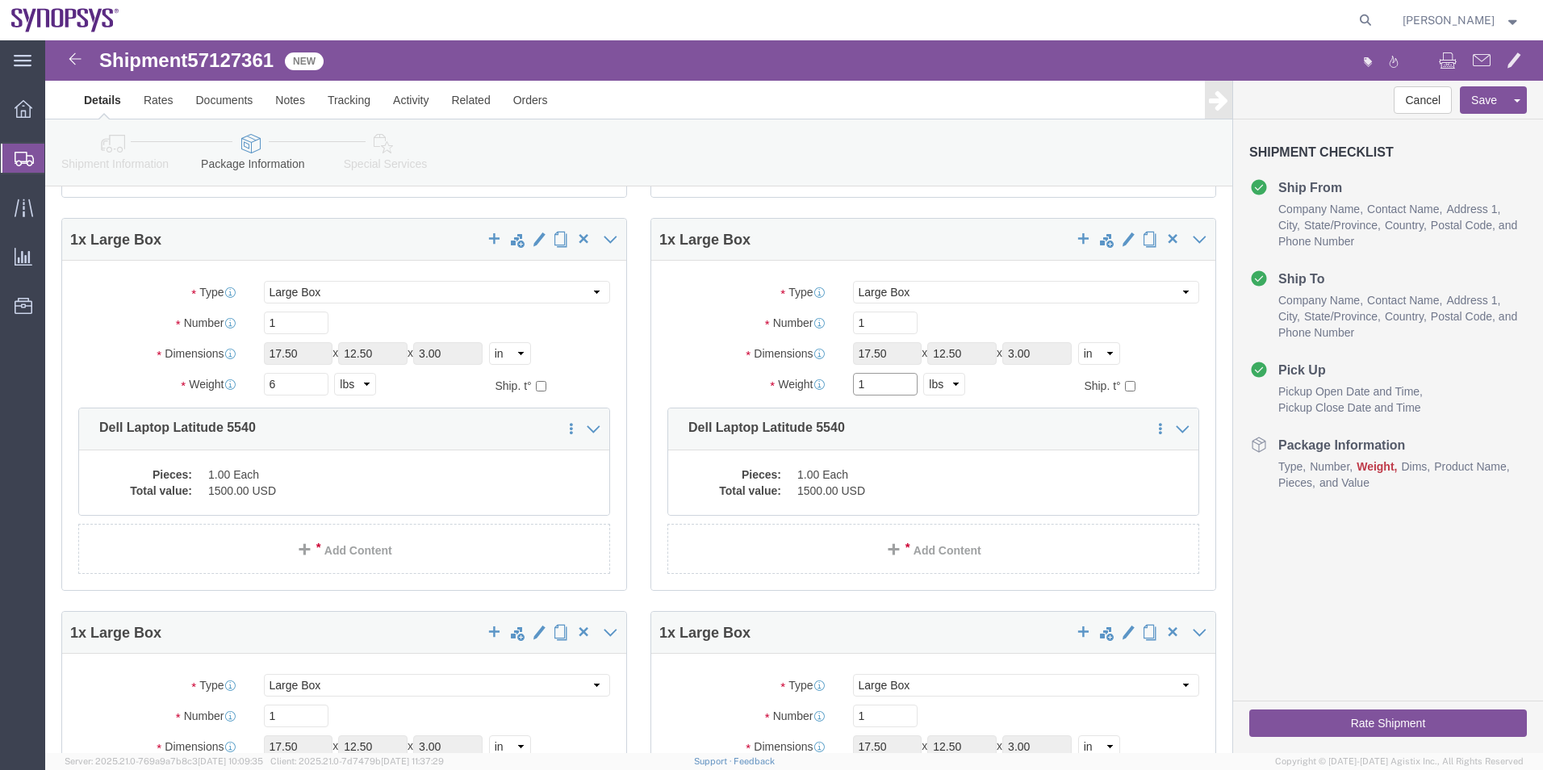
click div "Weight 1 Select kgs lbs Ship. t°"
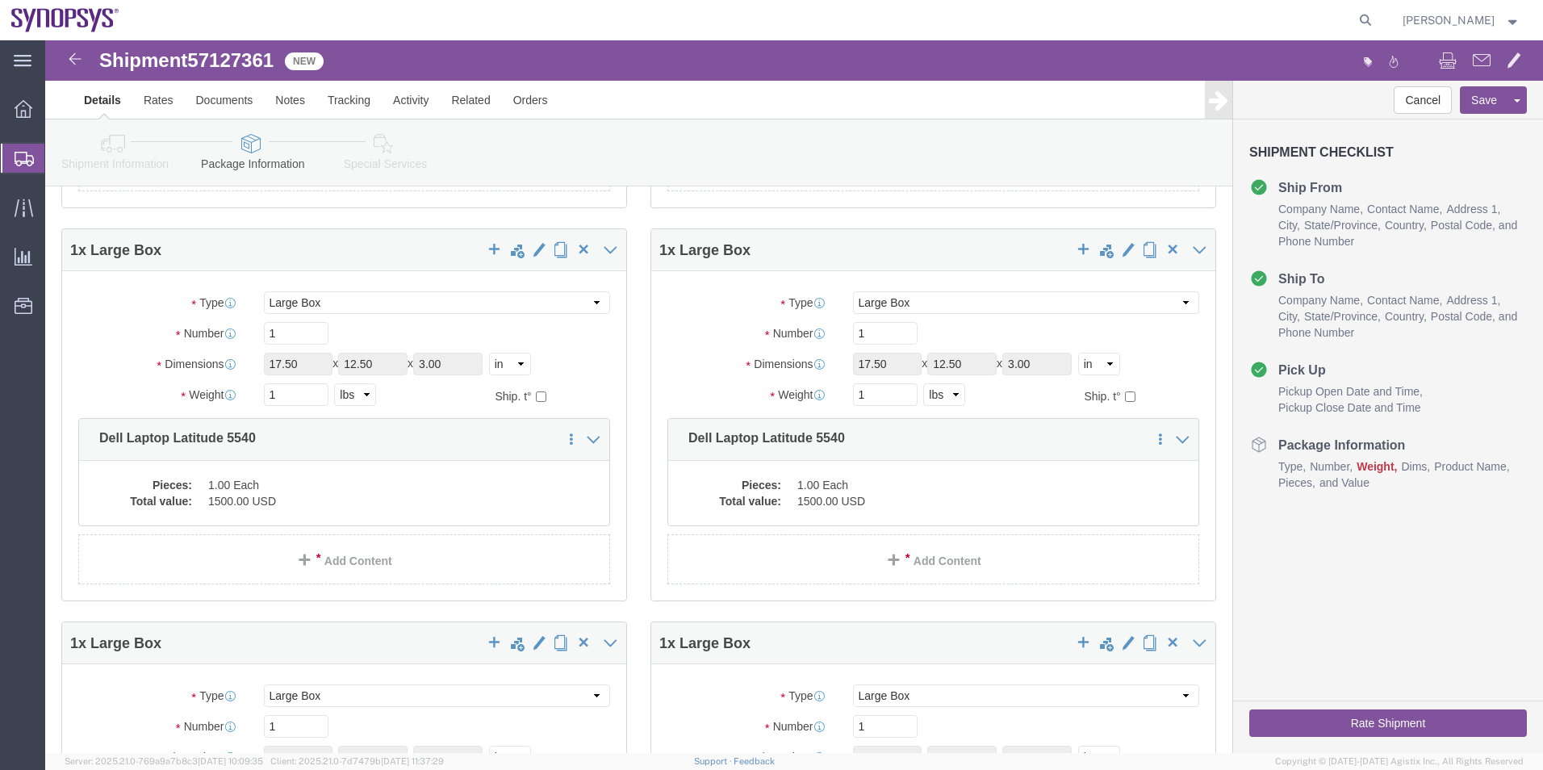
type input "6"
drag, startPoint x: 240, startPoint y: 362, endPoint x: 138, endPoint y: 341, distance: 104.6
click div "Weight 1 Select kgs lbs Ship. t°"
type input "6"
drag, startPoint x: 820, startPoint y: 352, endPoint x: 748, endPoint y: 357, distance: 72.0
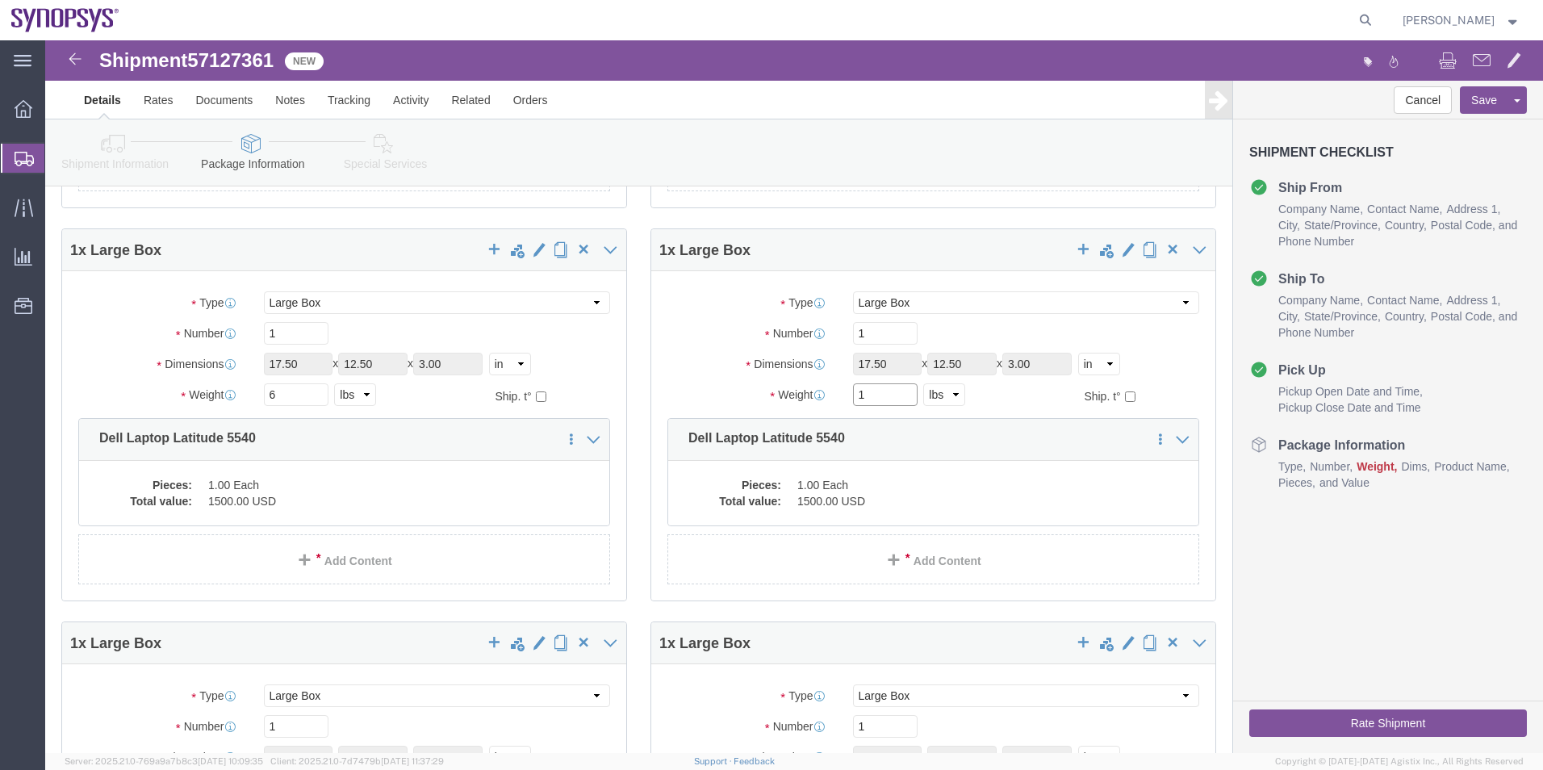
click div "Weight 1 Select kgs lbs Ship. t°"
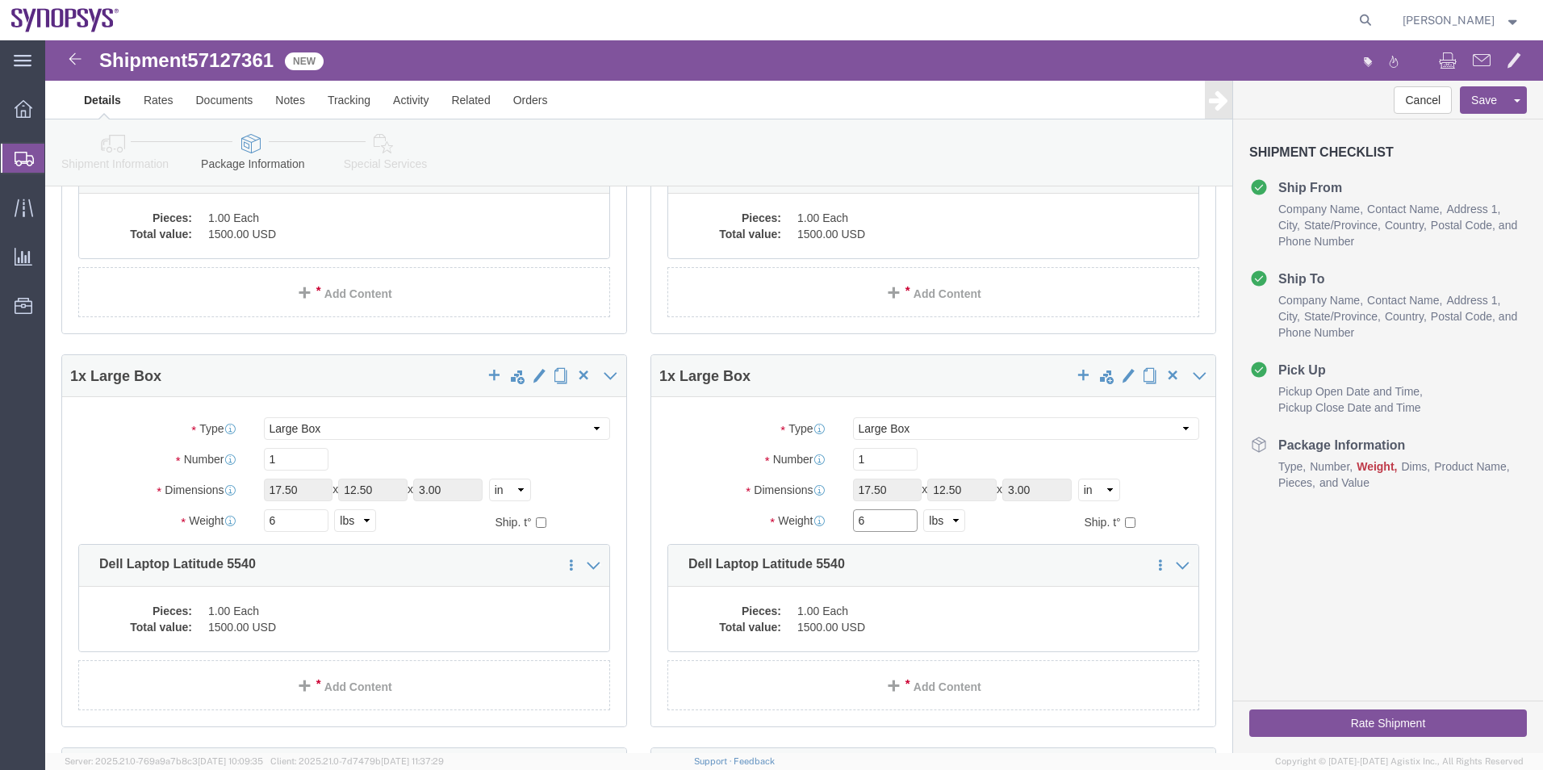
scroll to position [4020, 0]
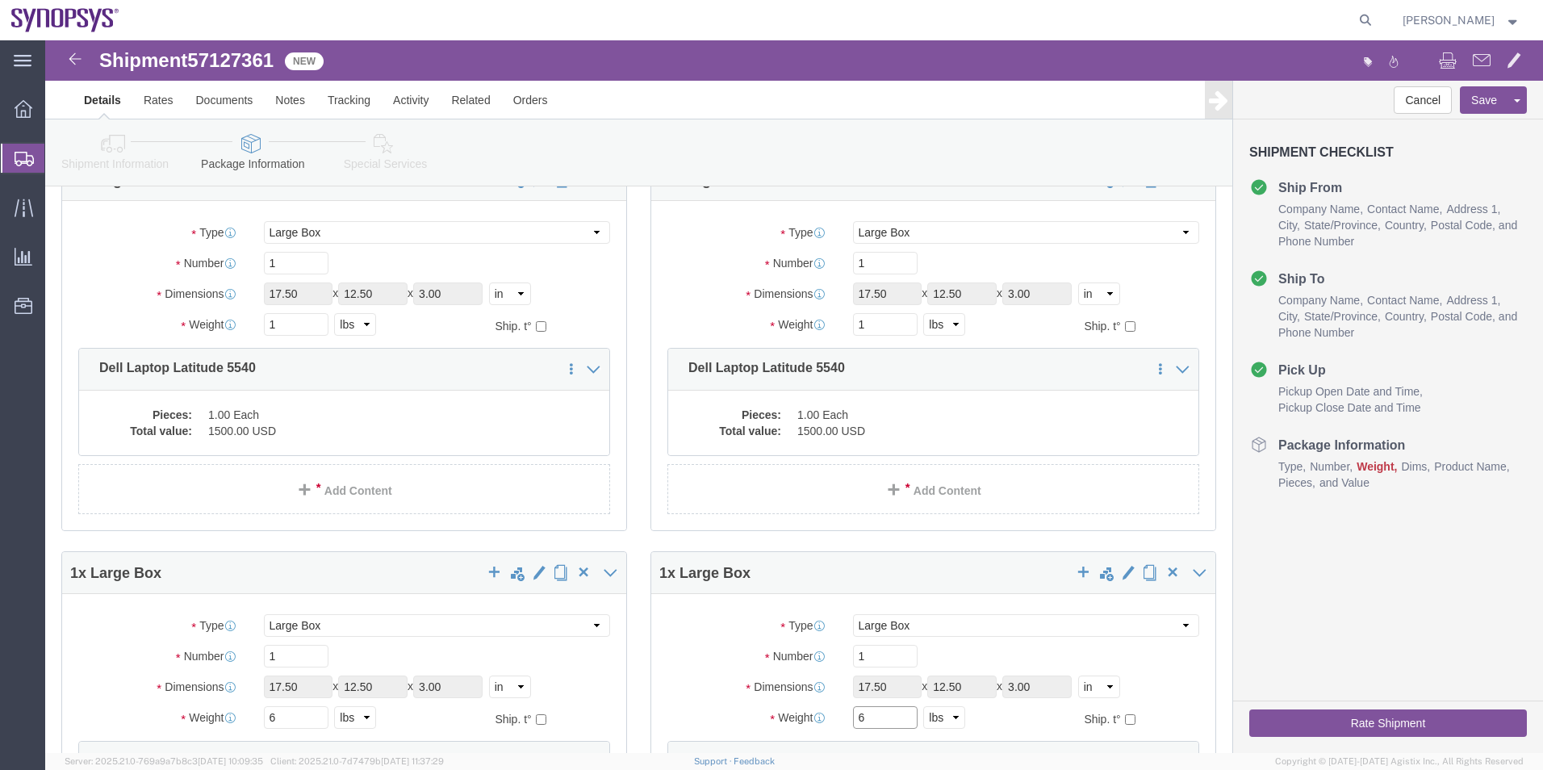
type input "6"
click div "Weight 1 Select kgs lbs Ship. t°"
type input "6"
drag, startPoint x: 242, startPoint y: 291, endPoint x: 177, endPoint y: 289, distance: 65.4
click div "Weight 1 Select kgs lbs Ship. t°"
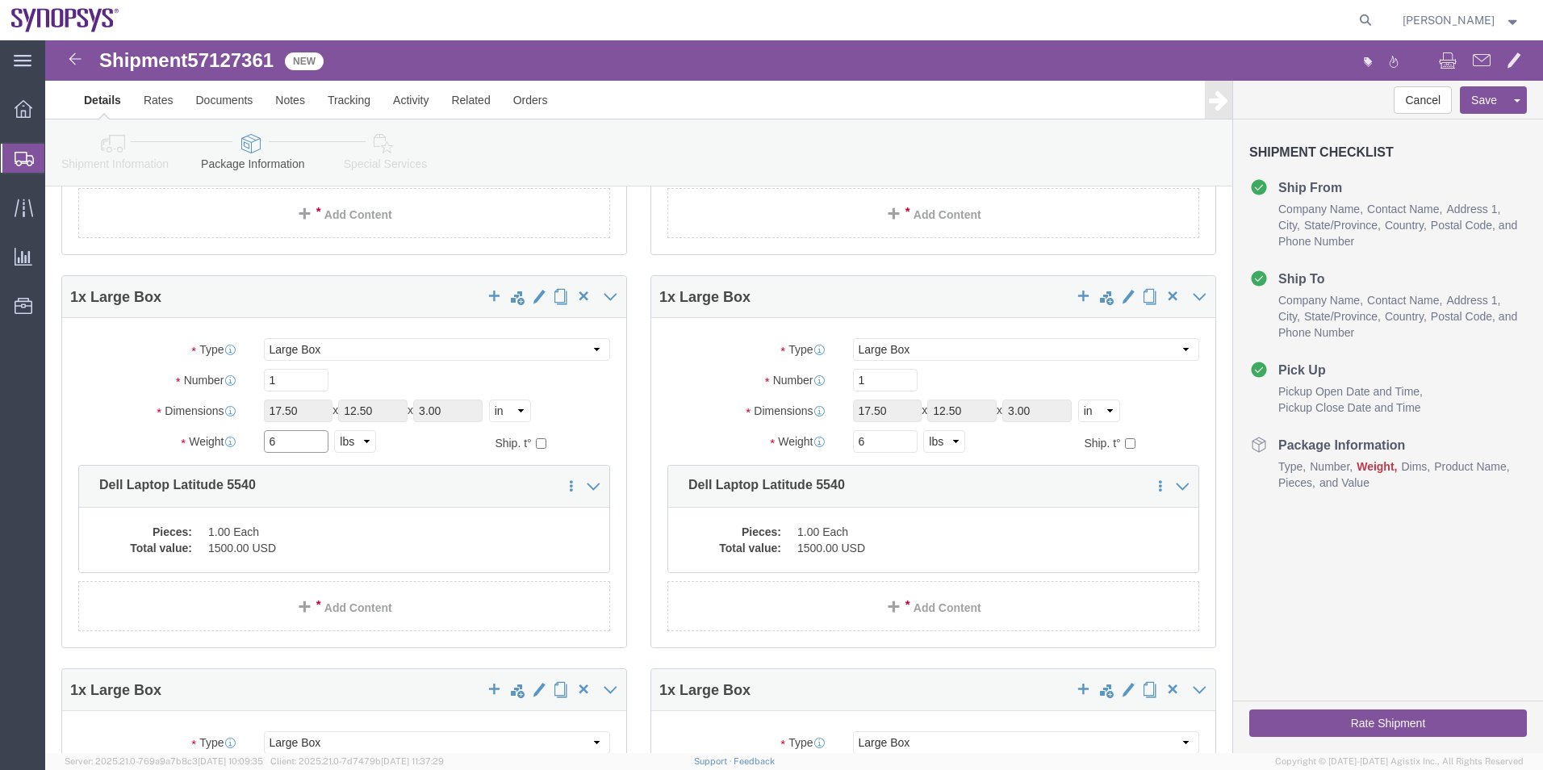
scroll to position [3697, 0]
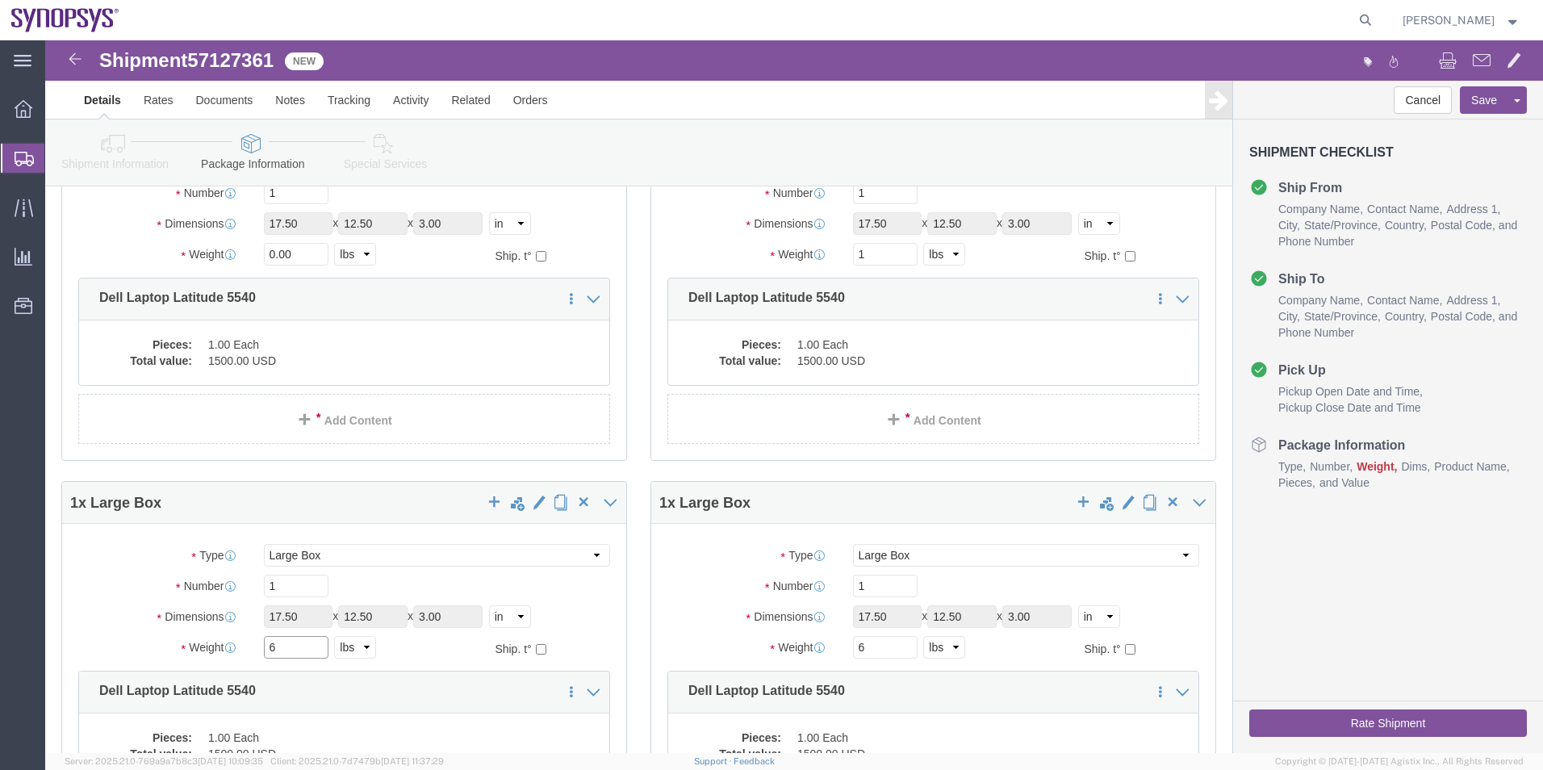
type input "6"
drag, startPoint x: 256, startPoint y: 214, endPoint x: 128, endPoint y: 222, distance: 127.8
click div "Weight 0.00 Select kgs lbs Ship. t°"
type input "6"
drag, startPoint x: 834, startPoint y: 222, endPoint x: 754, endPoint y: 216, distance: 80.9
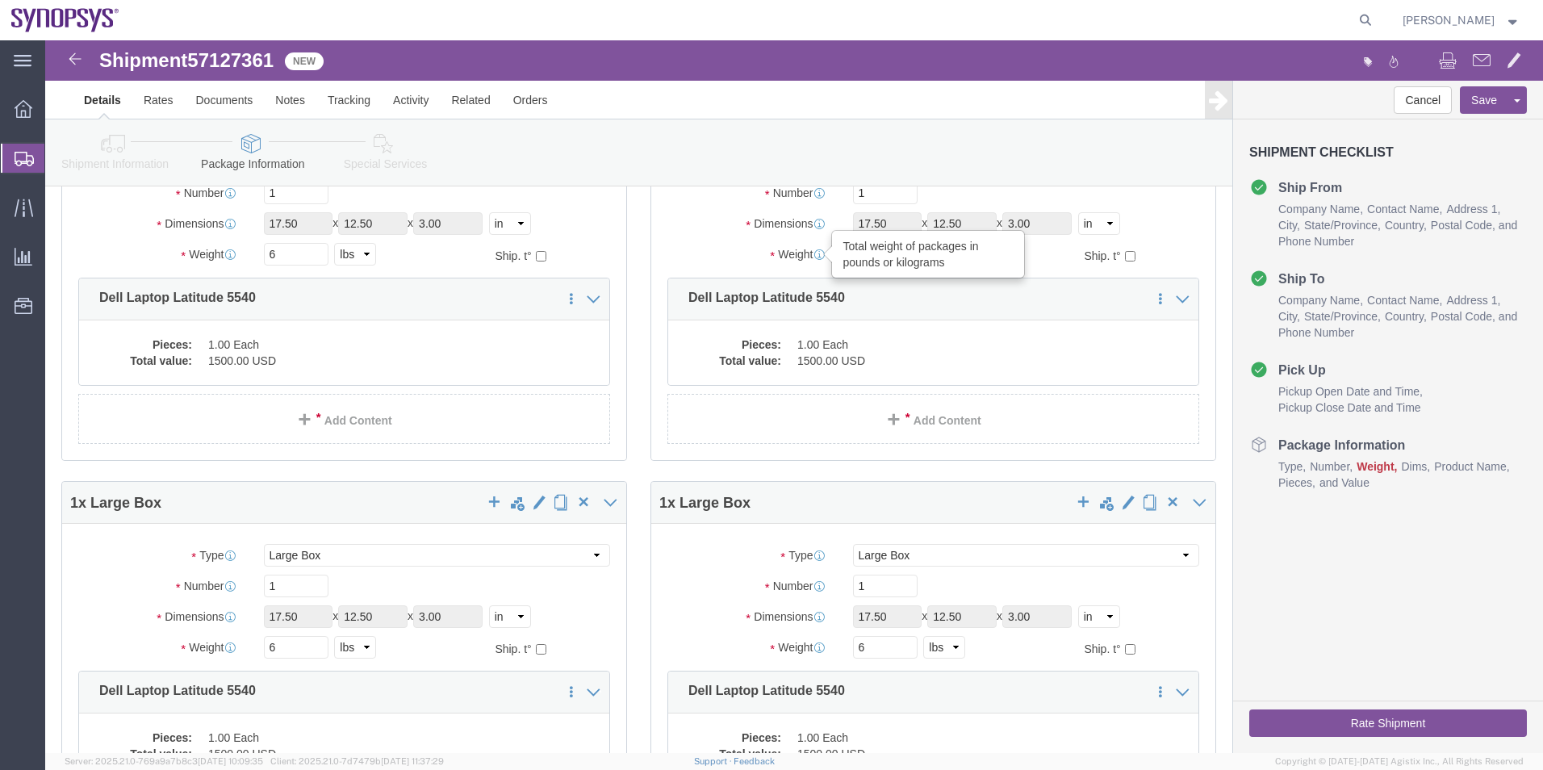
click div "Weight Total weight of packages in pounds or kilograms 1 Select kgs lbs Ship. t°"
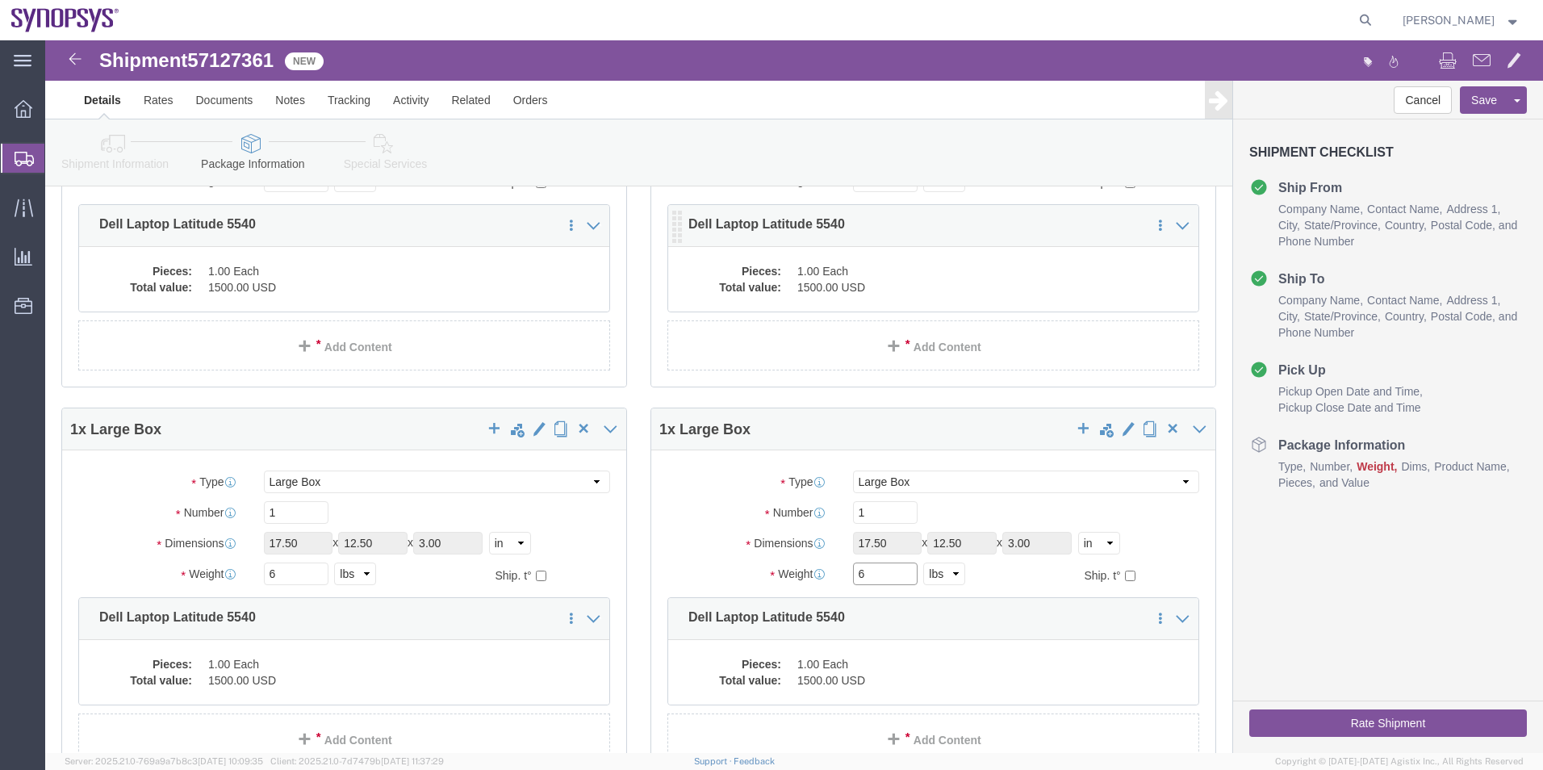
scroll to position [3293, 0]
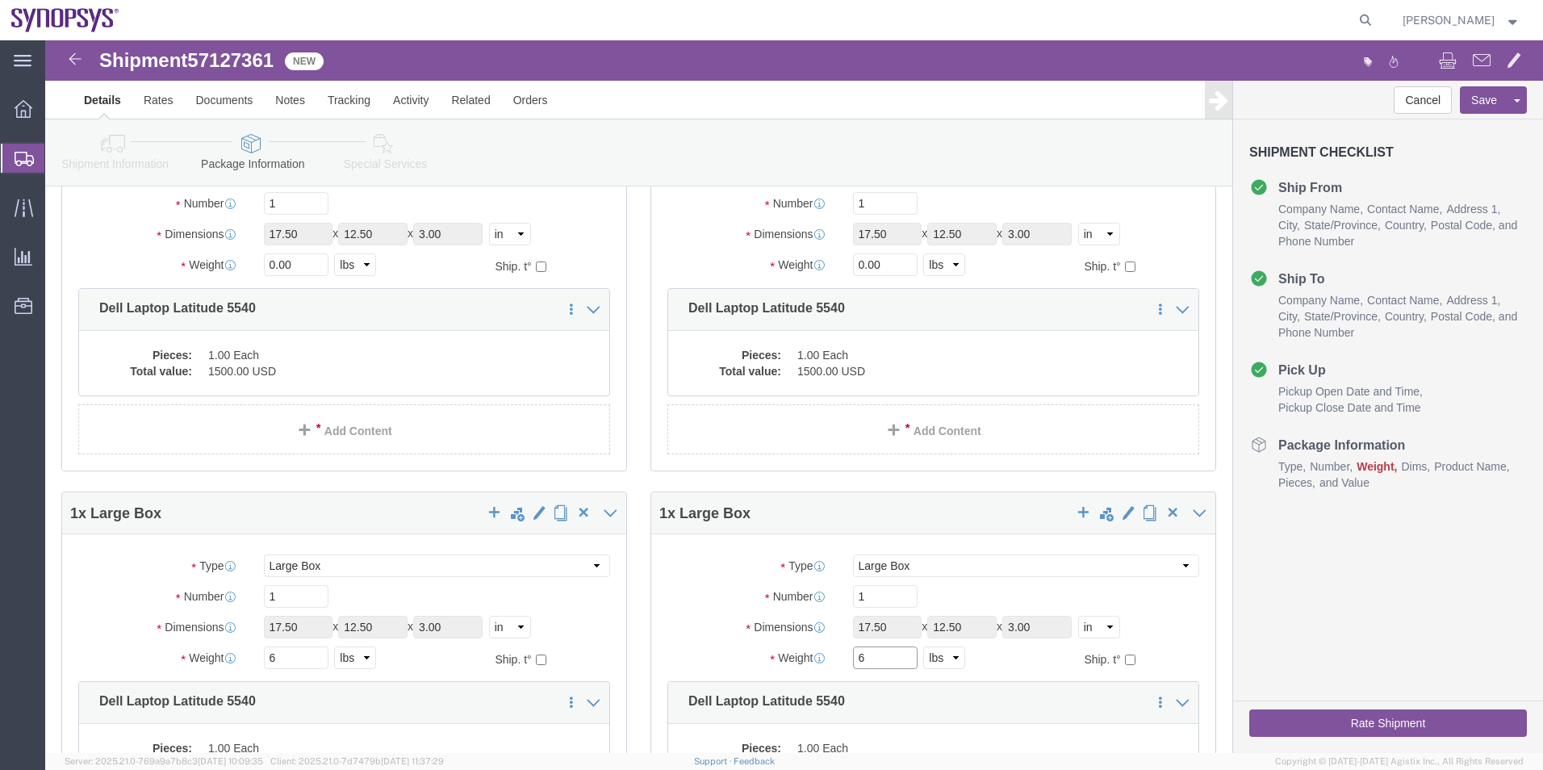
type input "6"
drag, startPoint x: 834, startPoint y: 221, endPoint x: 586, endPoint y: 215, distance: 248.6
click div "1 x Large Box Package Type Select Envelope Large Box Medium Box PAK Rack Small …"
type input "6"
drag, startPoint x: 264, startPoint y: 231, endPoint x: 123, endPoint y: 220, distance: 140.9
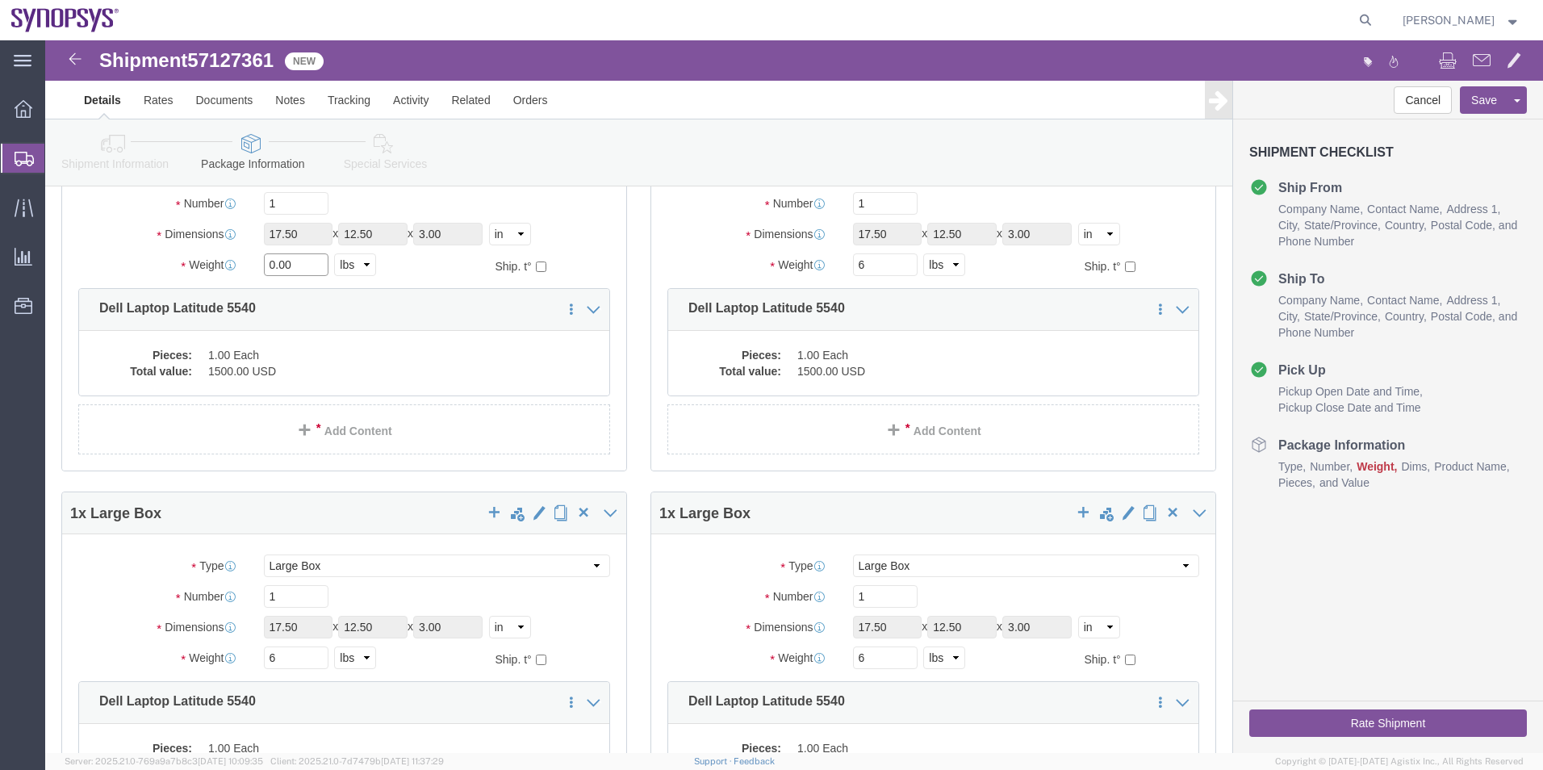
click div "Weight 0.00 Select kgs lbs Ship. t°"
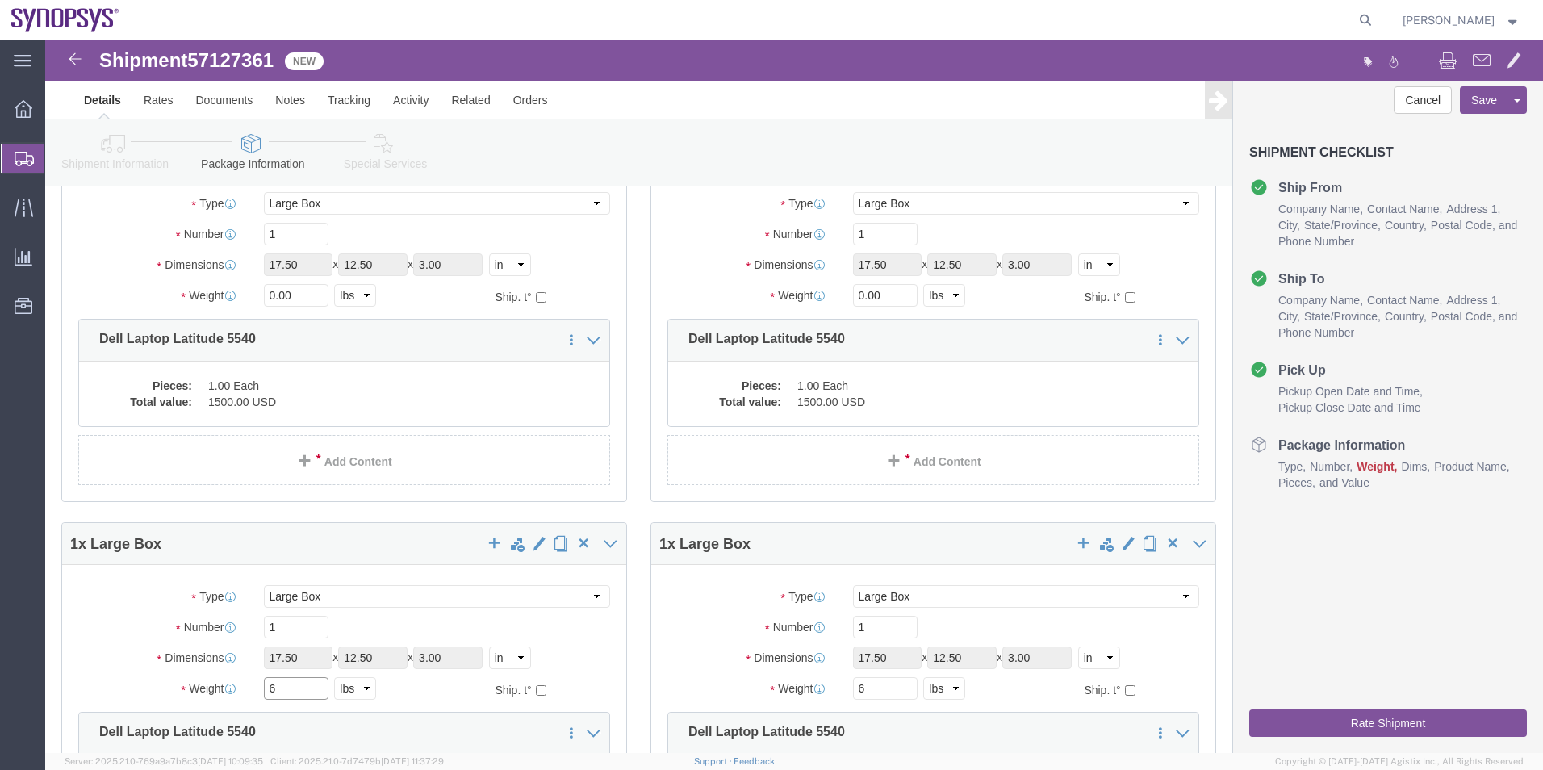
scroll to position [2809, 0]
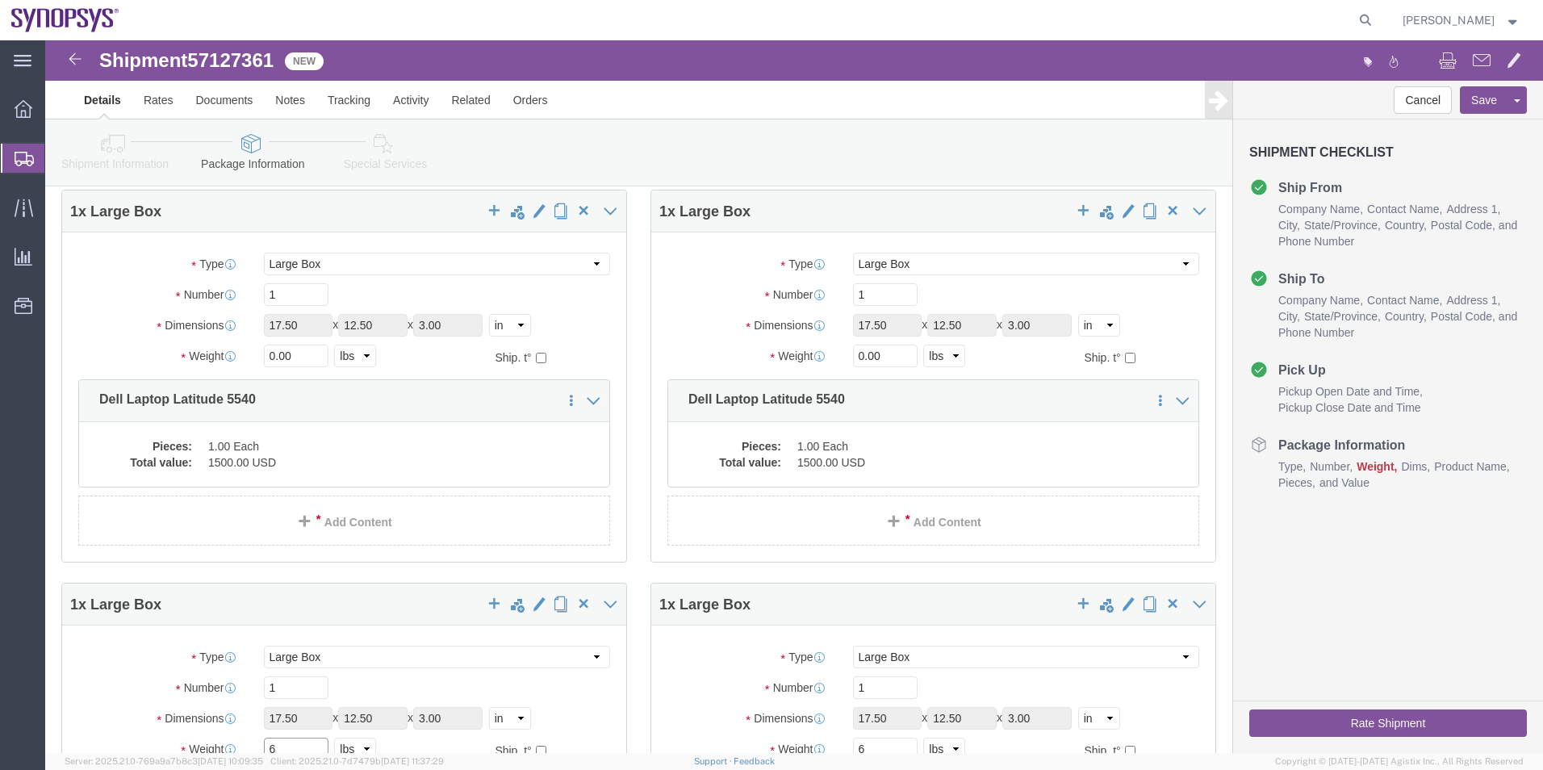
type input "6"
click div "1 x Large Box Package Type Select Envelope Large Box Medium Box PAK Rack Small …"
drag, startPoint x: 263, startPoint y: 316, endPoint x: 153, endPoint y: 317, distance: 109.8
click div "Weight 0.00 Select kgs lbs Ship. t°"
type input "6"
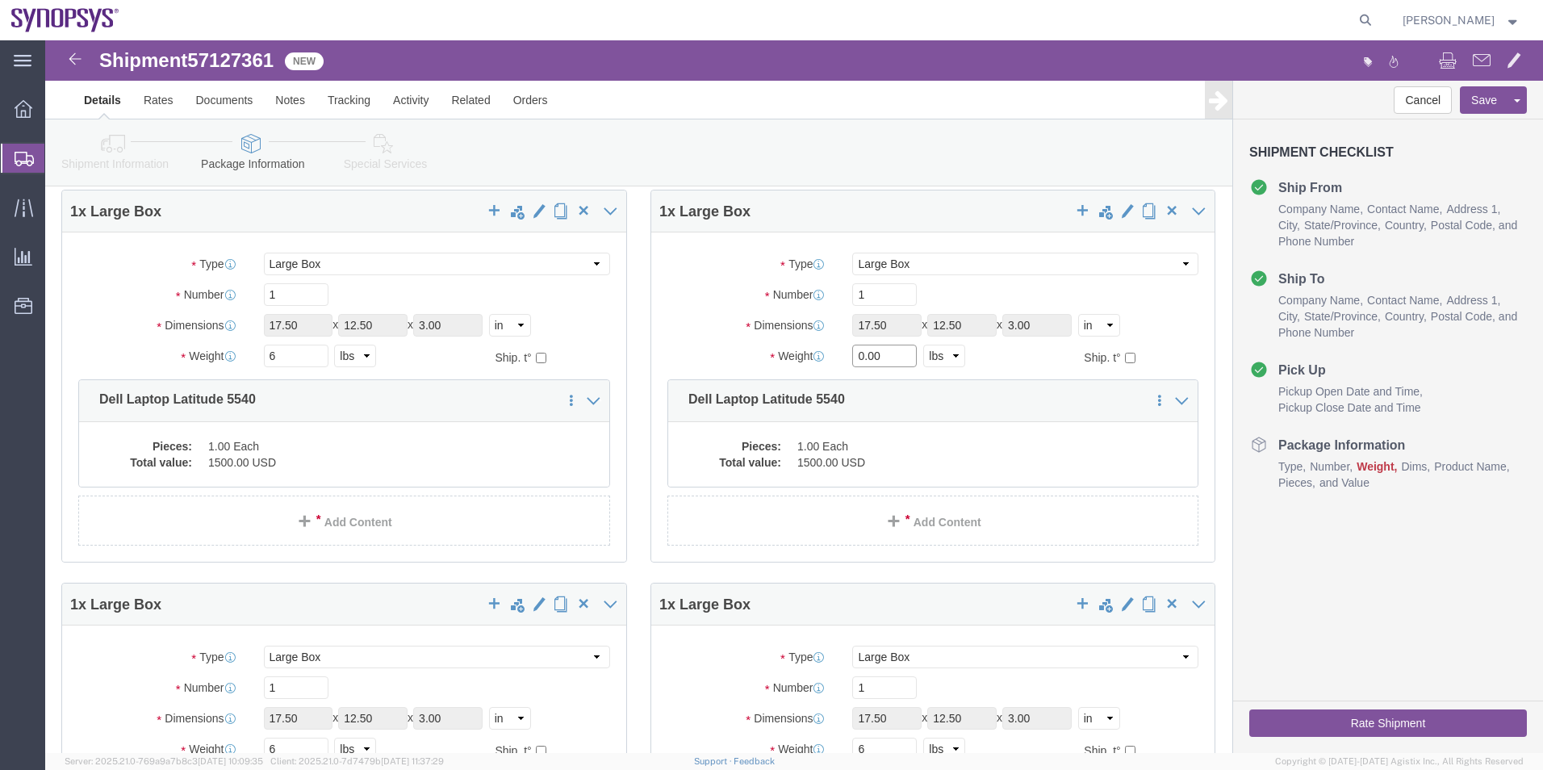
drag, startPoint x: 836, startPoint y: 310, endPoint x: 735, endPoint y: 320, distance: 101.4
click div "Weight 0.00 Select kgs lbs Ship. t°"
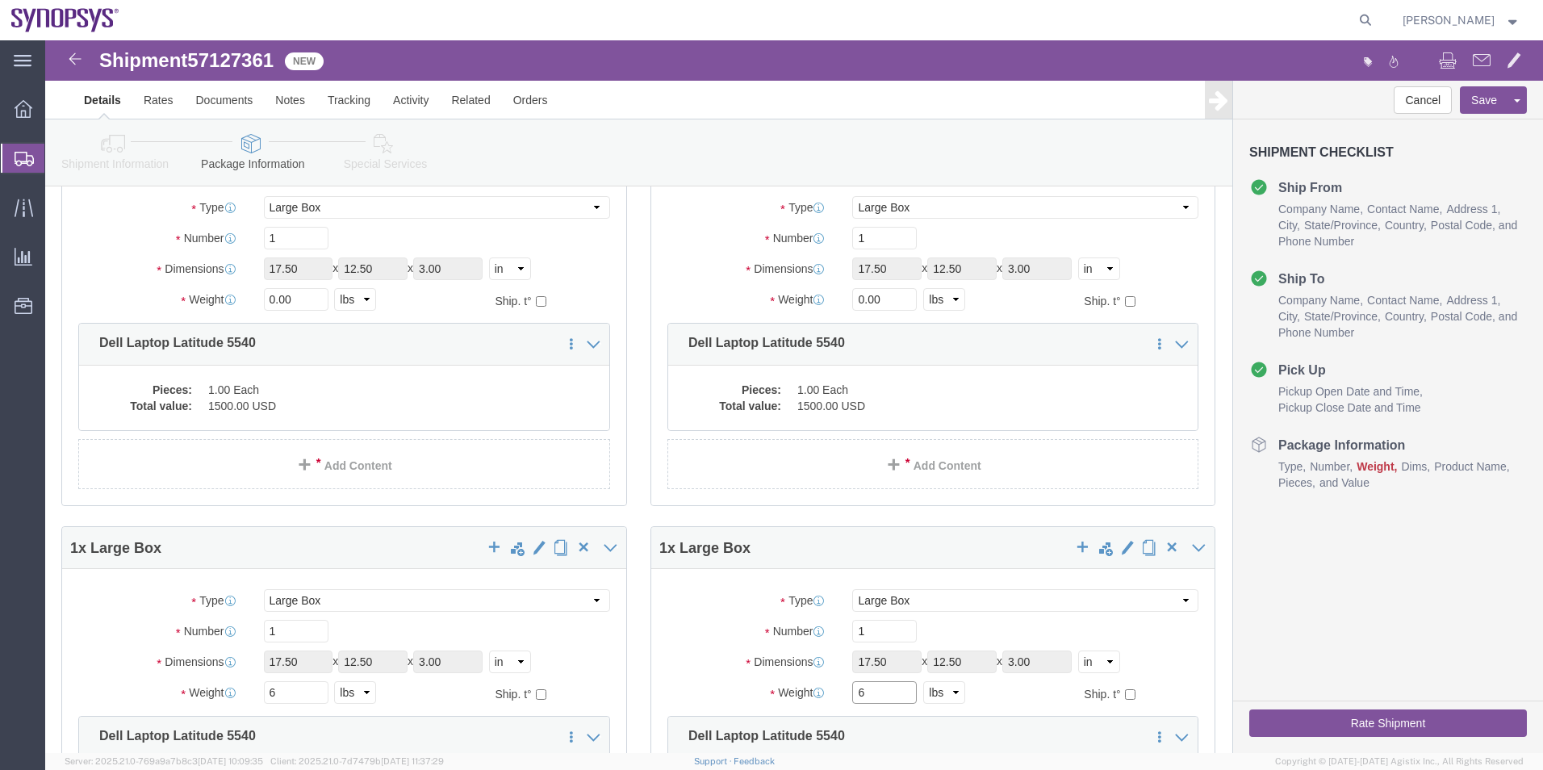
scroll to position [2325, 0]
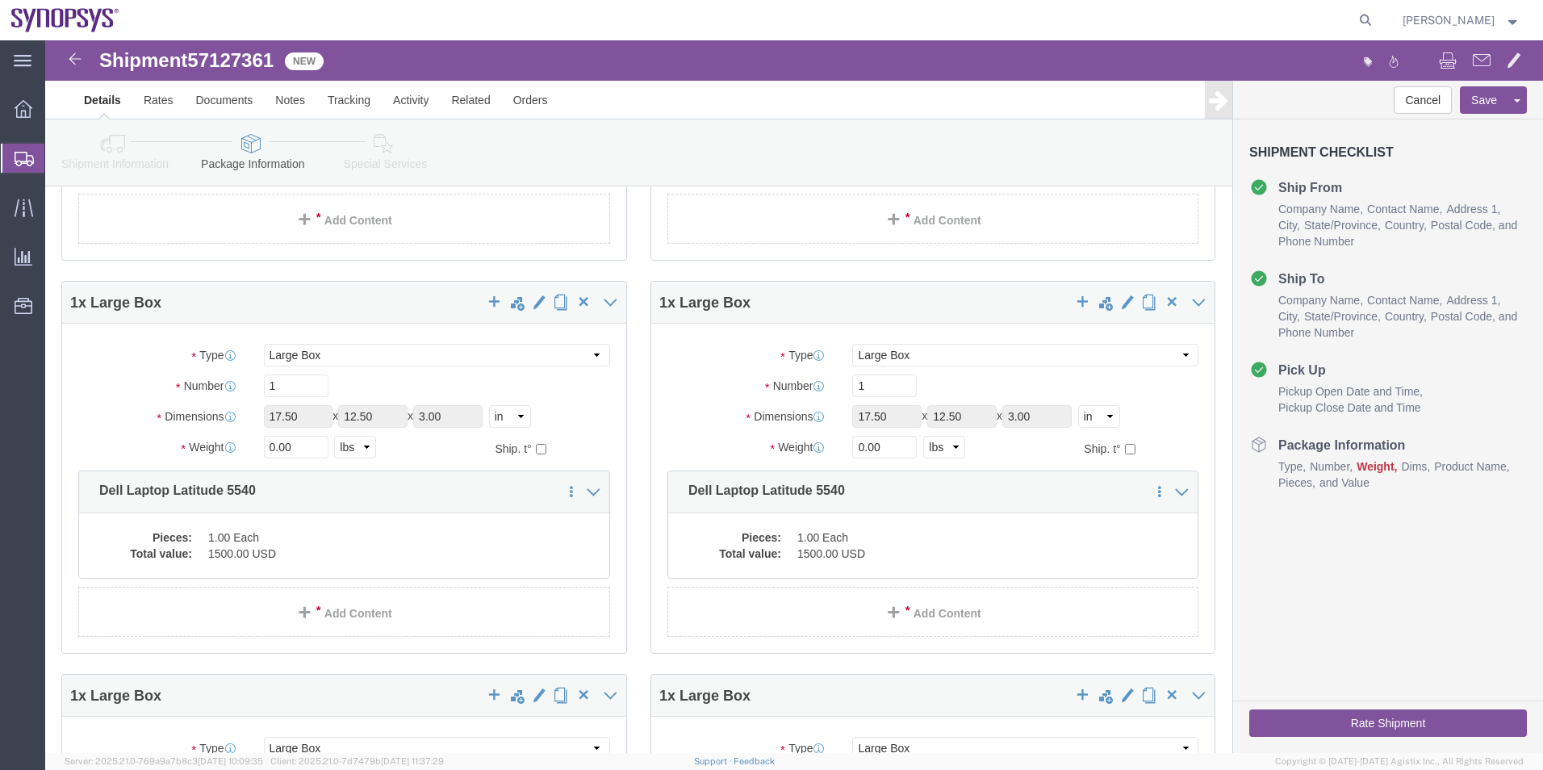
type input "6"
drag, startPoint x: 842, startPoint y: 405, endPoint x: 773, endPoint y: 406, distance: 69.4
click div "Weight 0.00 Select kgs lbs Ship. t°"
type input "6"
drag, startPoint x: 233, startPoint y: 396, endPoint x: 220, endPoint y: 400, distance: 13.5
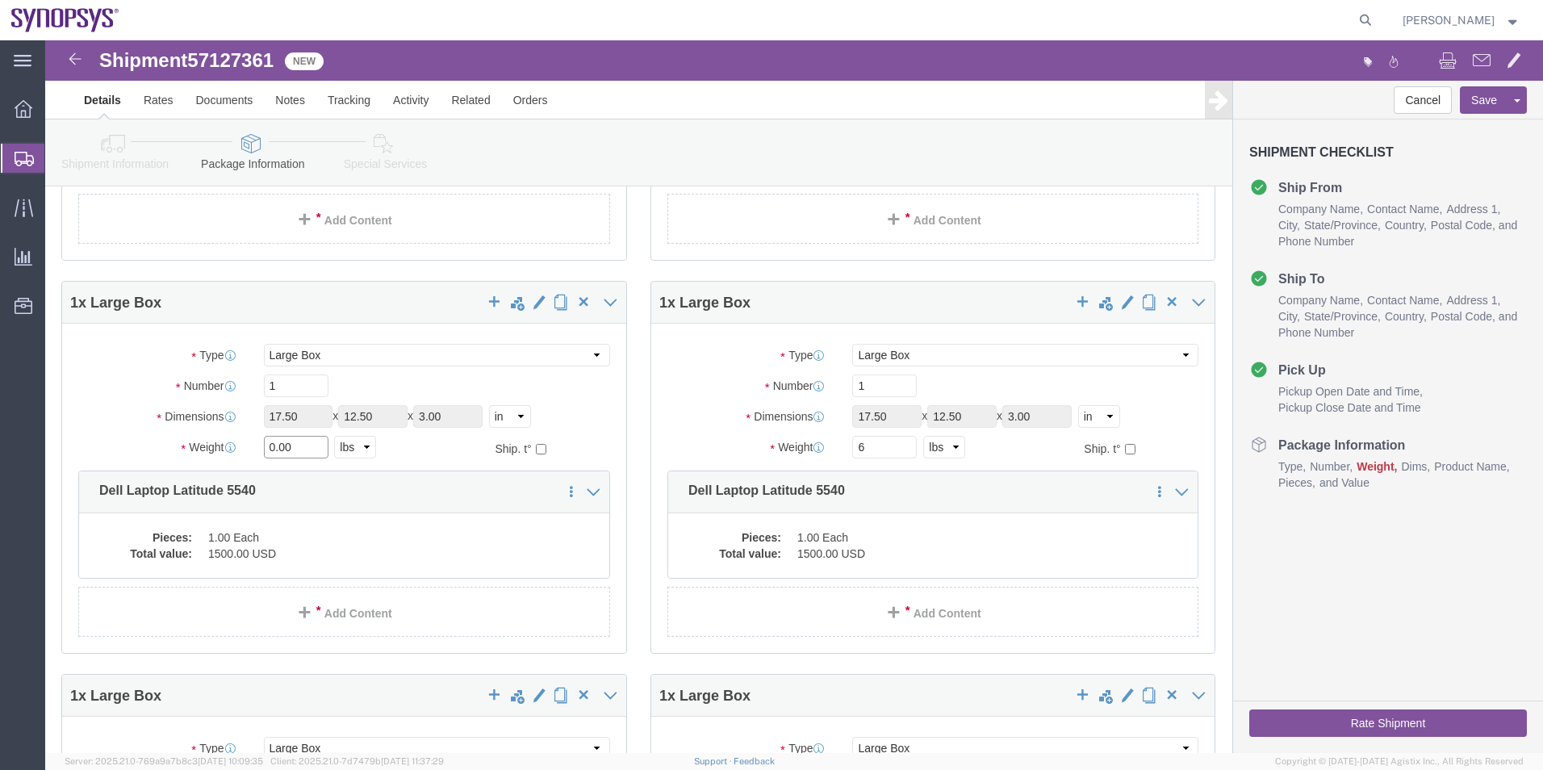
click input "0.00"
drag, startPoint x: 255, startPoint y: 401, endPoint x: 199, endPoint y: 408, distance: 57.0
click div "Weight 0.00 Select kgs lbs Ship. t°"
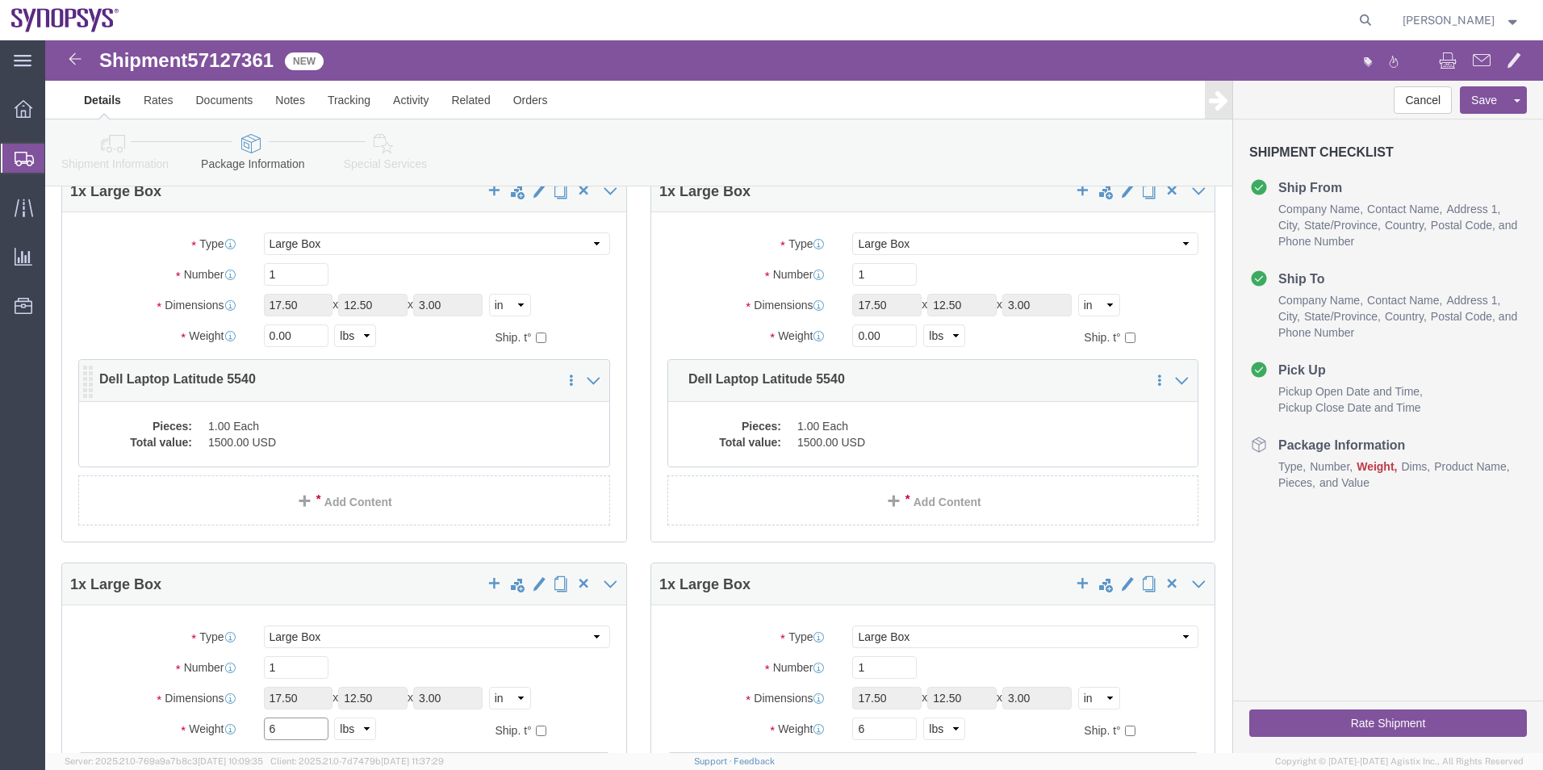
scroll to position [2002, 0]
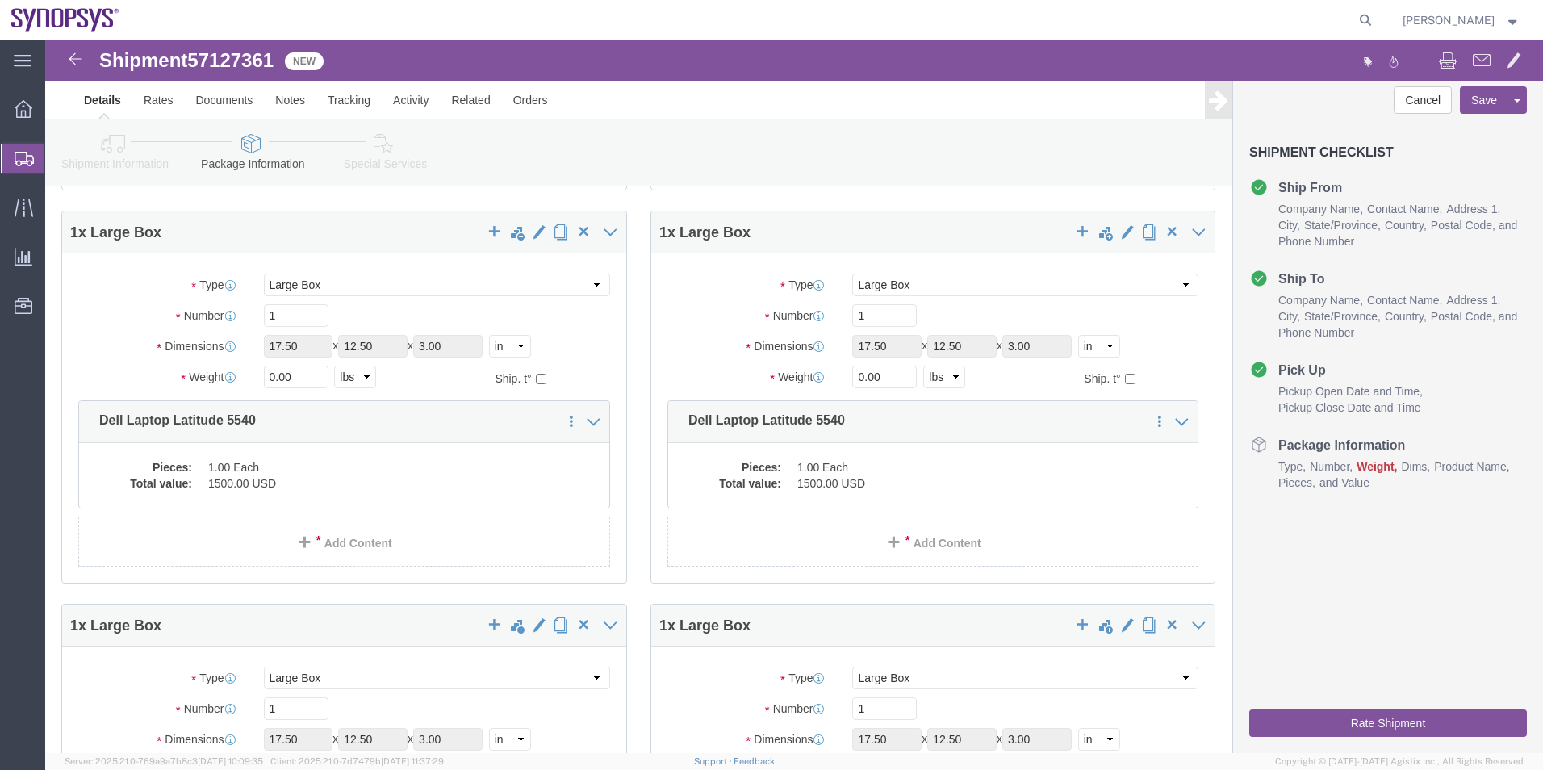
type input "6"
click div "1 x Large Box Package Type Select Envelope Large Box Medium Box PAK Rack Small …"
drag, startPoint x: 244, startPoint y: 337, endPoint x: 203, endPoint y: 337, distance: 41.2
click div "Weight 0.00 Select kgs lbs Ship. t°"
type input "6"
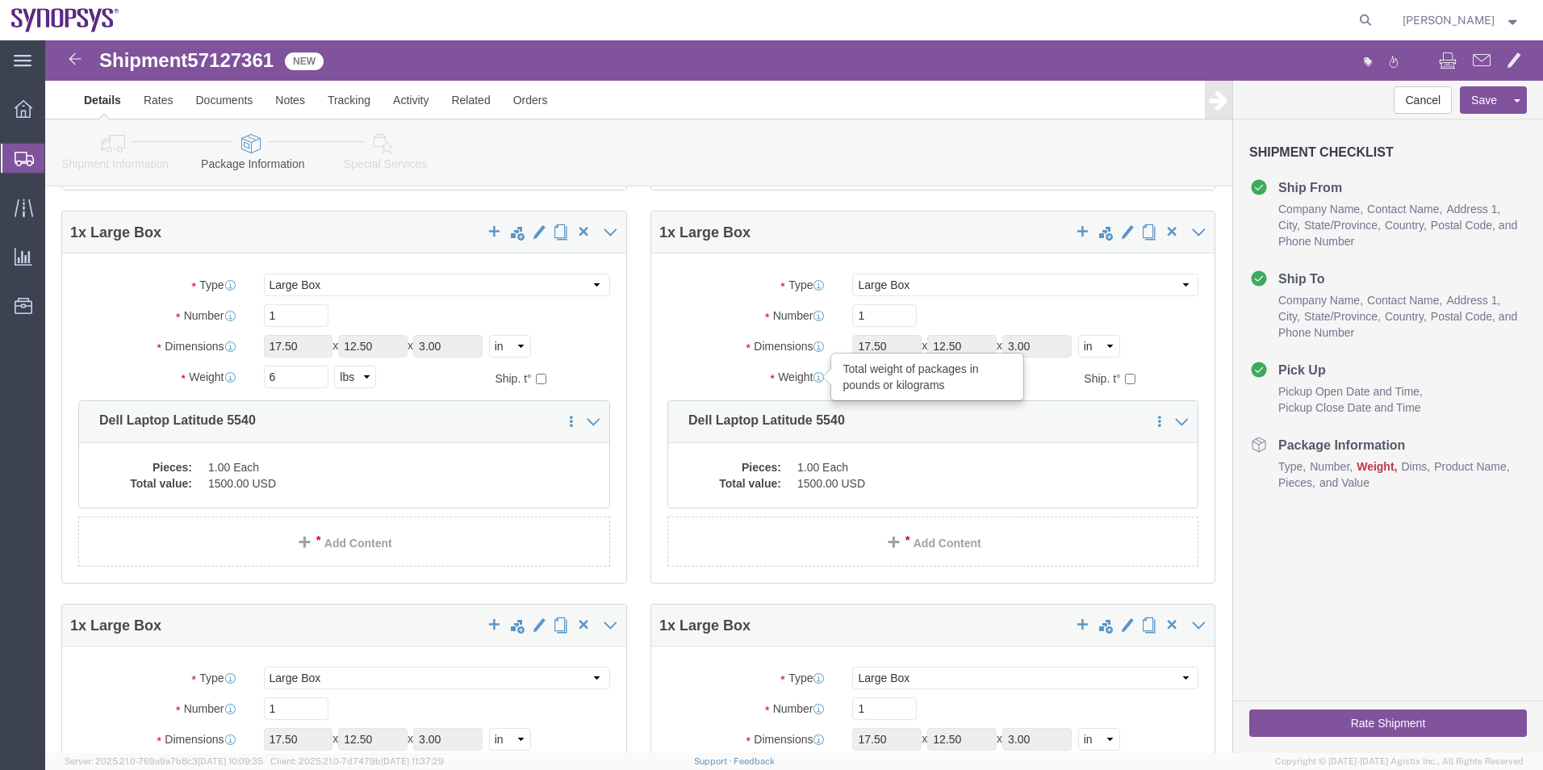
drag, startPoint x: 844, startPoint y: 328, endPoint x: 734, endPoint y: 340, distance: 111.2
click div "Weight Total weight of packages in pounds or kilograms 0.00 Select kgs lbs Ship…"
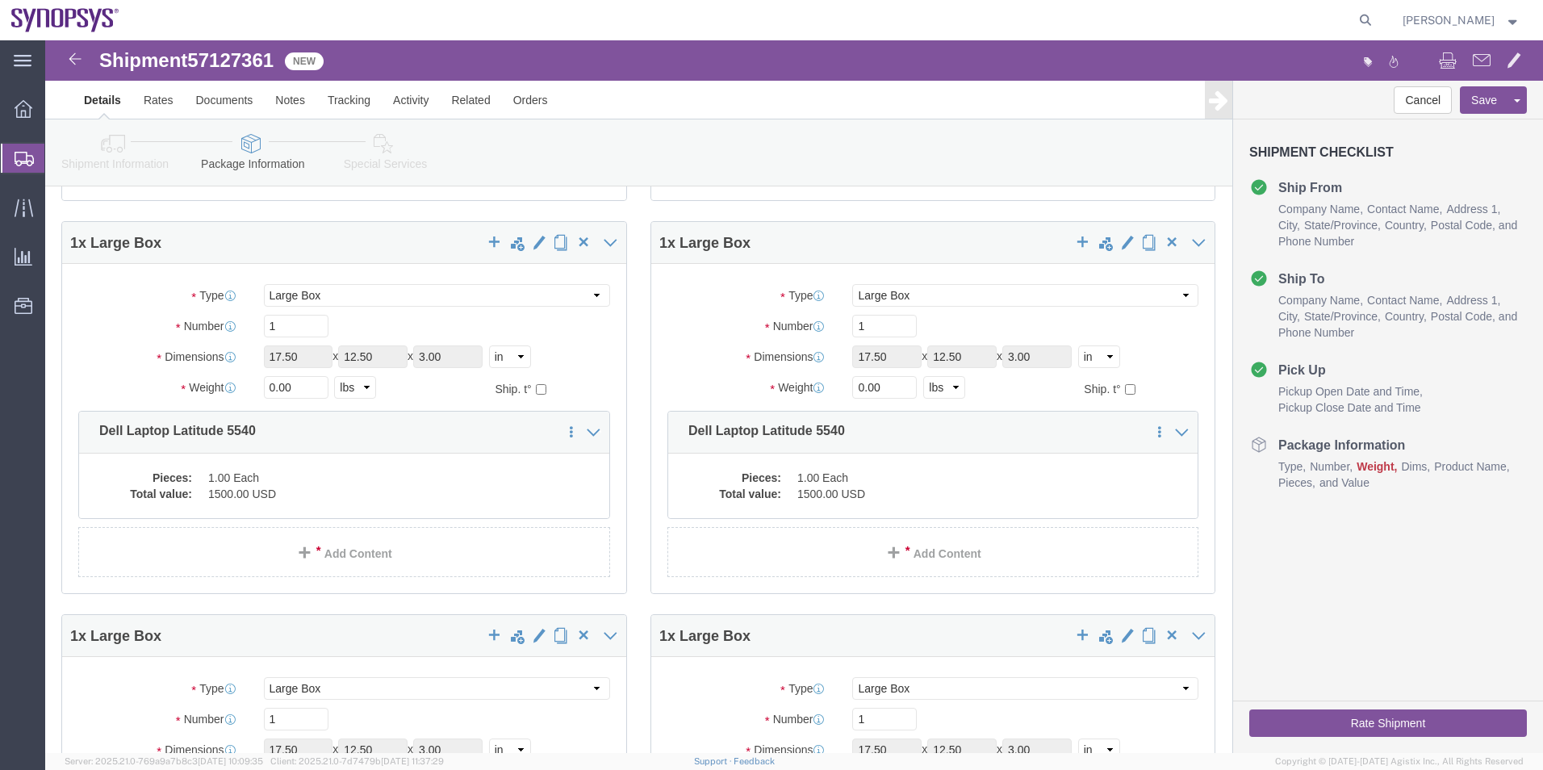
type input "6"
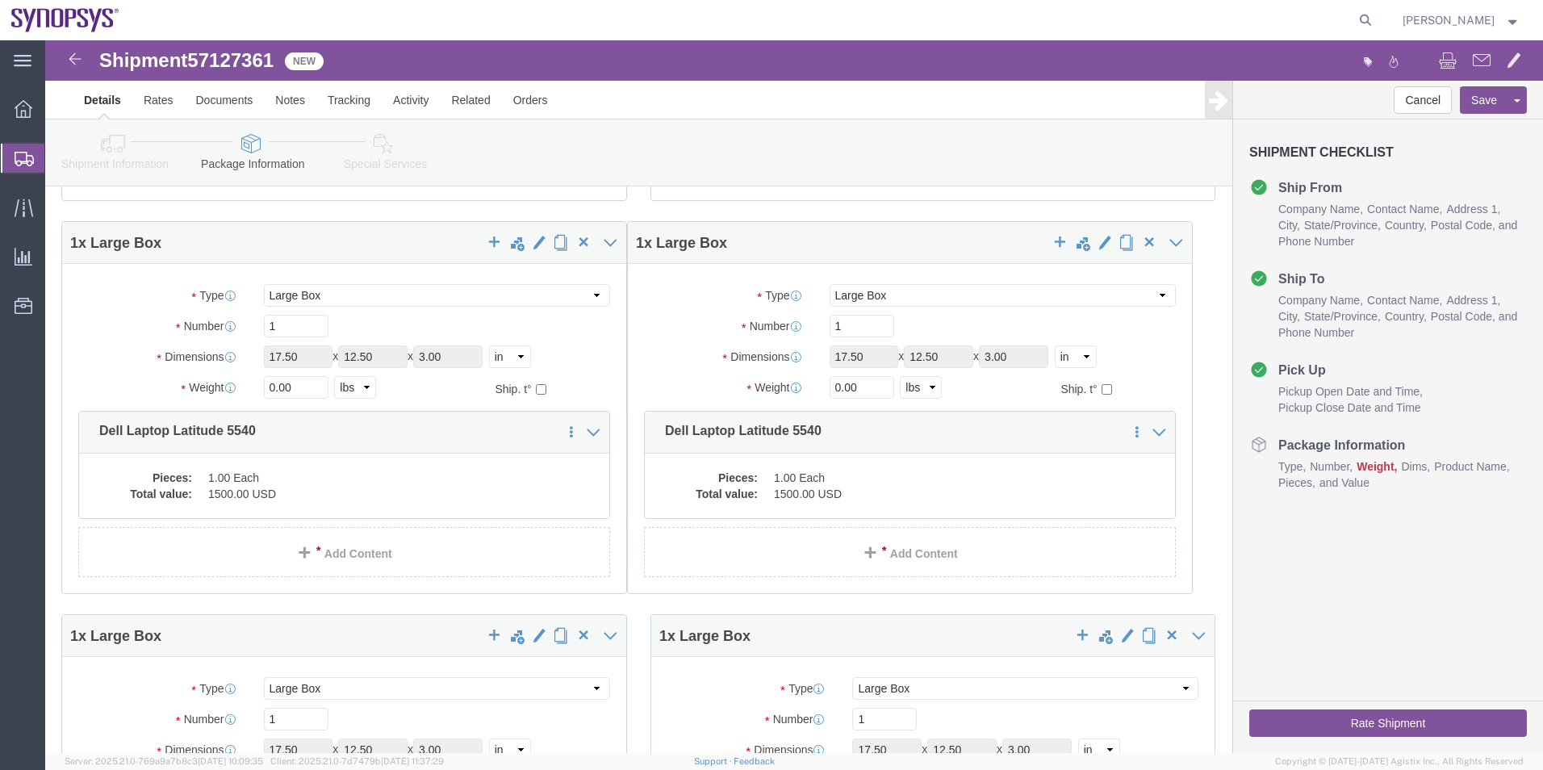
drag, startPoint x: 863, startPoint y: 349, endPoint x: 734, endPoint y: 362, distance: 129.0
click div "1 x Large Box Package Type Select Envelope Large Box Medium Box PAK Rack Small …"
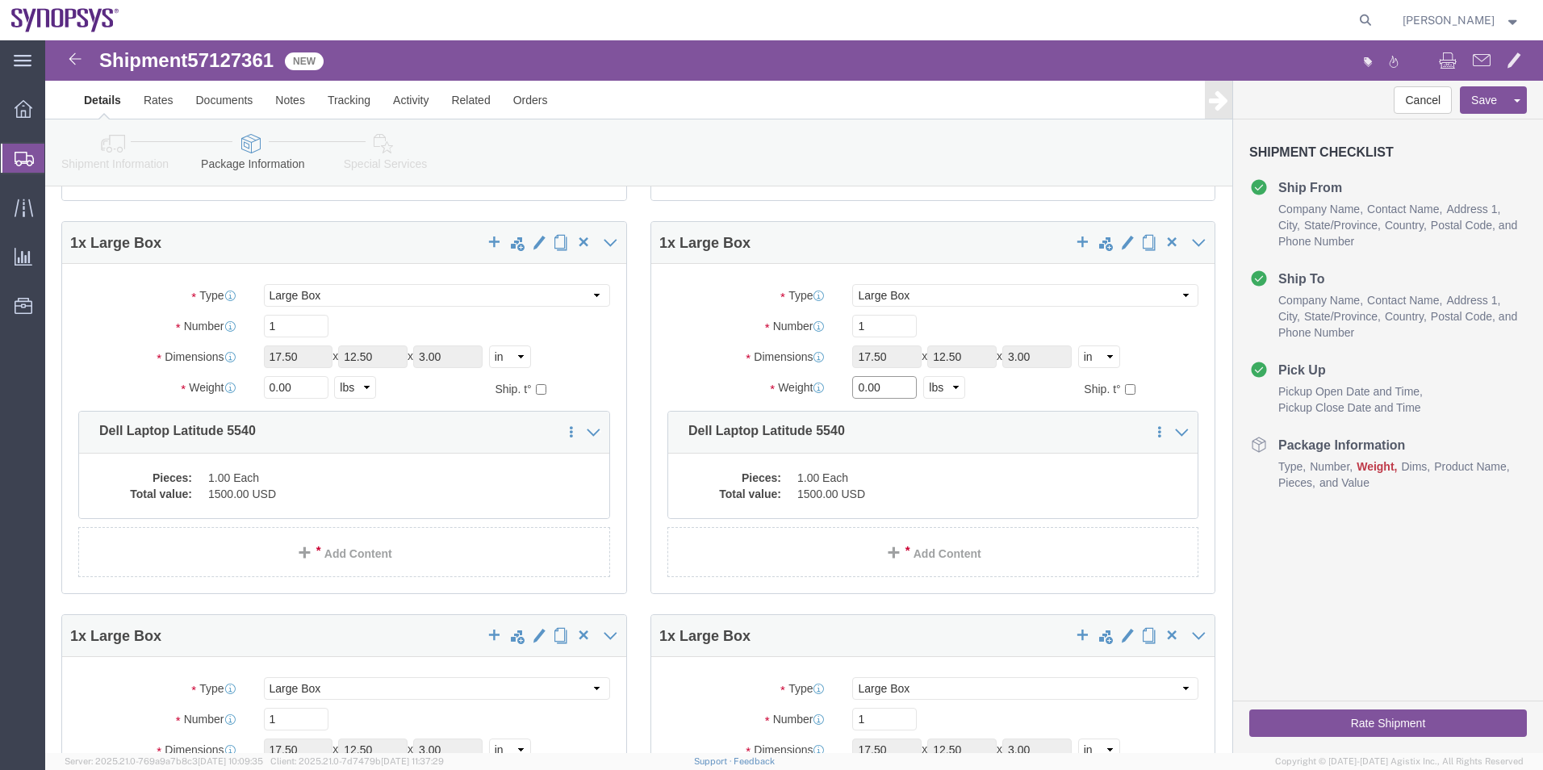
drag, startPoint x: 836, startPoint y: 348, endPoint x: 769, endPoint y: 352, distance: 67.1
click div "Weight 0.00 Select kgs lbs Ship. t°"
type input "6"
drag, startPoint x: 257, startPoint y: 349, endPoint x: 150, endPoint y: 358, distance: 106.9
click div "Package Type Select Envelope Large Box Medium Box PAK Rack Small Box Tube Your …"
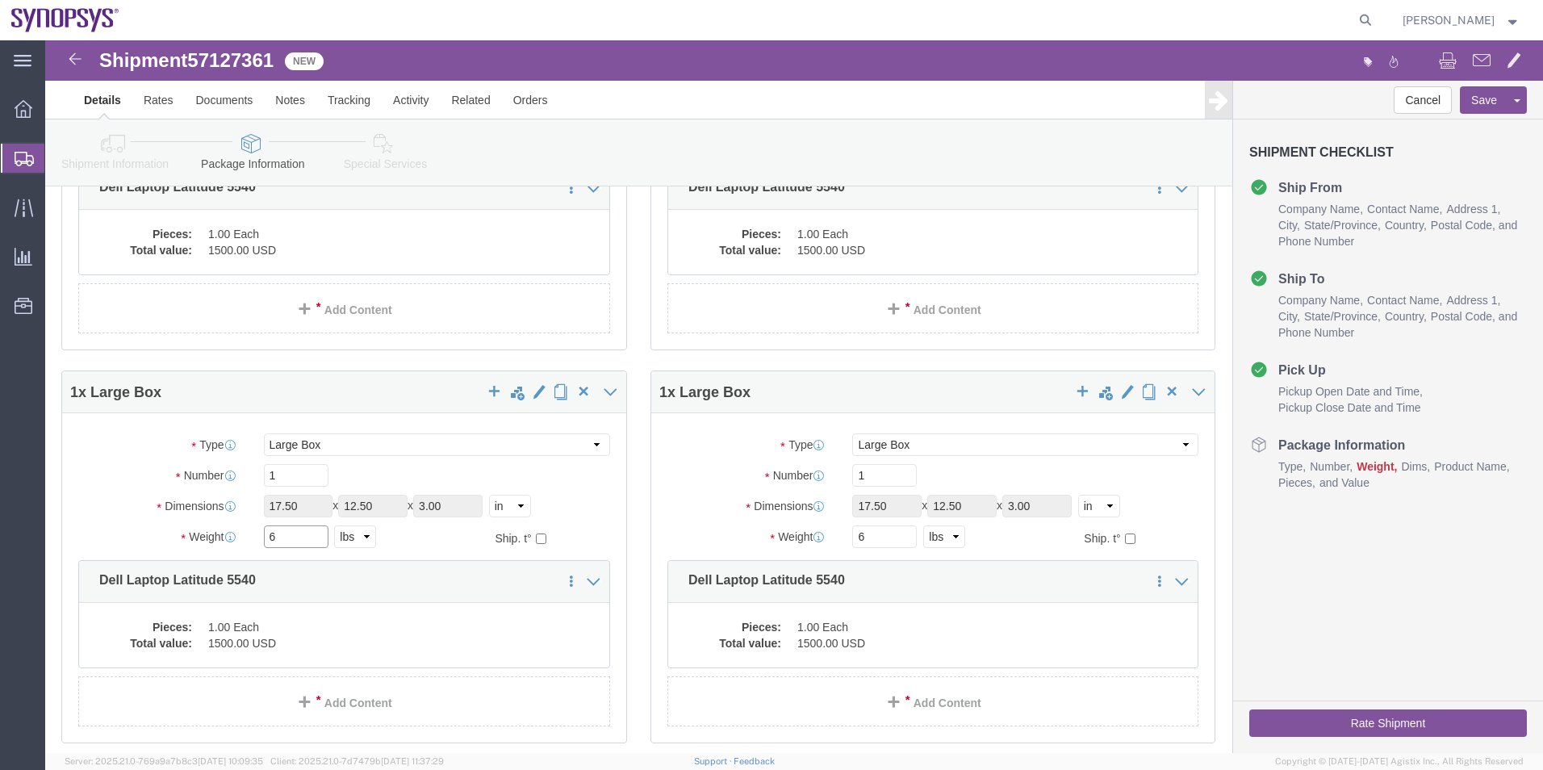
scroll to position [1195, 0]
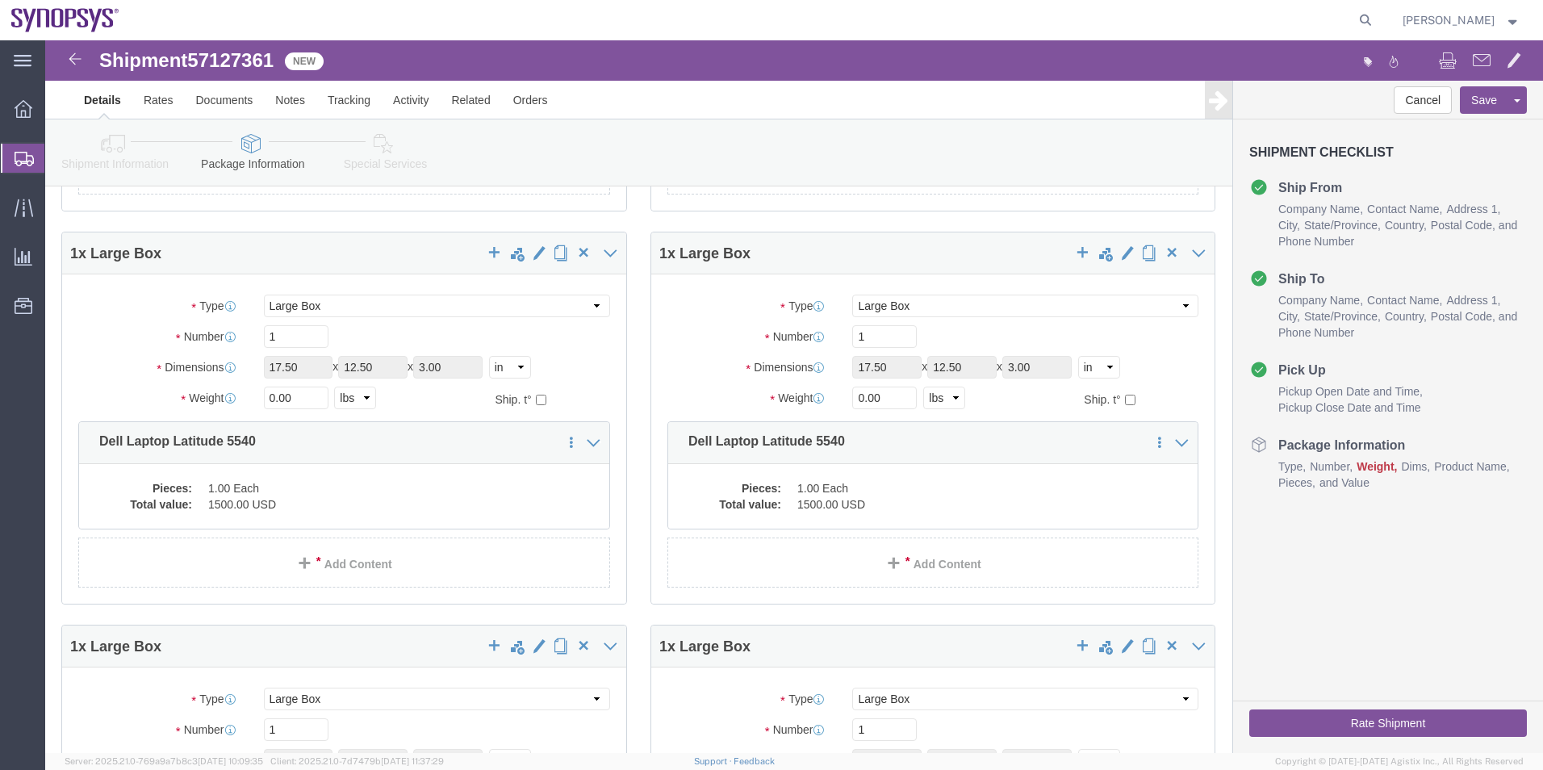
type input "6"
drag, startPoint x: 257, startPoint y: 359, endPoint x: 180, endPoint y: 359, distance: 77.5
click div "Weight 0.00 Select kgs lbs Ship. t°"
type input "6"
drag, startPoint x: 834, startPoint y: 360, endPoint x: 752, endPoint y: 362, distance: 81.5
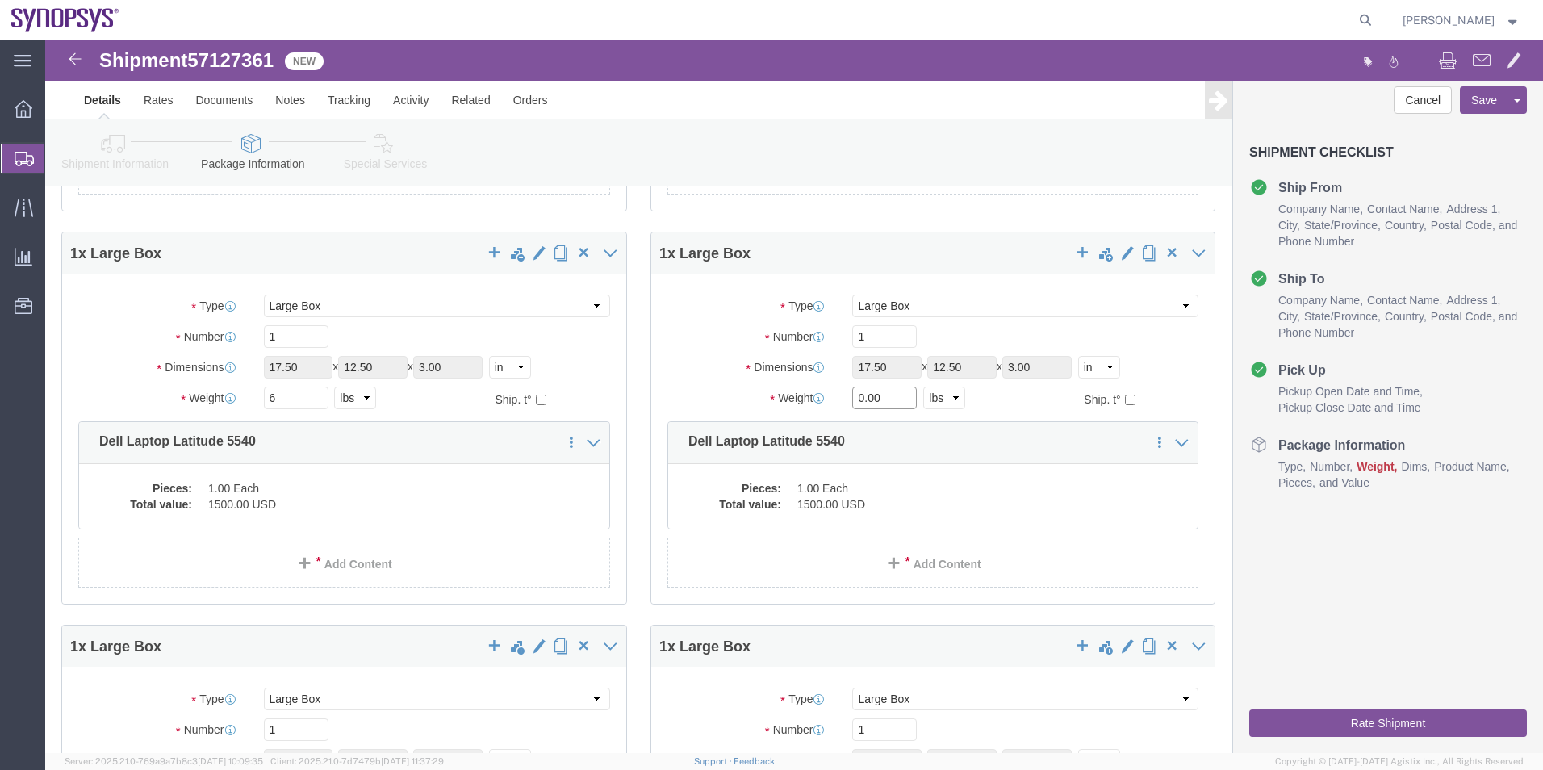
click div "Weight 0.00 Select kgs lbs Ship. t°"
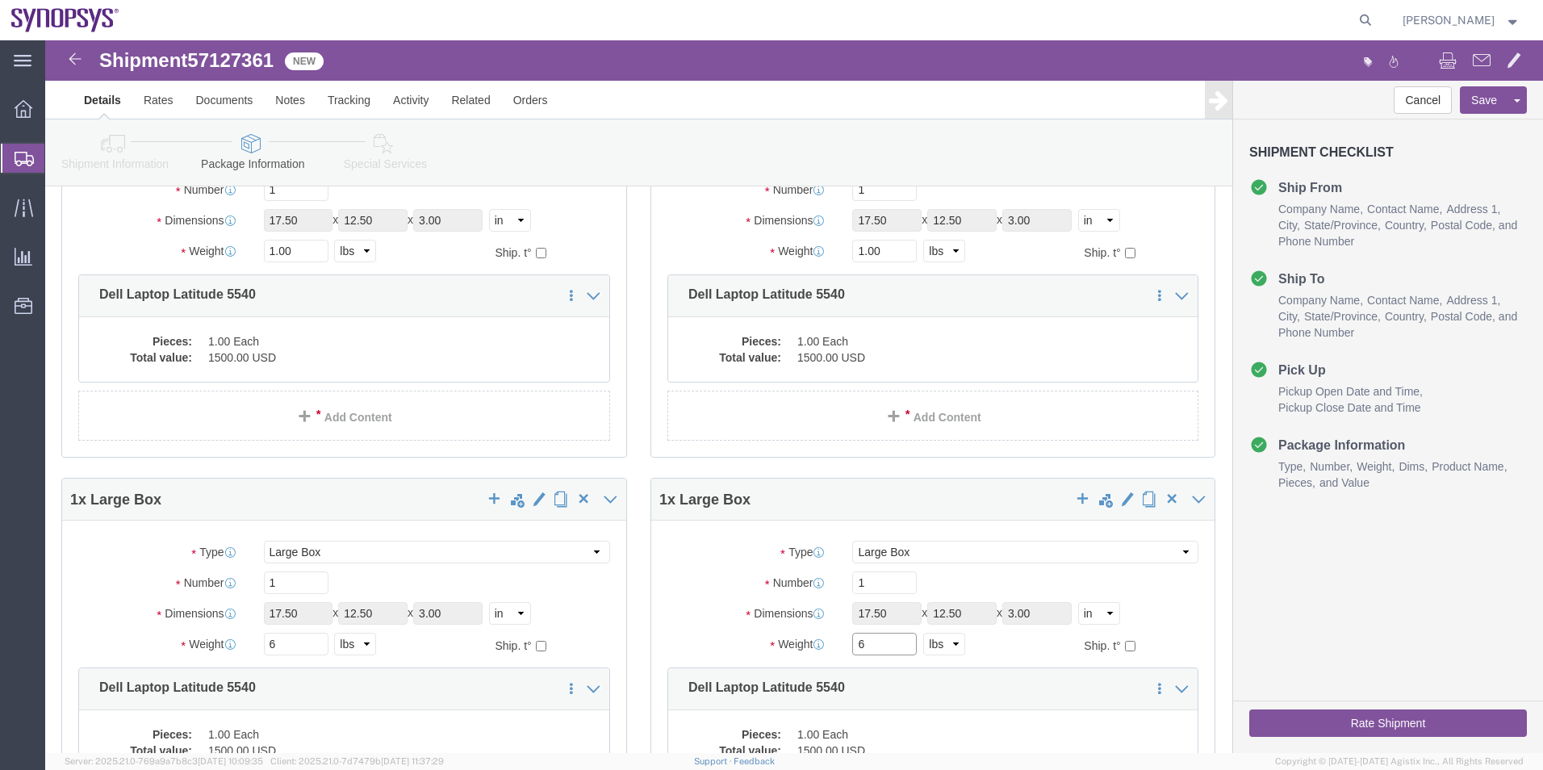
scroll to position [792, 0]
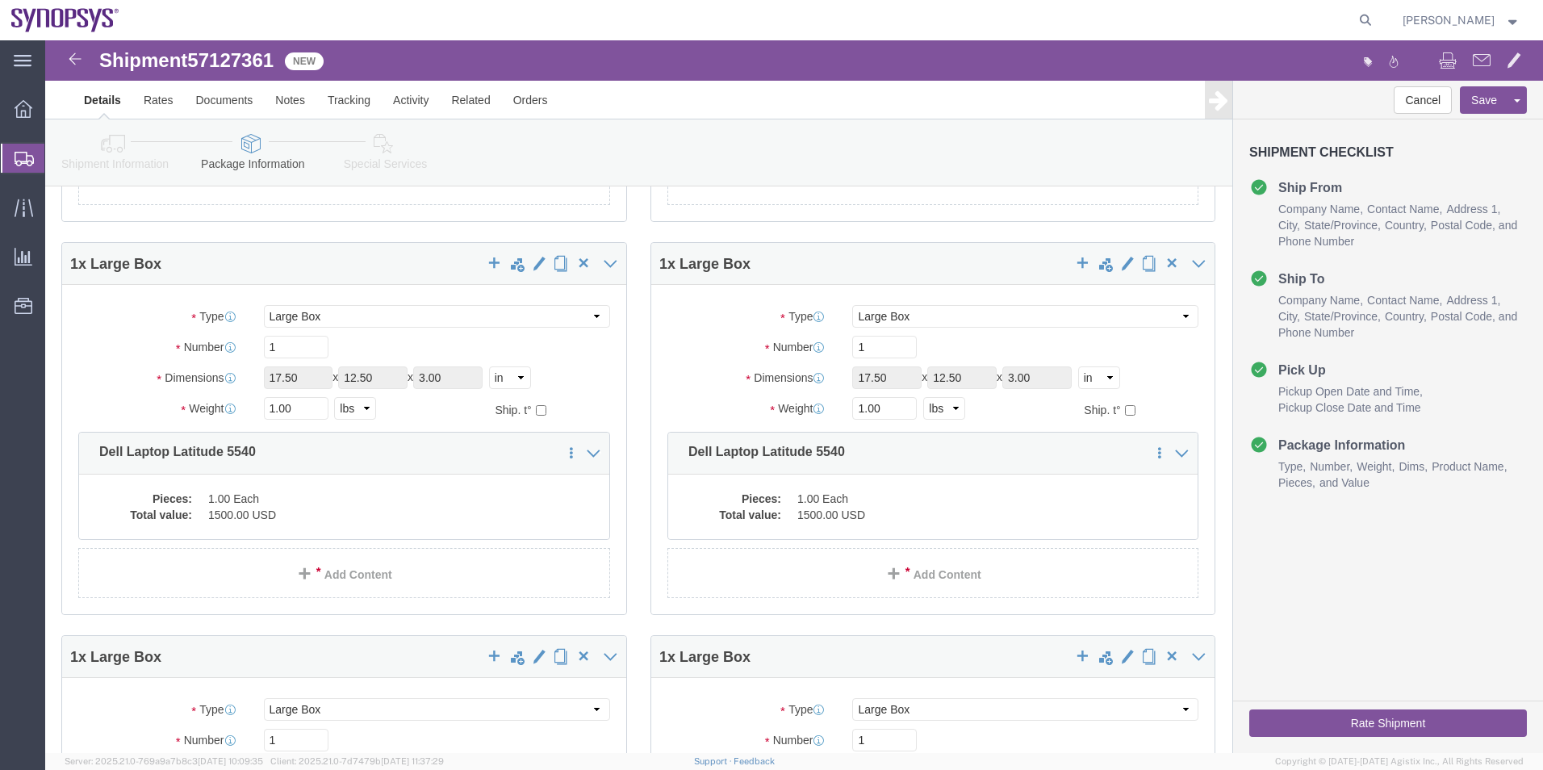
type input "6"
drag, startPoint x: 257, startPoint y: 367, endPoint x: 174, endPoint y: 373, distance: 83.3
click div "Weight 1.00 Select kgs lbs Ship. t°"
type input "6"
drag, startPoint x: 843, startPoint y: 369, endPoint x: 756, endPoint y: 361, distance: 87.5
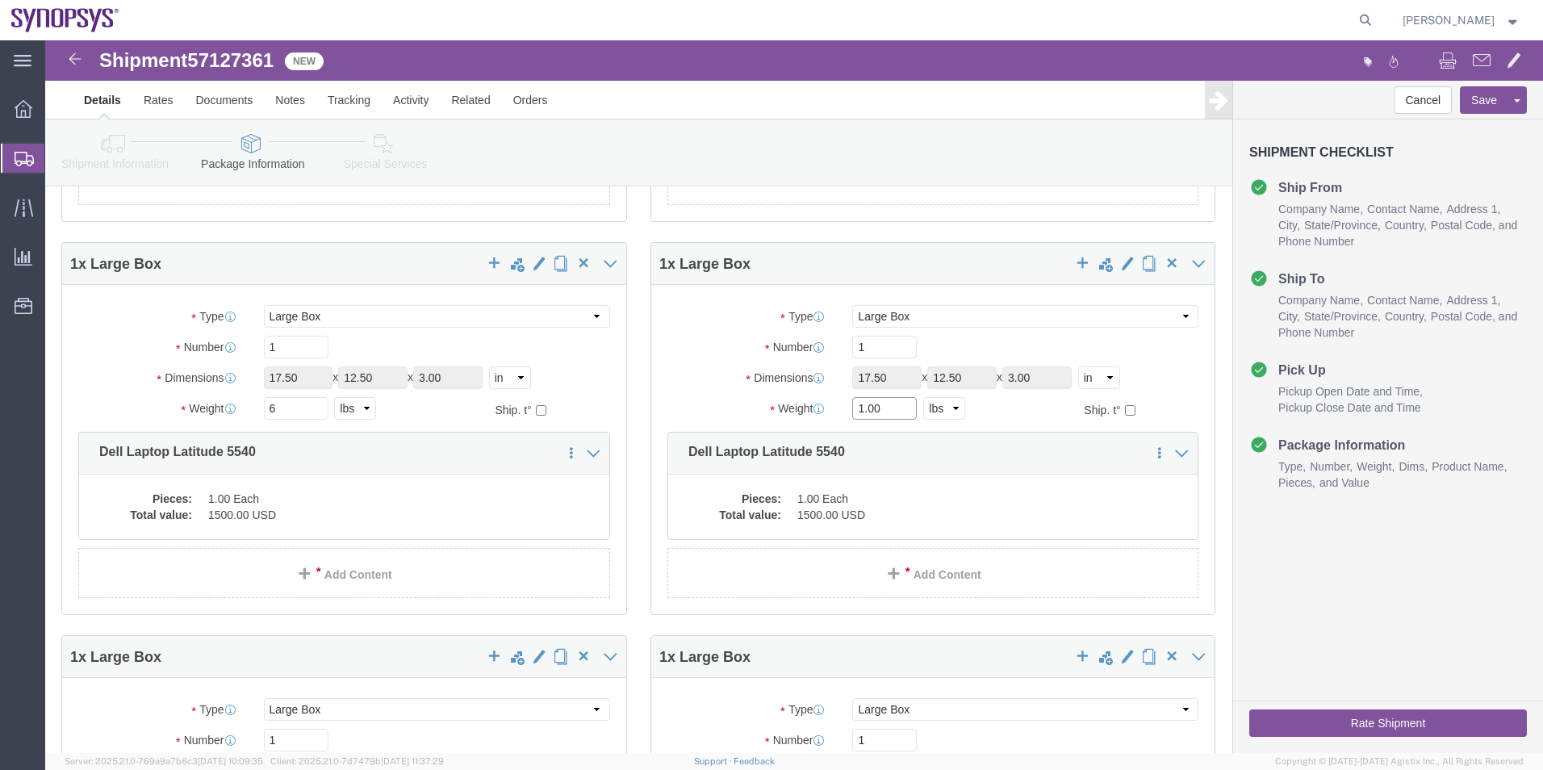
click div "Weight 1.00 Select kgs lbs Ship. t°"
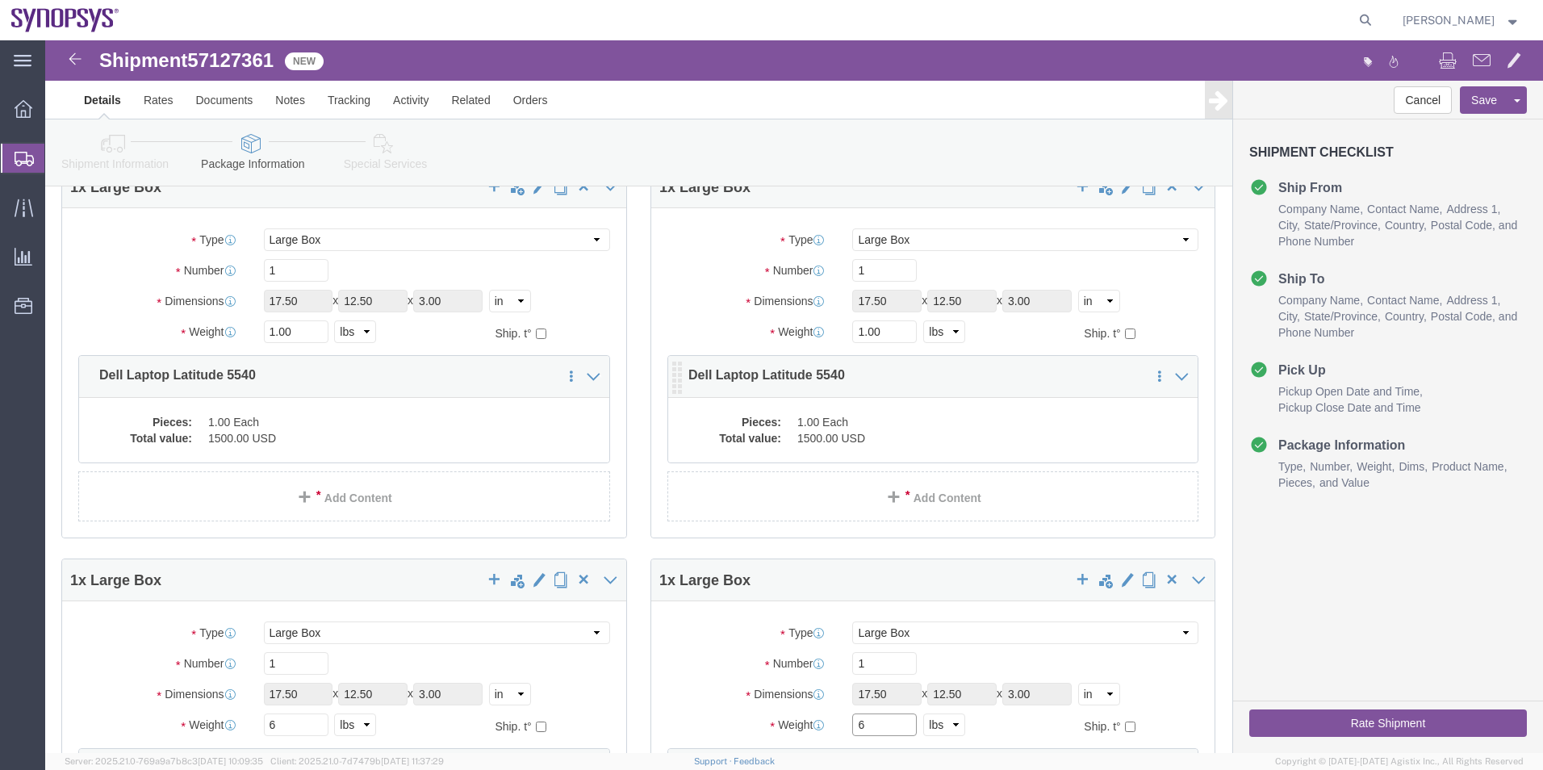
scroll to position [469, 0]
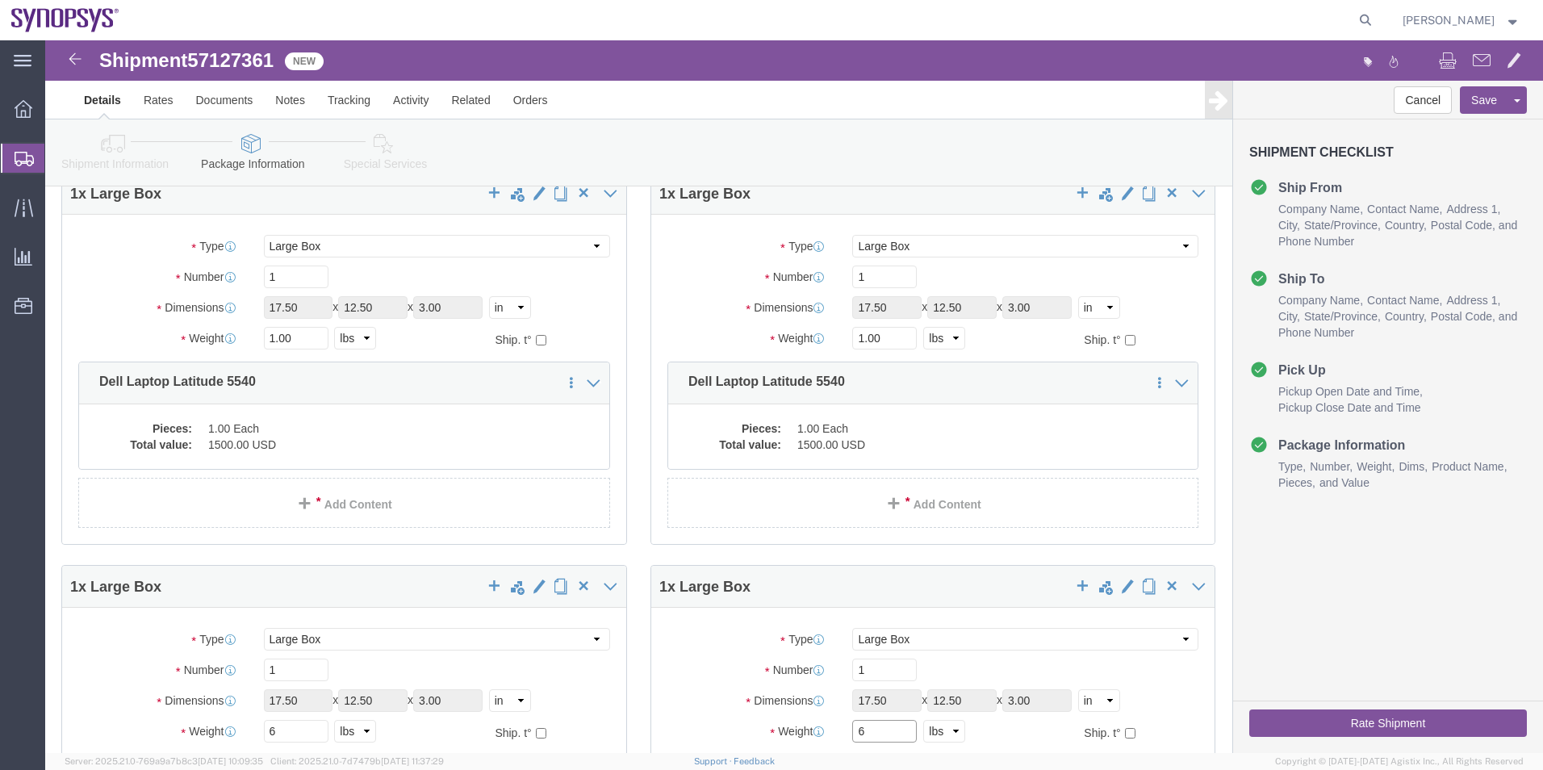
type input "6"
drag, startPoint x: 850, startPoint y: 301, endPoint x: 766, endPoint y: 301, distance: 83.9
click div "Weight 1.00 Select kgs lbs Ship. t°"
type input "6"
drag, startPoint x: 265, startPoint y: 301, endPoint x: 98, endPoint y: 301, distance: 167.9
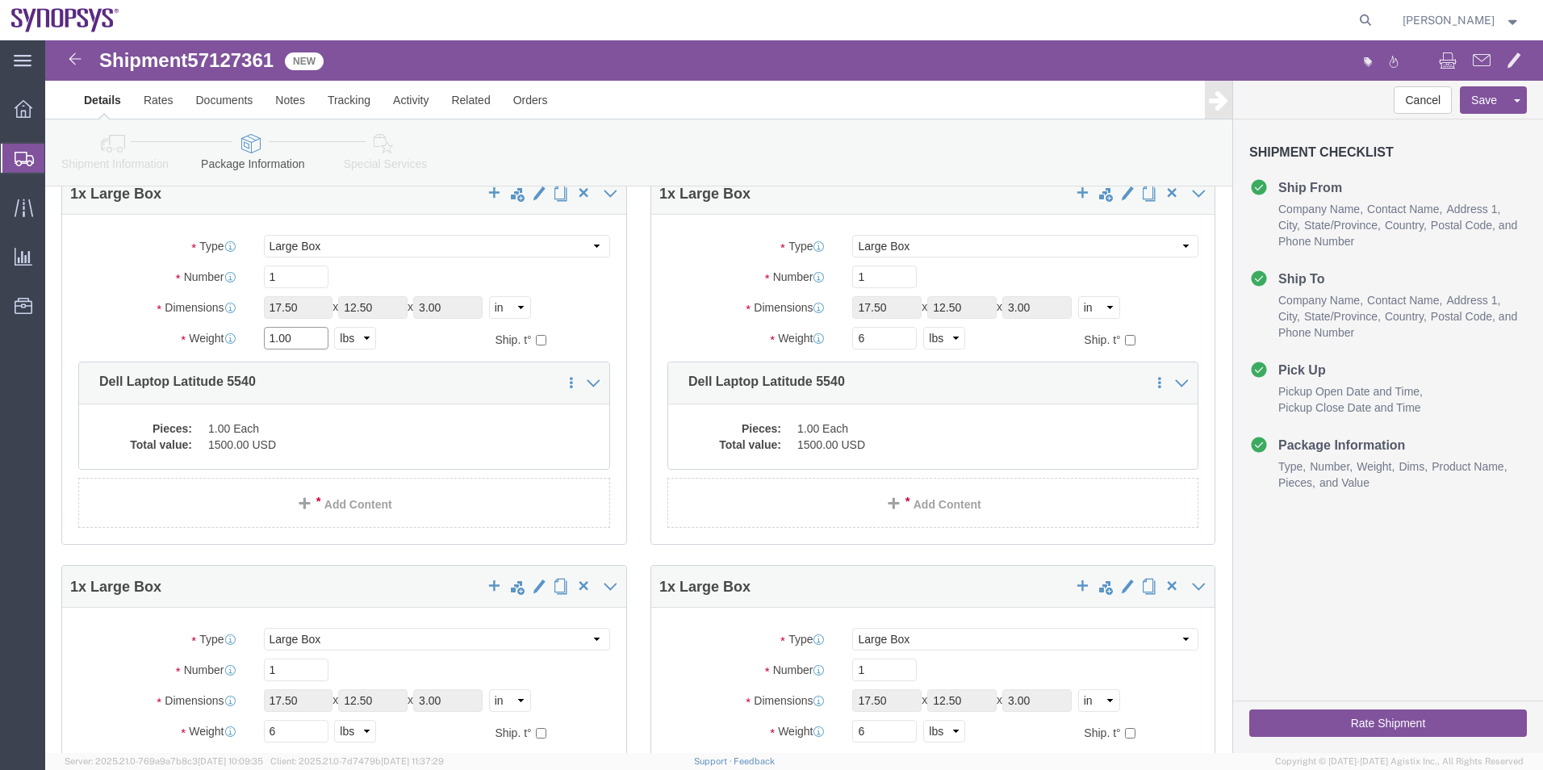
click div "Weight 1.00 Select kgs lbs Ship. t°"
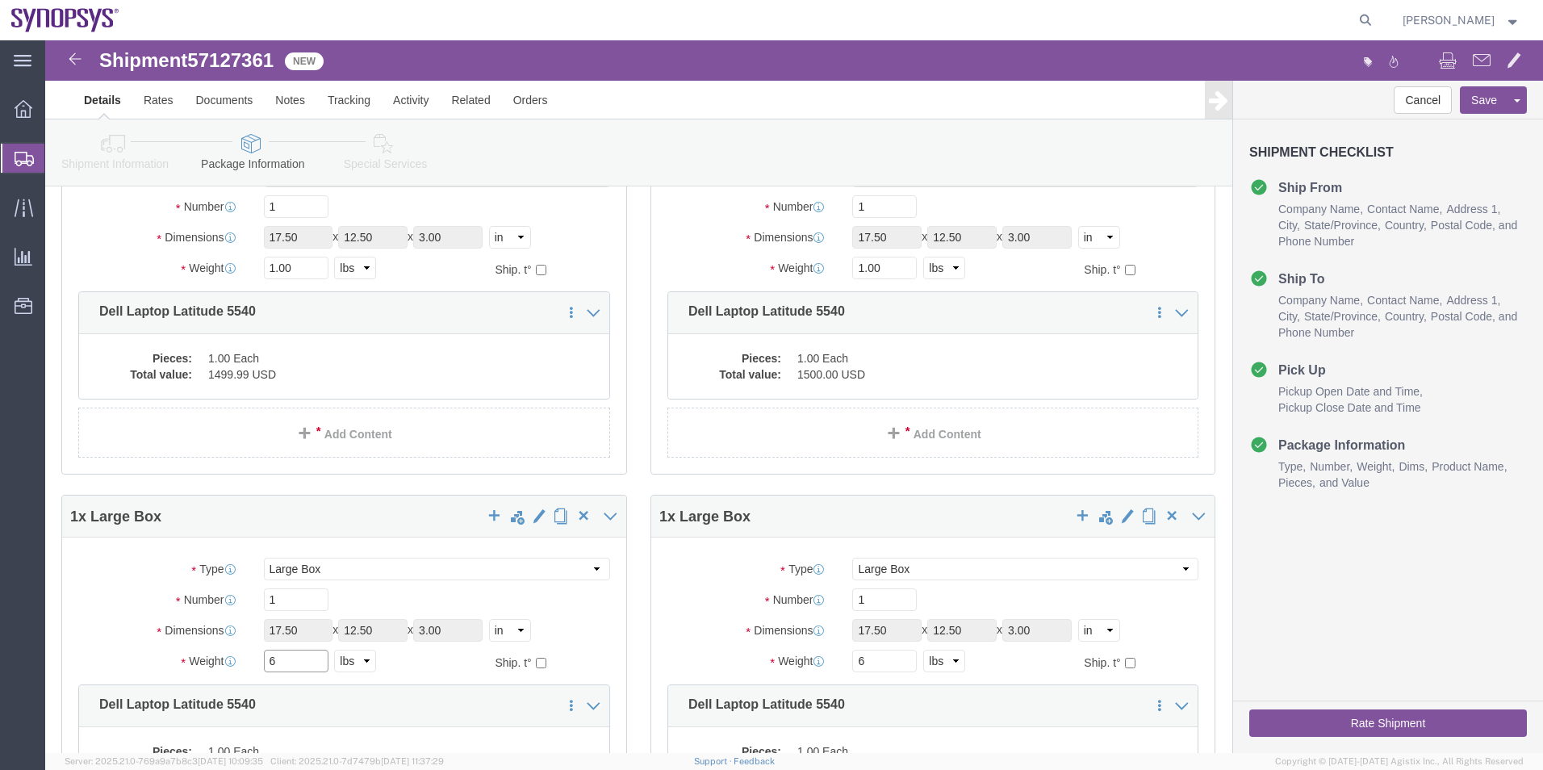
type input "6"
drag, startPoint x: 228, startPoint y: 227, endPoint x: 163, endPoint y: 232, distance: 65.5
click div "Weight 1.00 Select kgs lbs Ship. t°"
type input "6"
drag, startPoint x: 831, startPoint y: 226, endPoint x: 742, endPoint y: 233, distance: 89.1
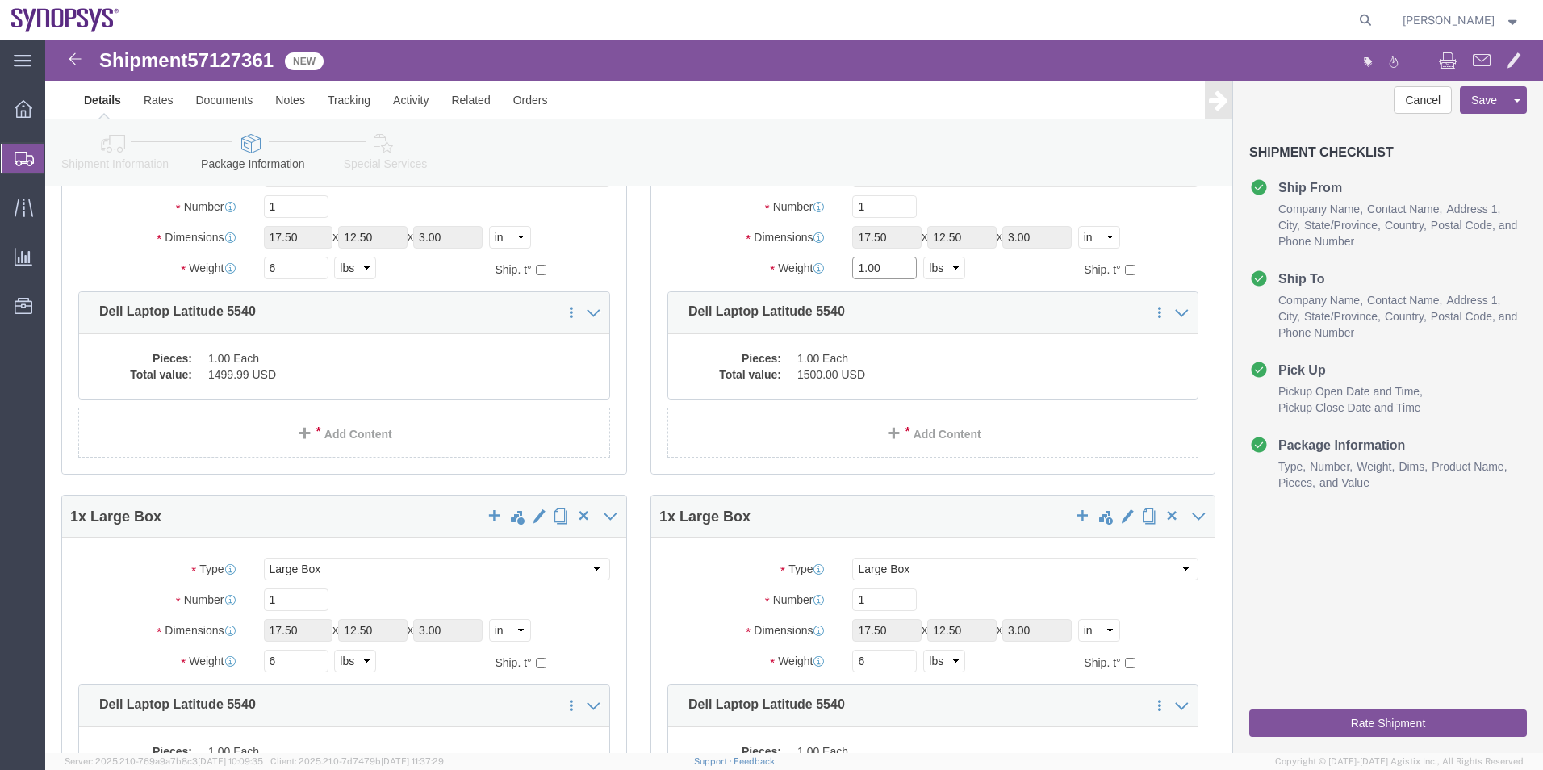
click div "Weight 1.00 Select kgs lbs Ship. t°"
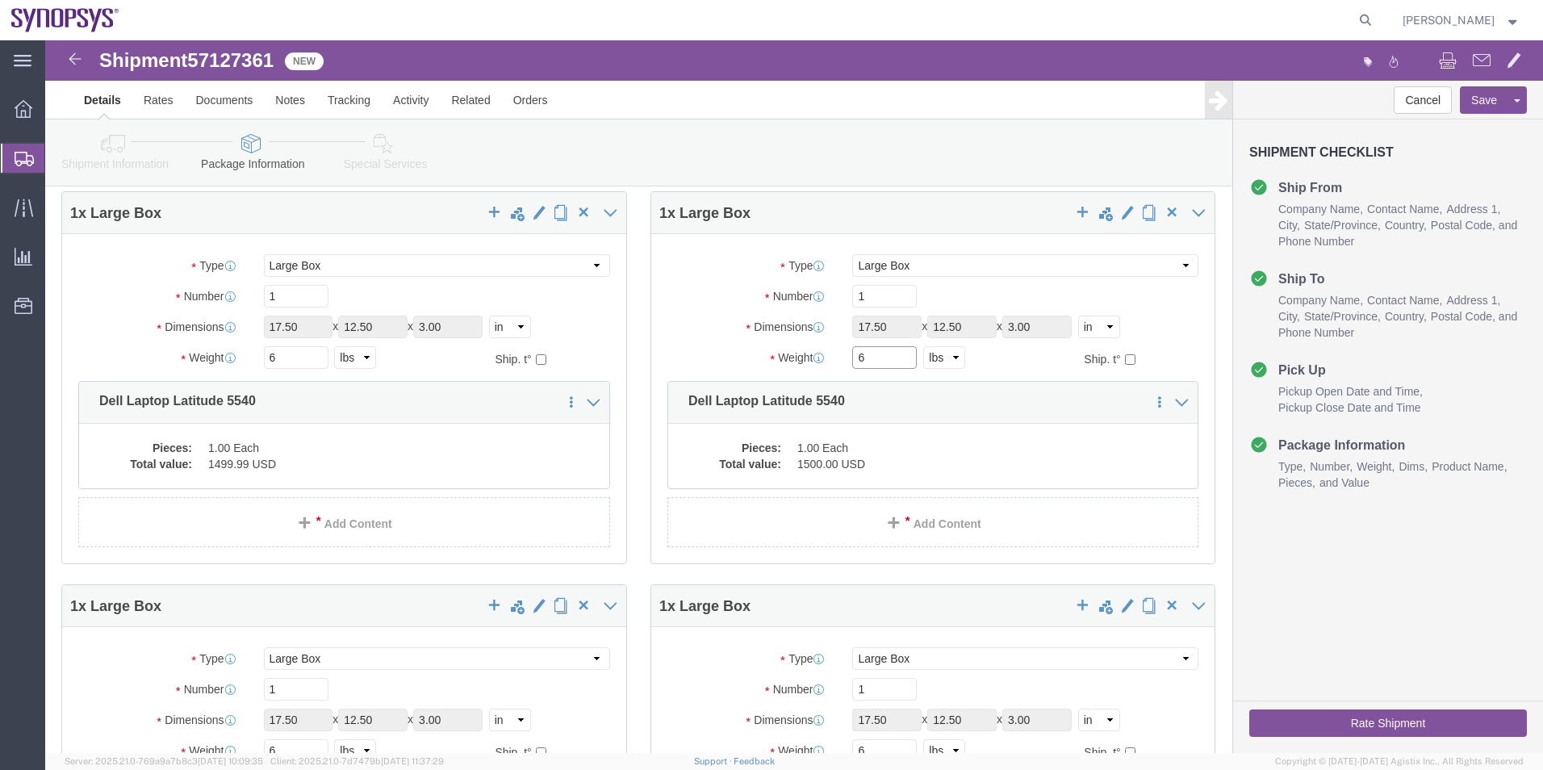
scroll to position [0, 0]
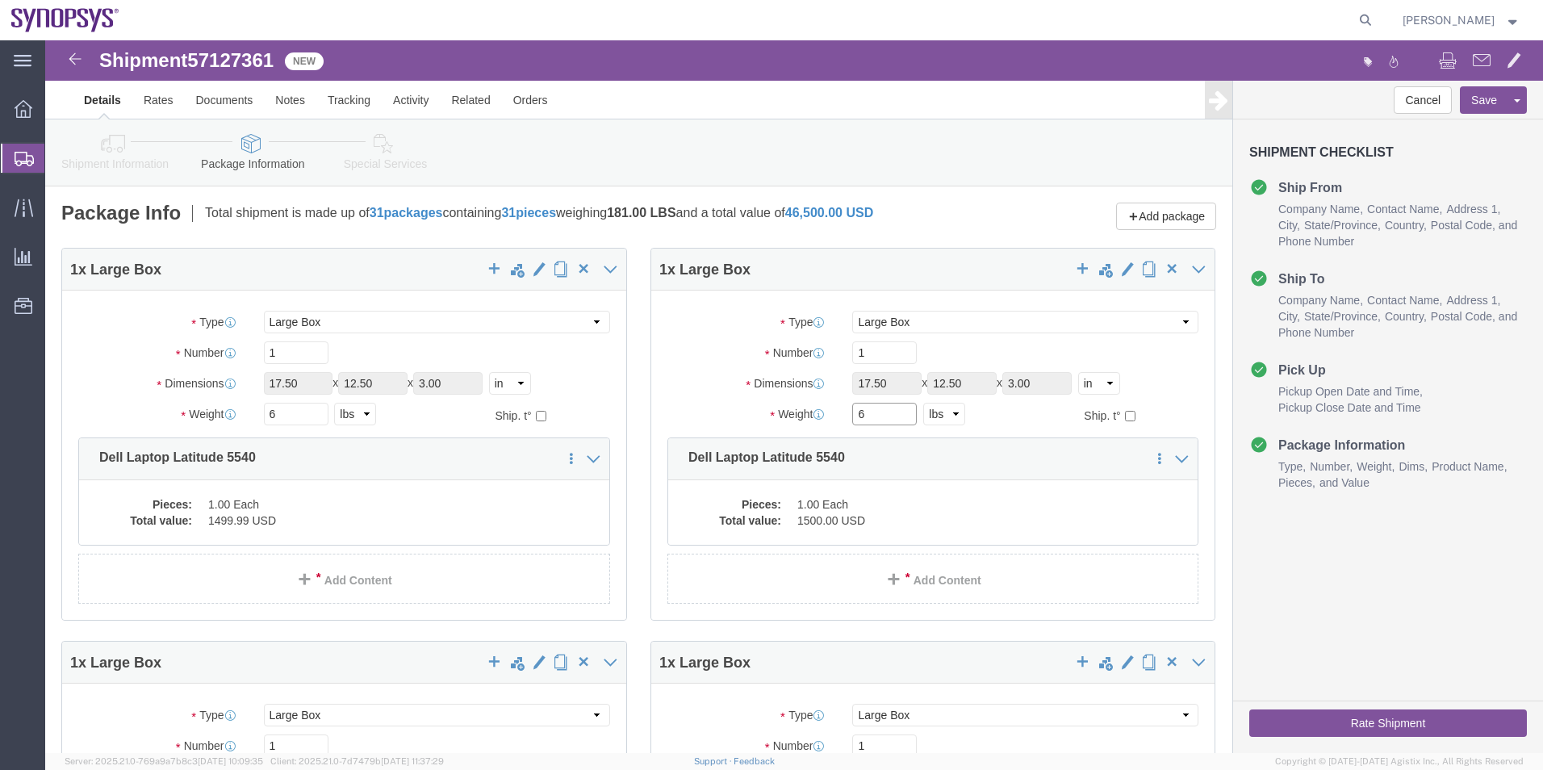
type input "6"
click icon
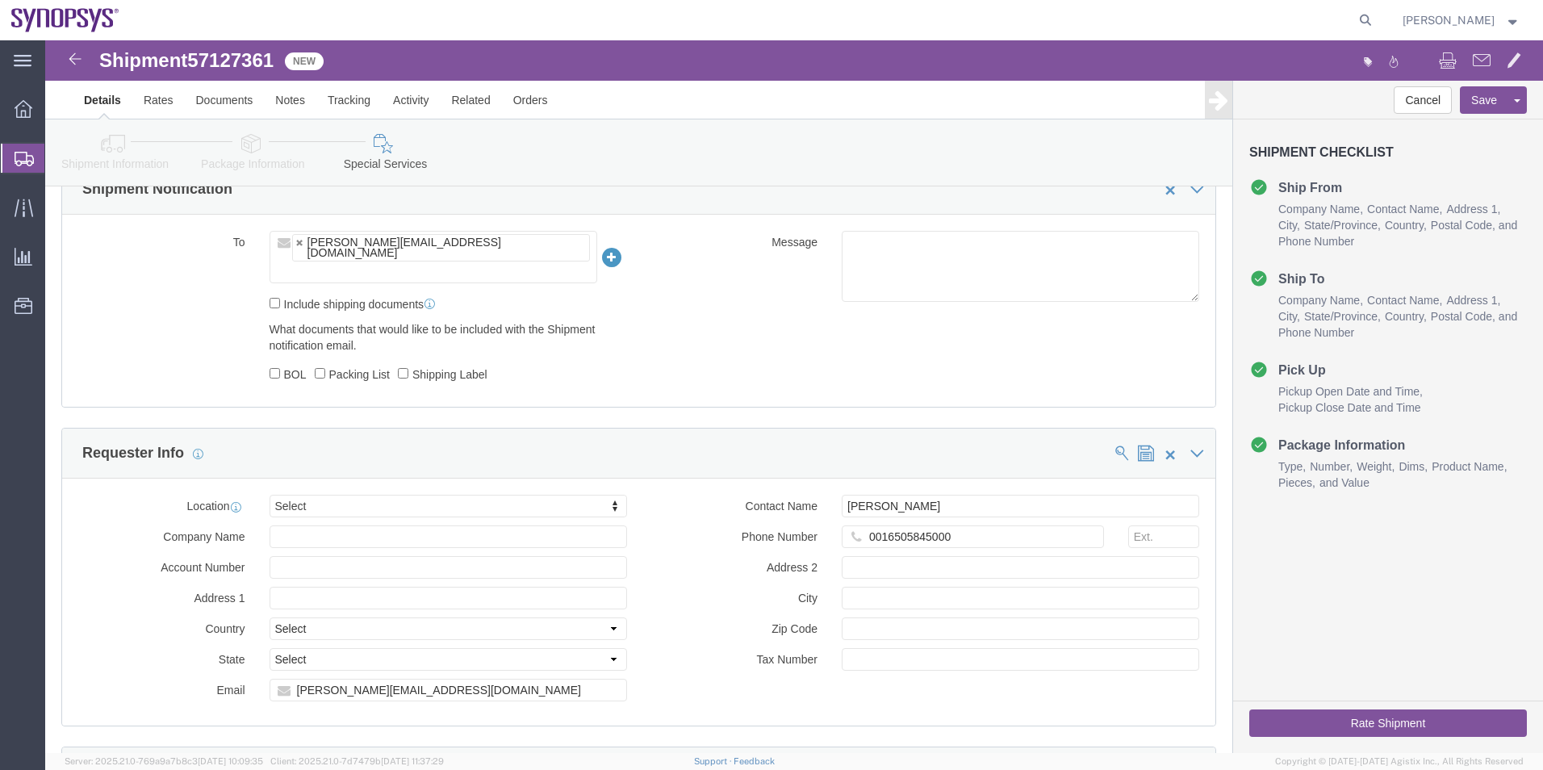
scroll to position [968, 0]
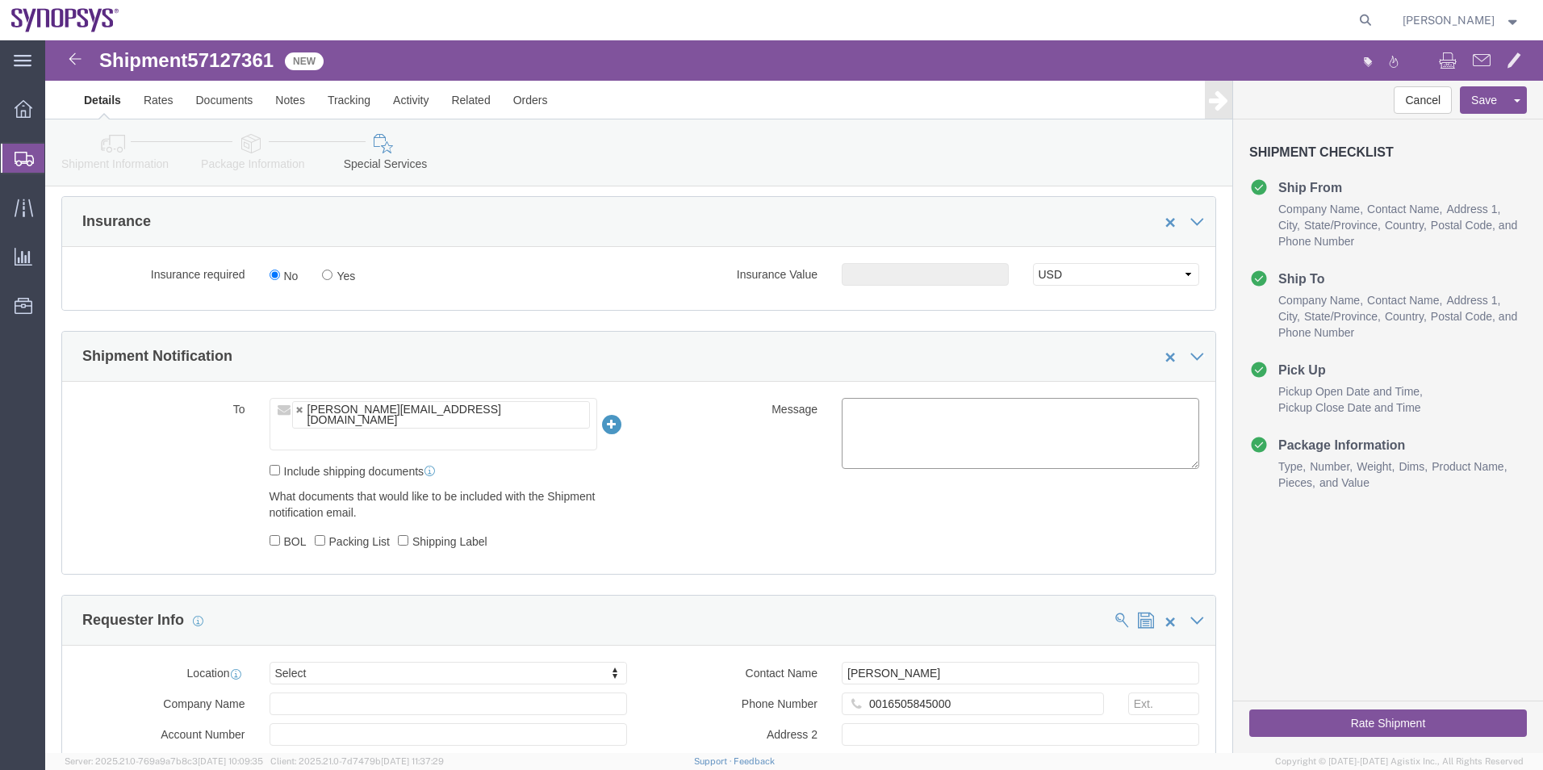
click textarea
type textarea "please see attached. Thank you -[PERSON_NAME]"
click button "Rate Shipment"
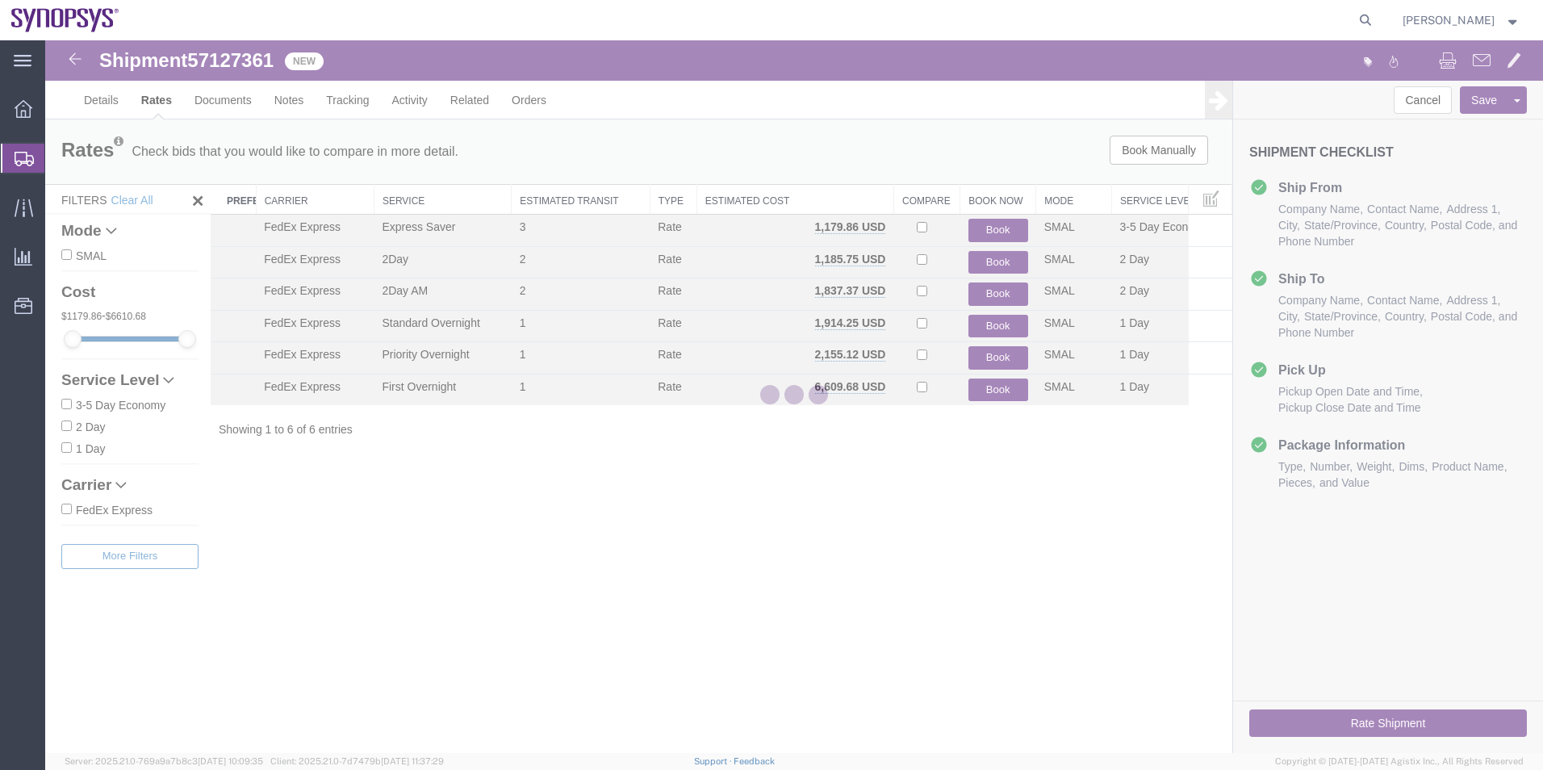
scroll to position [0, 0]
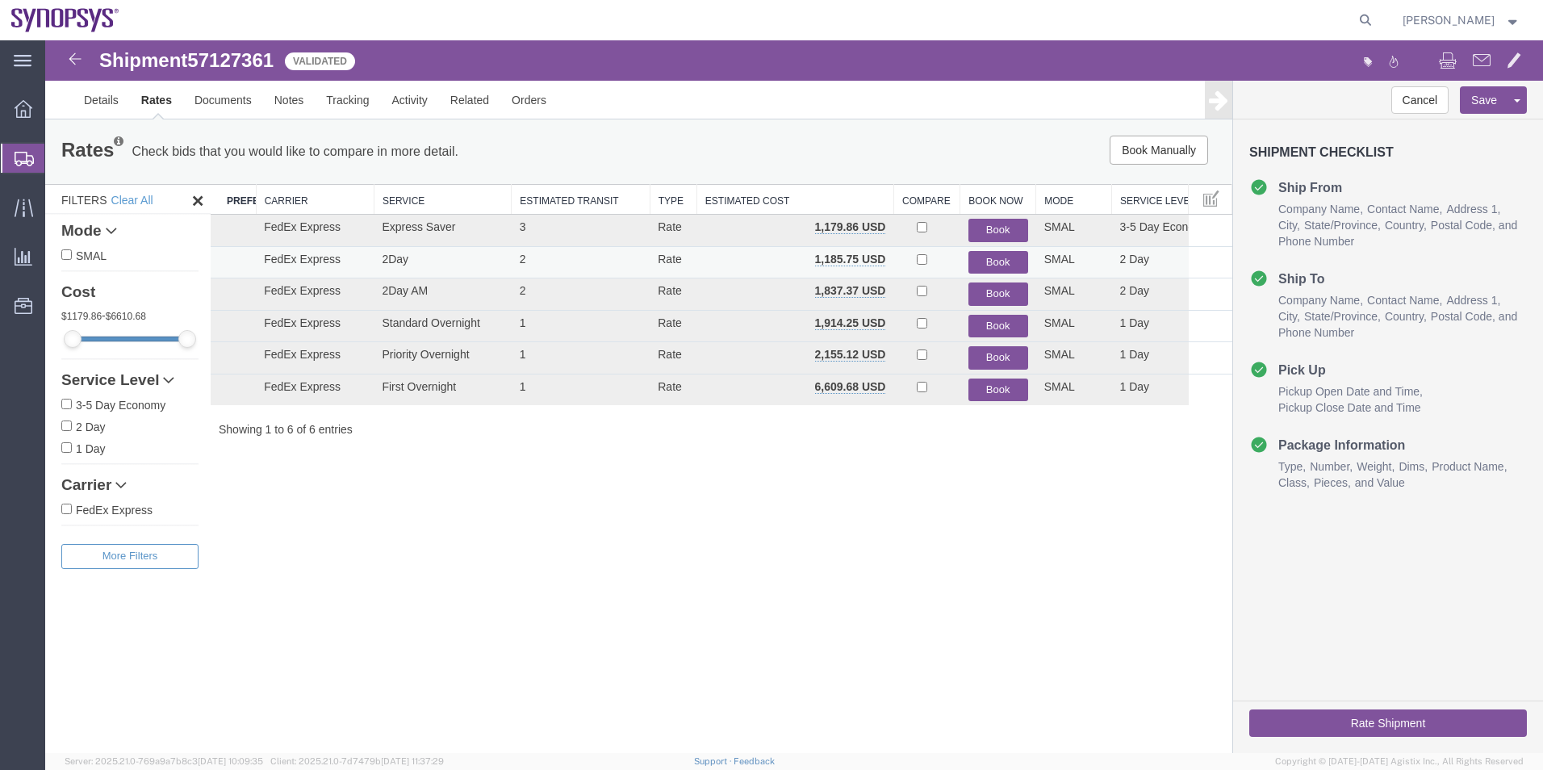
click at [1001, 254] on button "Book" at bounding box center [998, 262] width 60 height 23
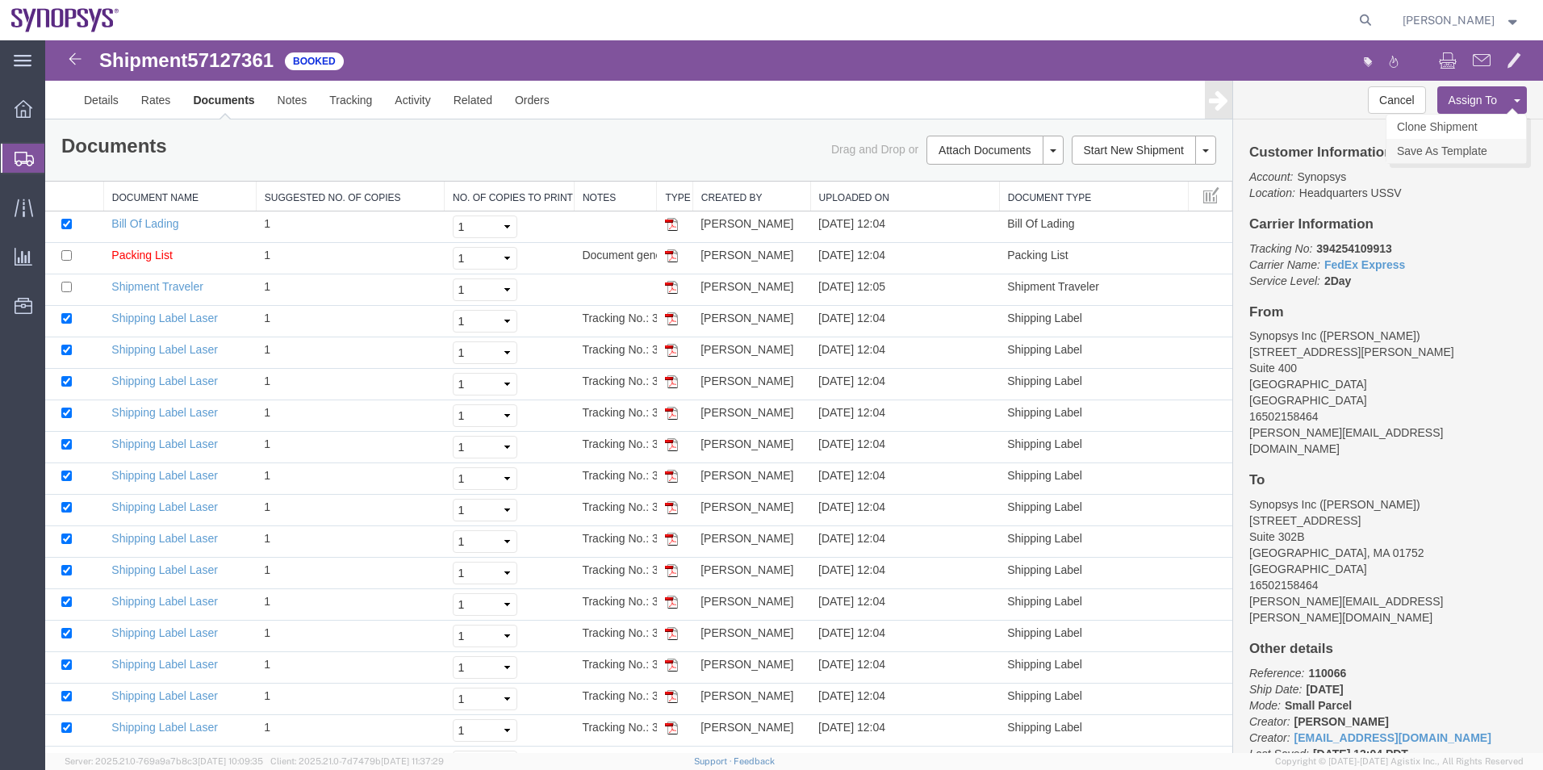
click at [1463, 147] on link "Save As Template" at bounding box center [1456, 151] width 140 height 24
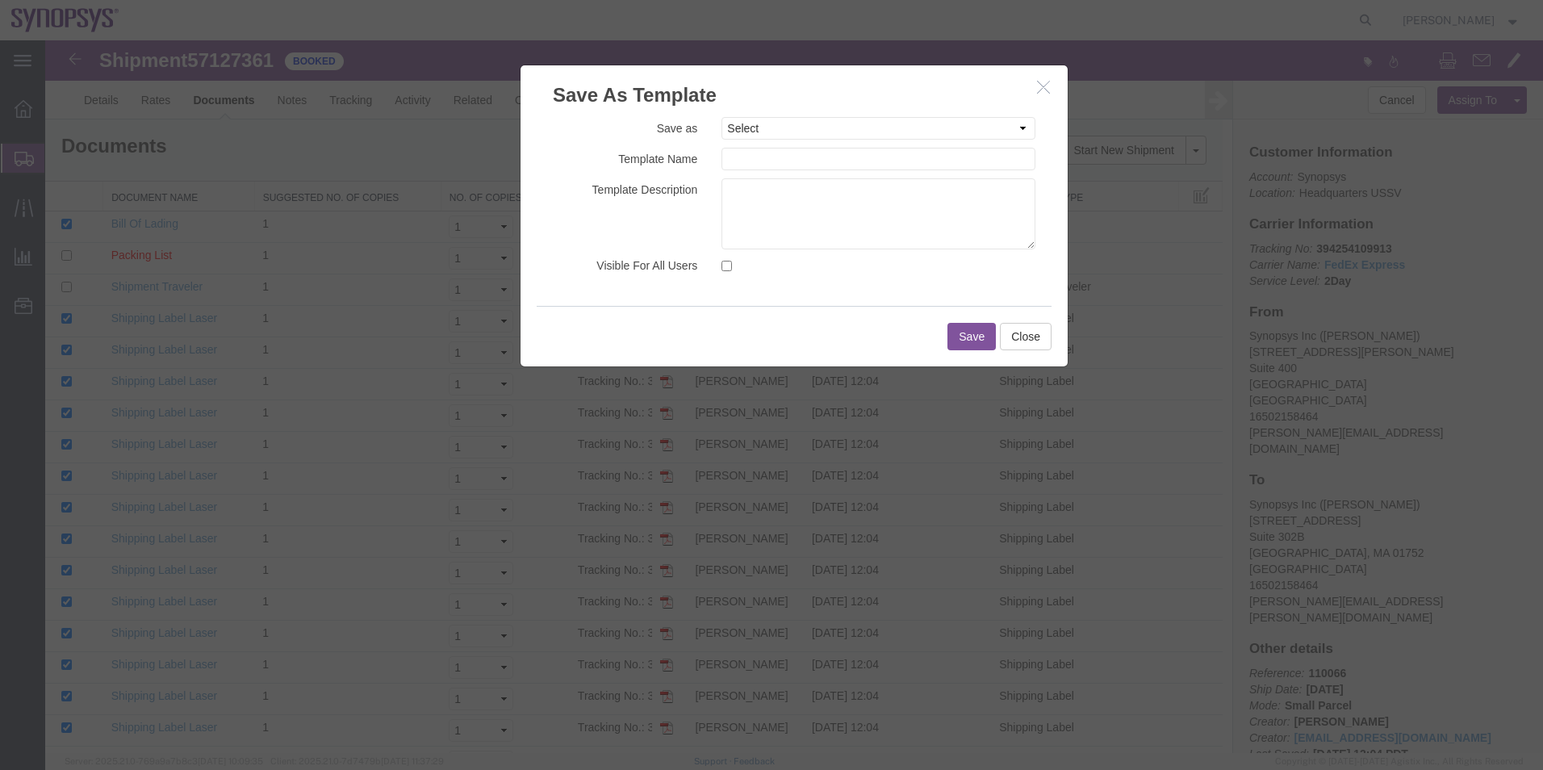
click at [1045, 98] on h3 "Save As Template" at bounding box center [794, 87] width 547 height 44
click at [1037, 90] on icon "button" at bounding box center [1043, 87] width 13 height 14
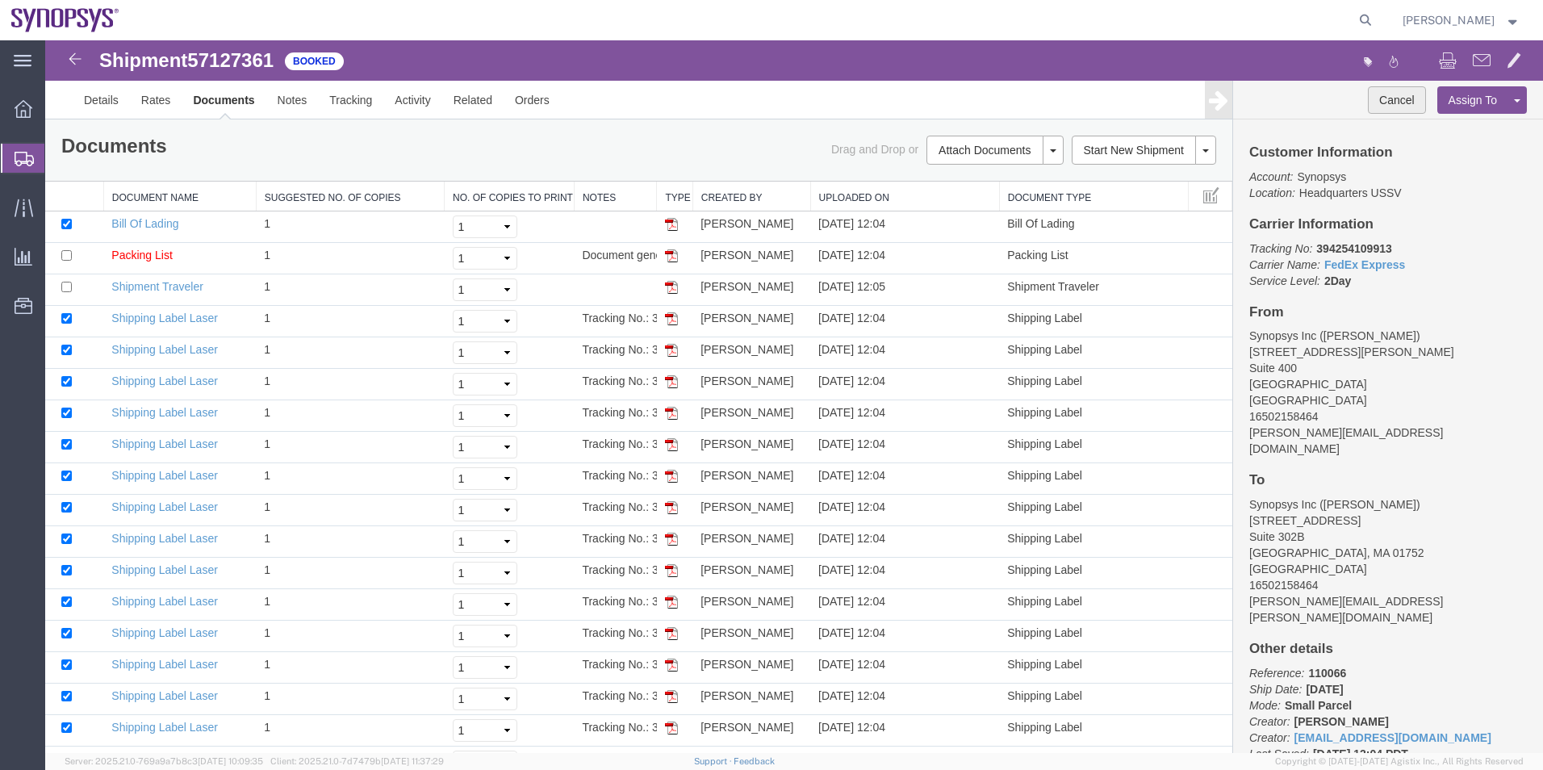
click at [1390, 106] on button "Cancel" at bounding box center [1397, 99] width 58 height 27
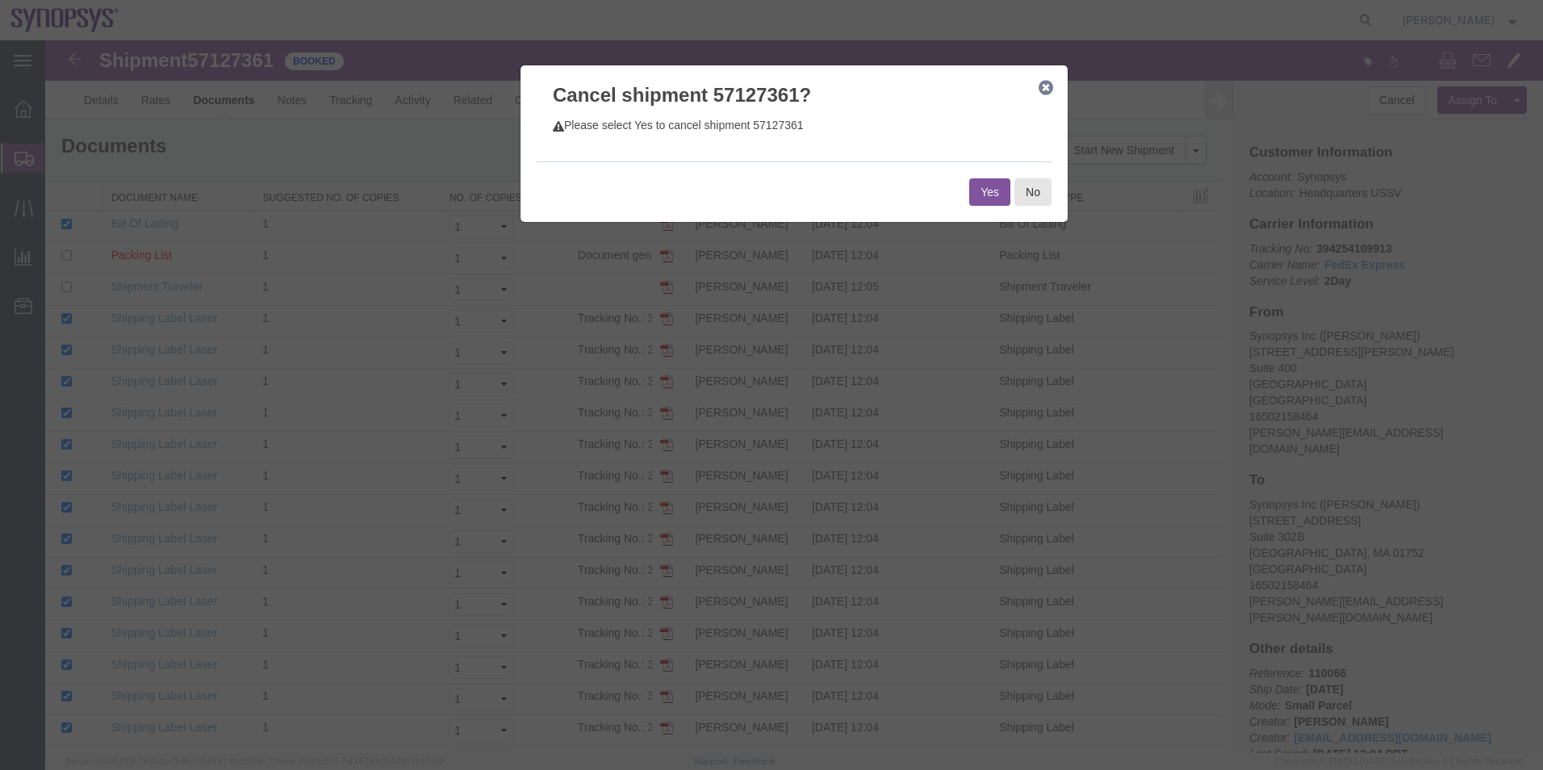
click at [977, 187] on button "Yes" at bounding box center [989, 191] width 41 height 27
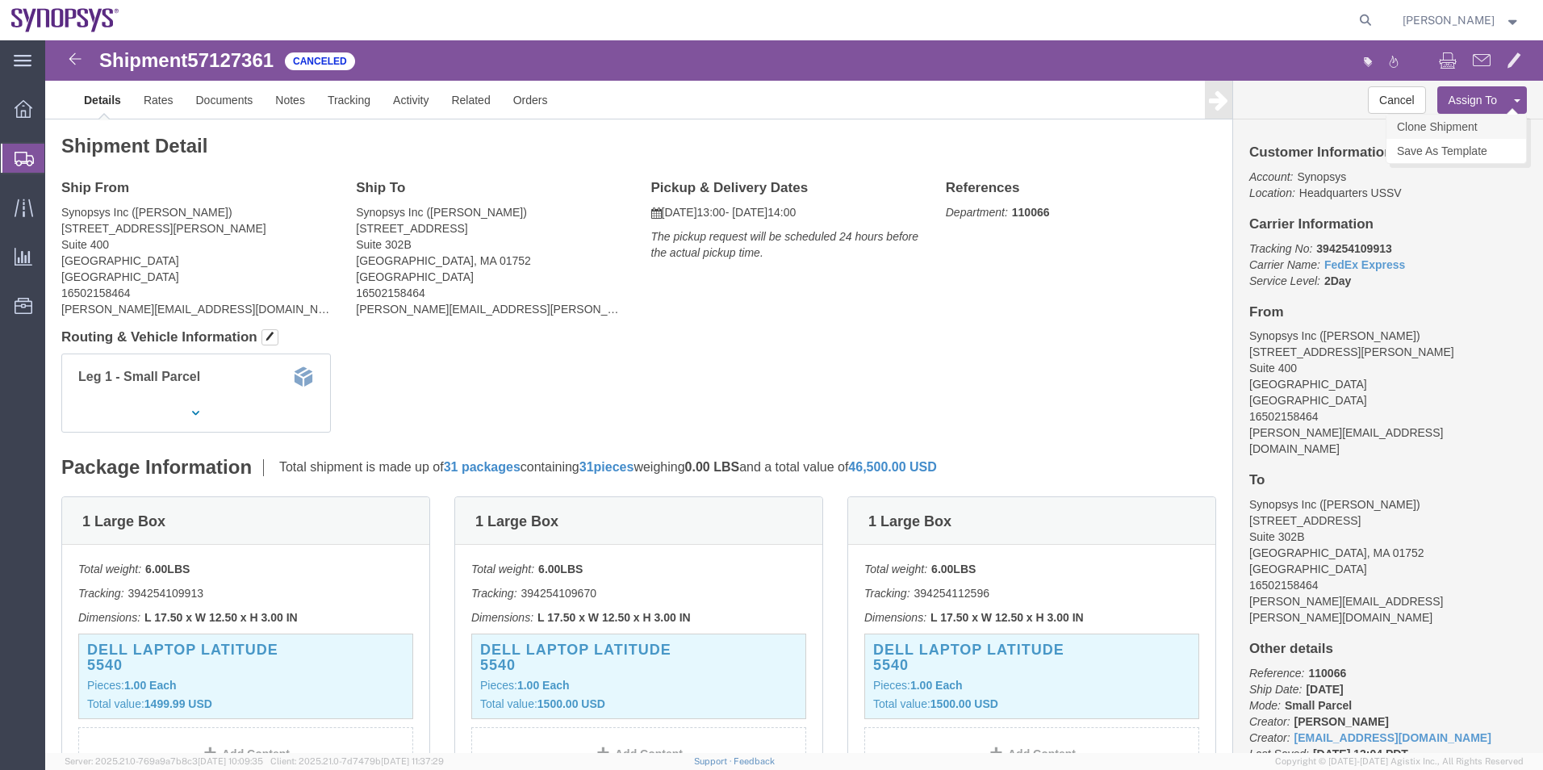
click link "Clone Shipment"
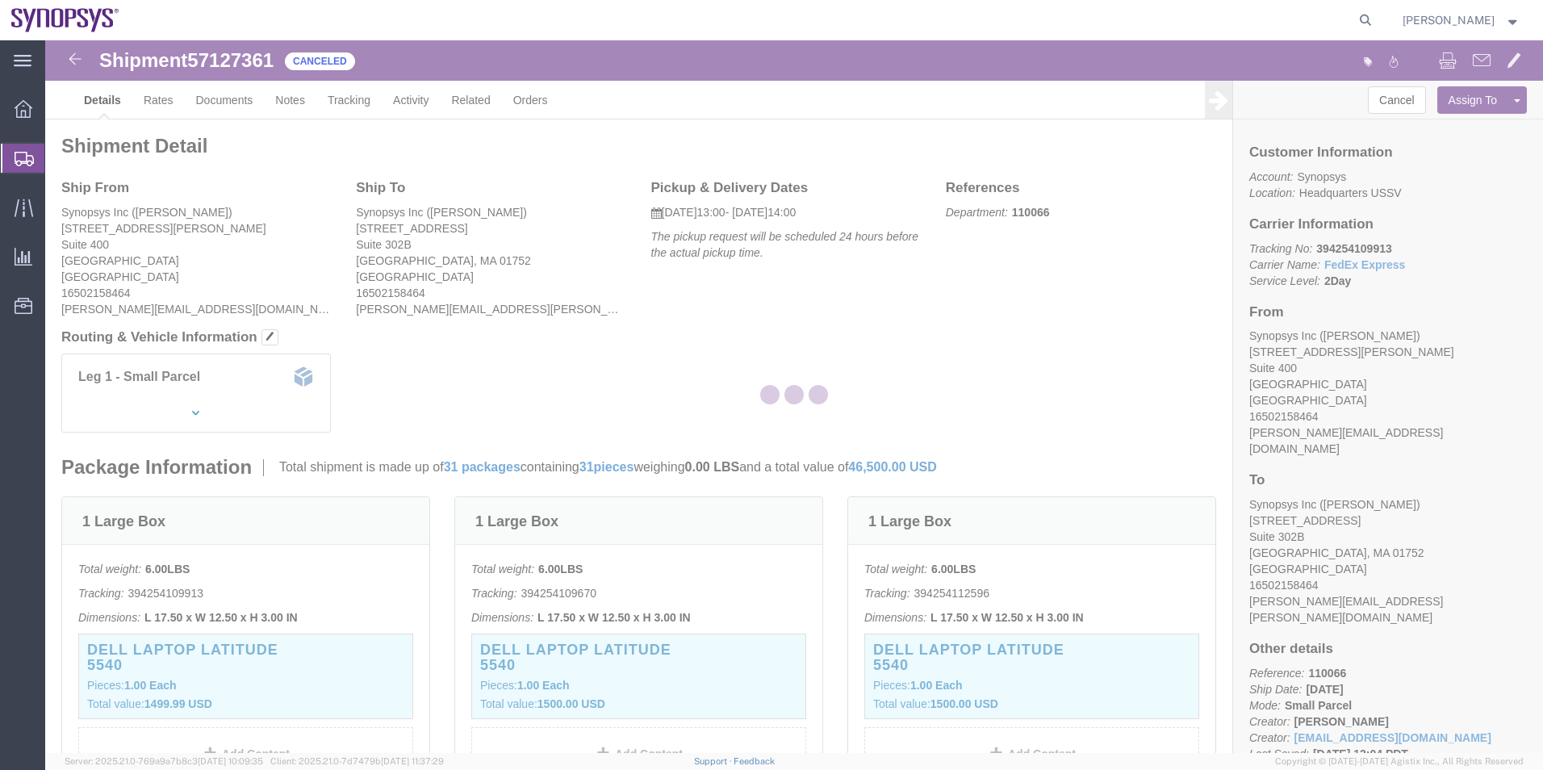
select select "63198"
select select "63193"
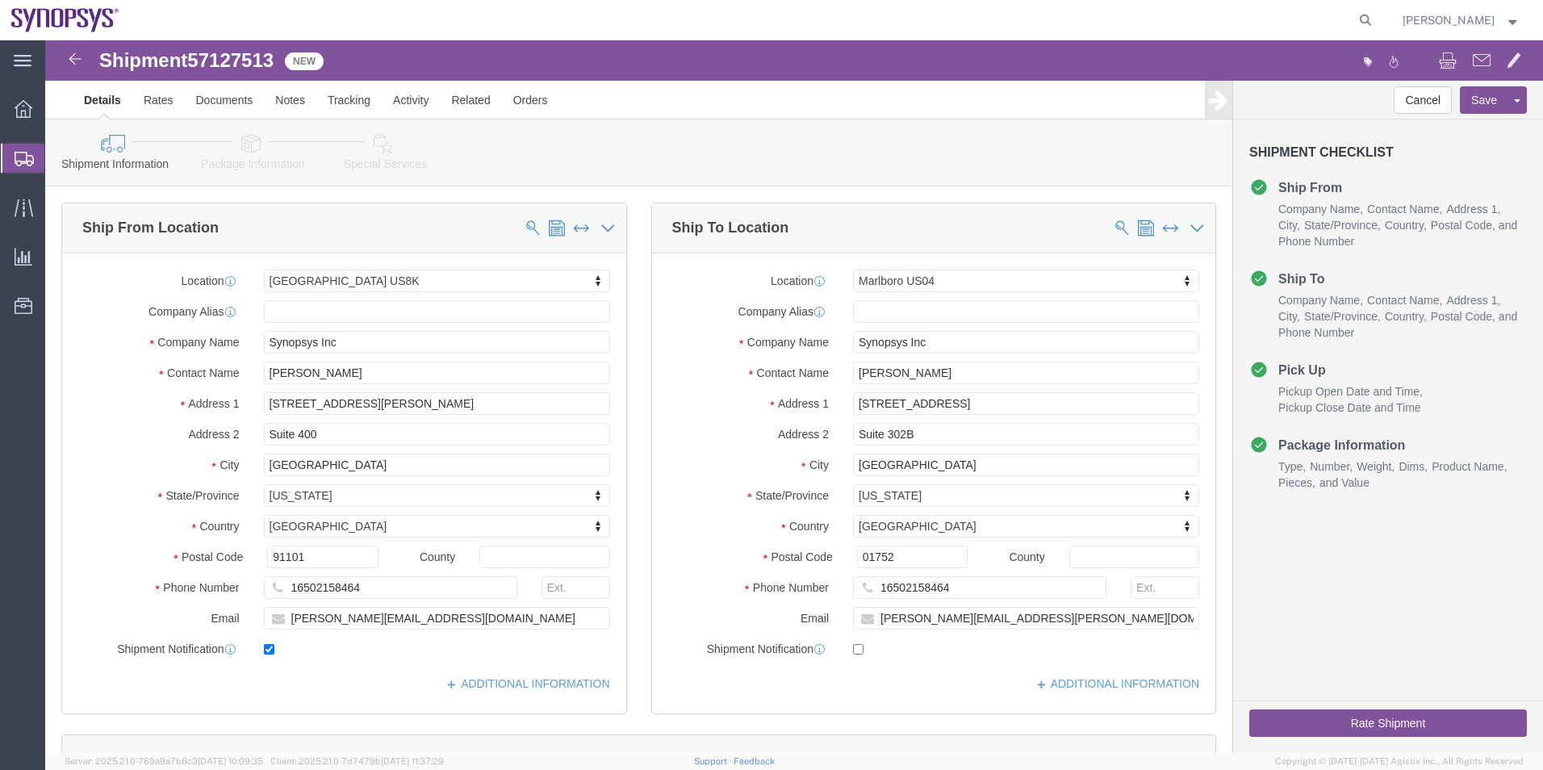
click link "Package Information"
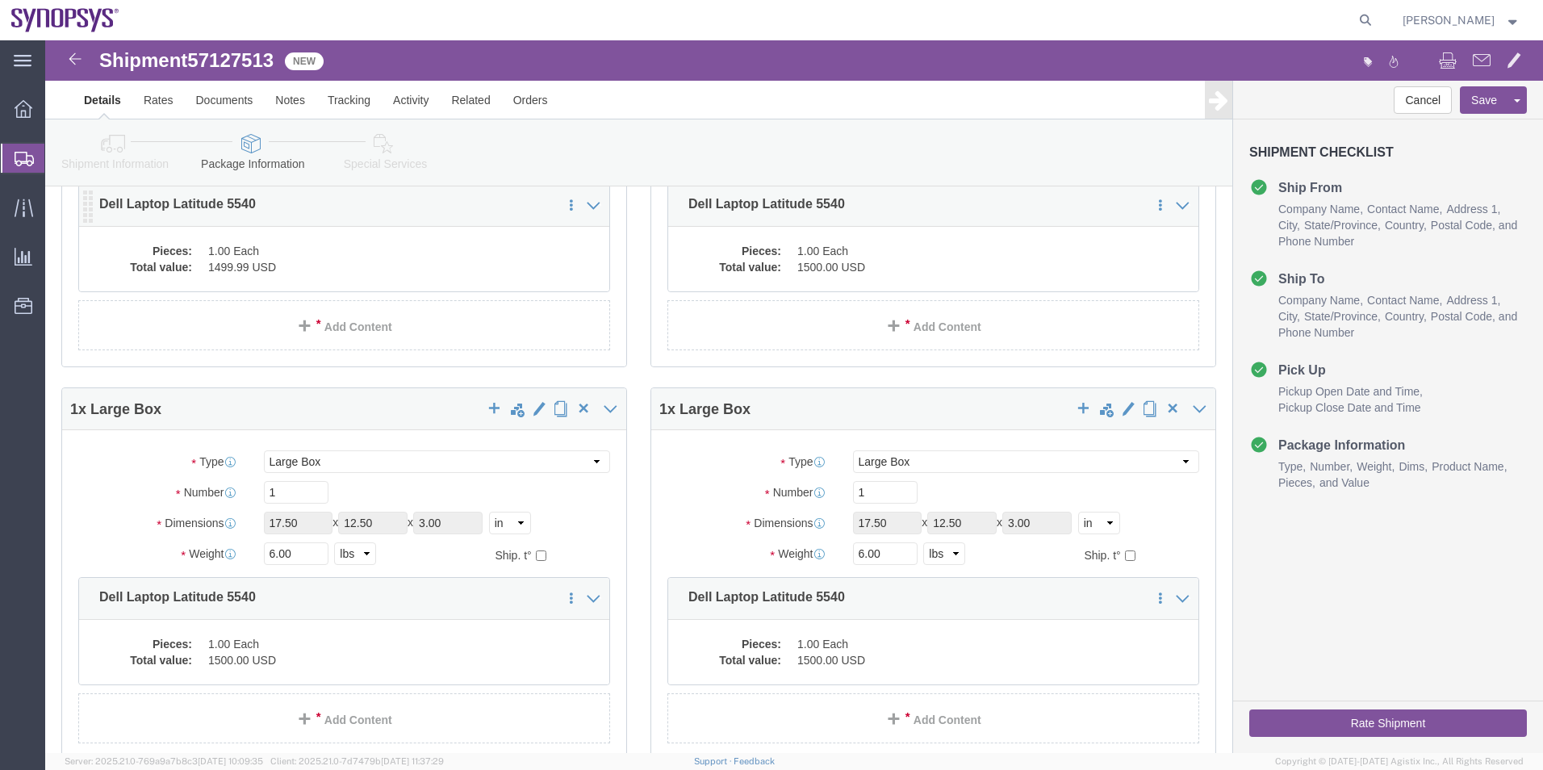
scroll to position [81, 0]
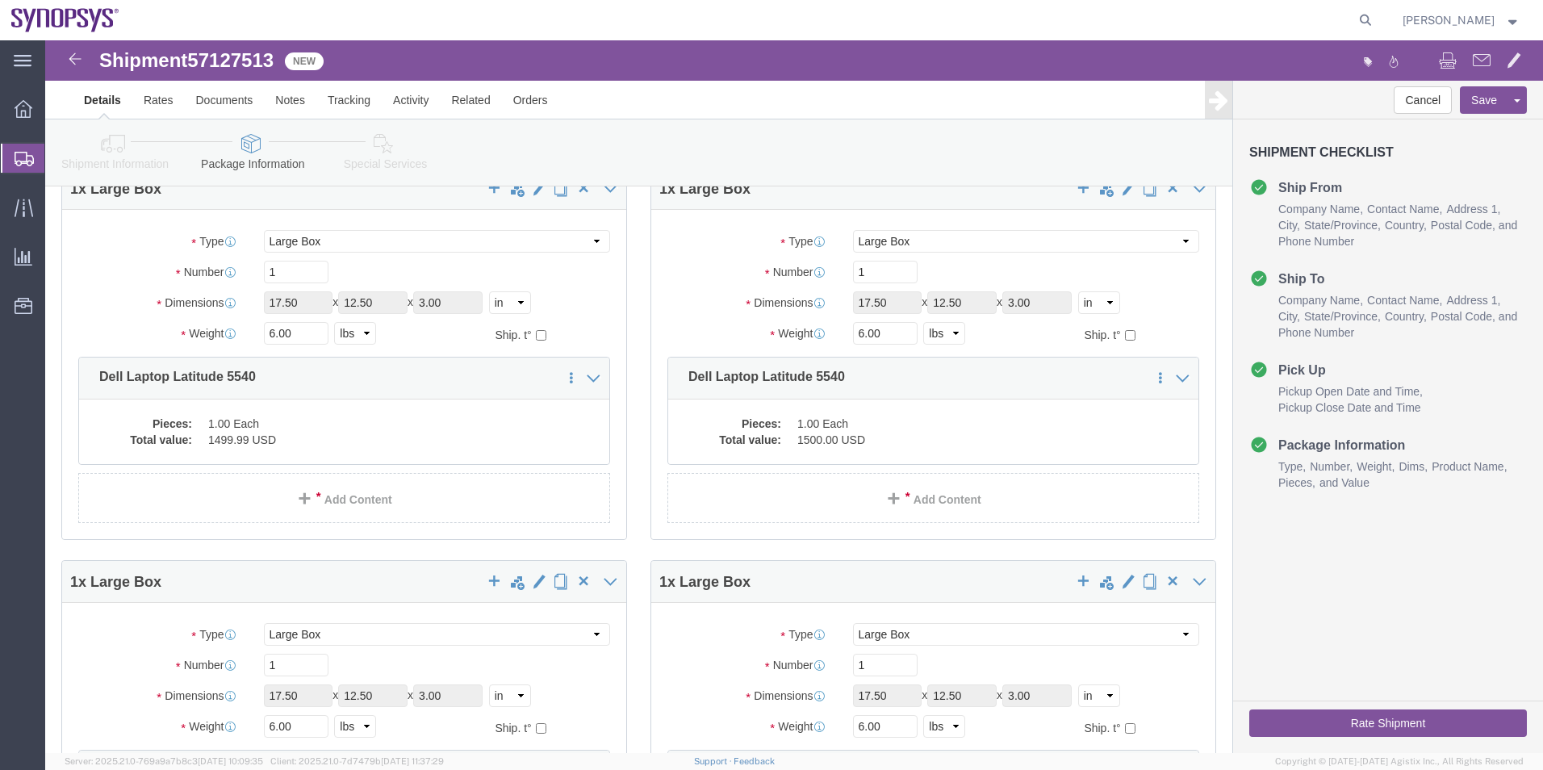
click link "Special Services"
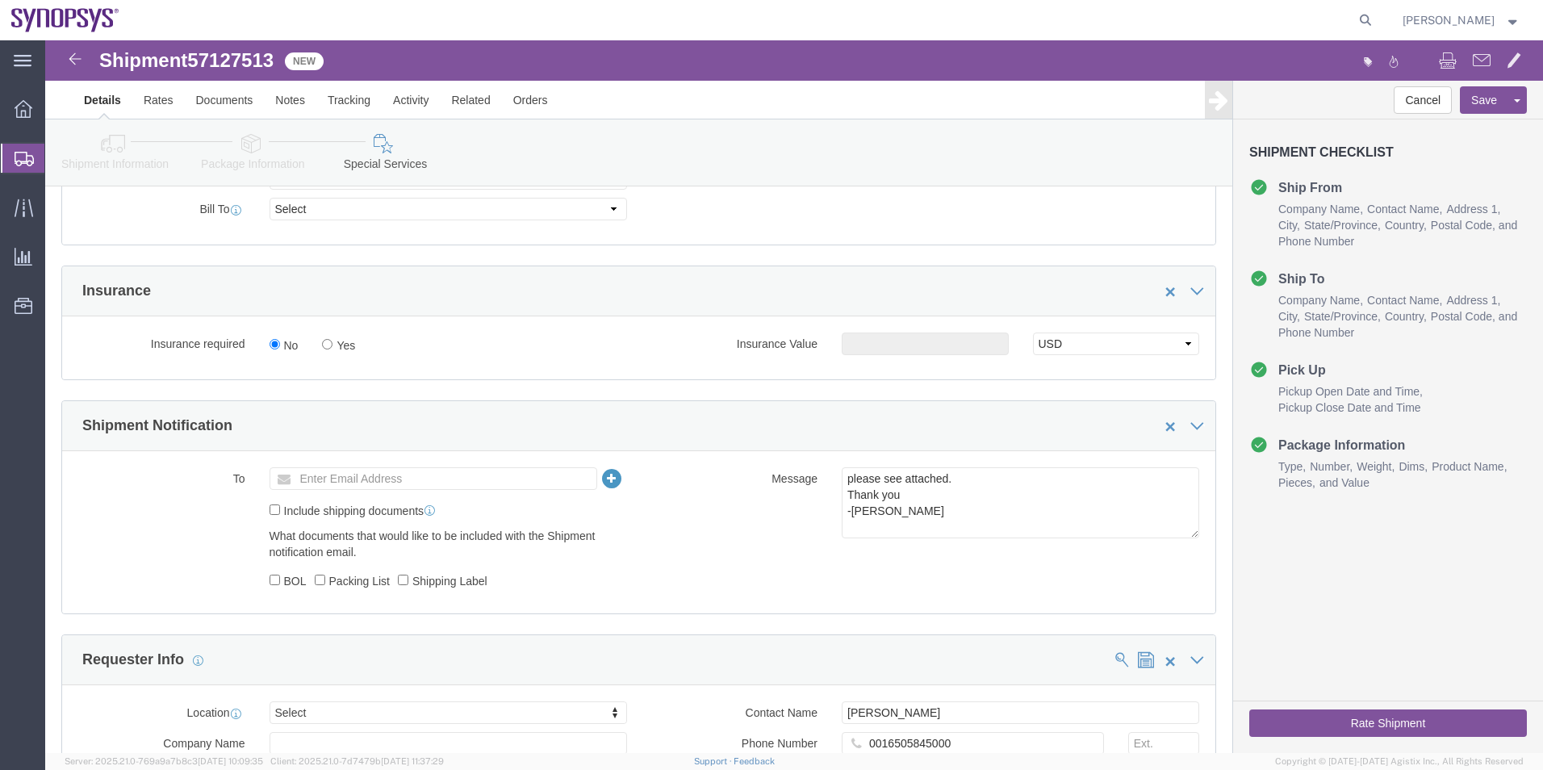
scroll to position [1049, 0]
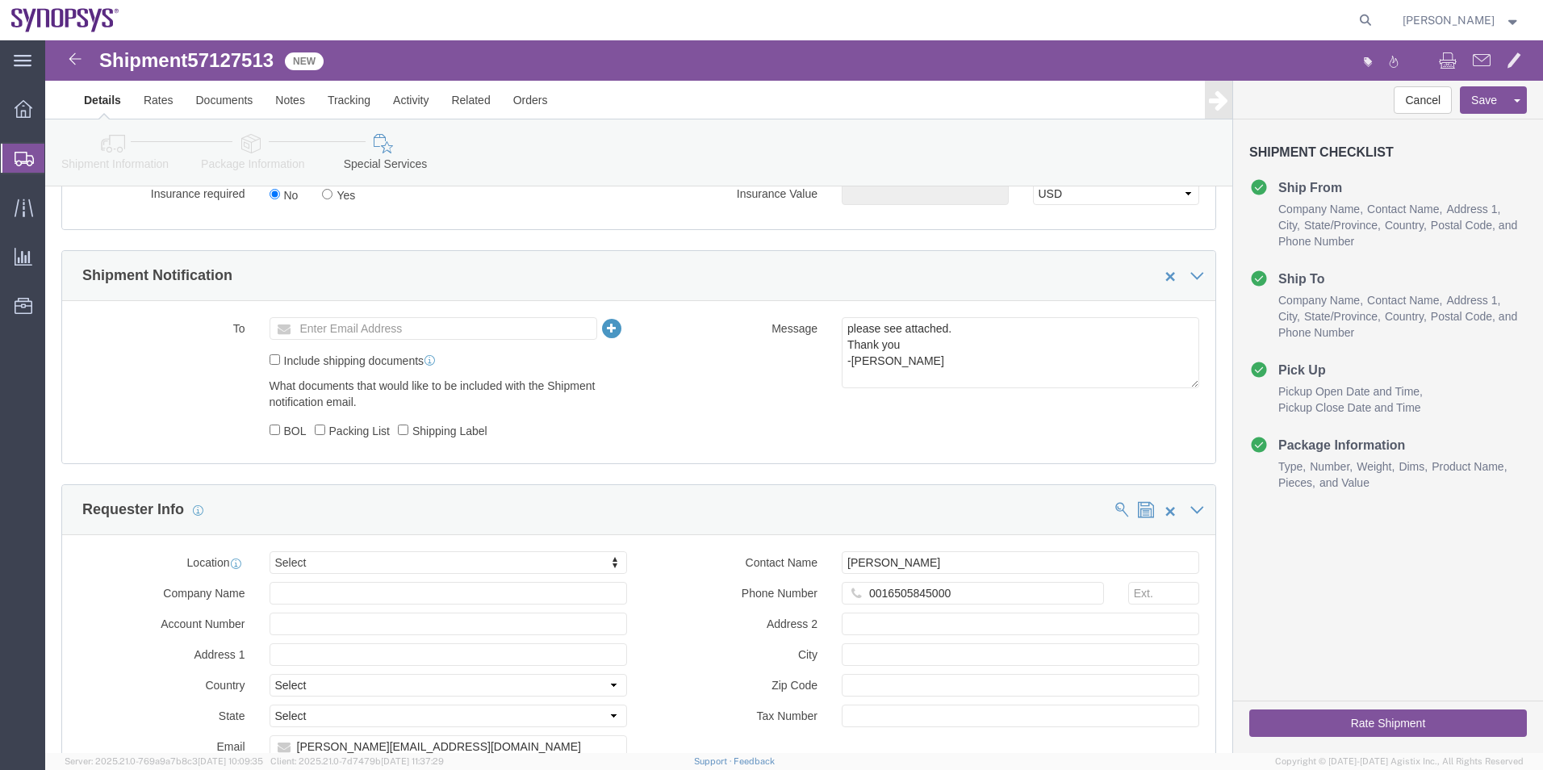
click icon
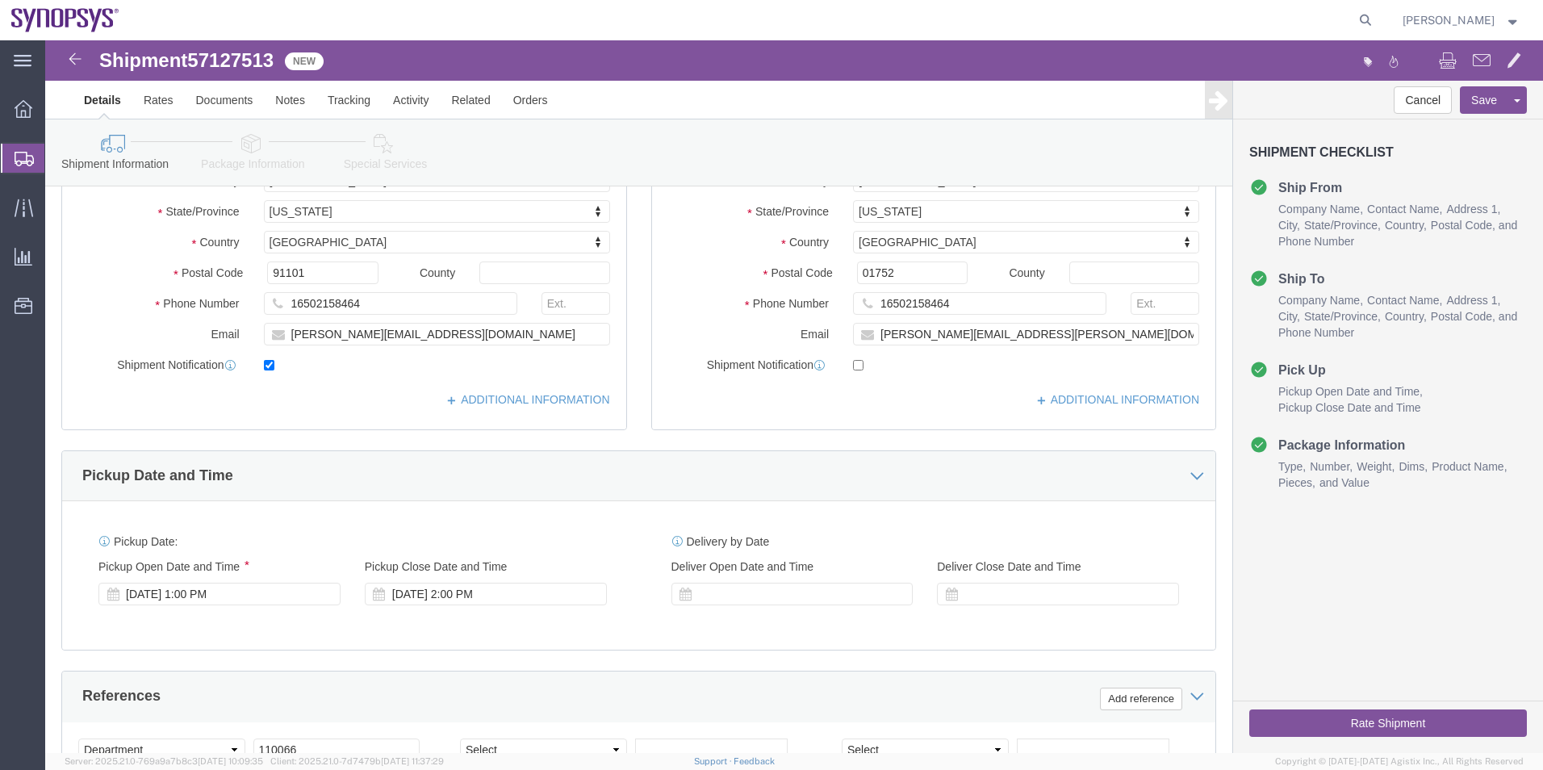
scroll to position [270, 0]
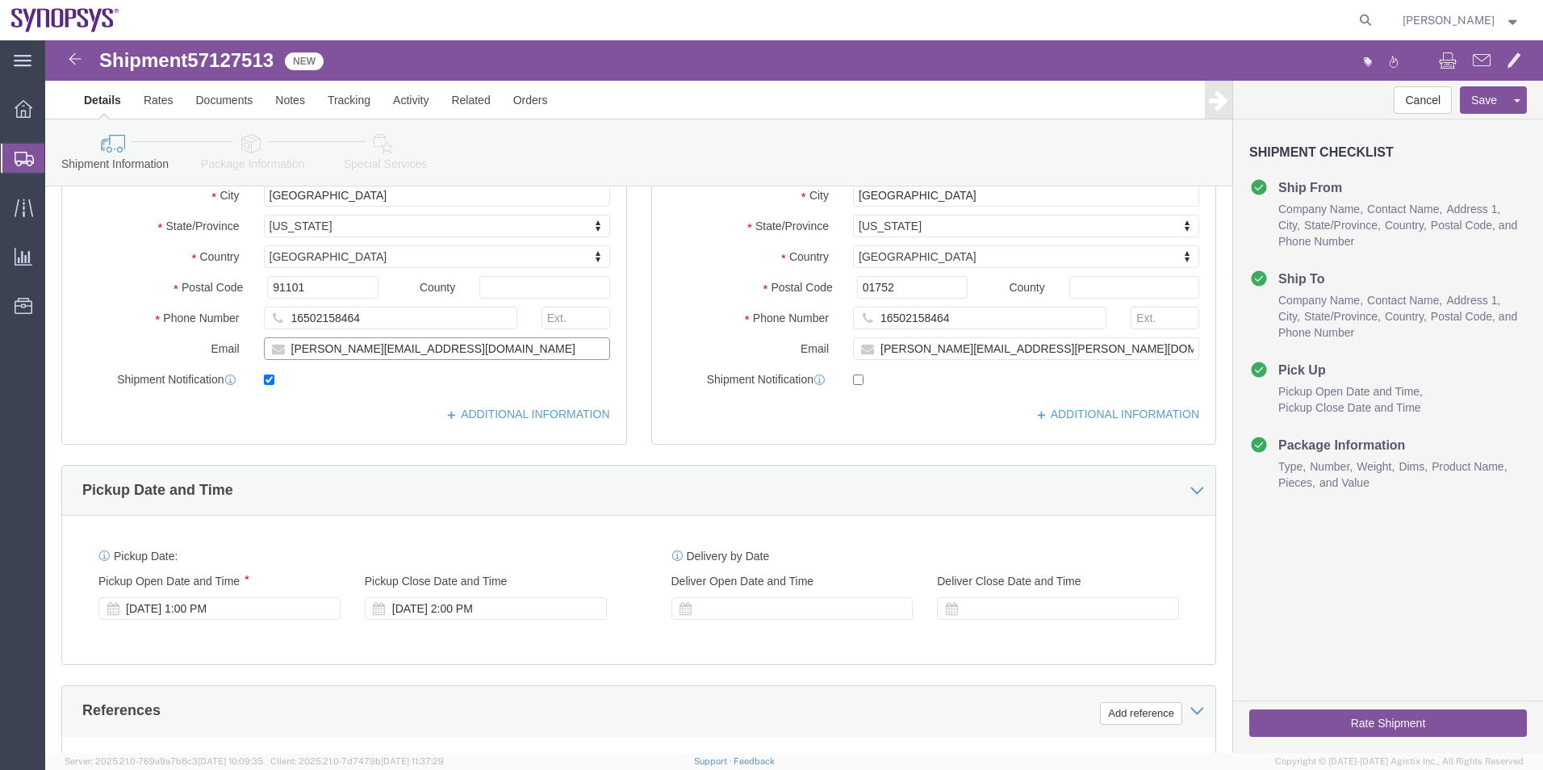
drag, startPoint x: 378, startPoint y: 318, endPoint x: 147, endPoint y: 303, distance: 232.1
click div "Email [PERSON_NAME][EMAIL_ADDRESS][DOMAIN_NAME]"
click icon
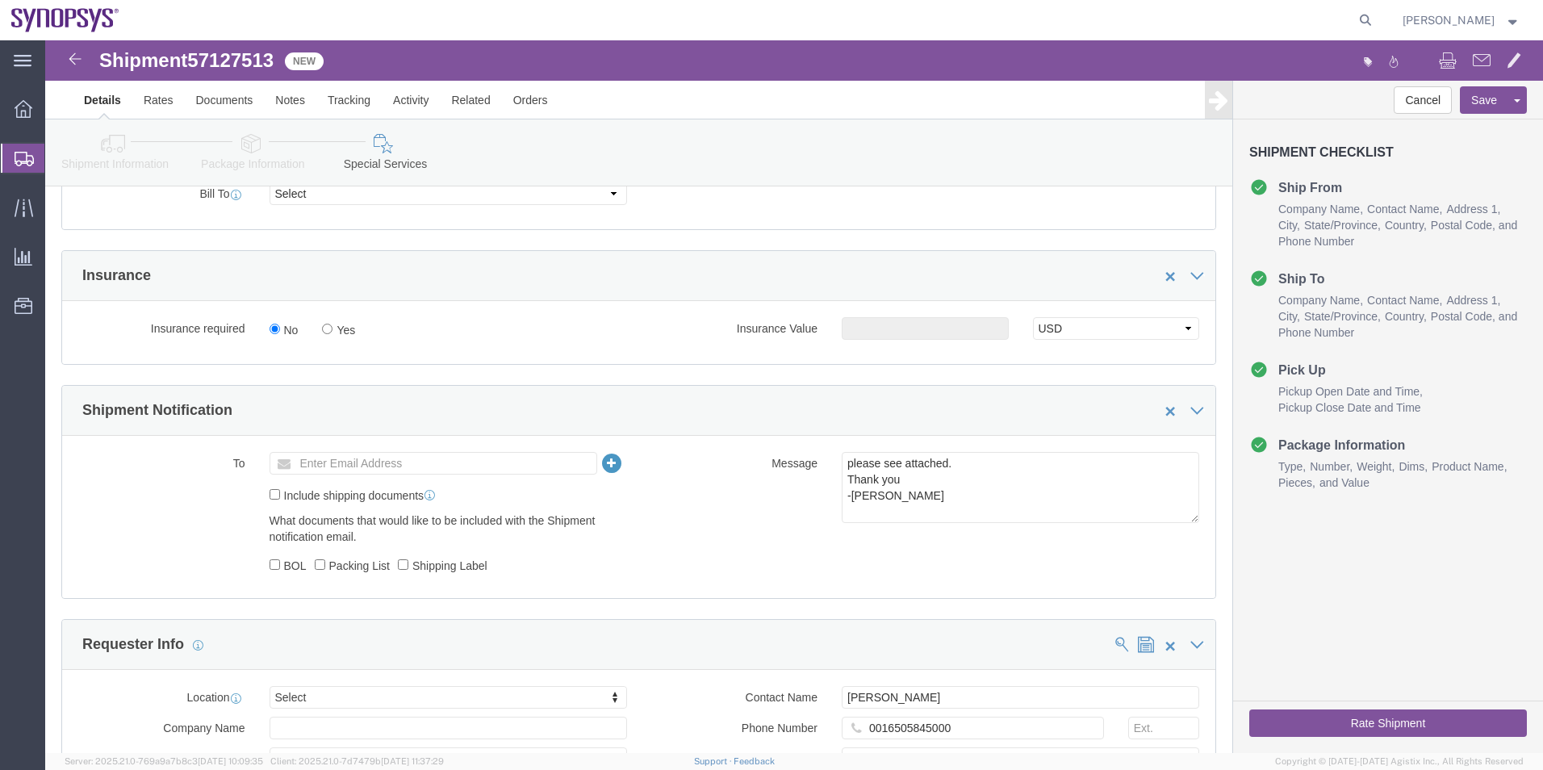
scroll to position [915, 0]
click input "text"
paste input "[PERSON_NAME][EMAIL_ADDRESS][DOMAIN_NAME]"
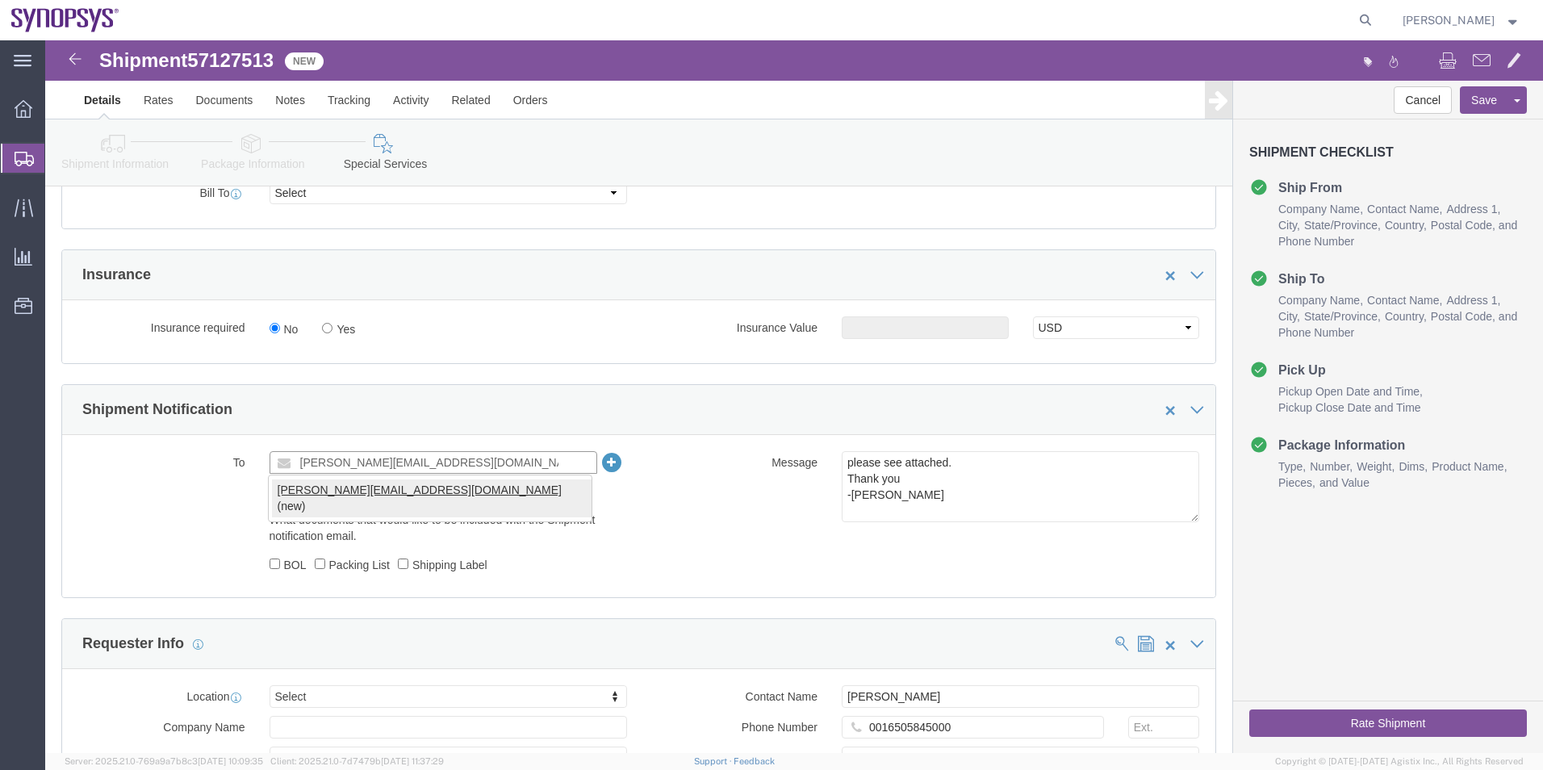
type input "[PERSON_NAME][EMAIL_ADDRESS][DOMAIN_NAME]"
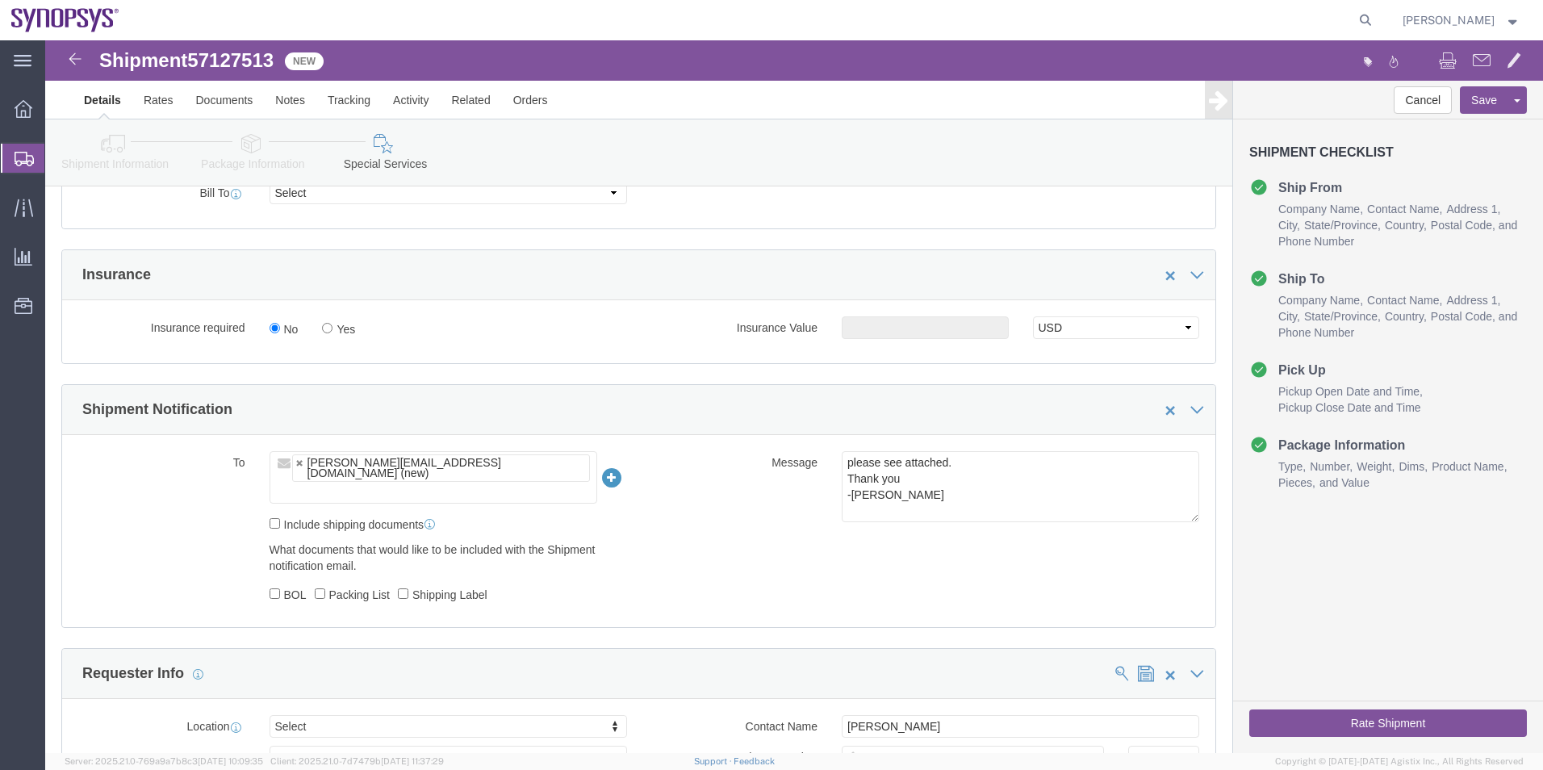
drag, startPoint x: 229, startPoint y: 459, endPoint x: 229, endPoint y: 487, distance: 28.2
click label "Include shipping documents"
click input "Include shipping documents"
checkbox input "true"
click input "BOL"
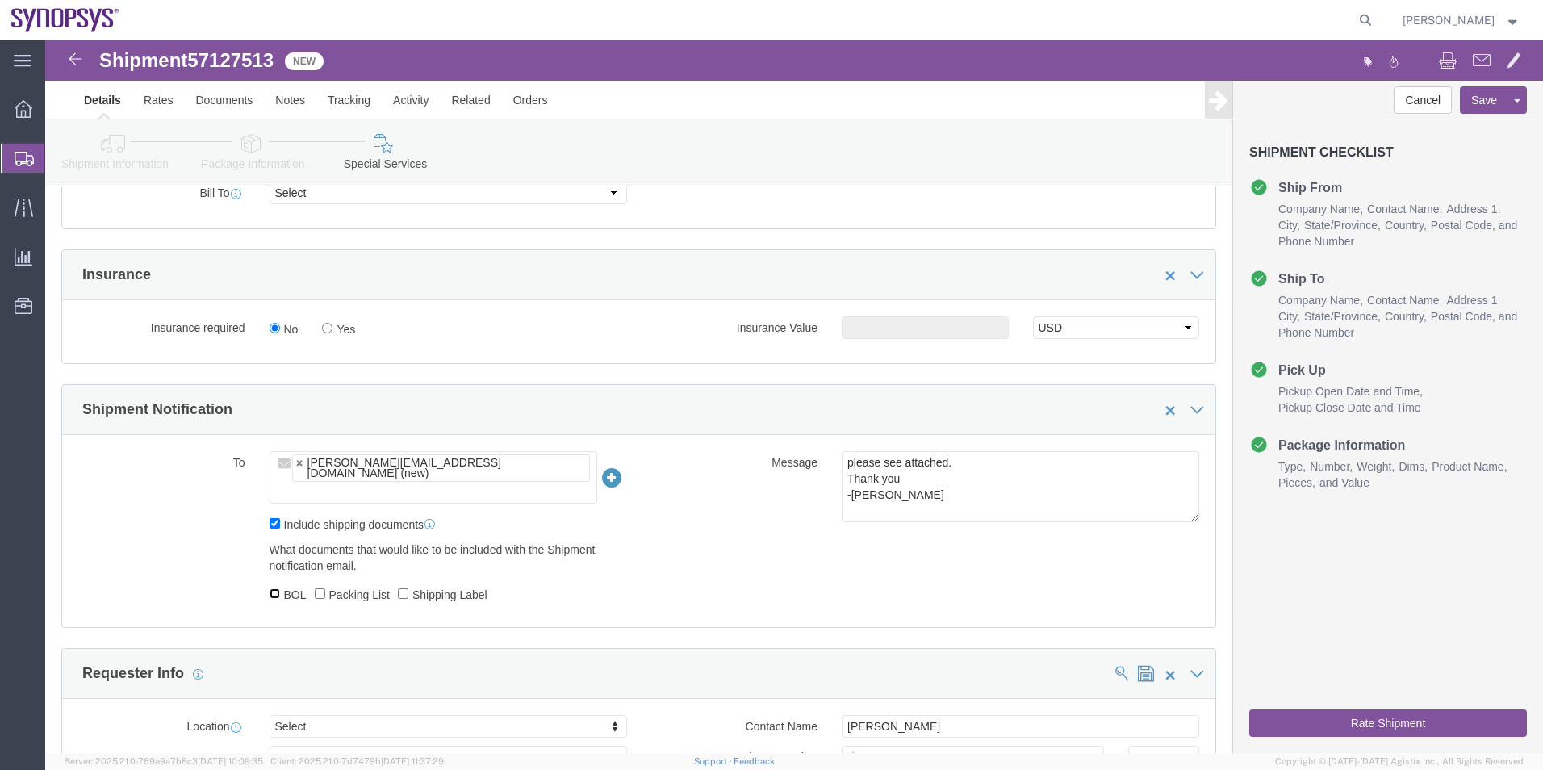
checkbox input "true"
click label "Packing List"
click input "Packing List"
checkbox input "true"
click input "Shipping Label"
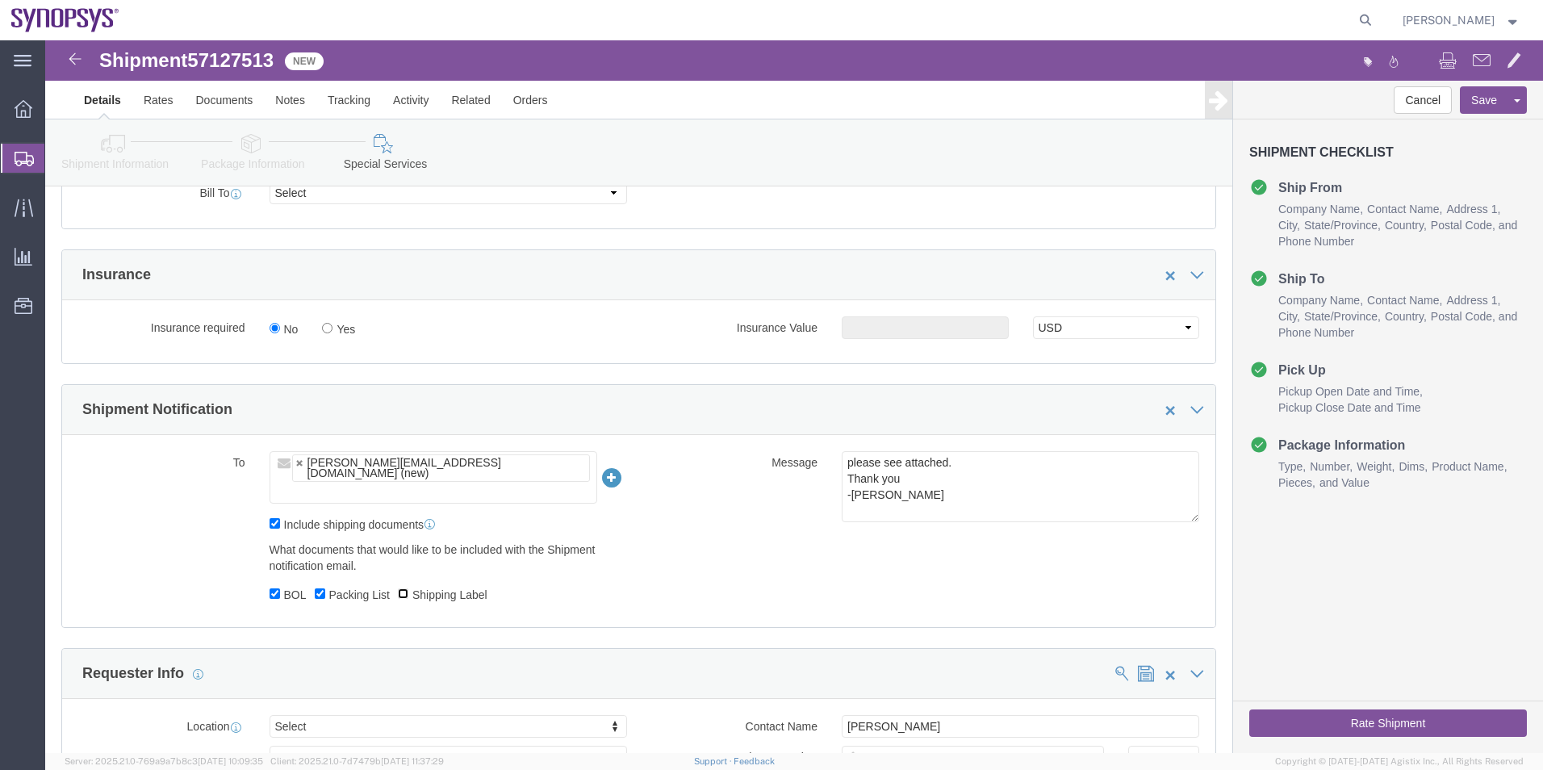
checkbox input "true"
click div "To [EMAIL_ADDRESS][DOMAIN_NAME] (new) [EMAIL_ADDRESS][DOMAIN_NAME] Include ship…"
click ul "[PERSON_NAME][EMAIL_ADDRESS][DOMAIN_NAME] (new)"
type input "[EMAIL_ADDRESS][DOMAIN_NAME]"
type input "[PERSON_NAME][EMAIL_ADDRESS][DOMAIN_NAME],[EMAIL_ADDRESS][DOMAIN_NAME]"
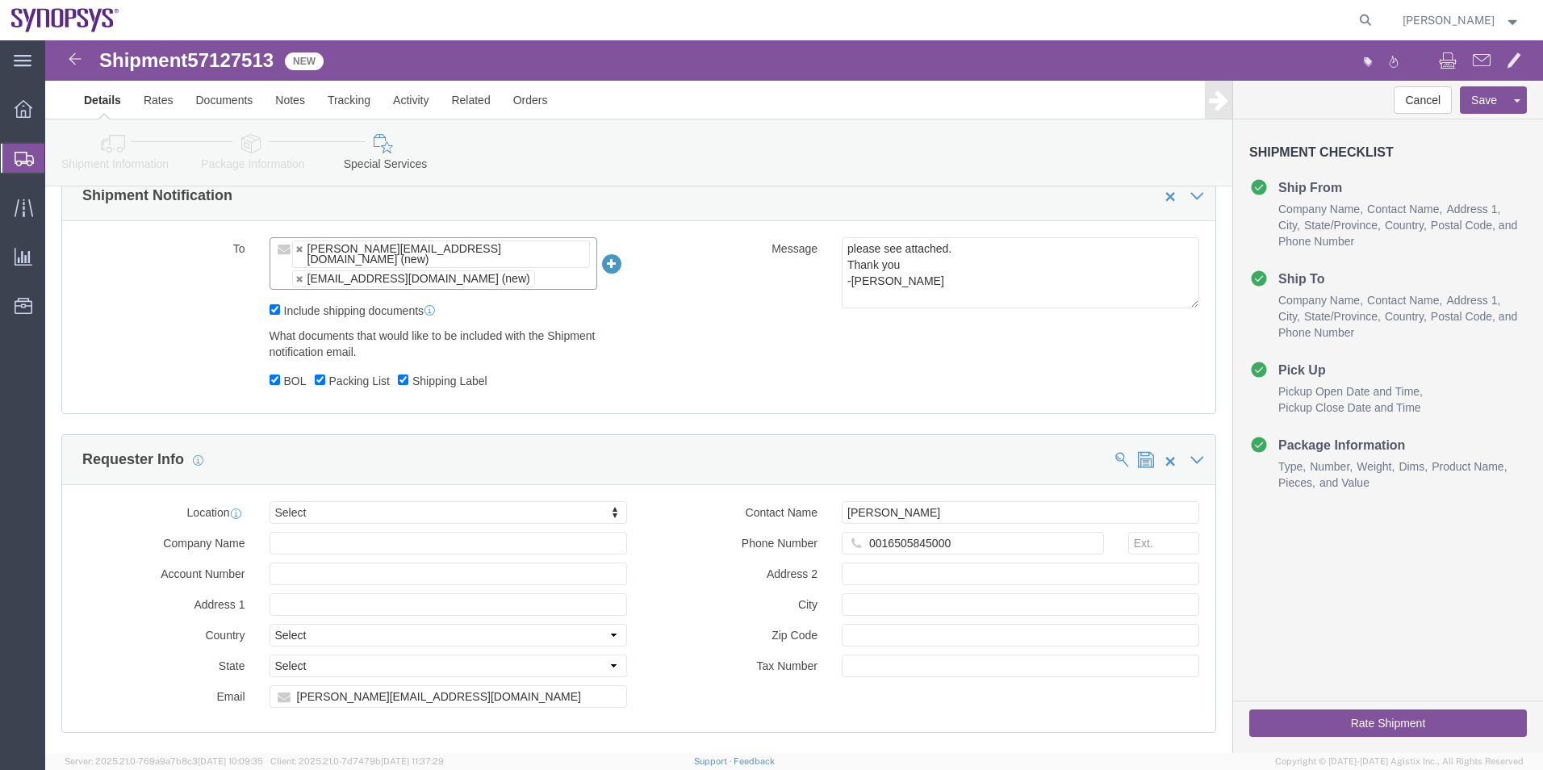
scroll to position [1157, 0]
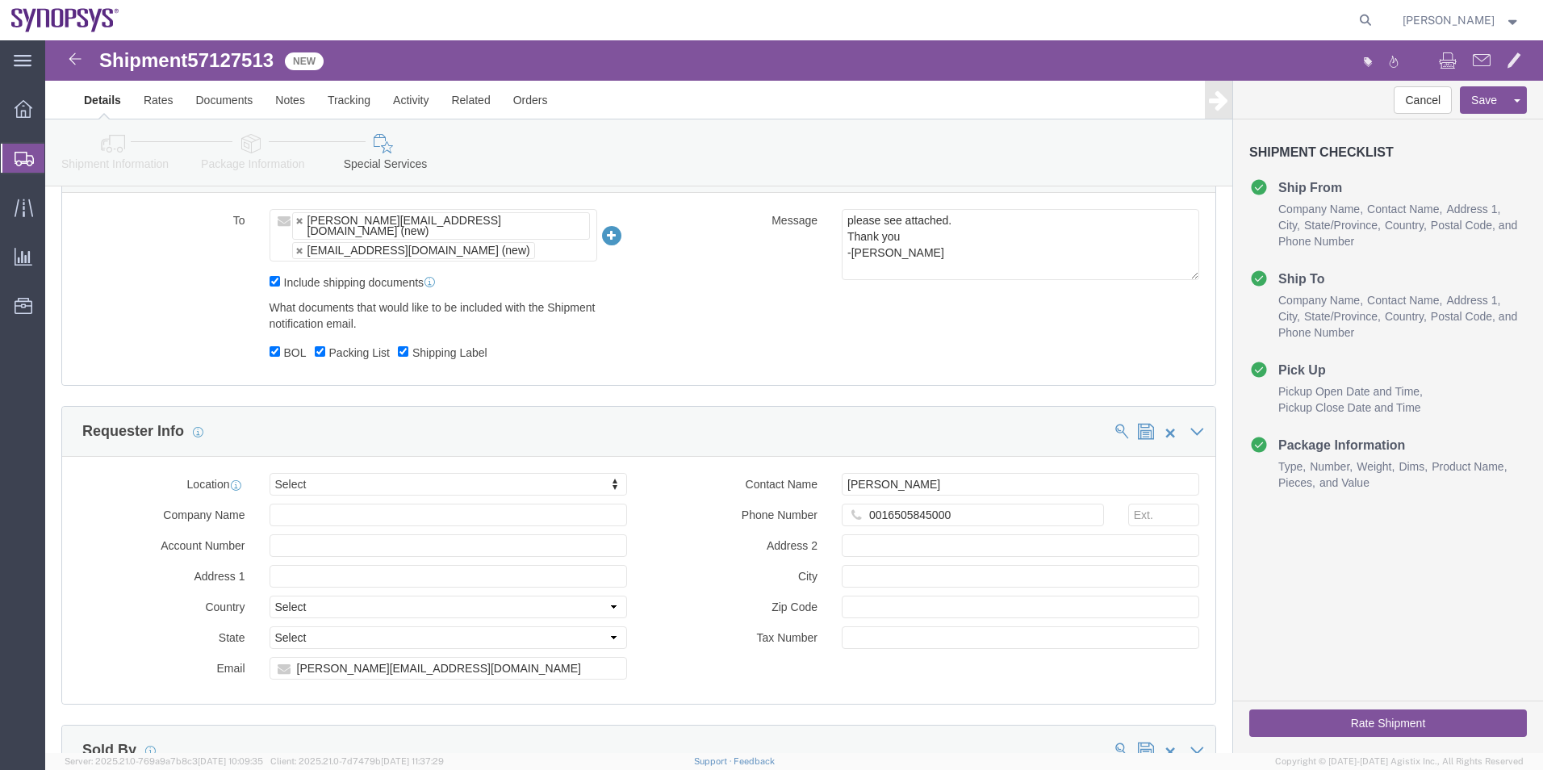
click button "Rate Shipment"
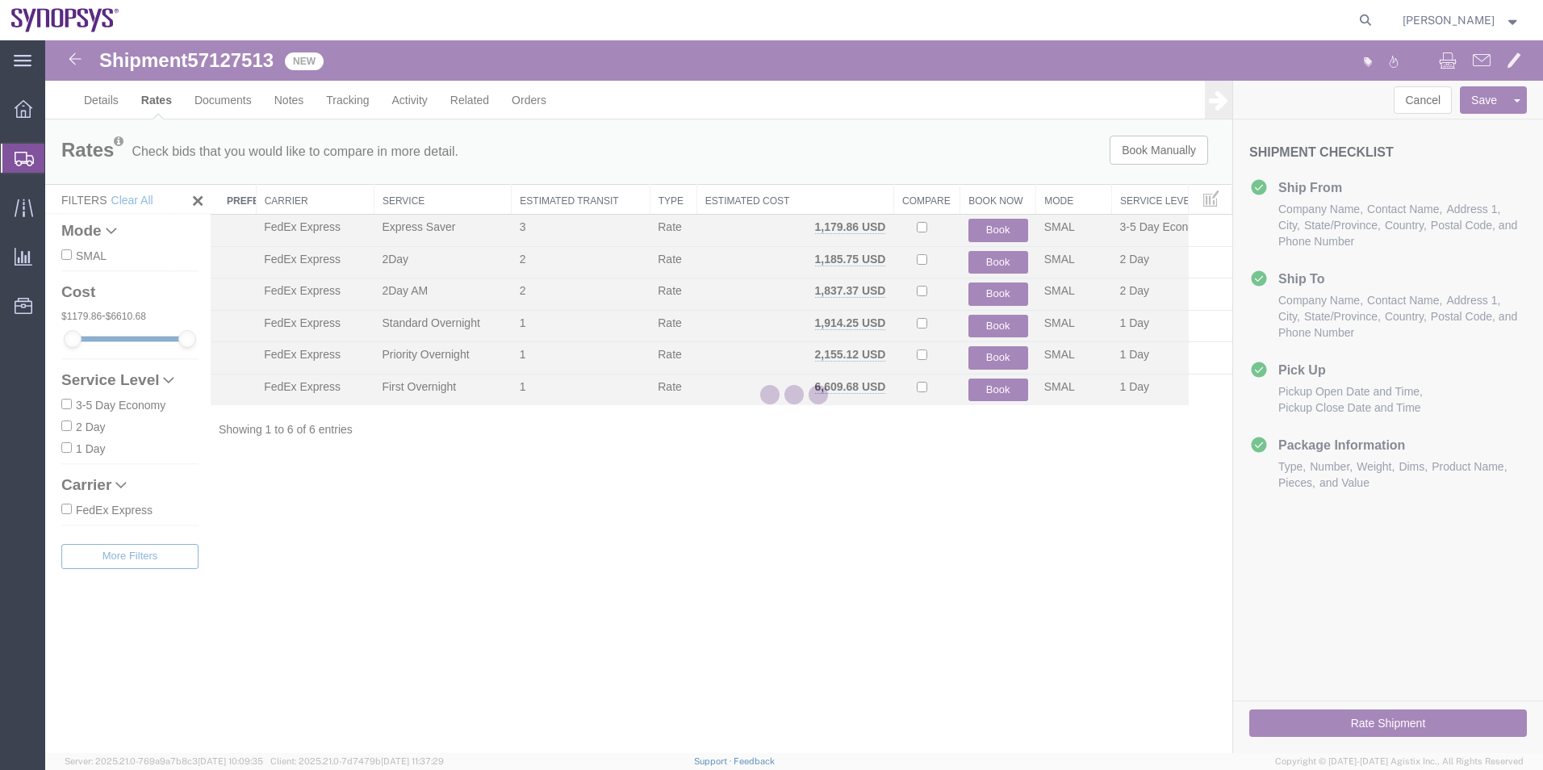
scroll to position [0, 0]
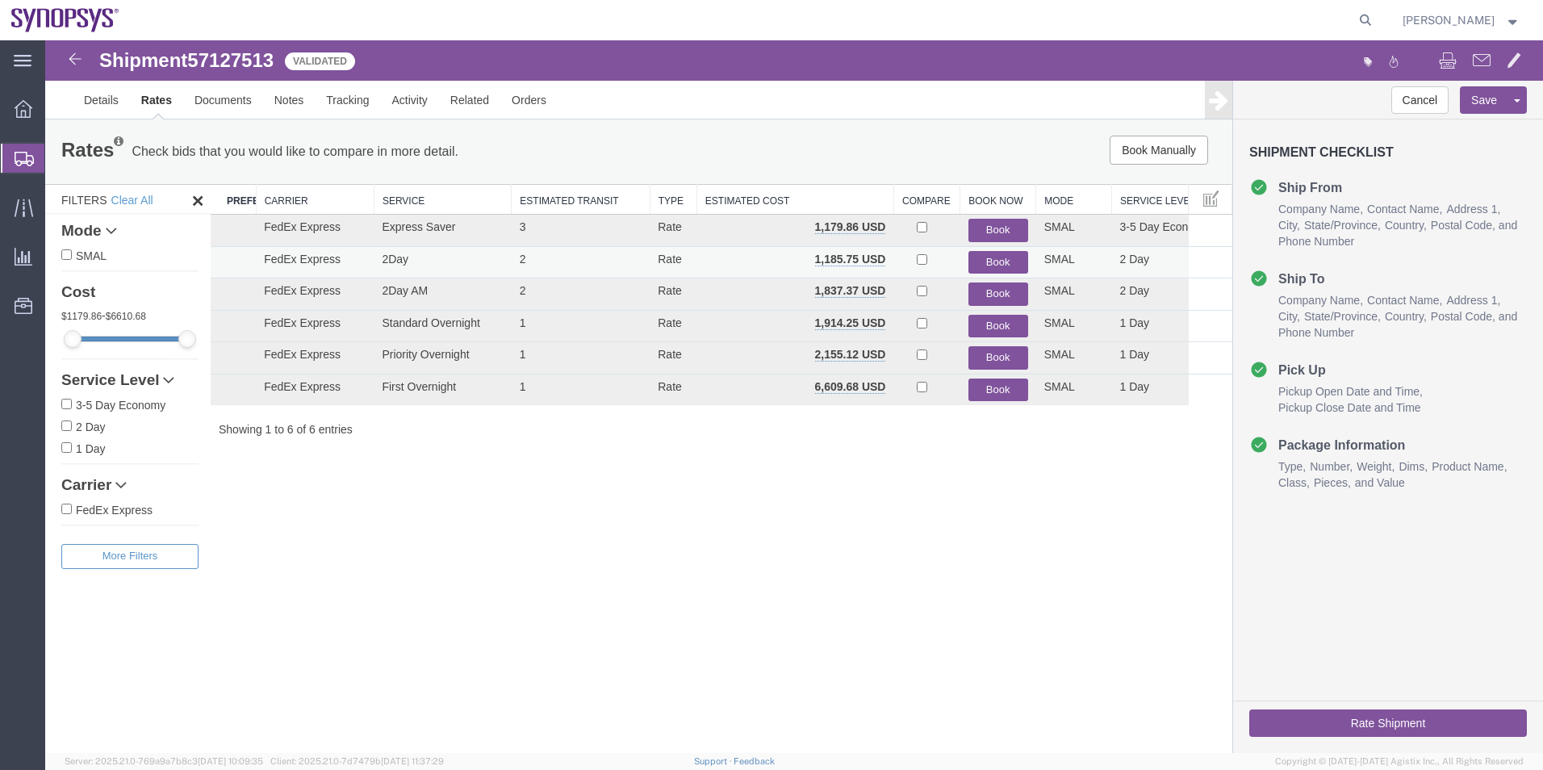
click at [983, 256] on button "Book" at bounding box center [998, 262] width 60 height 23
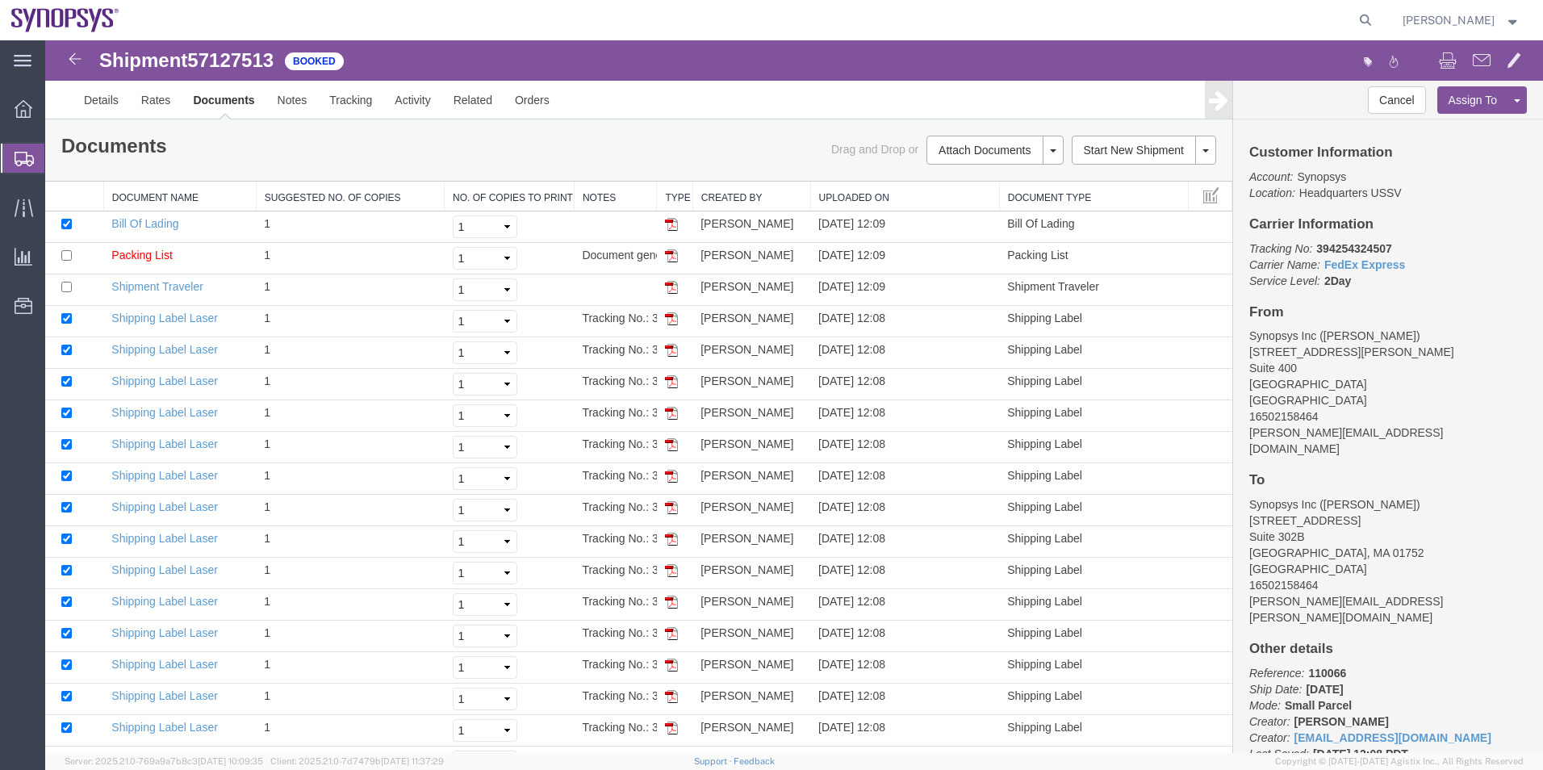
click at [1455, 642] on h4 "Other details" at bounding box center [1388, 649] width 278 height 15
